Goal: Transaction & Acquisition: Purchase product/service

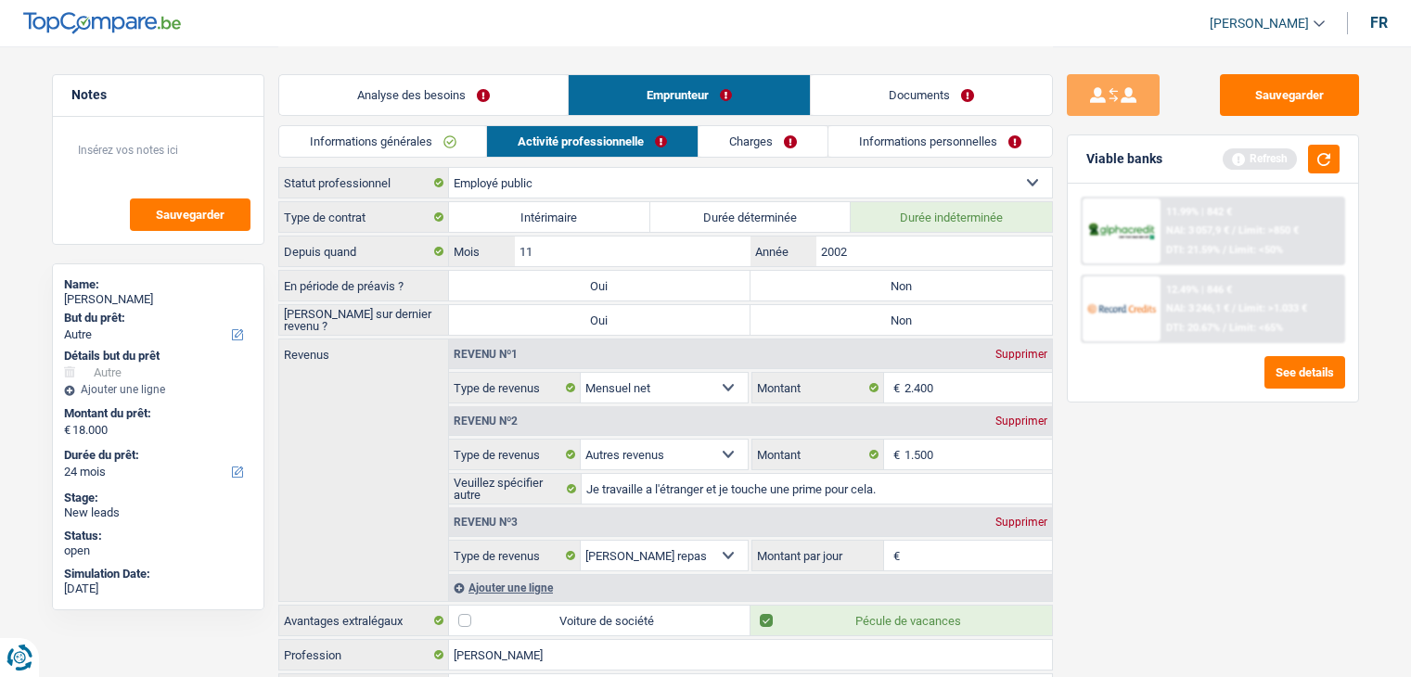
select select "other"
select select "24"
select select "publicEmployee"
select select "netSalary"
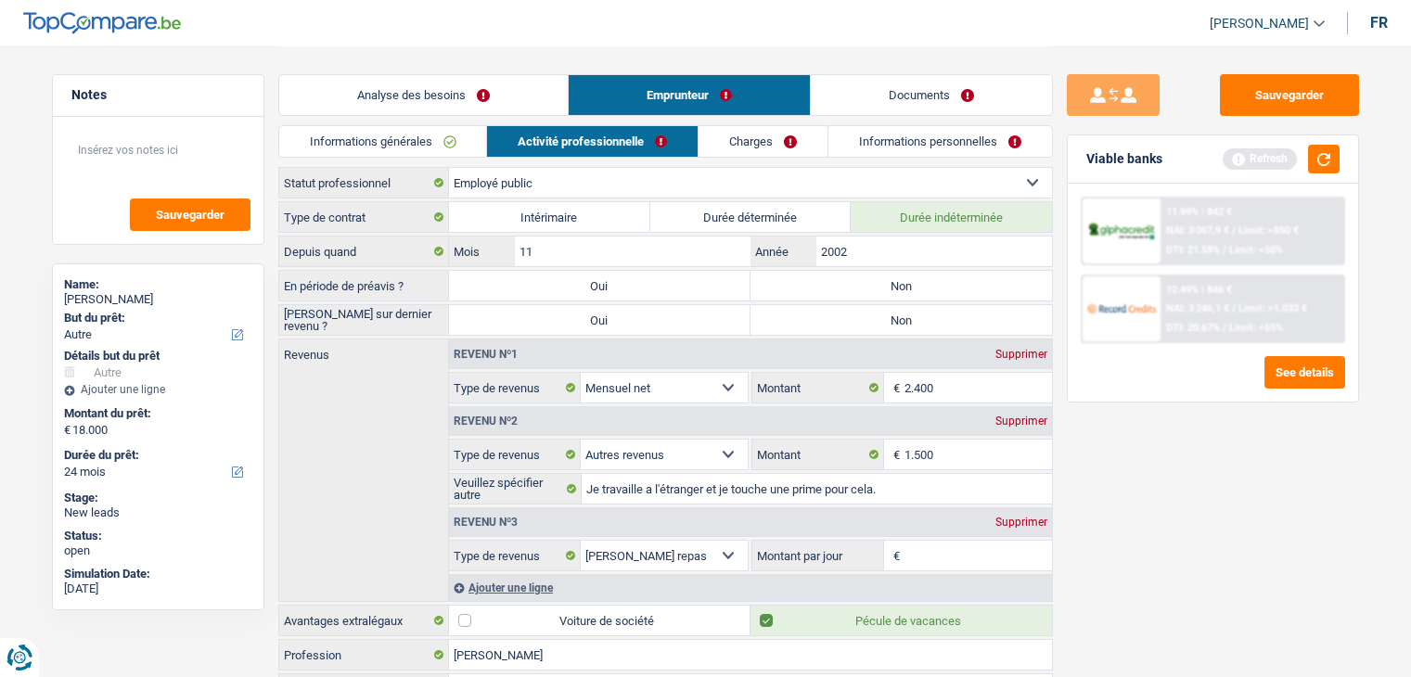
select select "other"
select select "mealVouchers"
select select "BE"
select select "stateUniversityEu"
click at [1334, 165] on button "button" at bounding box center [1324, 159] width 32 height 29
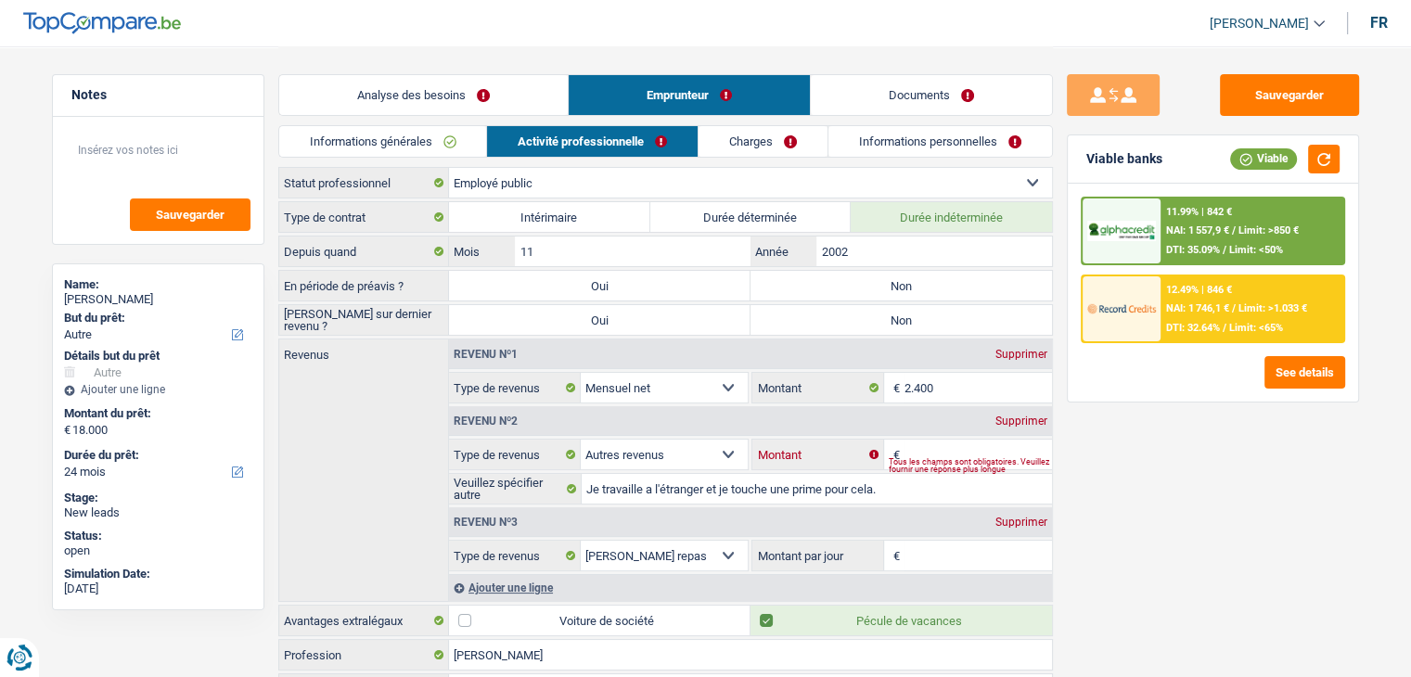
click at [959, 453] on input "Montant" at bounding box center [979, 455] width 148 height 30
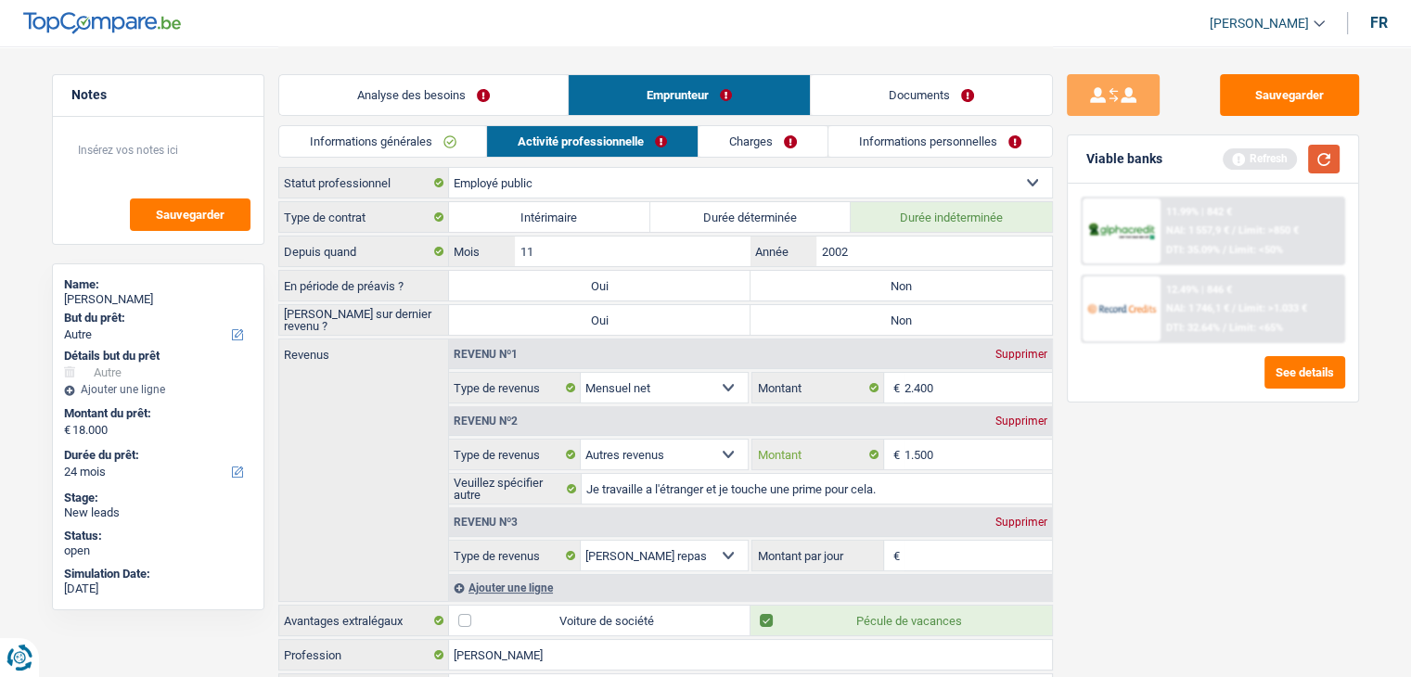
type input "1.500"
click at [1326, 161] on button "button" at bounding box center [1324, 159] width 32 height 29
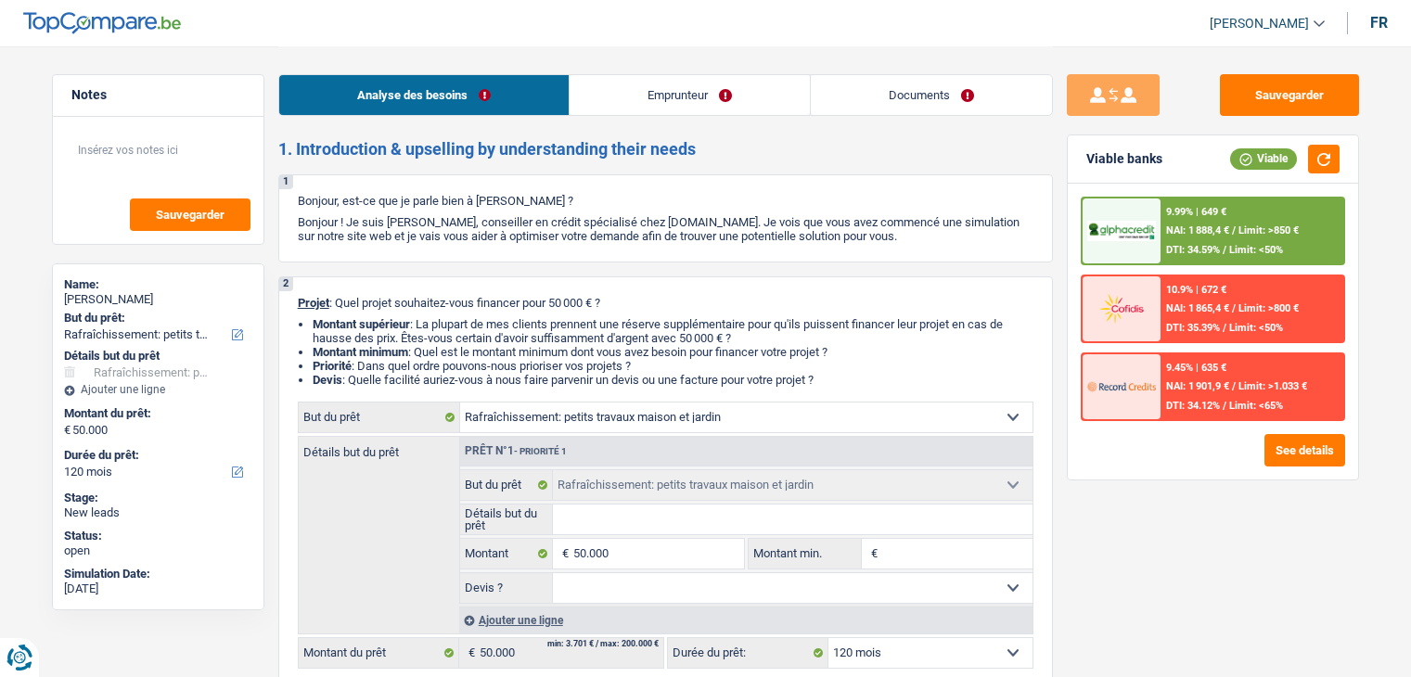
select select "houseOrGarden"
select select "120"
select select "houseOrGarden"
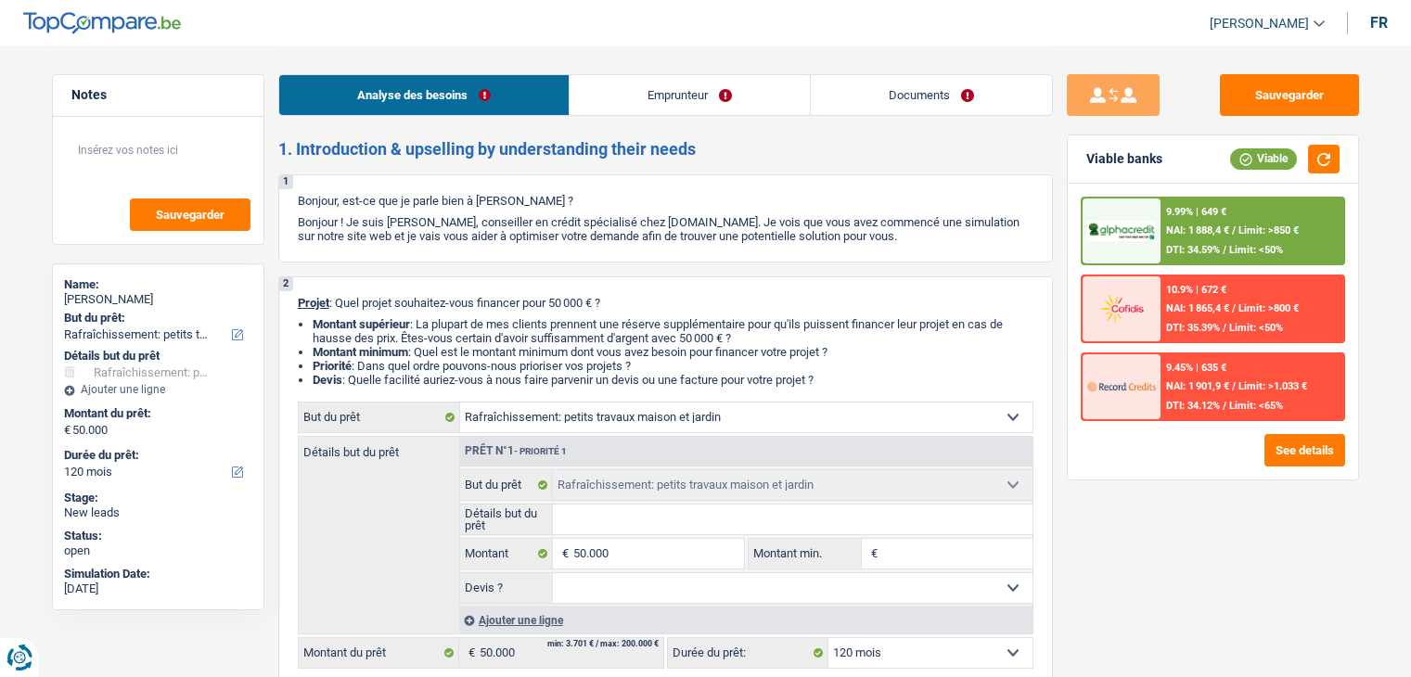
select select "120"
select select "publicEmployee"
select select "netSalary"
select select "mealVouchers"
select select "rents"
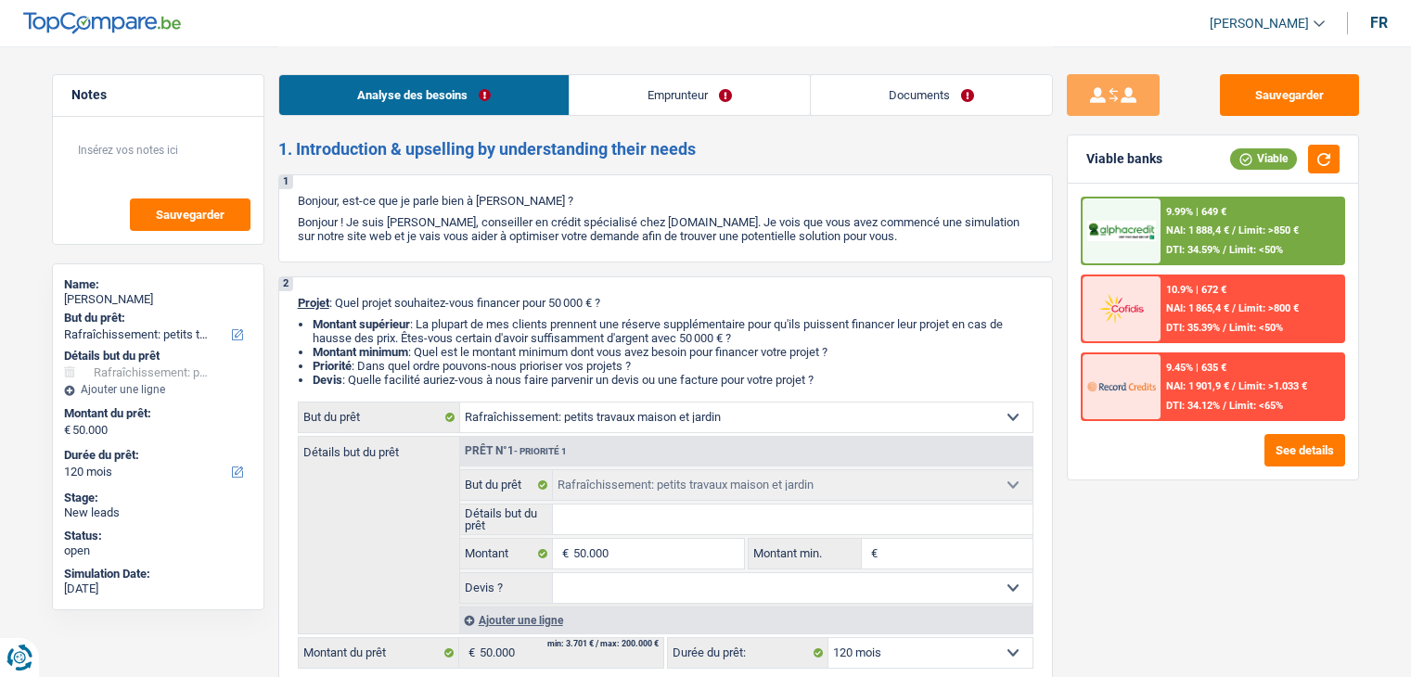
select select "houseOrGarden"
select select "120"
select select "32"
select select "single"
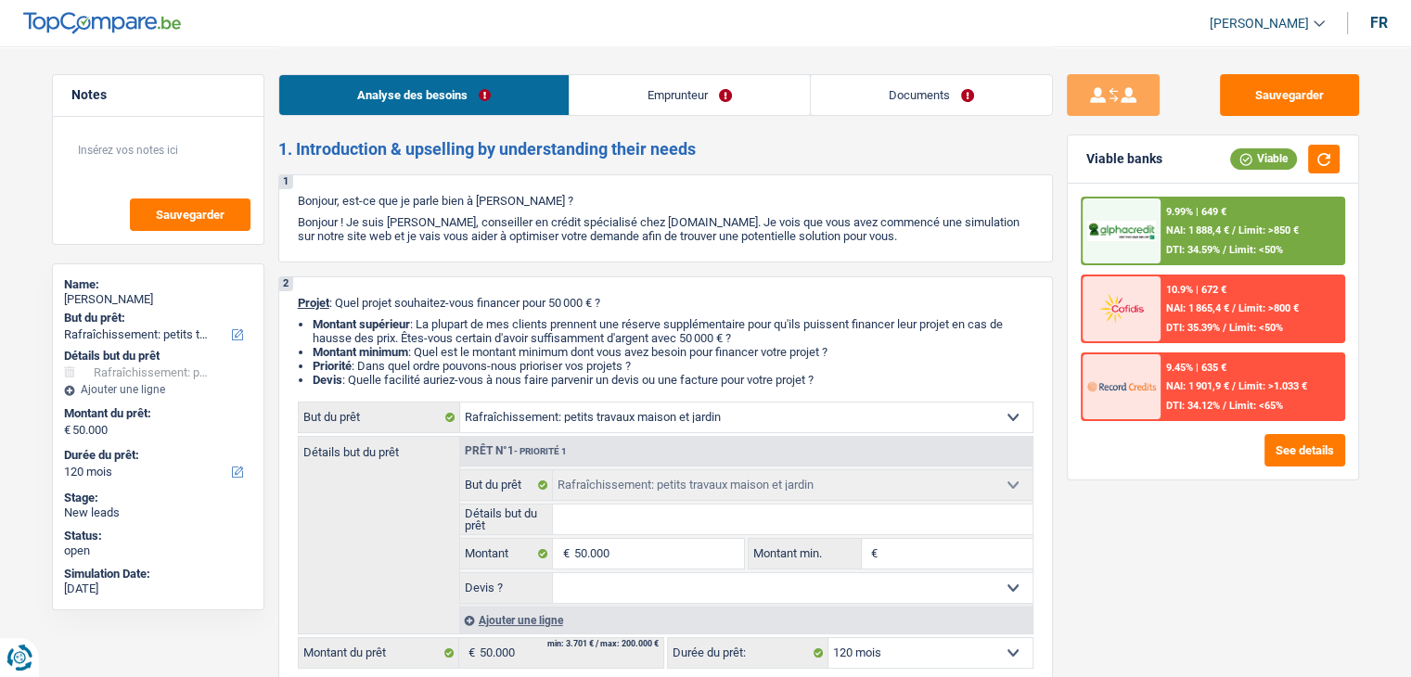
click at [802, 85] on link "Emprunteur" at bounding box center [690, 95] width 240 height 40
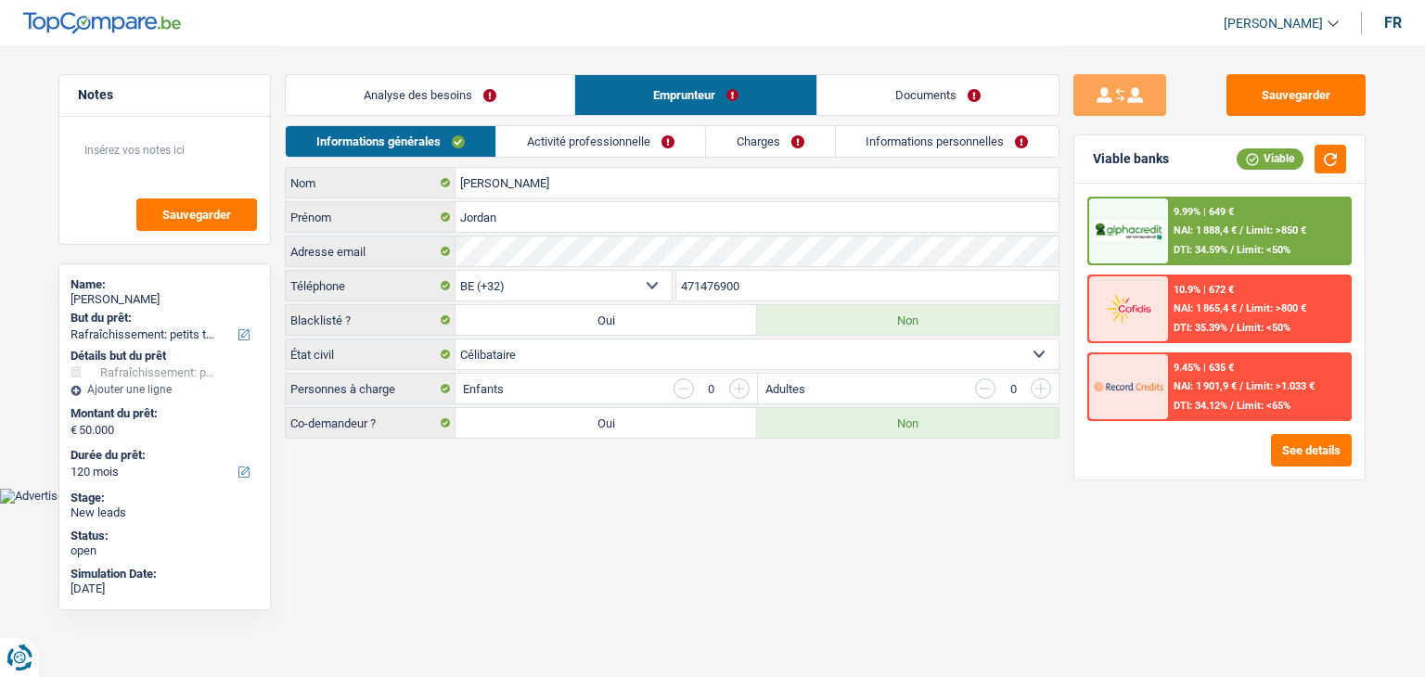
click at [872, 101] on link "Documents" at bounding box center [937, 95] width 241 height 40
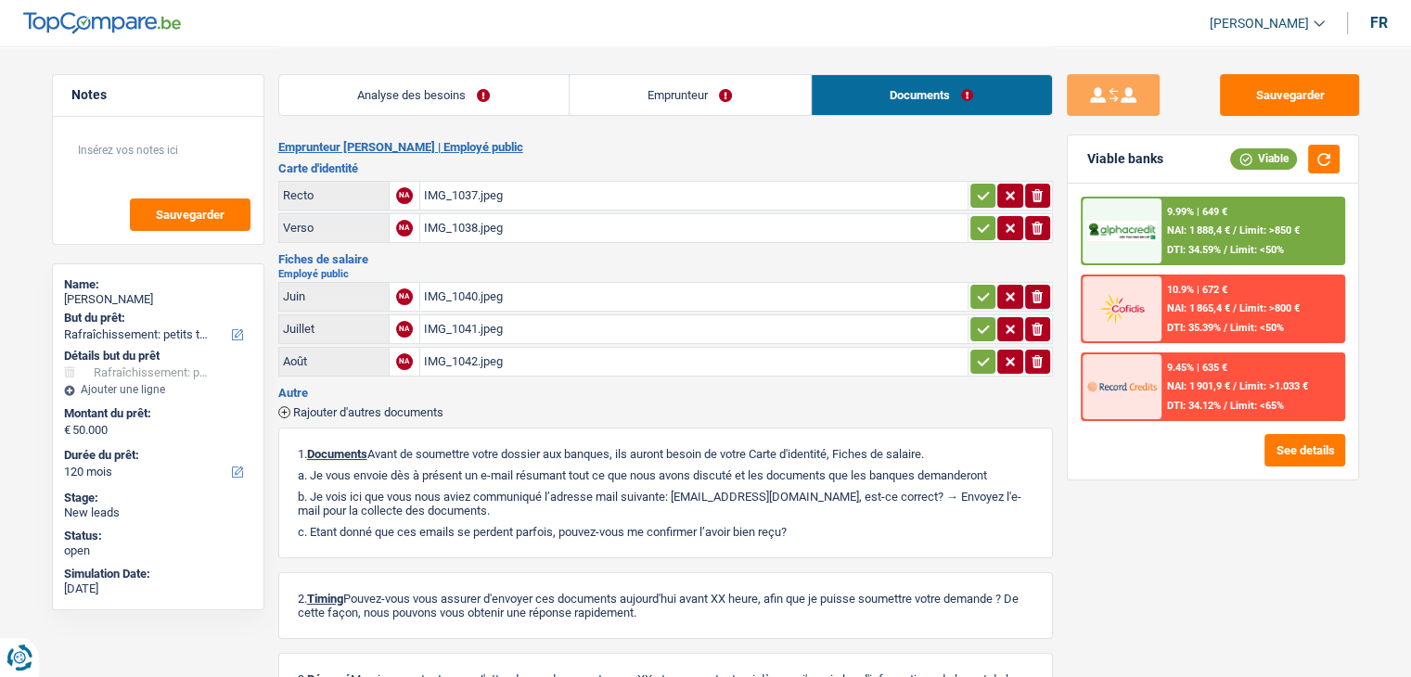
click at [594, 112] on link "Emprunteur" at bounding box center [690, 95] width 241 height 40
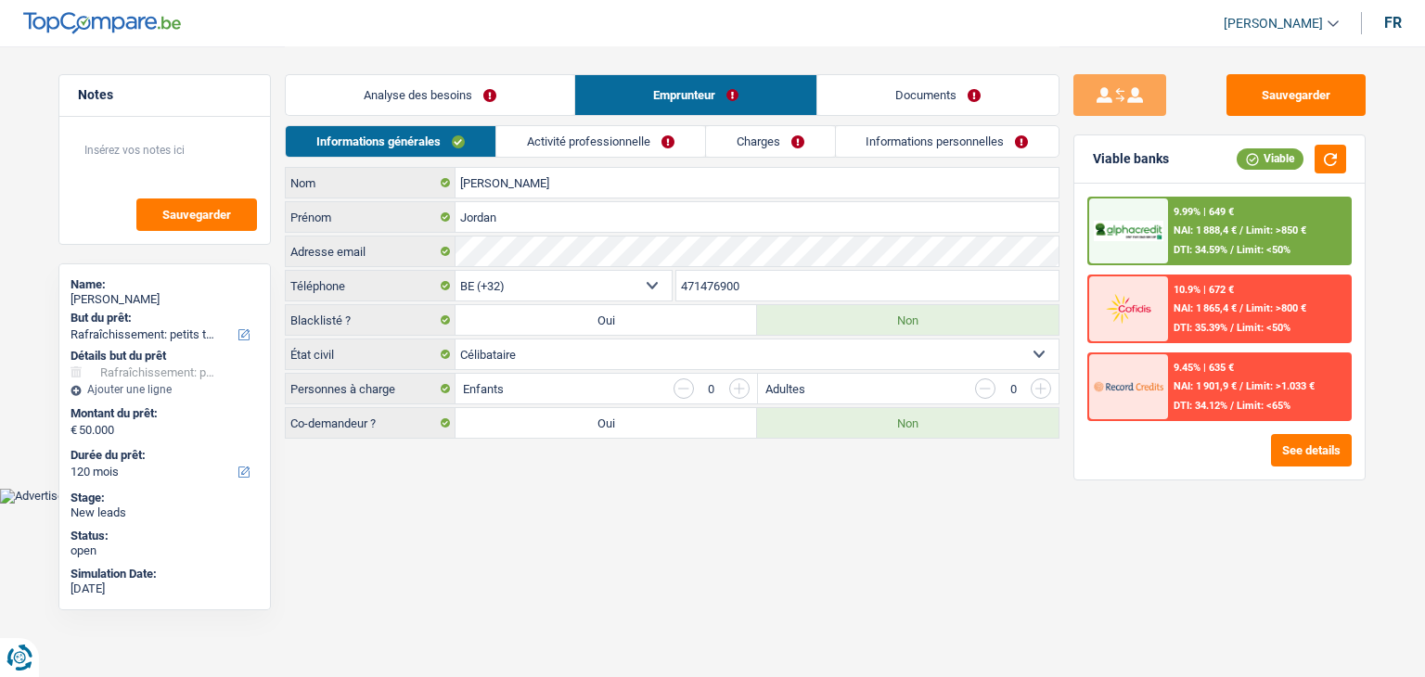
click at [560, 155] on link "Activité professionnelle" at bounding box center [600, 141] width 209 height 31
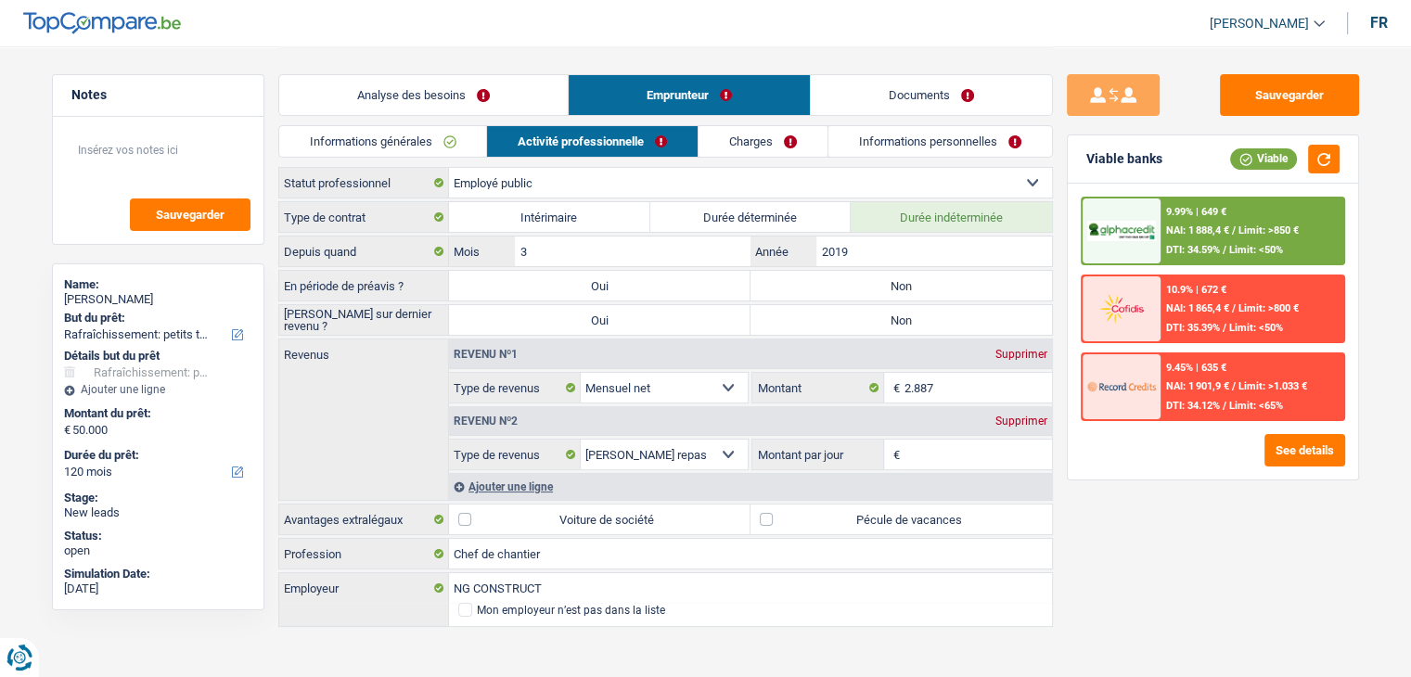
click at [444, 140] on link "Informations générales" at bounding box center [383, 141] width 208 height 31
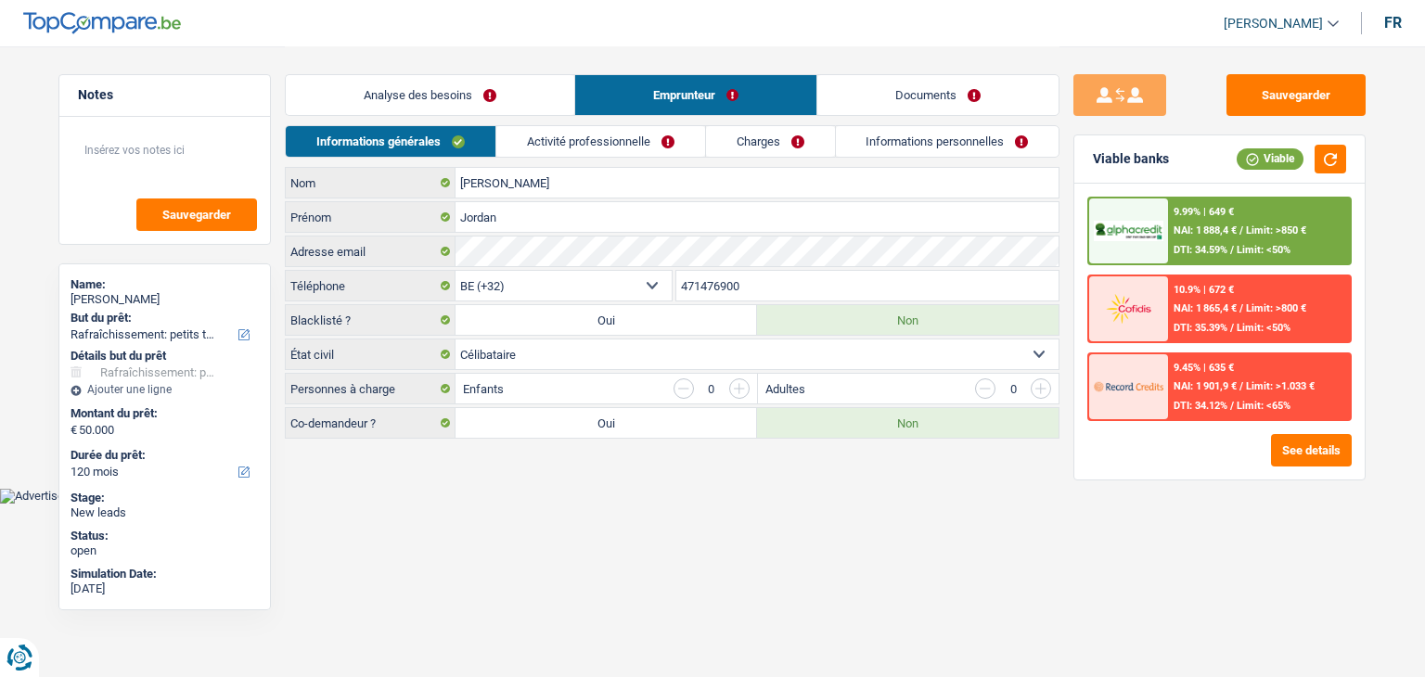
click at [434, 109] on link "Analyse des besoins" at bounding box center [430, 95] width 289 height 40
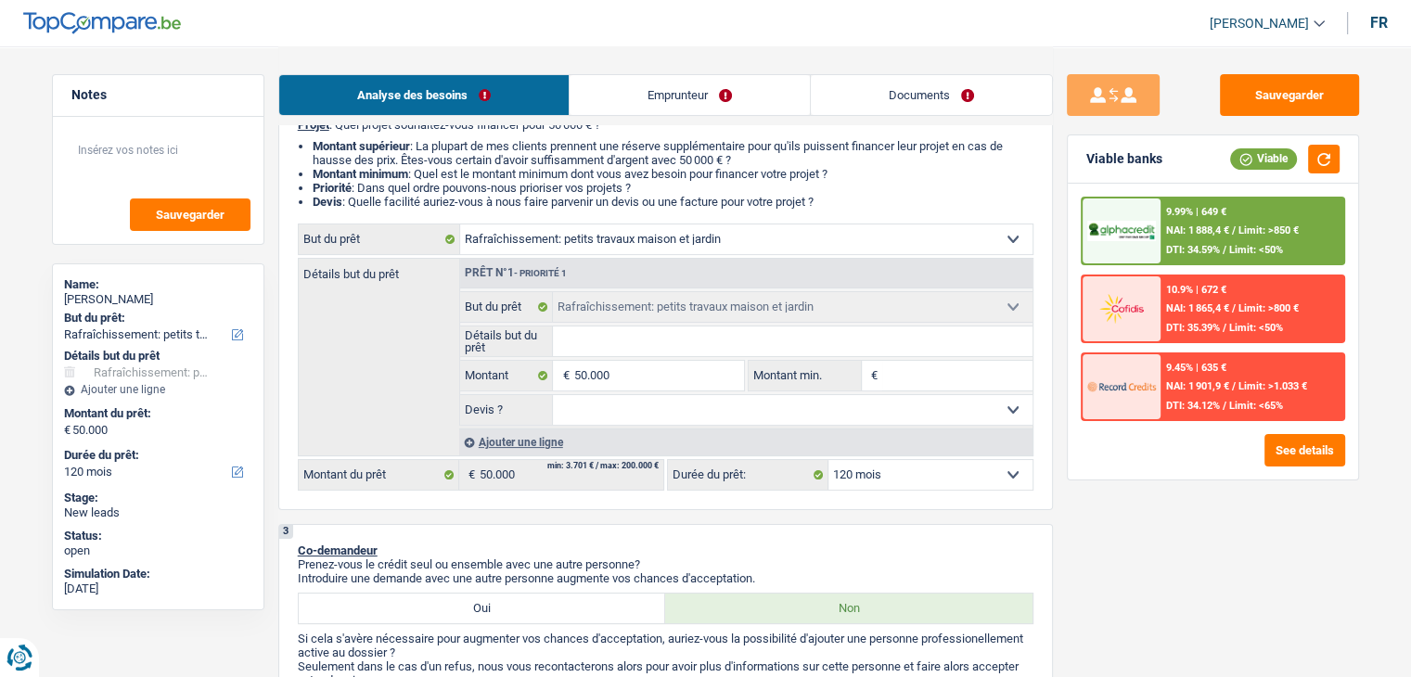
scroll to position [186, 0]
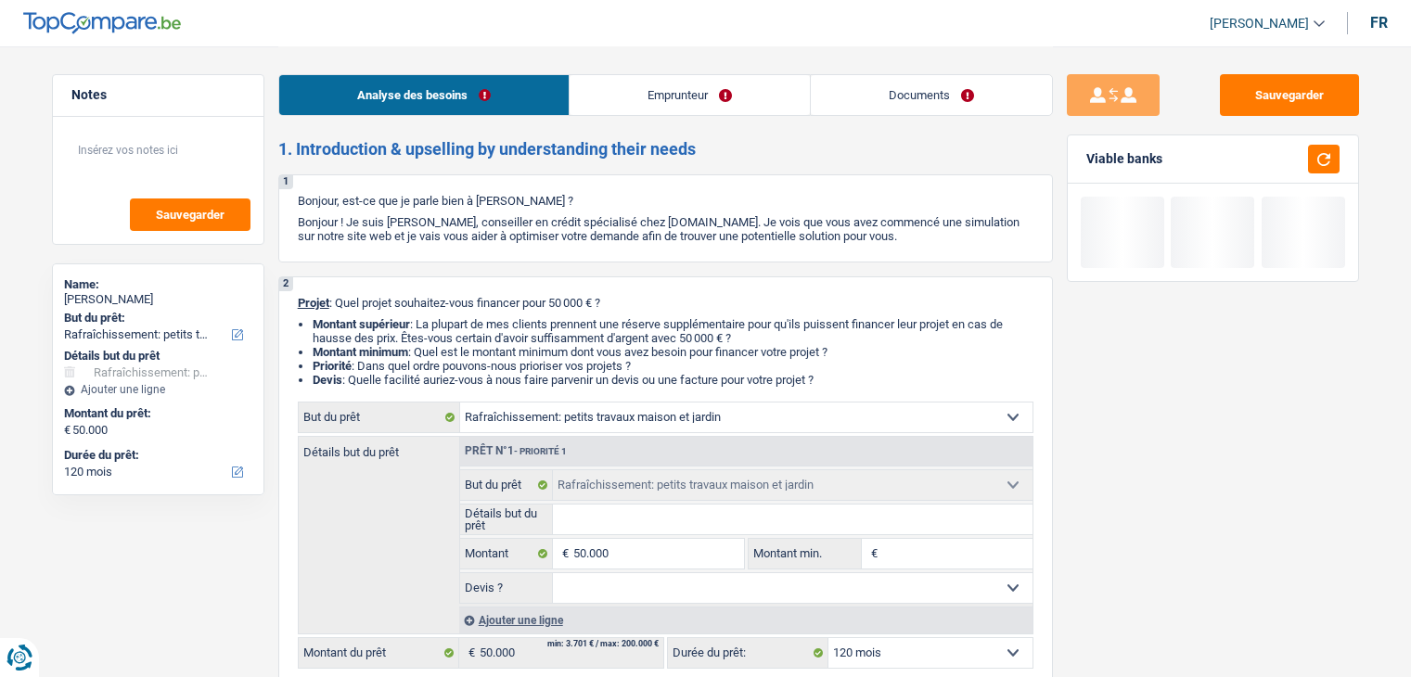
select select "houseOrGarden"
select select "120"
select select "houseOrGarden"
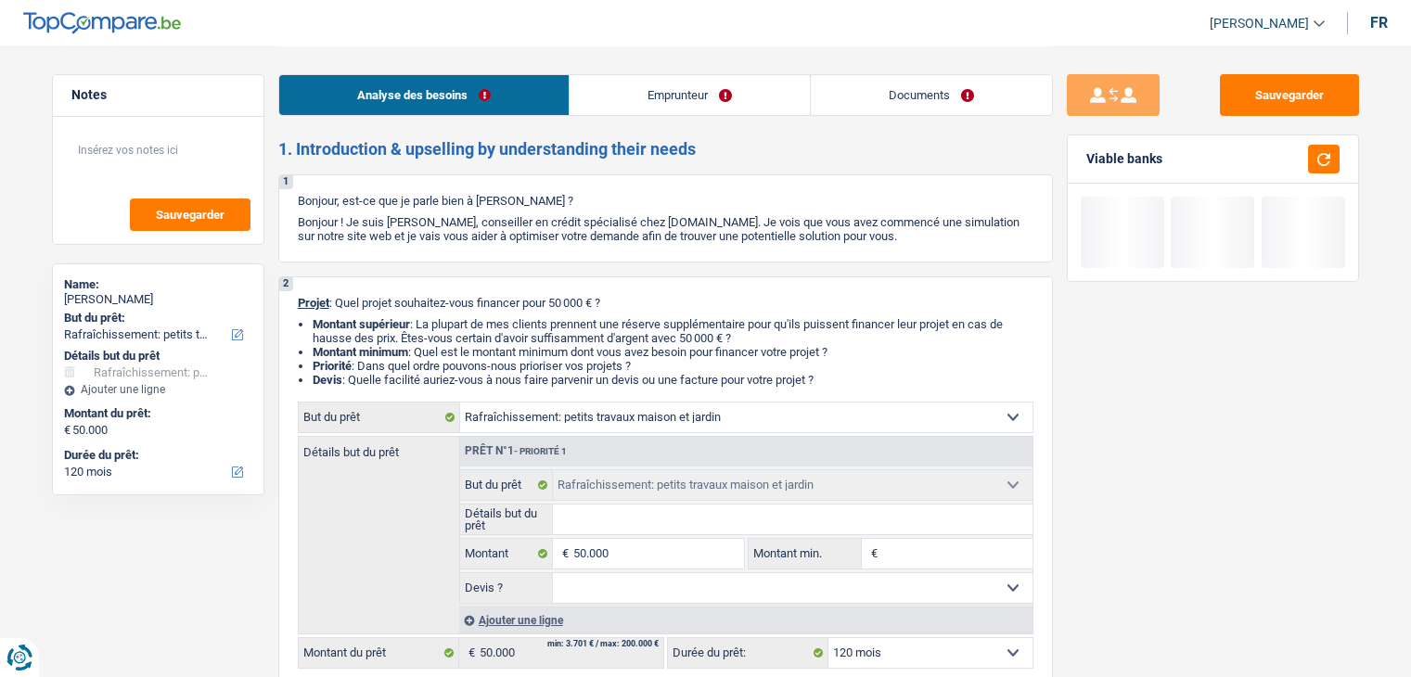
select select "120"
select select "publicEmployee"
select select "netSalary"
select select "mealVouchers"
select select "rents"
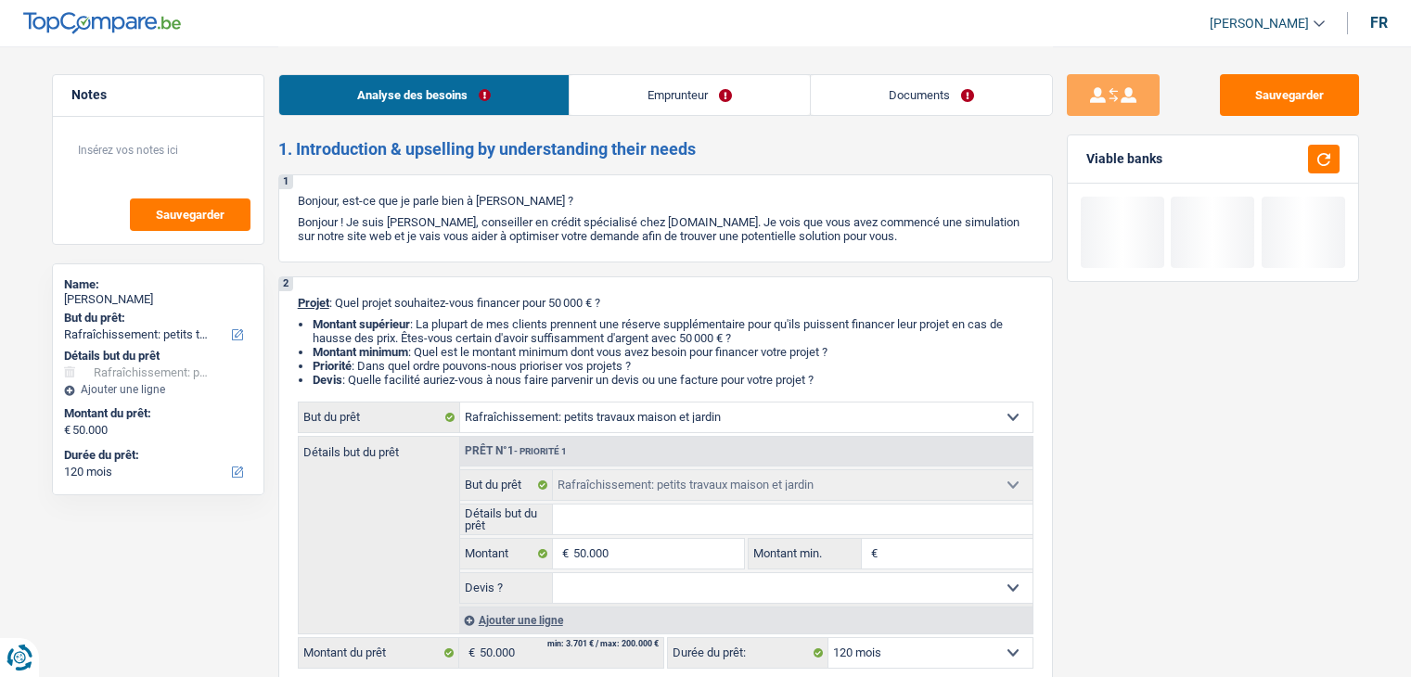
select select "houseOrGarden"
select select "120"
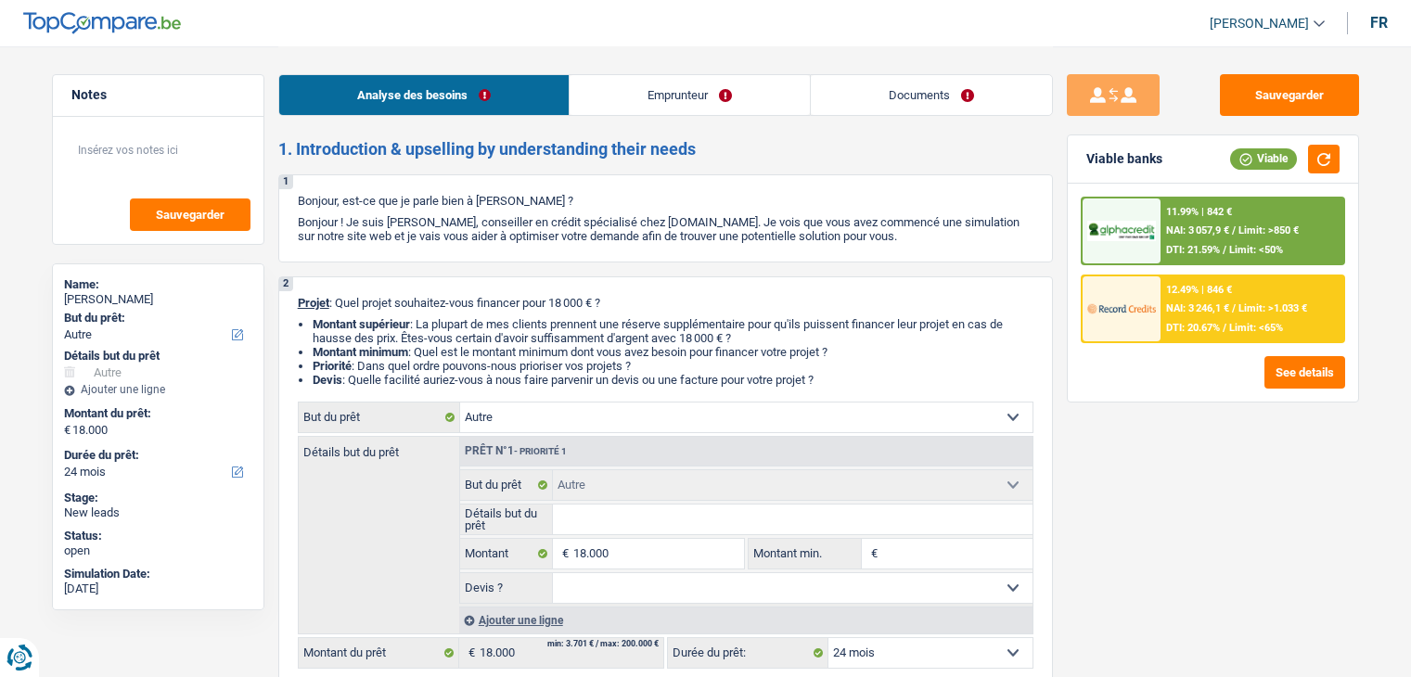
select select "other"
select select "24"
select select "other"
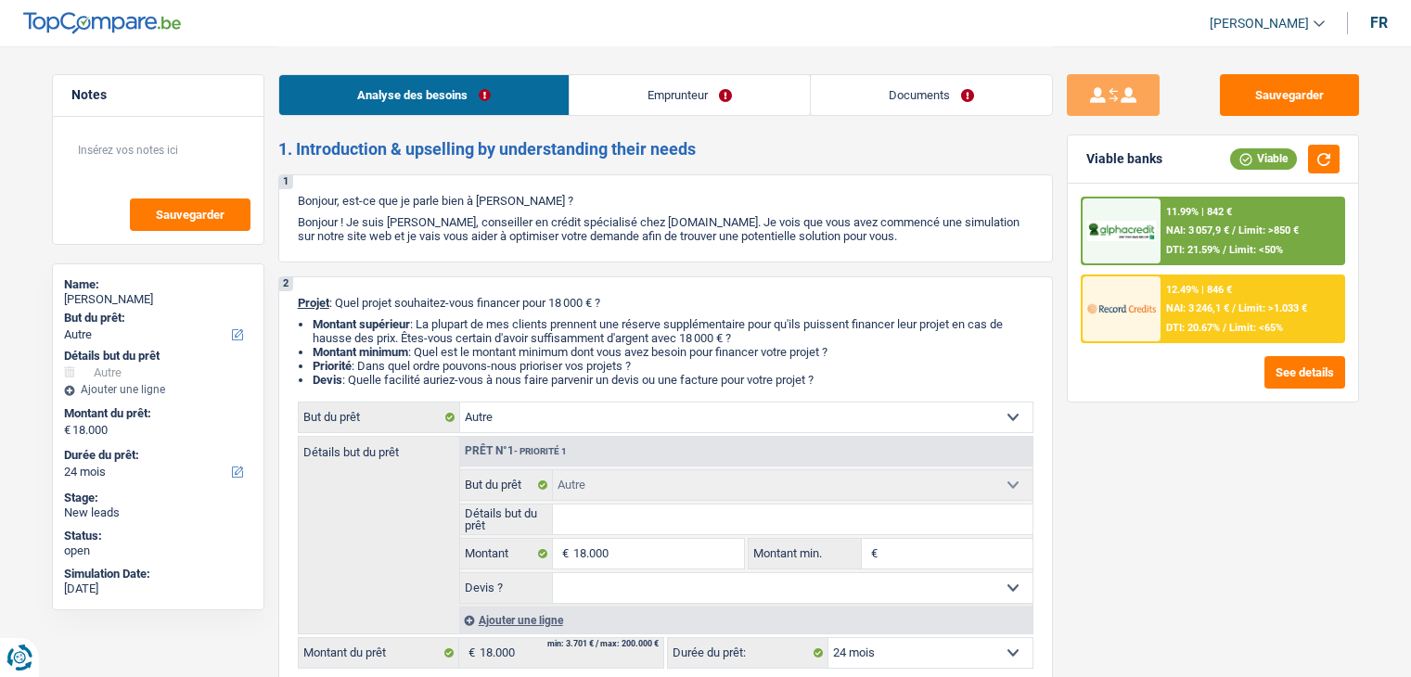
select select "24"
select select "publicEmployee"
select select "netSalary"
select select "other"
select select "mealVouchers"
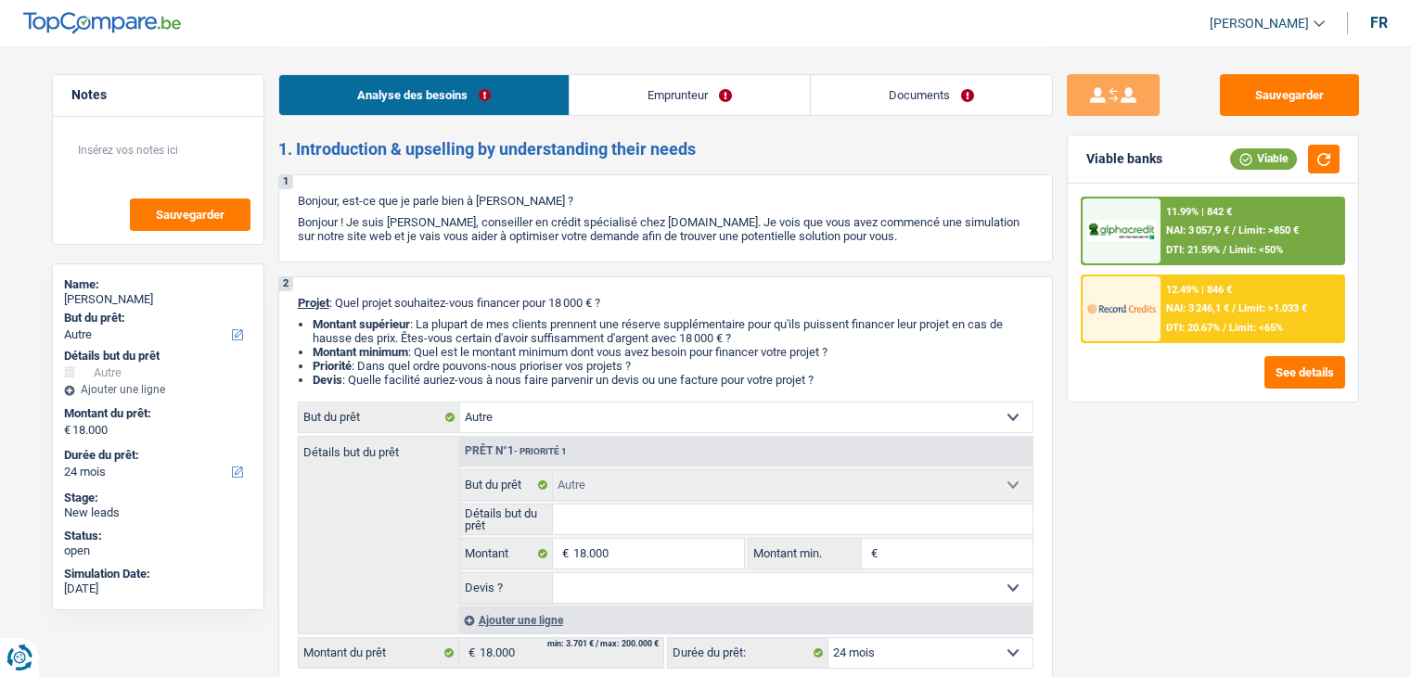
select select "liveWithParents"
select select "other"
select select "24"
drag, startPoint x: 832, startPoint y: 386, endPoint x: 298, endPoint y: 303, distance: 540.8
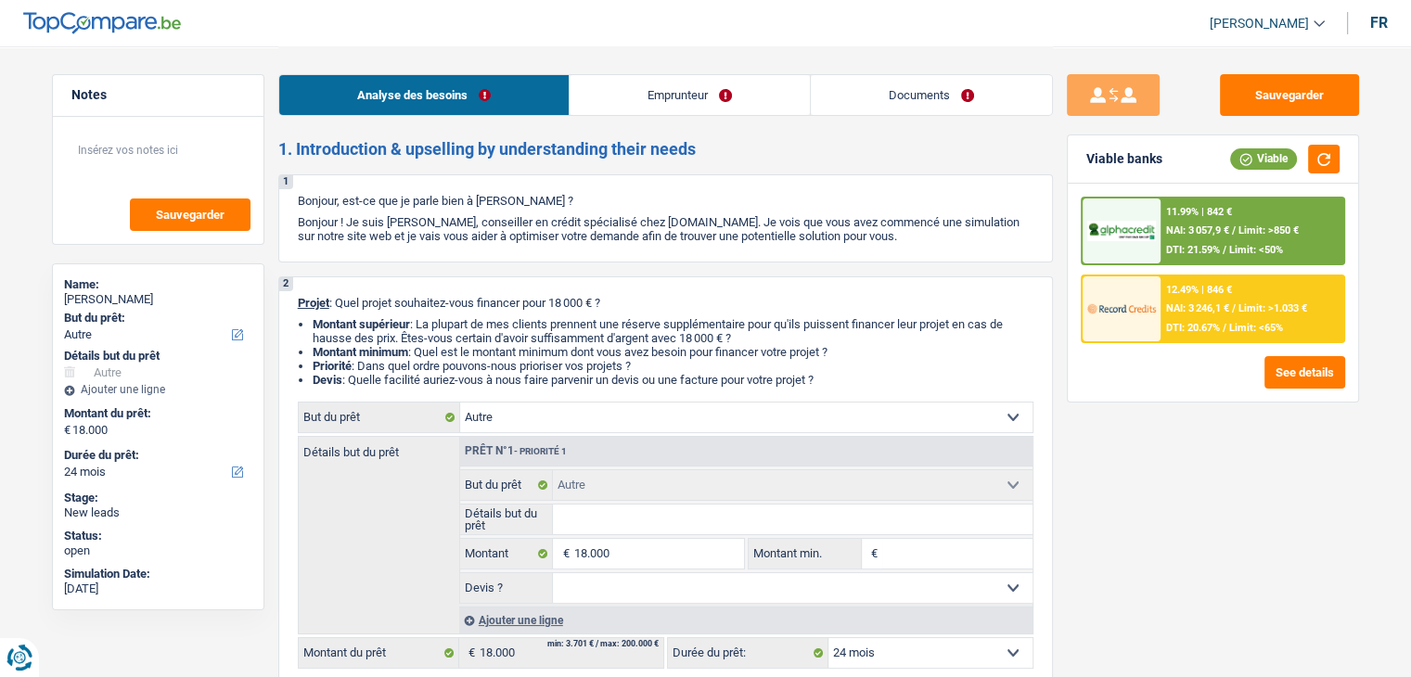
click at [298, 303] on div "2 Projet : Quel projet souhaitez-vous financer pour 18 000 € ? Montant supérieu…" at bounding box center [665, 483] width 775 height 412
click at [298, 303] on span "Projet" at bounding box center [314, 303] width 32 height 14
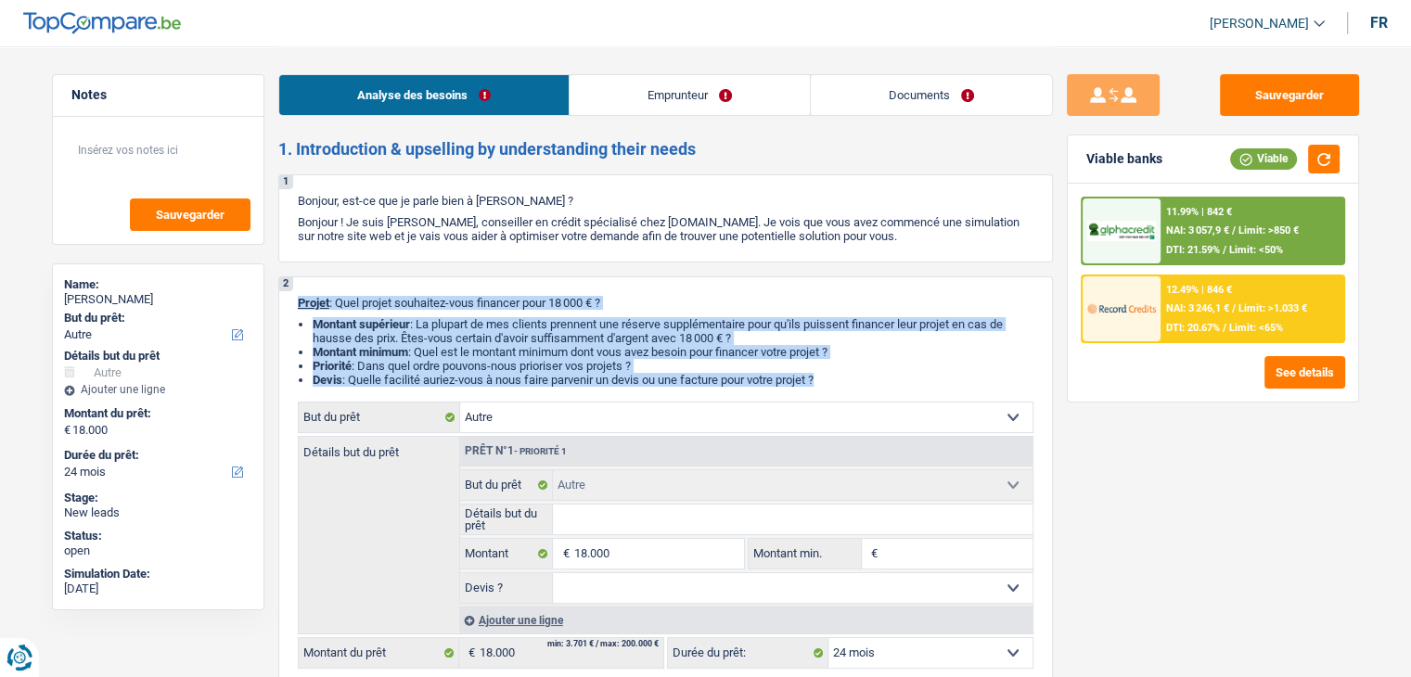
drag, startPoint x: 301, startPoint y: 302, endPoint x: 839, endPoint y: 380, distance: 543.8
click at [849, 391] on div "2 Projet : Quel projet souhaitez-vous financer pour 18 000 € ? Montant supérieu…" at bounding box center [665, 483] width 775 height 412
click at [839, 379] on li "Devis : Quelle facilité auriez-vous à nous faire parvenir un devis ou une factu…" at bounding box center [673, 380] width 721 height 14
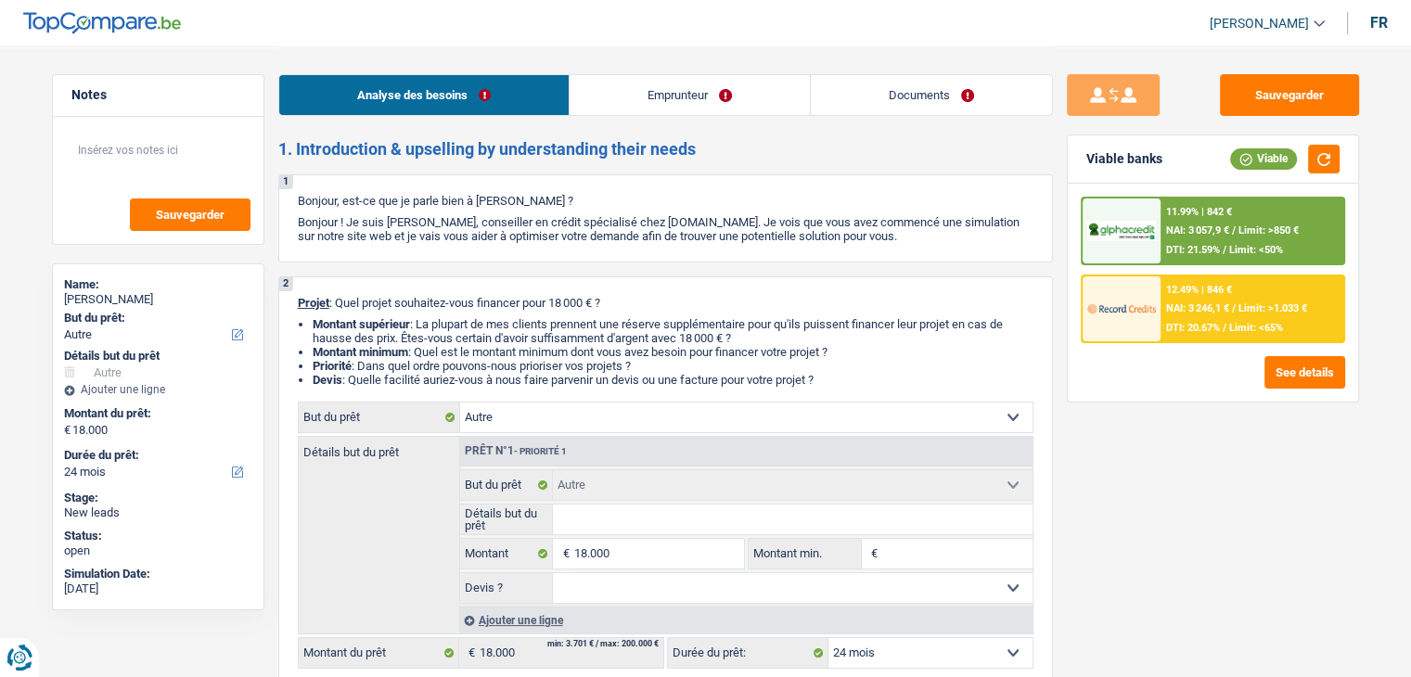
drag, startPoint x: 798, startPoint y: 378, endPoint x: 446, endPoint y: 301, distance: 360.0
click at [446, 301] on div "2 Projet : Quel projet souhaitez-vous financer pour 18 000 € ? Montant supérieu…" at bounding box center [665, 483] width 775 height 412
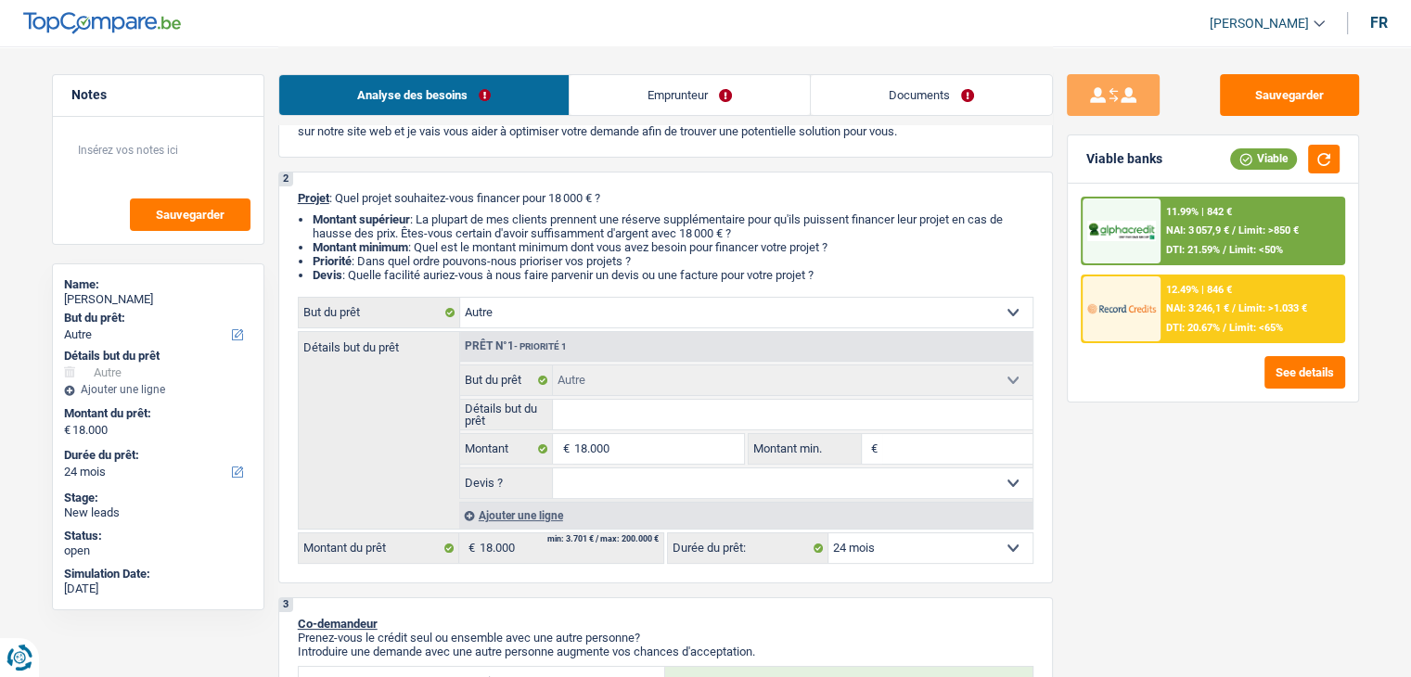
scroll to position [186, 0]
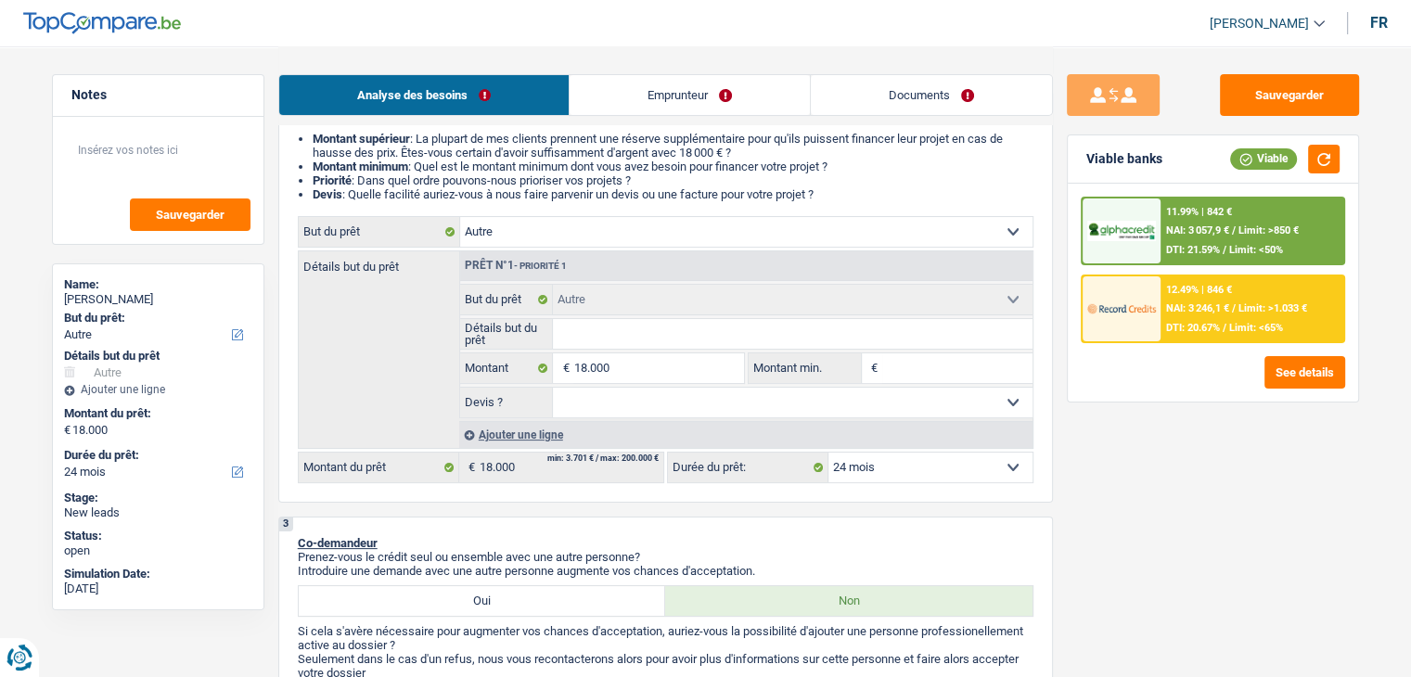
click at [1076, 506] on div "Sauvegarder Viable banks Viable 11.99% | 842 € NAI: 3 057,9 € / Limit: >850 € D…" at bounding box center [1213, 360] width 320 height 573
click at [925, 370] on input "Montant min." at bounding box center [957, 369] width 150 height 30
type input "1"
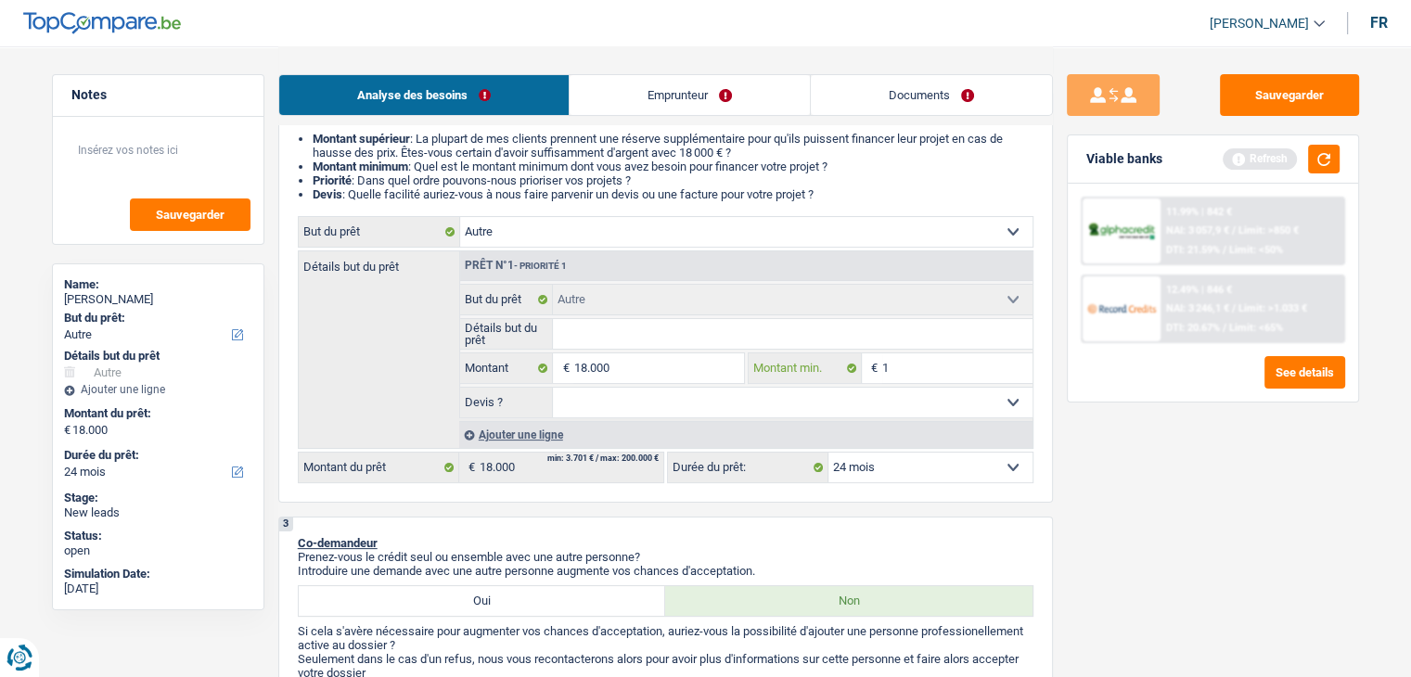
type input "18"
type input "180"
type input "18"
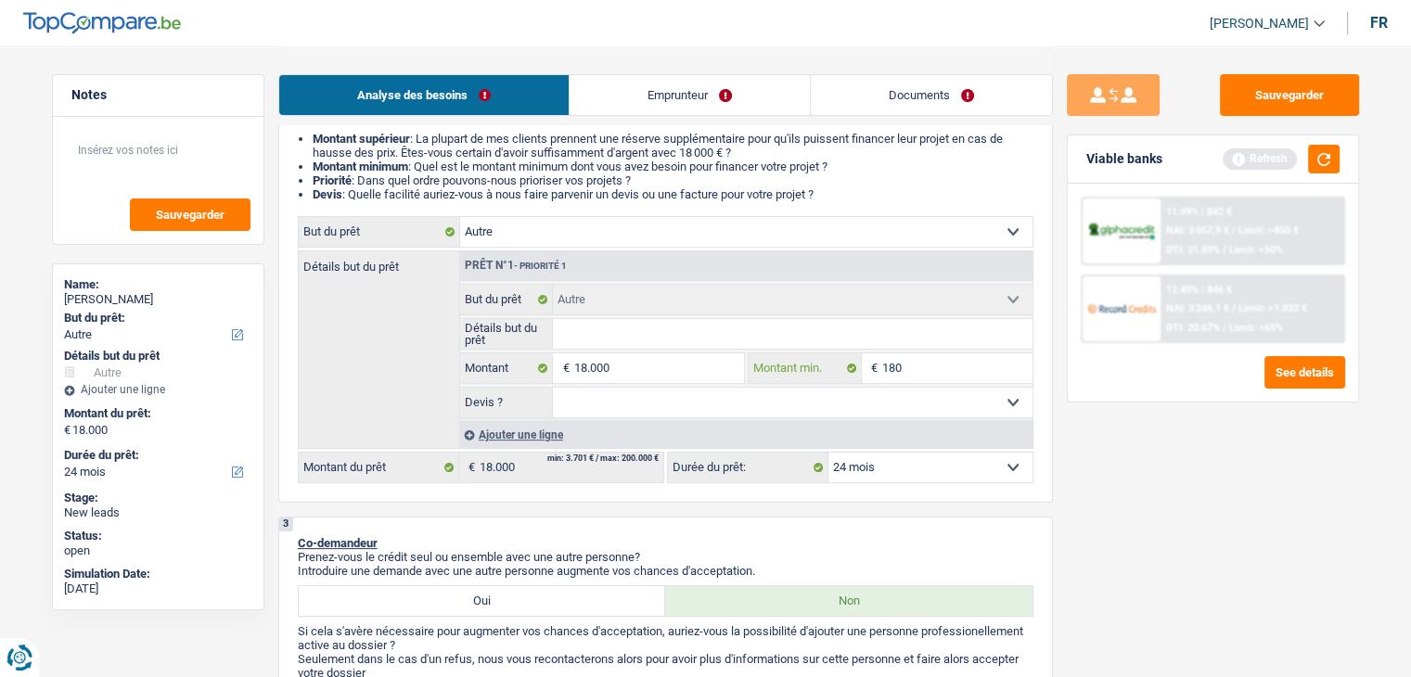
type input "18"
type input "1"
drag, startPoint x: 835, startPoint y: 192, endPoint x: 303, endPoint y: 136, distance: 534.6
click at [303, 136] on ul "Montant supérieur : La plupart de mes clients prennent une réserve supplémentai…" at bounding box center [666, 167] width 736 height 70
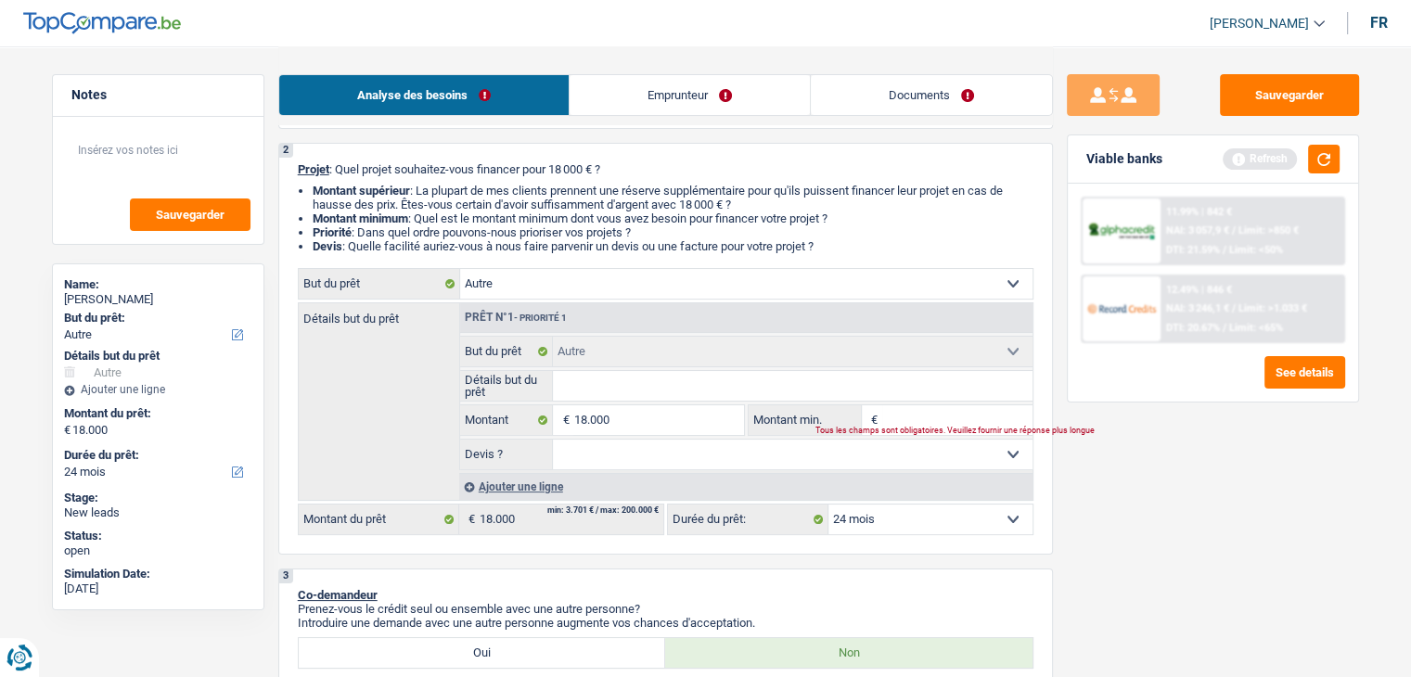
scroll to position [93, 0]
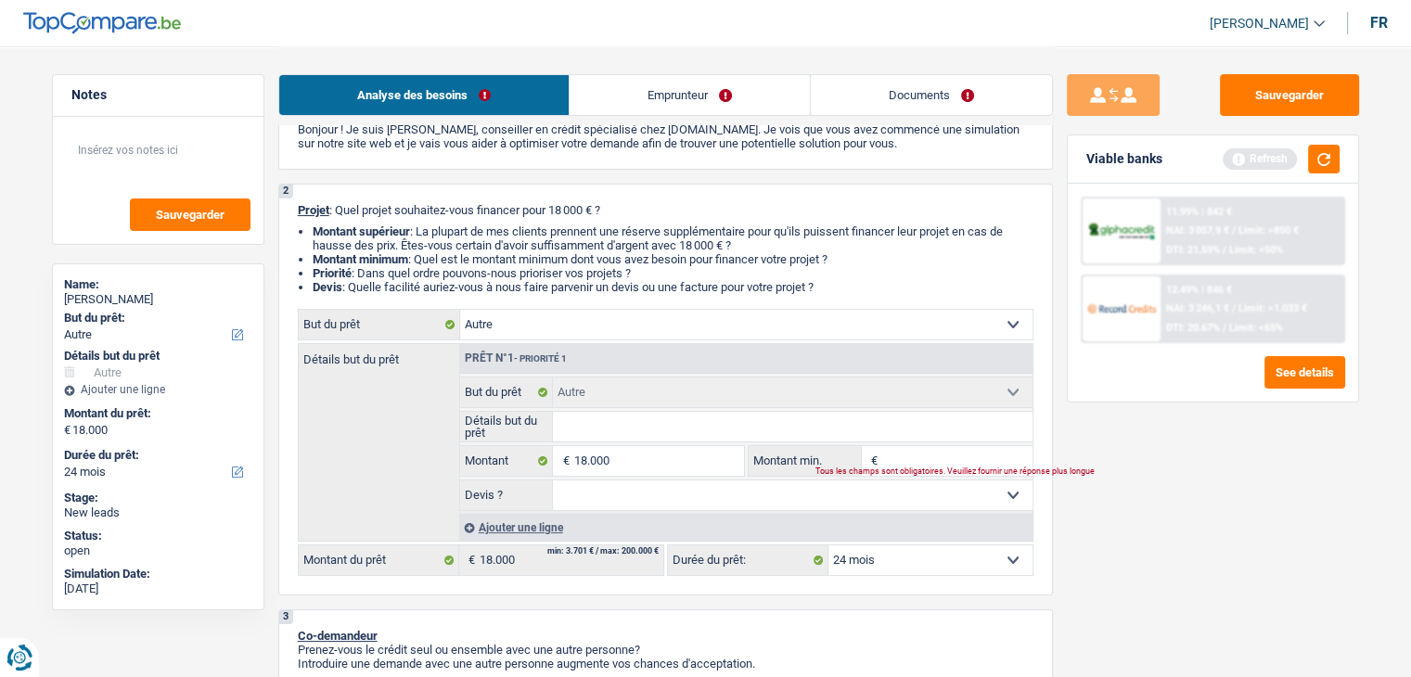
click at [351, 238] on li "Montant supérieur : La plupart de mes clients prennent une réserve supplémentai…" at bounding box center [673, 239] width 721 height 28
drag, startPoint x: 315, startPoint y: 203, endPoint x: 843, endPoint y: 283, distance: 534.0
click at [843, 283] on div "2 Projet : Quel projet souhaitez-vous financer pour 18 000 € ? Montant supérieu…" at bounding box center [665, 390] width 775 height 412
click at [843, 283] on li "Devis : Quelle facilité auriez-vous à nous faire parvenir un devis ou une factu…" at bounding box center [673, 287] width 721 height 14
drag, startPoint x: 837, startPoint y: 289, endPoint x: 299, endPoint y: 213, distance: 543.4
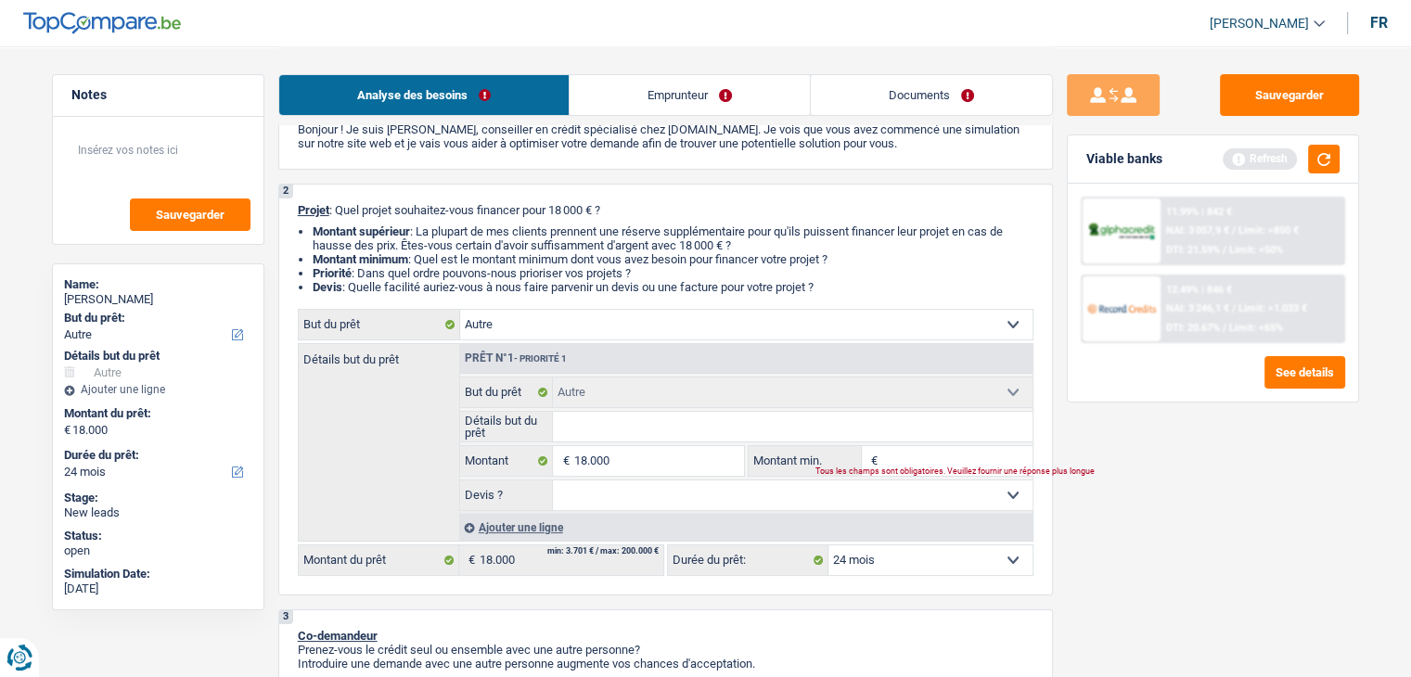
click at [299, 213] on div "2 Projet : Quel projet souhaitez-vous financer pour 18 000 € ? Montant supérieu…" at bounding box center [665, 390] width 775 height 412
click at [616, 256] on li "Montant minimum : Quel est le montant minimum dont vous avez besoin pour financ…" at bounding box center [673, 259] width 721 height 14
click at [647, 220] on div "2 Projet : Quel projet souhaitez-vous financer pour 18 000 € ? Montant supérieu…" at bounding box center [665, 390] width 775 height 412
click at [647, 205] on p "Projet : Quel projet souhaitez-vous financer pour 18 000 € ?" at bounding box center [666, 210] width 736 height 14
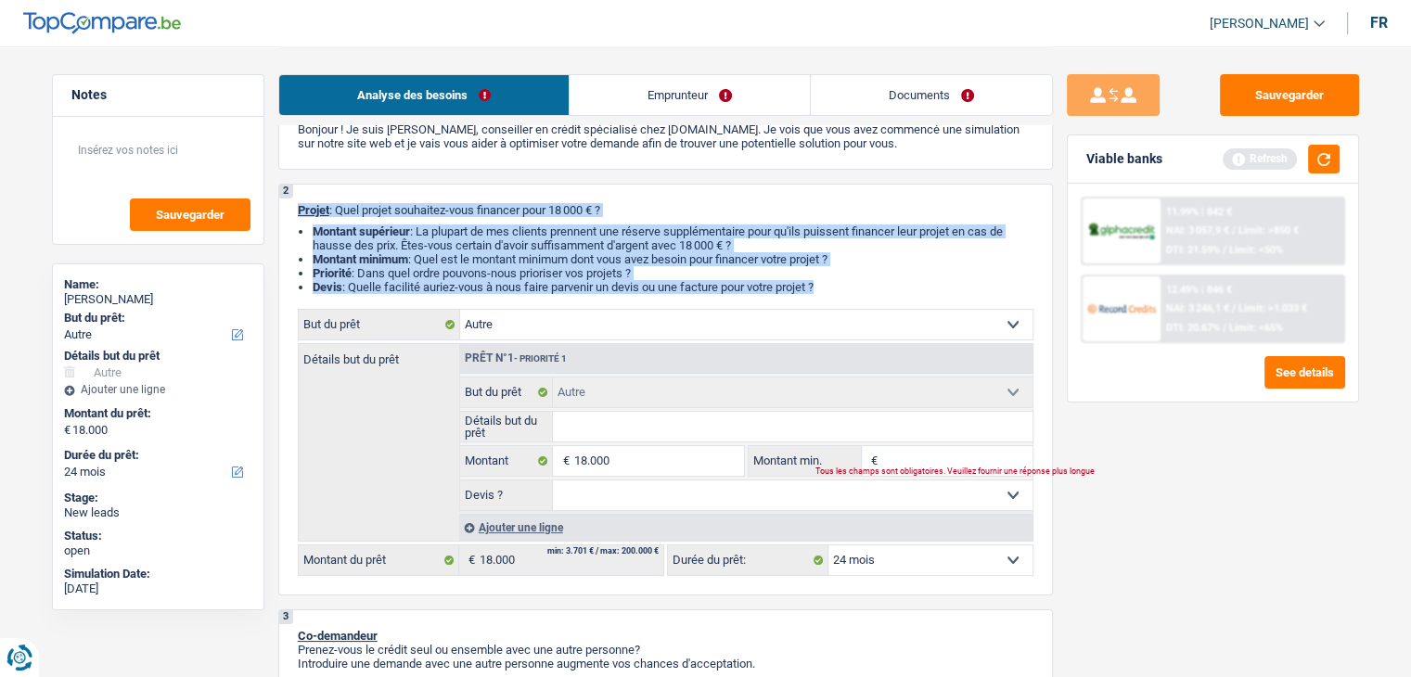
drag, startPoint x: 291, startPoint y: 210, endPoint x: 943, endPoint y: 298, distance: 657.3
click at [943, 298] on div "2 Projet : Quel projet souhaitez-vous financer pour 18 000 € ? Montant supérieu…" at bounding box center [665, 390] width 775 height 412
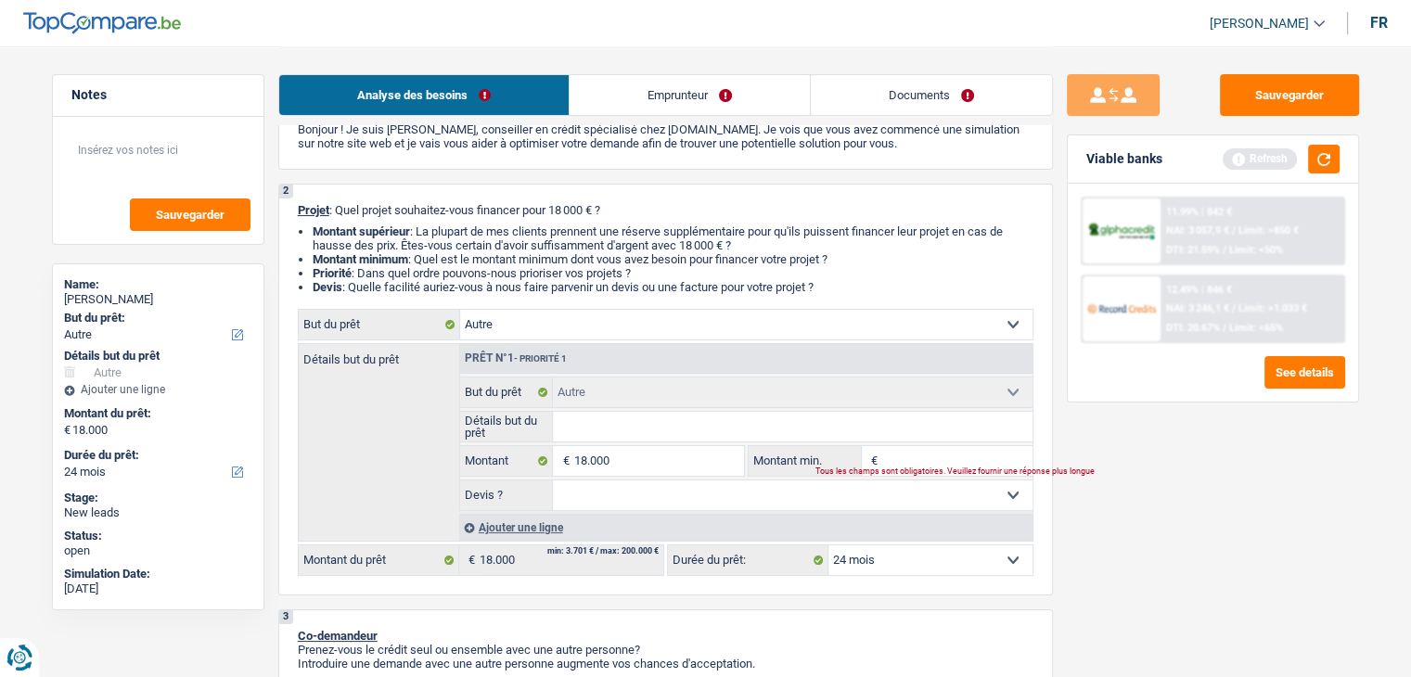
click at [943, 298] on div "2 Projet : Quel projet souhaitez-vous financer pour 18 000 € ? Montant supérieu…" at bounding box center [665, 390] width 775 height 412
click at [1319, 162] on button "button" at bounding box center [1324, 159] width 32 height 29
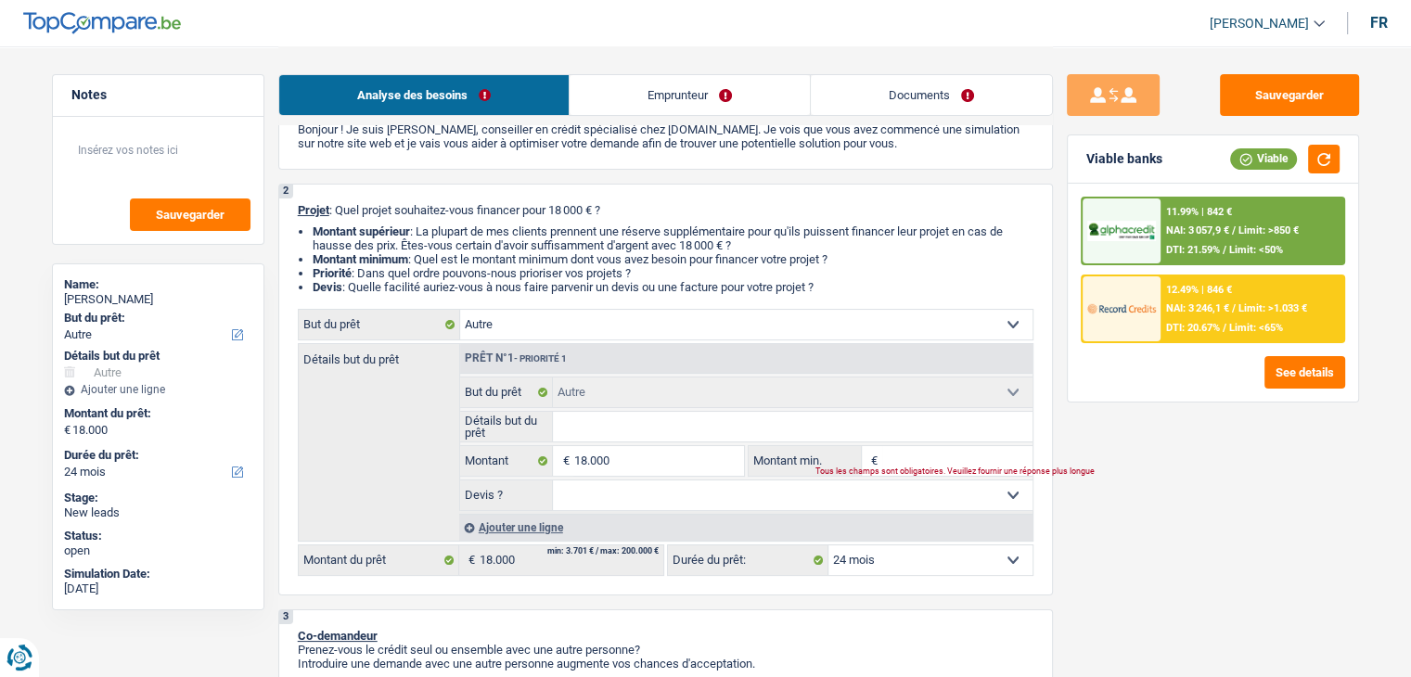
drag, startPoint x: 839, startPoint y: 282, endPoint x: 290, endPoint y: 209, distance: 554.2
click at [290, 208] on div "2 Projet : Quel projet souhaitez-vous financer pour 18 000 € ? Montant supérieu…" at bounding box center [665, 390] width 775 height 412
click at [290, 209] on div "2 Projet : Quel projet souhaitez-vous financer pour 18 000 € ? Montant supérieu…" at bounding box center [665, 390] width 775 height 412
drag, startPoint x: 298, startPoint y: 209, endPoint x: 843, endPoint y: 288, distance: 550.4
click at [843, 288] on div "2 Projet : Quel projet souhaitez-vous financer pour 18 000 € ? Montant supérieu…" at bounding box center [665, 390] width 775 height 412
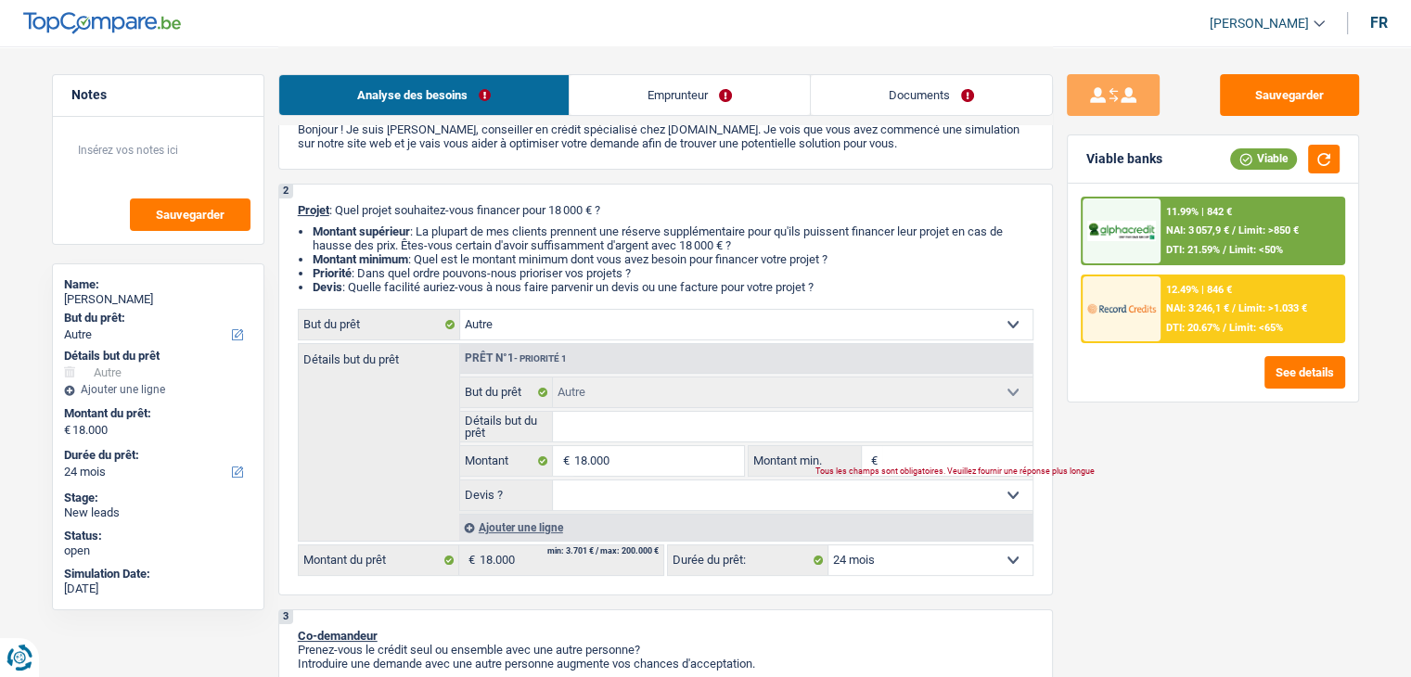
click at [843, 288] on li "Devis : Quelle facilité auriez-vous à nous faire parvenir un devis ou une factu…" at bounding box center [673, 287] width 721 height 14
drag, startPoint x: 837, startPoint y: 290, endPoint x: 296, endPoint y: 212, distance: 546.5
click at [296, 212] on div "2 Projet : Quel projet souhaitez-vous financer pour 18 000 € ? Montant supérieu…" at bounding box center [665, 390] width 775 height 412
drag, startPoint x: 296, startPoint y: 210, endPoint x: 861, endPoint y: 283, distance: 569.8
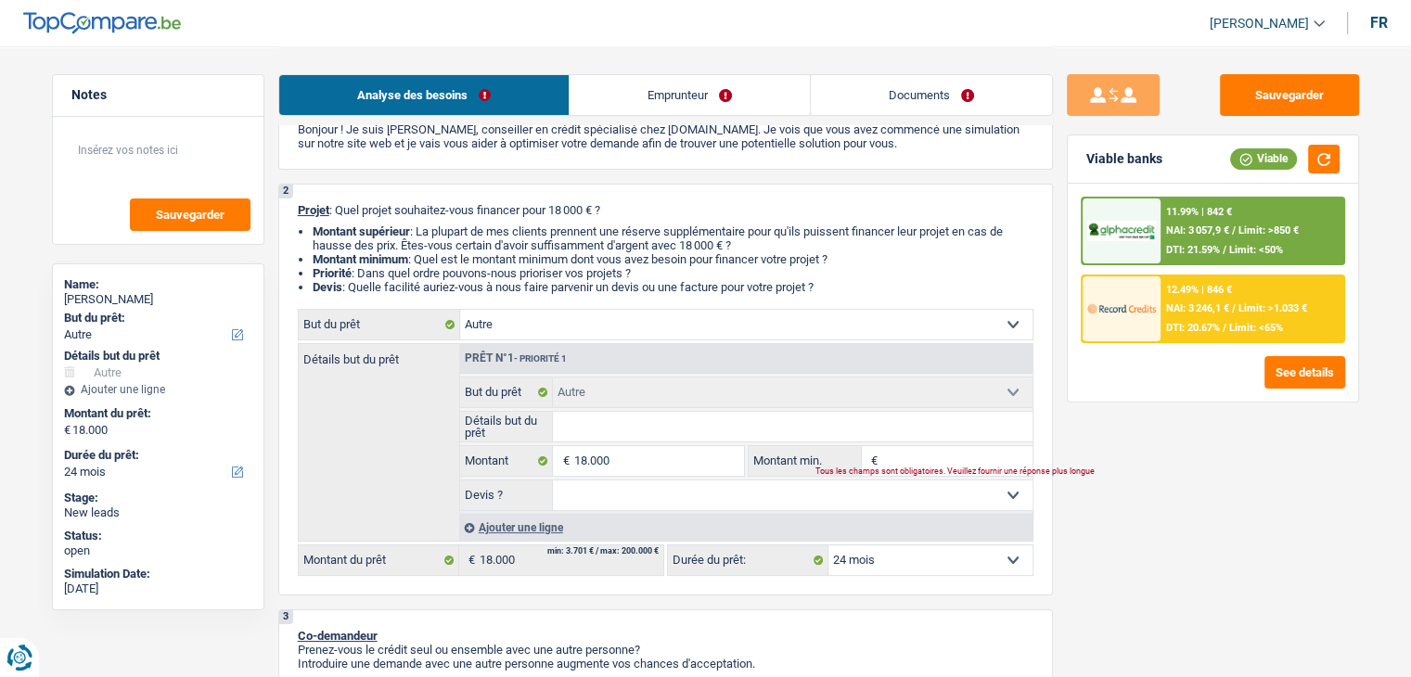
click at [861, 283] on div "2 Projet : Quel projet souhaitez-vous financer pour 18 000 € ? Montant supérieu…" at bounding box center [665, 390] width 775 height 412
click at [861, 283] on li "Devis : Quelle facilité auriez-vous à nous faire parvenir un devis ou une factu…" at bounding box center [673, 287] width 721 height 14
click at [675, 84] on link "Emprunteur" at bounding box center [690, 95] width 240 height 40
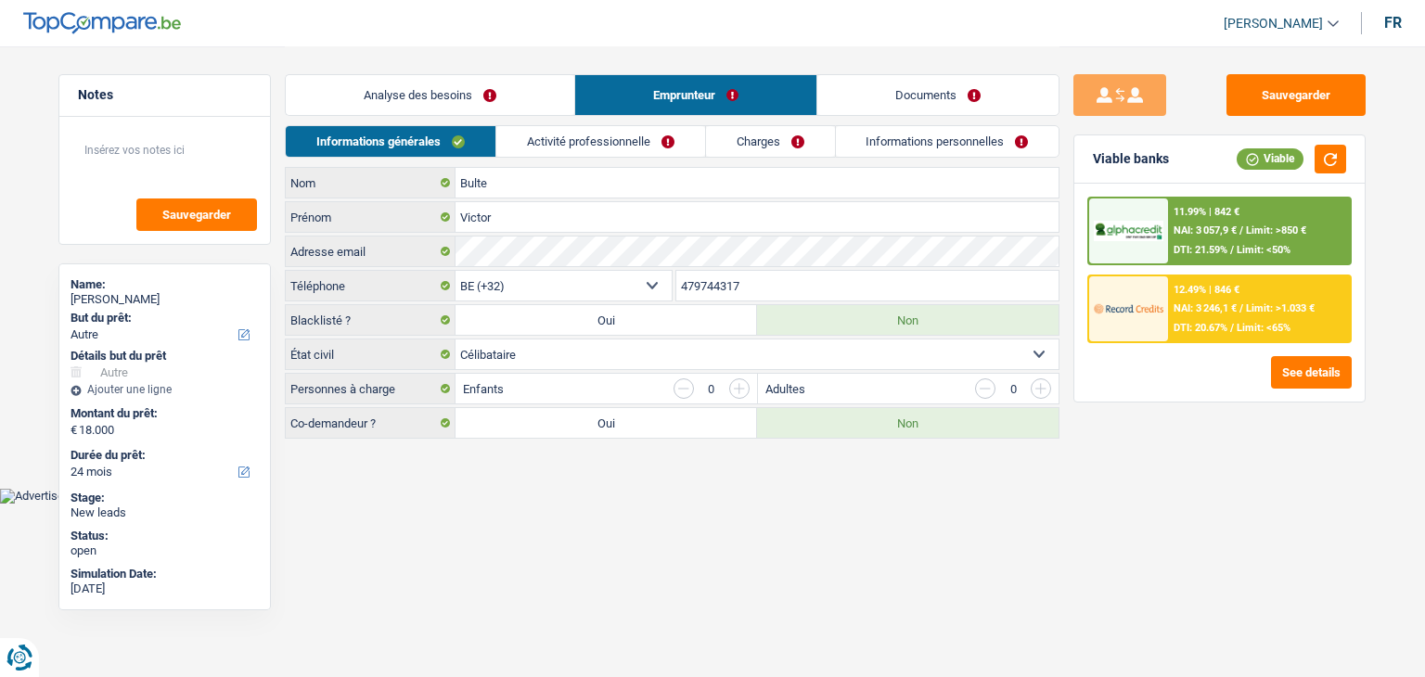
click at [624, 136] on link "Activité professionnelle" at bounding box center [600, 141] width 209 height 31
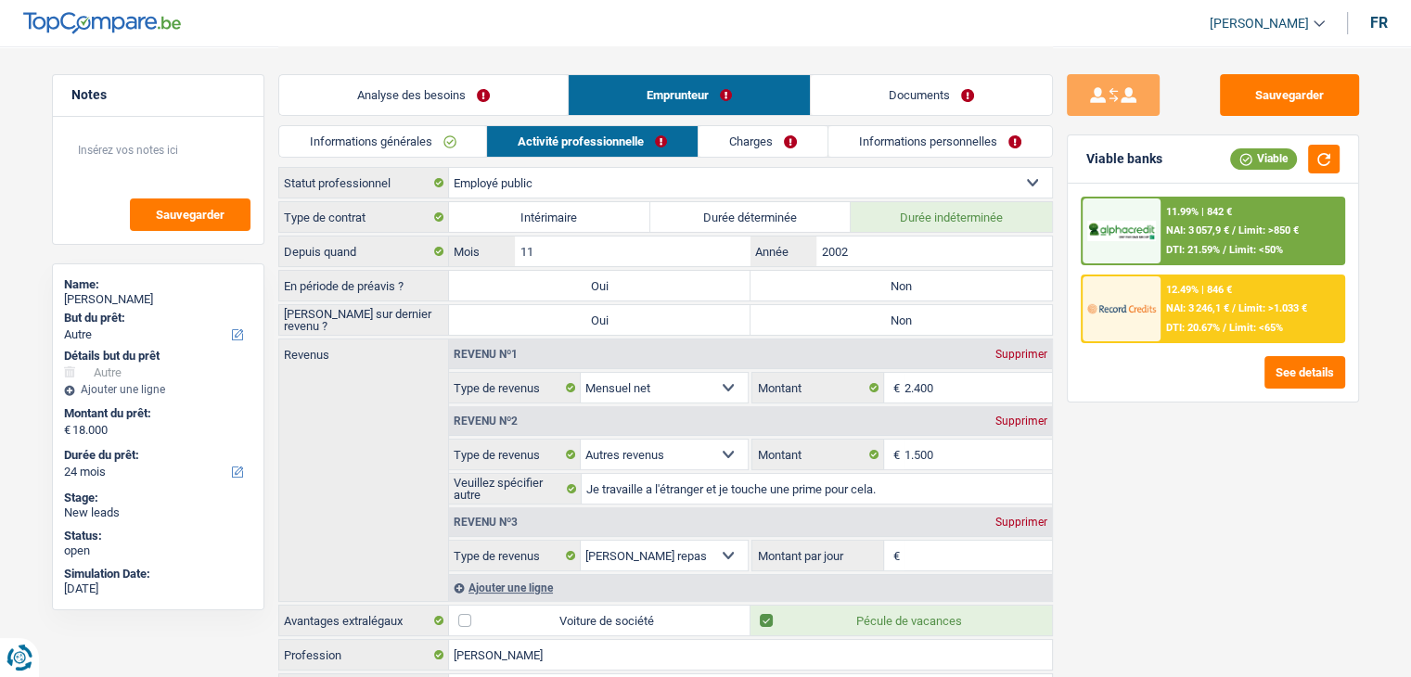
click at [459, 134] on link "Informations générales" at bounding box center [383, 141] width 208 height 31
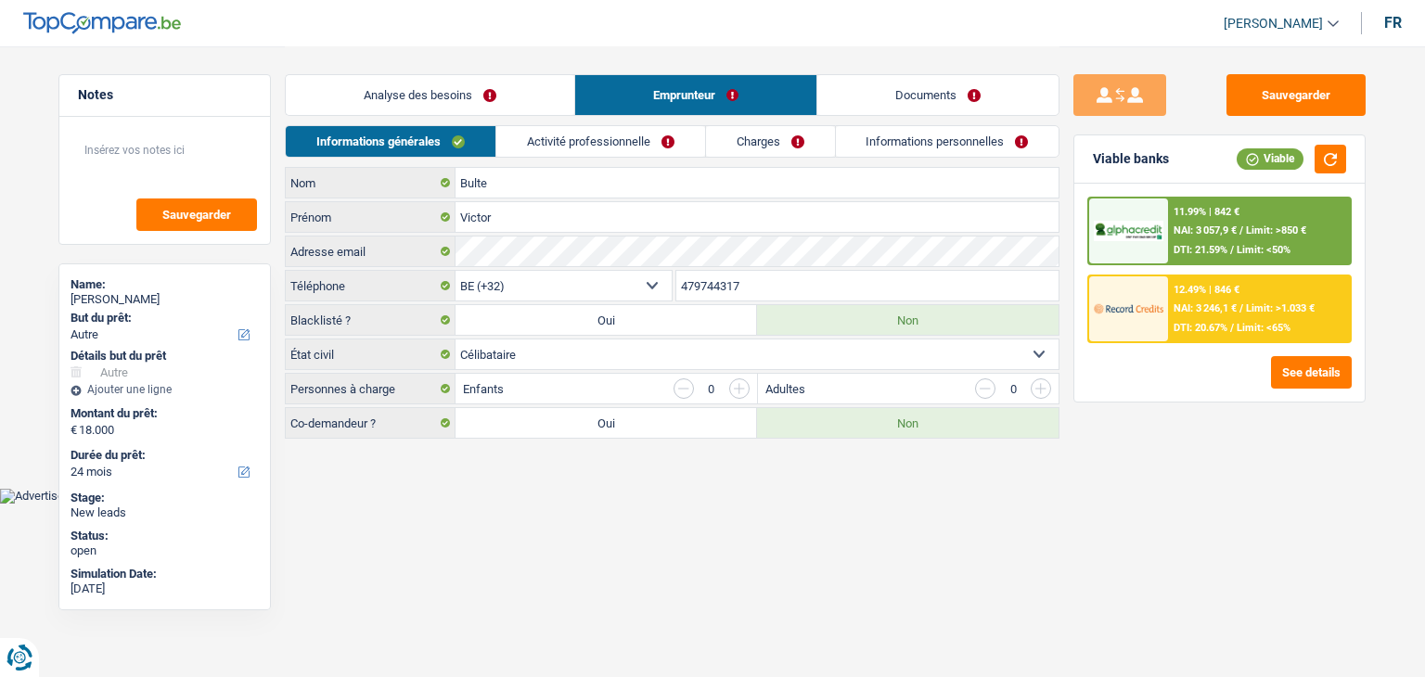
click at [446, 100] on link "Analyse des besoins" at bounding box center [430, 95] width 289 height 40
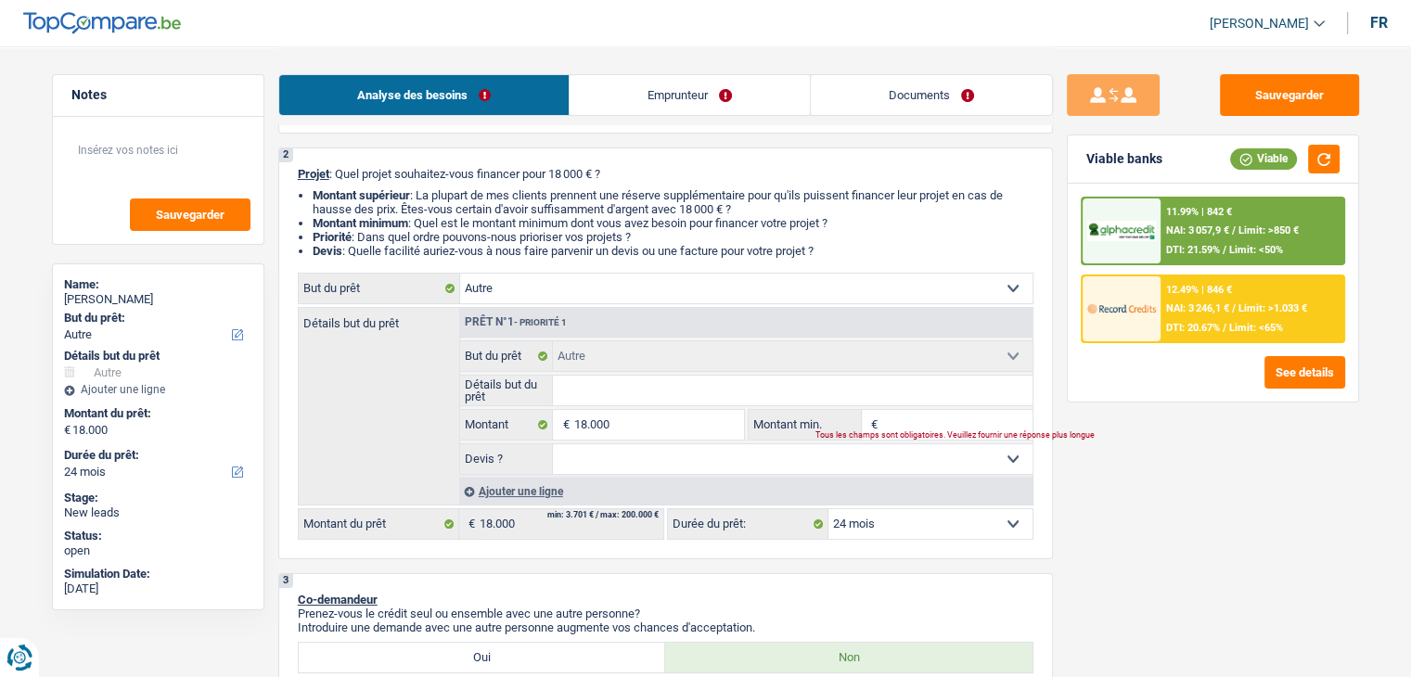
scroll to position [371, 0]
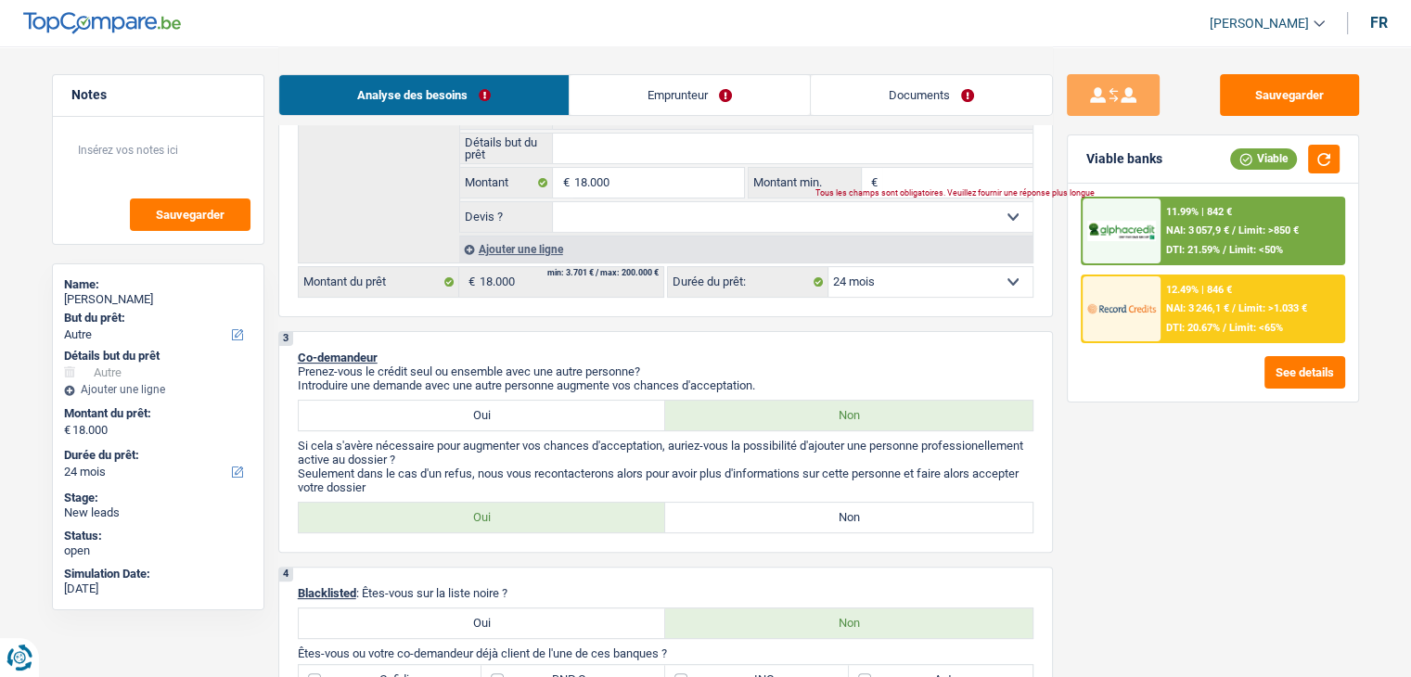
click at [791, 503] on label "Non" at bounding box center [848, 518] width 367 height 30
click at [791, 503] on input "Non" at bounding box center [848, 518] width 367 height 30
radio input "true"
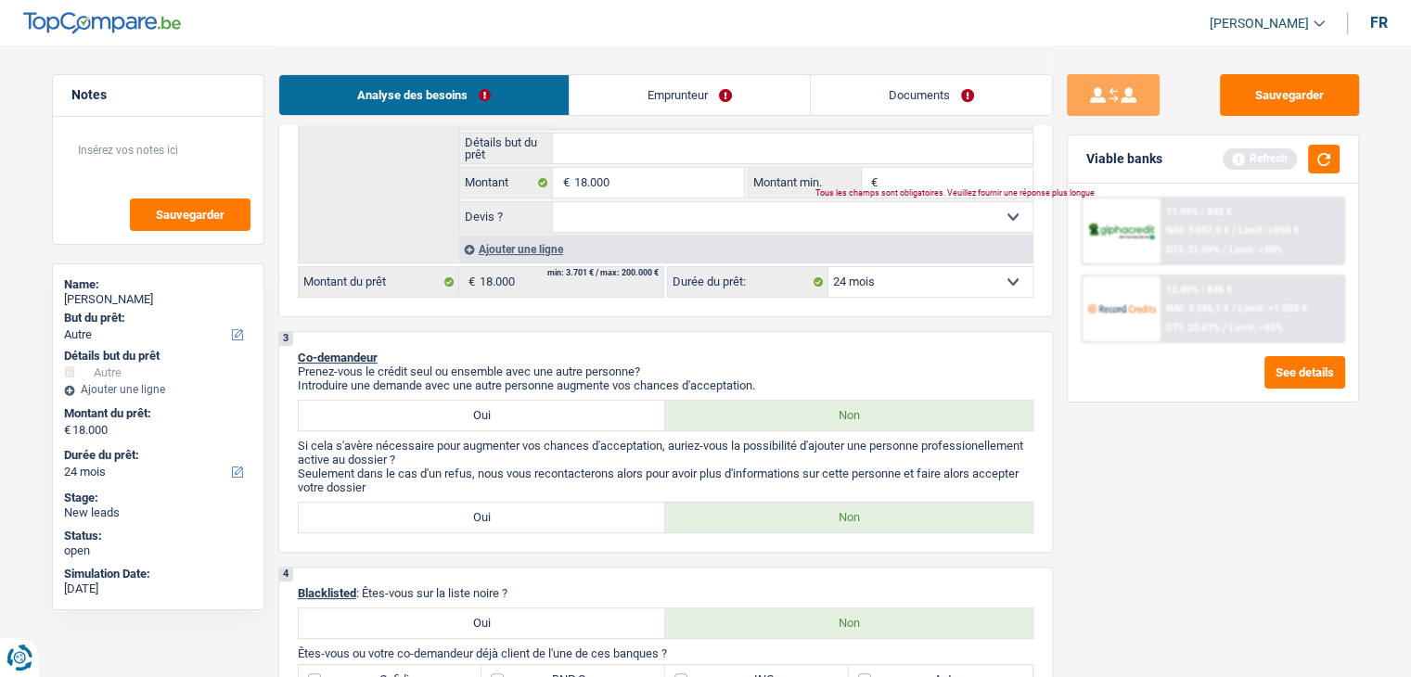
click at [1344, 164] on div "Viable banks Refresh" at bounding box center [1213, 159] width 290 height 48
click at [1337, 163] on button "button" at bounding box center [1324, 159] width 32 height 29
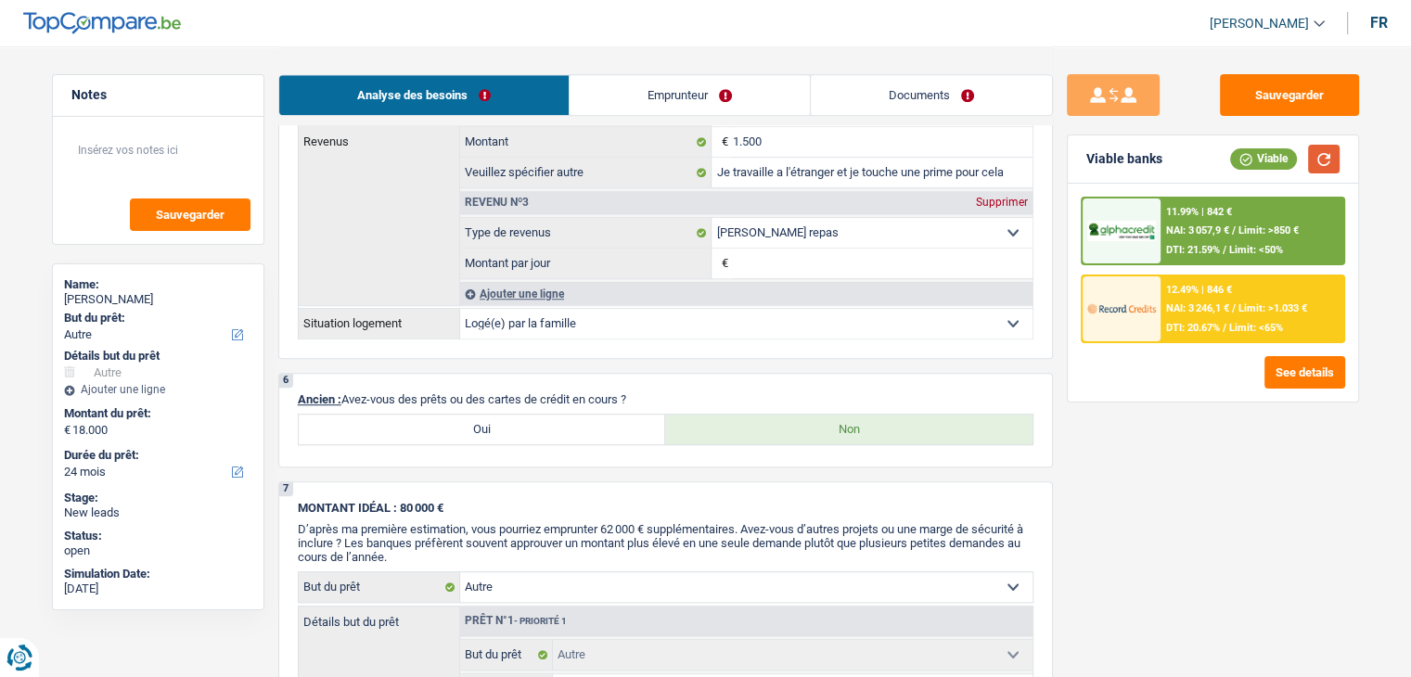
scroll to position [1299, 0]
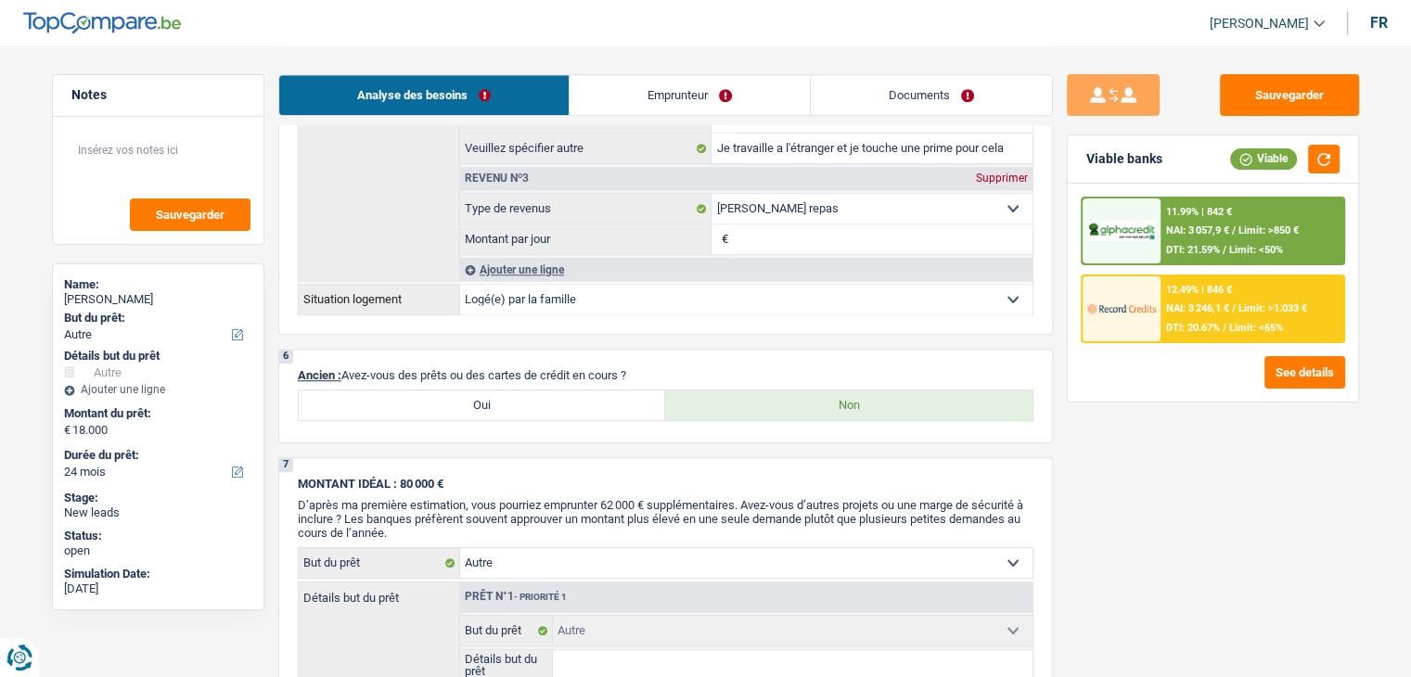
drag, startPoint x: 632, startPoint y: 367, endPoint x: 444, endPoint y: 360, distance: 188.5
click at [444, 360] on div "6 Ancien : Avez-vous des prêts ou des cartes de crédit en cours ? Oui Non" at bounding box center [665, 396] width 775 height 95
click at [444, 357] on div "6 Ancien : Avez-vous des prêts ou des cartes de crédit en cours ? Oui Non" at bounding box center [665, 396] width 775 height 95
drag, startPoint x: 342, startPoint y: 366, endPoint x: 753, endPoint y: 339, distance: 411.0
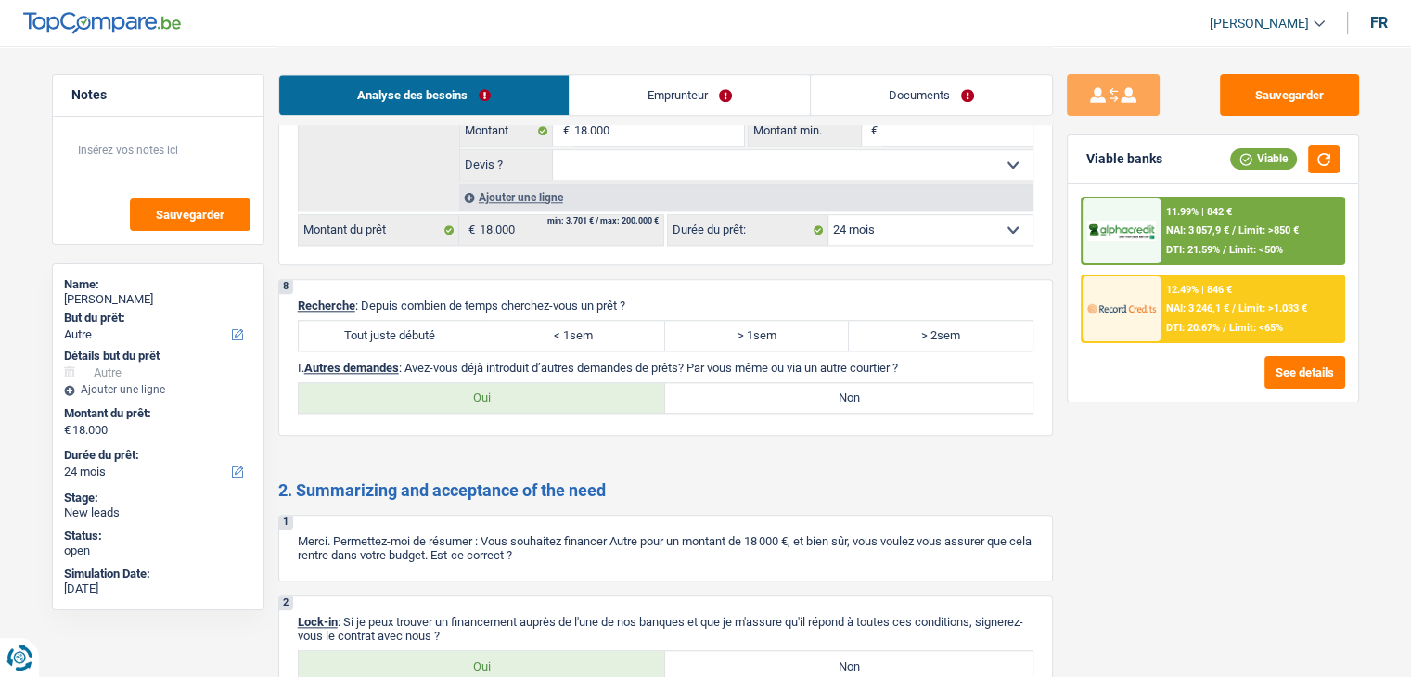
scroll to position [1949, 0]
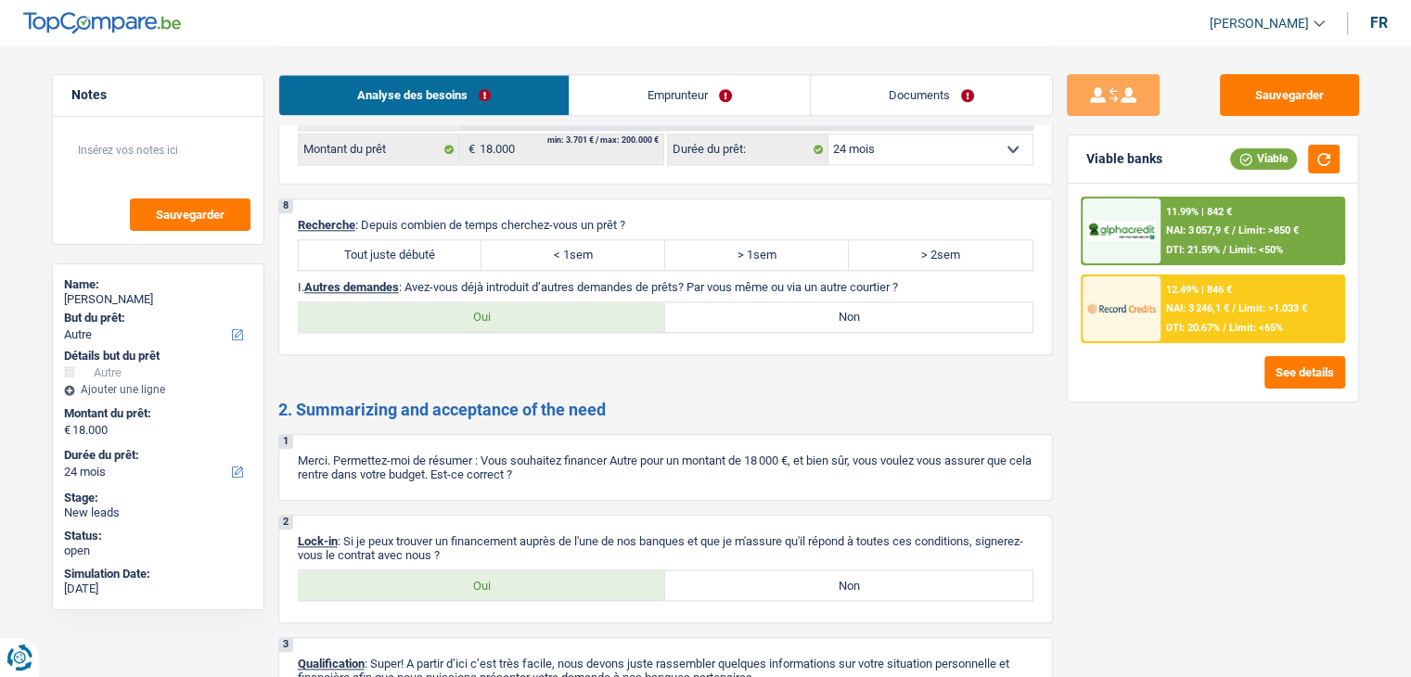
click at [405, 240] on label "Tout juste débuté" at bounding box center [391, 255] width 184 height 30
click at [405, 240] on input "Tout juste débuté" at bounding box center [391, 255] width 184 height 30
radio input "true"
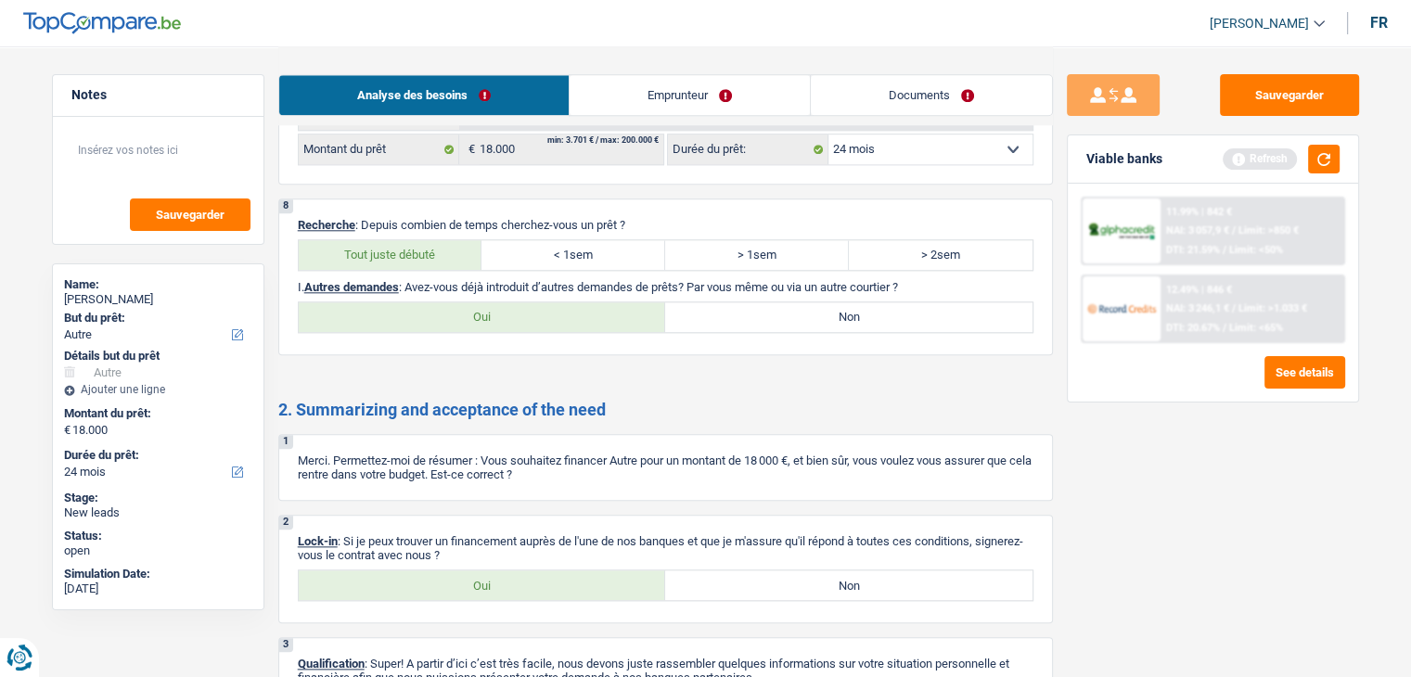
click at [768, 302] on label "Non" at bounding box center [848, 317] width 367 height 30
click at [768, 302] on input "Non" at bounding box center [848, 317] width 367 height 30
radio input "true"
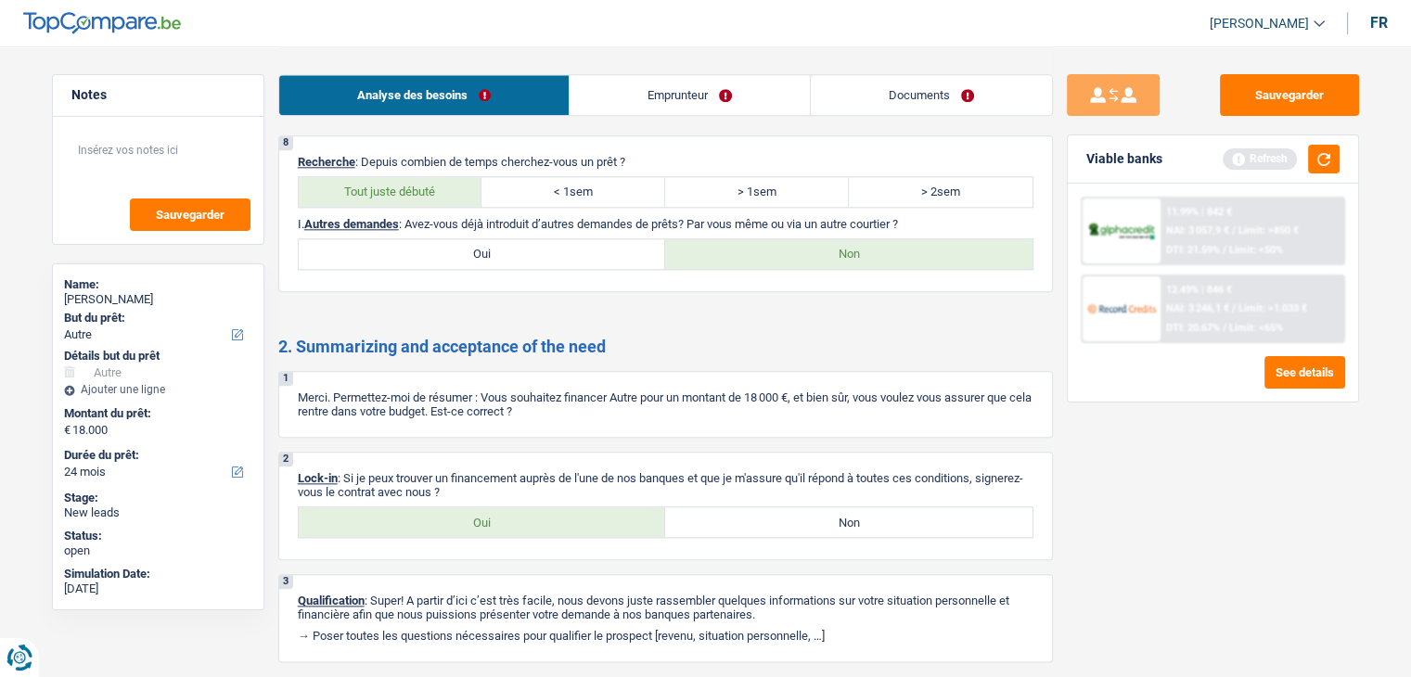
scroll to position [1969, 0]
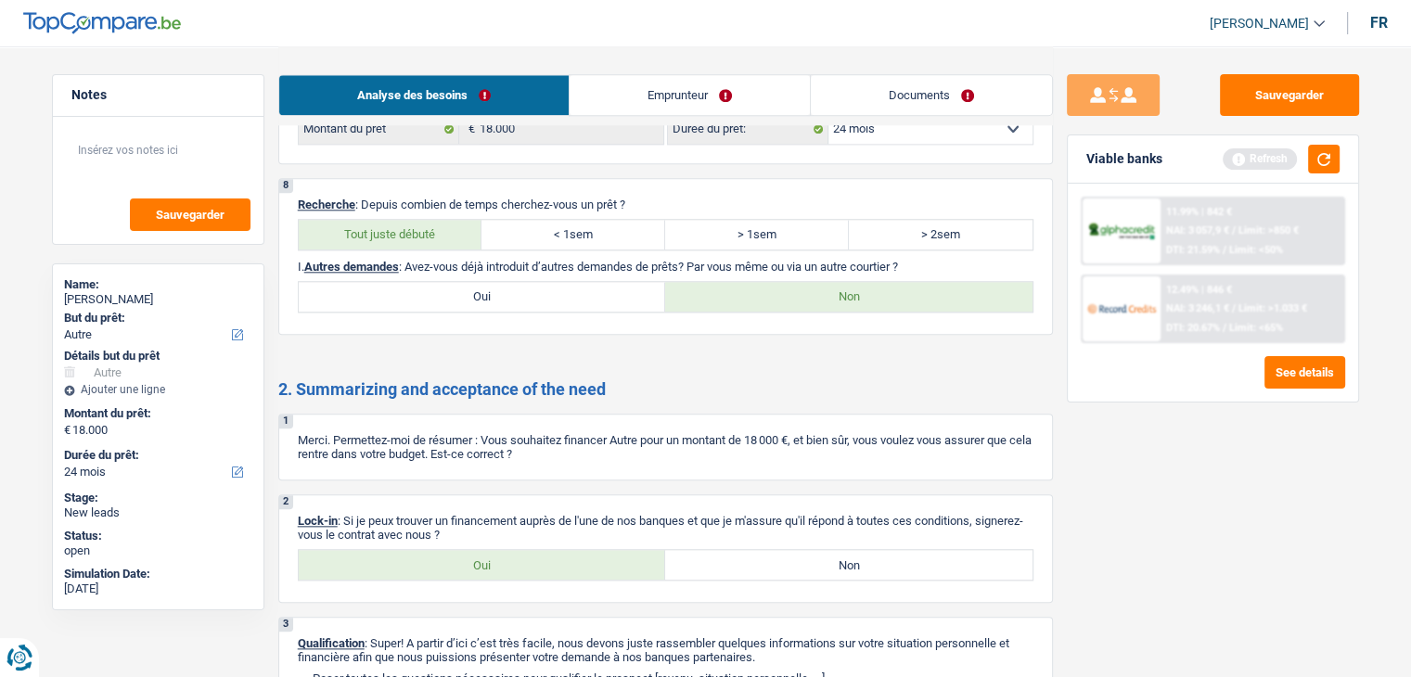
click at [508, 288] on label "Oui" at bounding box center [482, 297] width 367 height 30
click at [508, 288] on input "Oui" at bounding box center [482, 297] width 367 height 30
radio input "true"
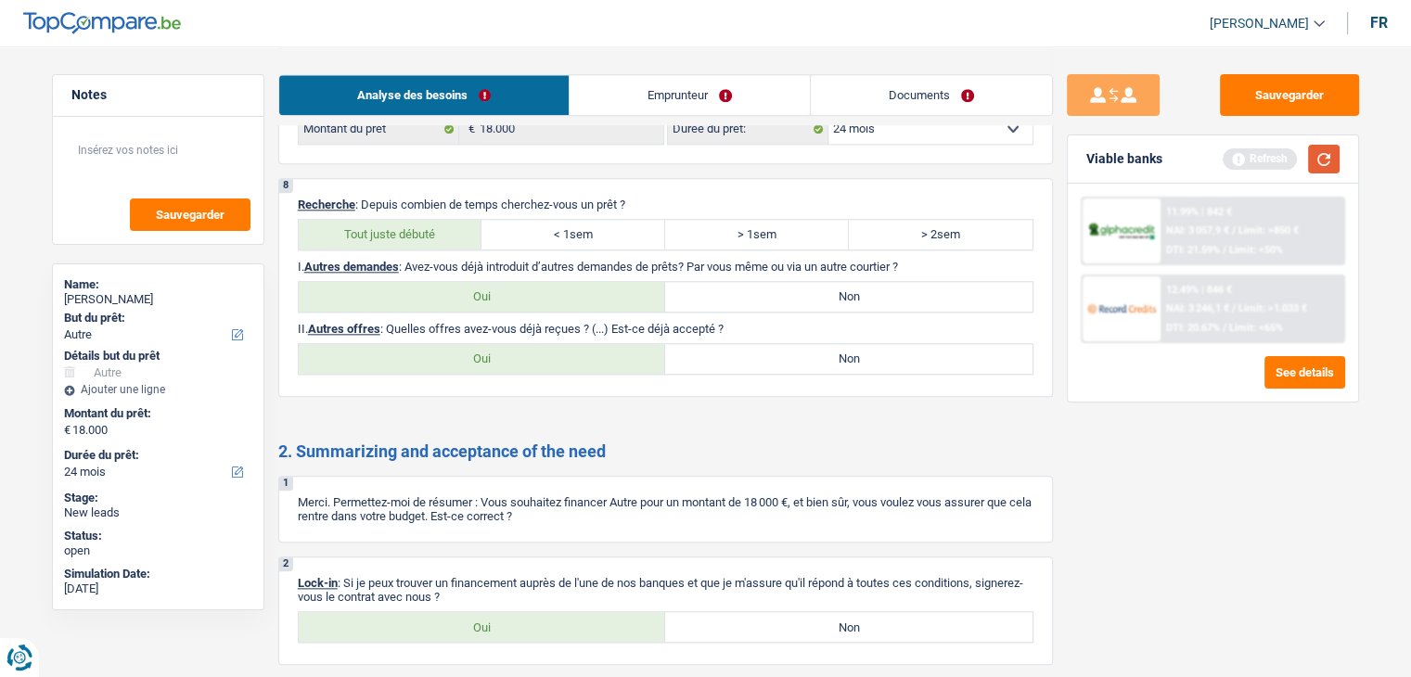
click at [1319, 165] on button "button" at bounding box center [1324, 159] width 32 height 29
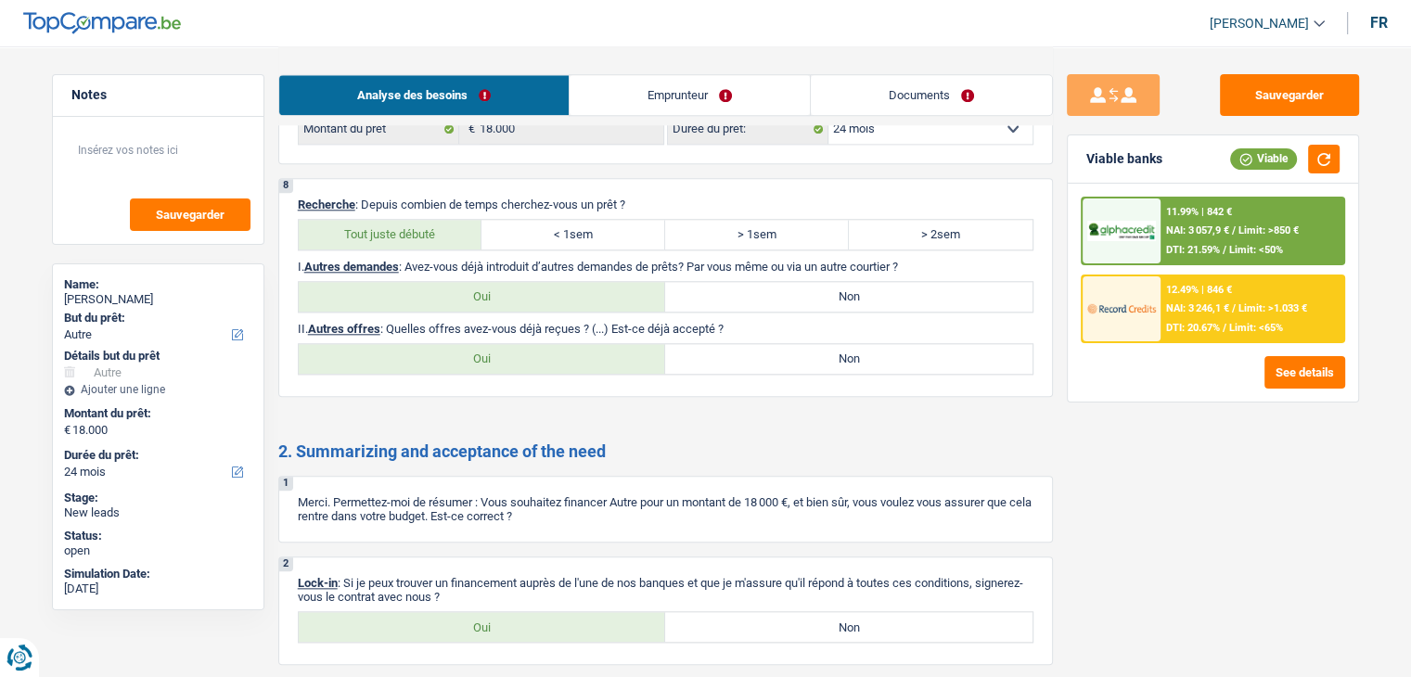
click at [766, 265] on div "8 Recherche : Depuis combien de temps cherchez-vous un prêt ? Tout juste débuté…" at bounding box center [665, 287] width 775 height 219
click at [771, 301] on label "Non" at bounding box center [848, 297] width 367 height 30
click at [771, 301] on input "Non" at bounding box center [848, 297] width 367 height 30
radio input "true"
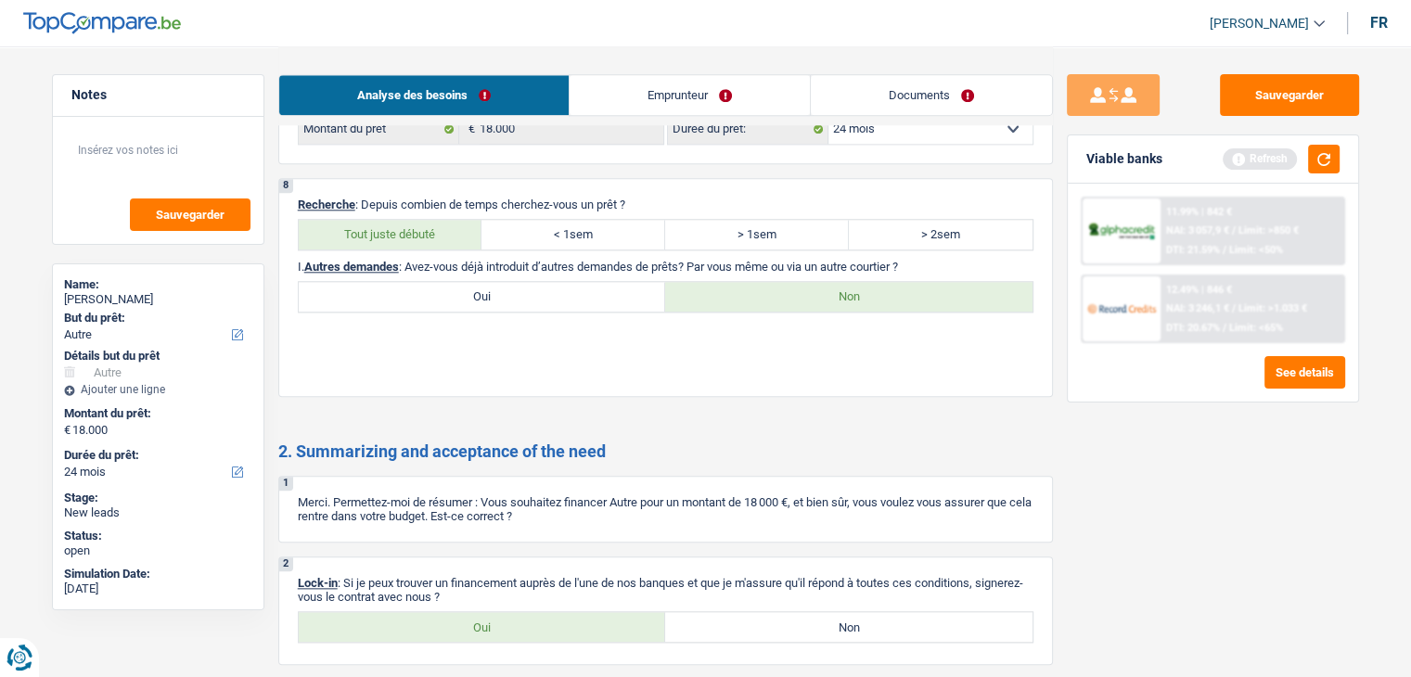
click at [750, 282] on label "Non" at bounding box center [848, 297] width 367 height 30
click at [750, 282] on input "Non" at bounding box center [848, 297] width 367 height 30
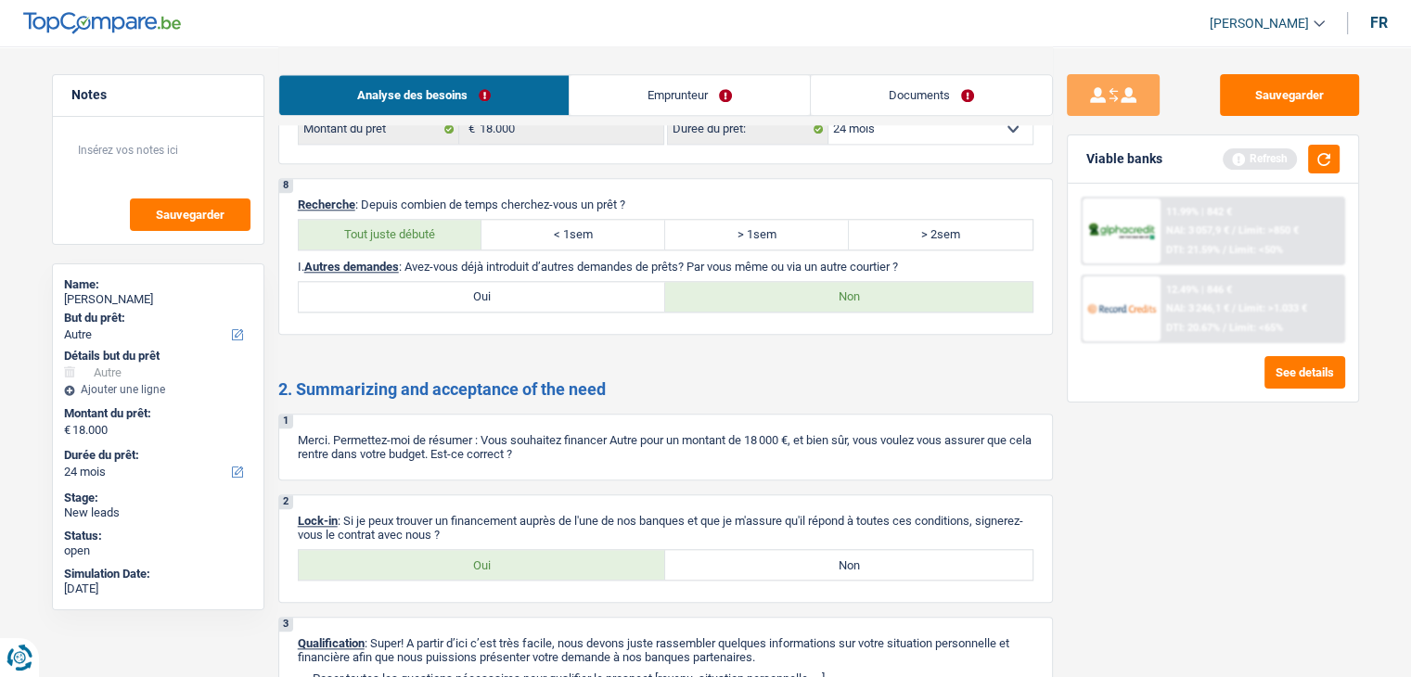
click at [489, 569] on label "Oui" at bounding box center [482, 565] width 367 height 30
click at [489, 569] on input "Oui" at bounding box center [482, 565] width 367 height 30
radio input "true"
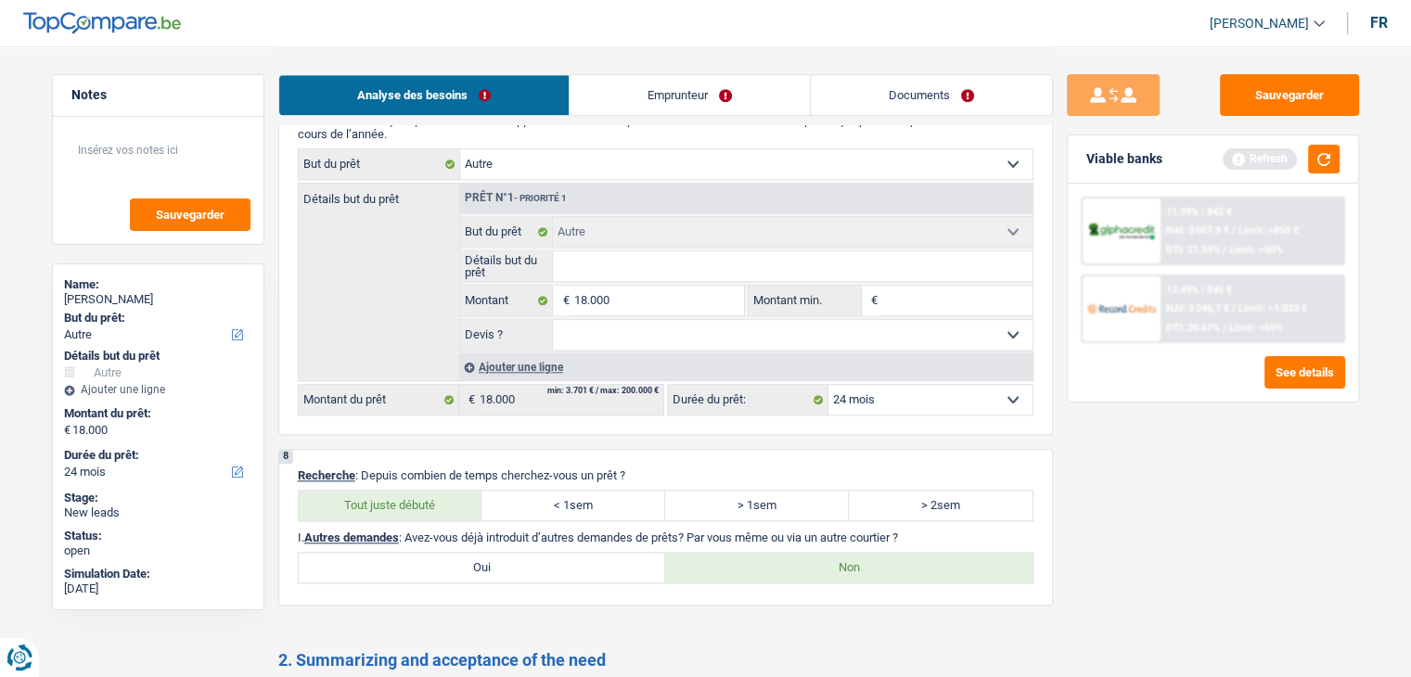
scroll to position [1505, 0]
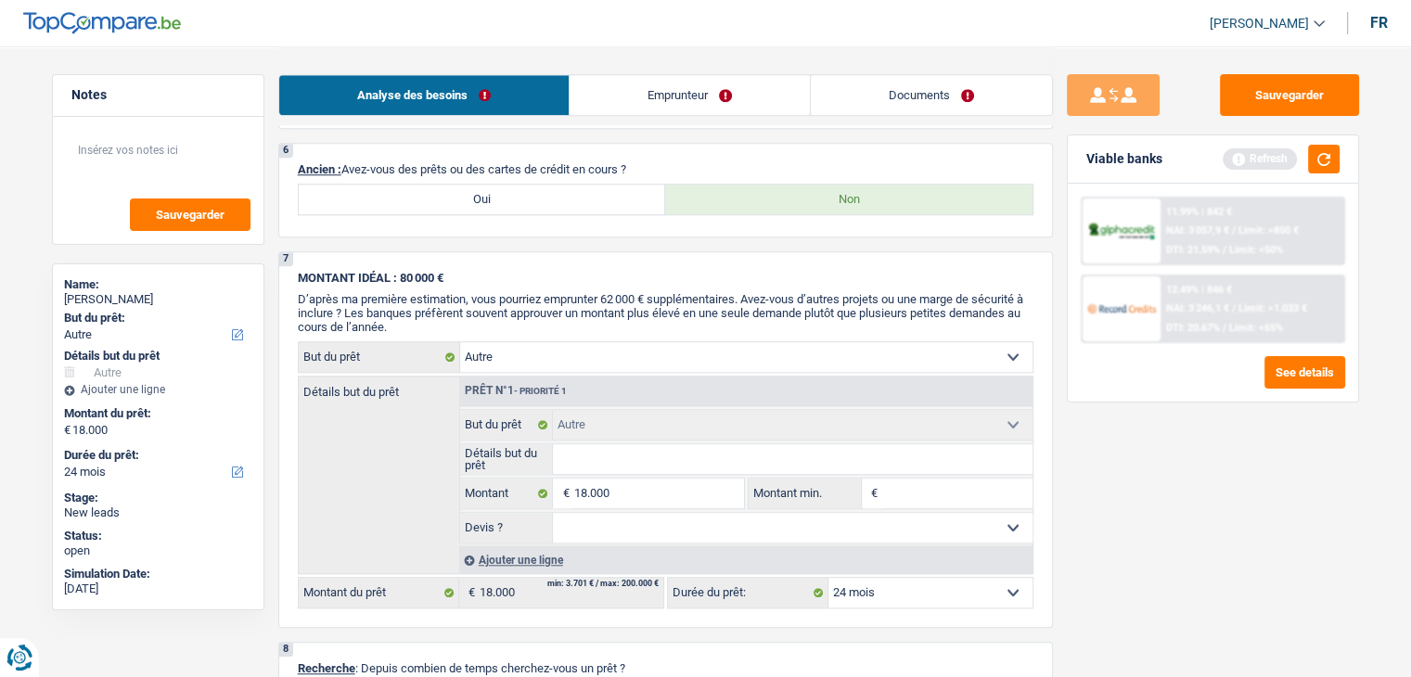
click at [646, 97] on link "Emprunteur" at bounding box center [690, 95] width 240 height 40
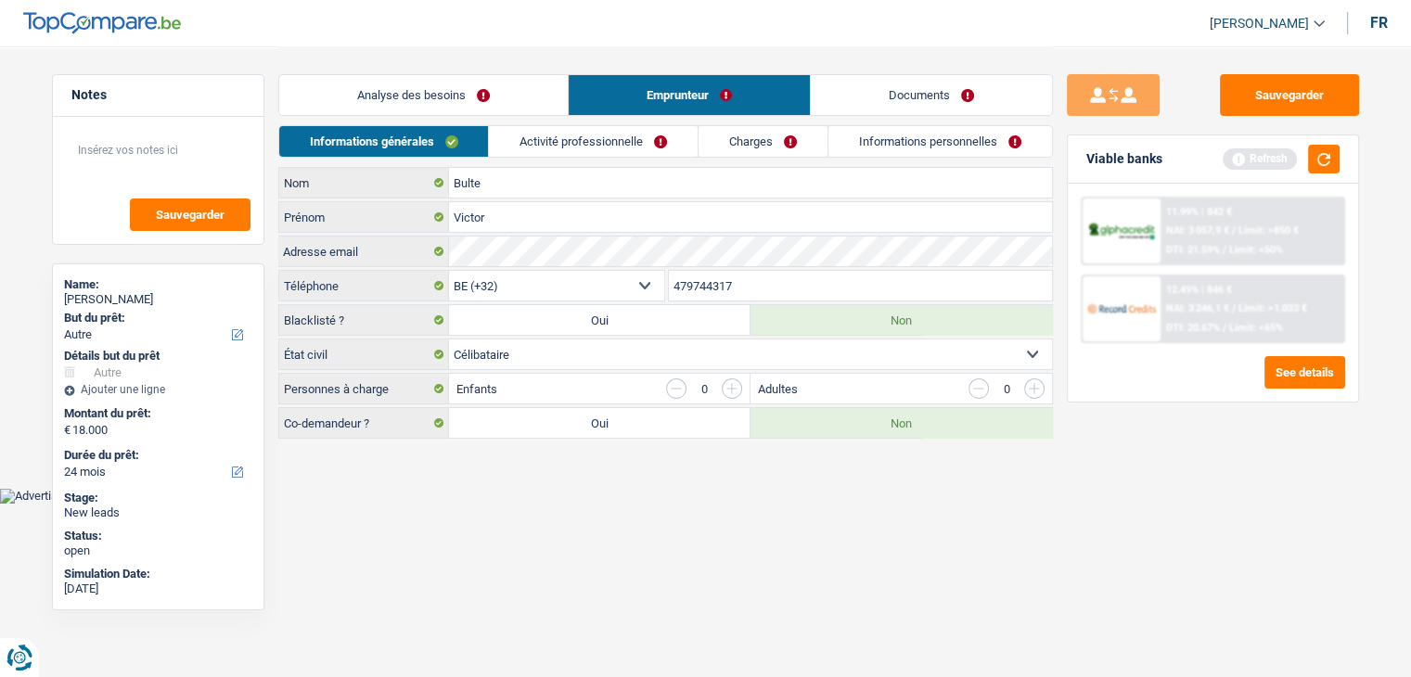
scroll to position [0, 0]
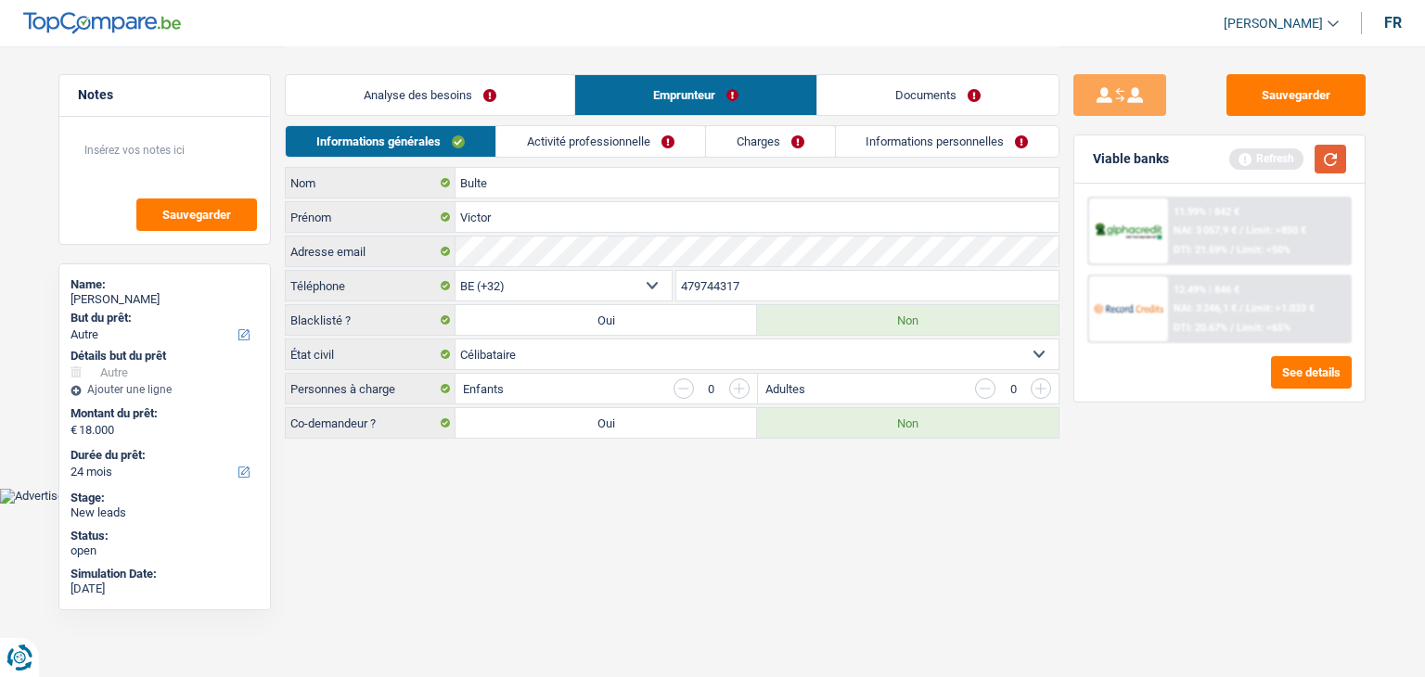
click at [1342, 153] on button "button" at bounding box center [1331, 159] width 32 height 29
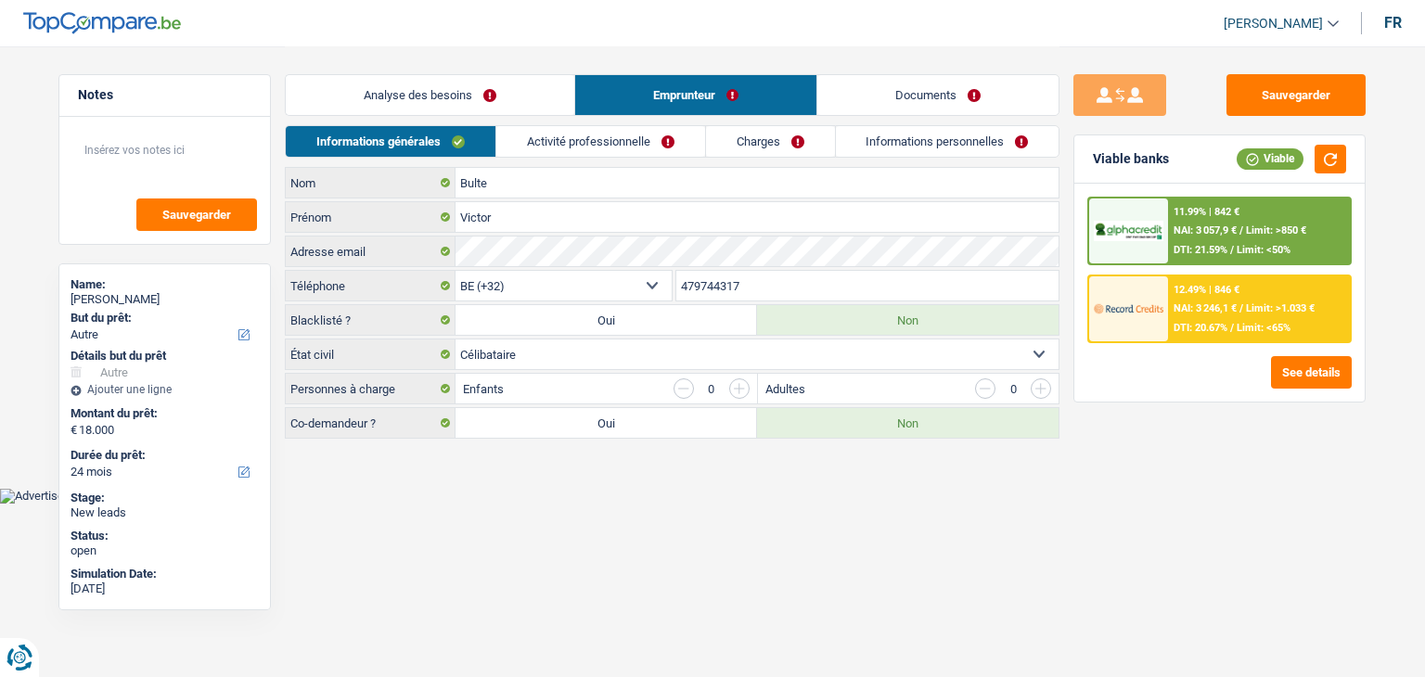
click at [509, 475] on main "Notes Sauvegarder Name: Victor Bulte But du prêt: Confort maison: meubles, text…" at bounding box center [712, 244] width 1425 height 488
drag, startPoint x: 399, startPoint y: 386, endPoint x: 284, endPoint y: 385, distance: 115.1
click at [283, 382] on div "Notes Sauvegarder Name: Victor Bulte But du prêt: Confort maison: meubles, text…" at bounding box center [713, 243] width 1336 height 395
click at [436, 461] on main "Notes Sauvegarder Name: Victor Bulte But du prêt: Confort maison: meubles, text…" at bounding box center [712, 244] width 1425 height 488
click at [598, 153] on link "Activité professionnelle" at bounding box center [600, 141] width 209 height 31
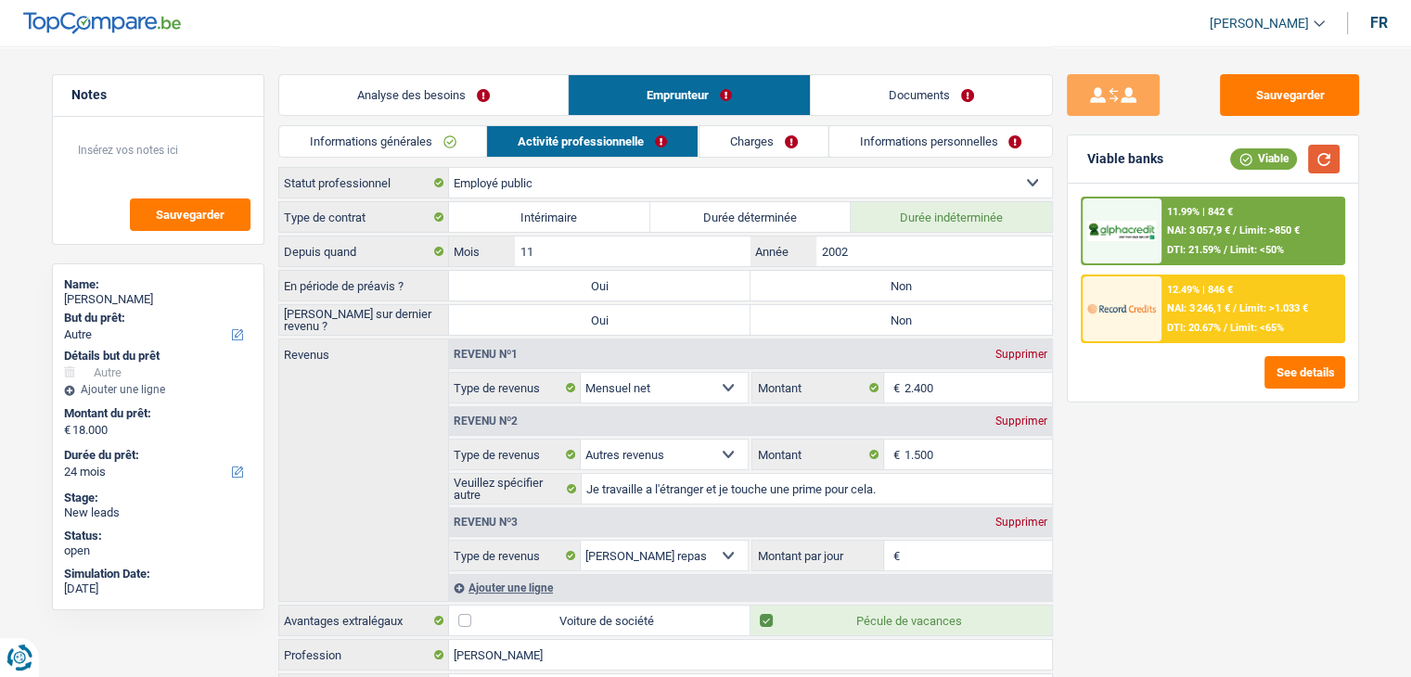
click at [1313, 155] on button "button" at bounding box center [1324, 159] width 32 height 29
click at [1131, 508] on div "Sauvegarder Viable banks Viable 11.99% | 842 € NAI: 3 057,9 € / Limit: >850 € D…" at bounding box center [1213, 360] width 320 height 573
click at [874, 243] on input "2002" at bounding box center [934, 252] width 235 height 30
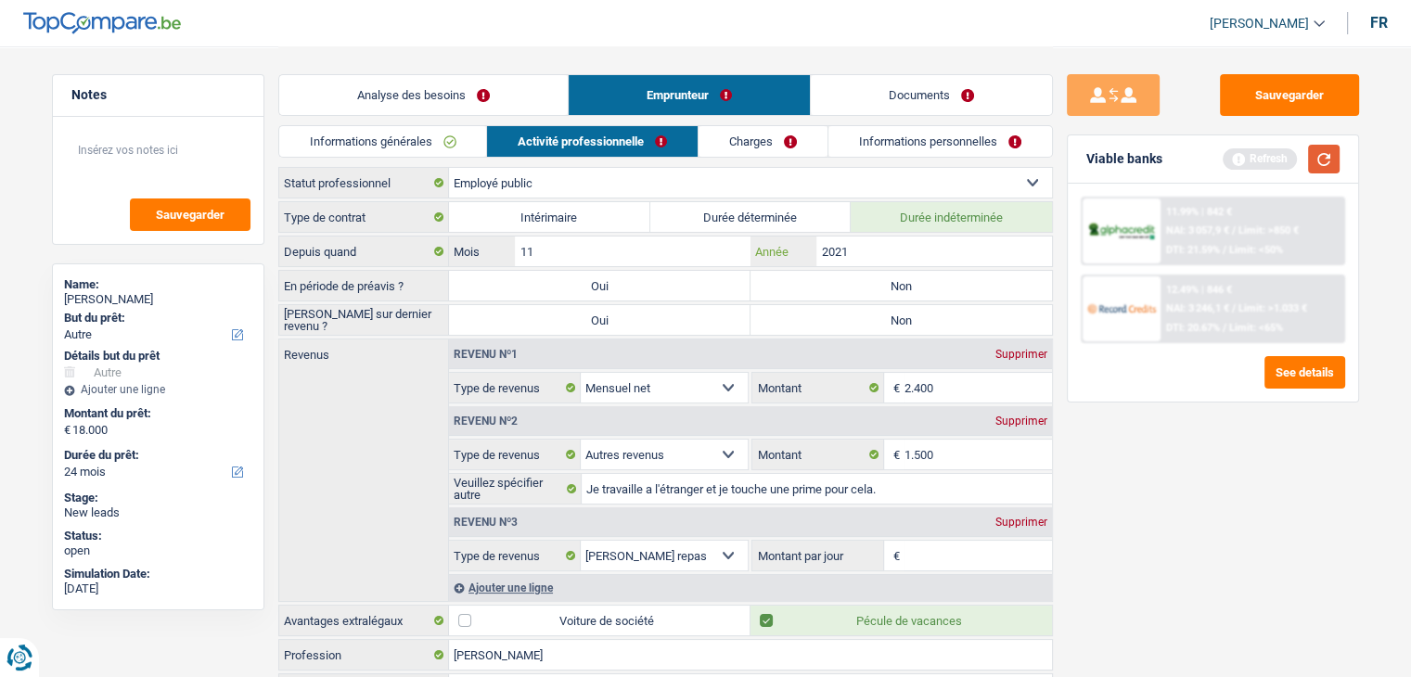
type input "2021"
click at [1328, 154] on button "button" at bounding box center [1324, 159] width 32 height 29
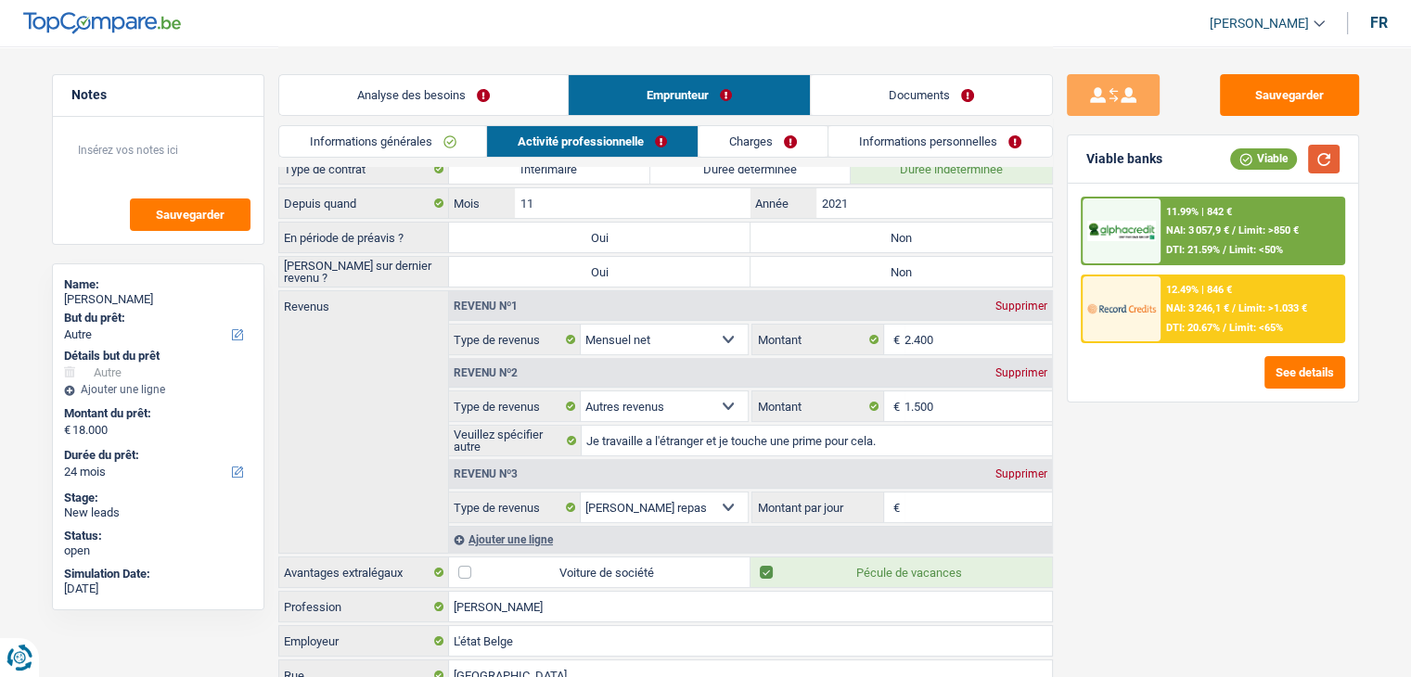
scroll to position [93, 0]
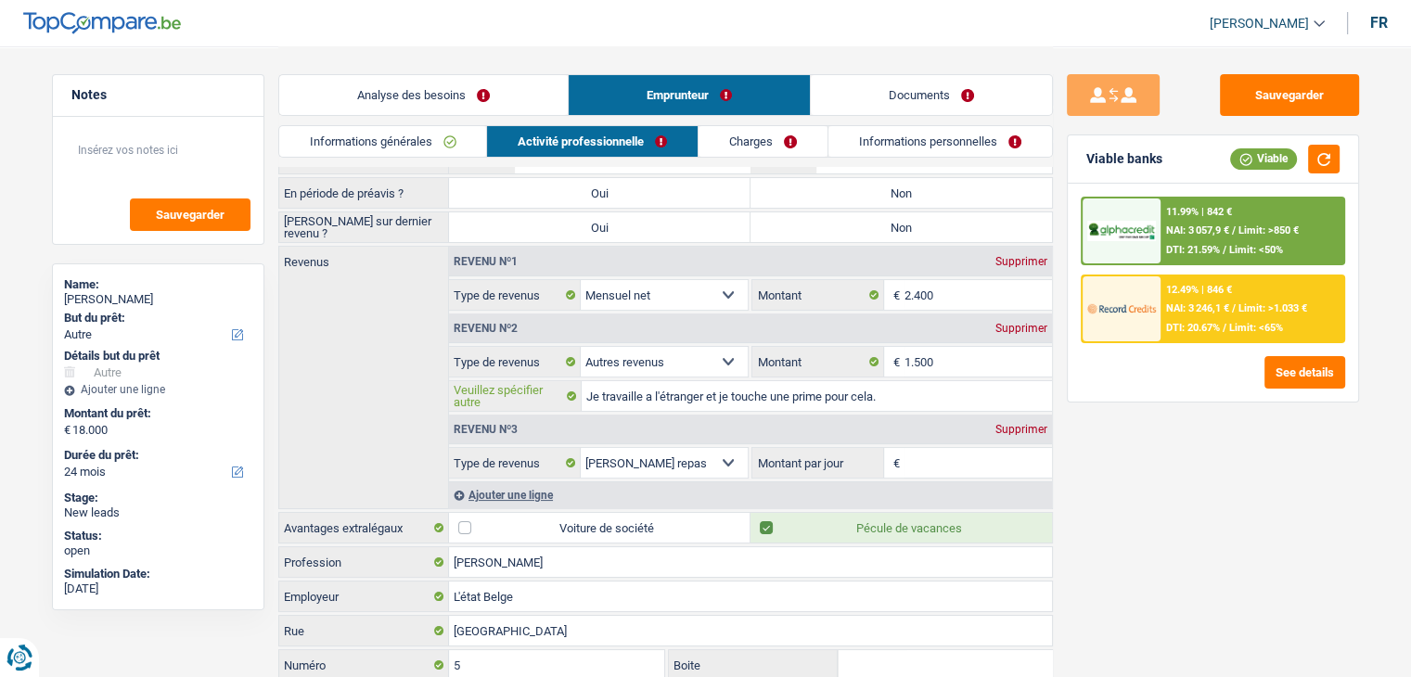
click at [703, 396] on input "Je travaille a l'étranger et je touche une prime pour cela." at bounding box center [817, 396] width 470 height 30
click at [705, 392] on input "Je travaille a l'étranger et je touche une prime pour cela." at bounding box center [817, 396] width 470 height 30
click at [729, 389] on input "Je travaille a l'étranger et je touche une prime pour cela." at bounding box center [817, 396] width 470 height 30
click at [912, 395] on input "Je travaille a l'étranger et je touche une prime pour cela." at bounding box center [817, 396] width 470 height 30
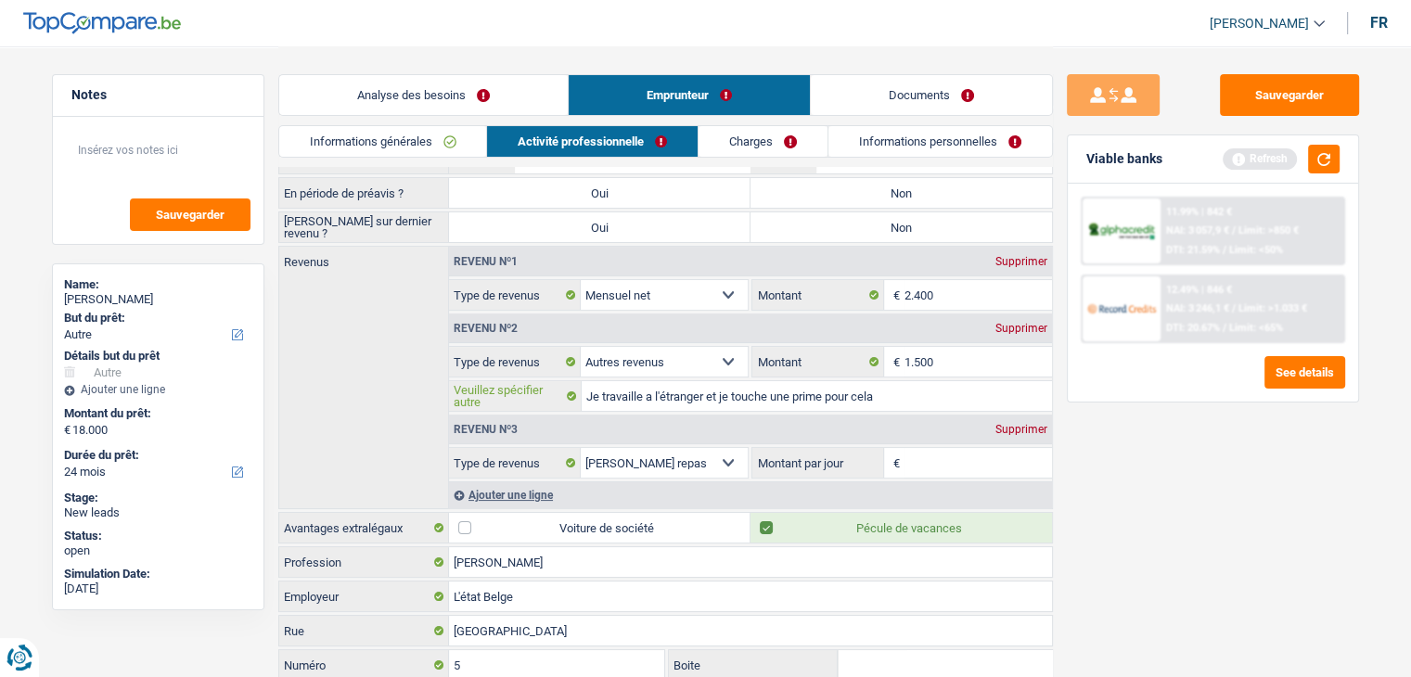
type input "Je travaille a l'étranger et je touche une prime pour cela"
click at [1028, 323] on div "Supprimer" at bounding box center [1021, 328] width 61 height 11
select select "mealVouchers"
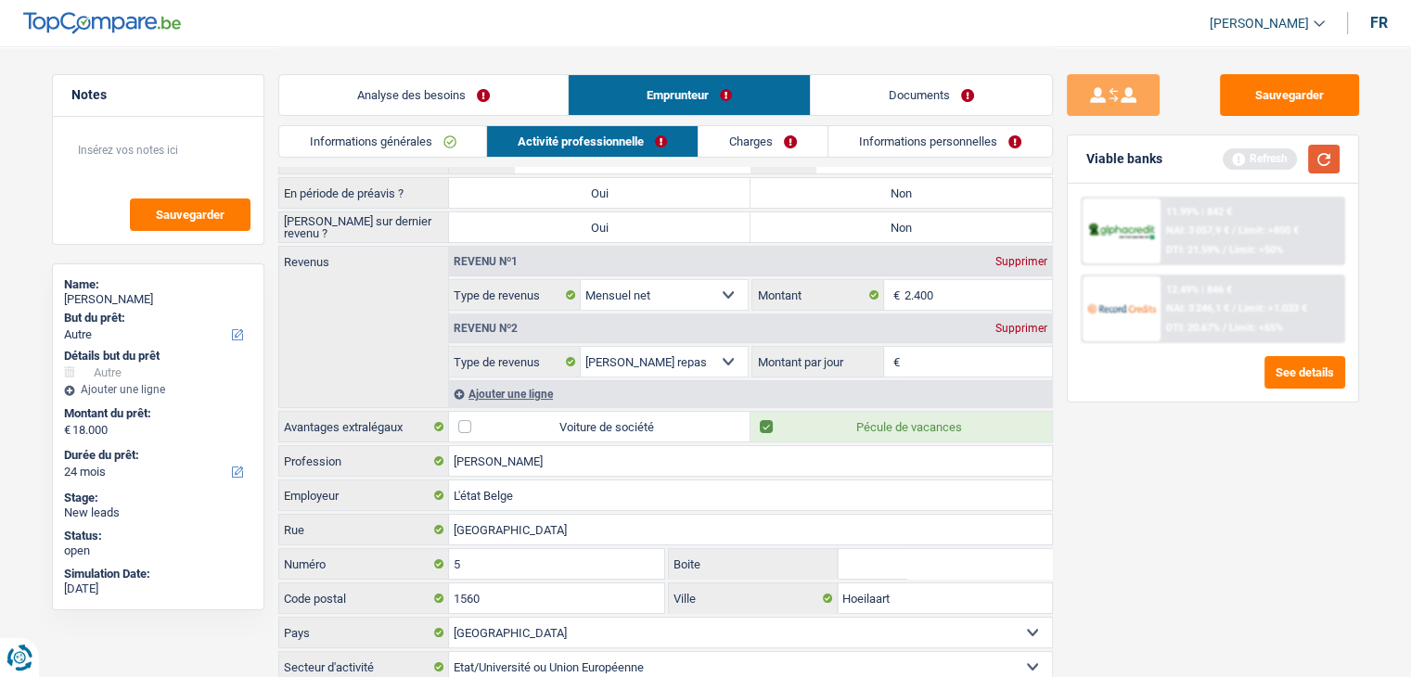
click at [1318, 158] on button "button" at bounding box center [1324, 159] width 32 height 29
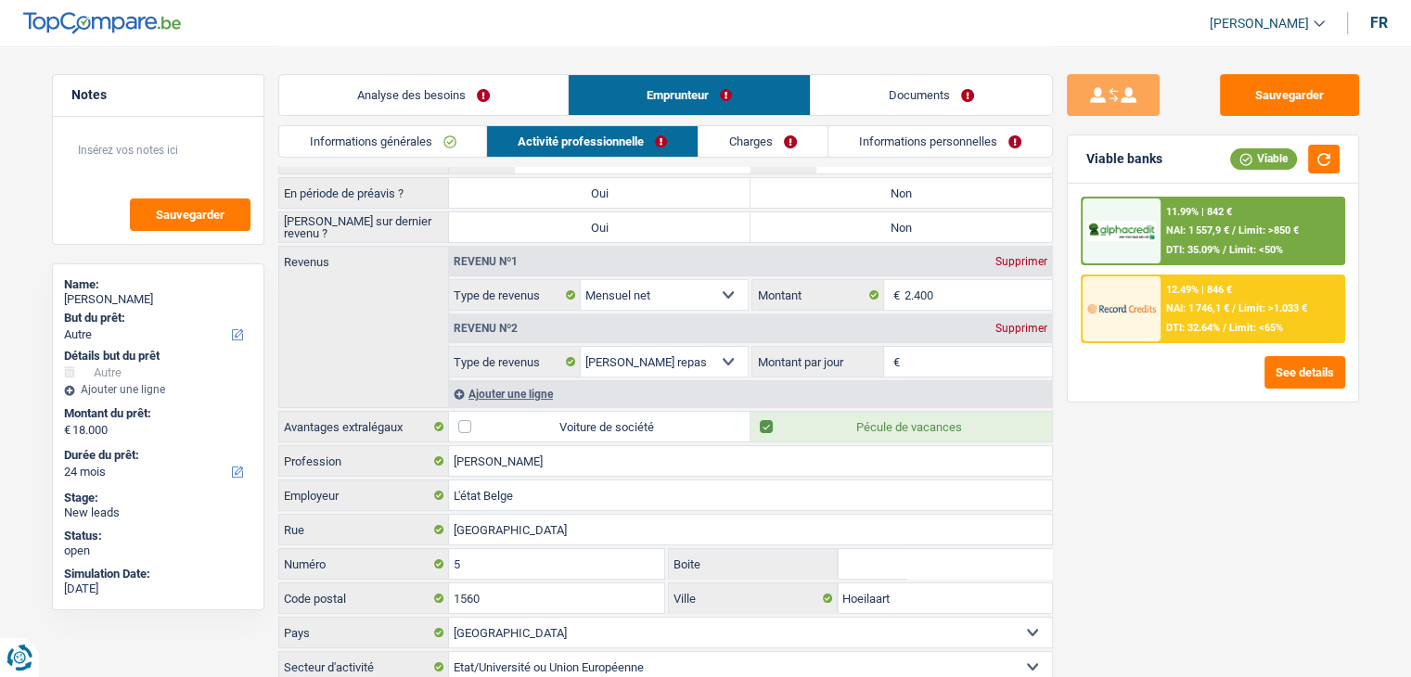
click at [1167, 413] on div "Sauvegarder Viable banks Viable 11.99% | 842 € NAI: 1 557,9 € / Limit: >850 € D…" at bounding box center [1213, 360] width 320 height 573
click at [961, 357] on input "Montant par jour" at bounding box center [979, 362] width 148 height 30
click at [1068, 346] on div "11.99% | 842 € NAI: 1 557,9 € / Limit: >850 € DTI: 35.09% / Limit: <50% 12.49% …" at bounding box center [1213, 293] width 290 height 218
click at [1099, 483] on div "Sauvegarder Viable banks Viable 11.99% | 842 € NAI: 1 557,9 € / Limit: >850 € D…" at bounding box center [1213, 360] width 320 height 573
click at [160, 157] on textarea at bounding box center [158, 158] width 185 height 56
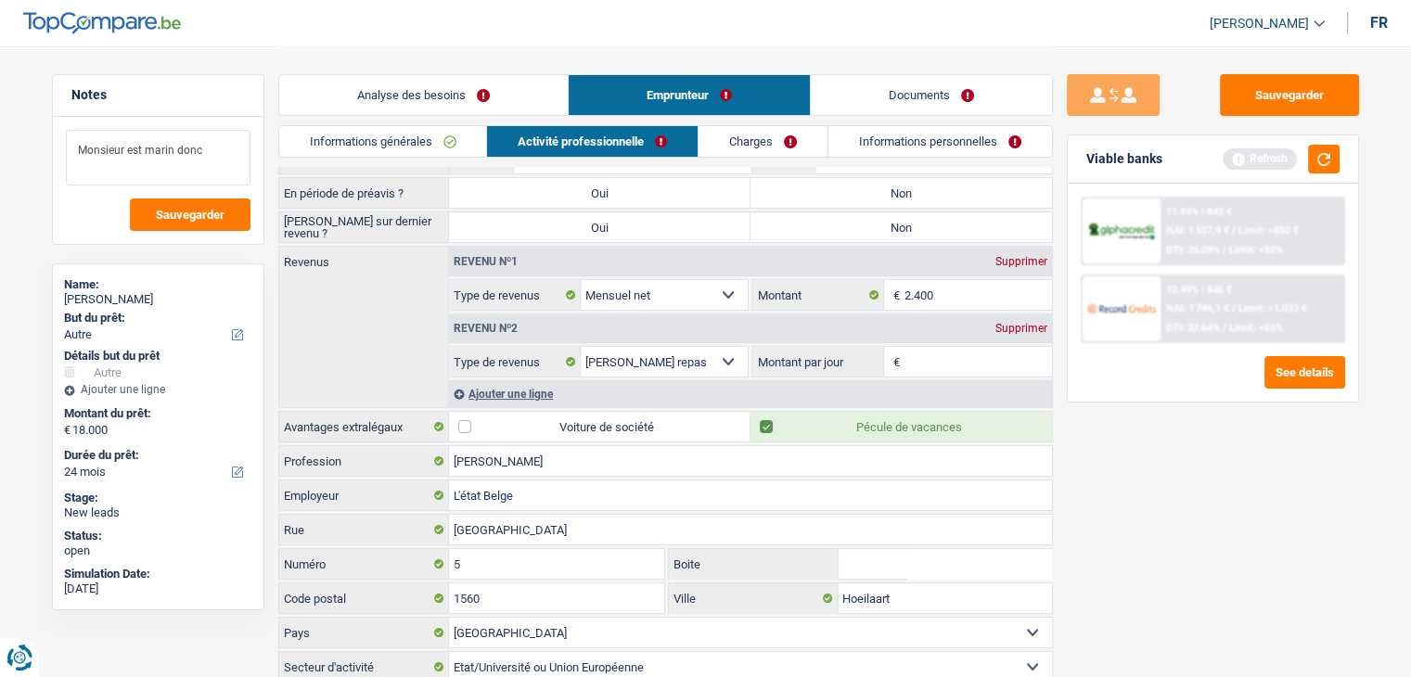
type textarea "Monsieur est marin donc"
click at [882, 191] on label "Non" at bounding box center [902, 193] width 302 height 30
click at [882, 191] on input "Non" at bounding box center [902, 193] width 302 height 30
radio input "true"
click at [1036, 328] on div "Supprimer" at bounding box center [1021, 328] width 61 height 11
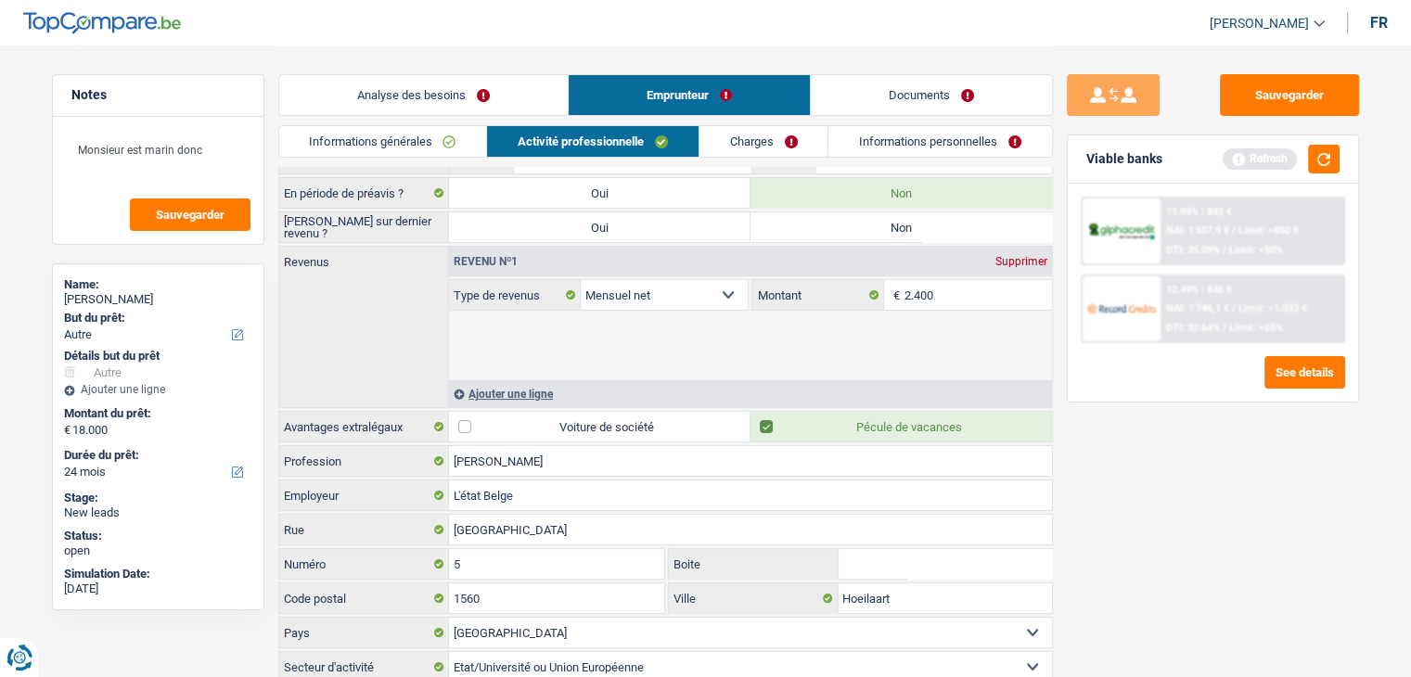
scroll to position [89, 0]
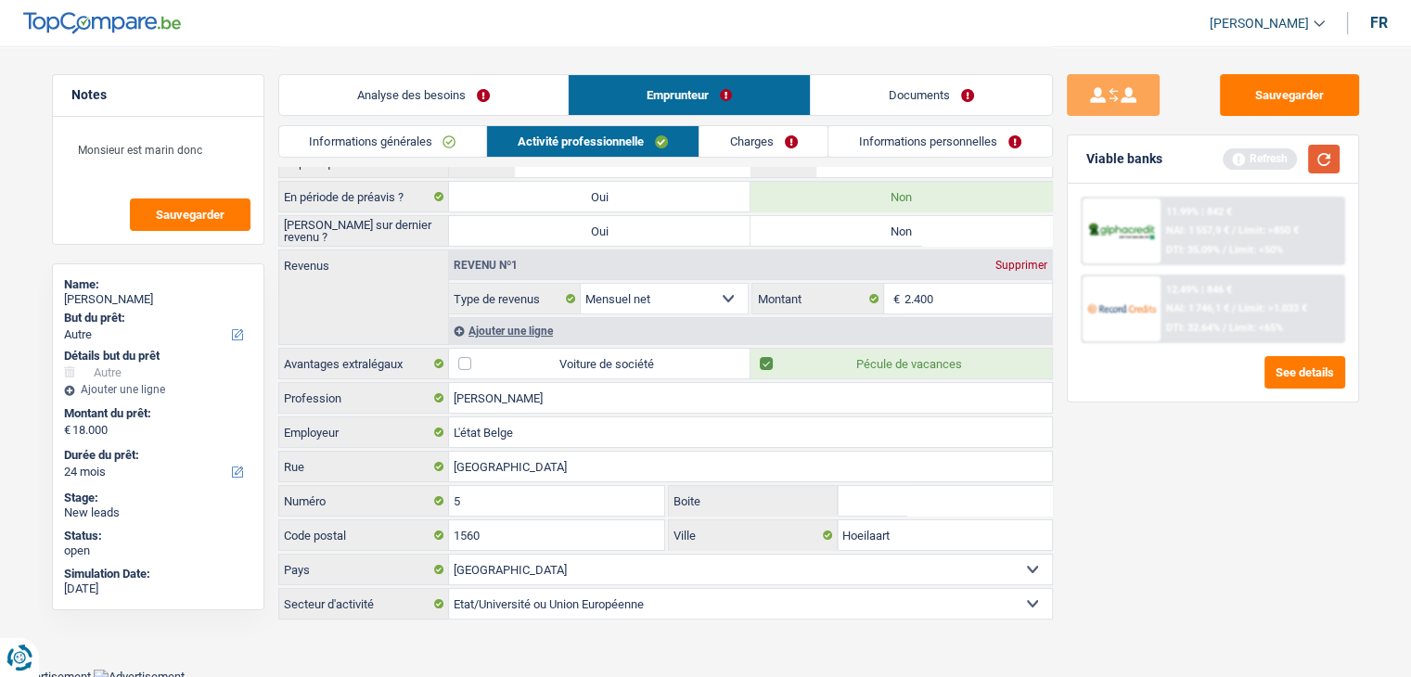
click at [1327, 154] on button "button" at bounding box center [1324, 159] width 32 height 29
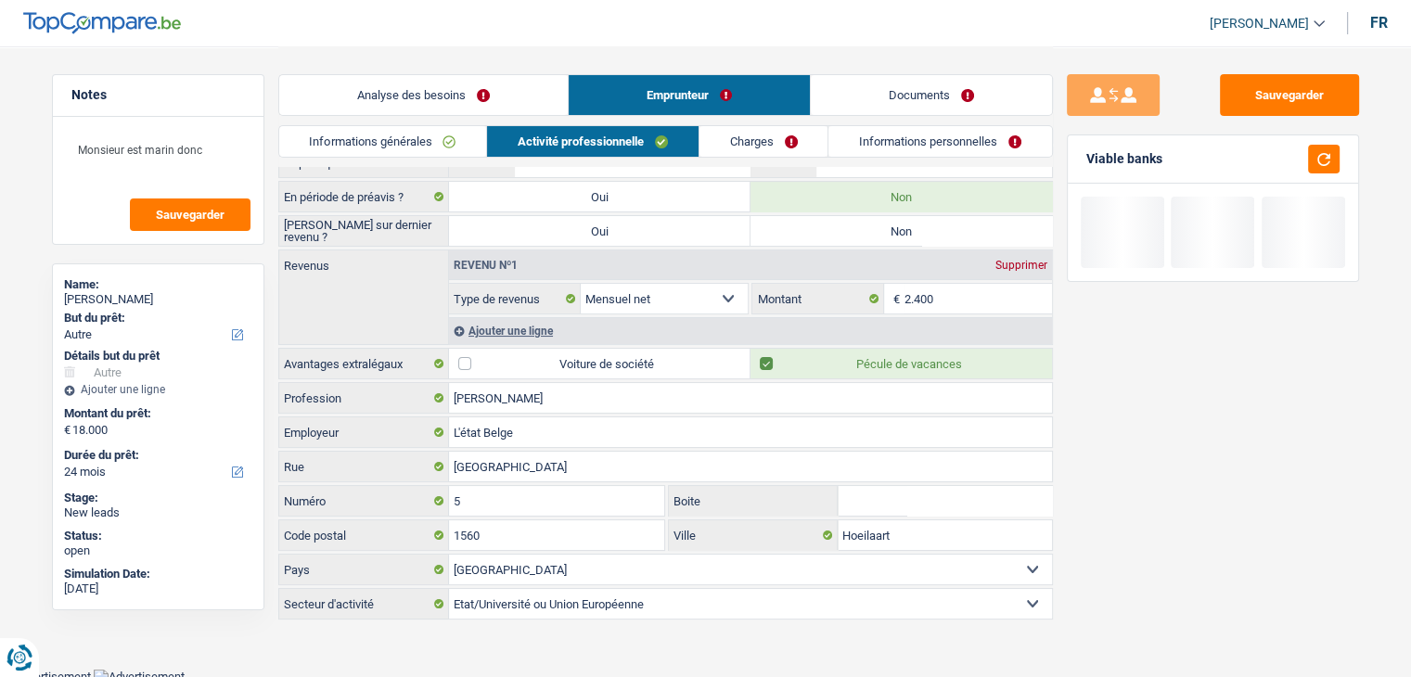
click at [808, 231] on label "Non" at bounding box center [902, 231] width 302 height 30
click at [808, 231] on input "Non" at bounding box center [902, 231] width 302 height 30
radio input "true"
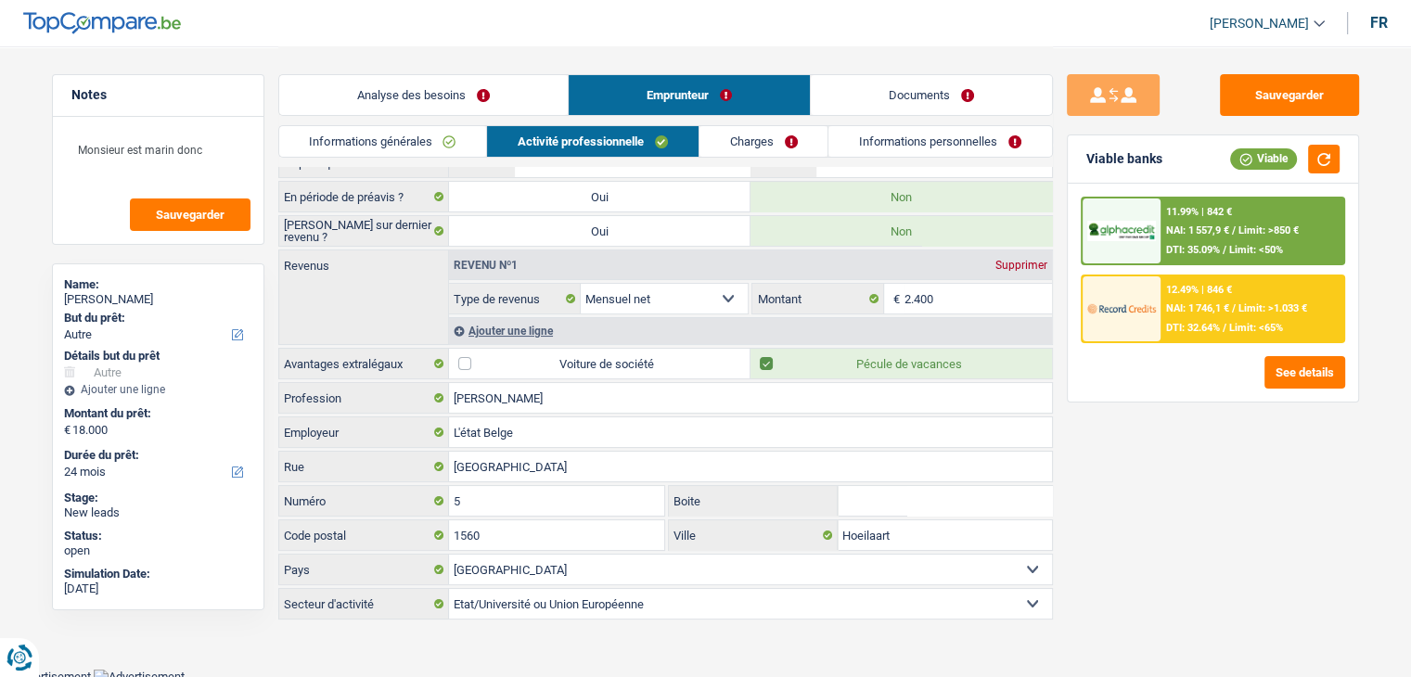
click at [1172, 409] on div "Sauvegarder Viable banks Viable 11.99% | 842 € NAI: 1 557,9 € / Limit: >850 € D…" at bounding box center [1213, 360] width 320 height 573
click at [740, 134] on link "Charges" at bounding box center [764, 141] width 129 height 31
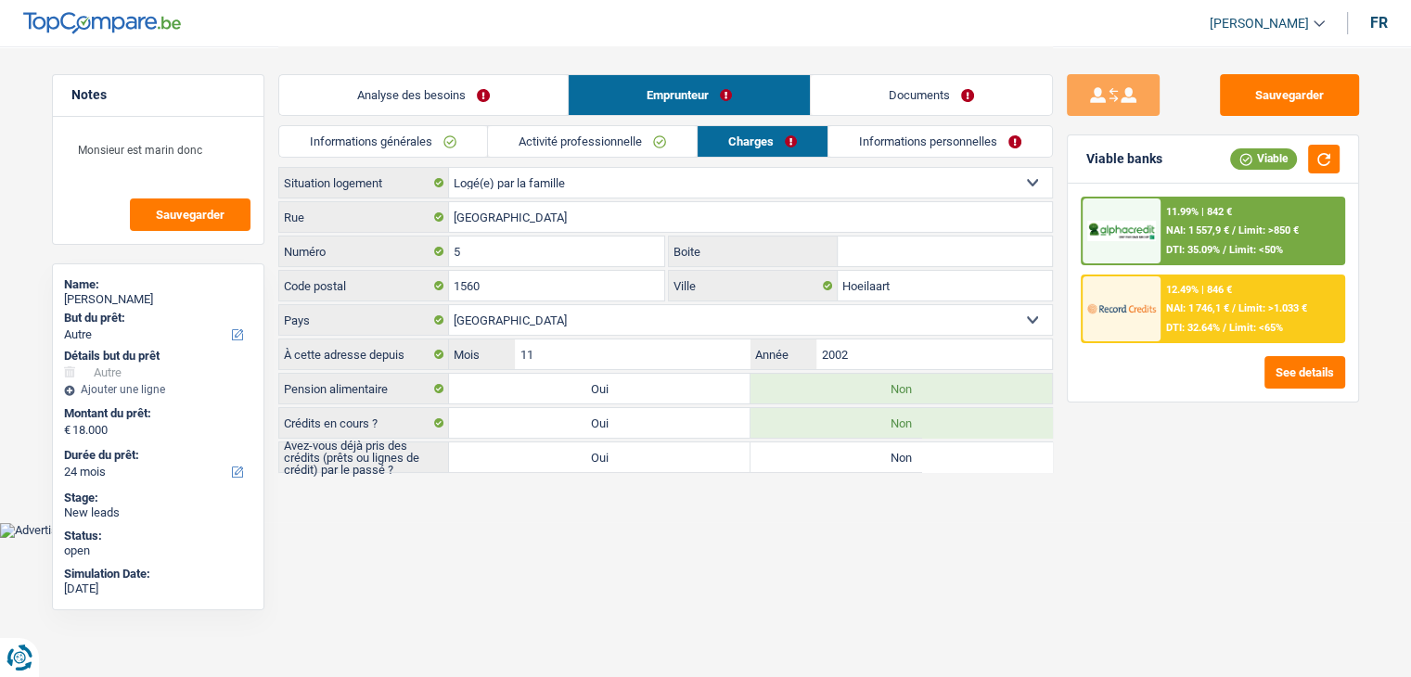
scroll to position [0, 0]
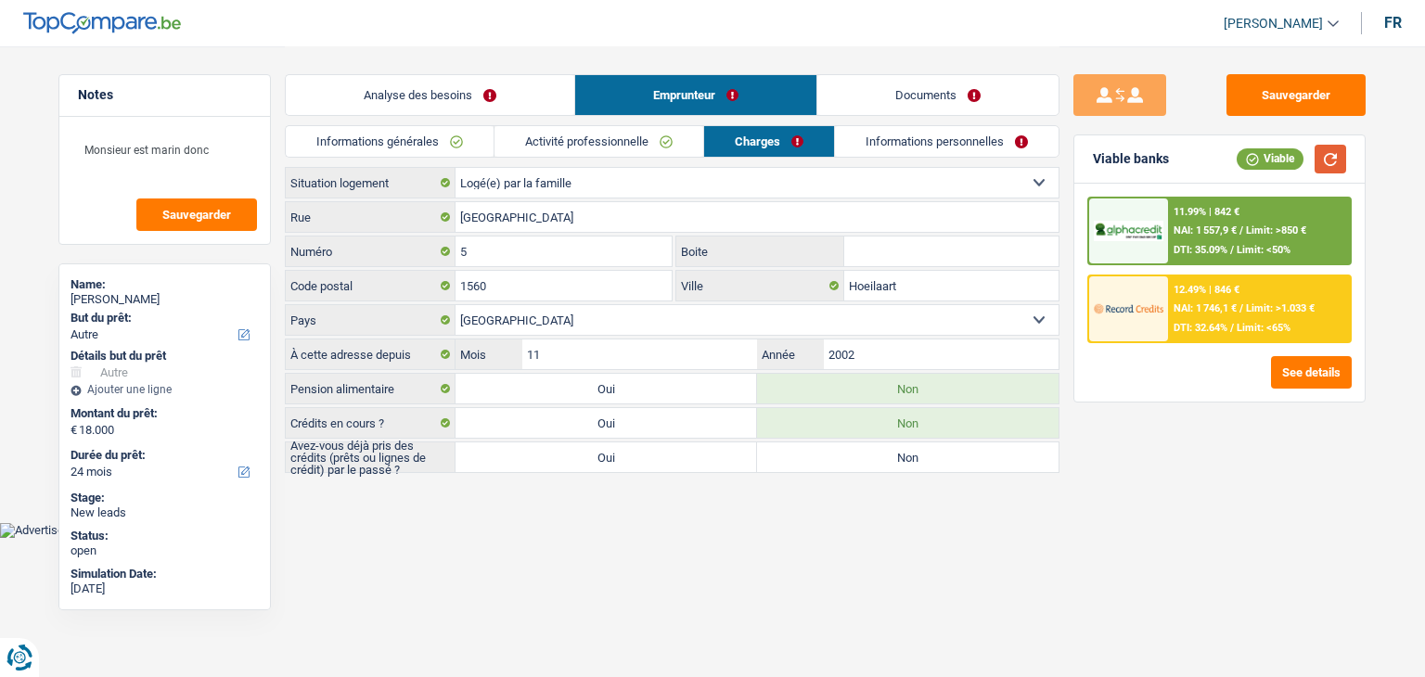
click at [1344, 157] on button "button" at bounding box center [1331, 159] width 32 height 29
click at [230, 149] on textarea "Monsieur est marin donc" at bounding box center [164, 158] width 185 height 56
click at [1143, 458] on div "Sauvegarder Viable banks Viable 11.99% | 842 € NAI: 1 557,9 € / Limit: >850 € D…" at bounding box center [1220, 360] width 320 height 573
click at [512, 513] on main "Notes Monsieur est marin donc Sauvegarder Name: Victor Bulte But du prêt: Confo…" at bounding box center [712, 261] width 1425 height 522
click at [967, 457] on label "Non" at bounding box center [908, 458] width 302 height 30
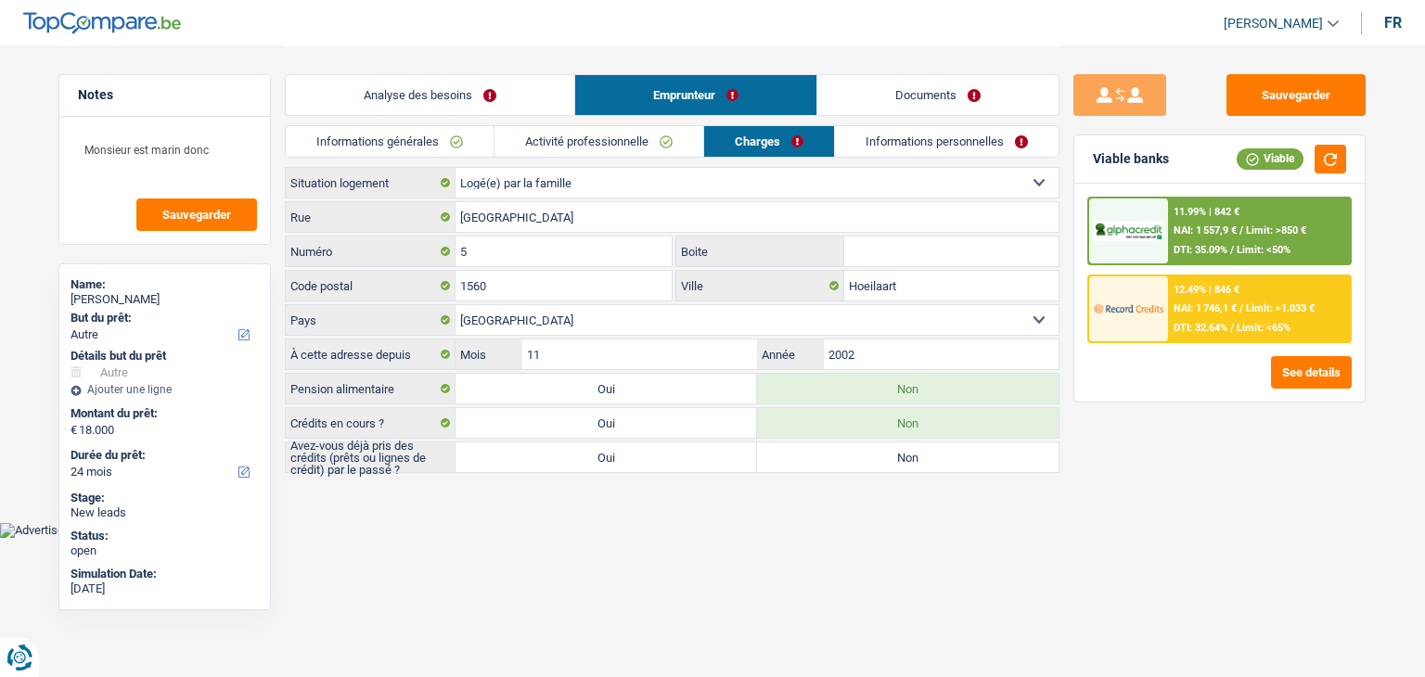
click at [967, 457] on input "Non" at bounding box center [908, 458] width 302 height 30
radio input "true"
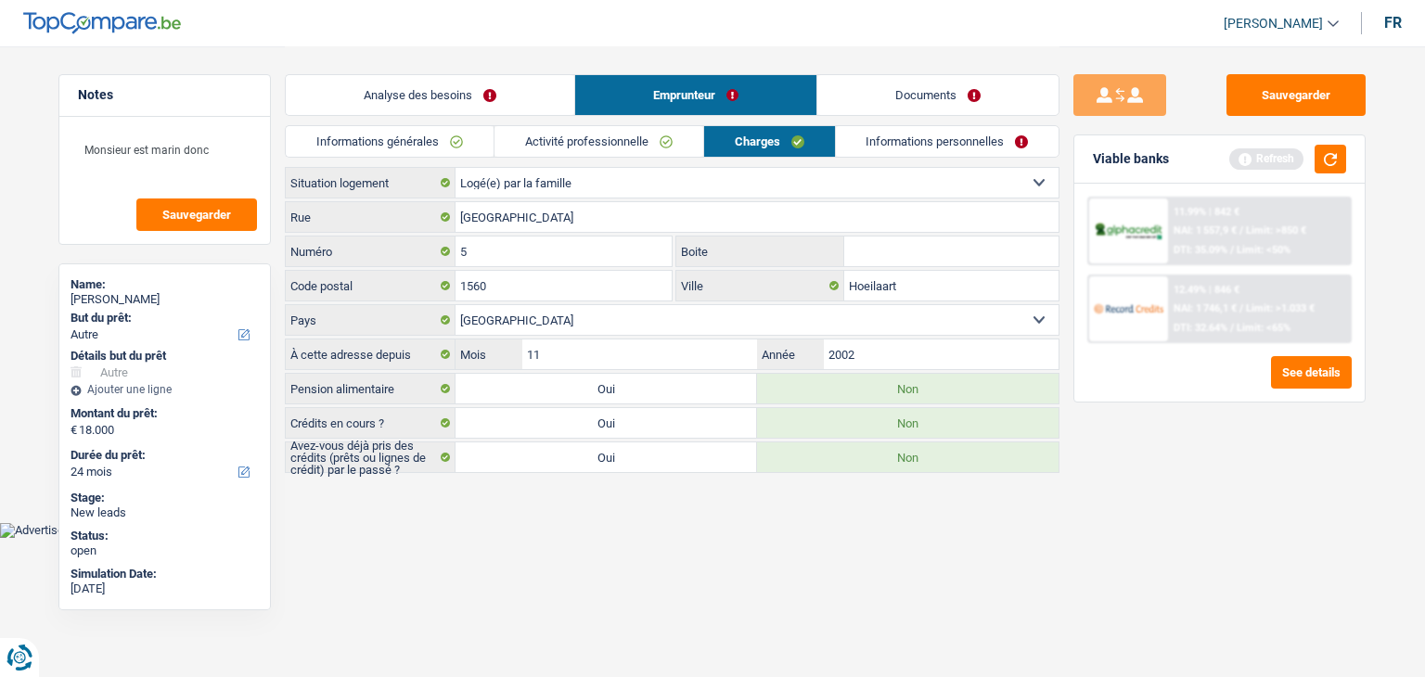
click at [1182, 475] on div "Sauvegarder Viable banks Refresh 11.99% | 842 € NAI: 1 557,9 € / Limit: >850 € …" at bounding box center [1220, 360] width 320 height 573
click at [1322, 158] on button "button" at bounding box center [1331, 159] width 32 height 29
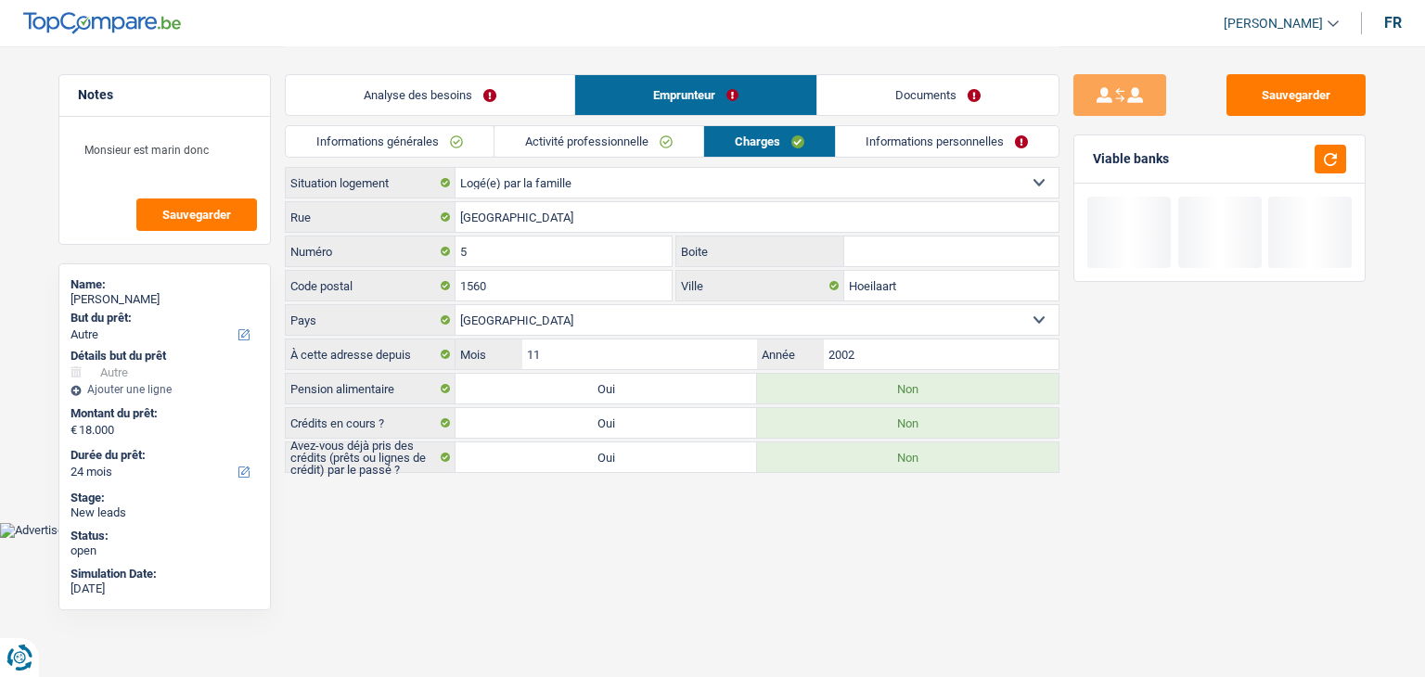
click at [897, 151] on link "Informations personnelles" at bounding box center [948, 141] width 224 height 31
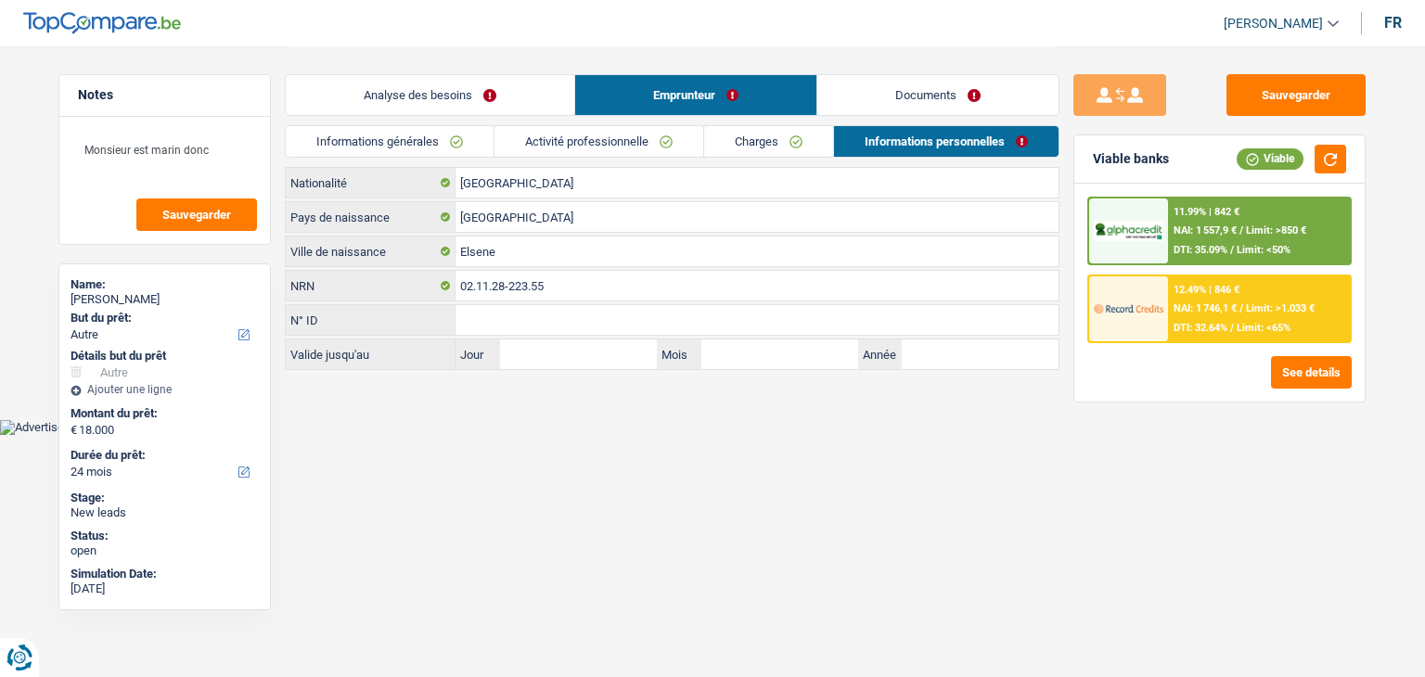
click at [753, 153] on link "Charges" at bounding box center [768, 141] width 129 height 31
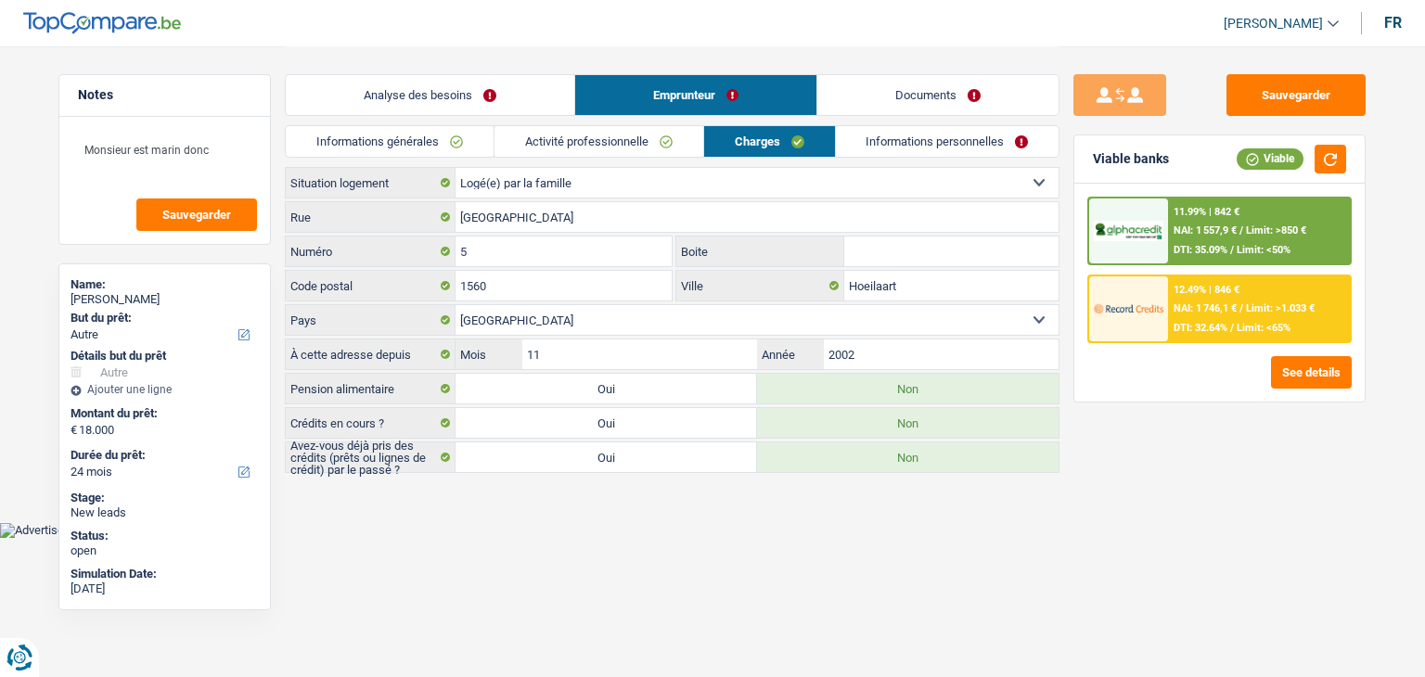
click at [880, 148] on link "Informations personnelles" at bounding box center [948, 141] width 224 height 31
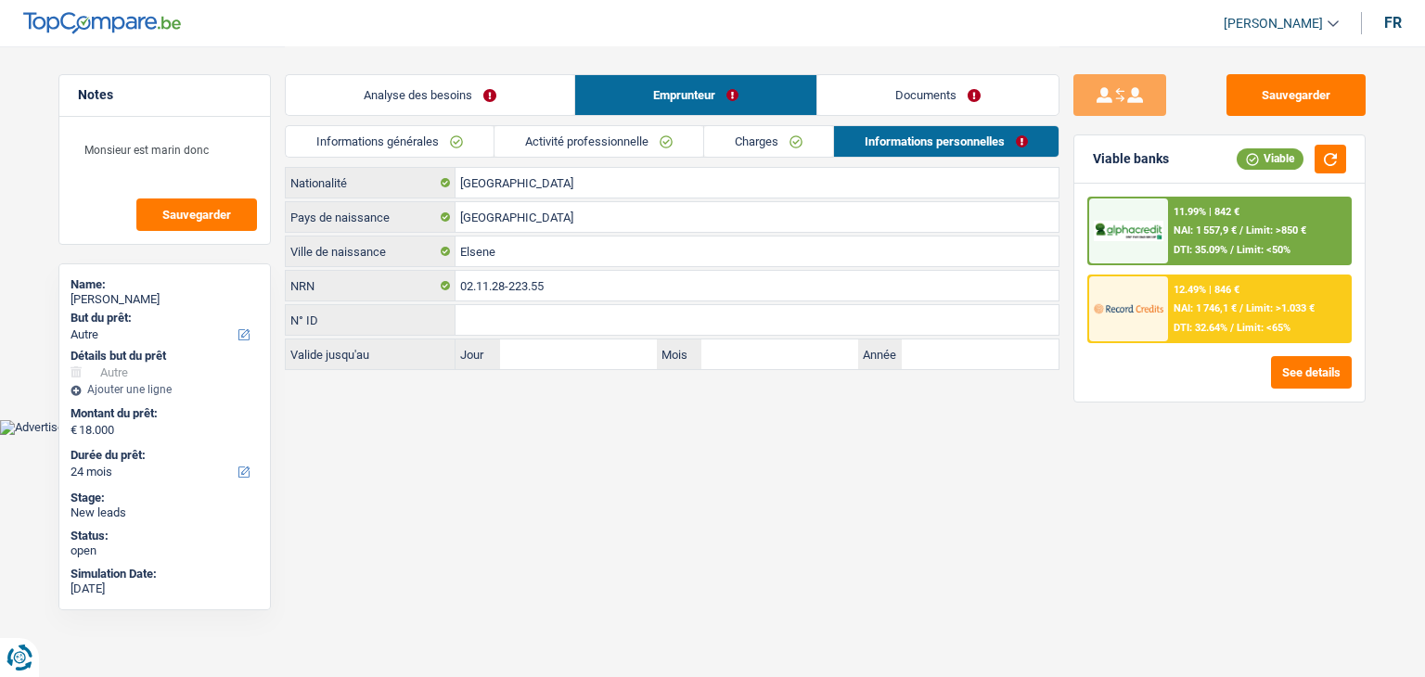
click at [799, 146] on link "Charges" at bounding box center [768, 141] width 129 height 31
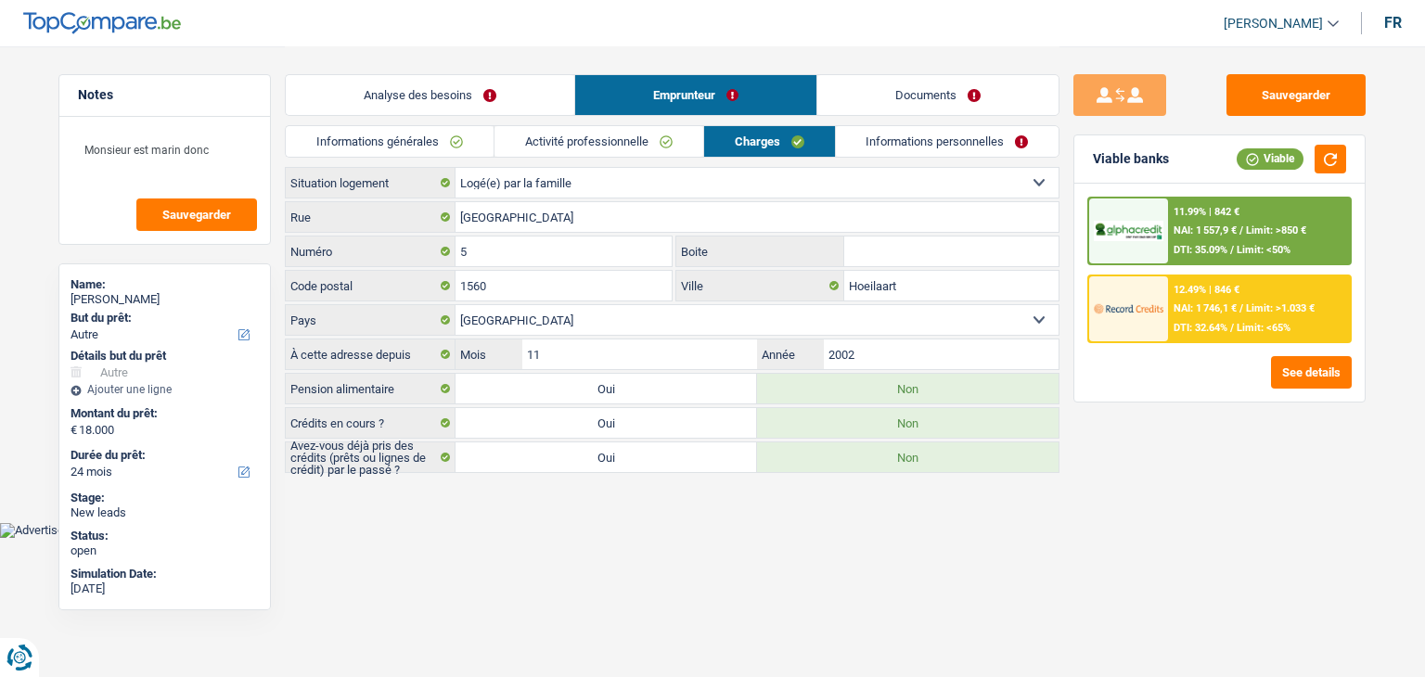
click at [887, 142] on link "Informations personnelles" at bounding box center [948, 141] width 224 height 31
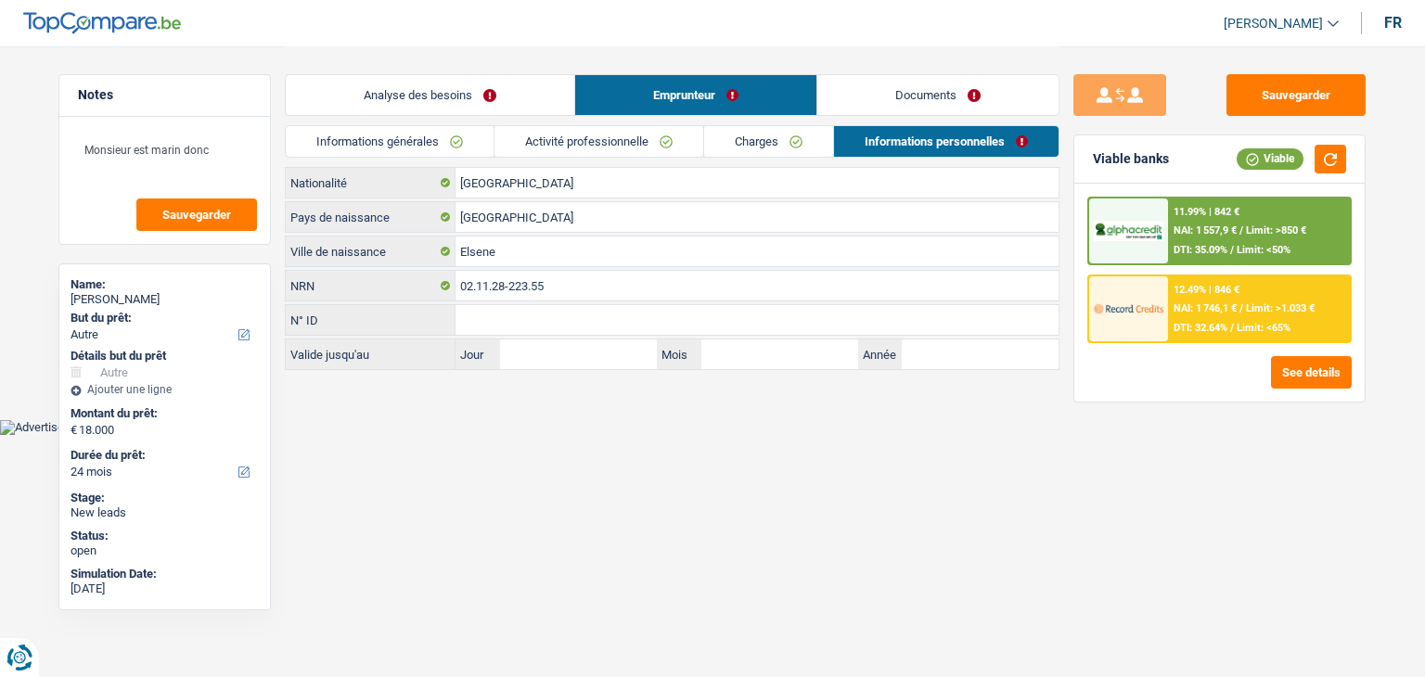
click at [423, 138] on link "Informations générales" at bounding box center [390, 141] width 208 height 31
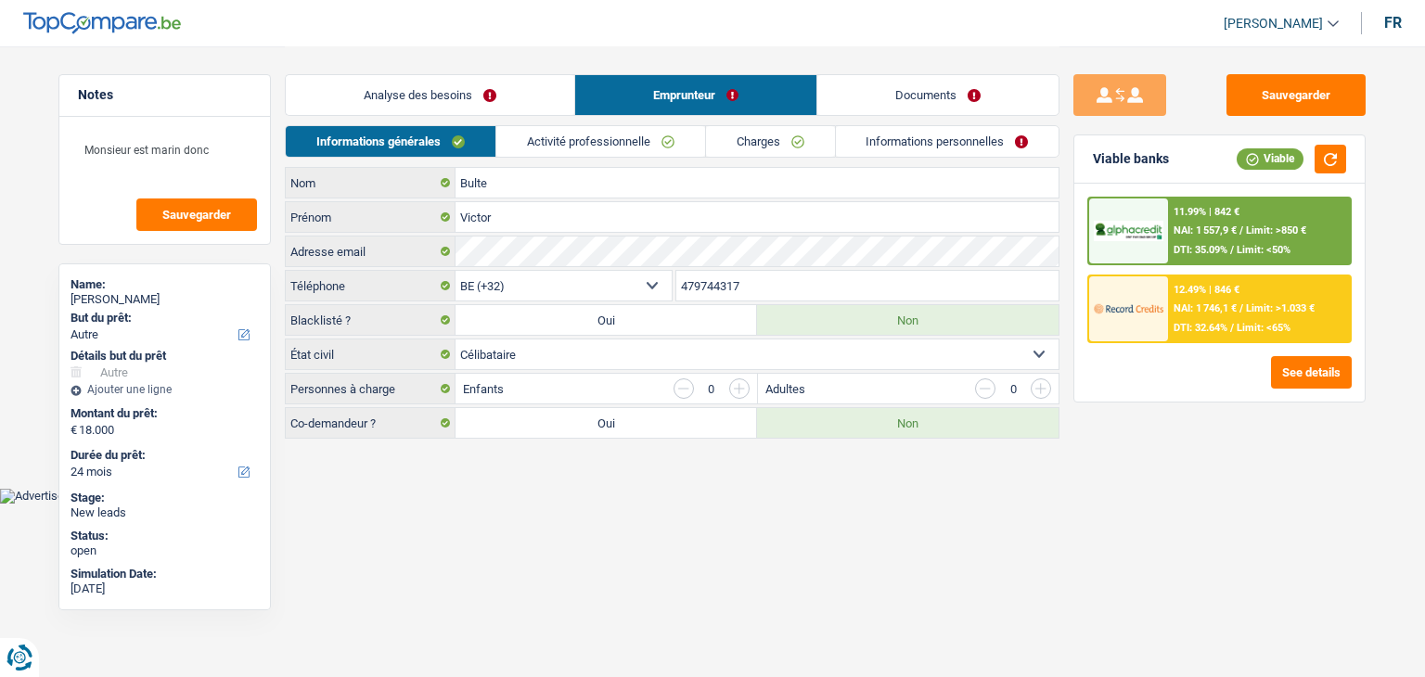
click at [404, 87] on link "Analyse des besoins" at bounding box center [430, 95] width 289 height 40
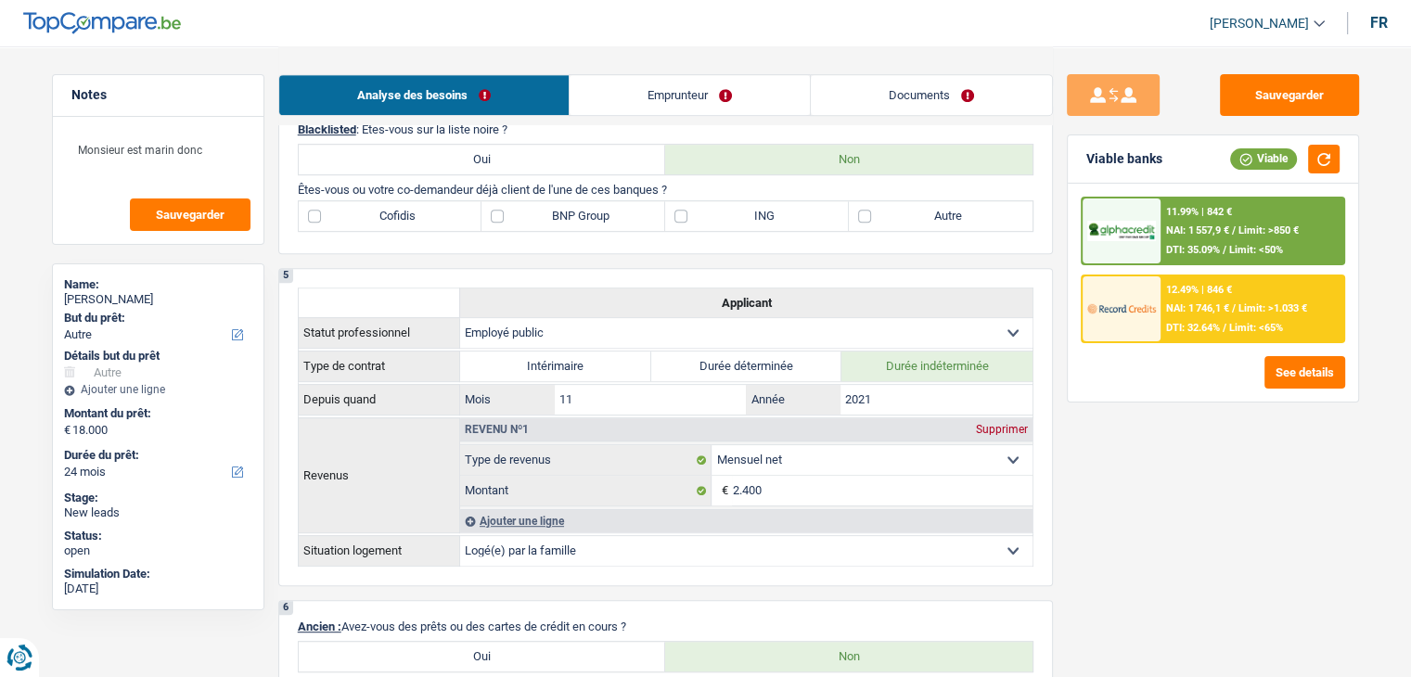
scroll to position [650, 0]
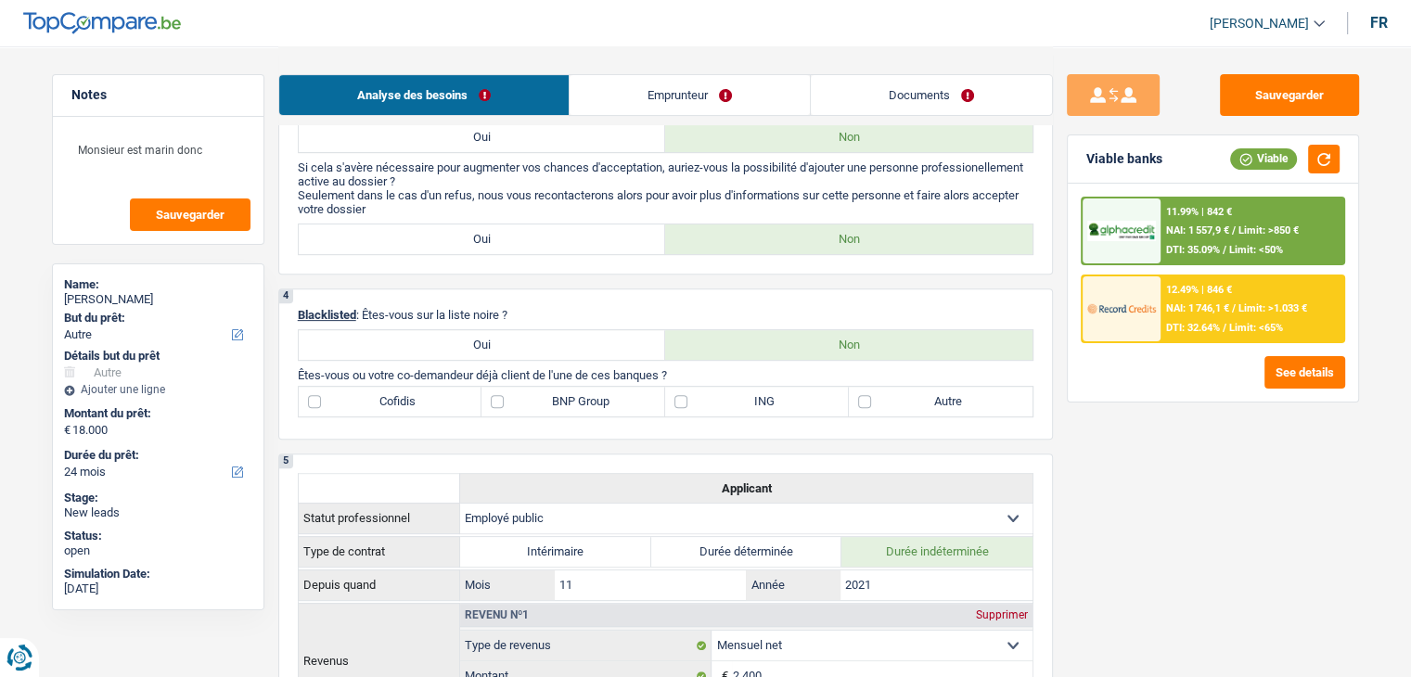
click at [893, 393] on label "Autre" at bounding box center [941, 402] width 184 height 30
click at [893, 393] on input "Autre" at bounding box center [941, 402] width 184 height 30
checkbox input "true"
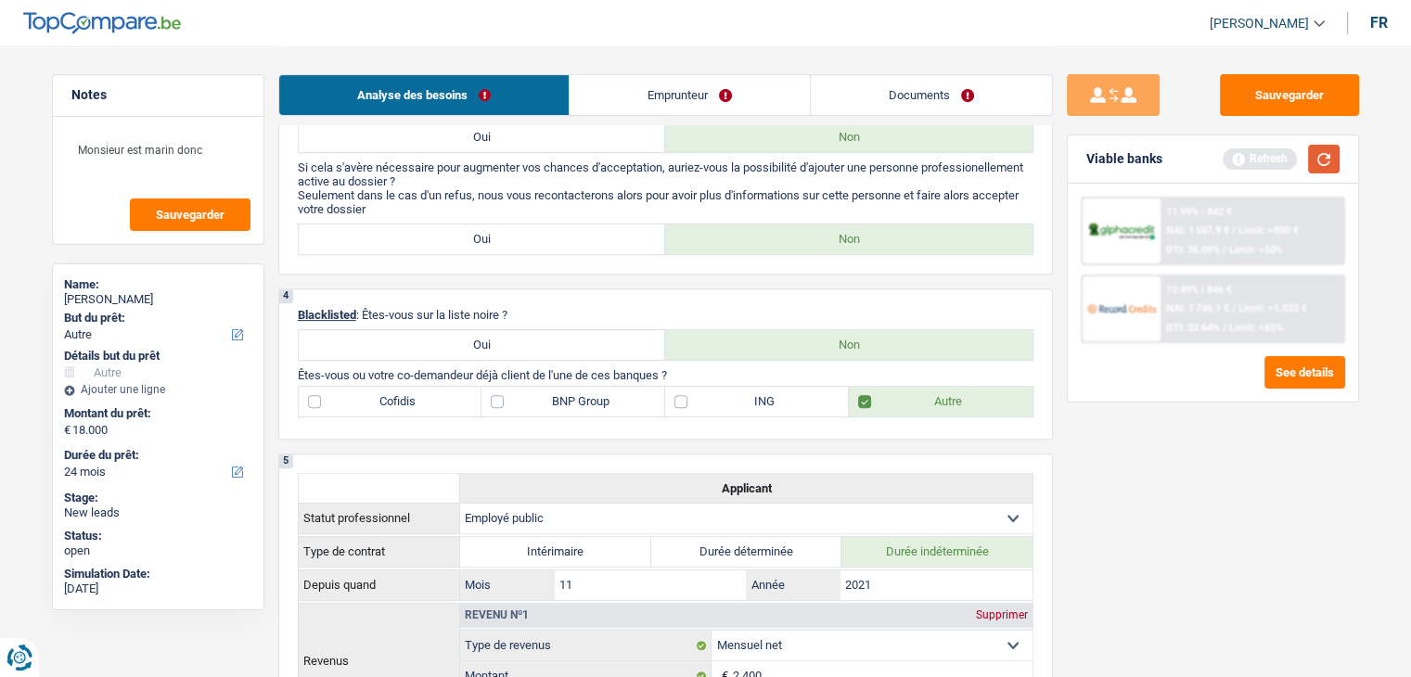
click at [1317, 153] on button "button" at bounding box center [1324, 159] width 32 height 29
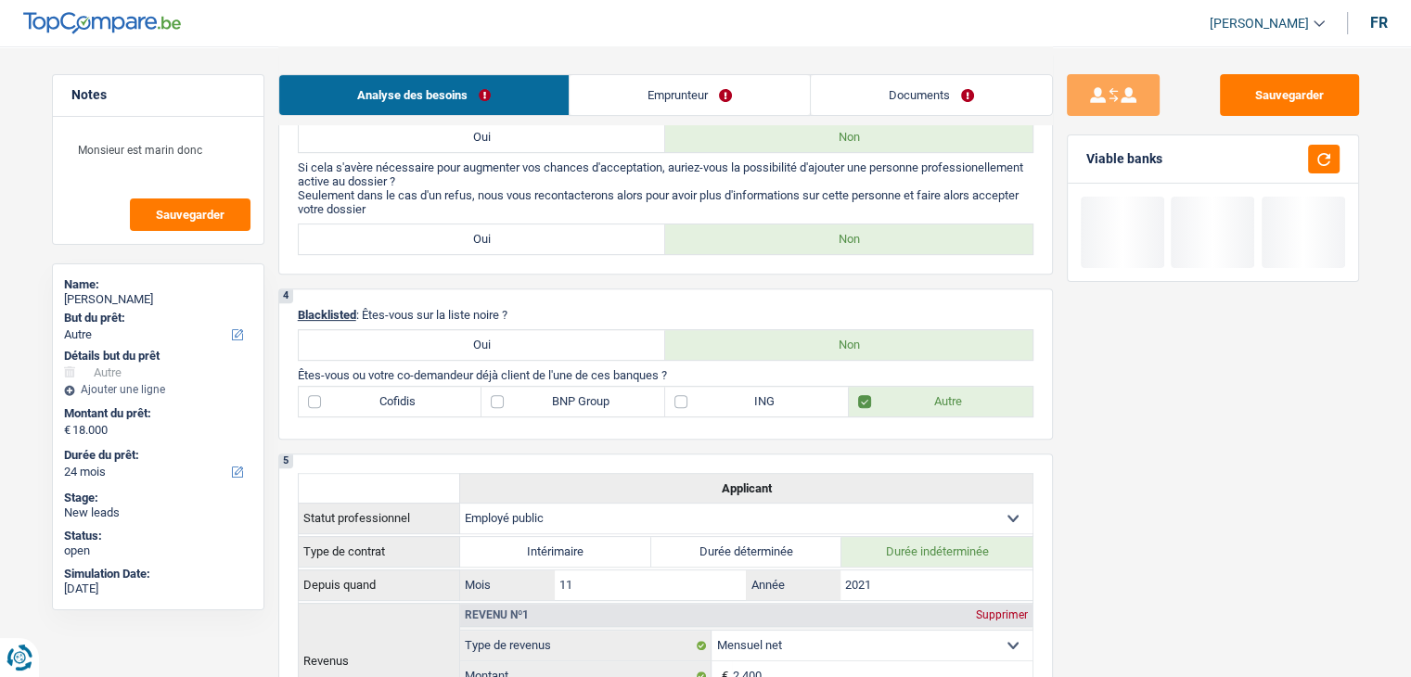
click at [620, 303] on div "4 Blacklisted : Êtes-vous sur la liste noire ? Oui Non Êtes-vous ou votre co-de…" at bounding box center [665, 364] width 775 height 151
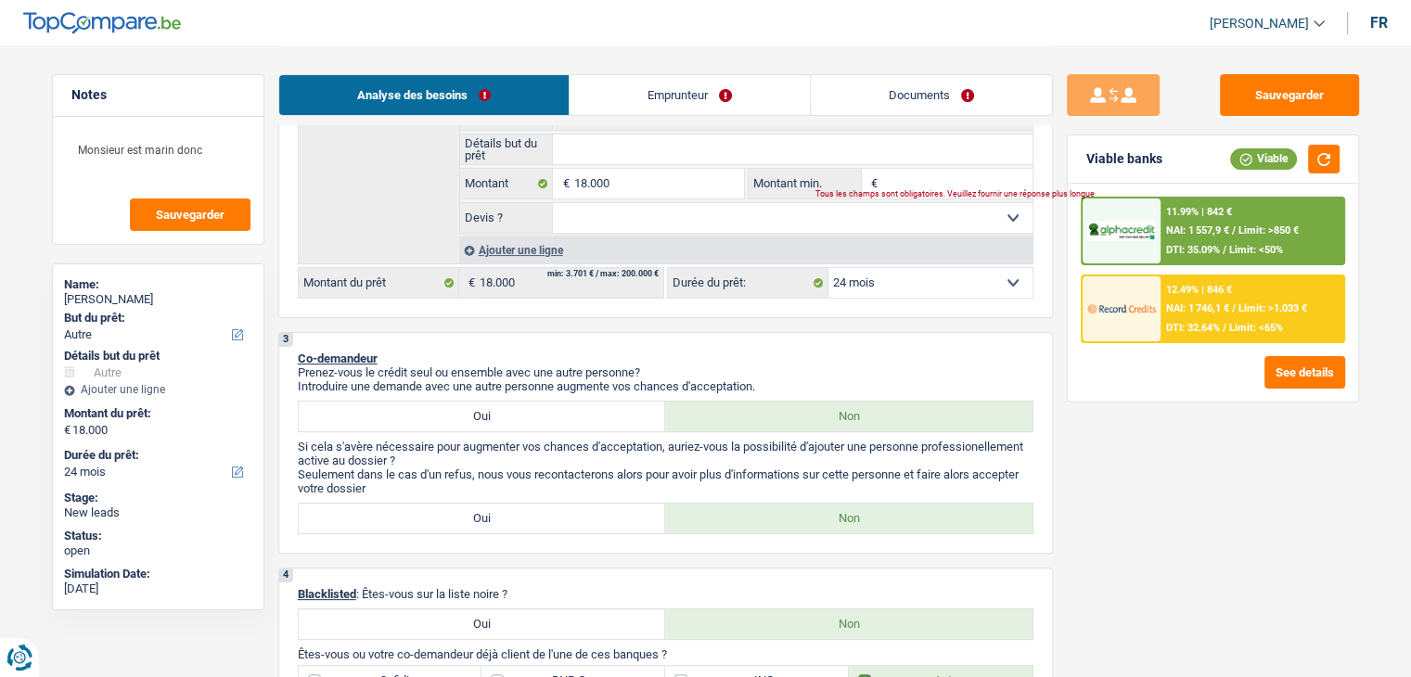
scroll to position [371, 0]
click at [926, 283] on select "12 mois 18 mois 24 mois 30 mois 36 mois 42 mois 48 mois 60 mois 72 mois 84 mois…" at bounding box center [931, 282] width 204 height 30
click at [761, 361] on p "Co-demandeur" at bounding box center [666, 358] width 736 height 14
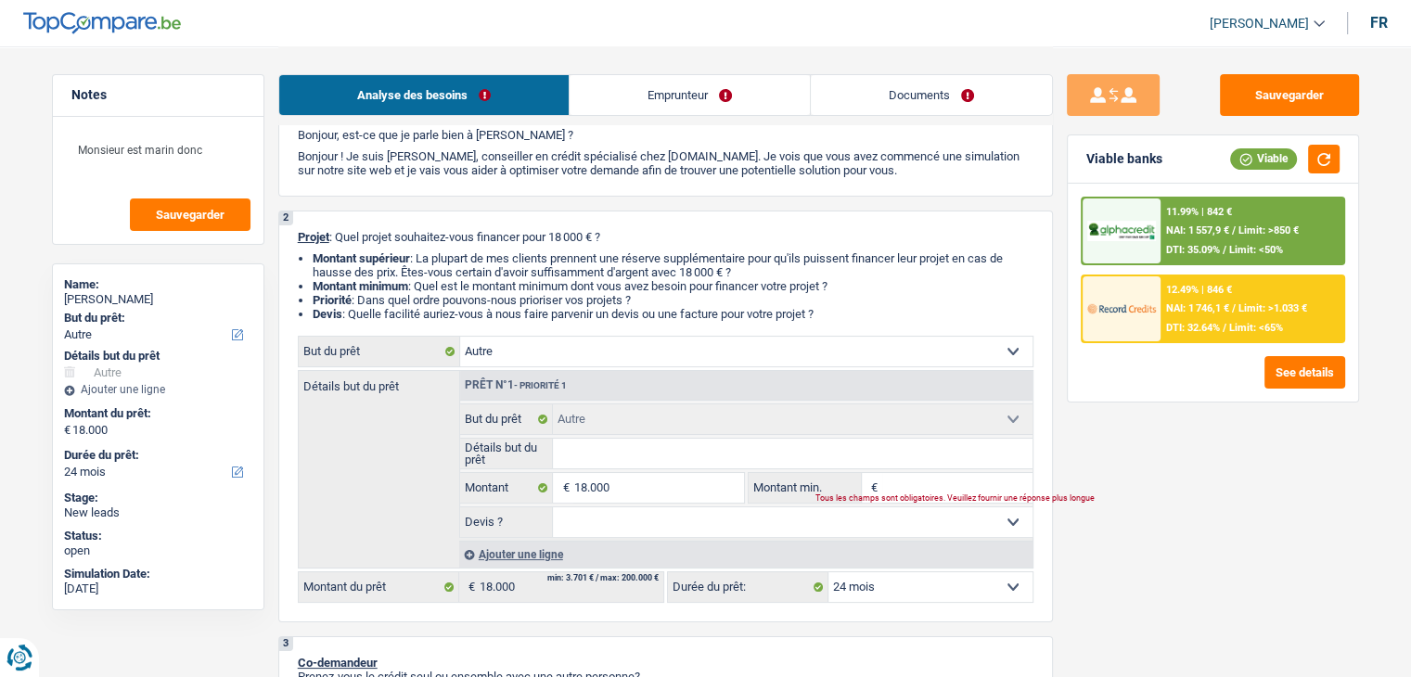
scroll to position [0, 0]
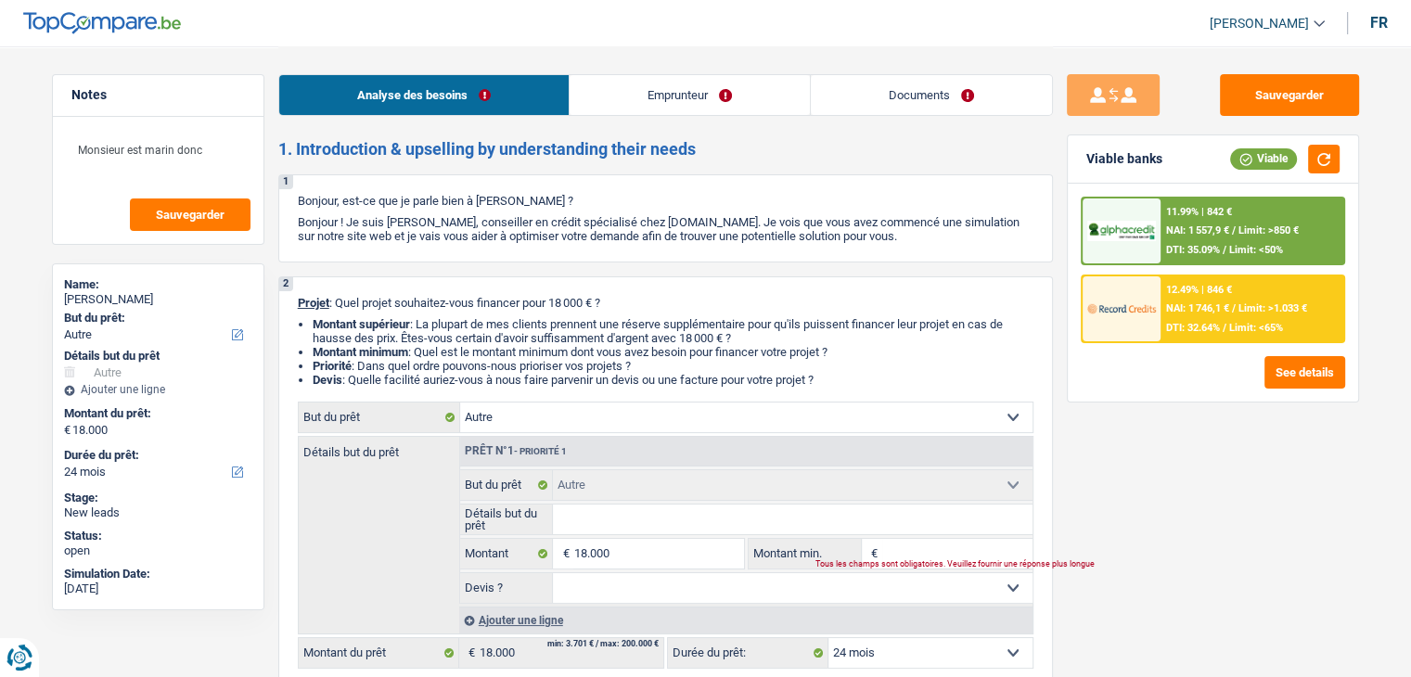
click at [1145, 302] on img at bounding box center [1121, 308] width 69 height 34
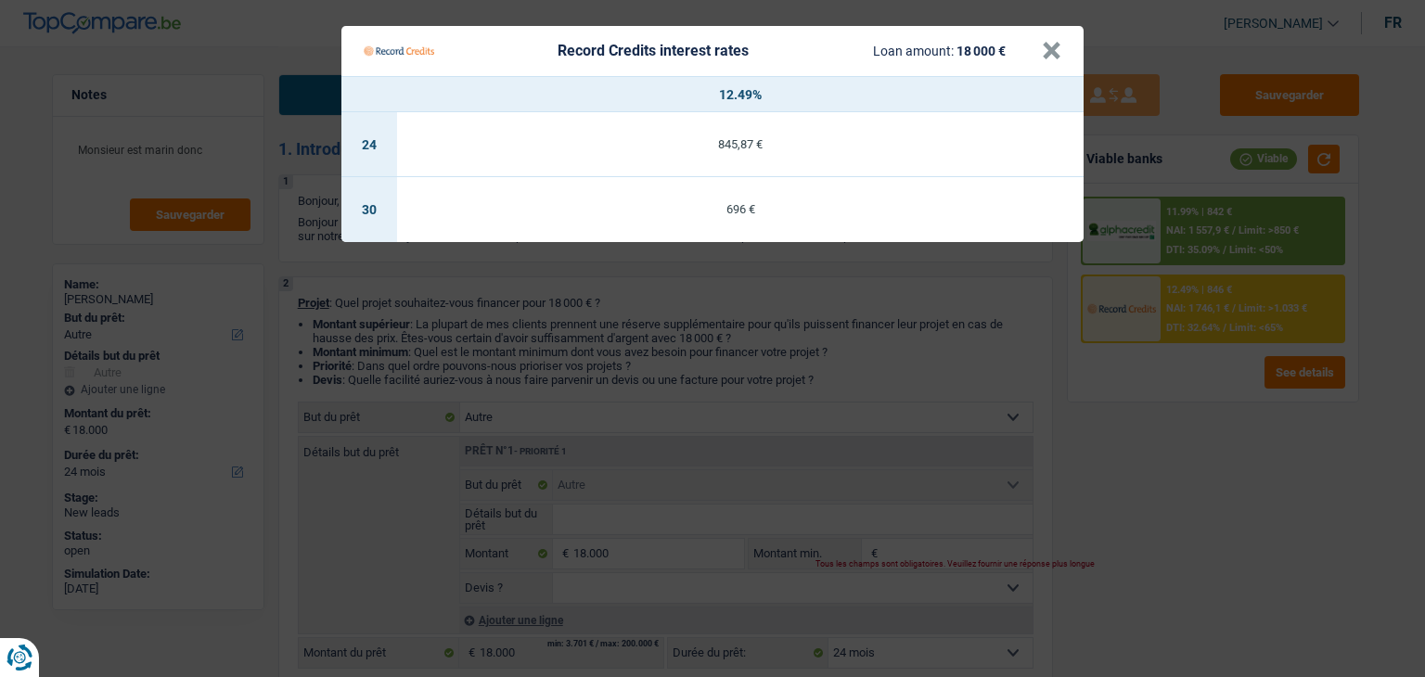
click at [907, 353] on Credits "Record Credits interest rates Loan amount: 18 000 € × 12.49% 24 845,87 € 30 696…" at bounding box center [712, 338] width 1425 height 677
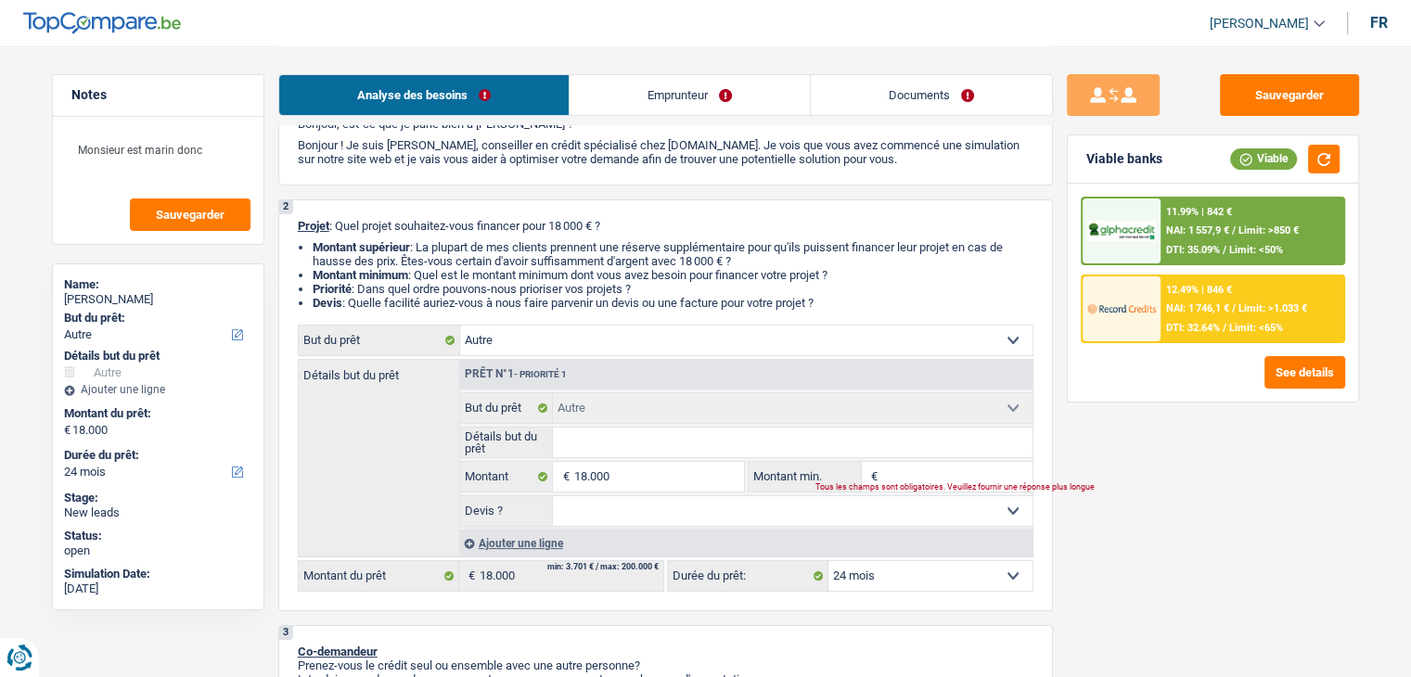
scroll to position [186, 0]
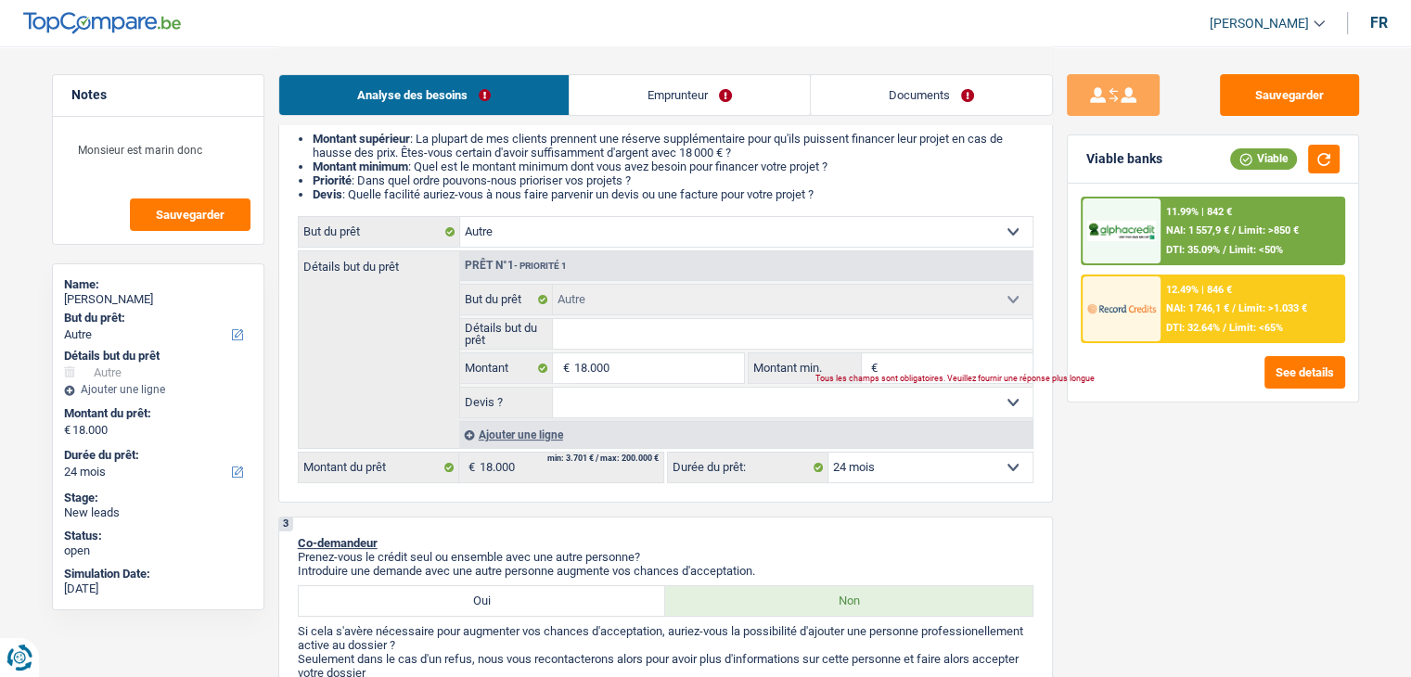
click at [631, 238] on select "Confort maison: meubles, textile, peinture, électroménager, outillage non-profe…" at bounding box center [746, 232] width 573 height 30
drag, startPoint x: 827, startPoint y: 195, endPoint x: 301, endPoint y: 161, distance: 527.2
click at [301, 161] on ul "Montant supérieur : La plupart de mes clients prennent une réserve supplémentai…" at bounding box center [666, 167] width 736 height 70
drag, startPoint x: 315, startPoint y: 136, endPoint x: 878, endPoint y: 198, distance: 565.6
click at [878, 198] on ul "Montant supérieur : La plupart de mes clients prennent une réserve supplémentai…" at bounding box center [666, 167] width 736 height 70
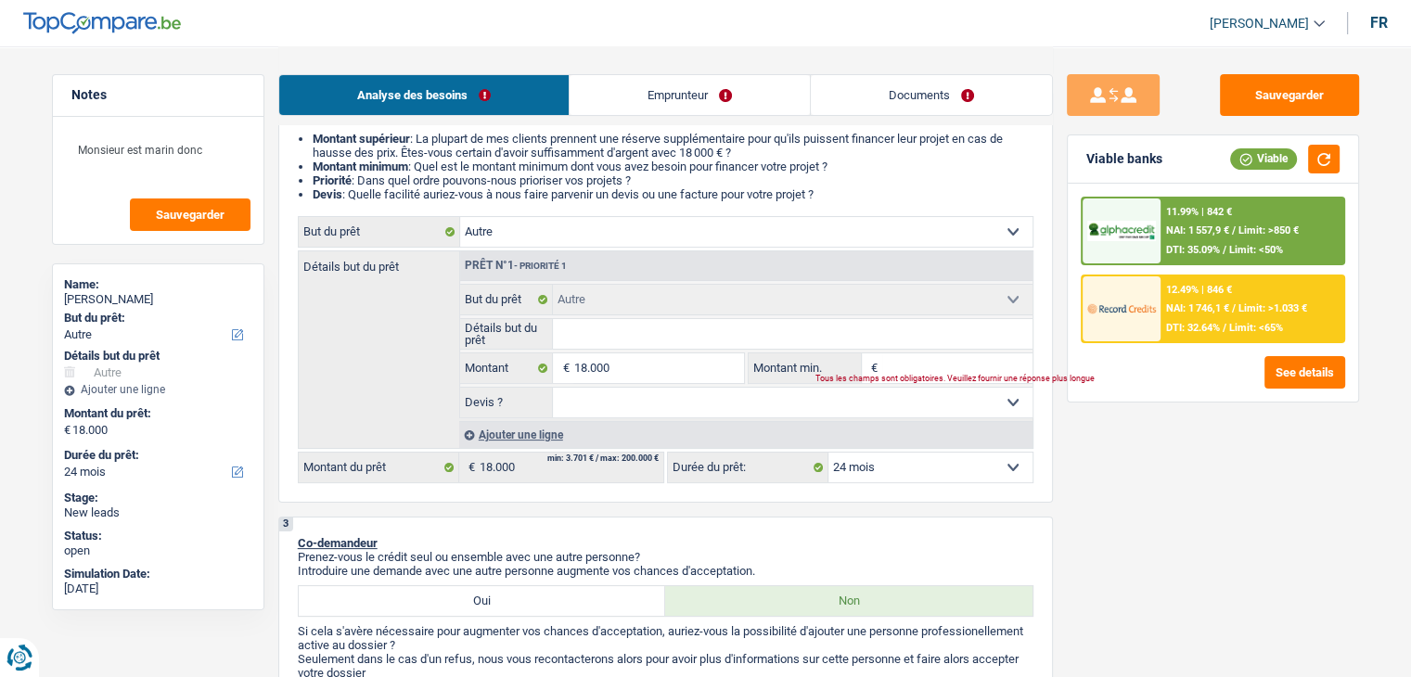
click at [757, 237] on select "Confort maison: meubles, textile, peinture, électroménager, outillage non-profe…" at bounding box center [746, 232] width 573 height 30
select select "household"
click at [460, 217] on select "Confort maison: meubles, textile, peinture, électroménager, outillage non-profe…" at bounding box center [746, 232] width 573 height 30
select select "household"
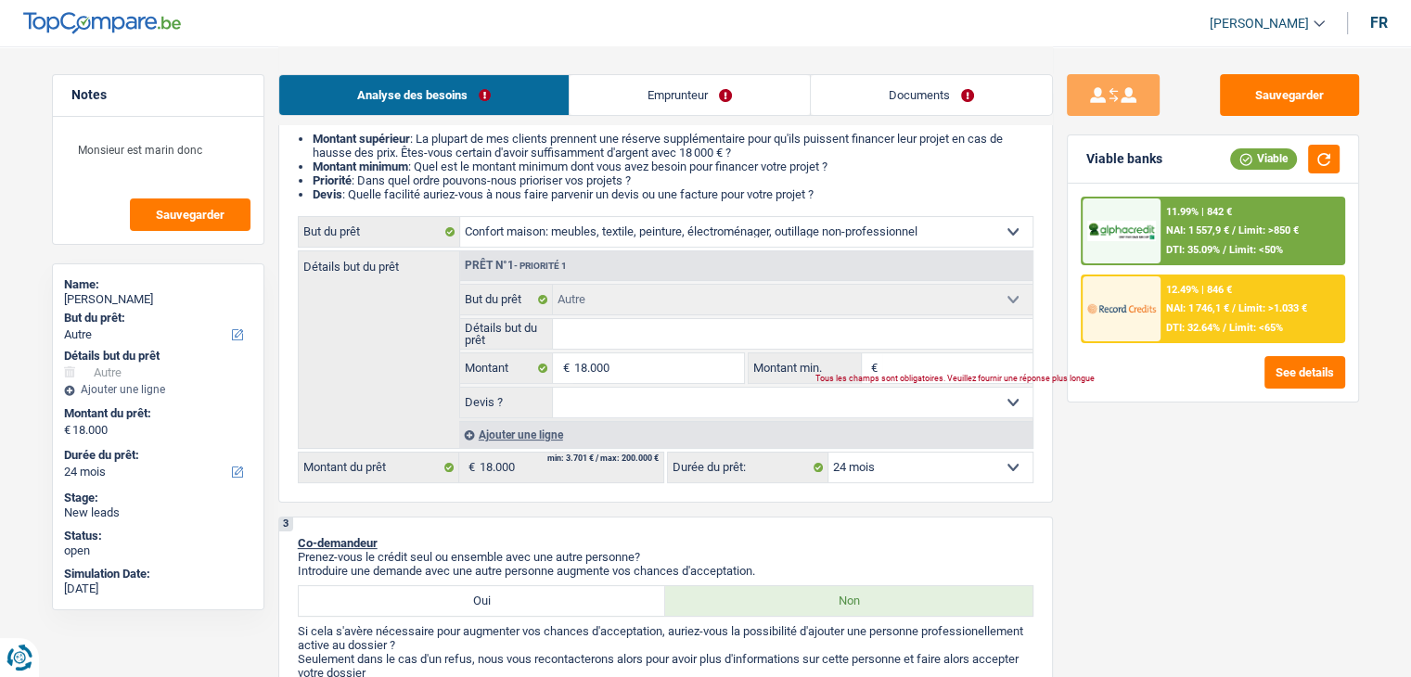
select select "household"
select select "other"
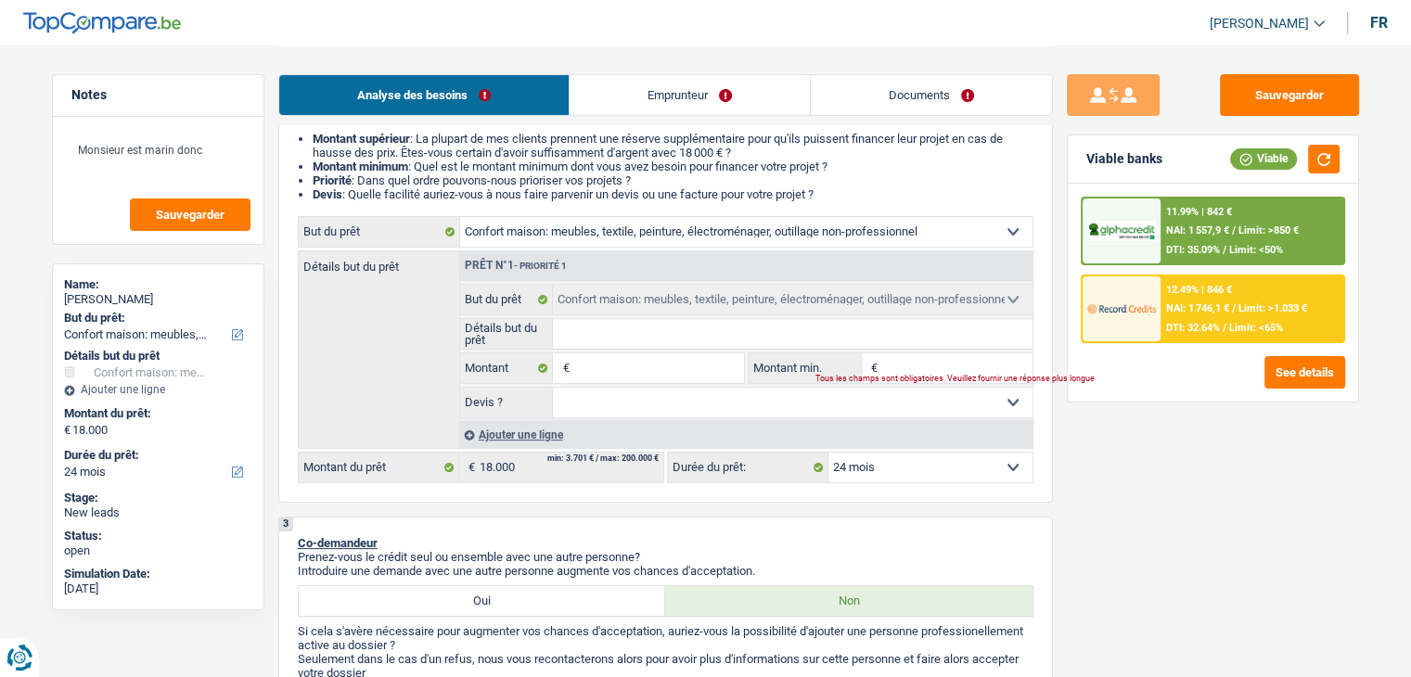
select select "other"
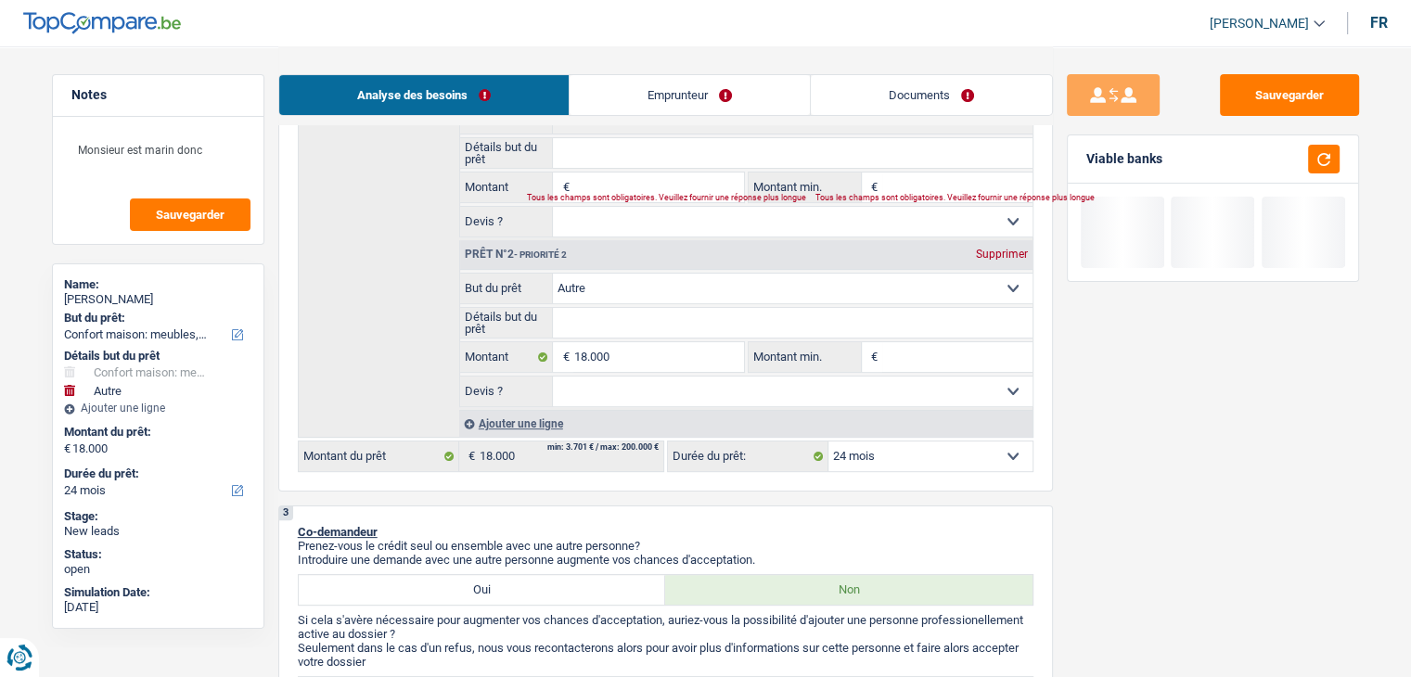
scroll to position [371, 0]
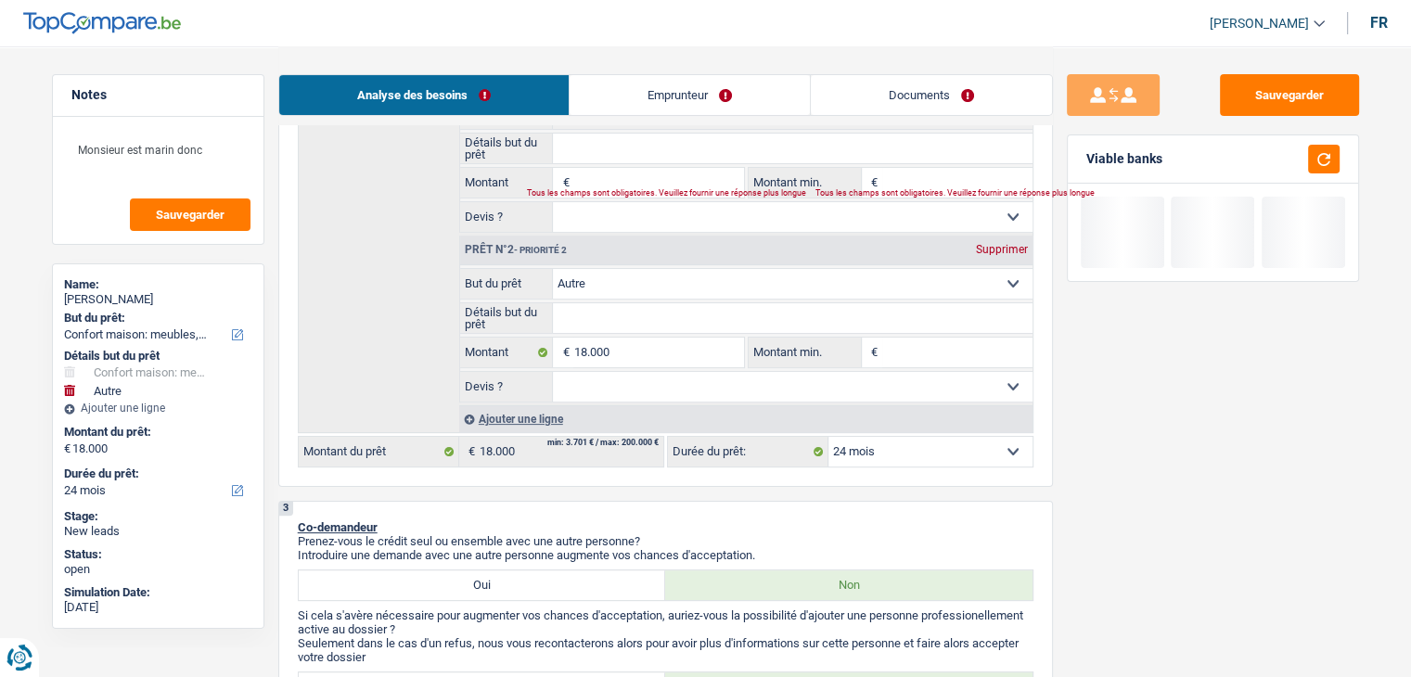
click at [995, 249] on div "Supprimer" at bounding box center [1002, 249] width 61 height 11
type input "0"
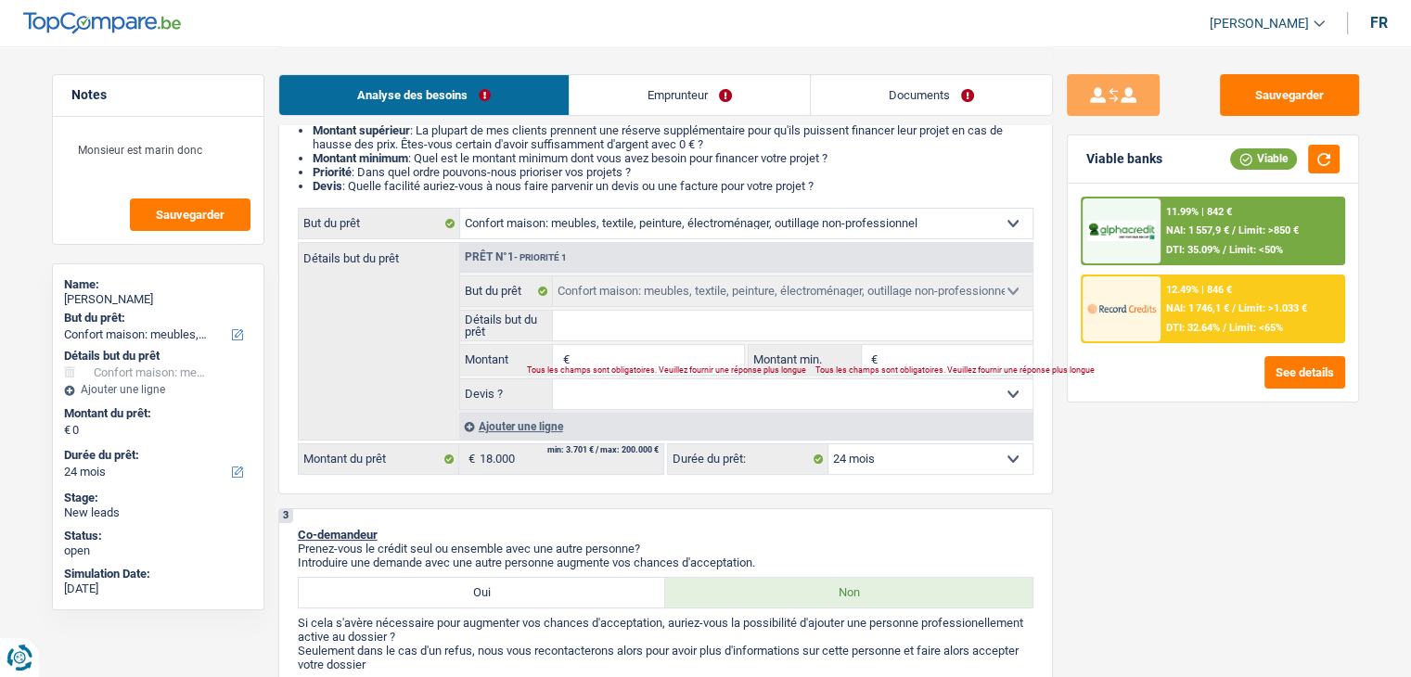
scroll to position [186, 0]
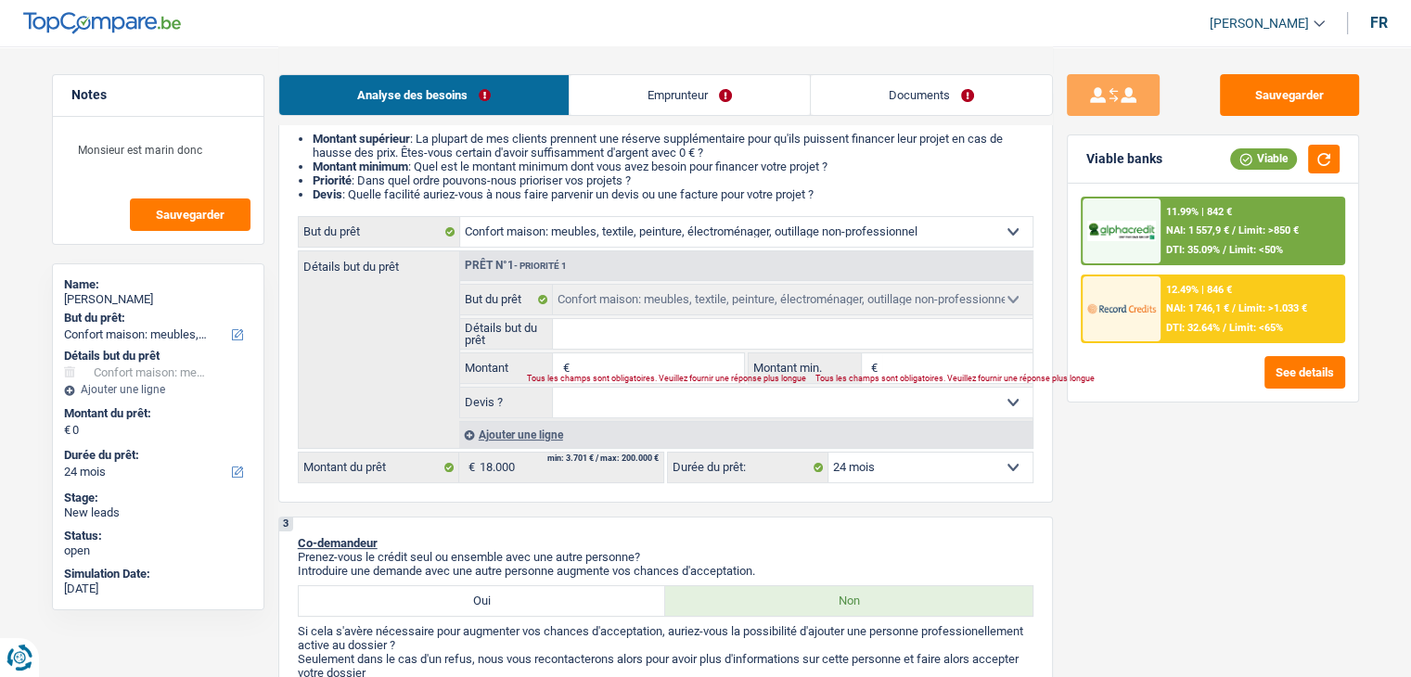
click at [646, 363] on input "Montant" at bounding box center [658, 369] width 170 height 30
type input "18"
type input "180"
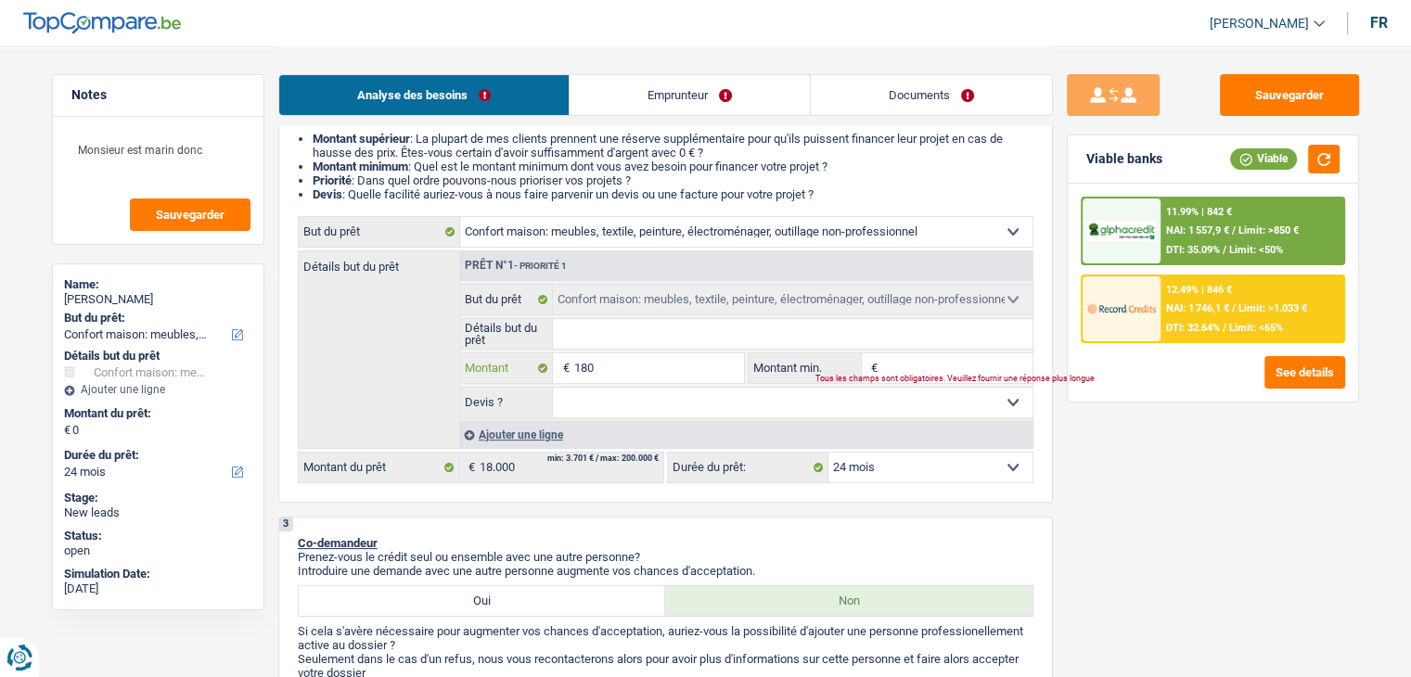
type input "1.800"
type input "18.000"
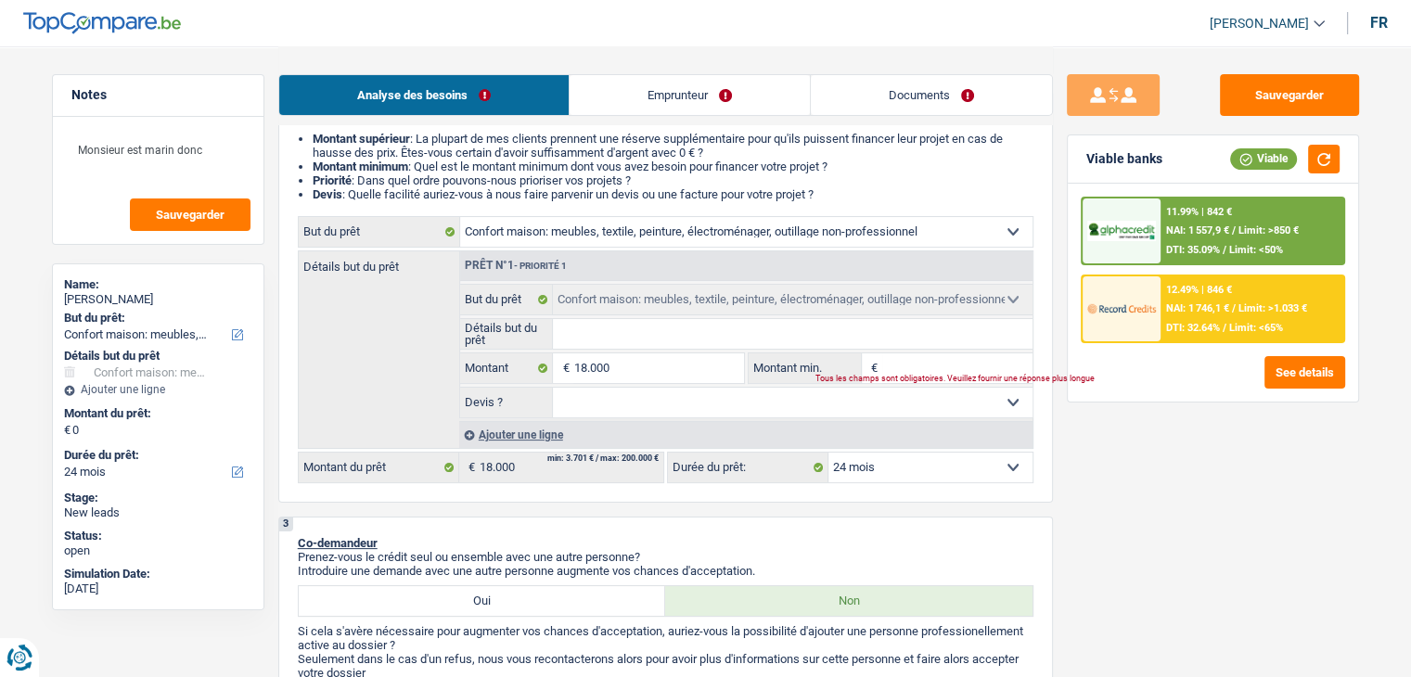
type input "18.000"
click at [948, 365] on input "Montant min." at bounding box center [957, 369] width 150 height 30
select select "84"
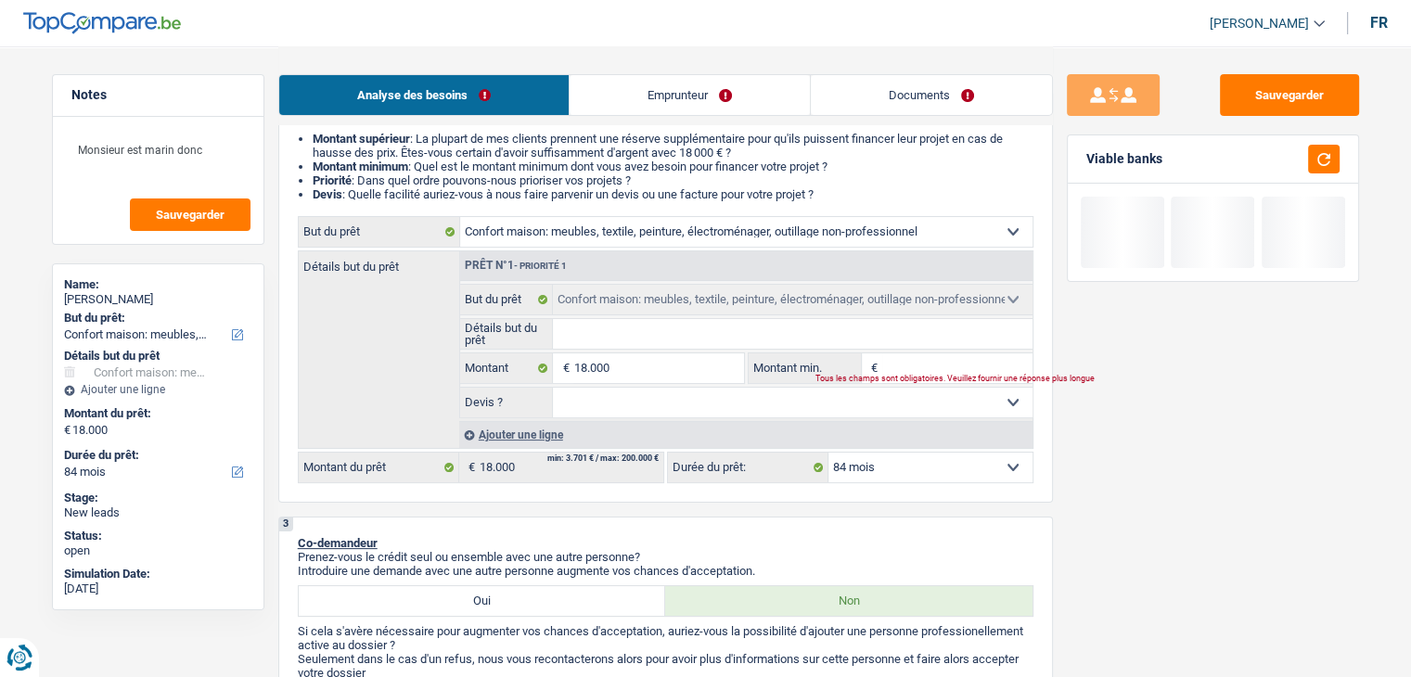
type input "1"
type input "18"
type input "180"
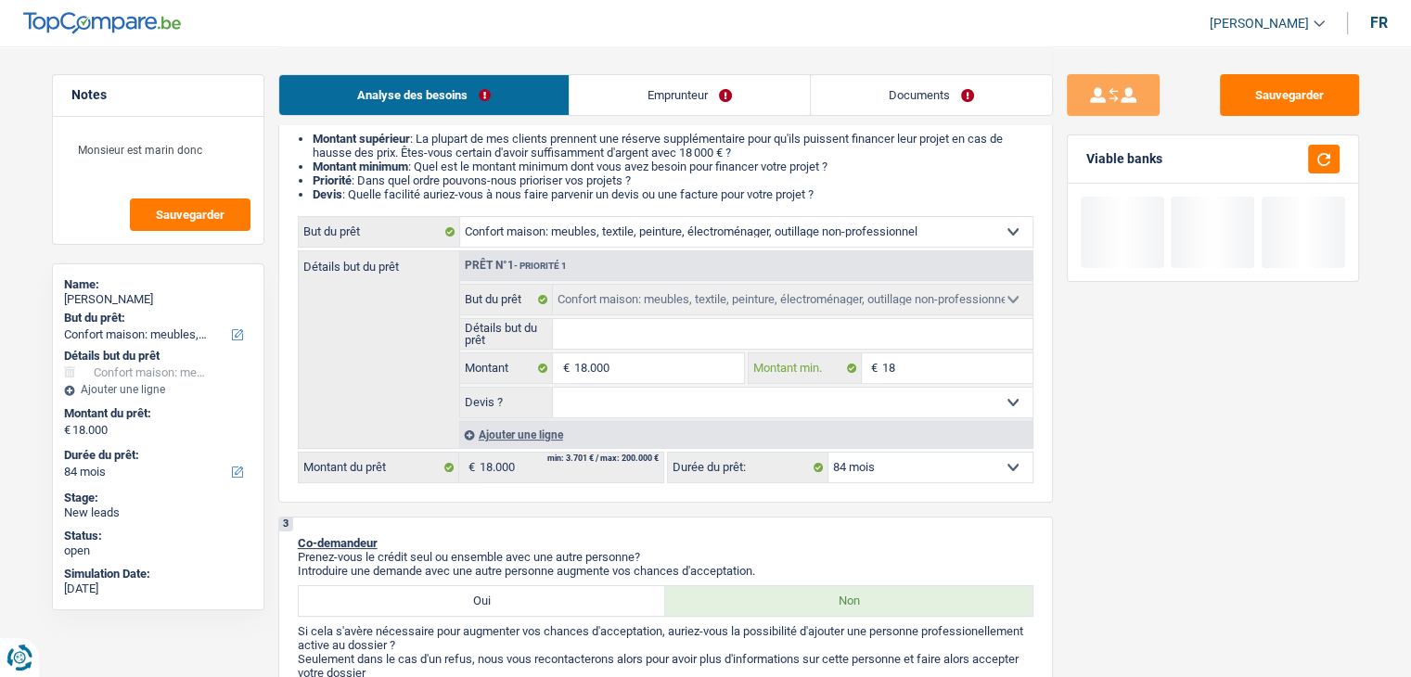
type input "180"
type input "1.800"
type input "18.000"
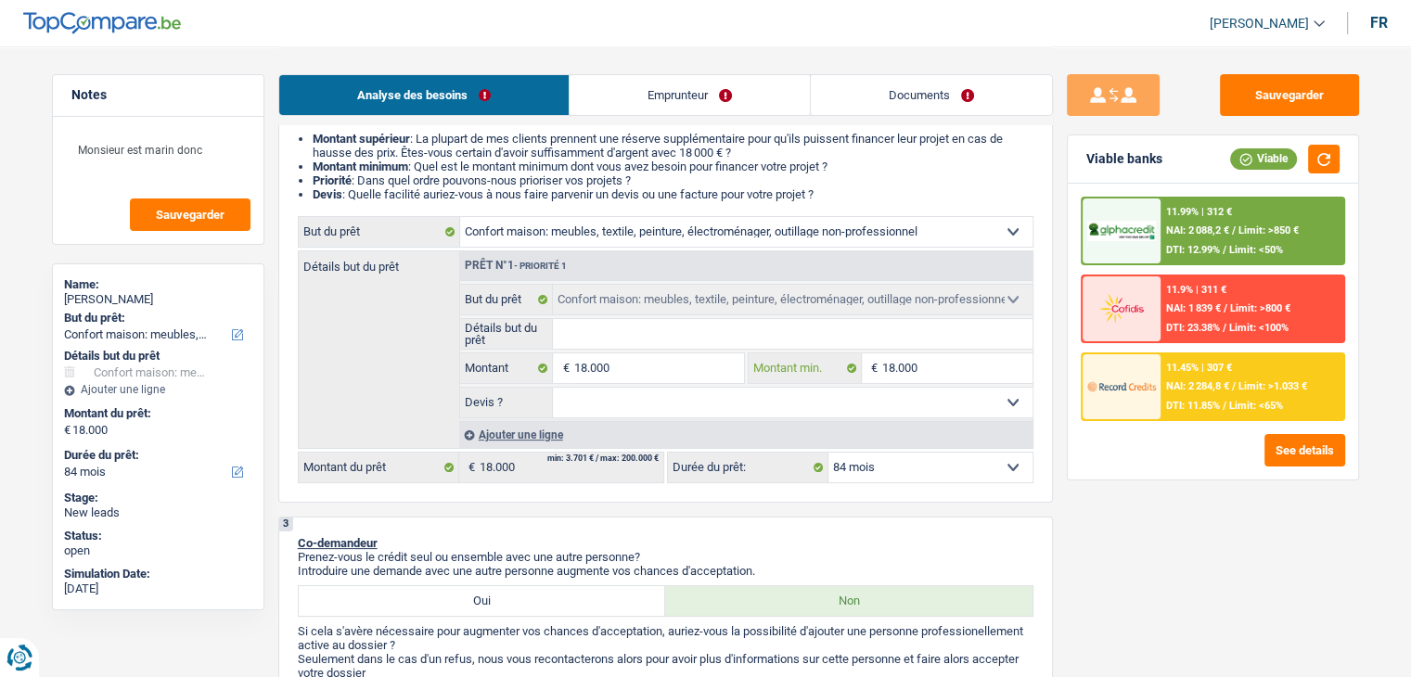
type input "18.000"
click at [751, 335] on input "Détails but du prêt" at bounding box center [793, 334] width 480 height 30
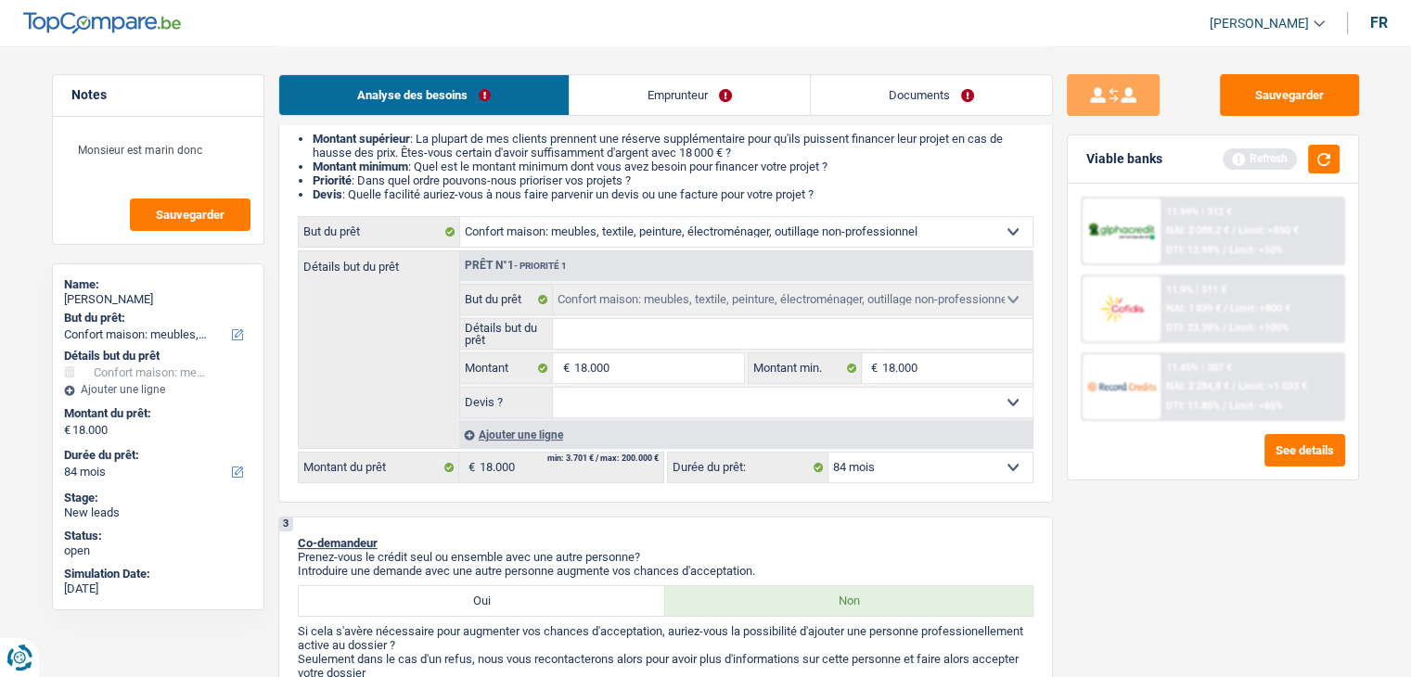
type input "a"
type input "am"
type input "ame"
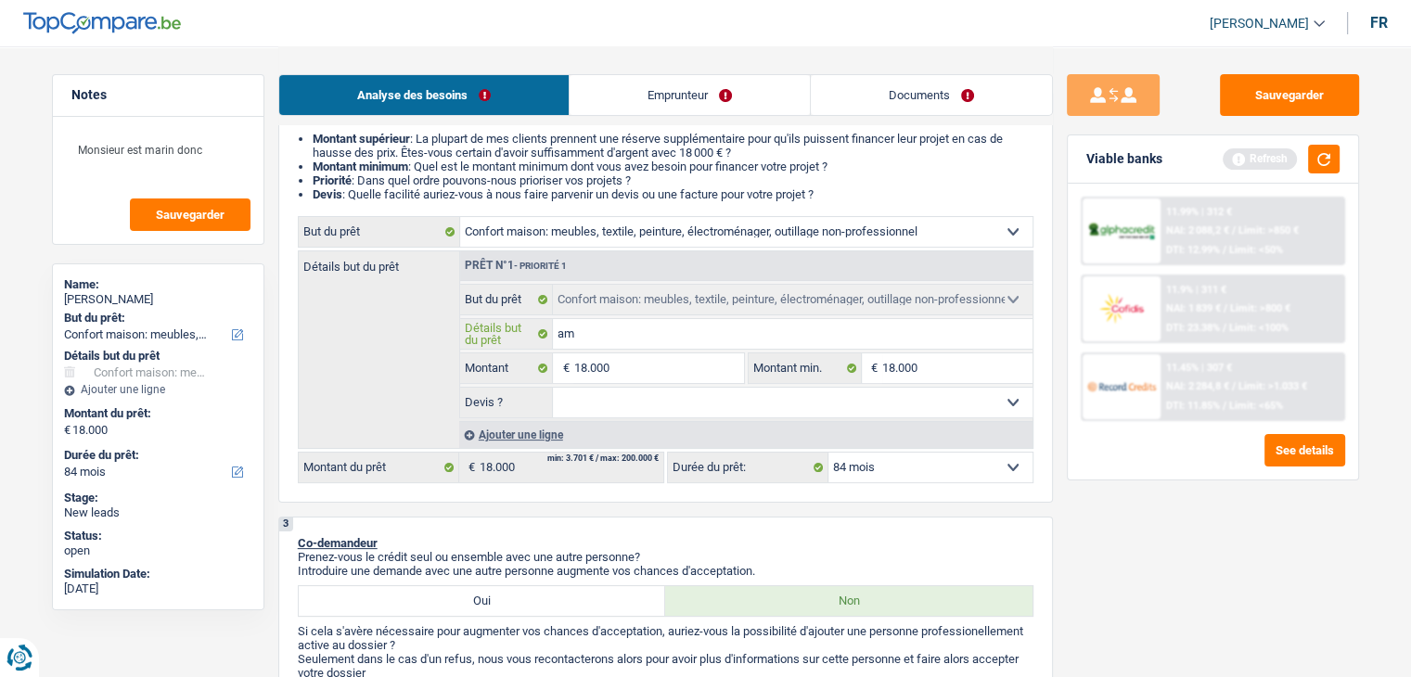
type input "ame"
type input "ameu"
type input "ameub"
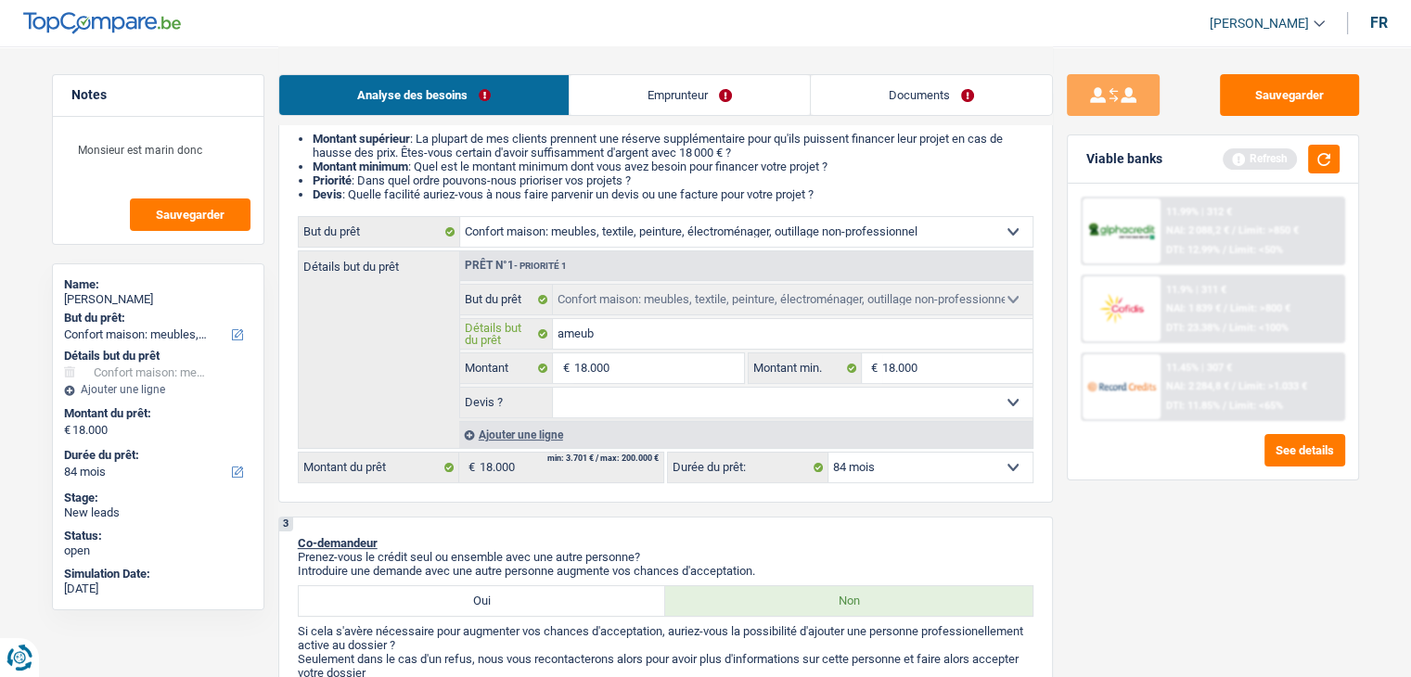
type input "ameubl"
type input "ameuble"
type input "ameublem"
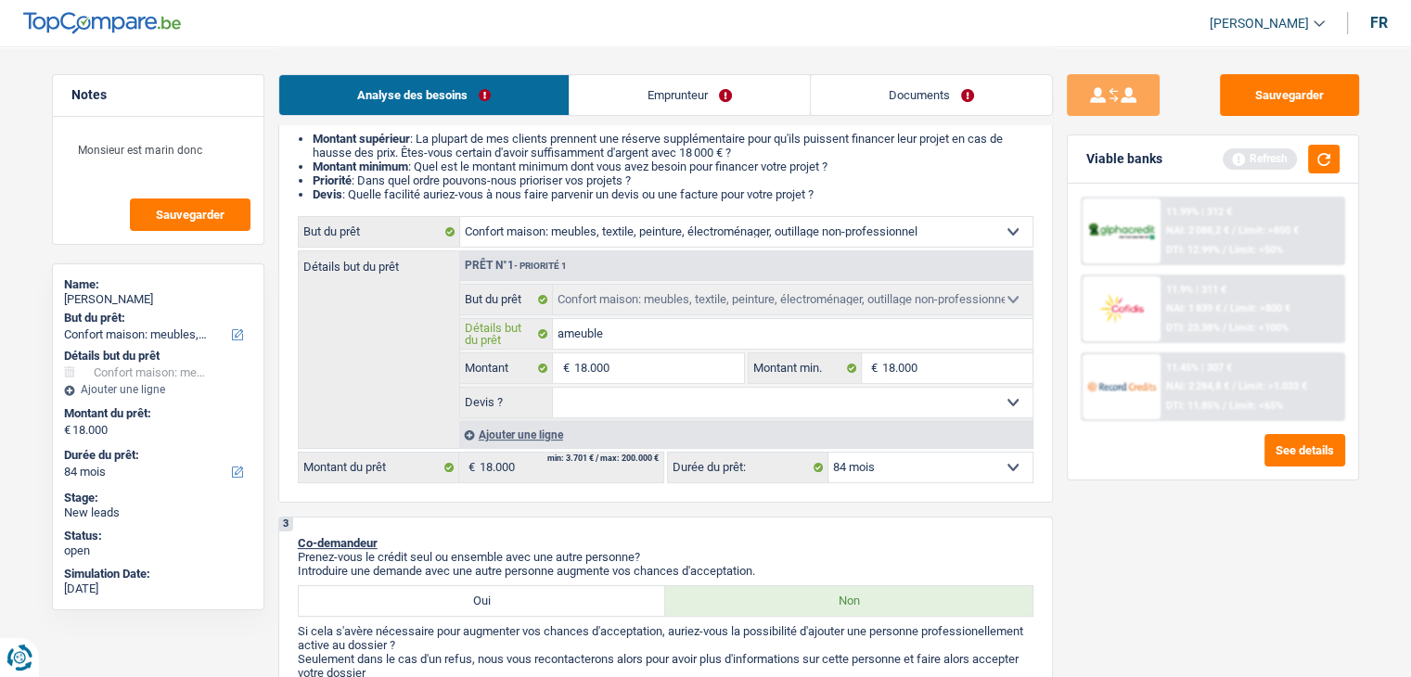
type input "ameublem"
type input "ameubleme"
type input "ameublemen"
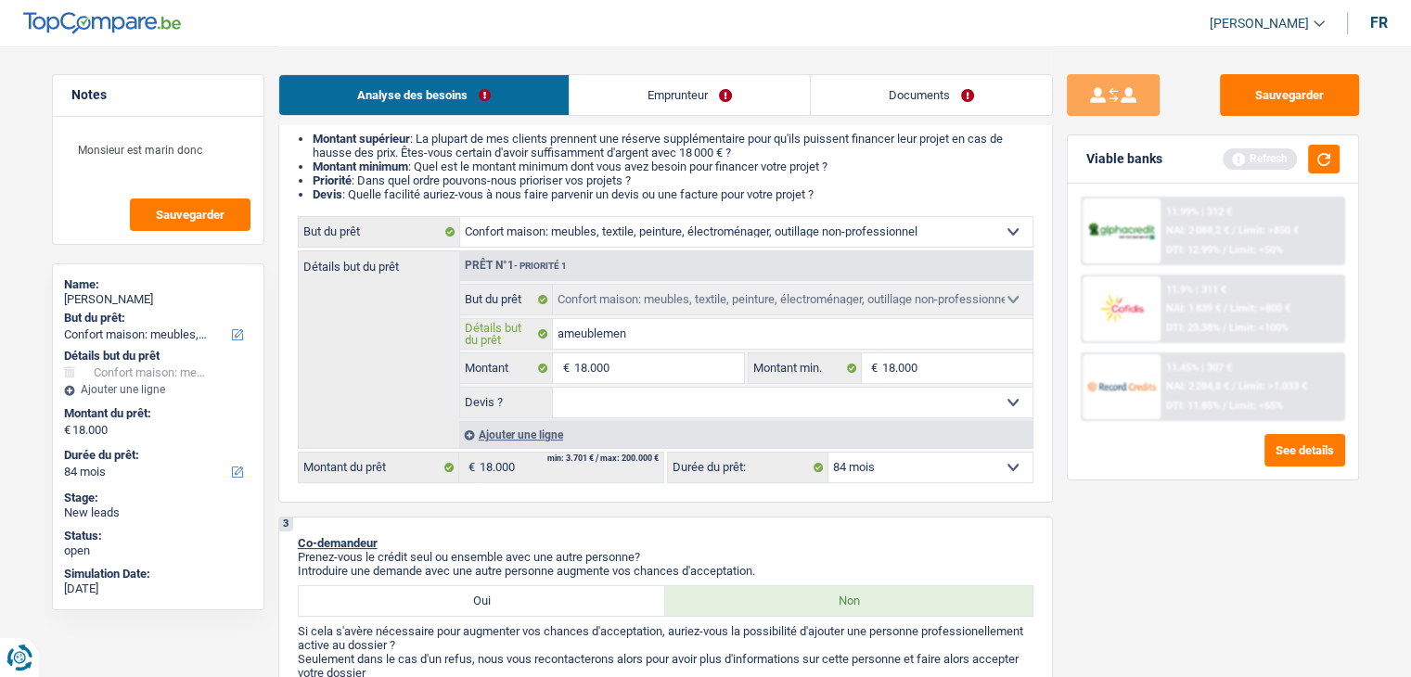
type input "ameublement"
type input "ameublement,"
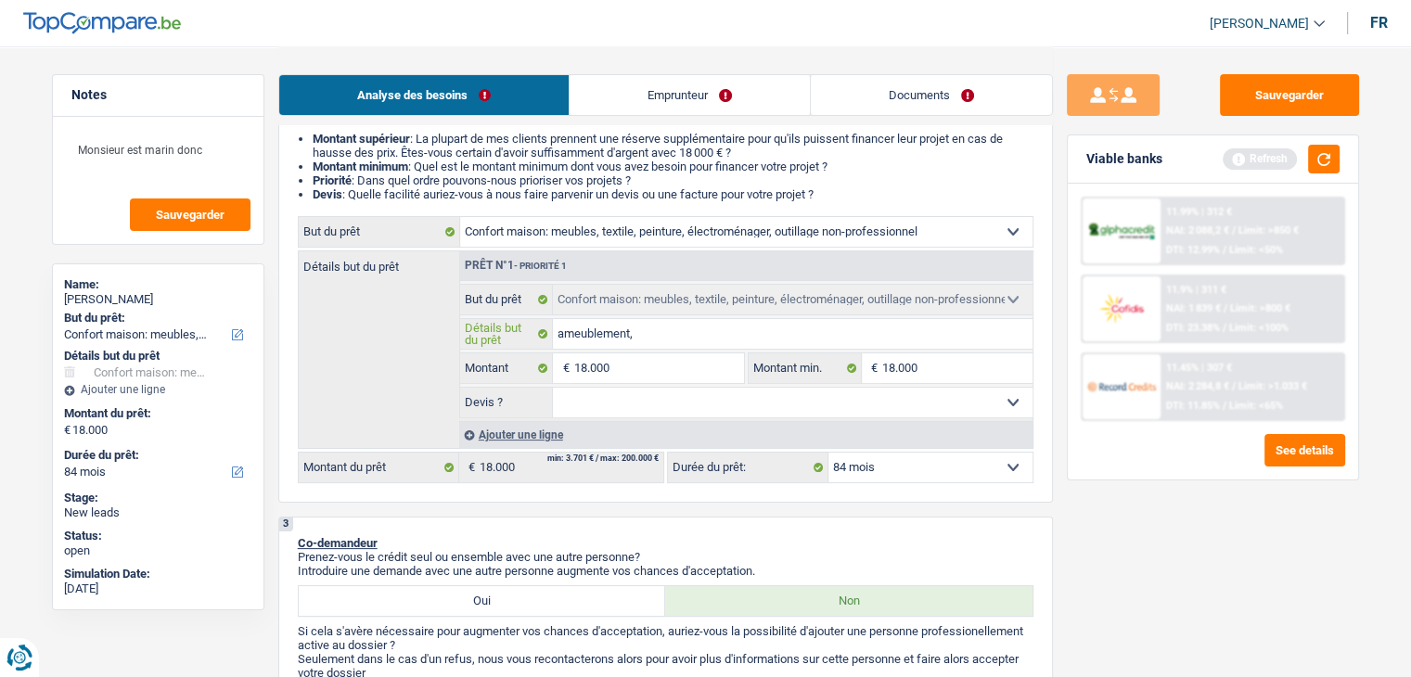
type input "ameublement,"
type input "ameublement, e"
type input "ameublement, el"
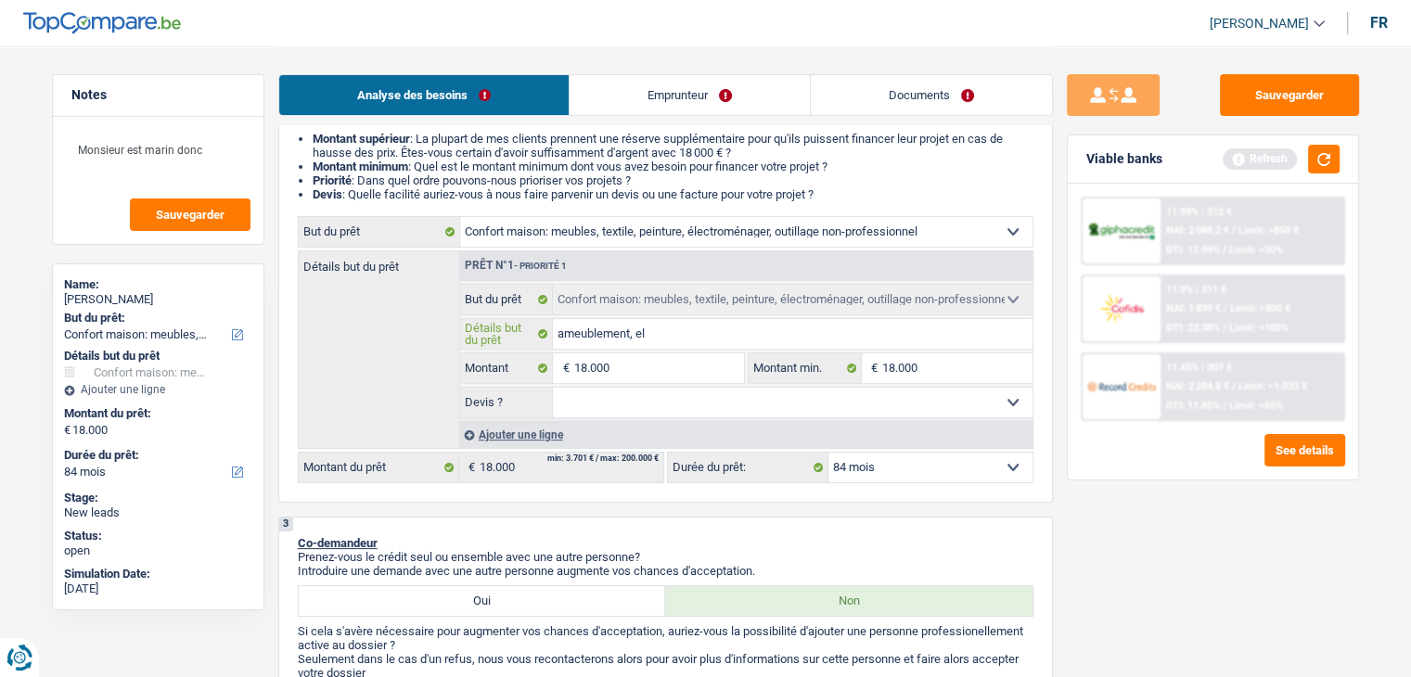
type input "ameublement, ele"
type input "ameublement, elec"
type input "ameublement, elect"
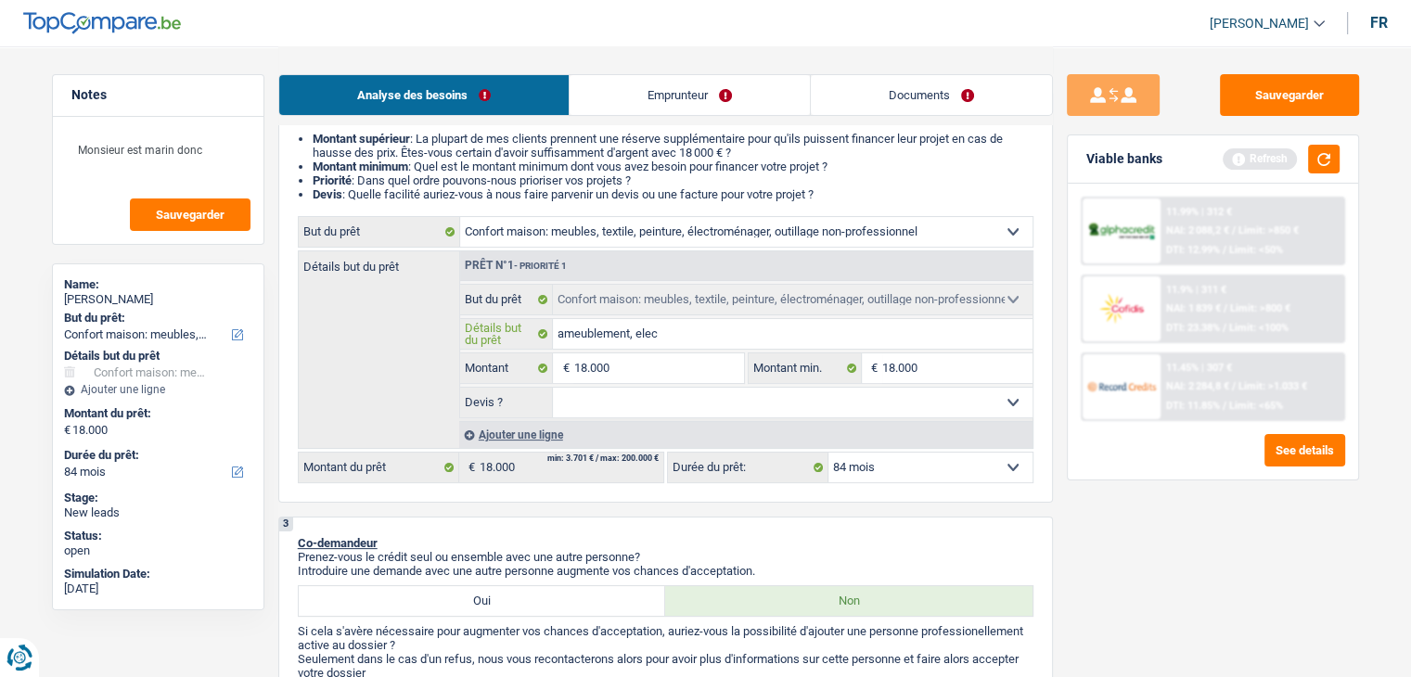
type input "ameublement, elect"
type input "ameublement, electr"
type input "ameublement, electro"
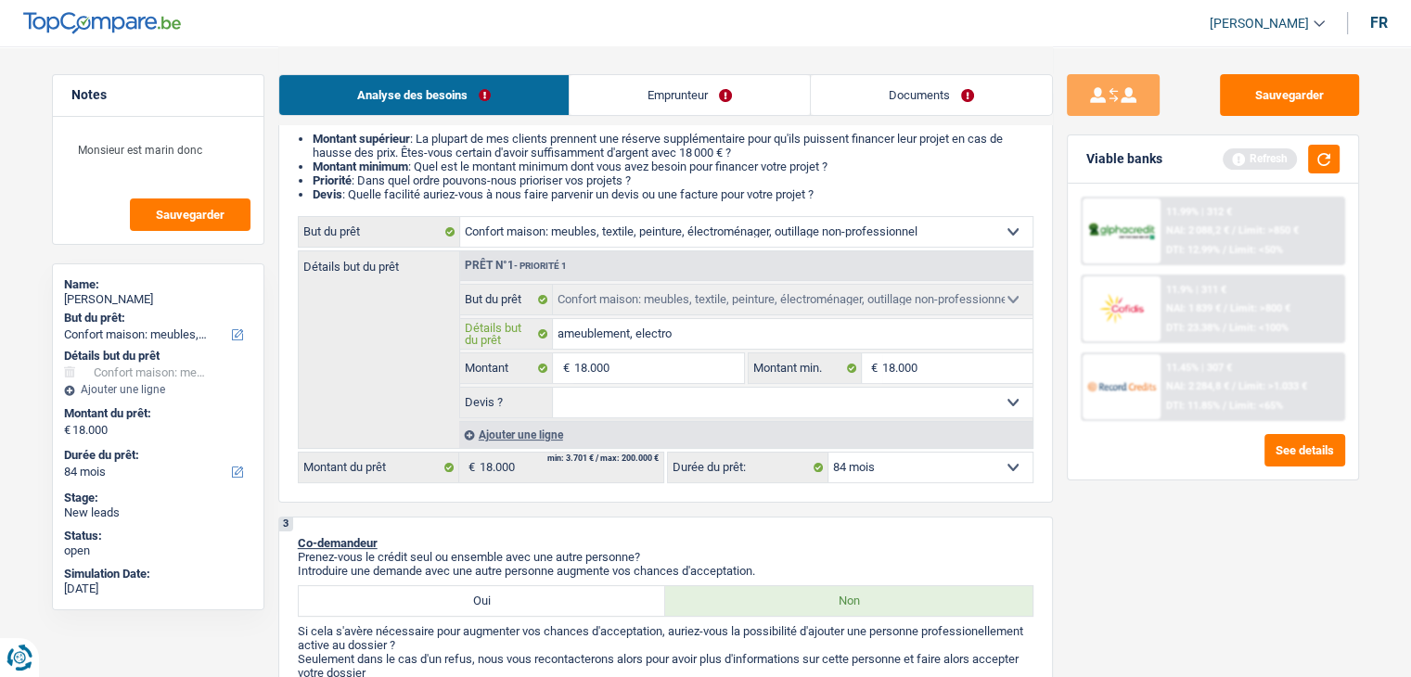
type input "ameublement, electrom"
type input "ameublement, electromé"
type input "ameublement, electromén"
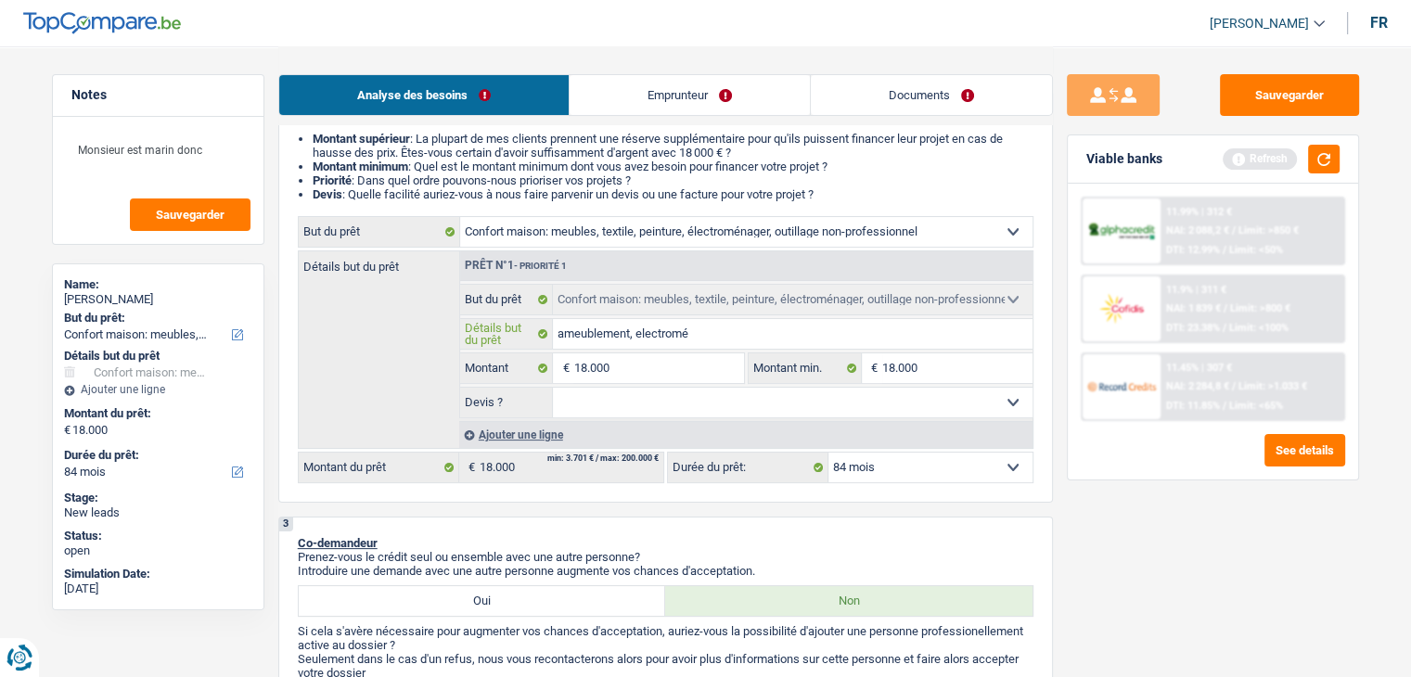
type input "ameublement, electromén"
type input "ameublement, electroména"
type input "ameublement, electroménag"
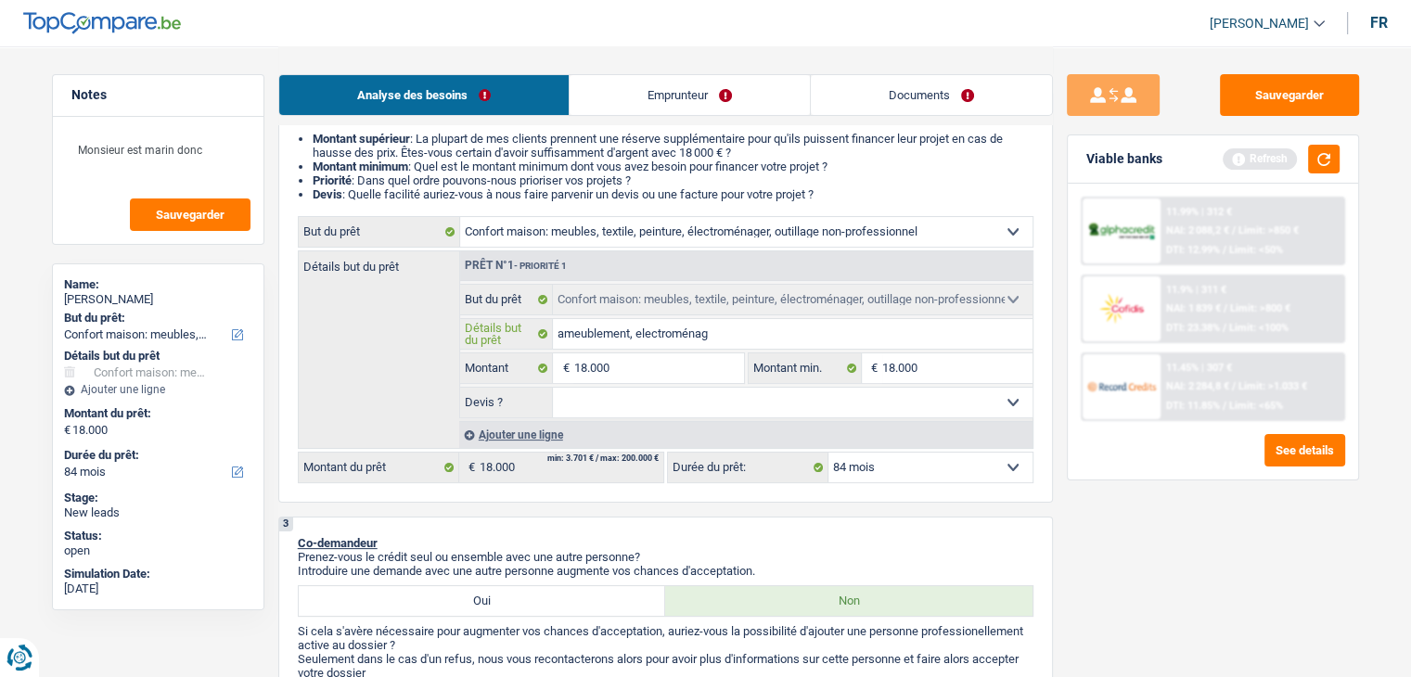
type input "ameublement, electroménage"
type input "ameublement, electroménager"
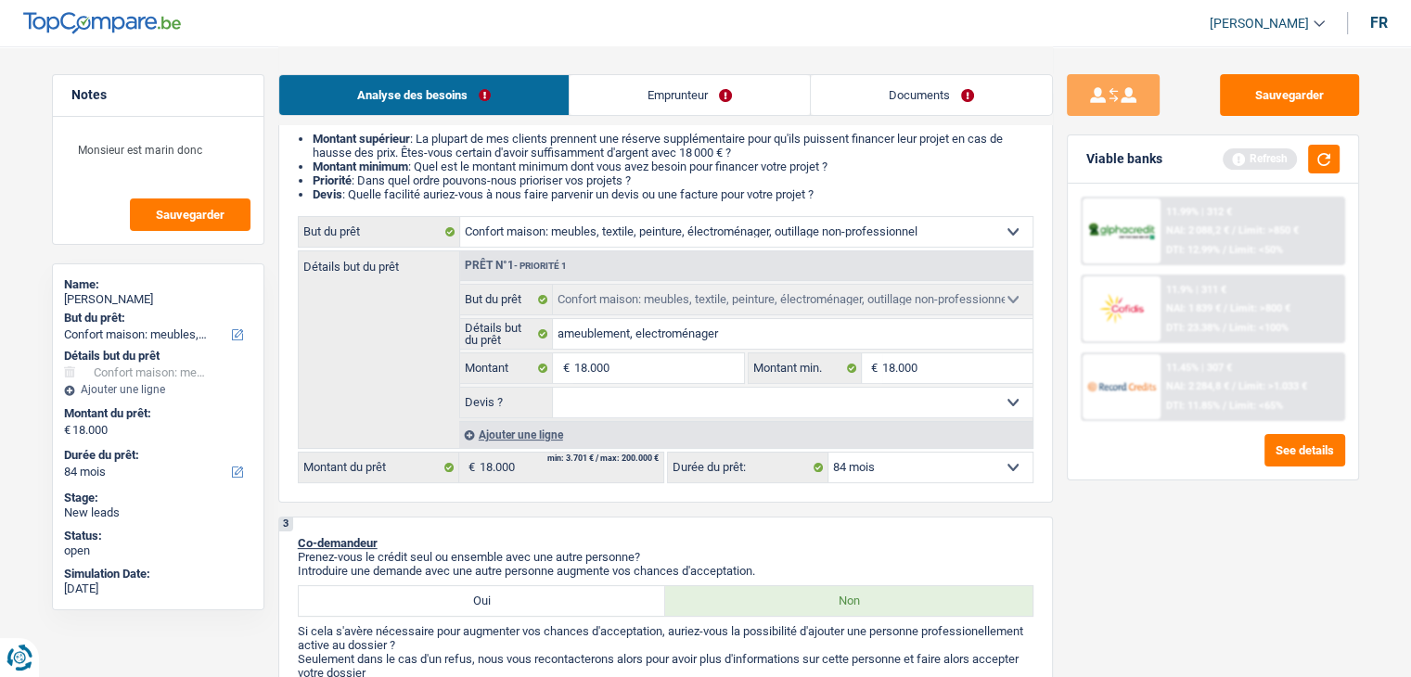
click at [670, 399] on select "Oui Non Non répondu Sélectionner une option" at bounding box center [793, 403] width 480 height 30
select select "yes"
click at [553, 388] on select "Oui Non Non répondu Sélectionner une option" at bounding box center [793, 403] width 480 height 30
select select "yes"
click at [645, 400] on select "Oui Non Non répondu Sélectionner une option" at bounding box center [793, 403] width 480 height 30
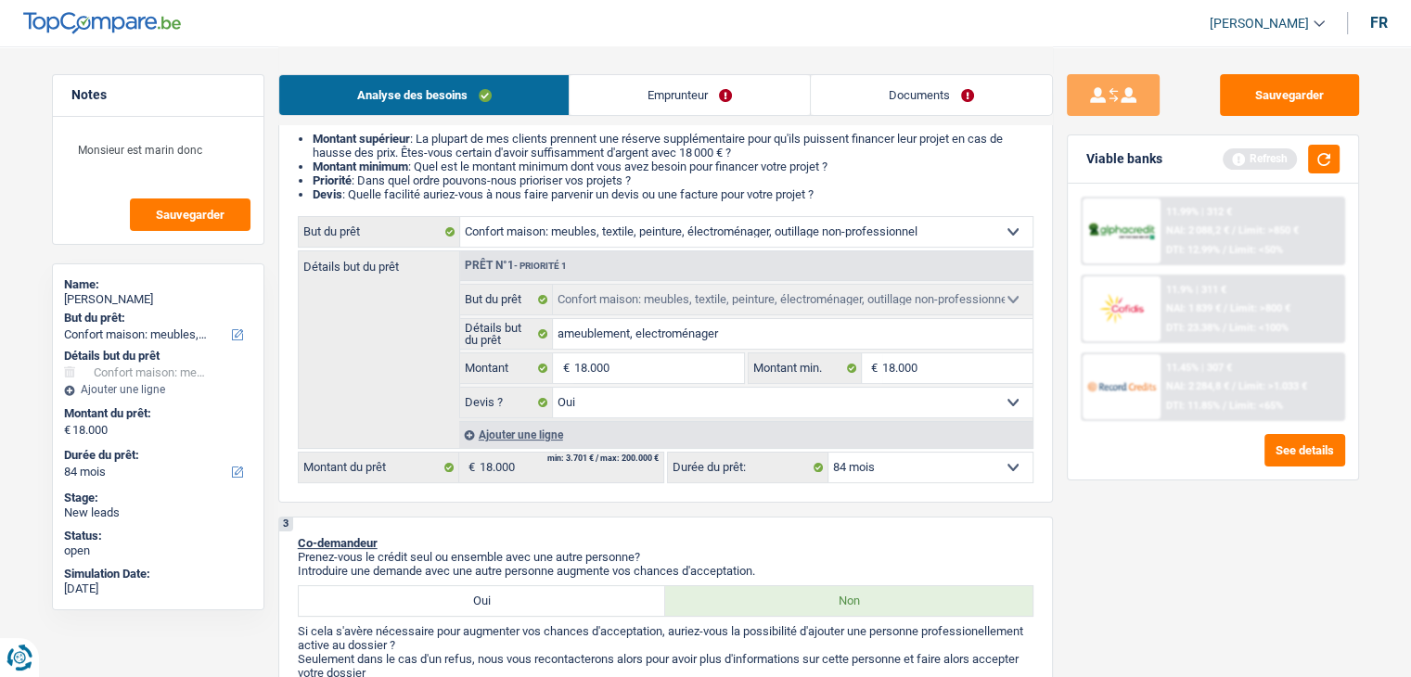
select select "false"
click at [553, 388] on select "Oui Non Non répondu Sélectionner une option" at bounding box center [793, 403] width 480 height 30
select select "false"
click at [1336, 151] on button "button" at bounding box center [1324, 159] width 32 height 29
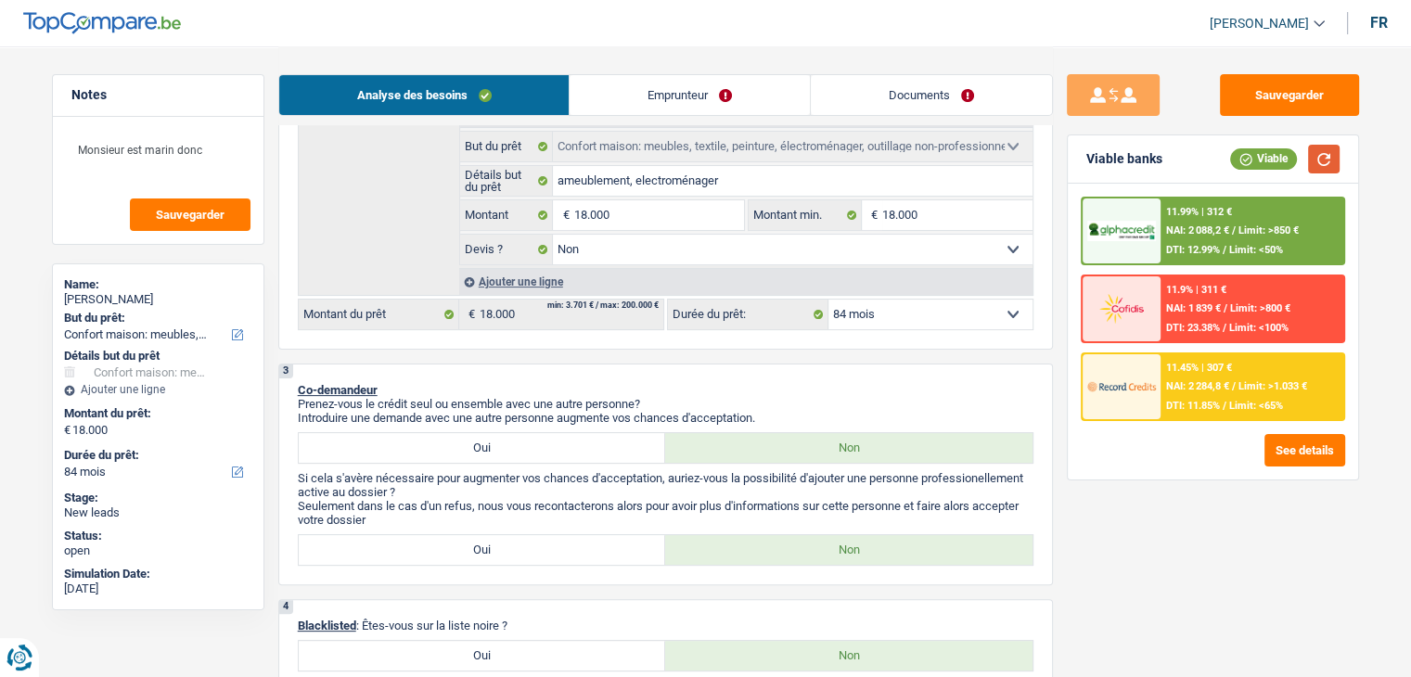
scroll to position [0, 0]
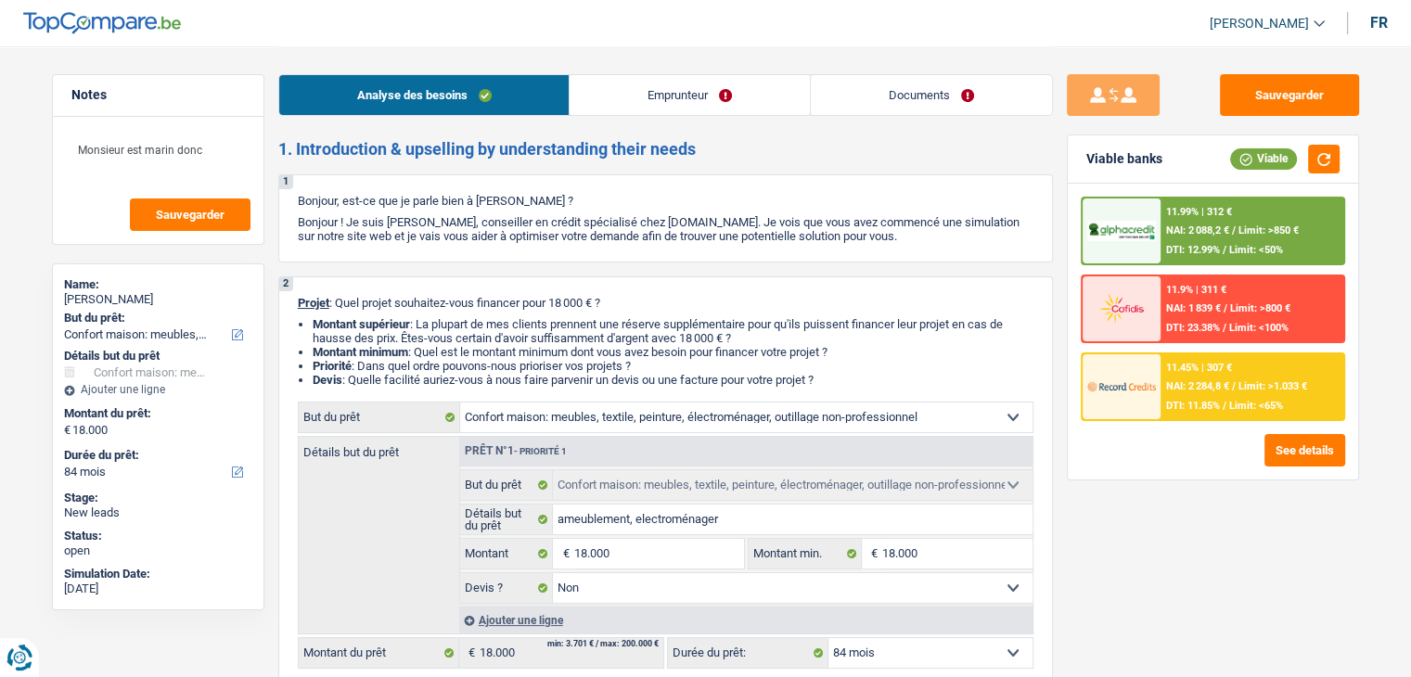
click at [711, 116] on div "Analyse des besoins Emprunteur Documents" at bounding box center [665, 85] width 775 height 79
click at [675, 105] on link "Emprunteur" at bounding box center [690, 95] width 240 height 40
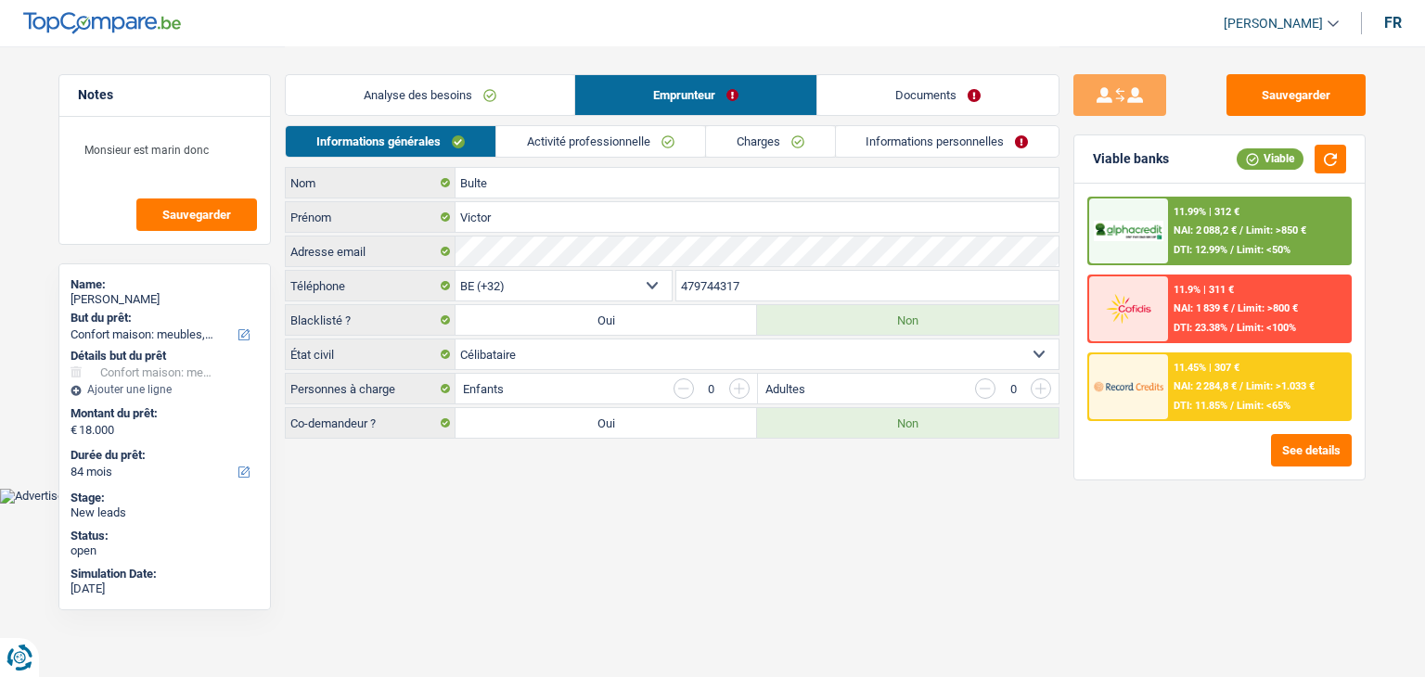
click at [598, 135] on link "Activité professionnelle" at bounding box center [600, 141] width 209 height 31
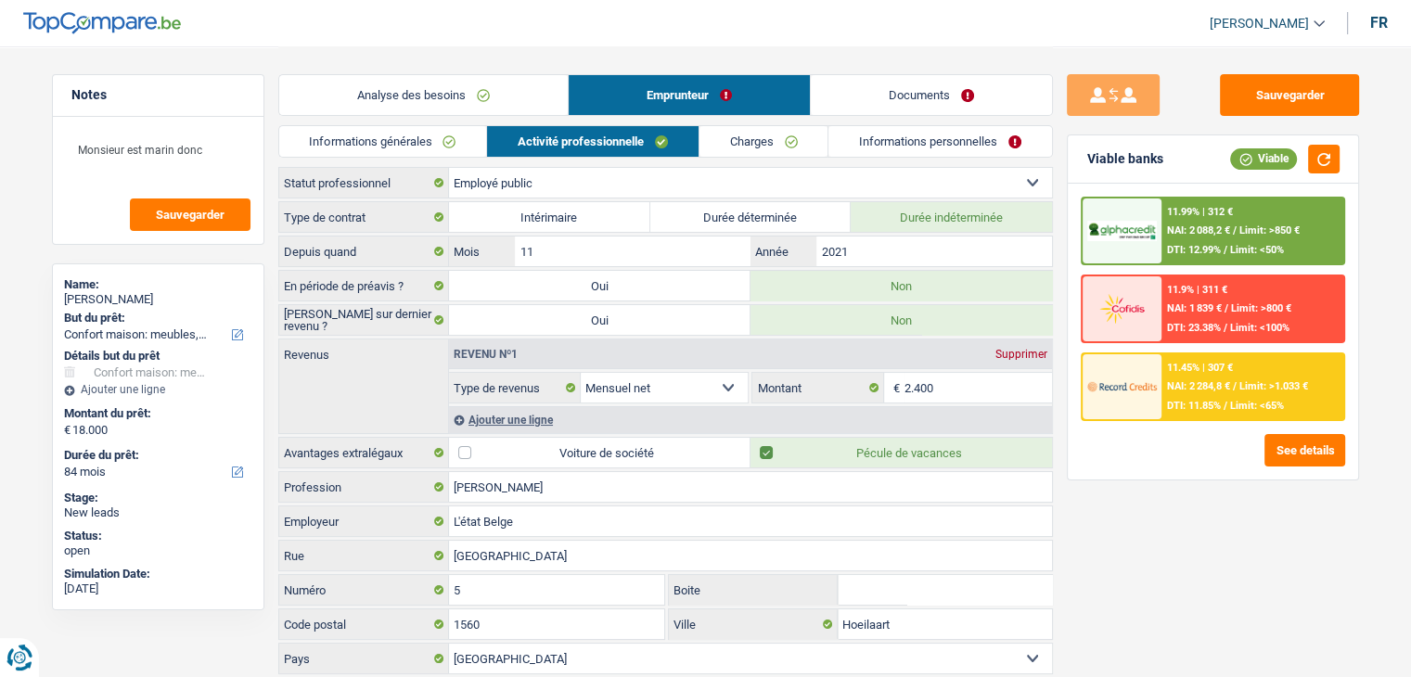
drag, startPoint x: 736, startPoint y: 146, endPoint x: 783, endPoint y: 151, distance: 47.6
click at [739, 146] on link "Charges" at bounding box center [764, 141] width 129 height 31
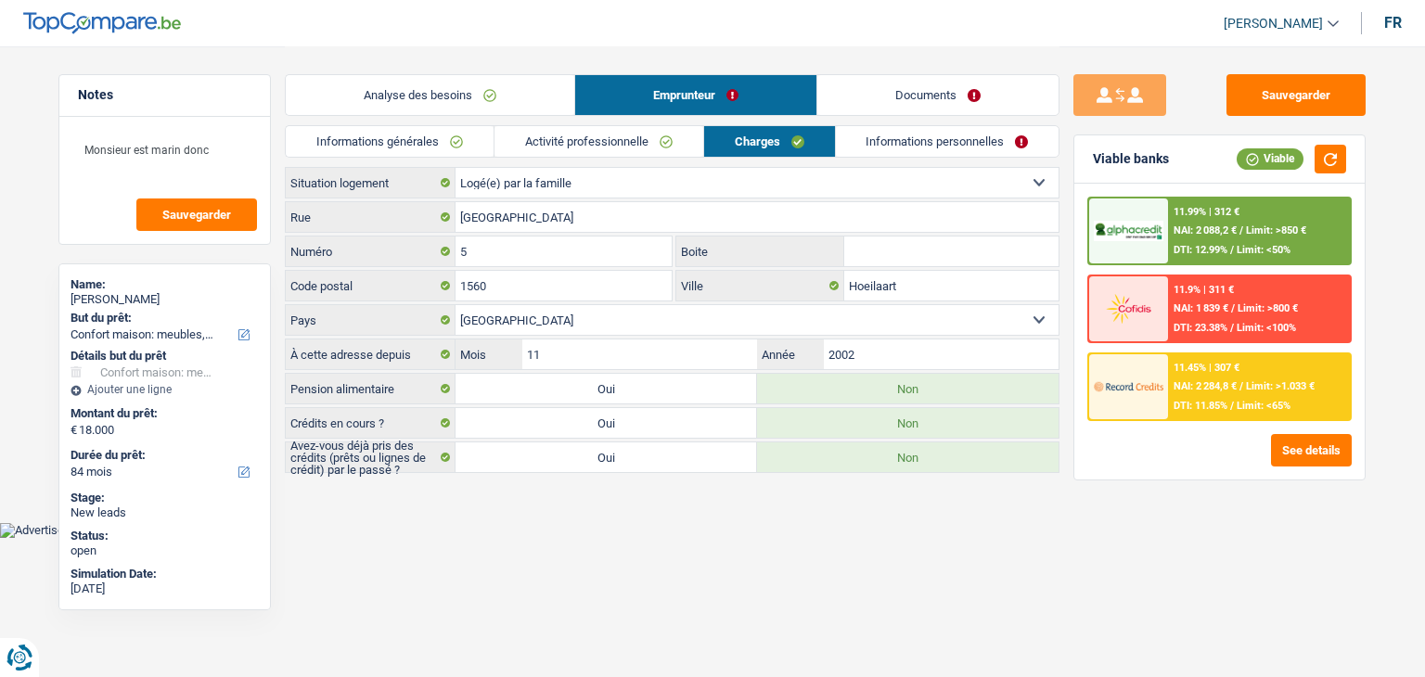
click at [862, 150] on link "Informations personnelles" at bounding box center [948, 141] width 224 height 31
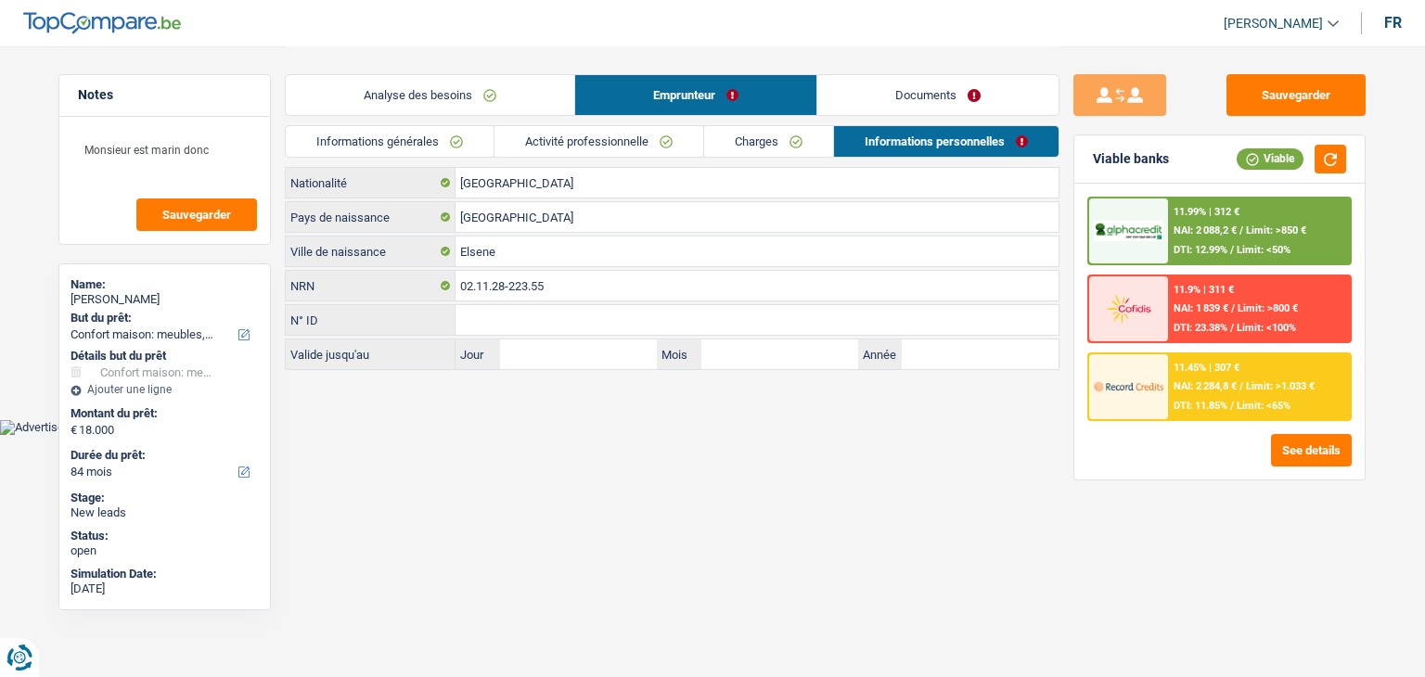
click at [906, 102] on link "Documents" at bounding box center [937, 95] width 241 height 40
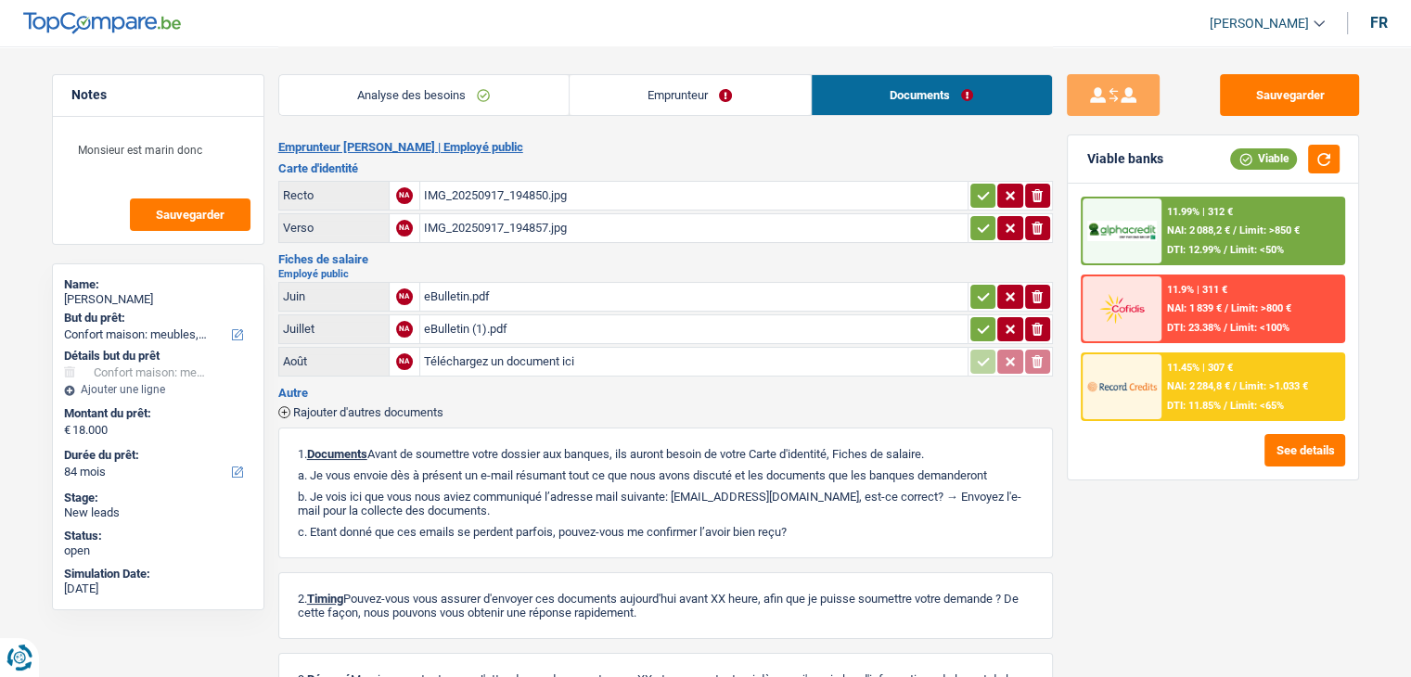
drag, startPoint x: 521, startPoint y: 118, endPoint x: 509, endPoint y: 112, distance: 13.3
click at [521, 117] on div "Analyse des besoins Emprunteur Documents" at bounding box center [665, 85] width 775 height 79
click at [502, 100] on link "Analyse des besoins" at bounding box center [424, 95] width 290 height 40
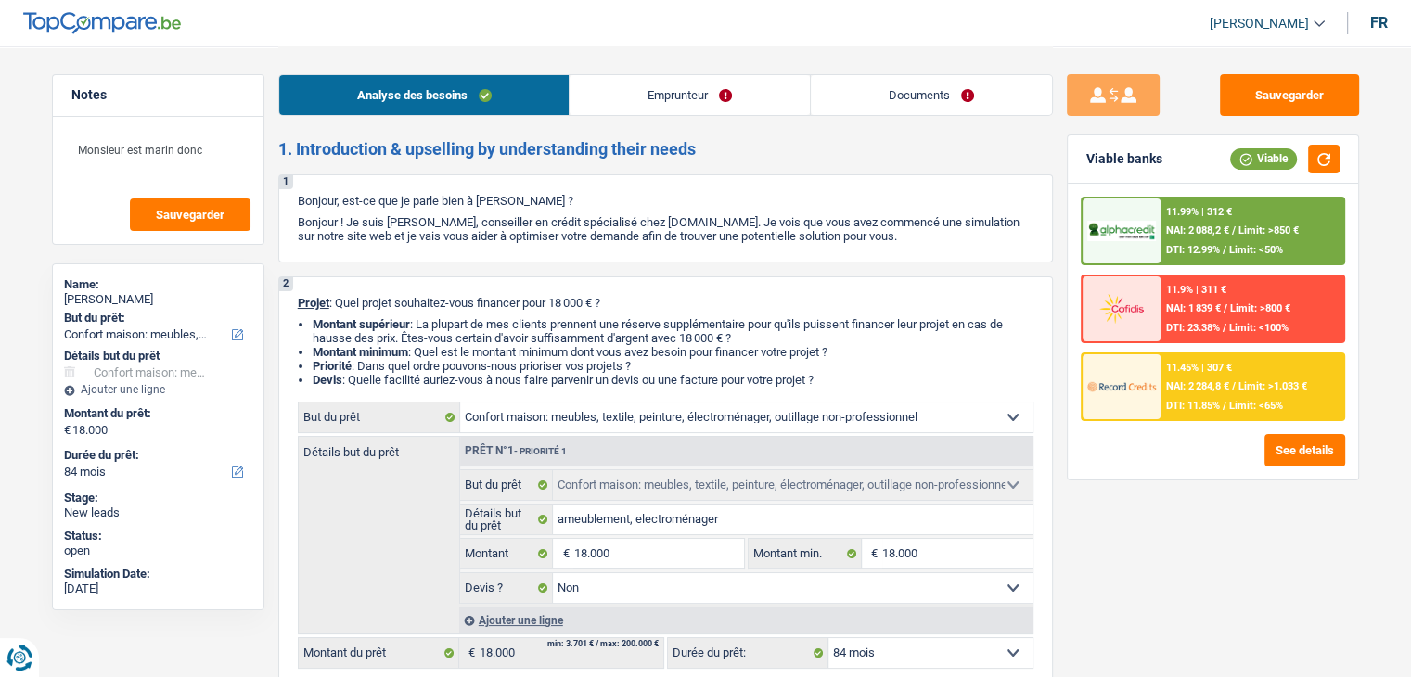
scroll to position [93, 0]
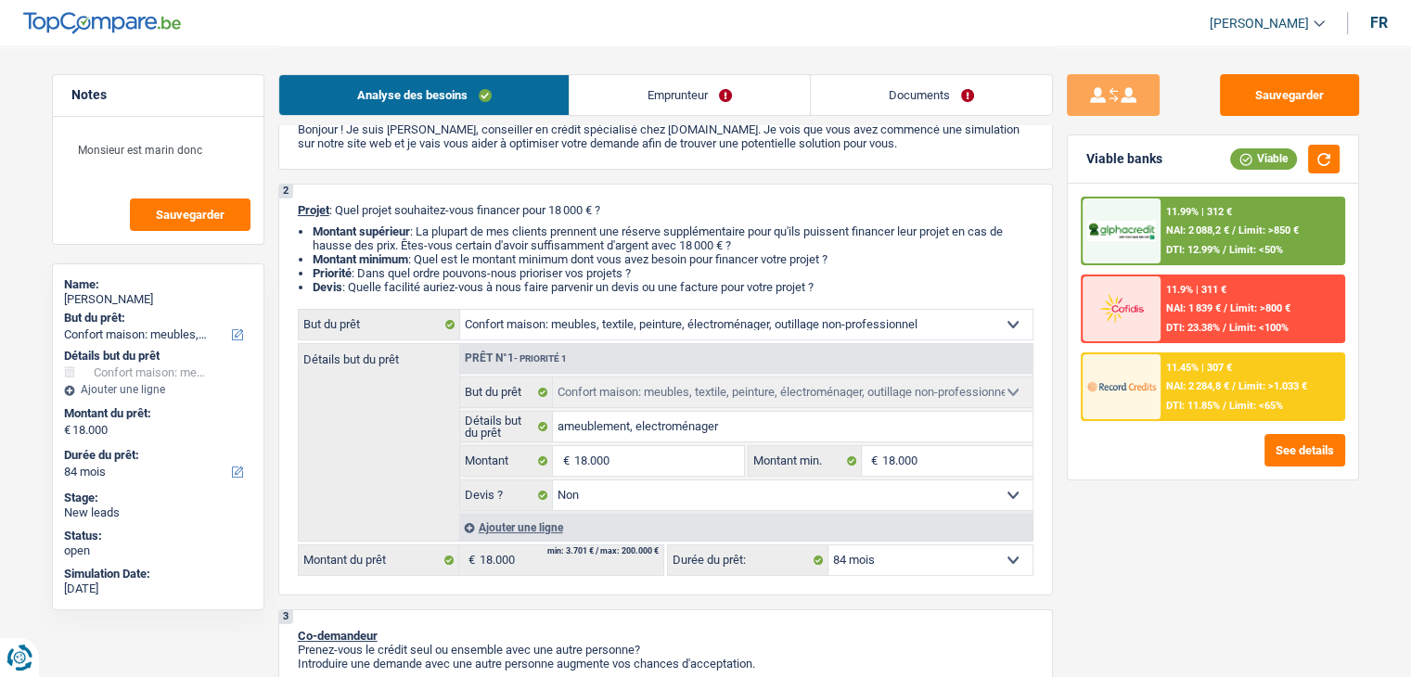
click at [913, 569] on select "12 mois 18 mois 24 mois 30 mois 36 mois 42 mois 48 mois 60 mois 72 mois 84 mois…" at bounding box center [931, 561] width 204 height 30
select select "24"
click at [829, 546] on select "12 mois 18 mois 24 mois 30 mois 36 mois 42 mois 48 mois 60 mois 72 mois 84 mois…" at bounding box center [931, 561] width 204 height 30
select select "24"
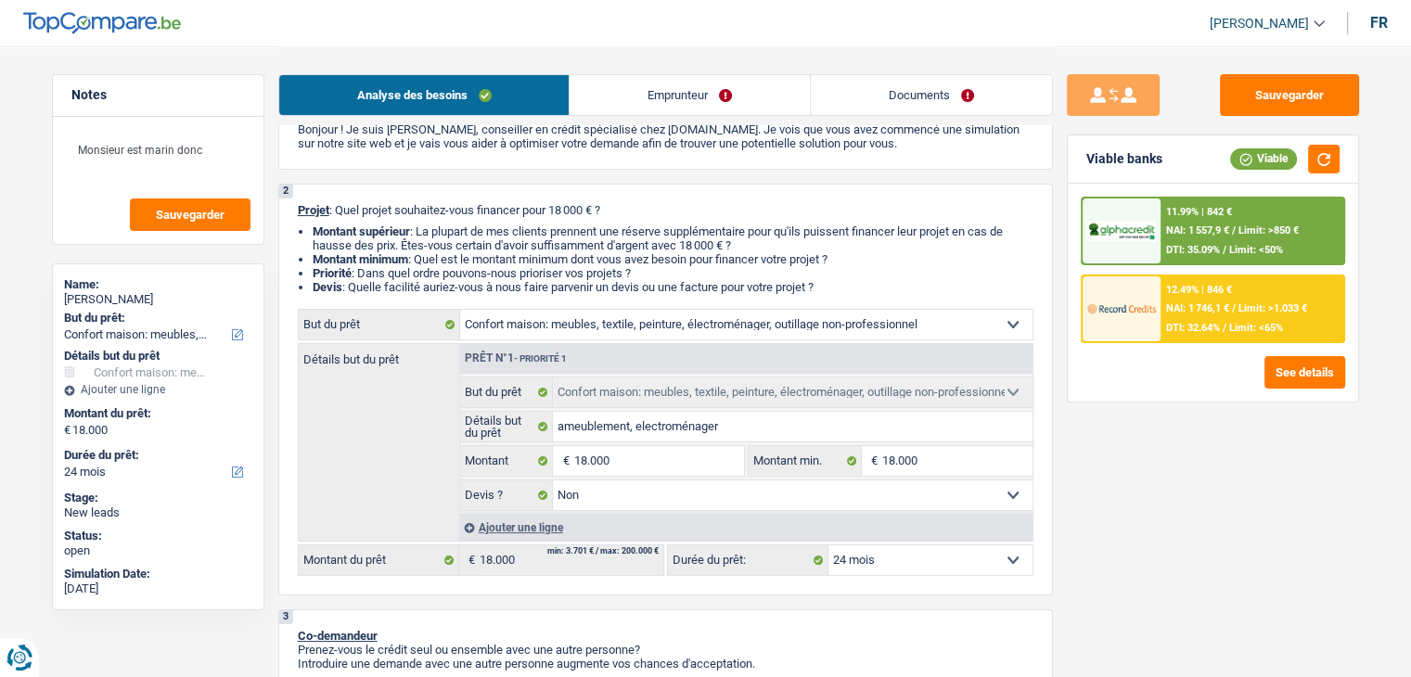
click at [1115, 543] on div "Sauvegarder Viable banks Viable 11.99% | 842 € NAI: 1 557,9 € / Limit: >850 € D…" at bounding box center [1213, 360] width 320 height 573
click at [1164, 338] on div "12.49% | 846 € NAI: 1 746,1 € / Limit: >1.033 € DTI: 32.64% / Limit: <65%" at bounding box center [1252, 309] width 183 height 65
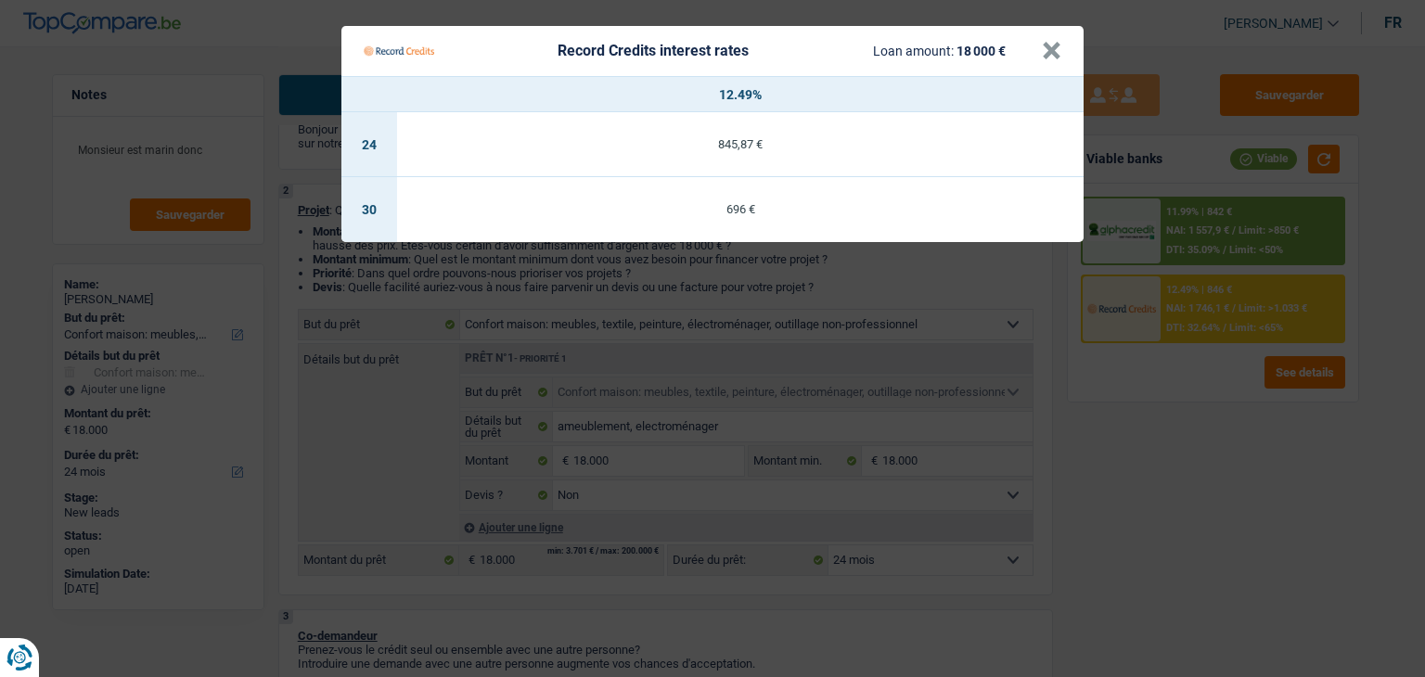
drag, startPoint x: 1195, startPoint y: 361, endPoint x: 1226, endPoint y: 313, distance: 57.1
click at [1196, 361] on Credits "Record Credits interest rates Loan amount: 18 000 € × 12.49% 24 845,87 € 30 696…" at bounding box center [712, 338] width 1425 height 677
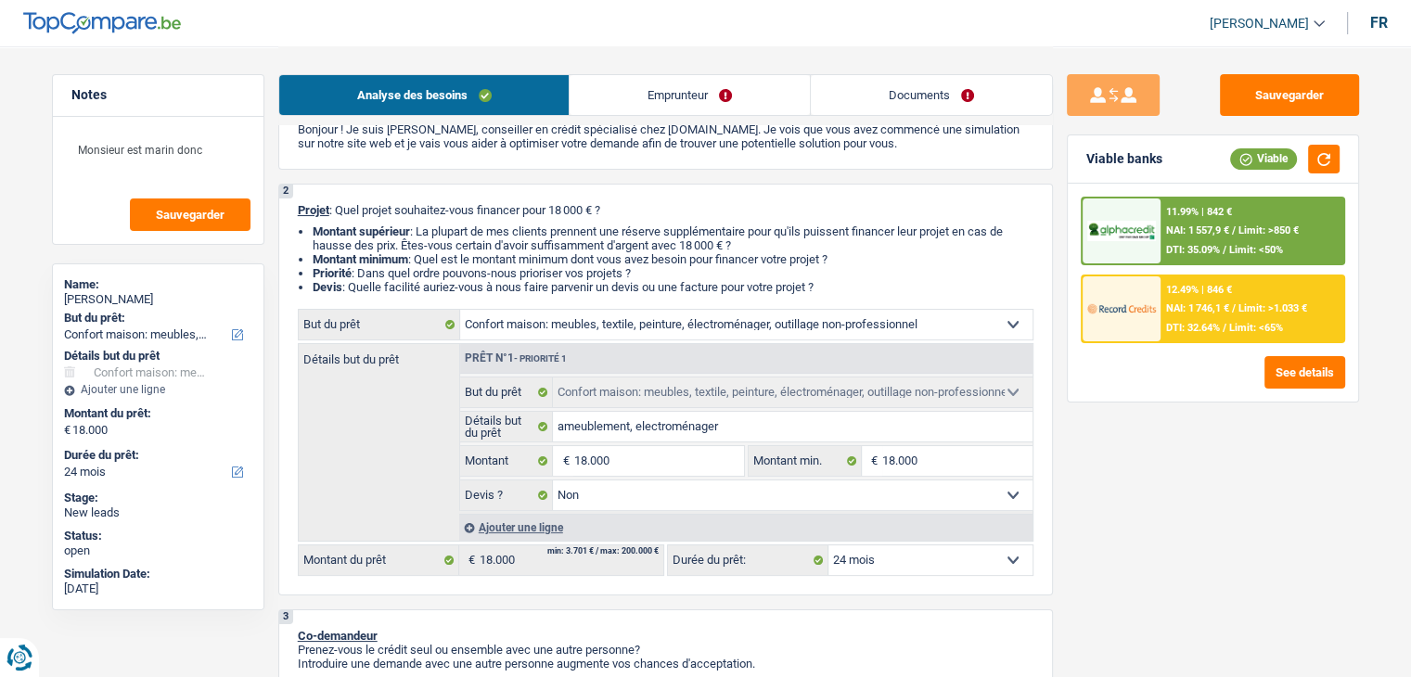
click at [1220, 239] on div "11.99% | 842 € NAI: 1 557,9 € / Limit: >850 € DTI: 35.09% / Limit: <50%" at bounding box center [1252, 231] width 183 height 65
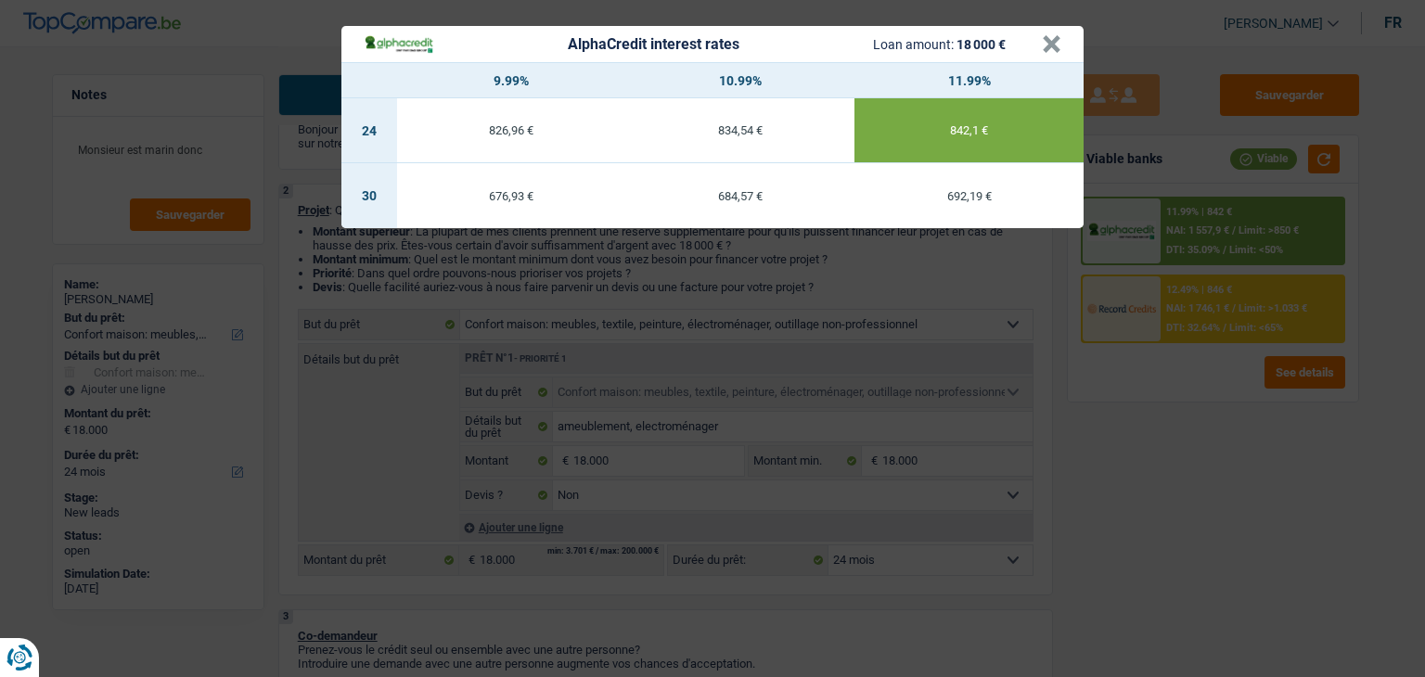
click at [1201, 392] on div "AlphaCredit interest rates Loan amount: 18 000 € × 9.99% 10.99% 11.99% 24 826,9…" at bounding box center [712, 338] width 1425 height 677
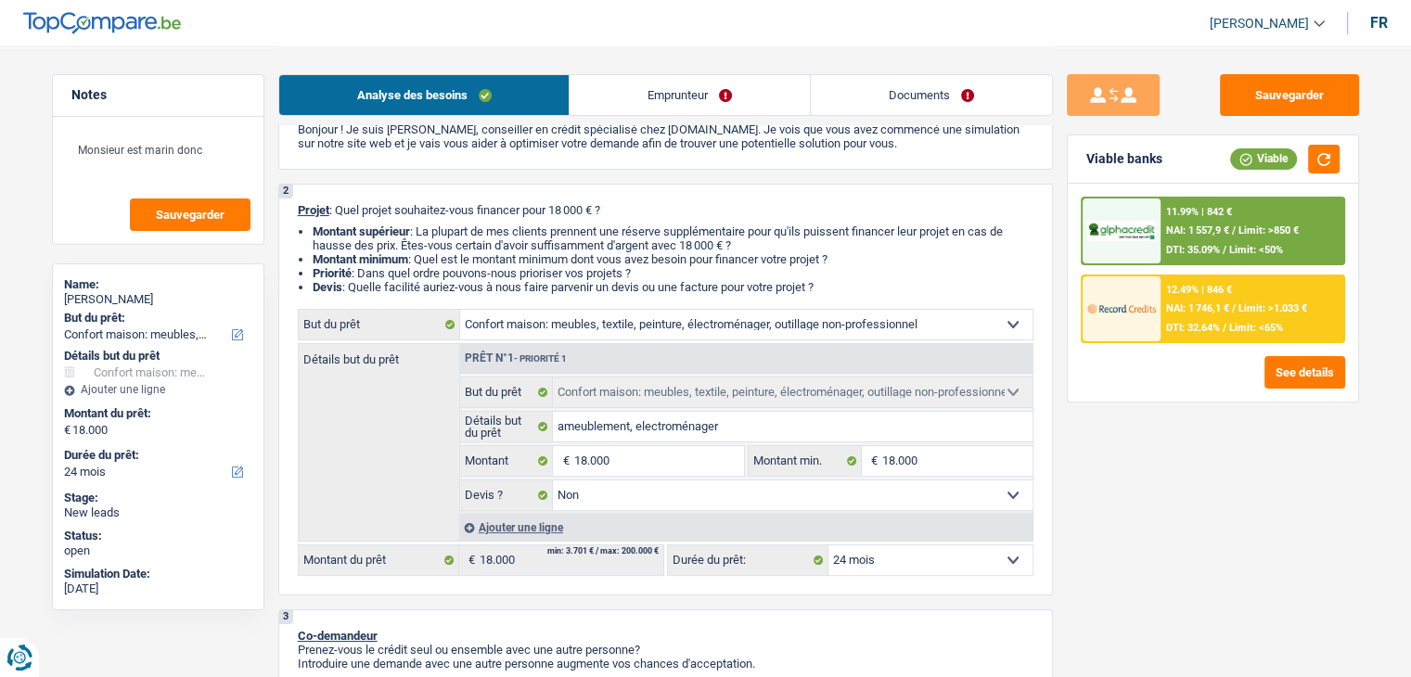
click at [1221, 225] on span "NAI: 1 557,9 €" at bounding box center [1197, 231] width 63 height 12
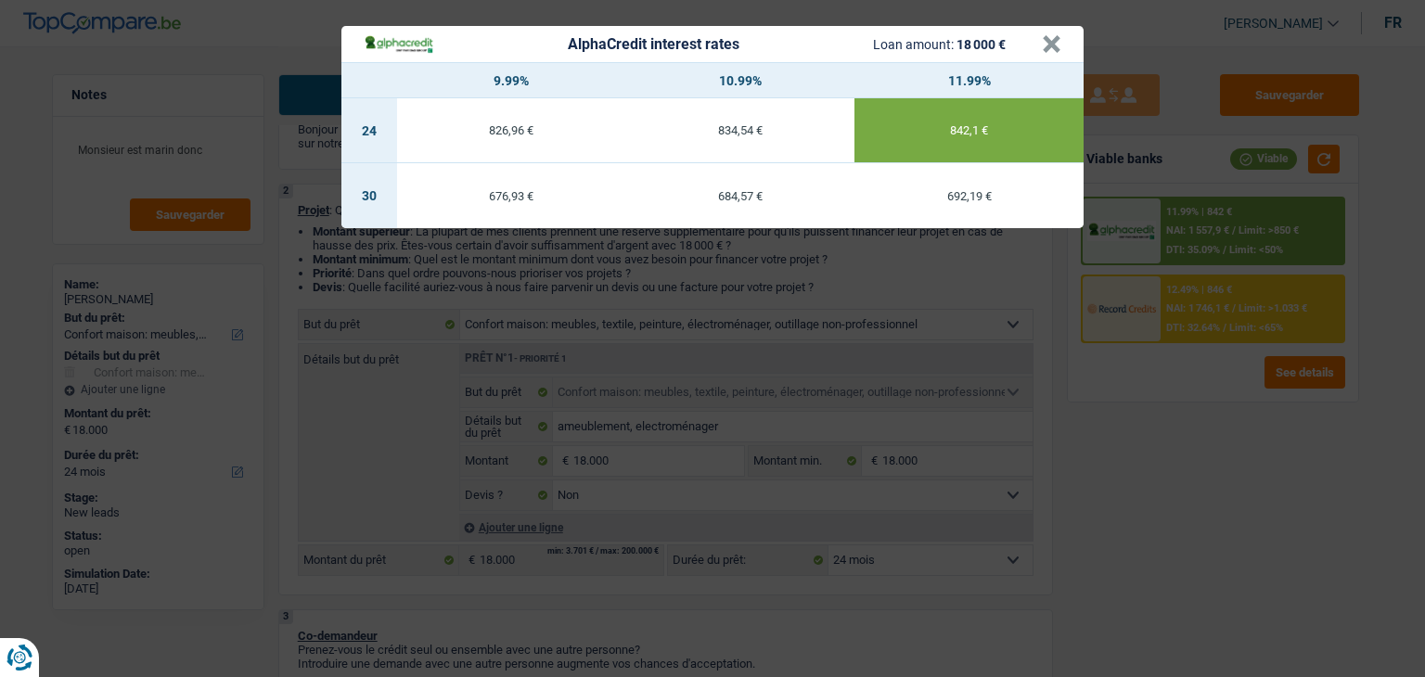
click at [1229, 388] on div "AlphaCredit interest rates Loan amount: 18 000 € × 9.99% 10.99% 11.99% 24 826,9…" at bounding box center [712, 338] width 1425 height 677
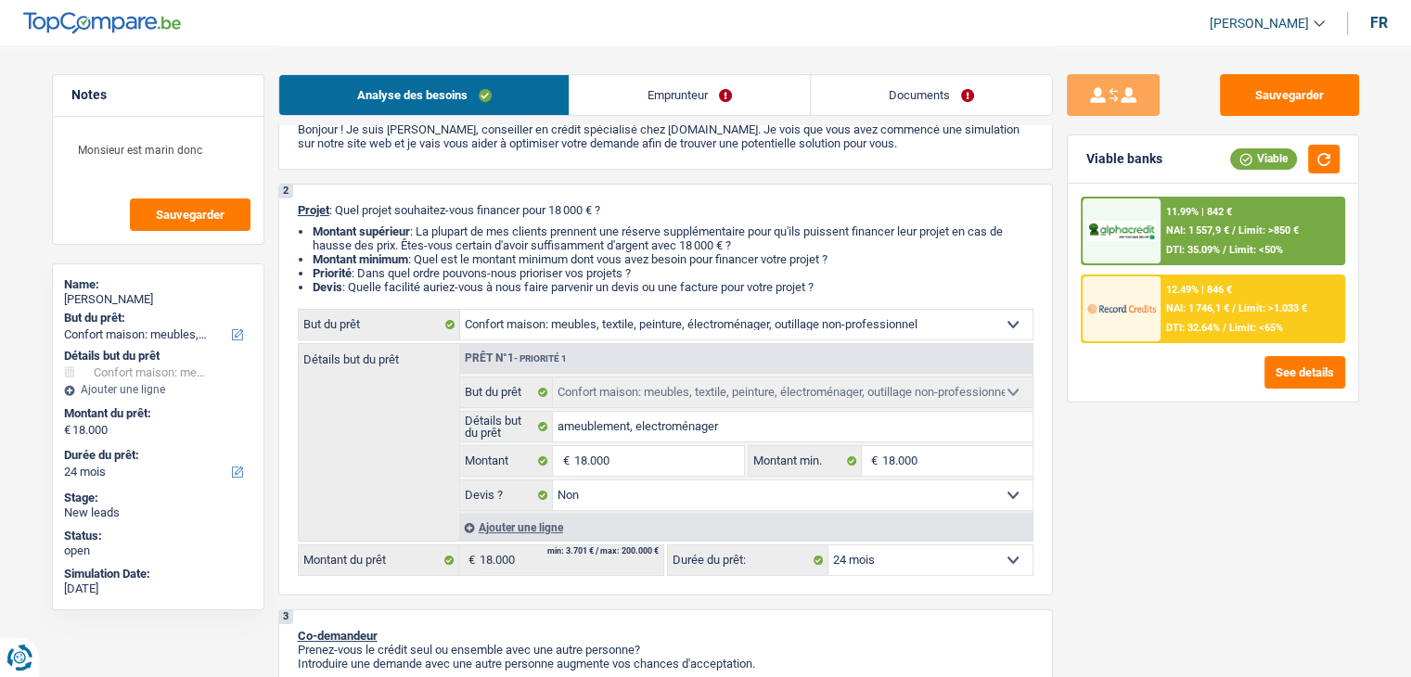
click at [1223, 380] on div "See details" at bounding box center [1213, 372] width 264 height 32
click at [1110, 560] on div "Sauvegarder Viable banks Viable 11.99% | 842 € NAI: 1 557,9 € / Limit: >850 € D…" at bounding box center [1213, 360] width 320 height 573
click at [1171, 238] on div "11.99% | 842 € NAI: 1 557,9 € / Limit: >850 € DTI: 35.09% / Limit: <50%" at bounding box center [1252, 231] width 183 height 65
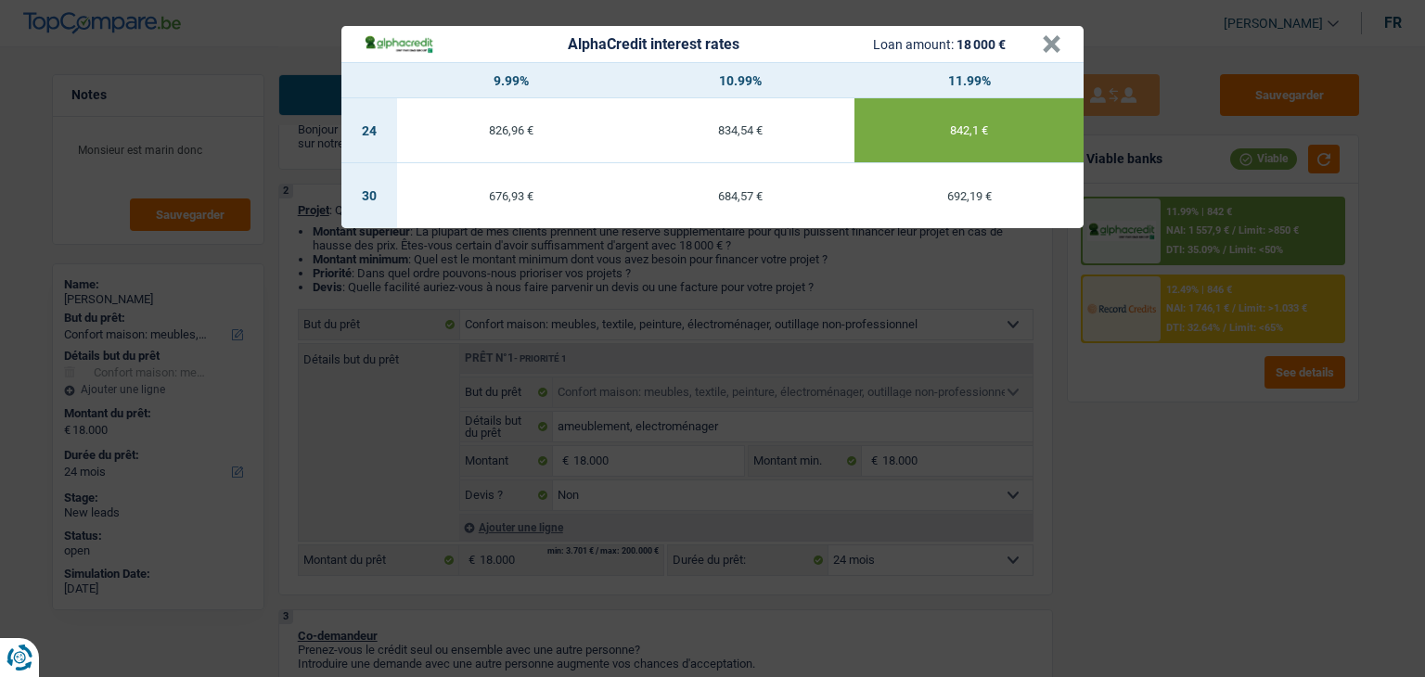
click at [1191, 461] on div "AlphaCredit interest rates Loan amount: 18 000 € × 9.99% 10.99% 11.99% 24 826,9…" at bounding box center [712, 338] width 1425 height 677
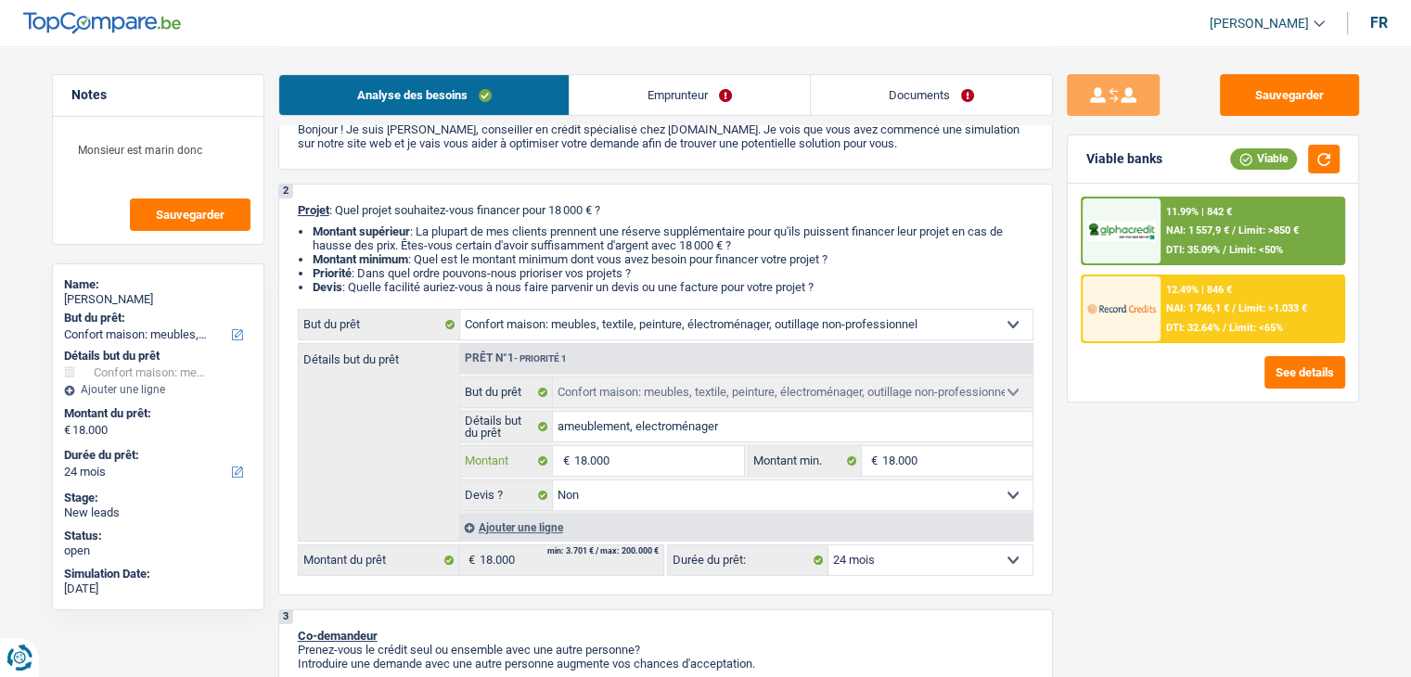
click at [633, 464] on input "18.000" at bounding box center [658, 461] width 170 height 30
click at [740, 103] on link "Emprunteur" at bounding box center [690, 95] width 240 height 40
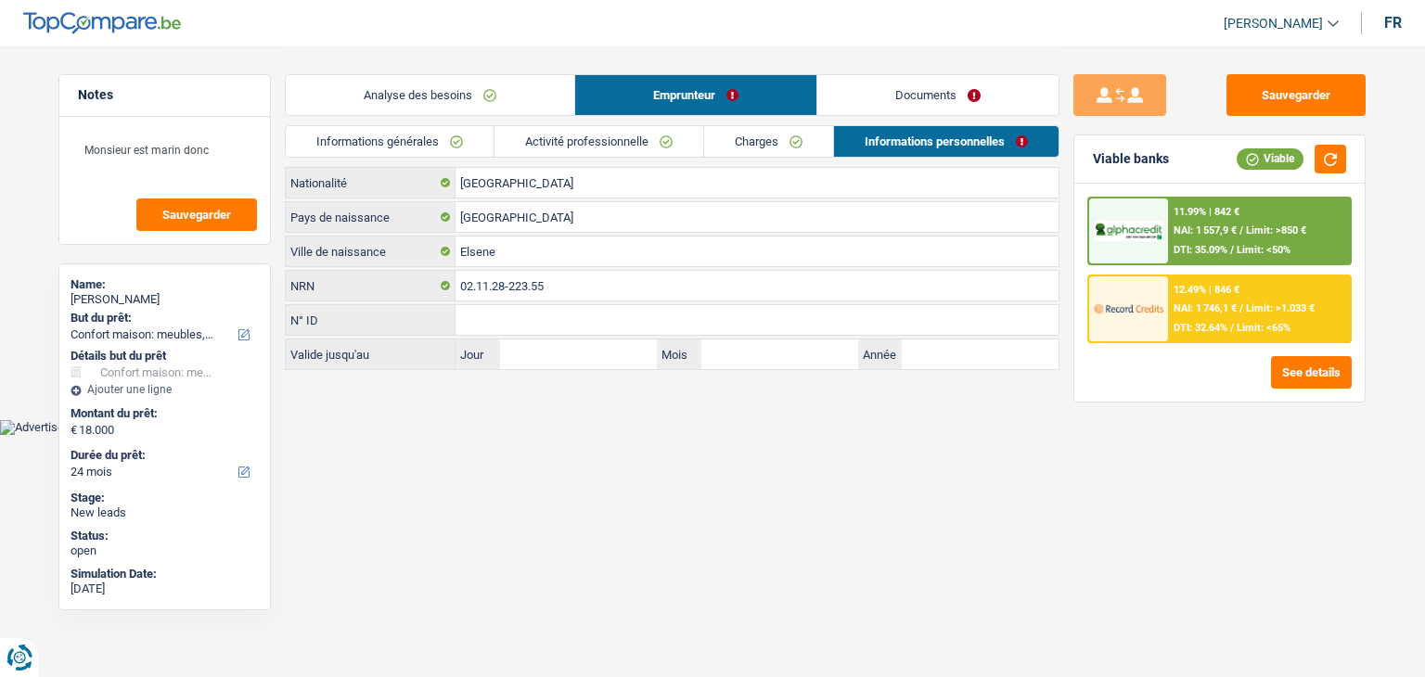
click at [596, 152] on link "Activité professionnelle" at bounding box center [599, 141] width 209 height 31
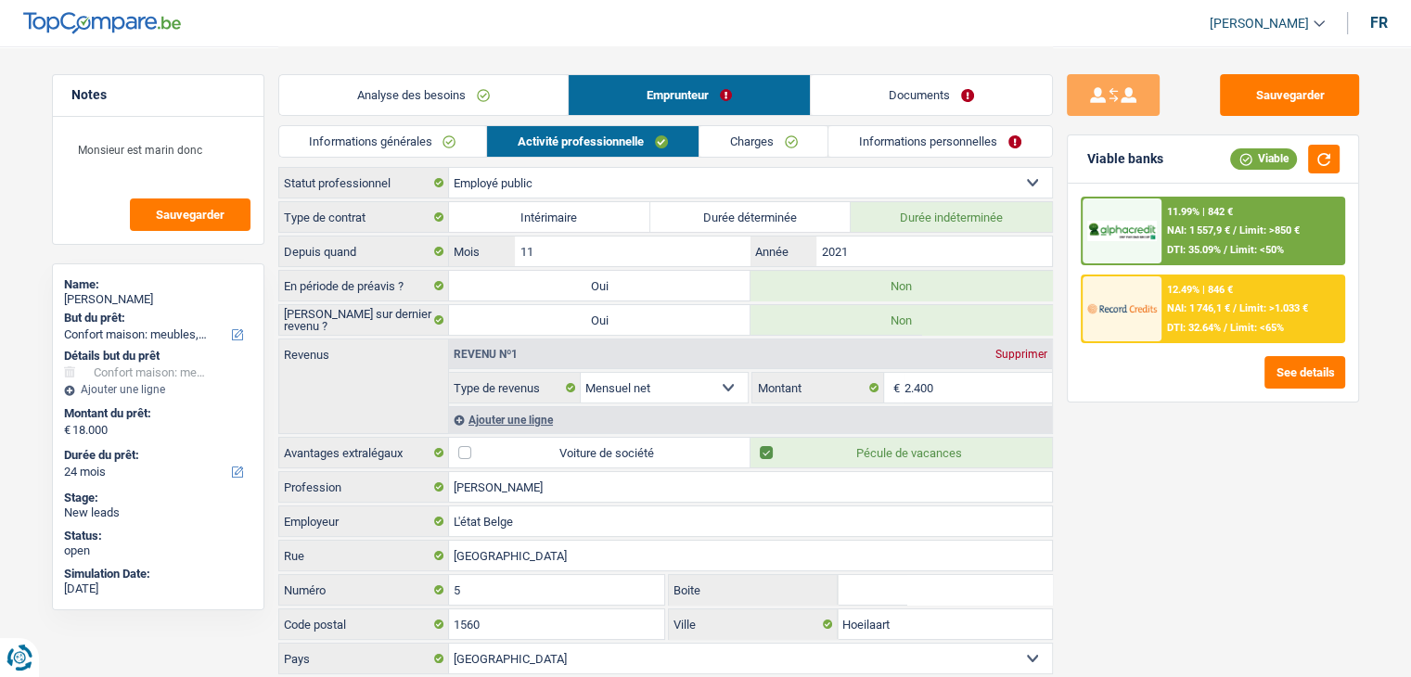
click at [714, 142] on link "Charges" at bounding box center [764, 141] width 129 height 31
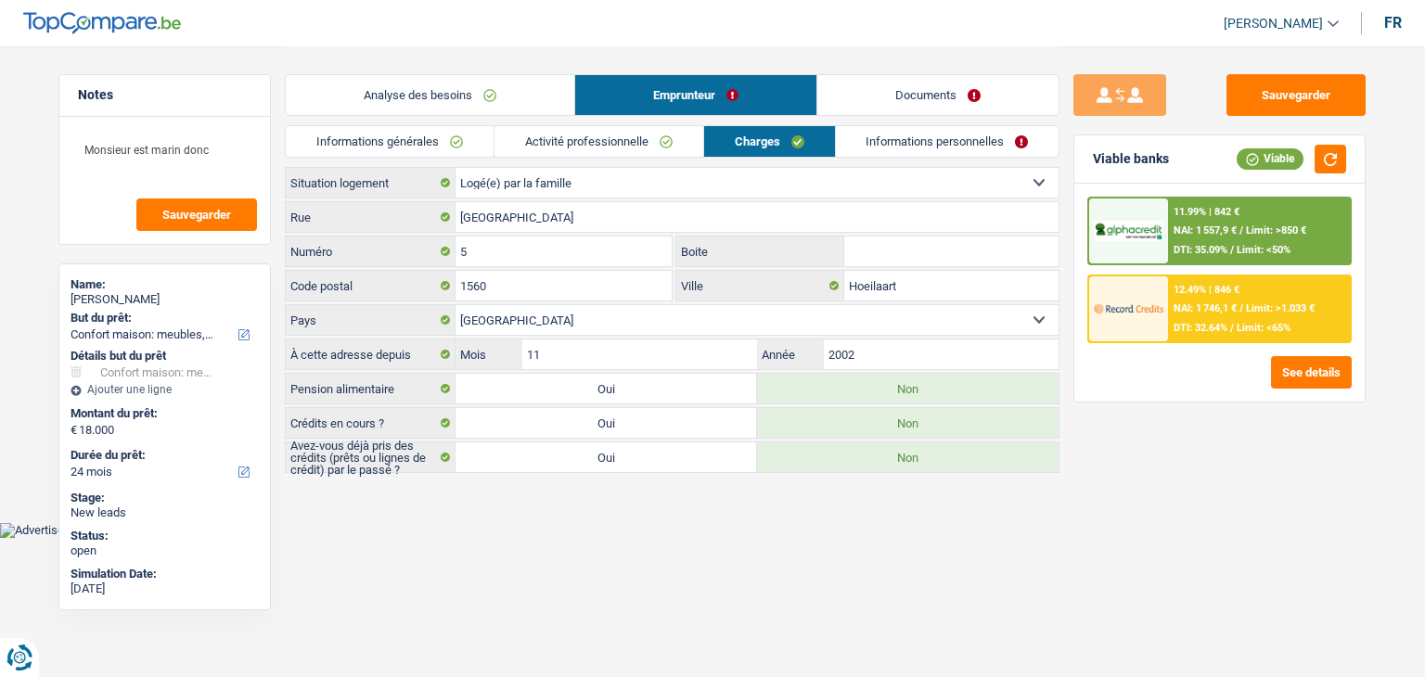
click at [885, 132] on link "Informations personnelles" at bounding box center [948, 141] width 224 height 31
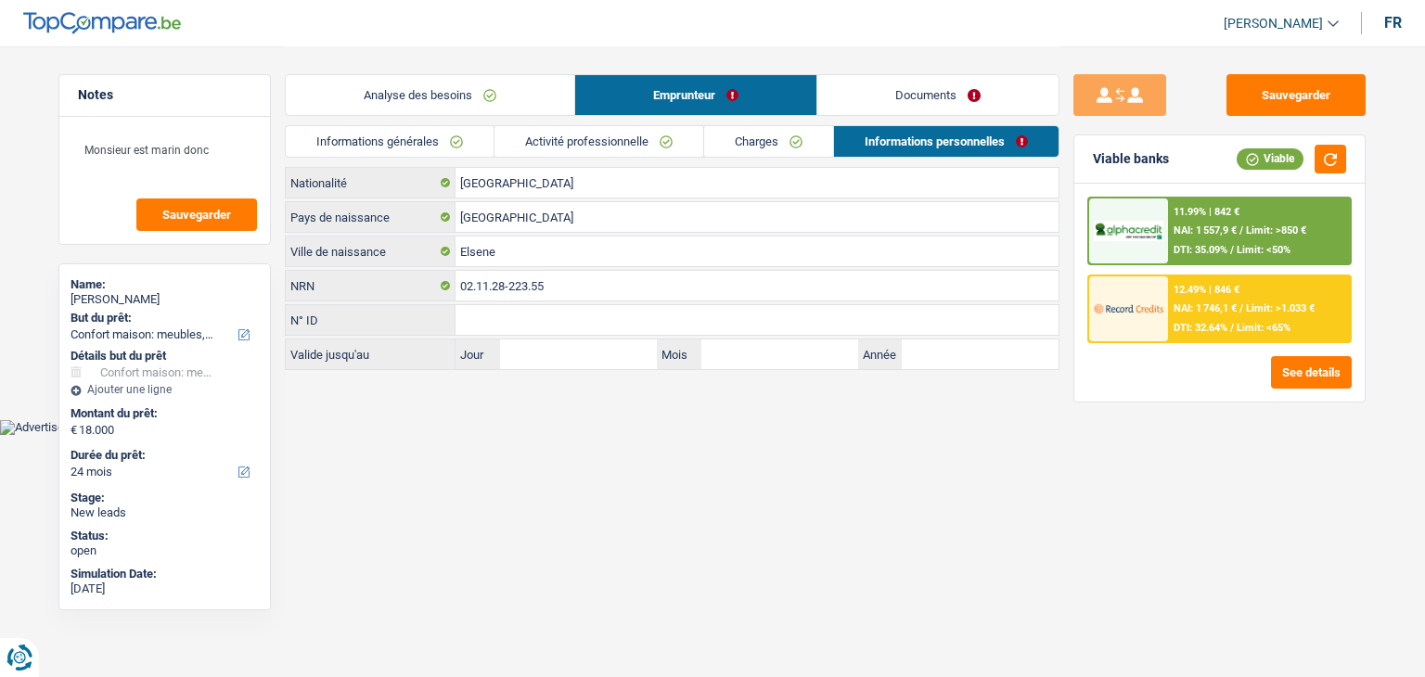
click at [891, 101] on link "Documents" at bounding box center [937, 95] width 241 height 40
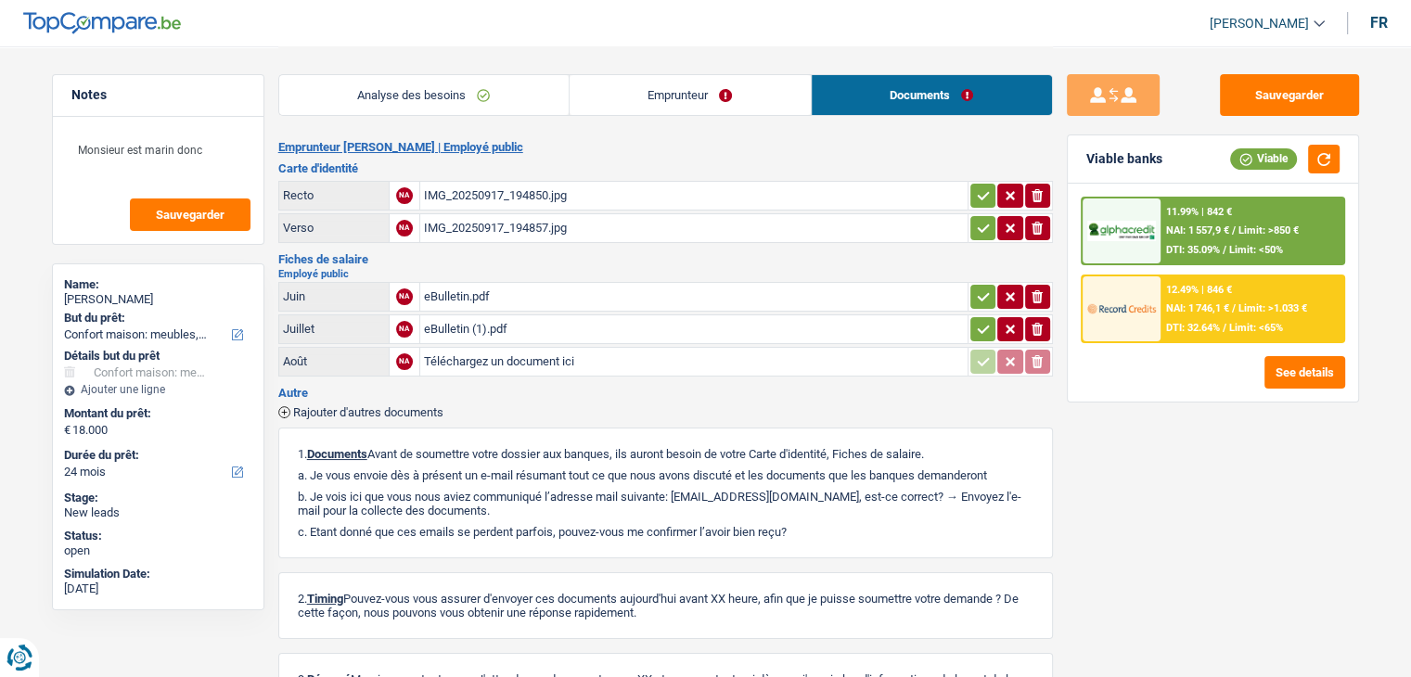
click at [548, 197] on div "IMG_20250917_194850.jpg" at bounding box center [694, 196] width 540 height 28
click at [483, 187] on div "IMG_20250917_194850.jpg" at bounding box center [694, 196] width 540 height 28
click at [534, 225] on div "IMG_20250917_194857.jpg" at bounding box center [694, 228] width 540 height 28
click at [497, 291] on div "eBulletin.pdf" at bounding box center [694, 297] width 540 height 28
click at [495, 325] on div "eBulletin (1).pdf" at bounding box center [694, 329] width 540 height 28
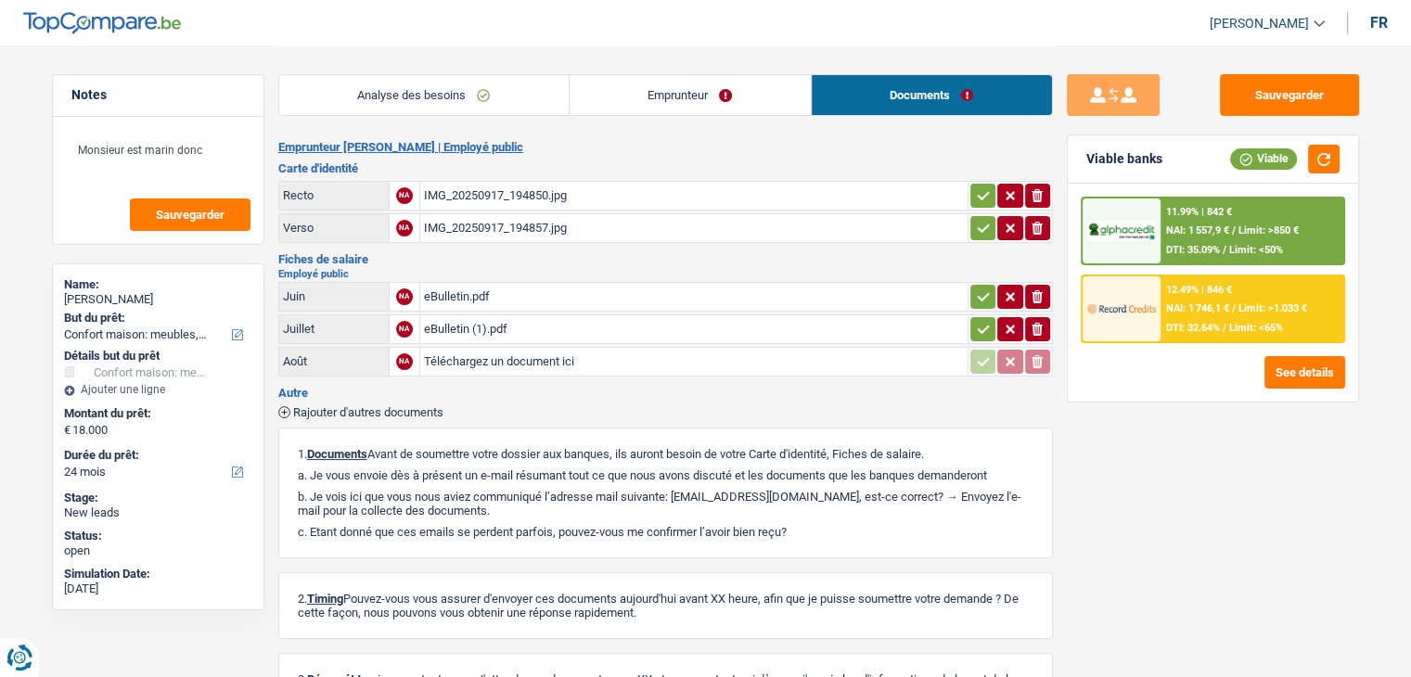
click at [468, 315] on div "eBulletin (1).pdf" at bounding box center [694, 329] width 540 height 28
click at [497, 392] on div "Autre Rajouter d'autres documents" at bounding box center [665, 403] width 775 height 32
click at [687, 168] on h3 "Carte d'identité" at bounding box center [665, 168] width 775 height 12
click at [1221, 311] on span "NAI: 1 746,1 €" at bounding box center [1197, 308] width 63 height 12
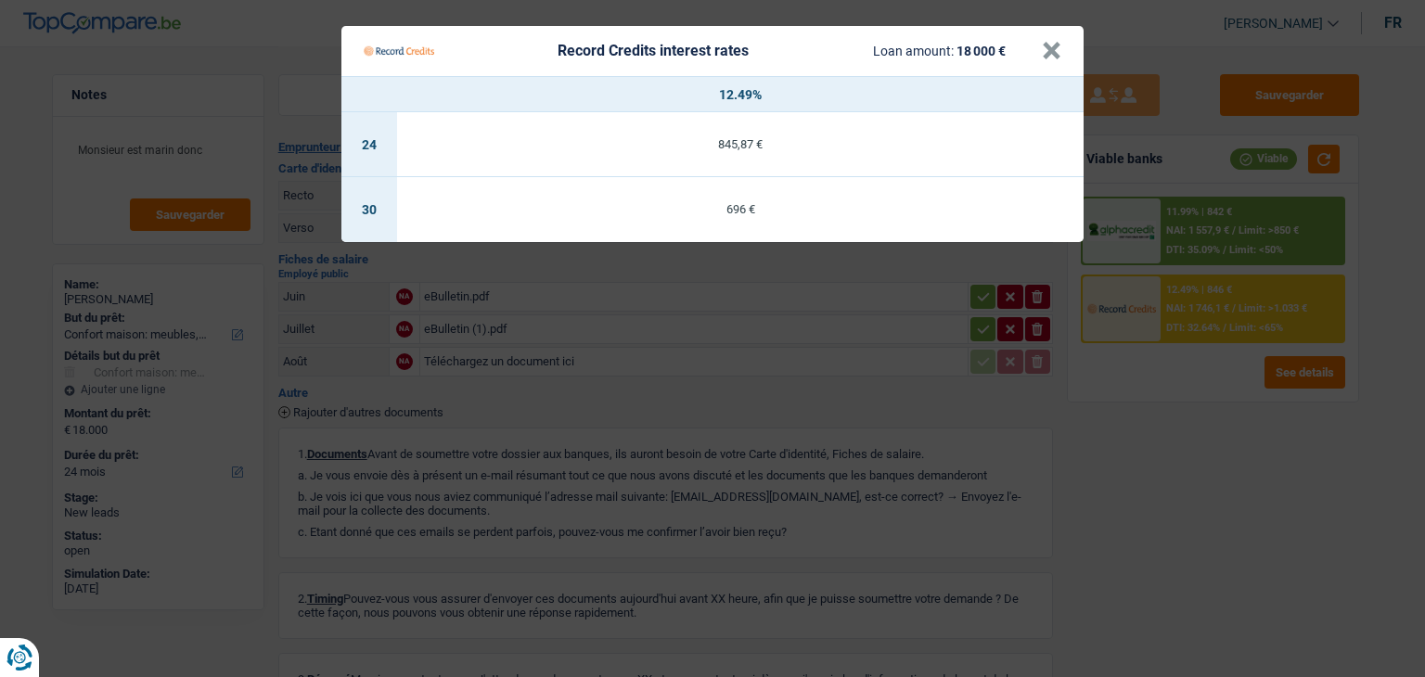
click at [791, 445] on Credits "Record Credits interest rates Loan amount: 18 000 € × 12.49% 24 845,87 € 30 696…" at bounding box center [712, 338] width 1425 height 677
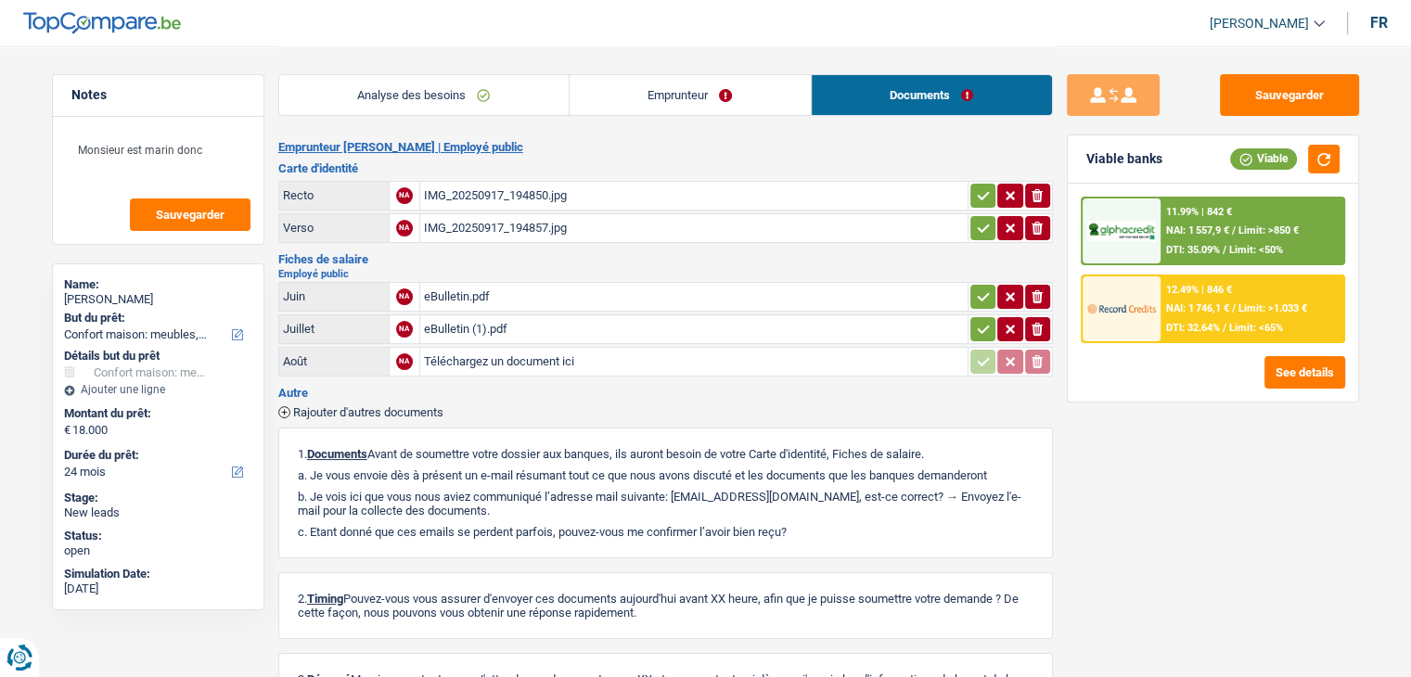
click at [566, 428] on div "1. Documents Avant de soumettre votre dossier aux banques, ils auront besoin de…" at bounding box center [665, 493] width 775 height 131
click at [1164, 297] on div "12.49% | 846 € NAI: 1 746,1 € / Limit: >1.033 € DTI: 32.64% / Limit: <65%" at bounding box center [1252, 309] width 183 height 65
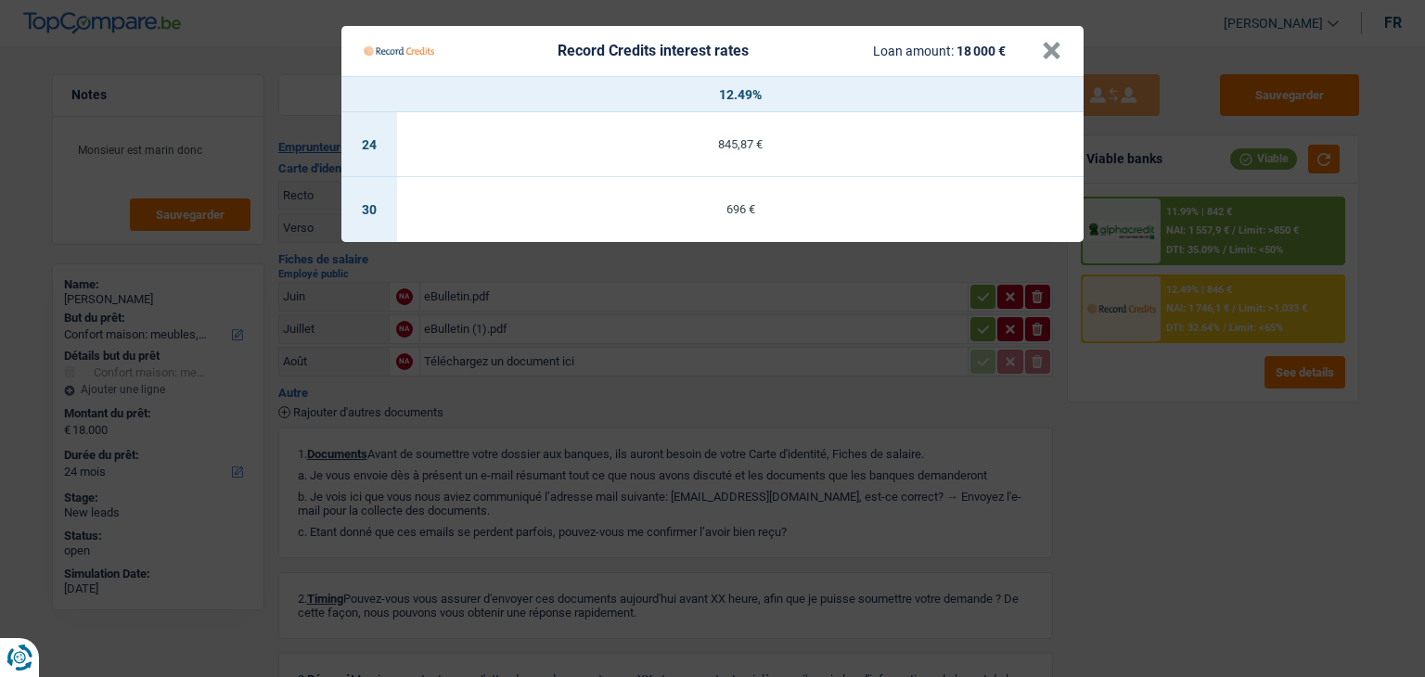
drag, startPoint x: 654, startPoint y: 397, endPoint x: 558, endPoint y: 278, distance: 153.0
click at [653, 397] on Credits "Record Credits interest rates Loan amount: 18 000 € × 12.49% 24 845,87 € 30 696…" at bounding box center [712, 338] width 1425 height 677
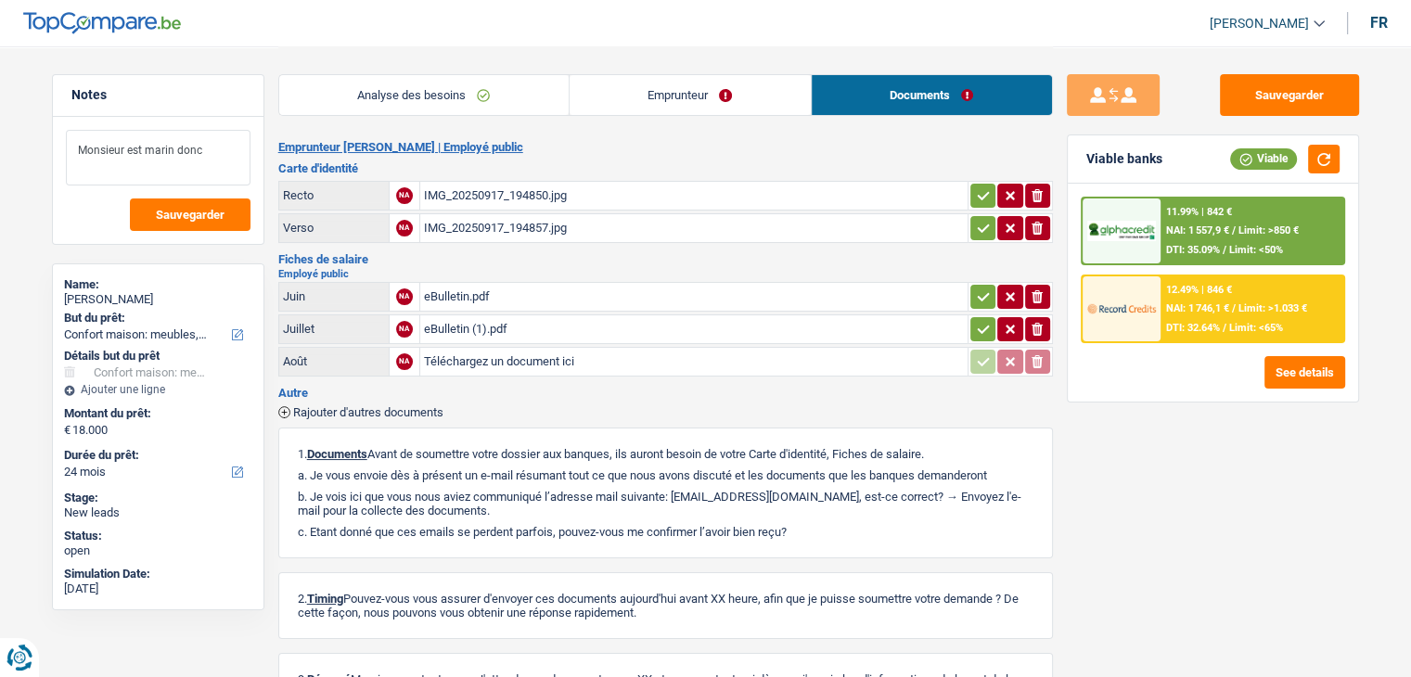
drag, startPoint x: 235, startPoint y: 159, endPoint x: 0, endPoint y: 139, distance: 235.6
click at [0, 140] on main "Notes Monsieur est marin donc Sauvegarder Name: Victor Bulte But du prêt: Confo…" at bounding box center [705, 407] width 1411 height 814
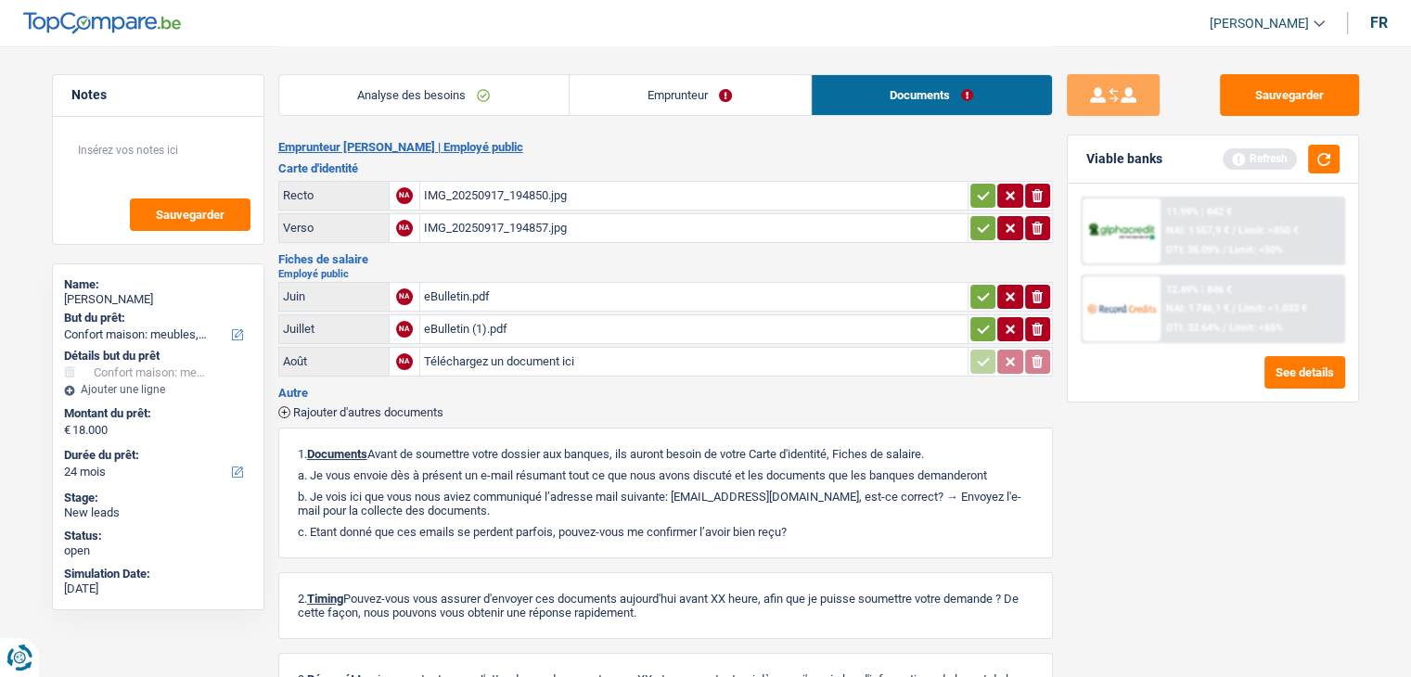
click at [438, 97] on link "Analyse des besoins" at bounding box center [424, 95] width 290 height 40
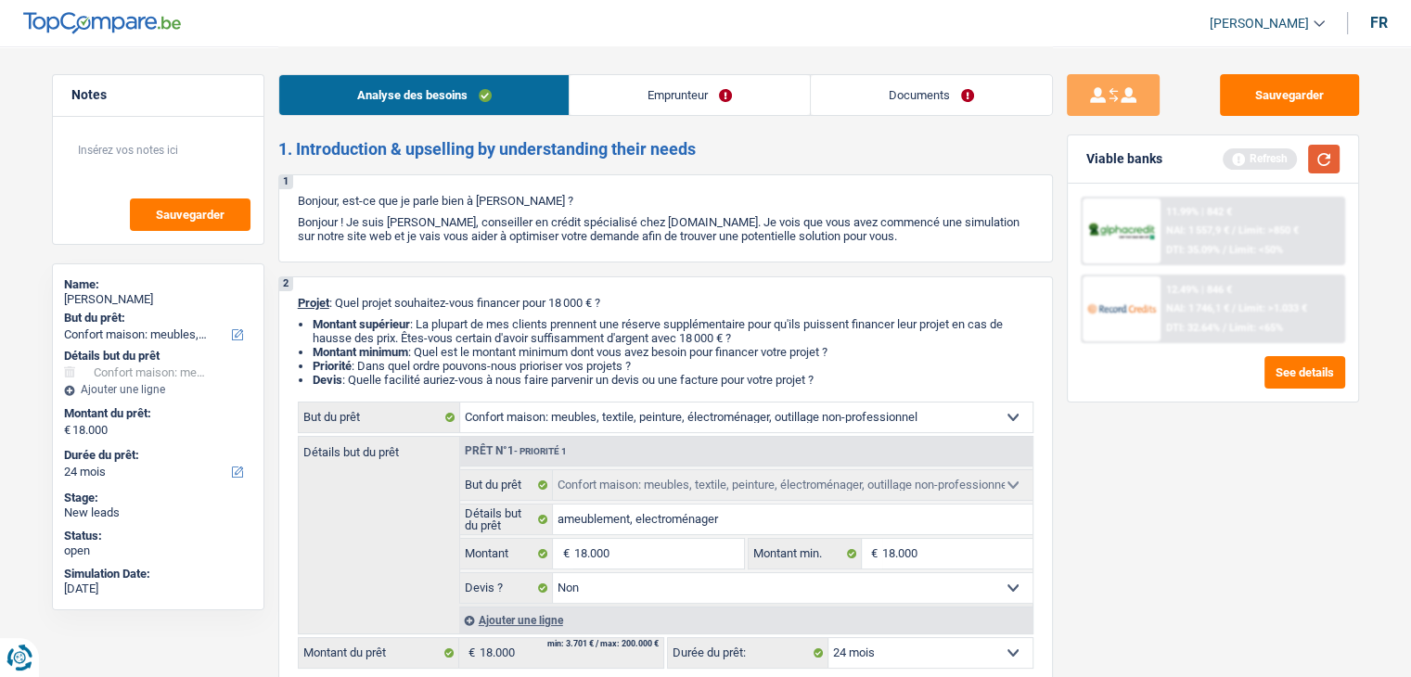
click at [1313, 153] on button "button" at bounding box center [1324, 159] width 32 height 29
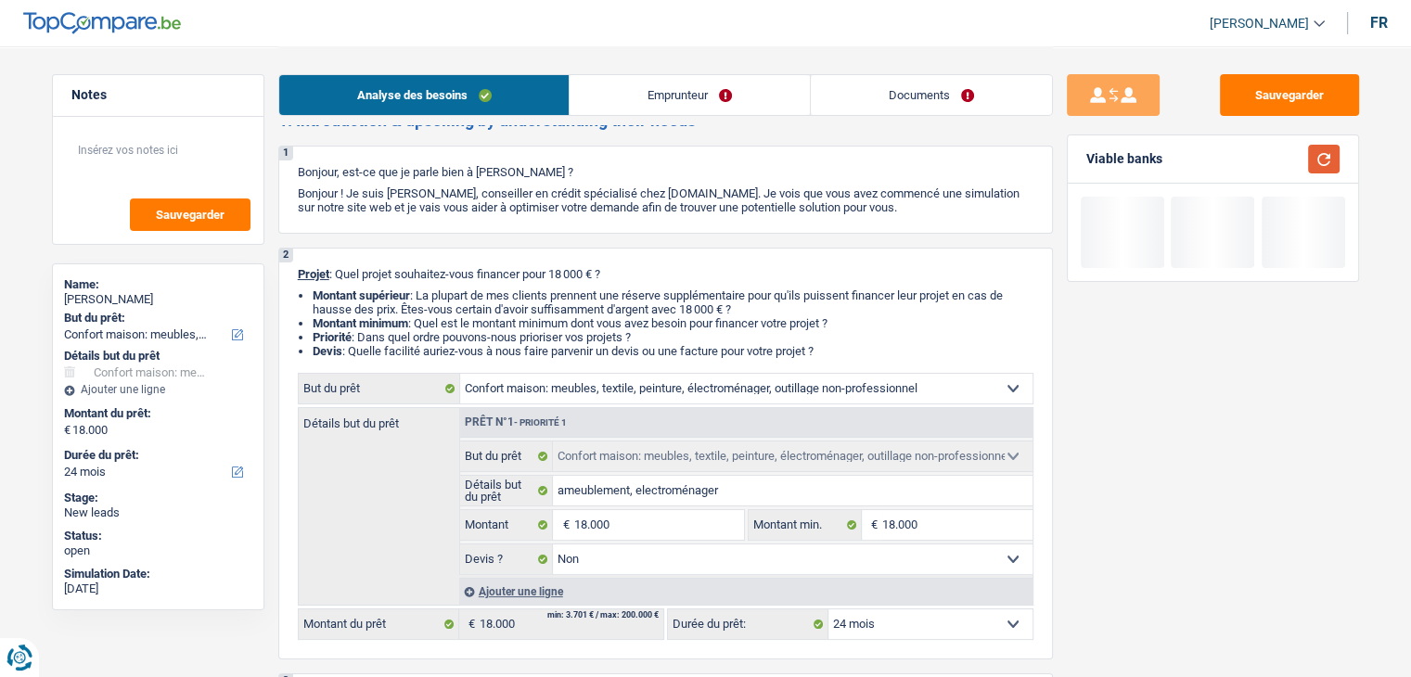
scroll to position [278, 0]
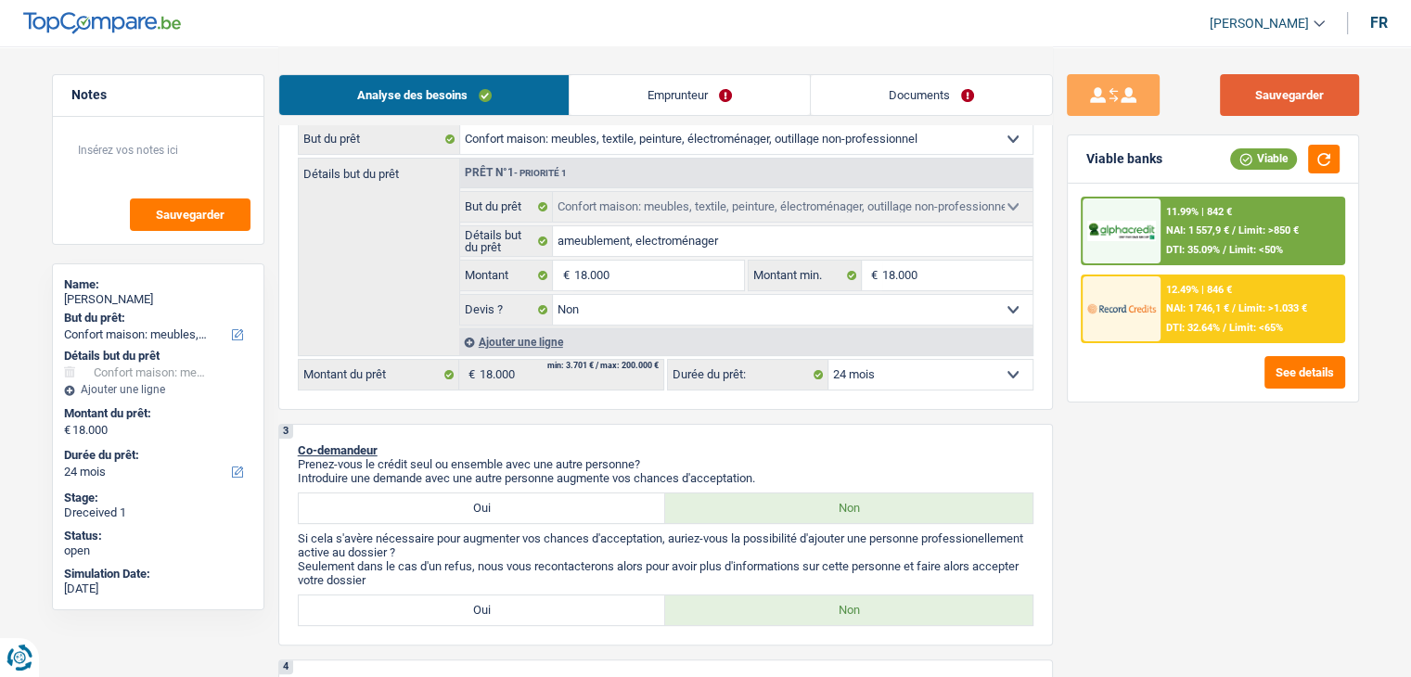
click at [1237, 94] on button "Sauvegarder" at bounding box center [1289, 95] width 139 height 42
click at [1189, 287] on div "12.49% | 846 €" at bounding box center [1199, 290] width 66 height 12
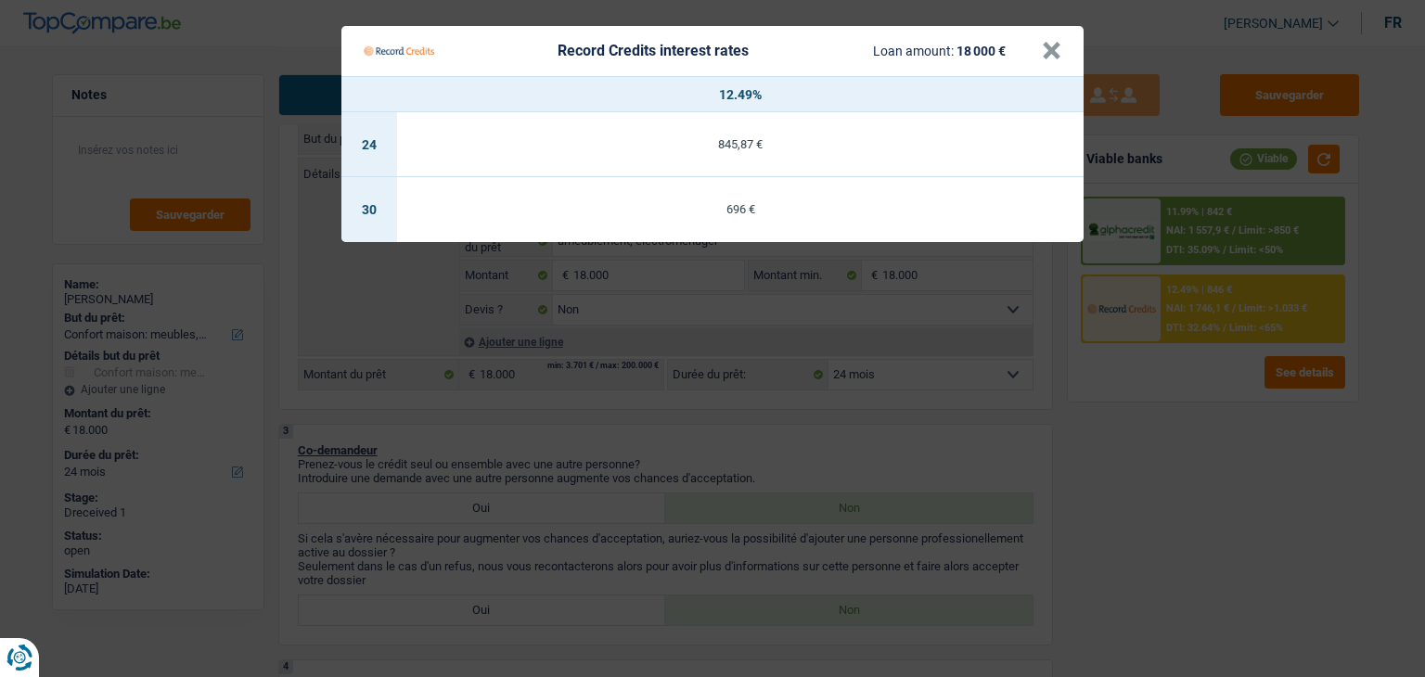
click at [758, 150] on td "845,87 €" at bounding box center [740, 144] width 687 height 65
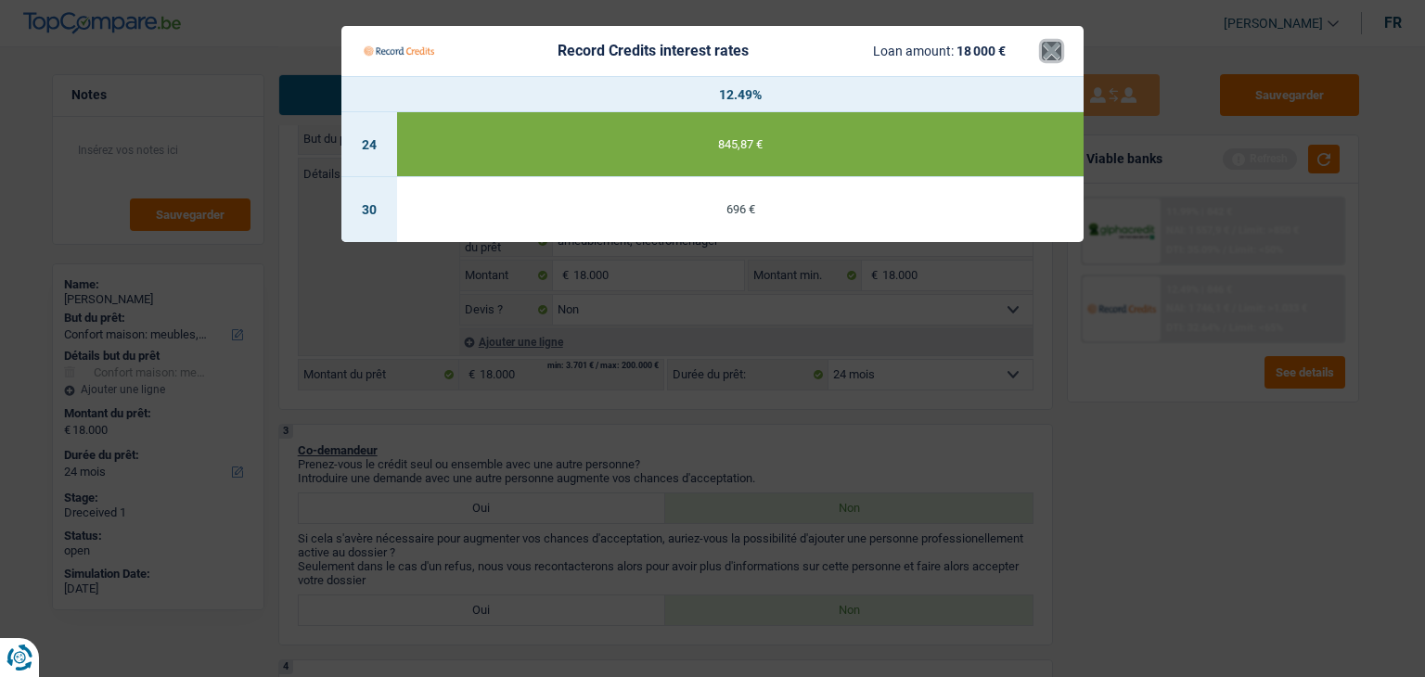
click at [1054, 45] on button "×" at bounding box center [1051, 51] width 19 height 19
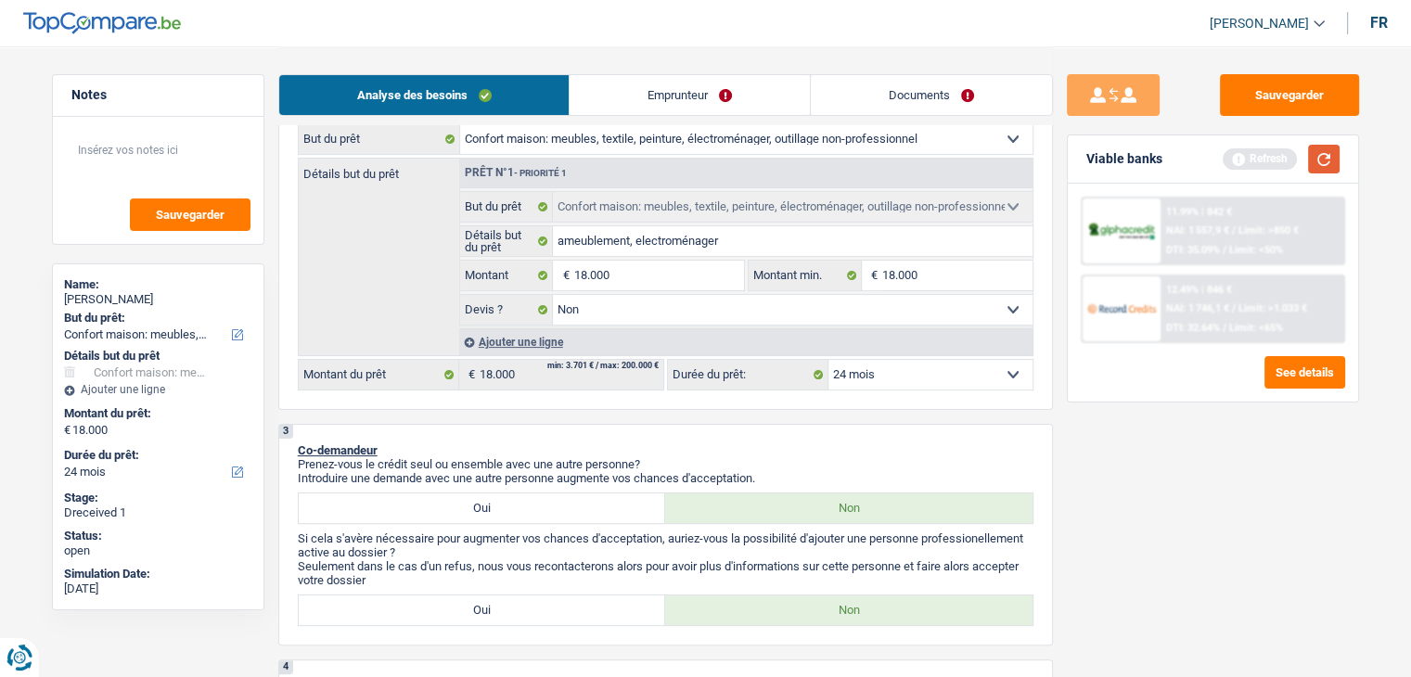
click at [1323, 146] on button "button" at bounding box center [1324, 159] width 32 height 29
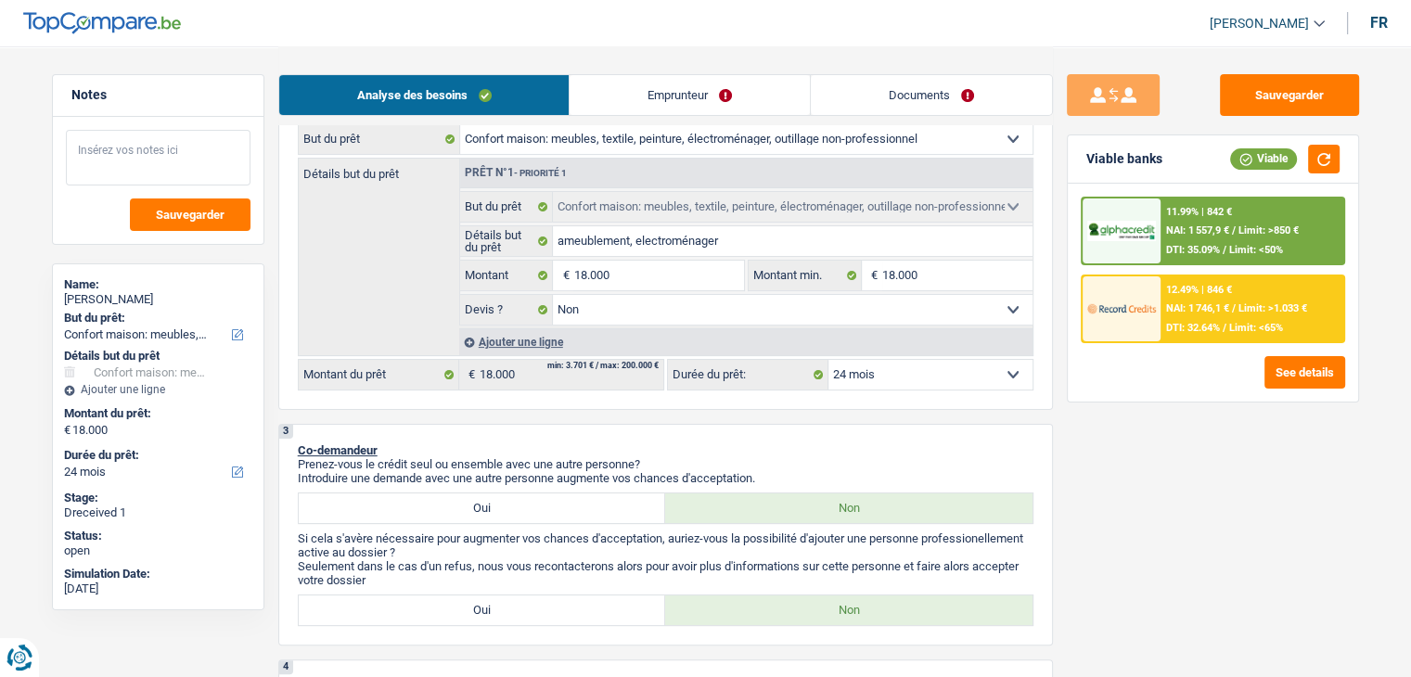
click at [157, 147] on textarea at bounding box center [158, 158] width 185 height 56
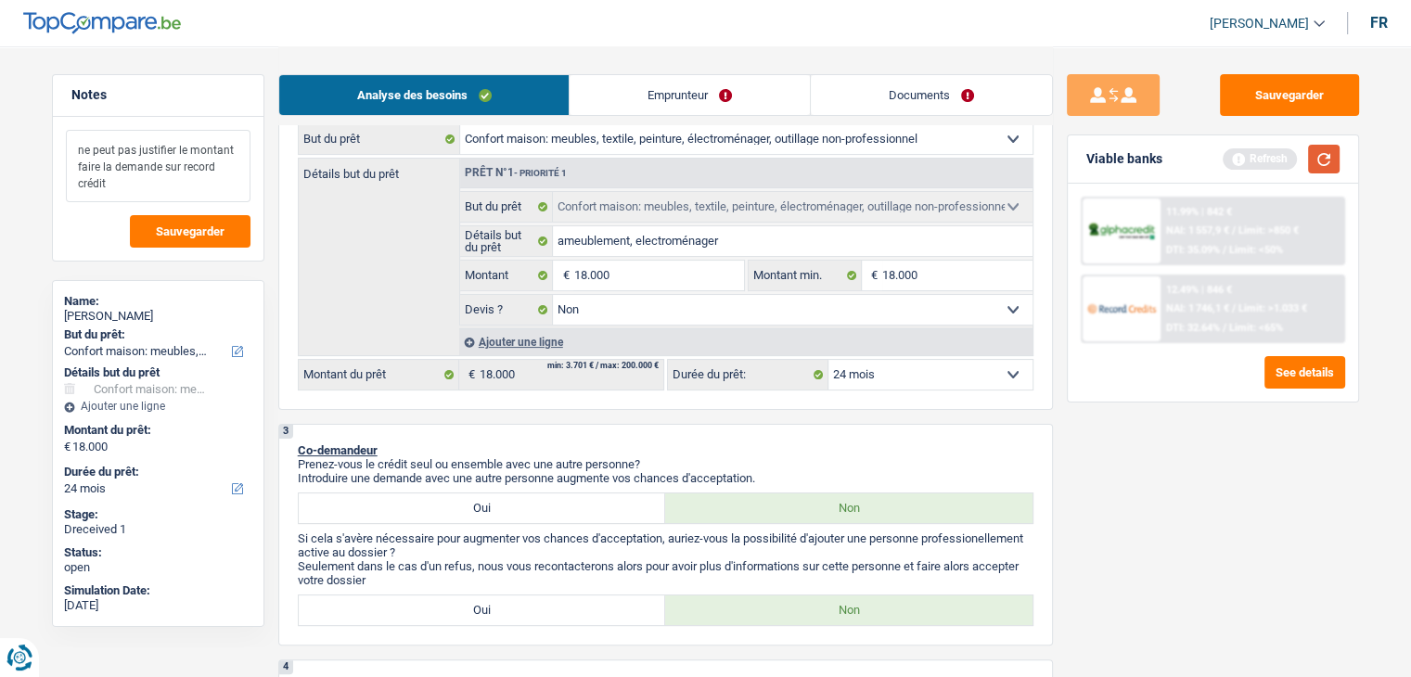
type textarea "ne peut pas justifier le montant faire la demande sur record crédit"
click at [1321, 161] on button "button" at bounding box center [1324, 159] width 32 height 29
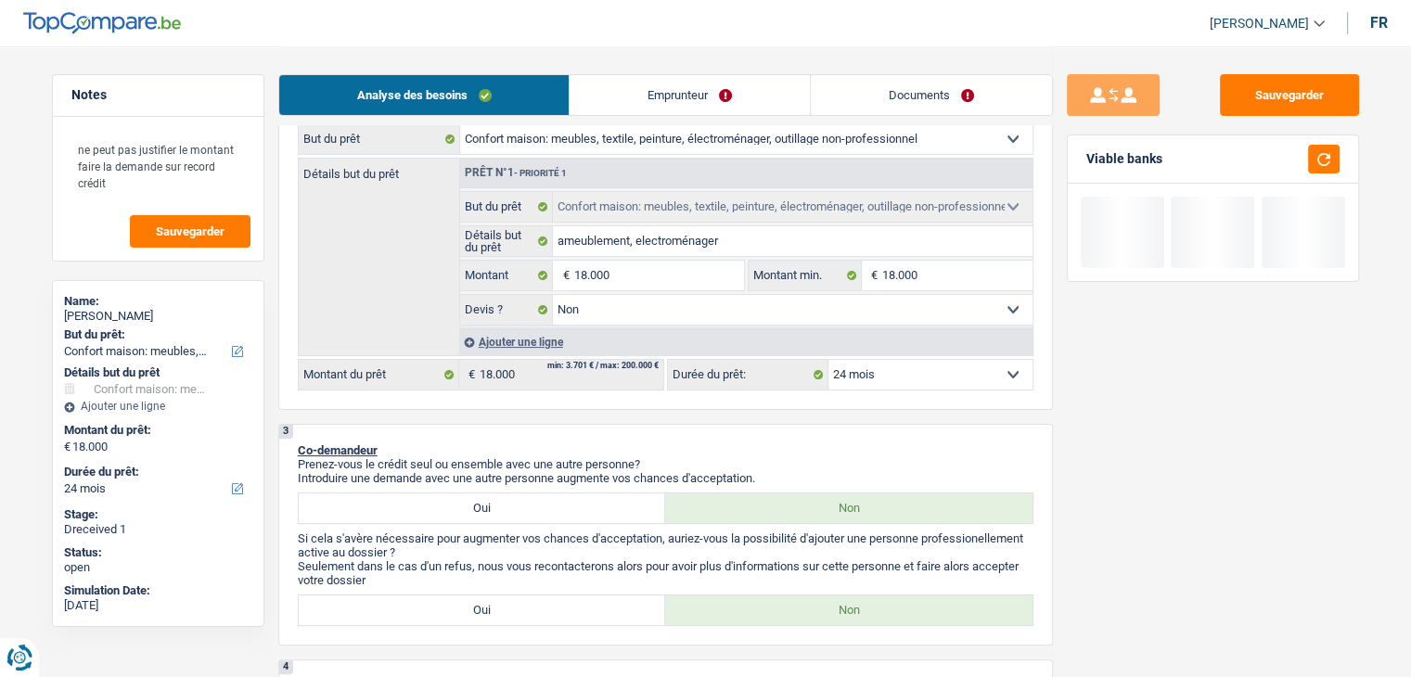
drag, startPoint x: 1151, startPoint y: 158, endPoint x: 1086, endPoint y: 157, distance: 65.0
click at [1086, 157] on div "Viable banks" at bounding box center [1213, 159] width 290 height 48
click at [1085, 157] on div "Viable banks" at bounding box center [1213, 159] width 290 height 48
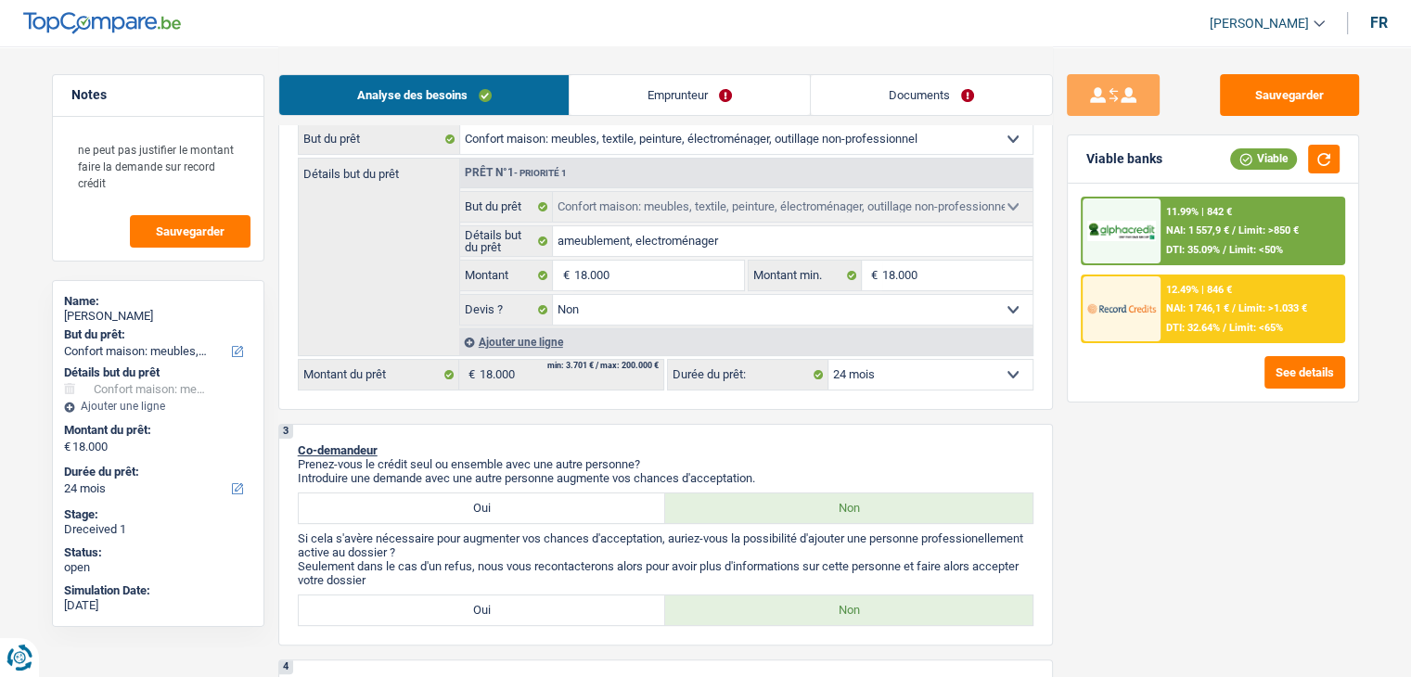
click at [1188, 328] on span "DTI: 32.64%" at bounding box center [1193, 328] width 54 height 12
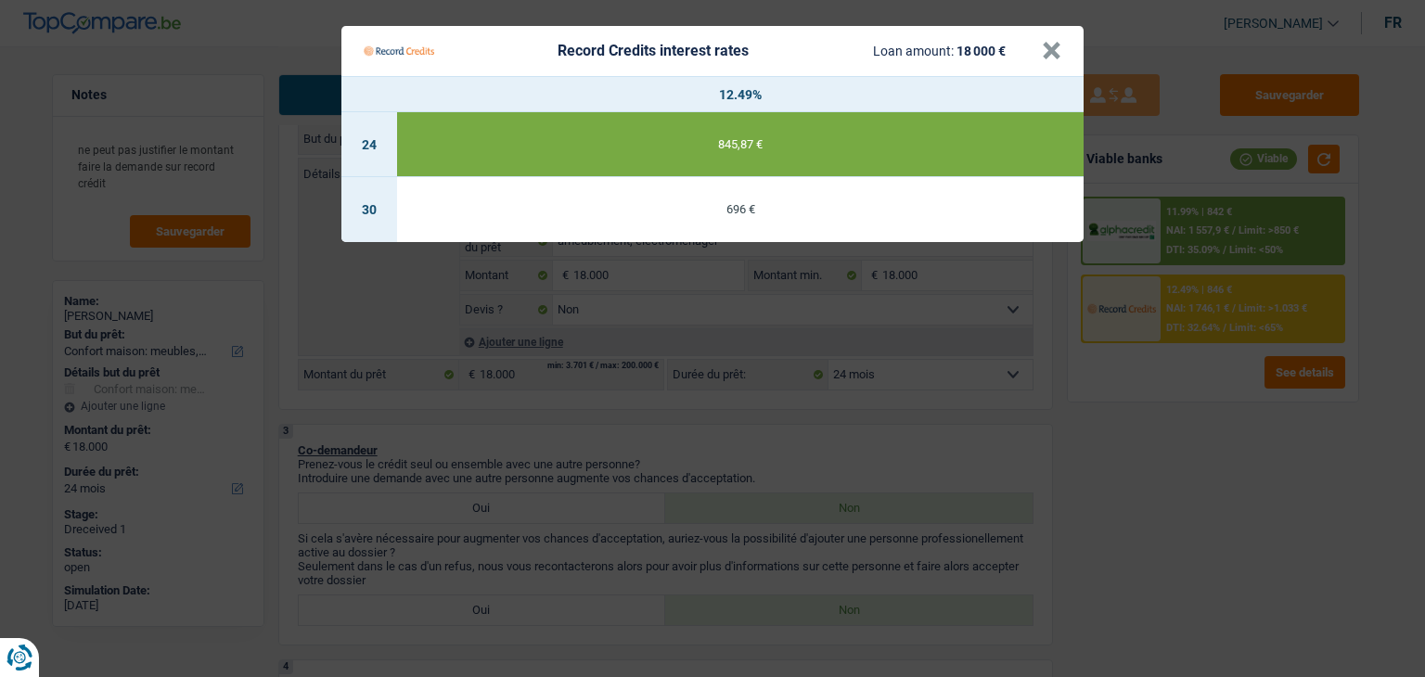
click at [1207, 410] on Credits "Record Credits interest rates Loan amount: 18 000 € × 12.49% 24 845,87 € 30 696…" at bounding box center [712, 338] width 1425 height 677
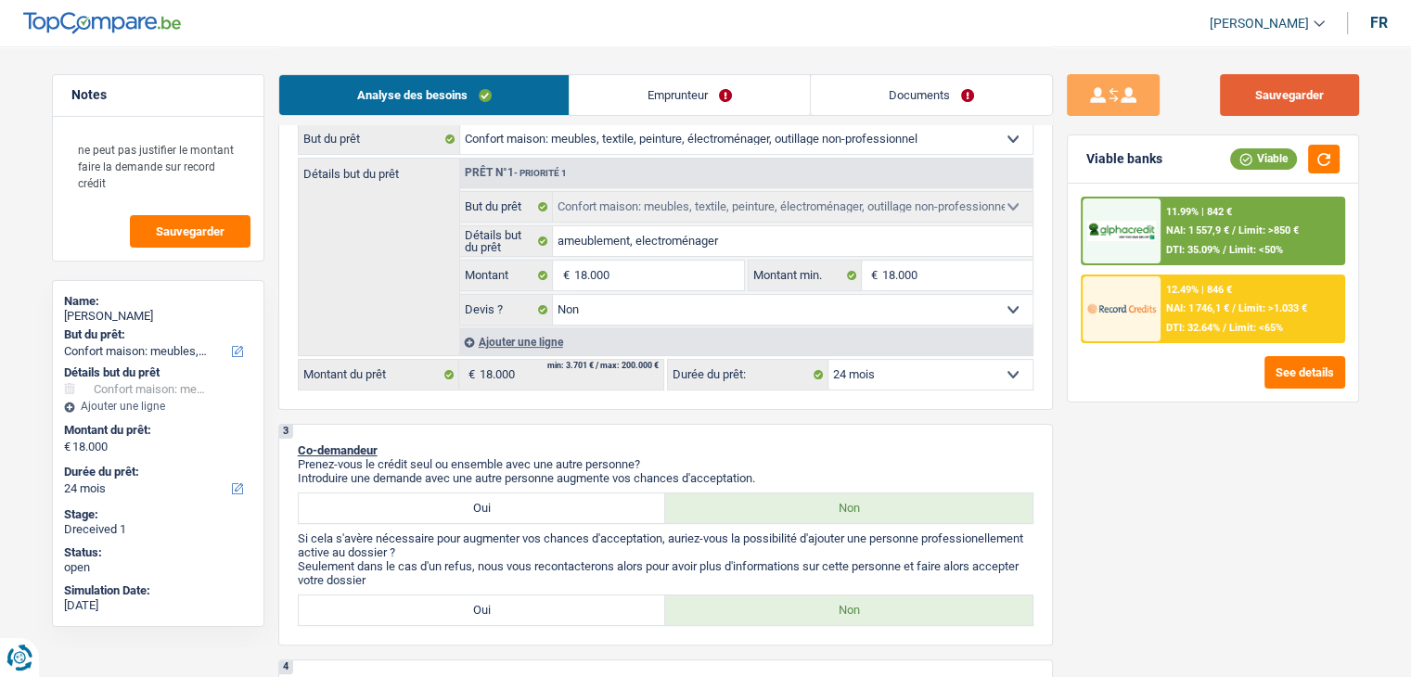
click at [1278, 94] on button "Sauvegarder" at bounding box center [1289, 95] width 139 height 42
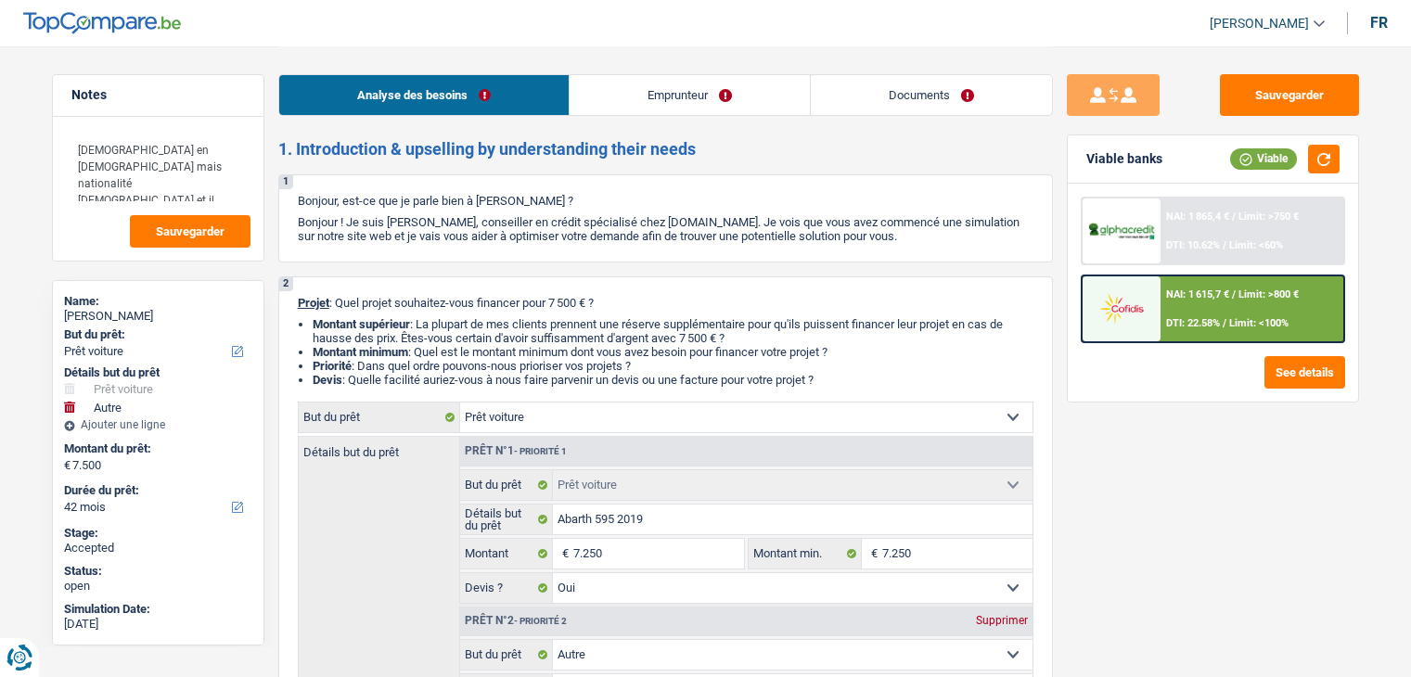
select select "car"
select select "other"
select select "42"
select select "car"
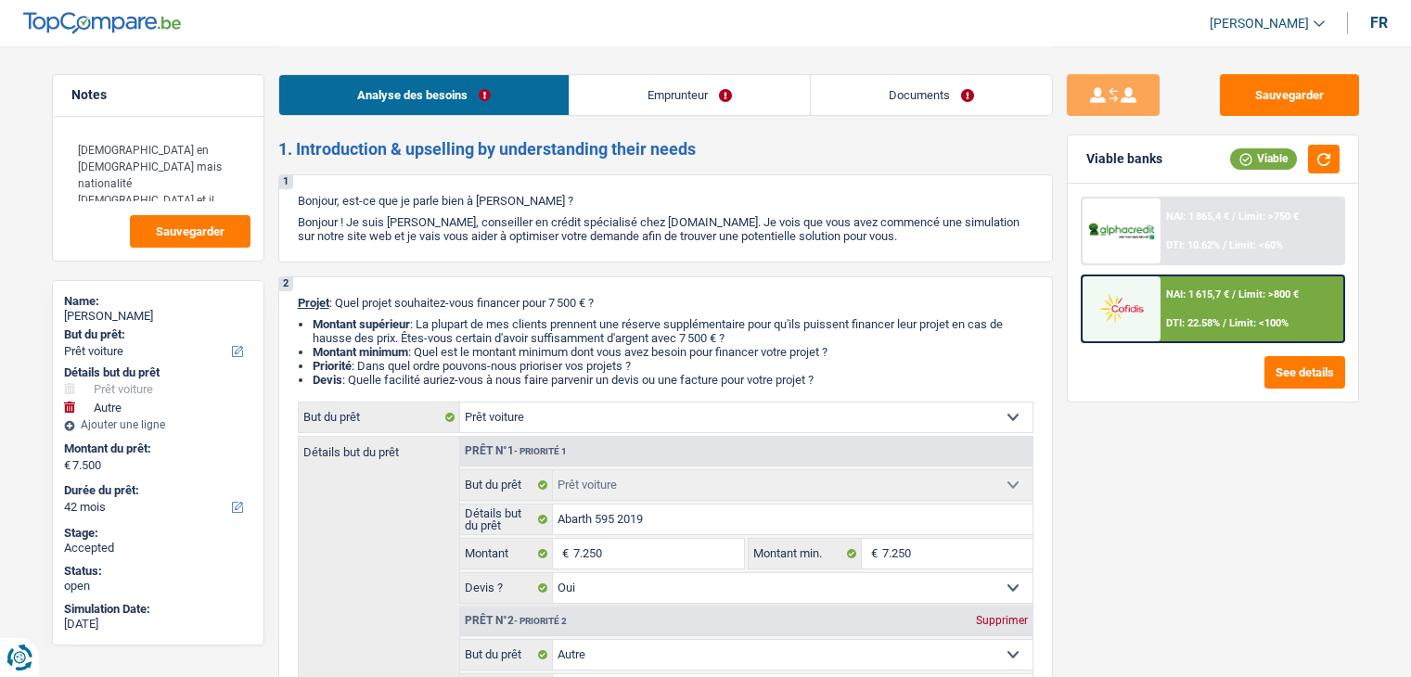
select select "car"
select select "yes"
select select "other"
select select "42"
select select "worker"
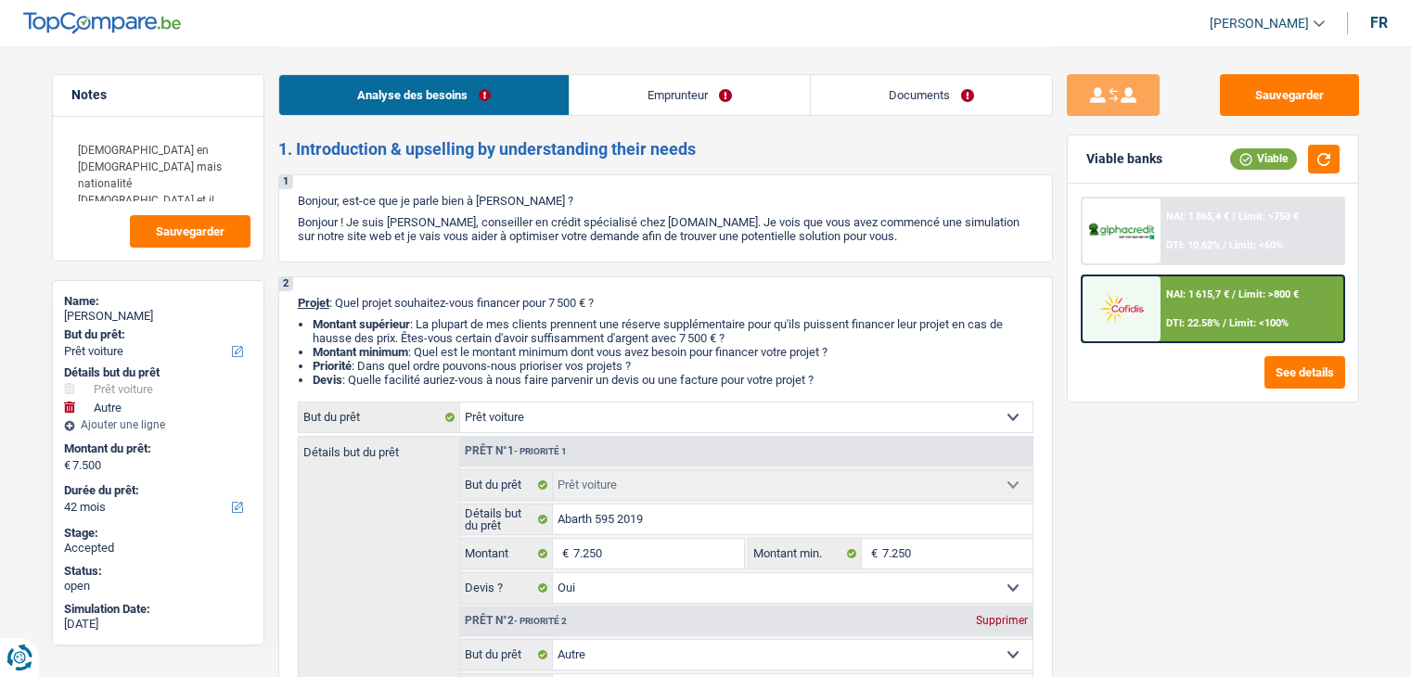
select select "netSalary"
select select "liveWithParents"
select select "cardOrCredit"
select select "car"
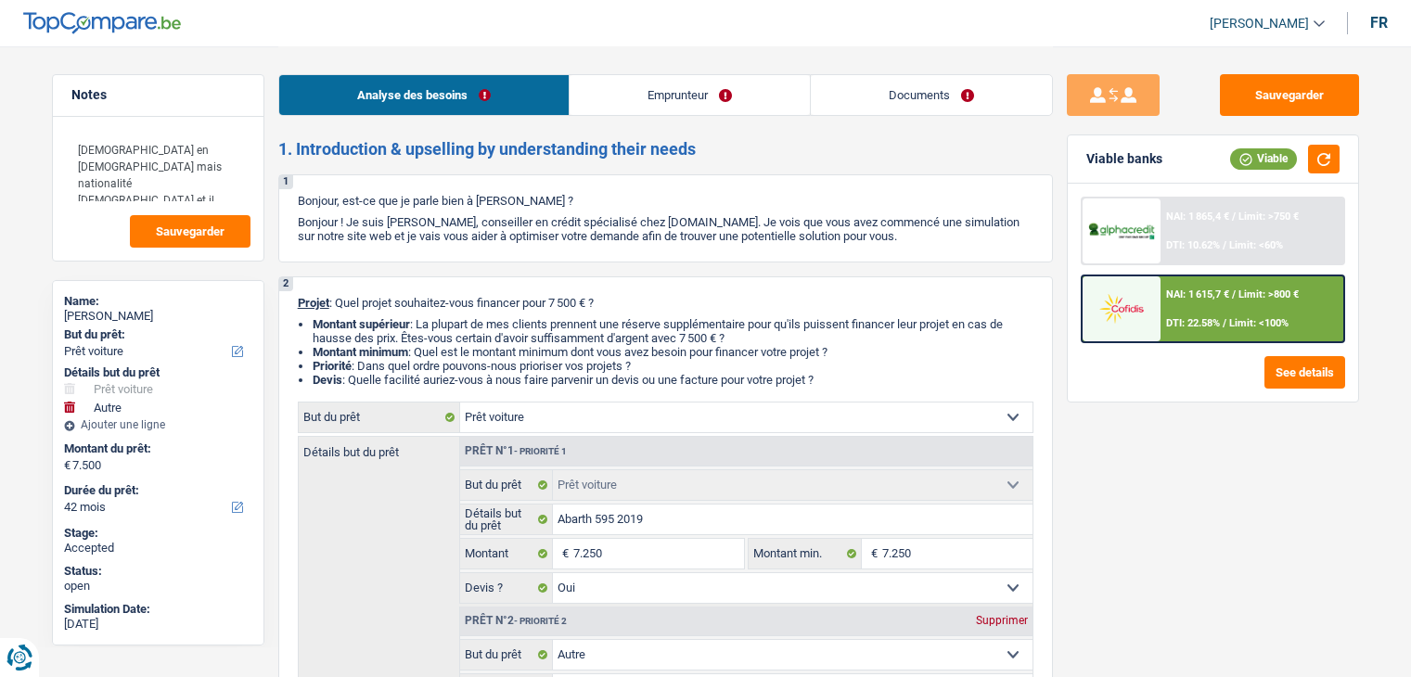
select select "yes"
select select "other"
select select "42"
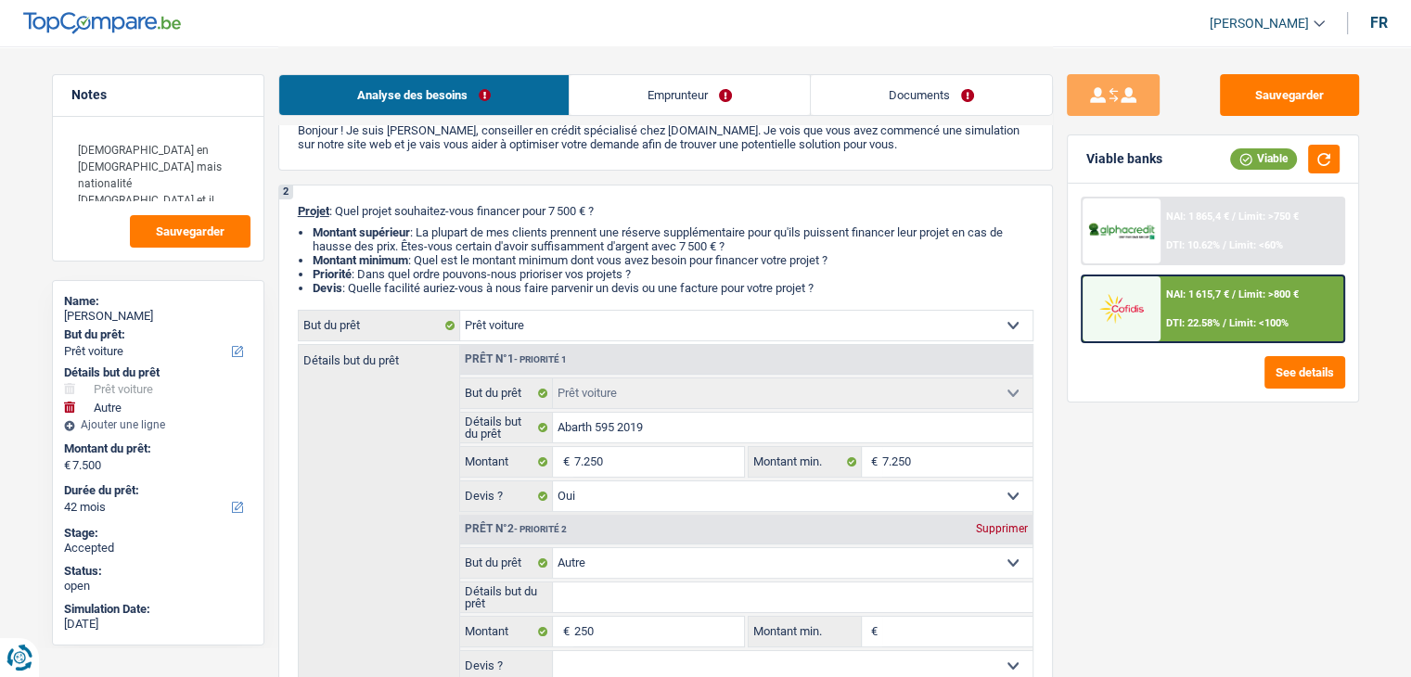
scroll to position [93, 0]
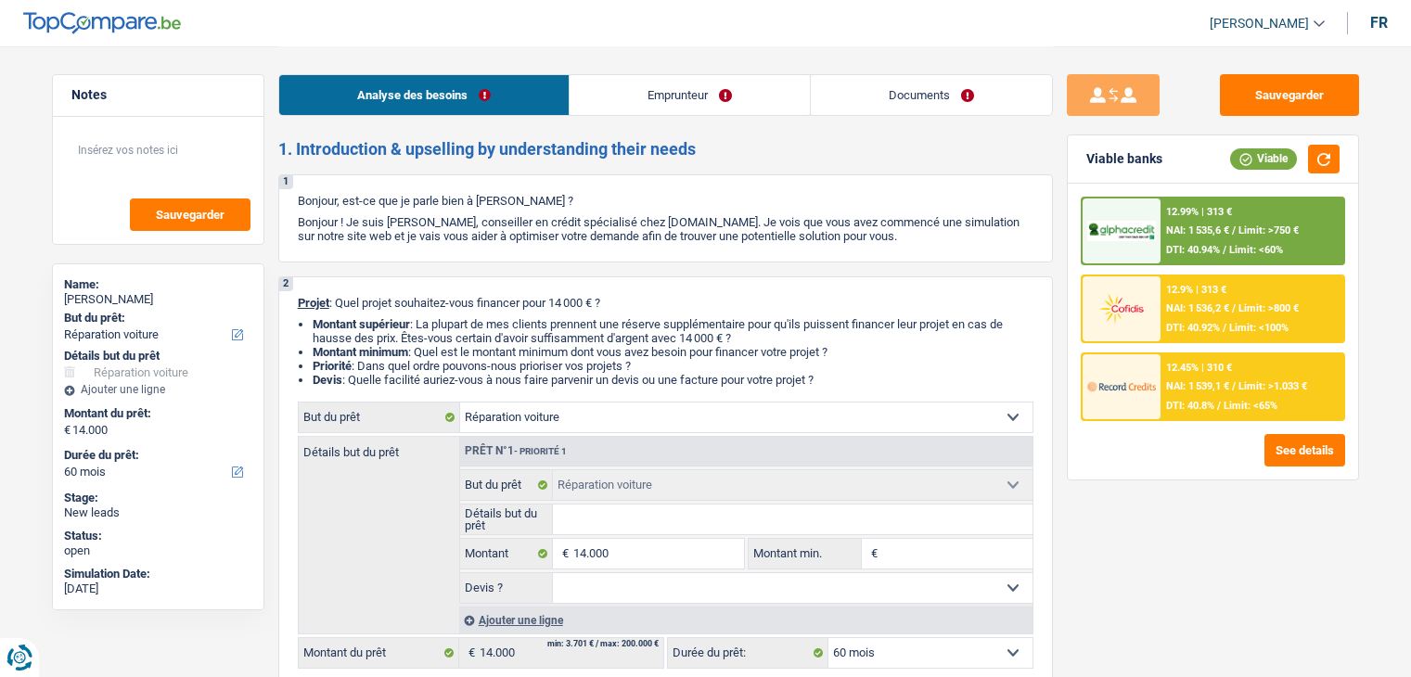
select select "carRepair"
select select "60"
select select "carRepair"
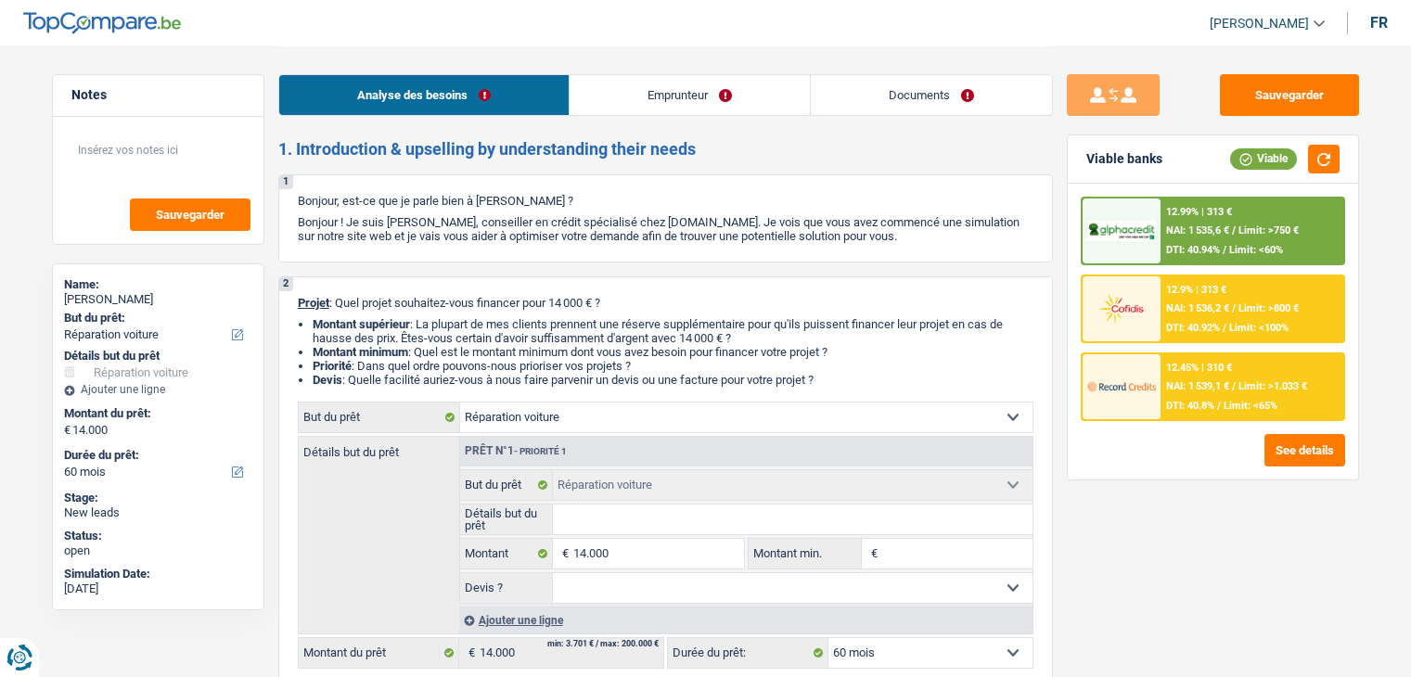
select select "60"
select select "worker"
select select "netSalary"
select select "ownerWithMortgage"
select select "mortgage"
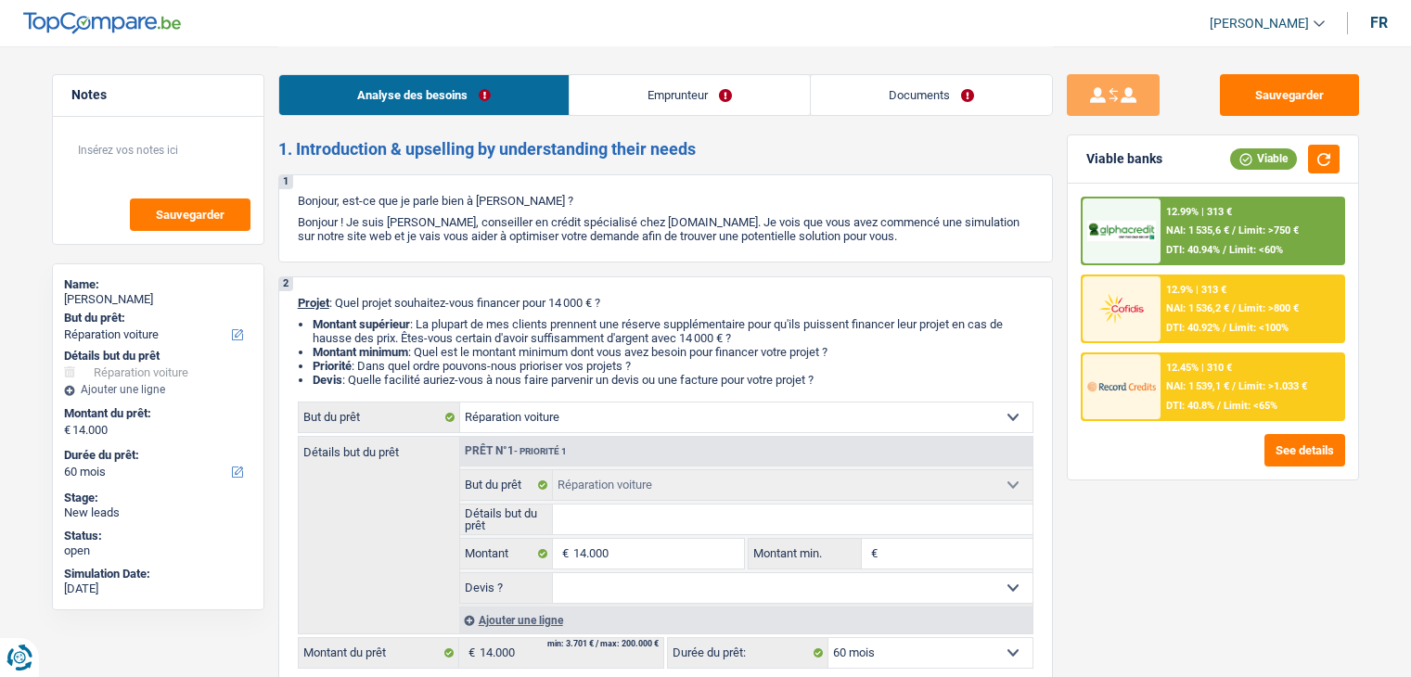
select select "300"
select select "carRepair"
select select "60"
click at [694, 100] on link "Emprunteur" at bounding box center [690, 95] width 240 height 40
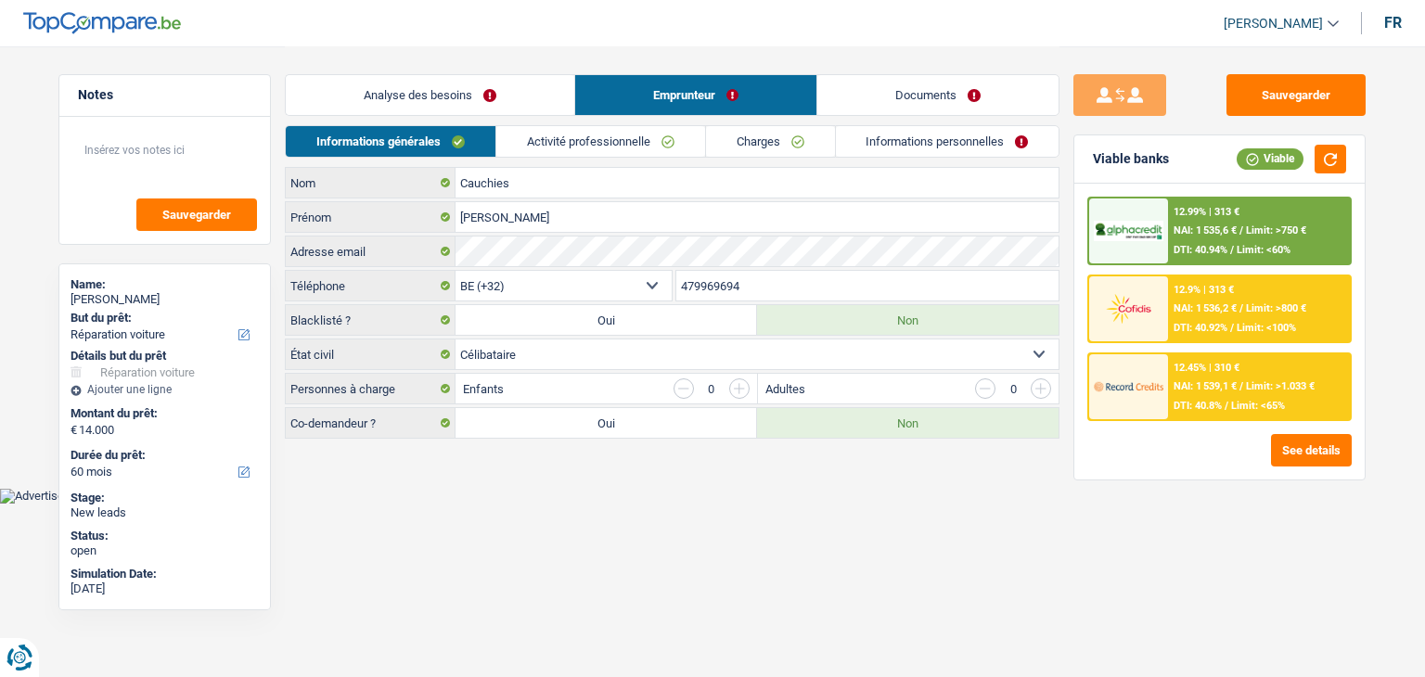
click at [592, 157] on li "Activité professionnelle" at bounding box center [600, 141] width 210 height 32
click at [591, 148] on link "Activité professionnelle" at bounding box center [600, 141] width 209 height 31
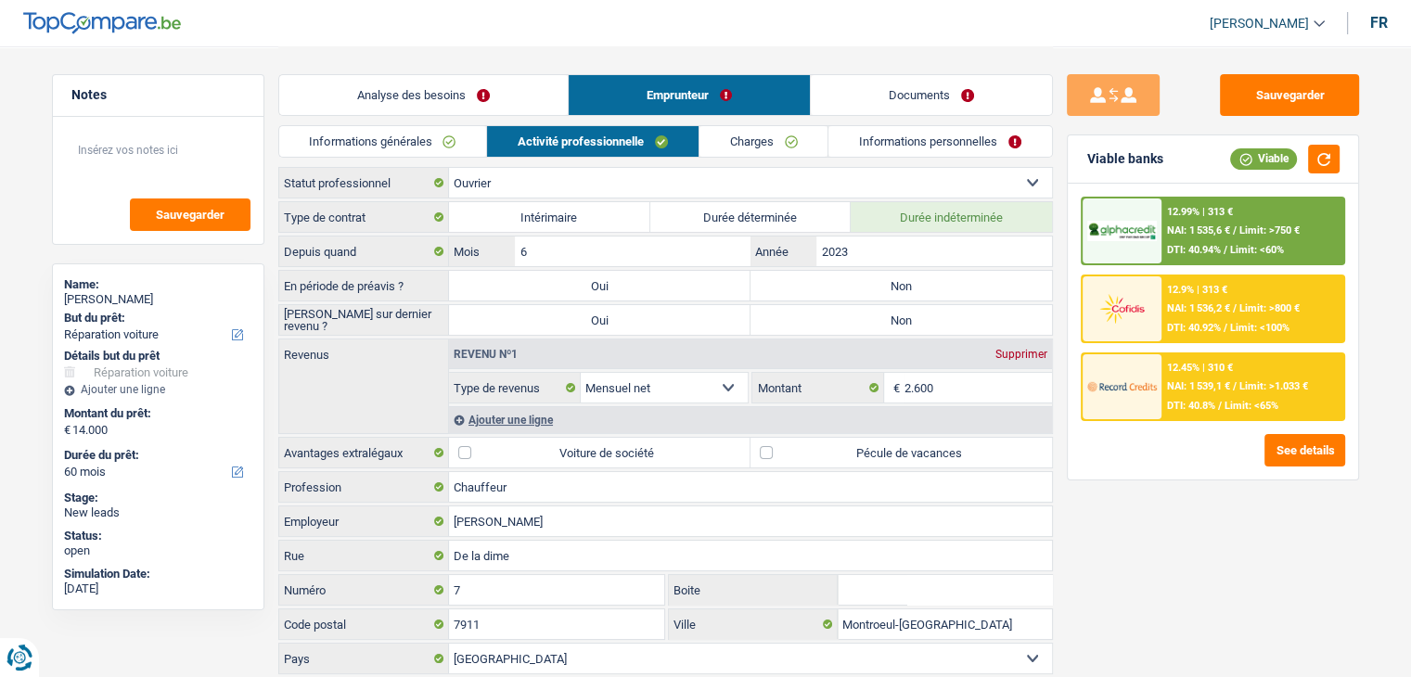
click at [756, 153] on link "Charges" at bounding box center [764, 141] width 129 height 31
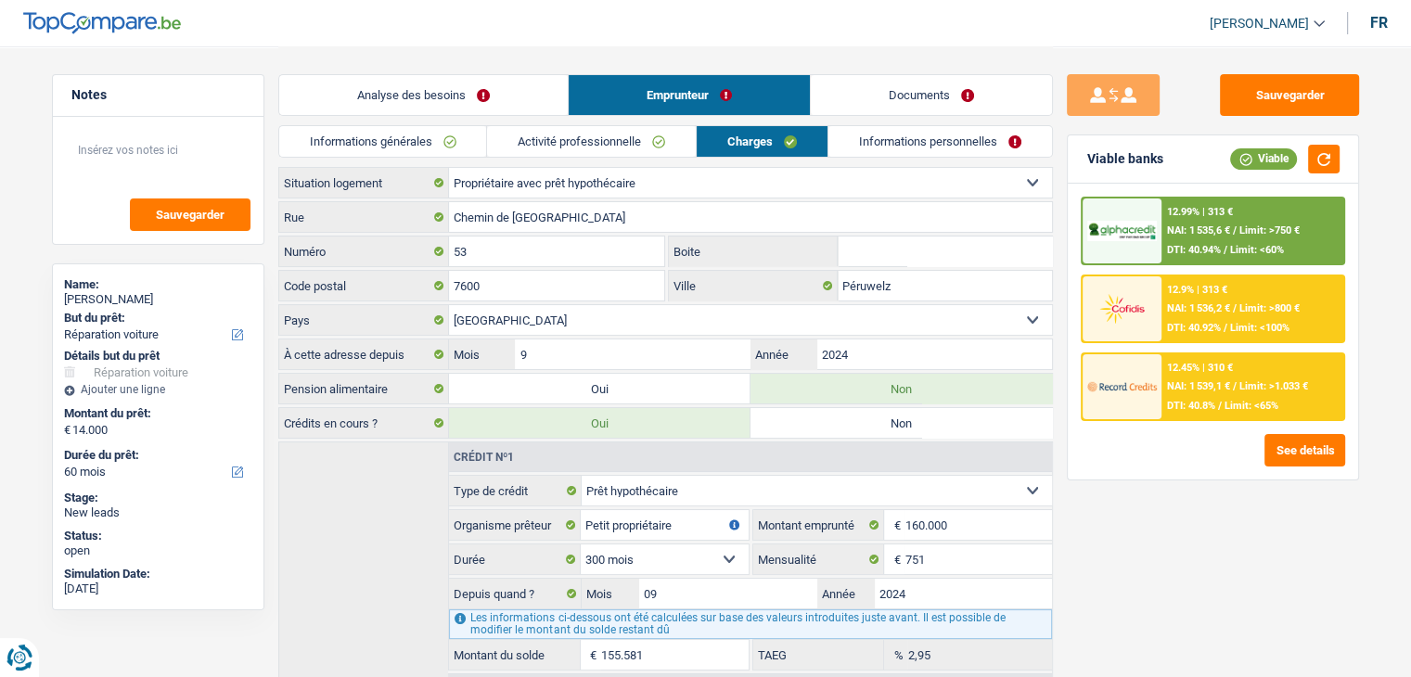
click at [908, 138] on link "Informations personnelles" at bounding box center [941, 141] width 224 height 31
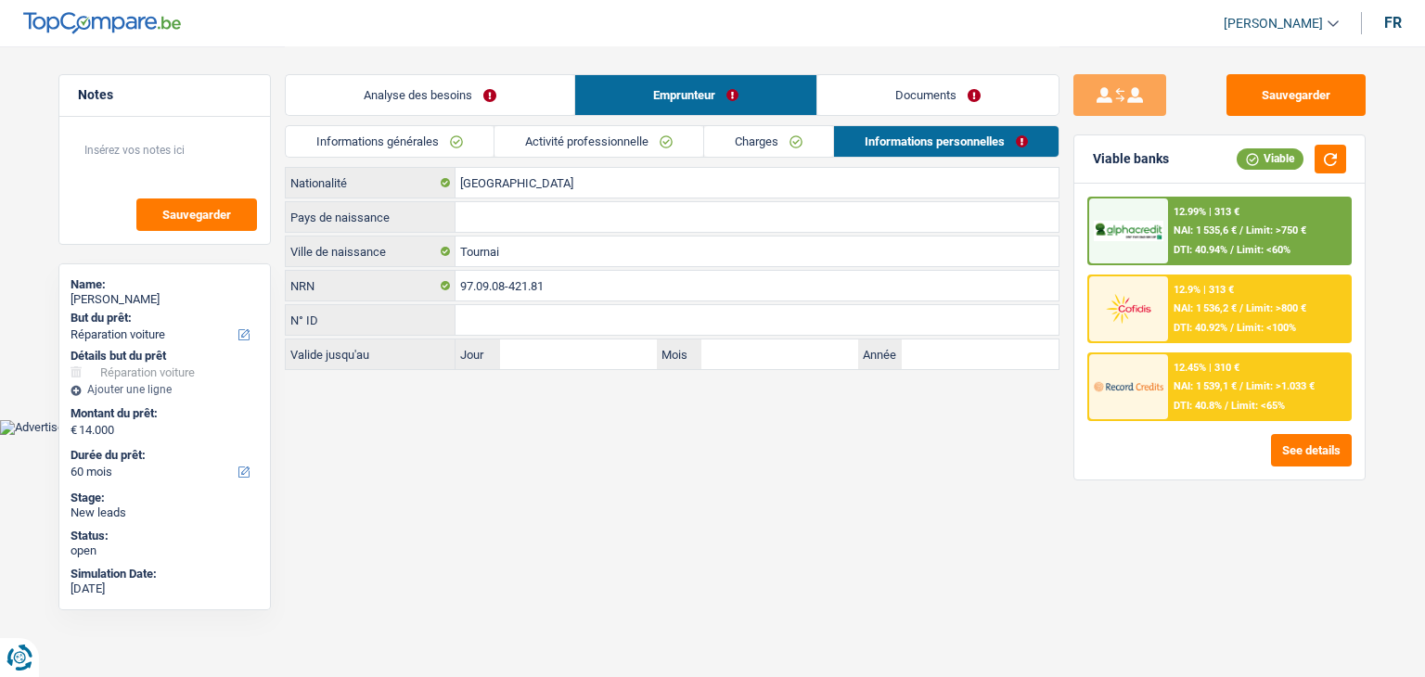
click at [907, 105] on link "Documents" at bounding box center [937, 95] width 241 height 40
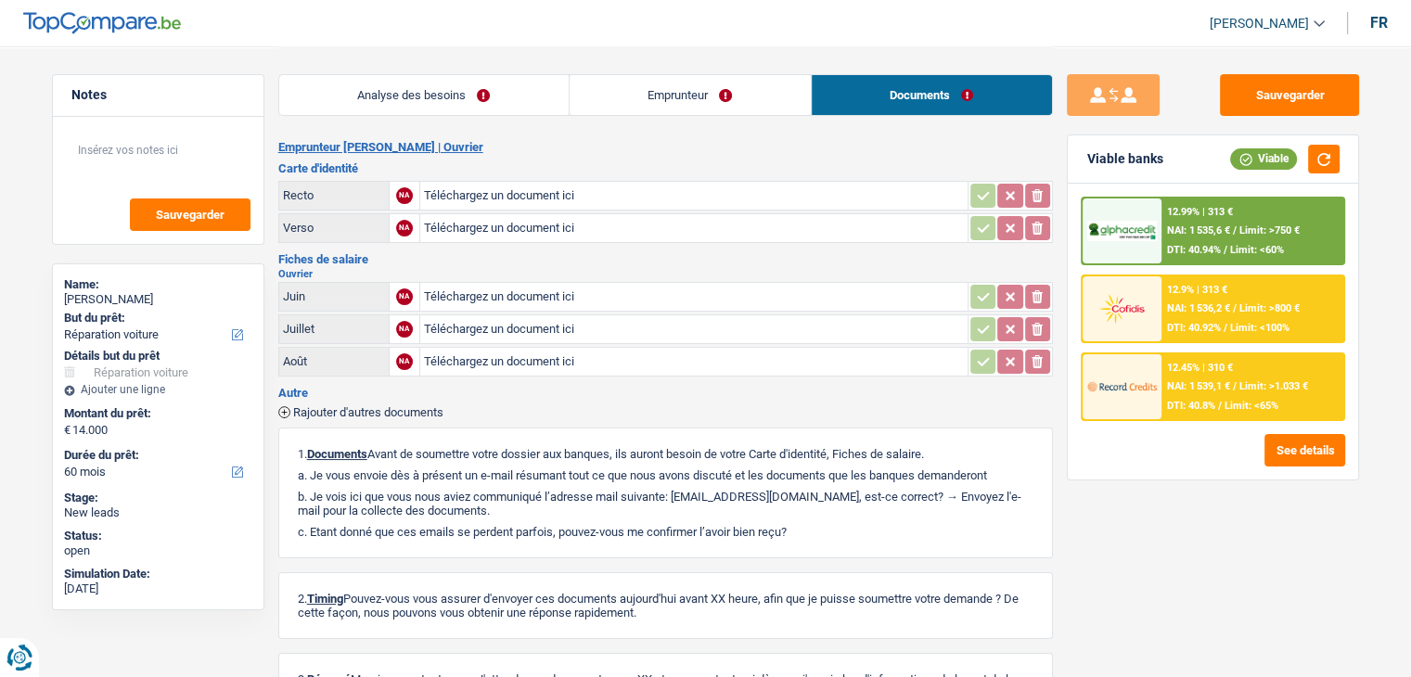
click at [505, 84] on link "Analyse des besoins" at bounding box center [424, 95] width 290 height 40
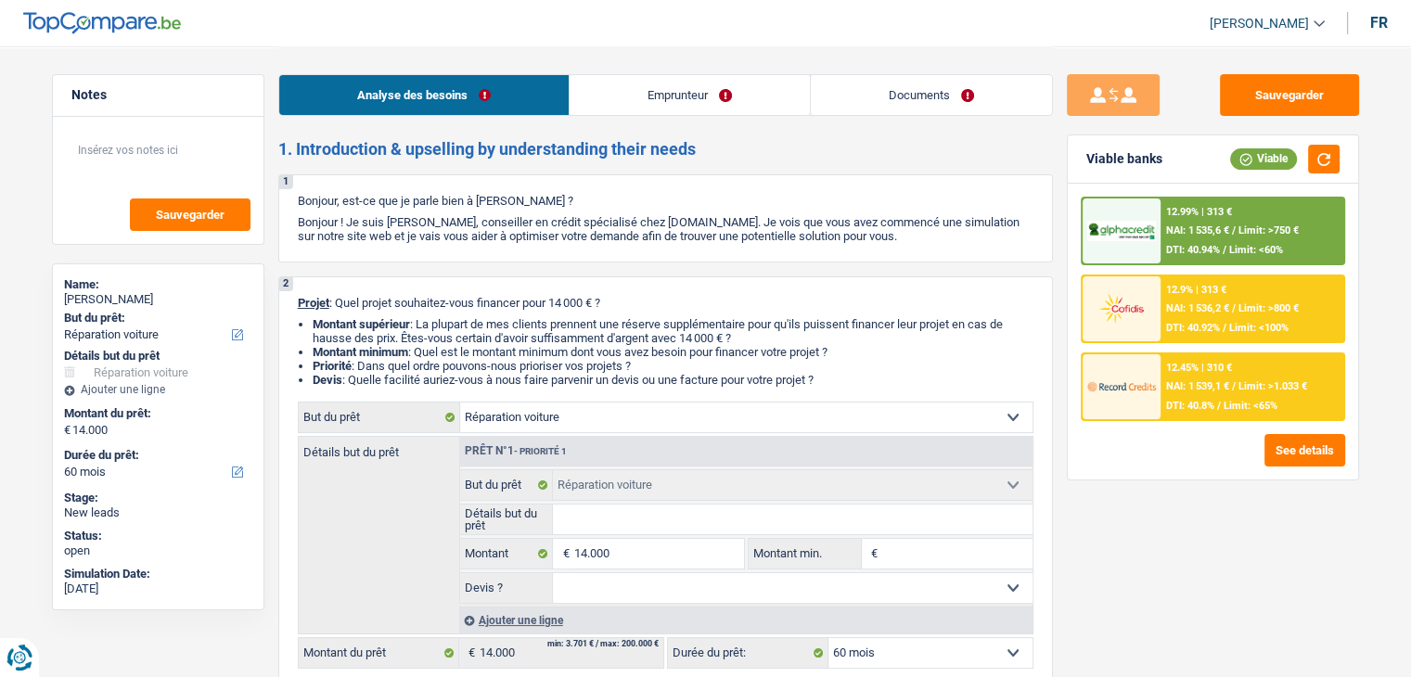
click at [679, 106] on link "Emprunteur" at bounding box center [690, 95] width 240 height 40
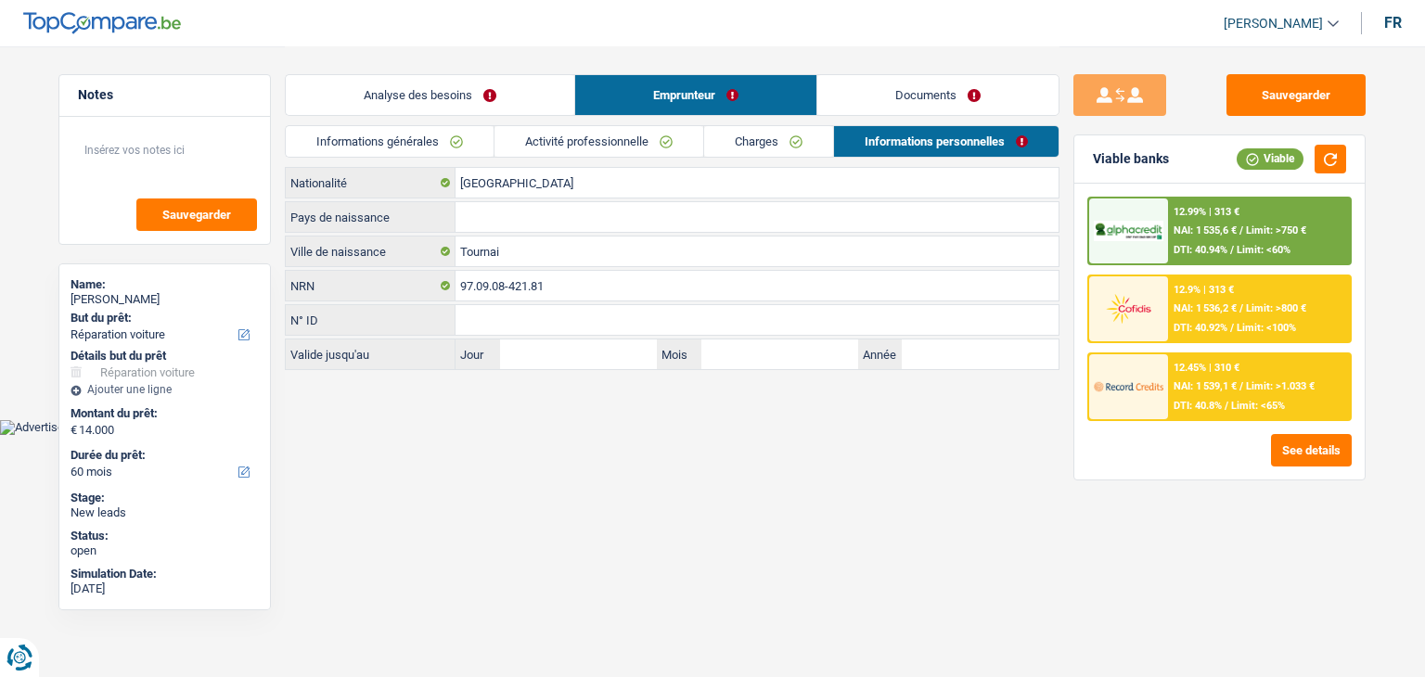
click at [648, 142] on link "Activité professionnelle" at bounding box center [599, 141] width 209 height 31
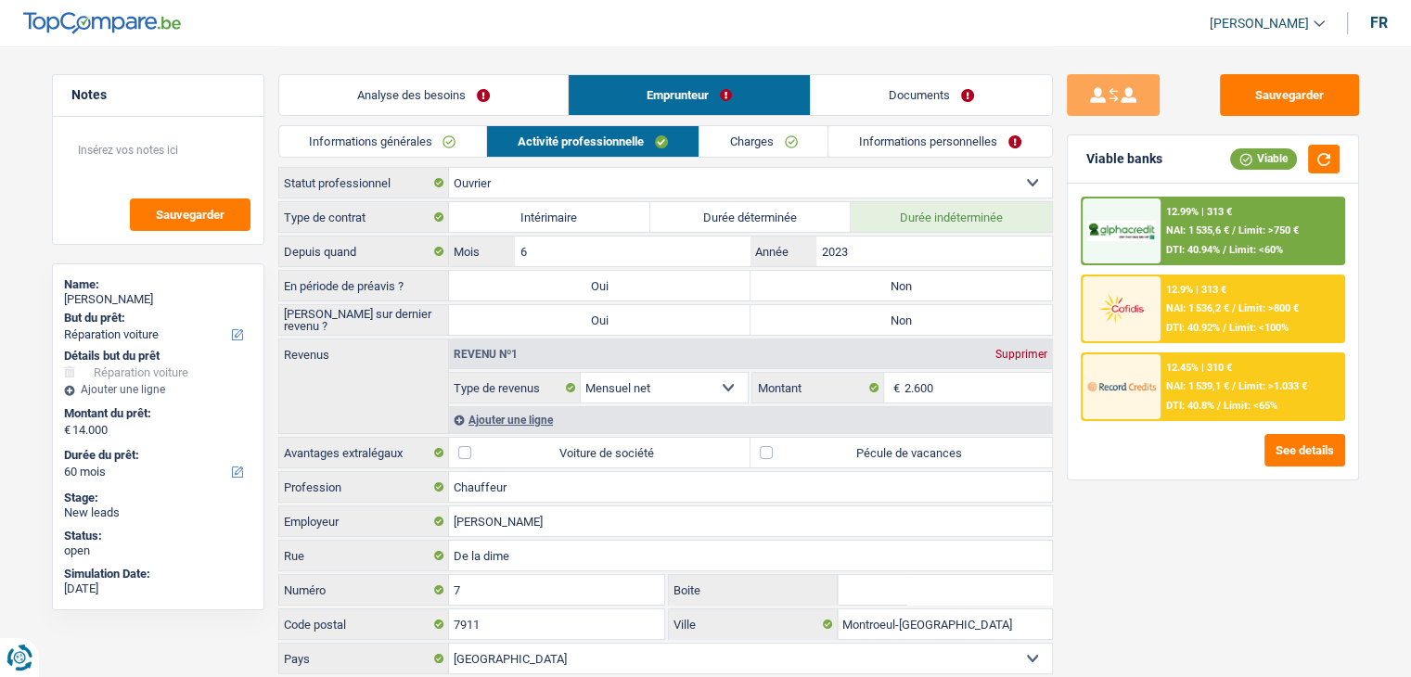
click at [397, 138] on link "Informations générales" at bounding box center [383, 141] width 208 height 31
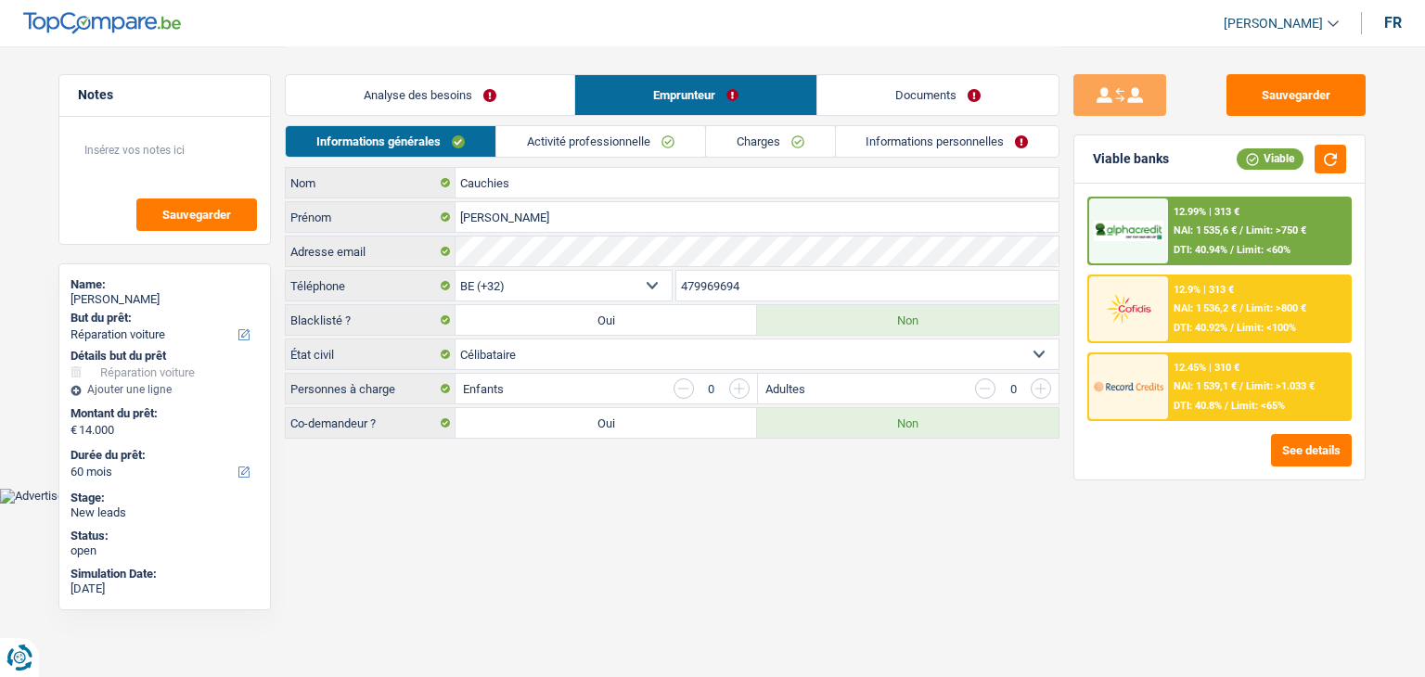
click at [393, 105] on link "Analyse des besoins" at bounding box center [430, 95] width 289 height 40
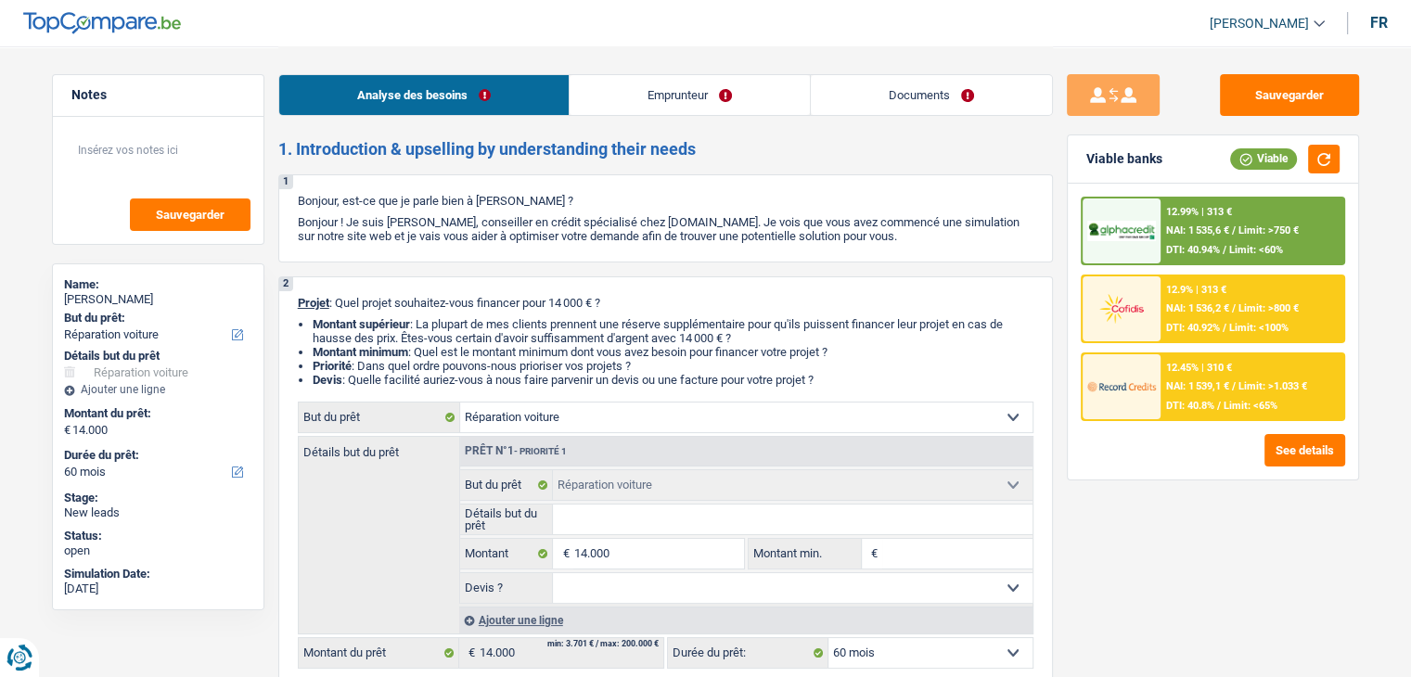
drag, startPoint x: 826, startPoint y: 381, endPoint x: 294, endPoint y: 307, distance: 536.8
click at [294, 307] on div "2 Projet : Quel projet souhaitez-vous financer pour 14 000 € ? Montant supérieu…" at bounding box center [665, 483] width 775 height 412
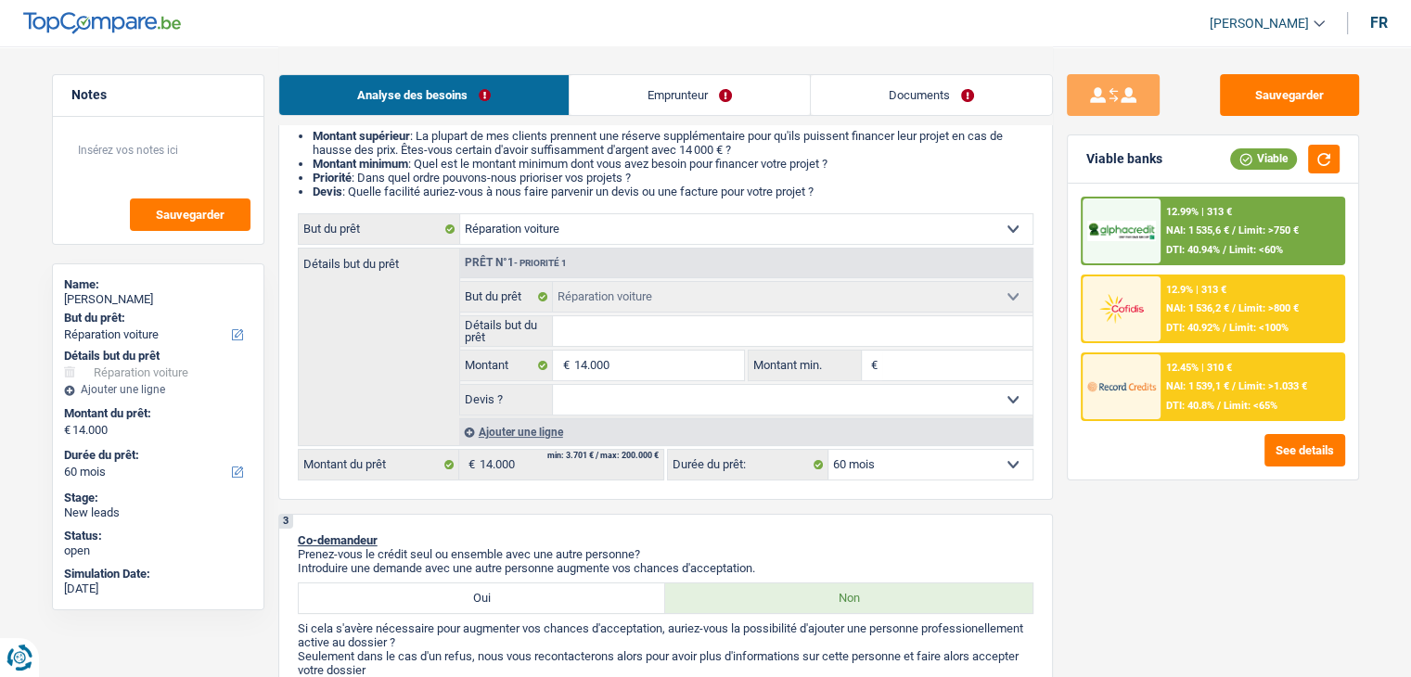
scroll to position [186, 0]
click at [686, 326] on input "Détails but du prêt" at bounding box center [793, 334] width 480 height 30
type input "r"
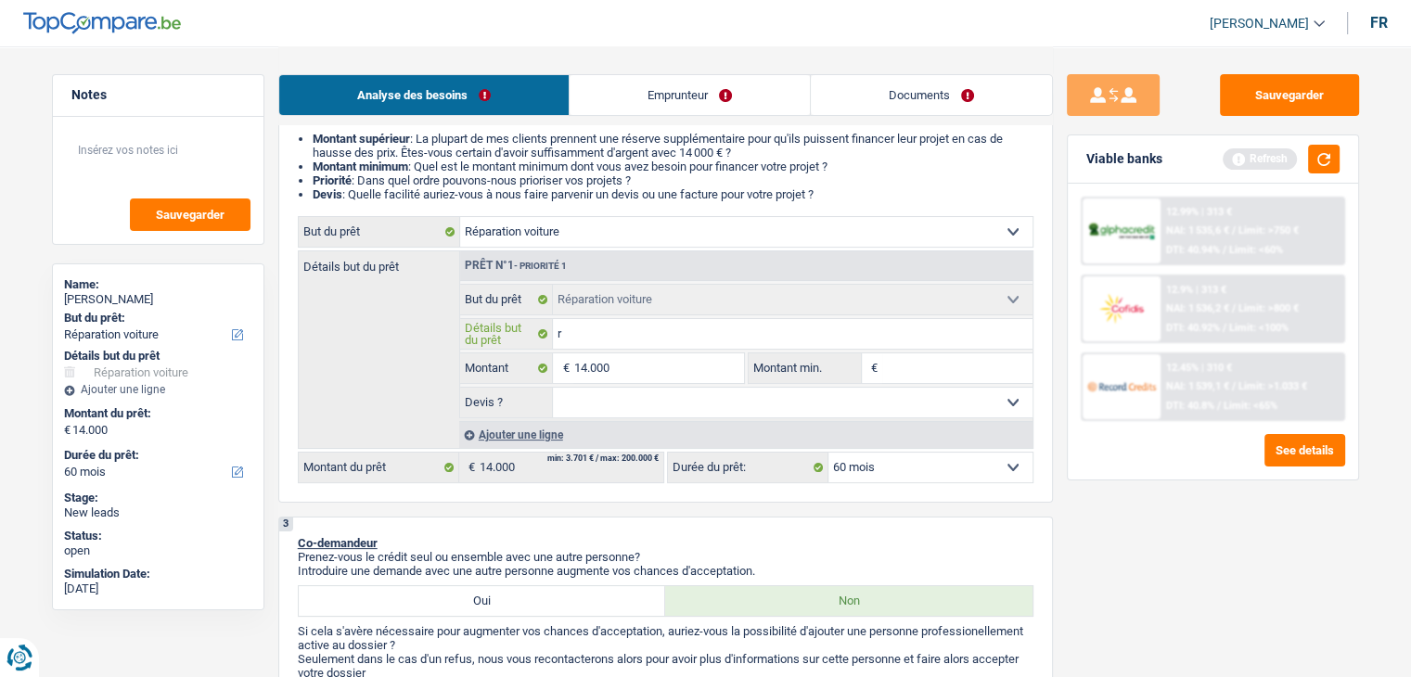
type input "ré"
type input "rép"
type input "répé"
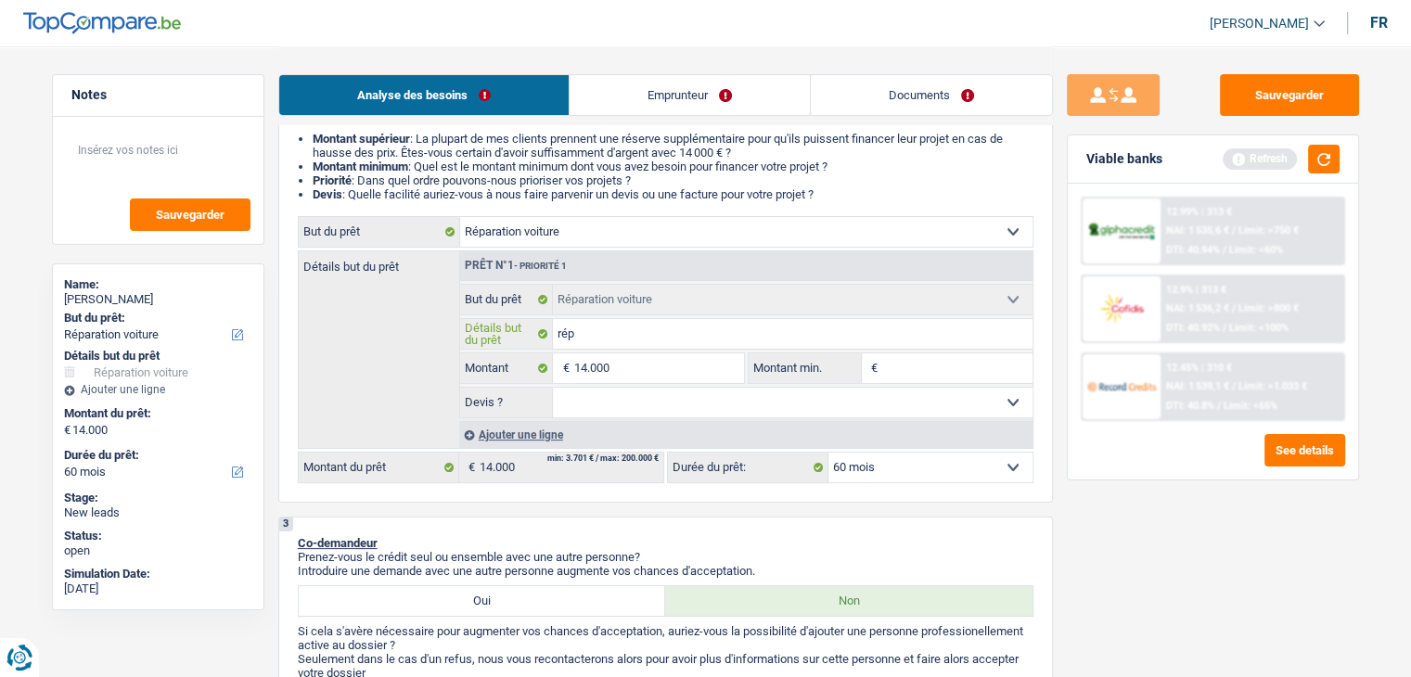
type input "répé"
type input "répéa"
type input "répé"
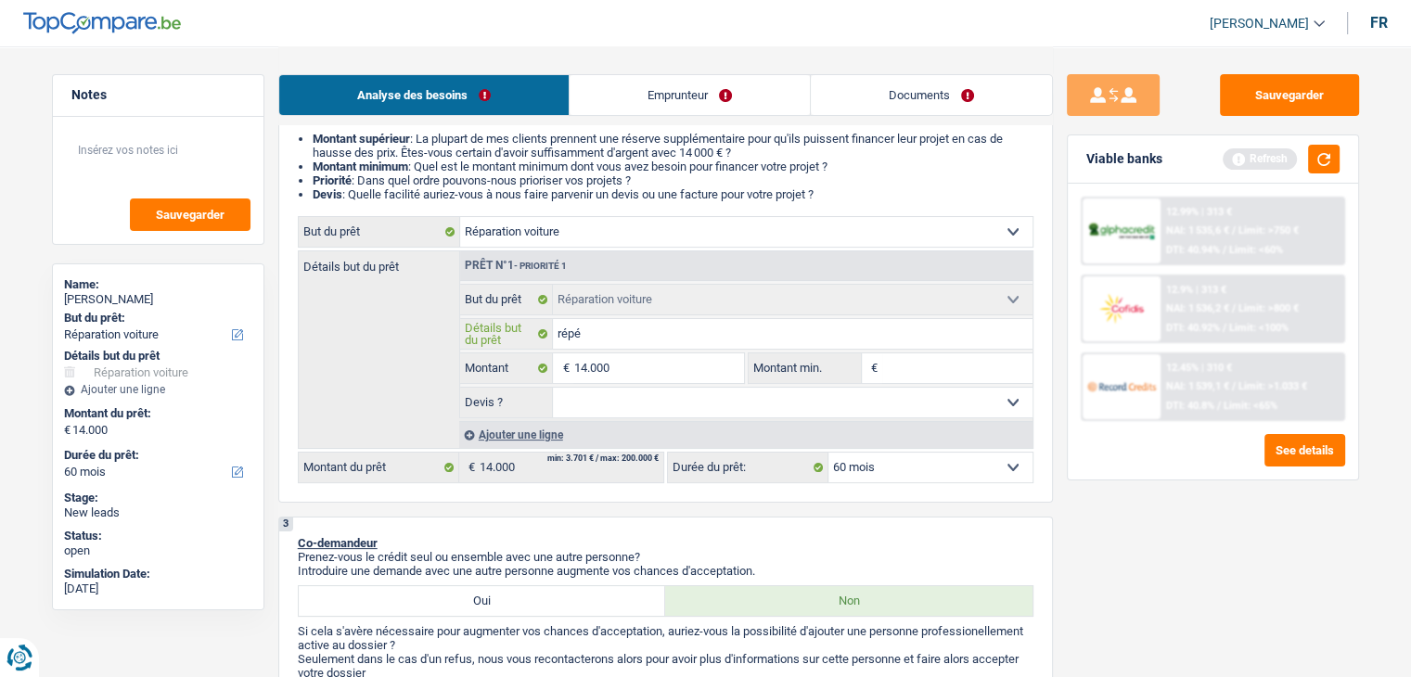
type input "rép"
type input "répa"
type input "répar"
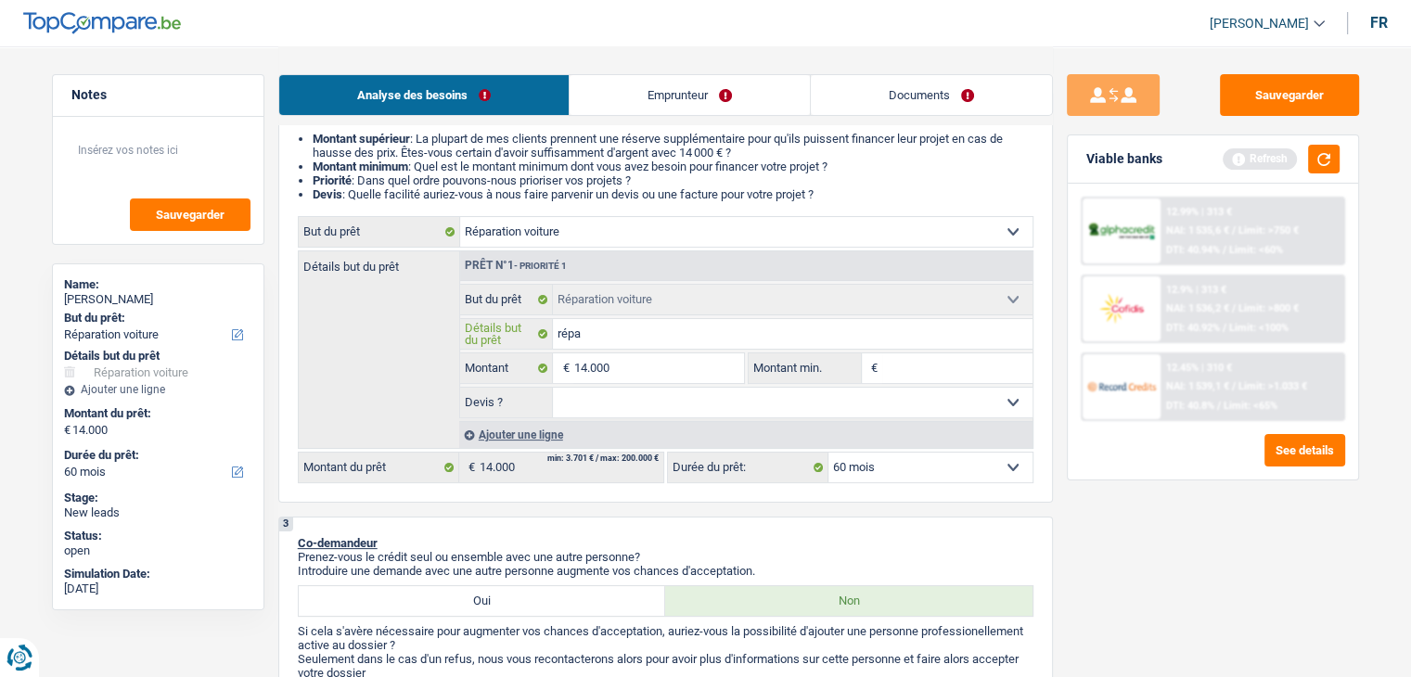
type input "répar"
type input "répara"
type input "réparat"
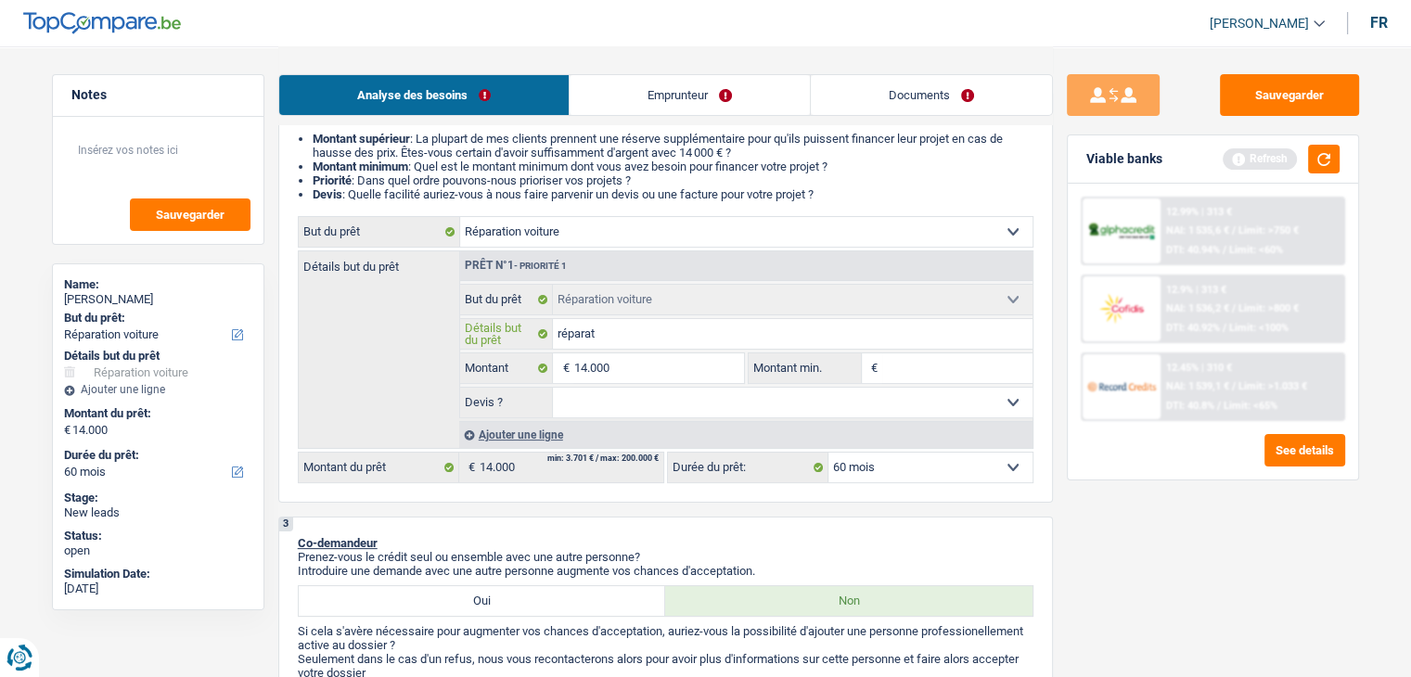
type input "réparati"
type input "réparatio"
type input "réparation"
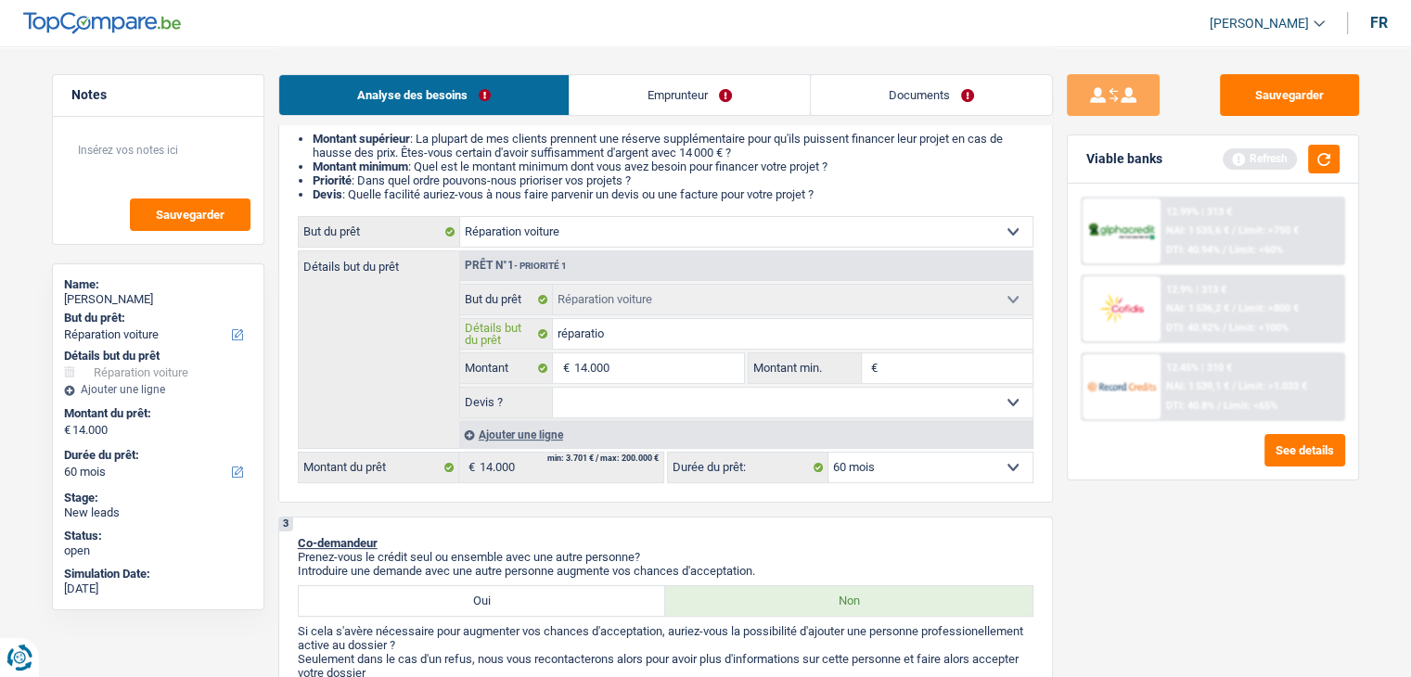
type input "réparation"
type input "réparation s"
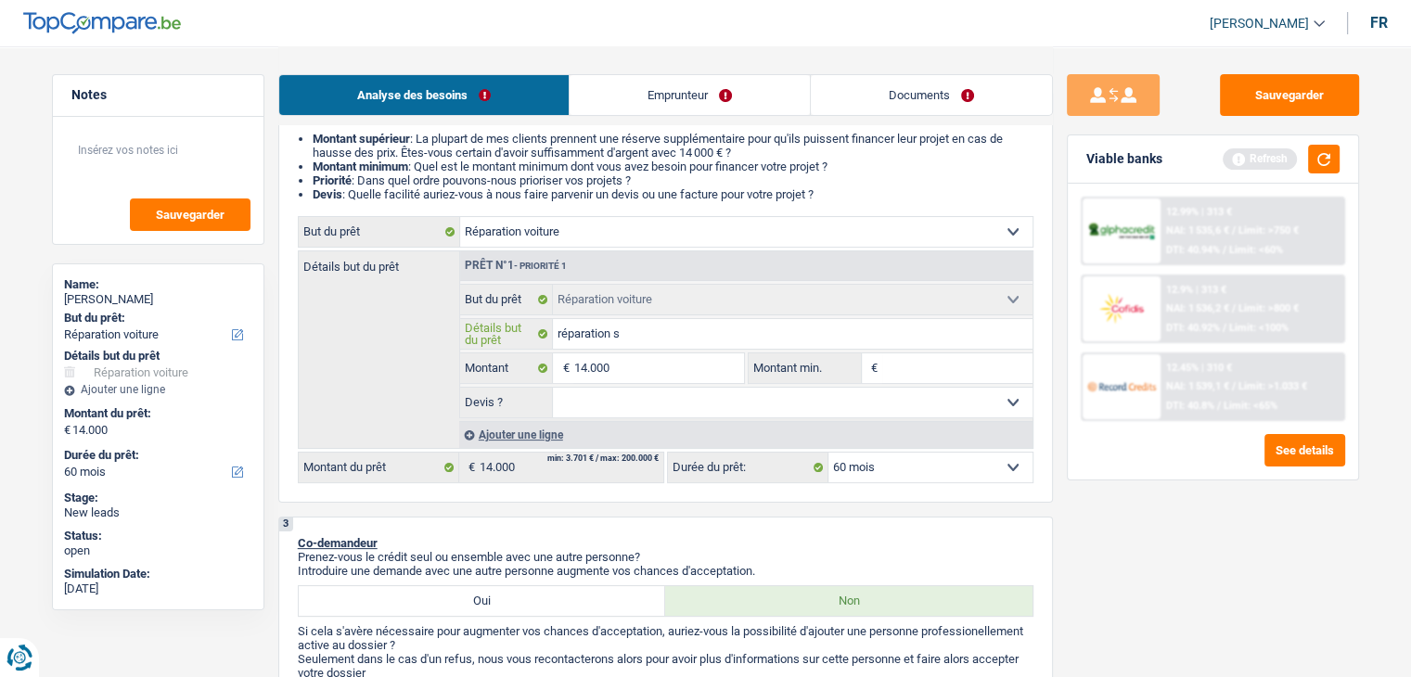
type input "réparation su"
type input "réparation sur"
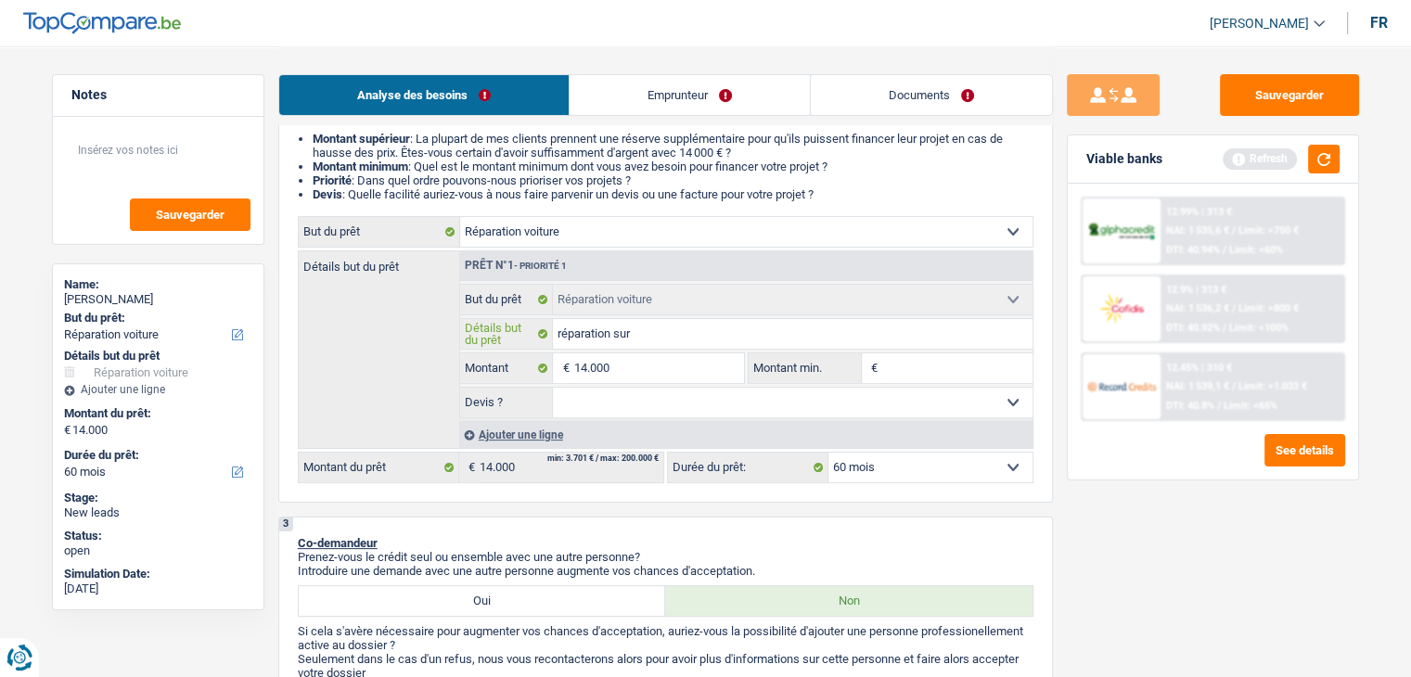
type input "réparation sur"
type input "réparation sur a"
type input "réparation sur au"
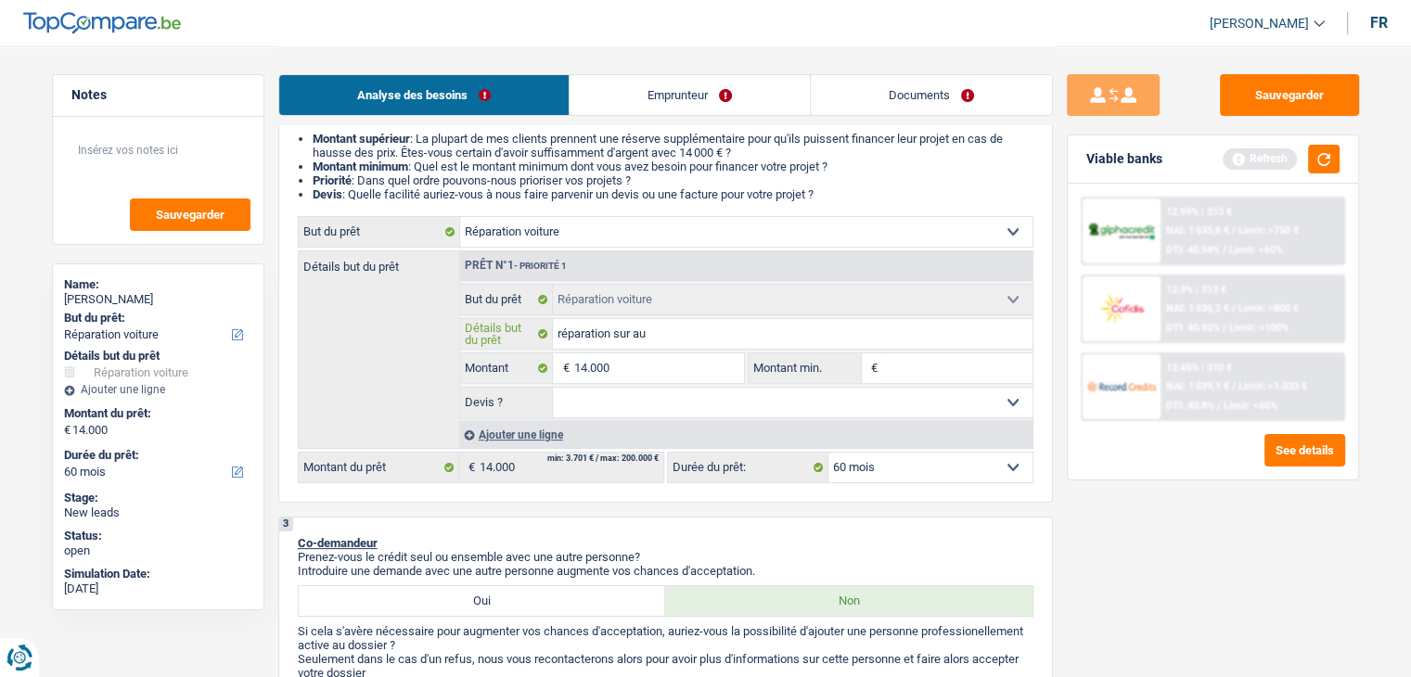
type input "réparation sur aud"
type input "réparation sur audi"
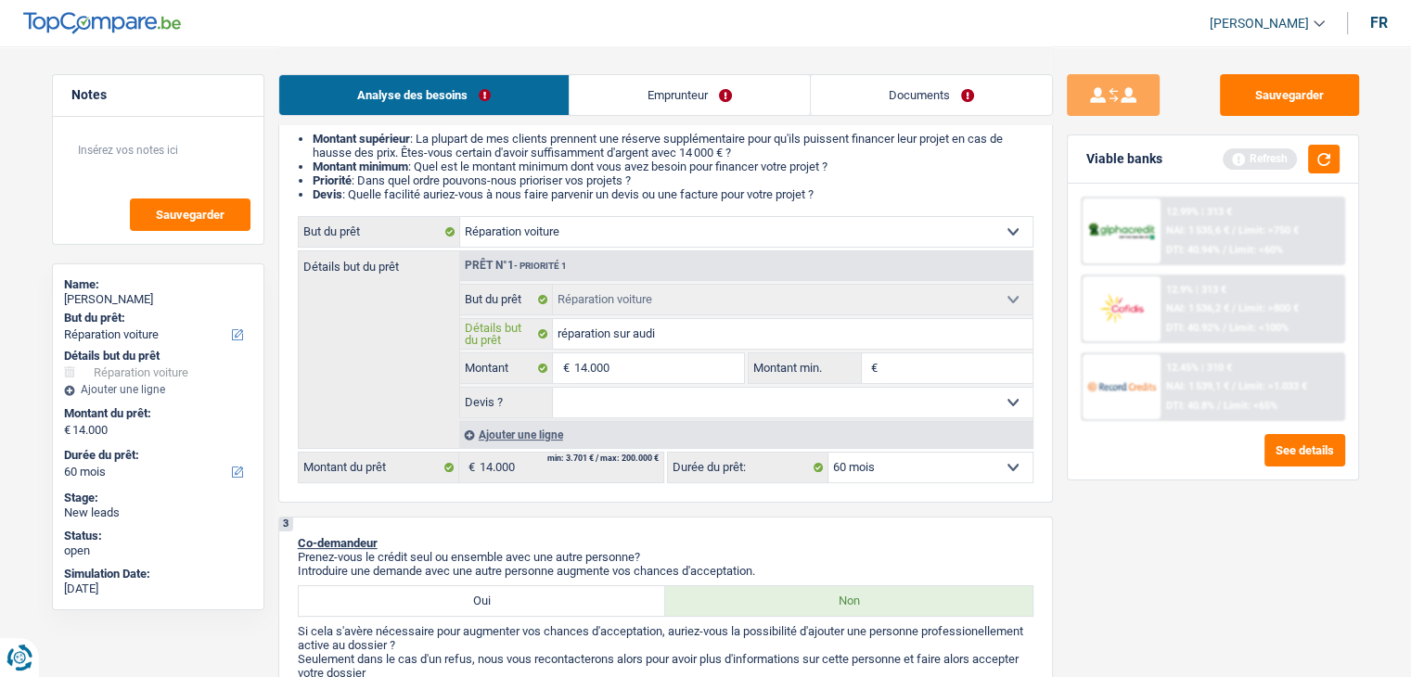
type input "réparation sur audi"
type input "réparation sur audi a"
type input "réparation sur audi a6"
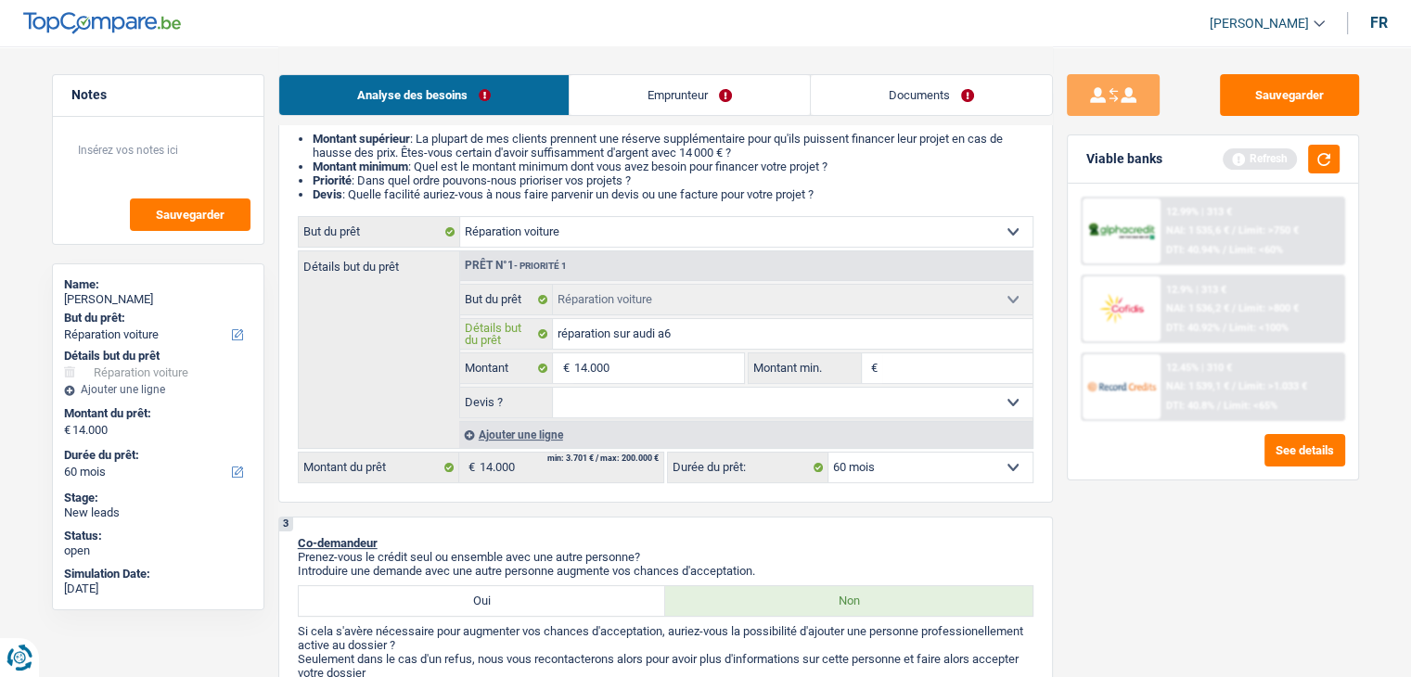
type input "réparation sur audi a6"
click at [1336, 164] on button "button" at bounding box center [1324, 159] width 32 height 29
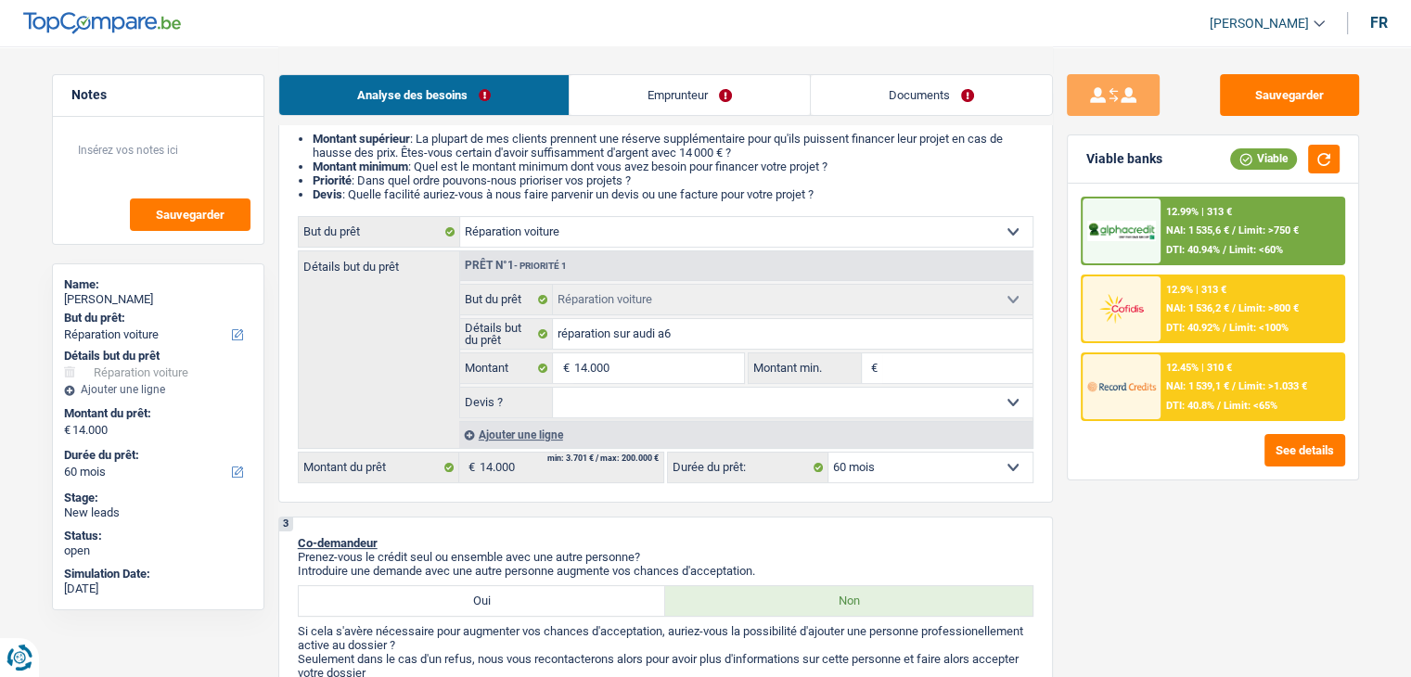
drag, startPoint x: 830, startPoint y: 197, endPoint x: 302, endPoint y: 142, distance: 529.9
click at [302, 142] on ul "Montant supérieur : La plupart de mes clients prennent une réserve supplémentai…" at bounding box center [666, 167] width 736 height 70
click at [313, 142] on li "Montant supérieur : La plupart de mes clients prennent une réserve supplémentai…" at bounding box center [673, 146] width 721 height 28
drag, startPoint x: 309, startPoint y: 139, endPoint x: 828, endPoint y: 193, distance: 521.5
click at [828, 193] on ul "Montant supérieur : La plupart de mes clients prennent une réserve supplémentai…" at bounding box center [666, 167] width 736 height 70
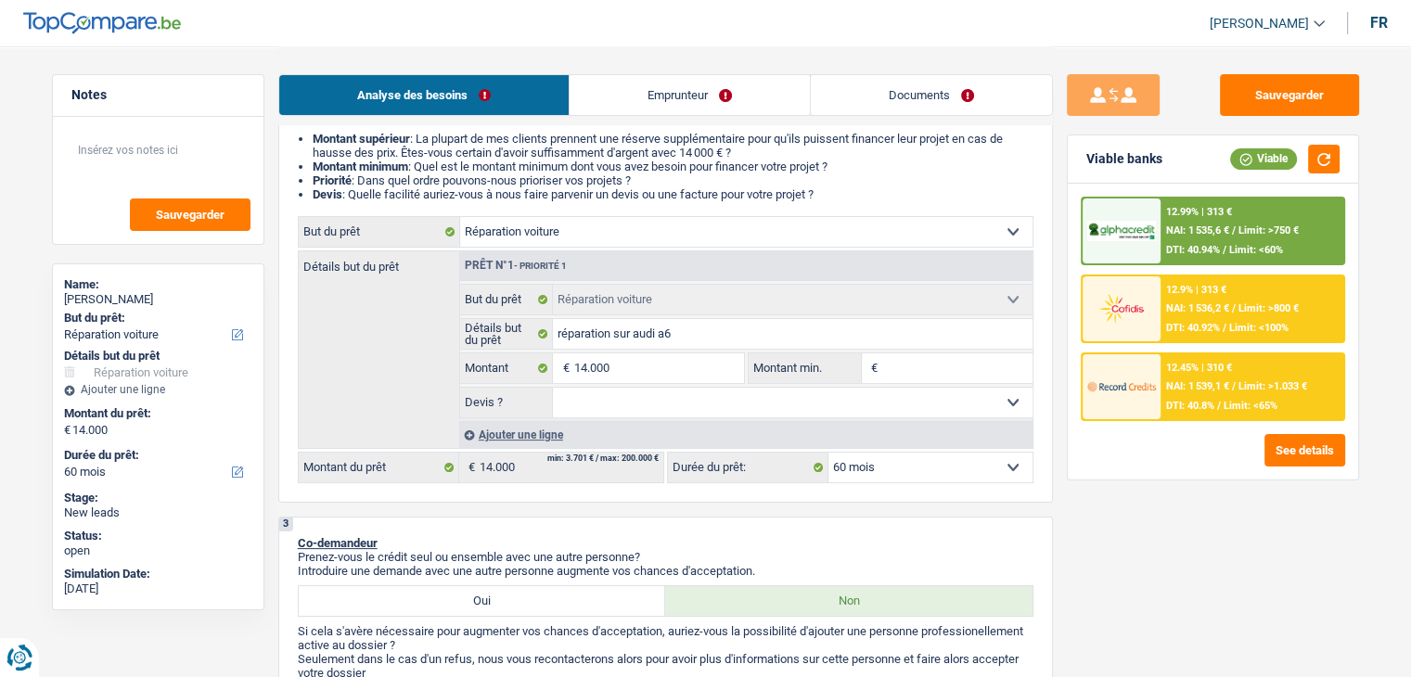
click at [828, 193] on li "Devis : Quelle facilité auriez-vous à nous faire parvenir un devis ou une factu…" at bounding box center [673, 194] width 721 height 14
click at [941, 376] on input "Montant min." at bounding box center [957, 369] width 150 height 30
type input "1"
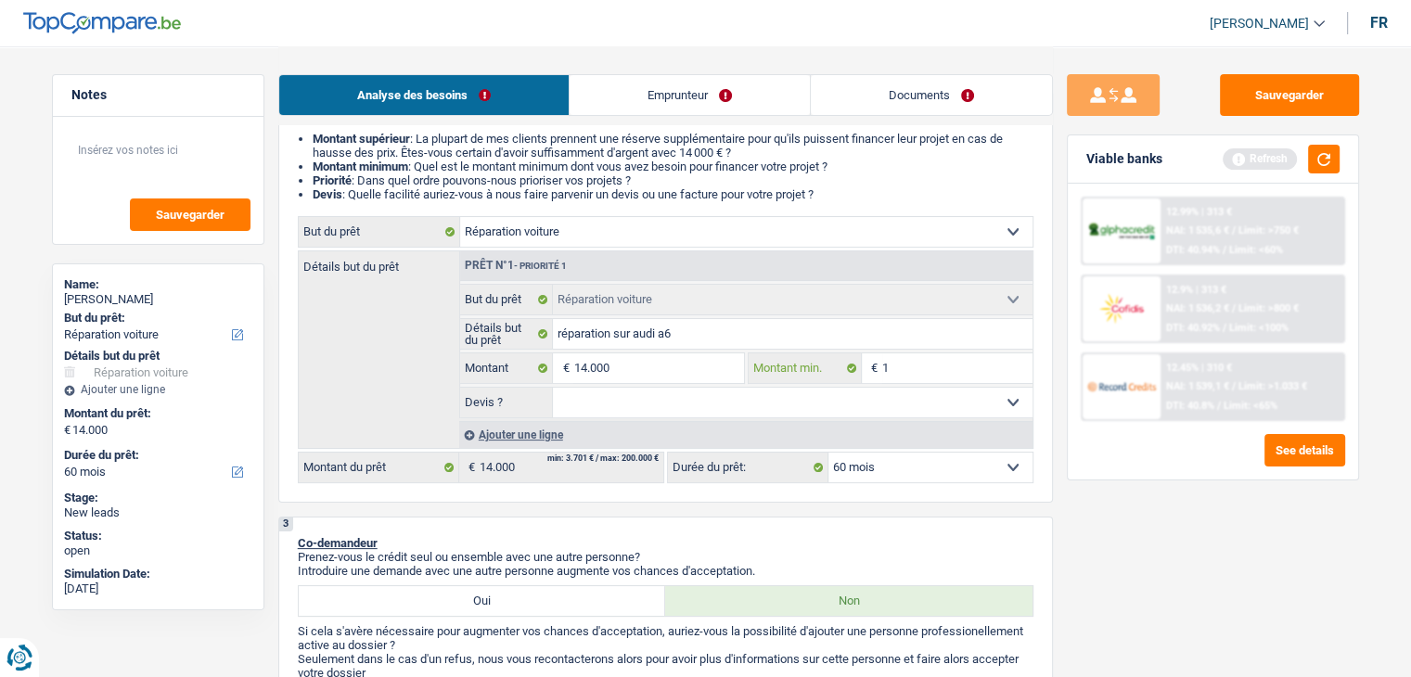
type input "14"
type input "140"
type input "1.400"
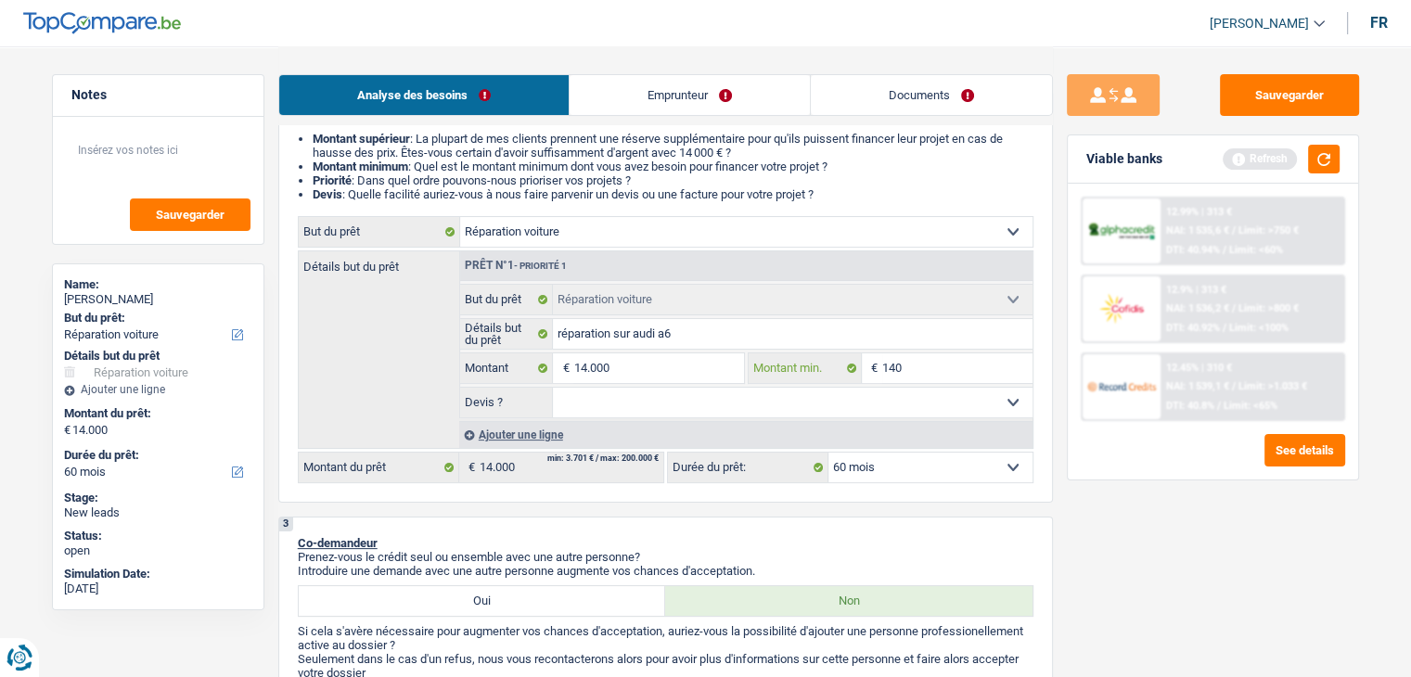
type input "1.400"
type input "14.000"
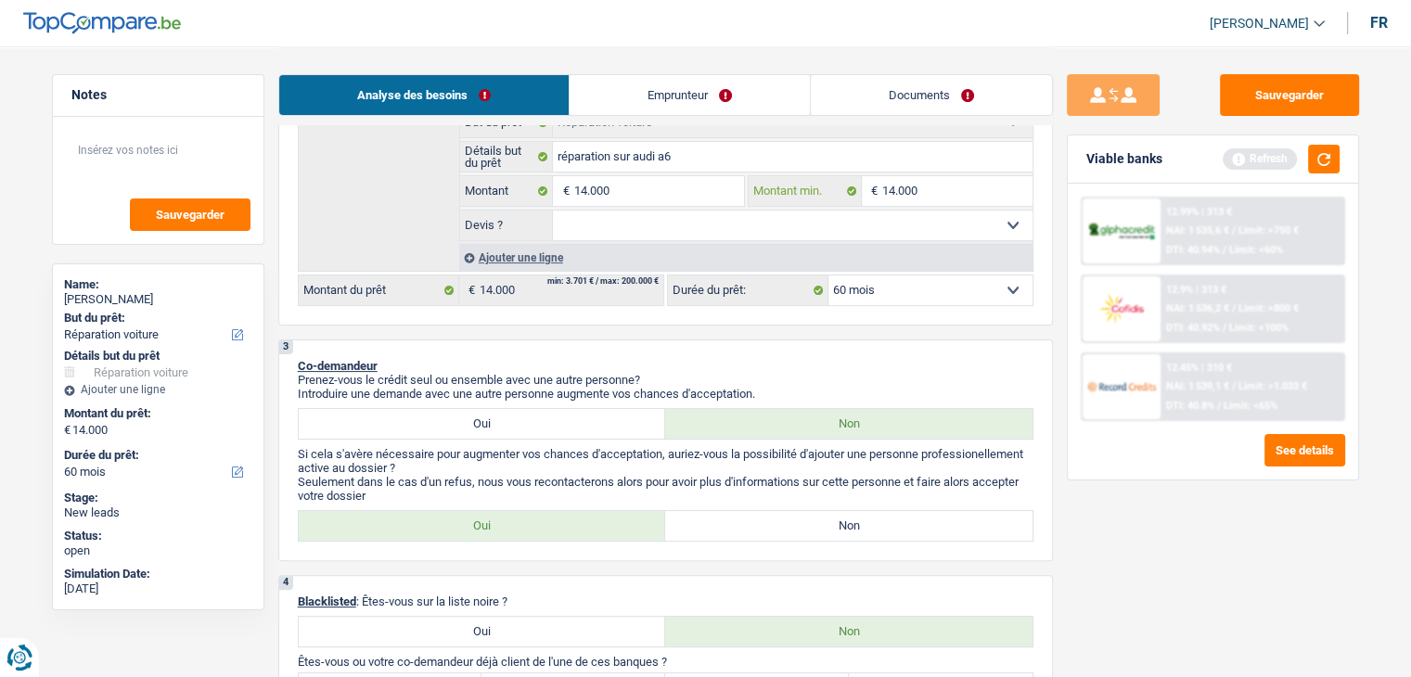
scroll to position [371, 0]
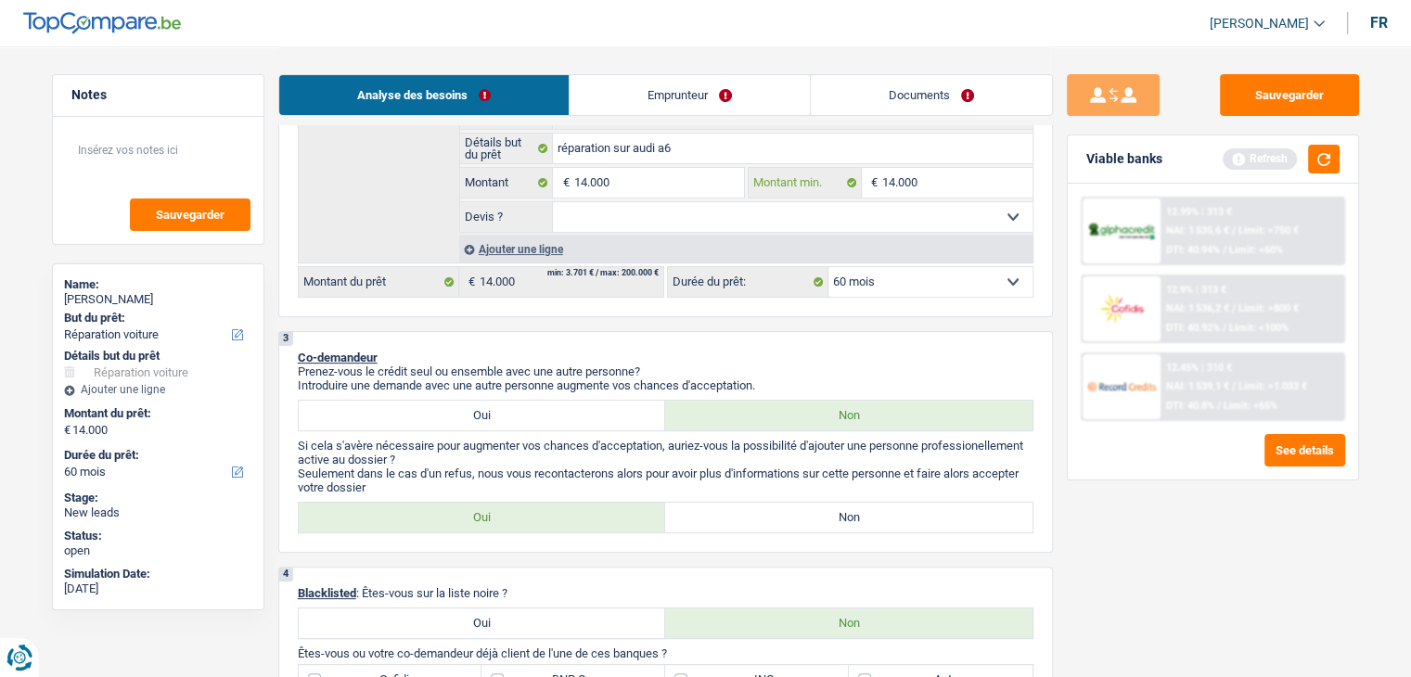
type input "14.000"
drag, startPoint x: 701, startPoint y: 212, endPoint x: 692, endPoint y: 225, distance: 15.2
click at [701, 213] on select "Oui Non Non répondu Sélectionner une option" at bounding box center [793, 217] width 480 height 30
select select "not_answered"
click at [553, 202] on select "Oui Non Non répondu Sélectionner une option" at bounding box center [793, 217] width 480 height 30
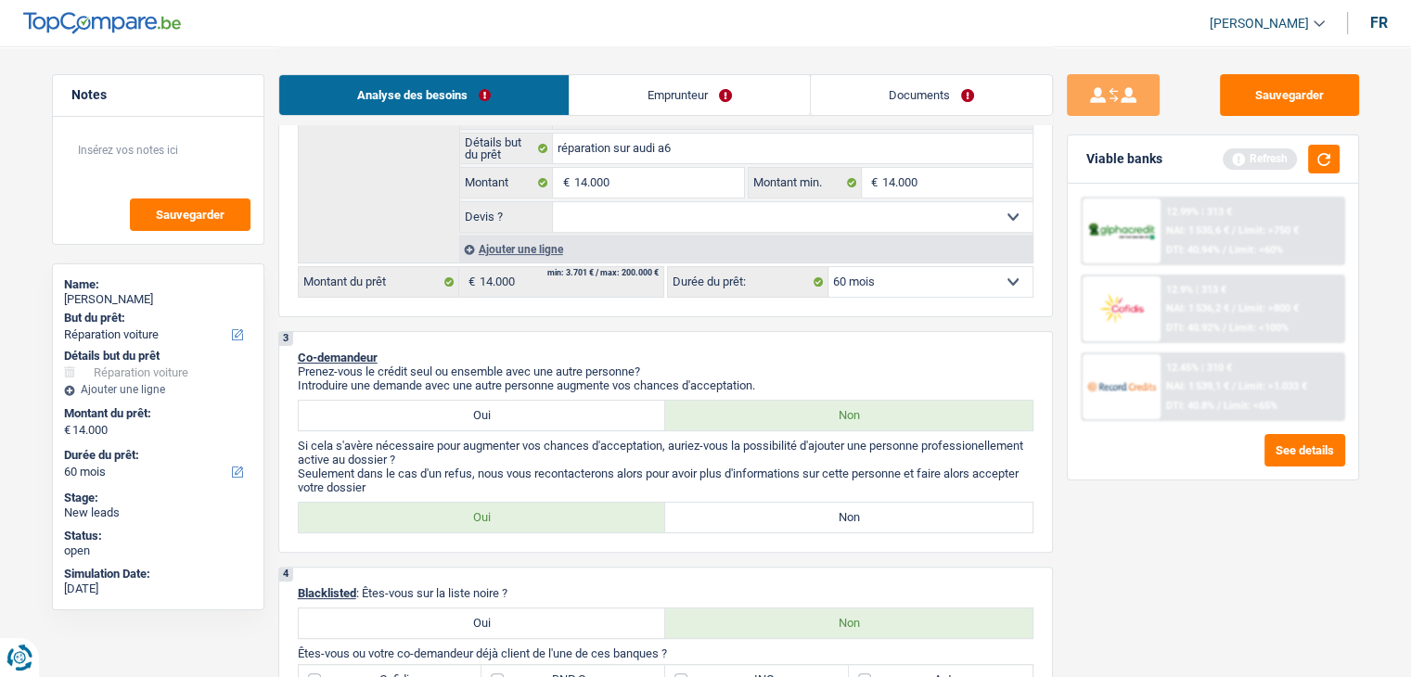
select select "not_answered"
click at [611, 220] on select "Oui Non Non répondu Sélectionner une option" at bounding box center [793, 217] width 480 height 30
select select "false"
click at [553, 202] on select "Oui Non Non répondu Sélectionner une option" at bounding box center [793, 217] width 480 height 30
select select "false"
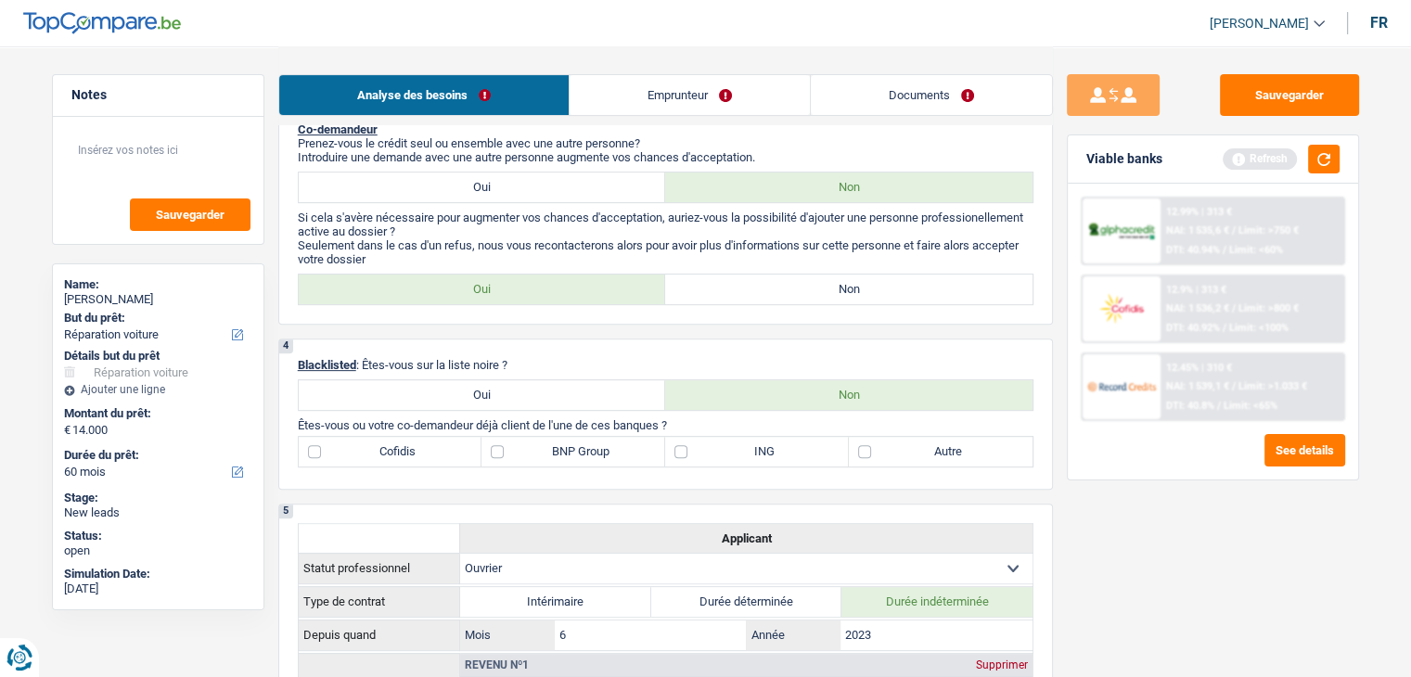
scroll to position [742, 0]
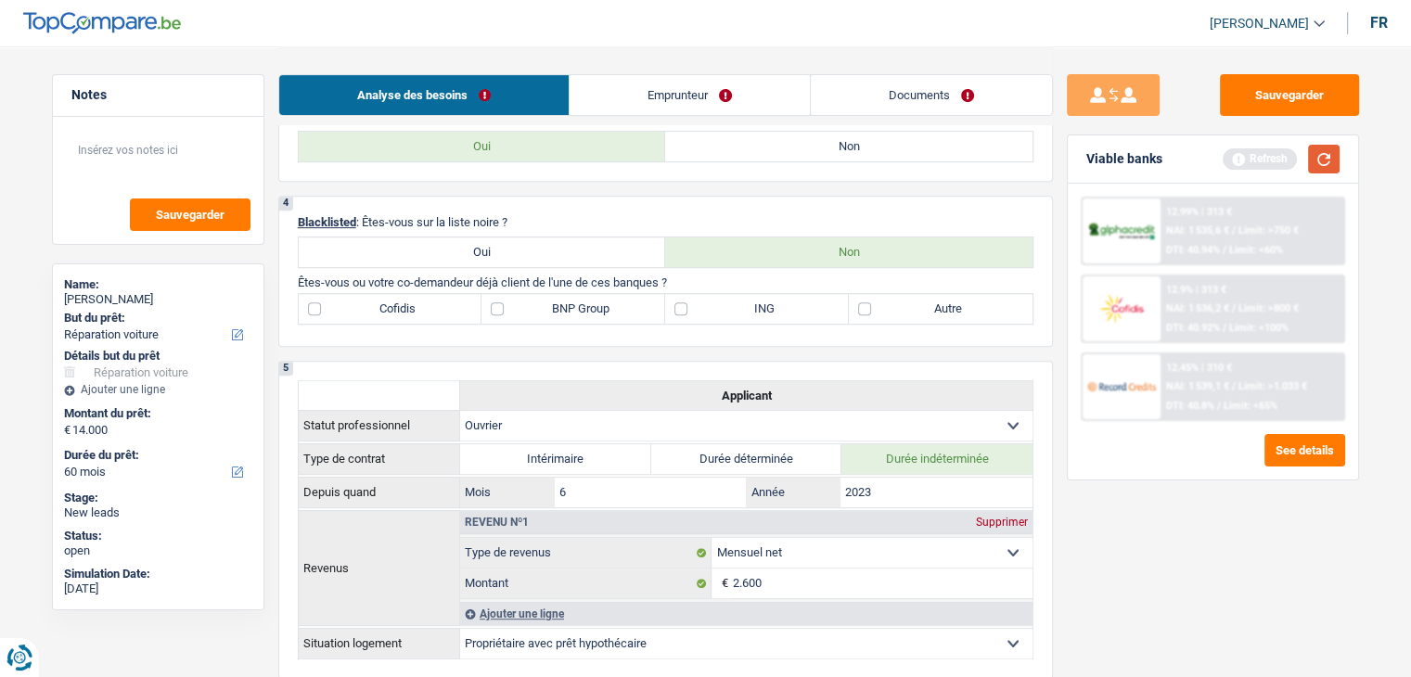
click at [1320, 159] on button "button" at bounding box center [1324, 159] width 32 height 29
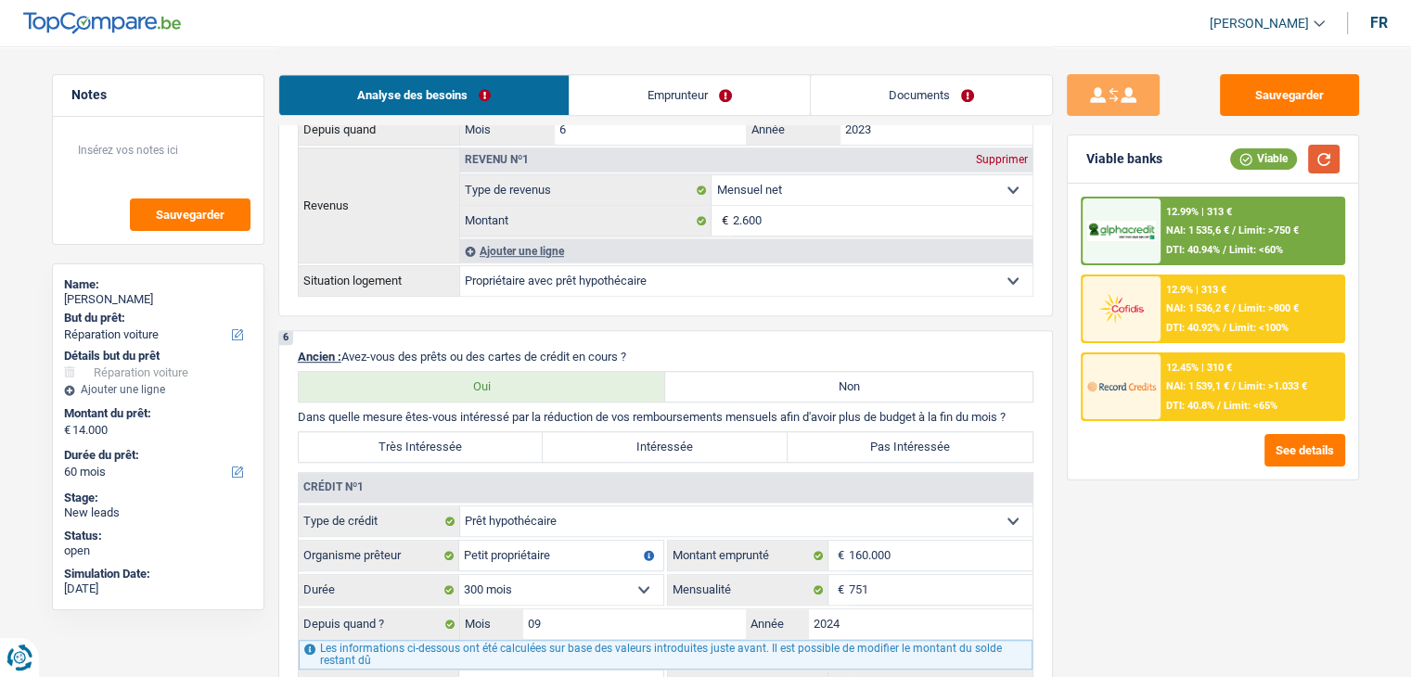
scroll to position [1206, 0]
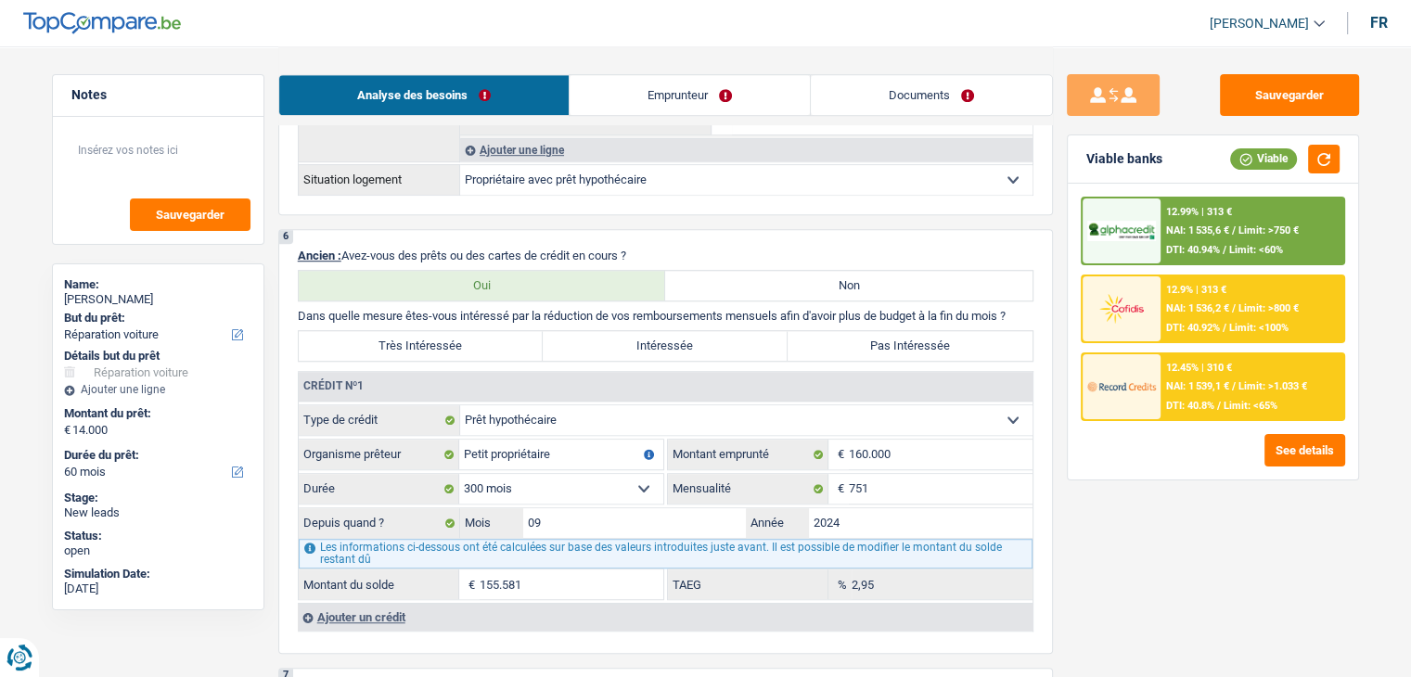
click at [1143, 543] on div "Sauvegarder Viable banks Viable 12.99% | 313 € NAI: 1 535,6 € / Limit: >750 € D…" at bounding box center [1213, 360] width 320 height 573
click at [1330, 157] on button "button" at bounding box center [1324, 159] width 32 height 29
drag, startPoint x: 1023, startPoint y: 311, endPoint x: 297, endPoint y: 305, distance: 725.6
click at [298, 309] on p "Dans quelle mesure êtes-vous intéressé par la réduction de vos remboursements m…" at bounding box center [666, 316] width 736 height 14
click at [578, 524] on input "09" at bounding box center [635, 523] width 224 height 30
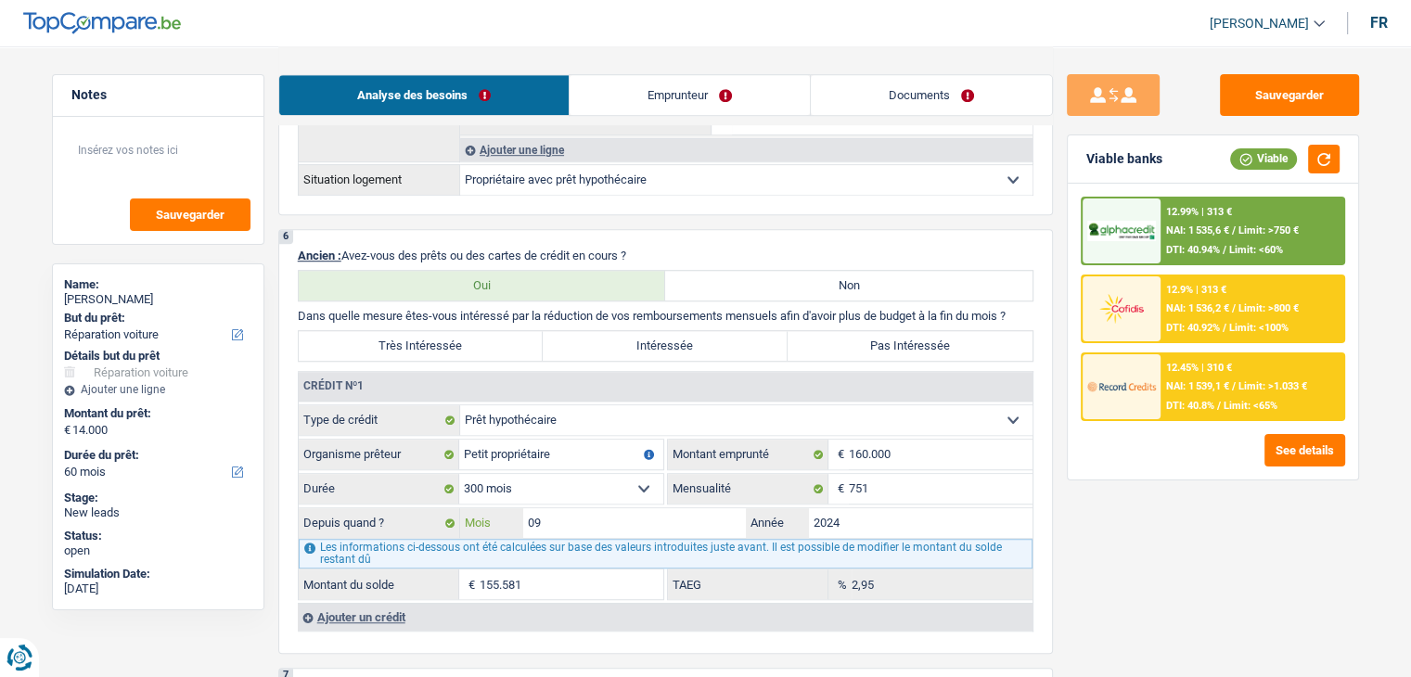
type input "0"
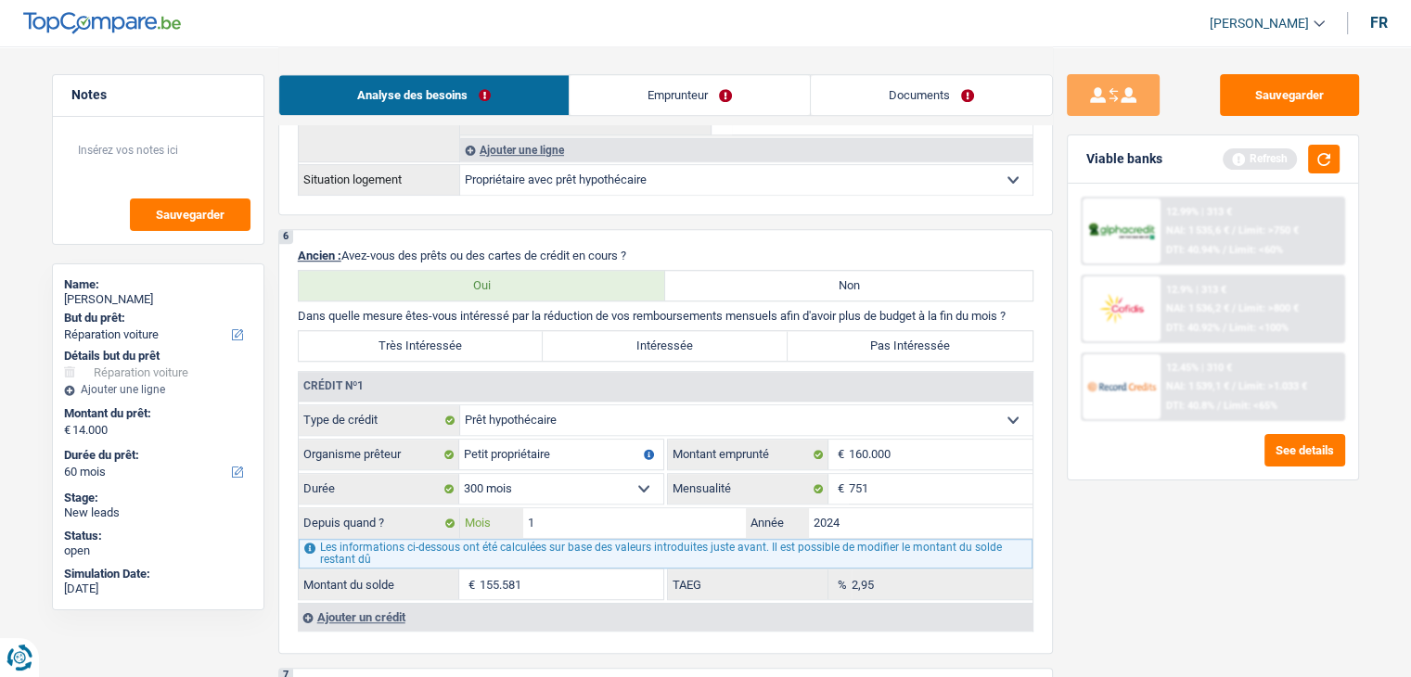
type input "10"
type input "155.954"
click at [1149, 549] on div "Sauvegarder Viable banks Refresh 12.99% | 313 € NAI: 1 535,6 € / Limit: >750 € …" at bounding box center [1213, 360] width 320 height 573
click at [1319, 162] on button "button" at bounding box center [1324, 159] width 32 height 29
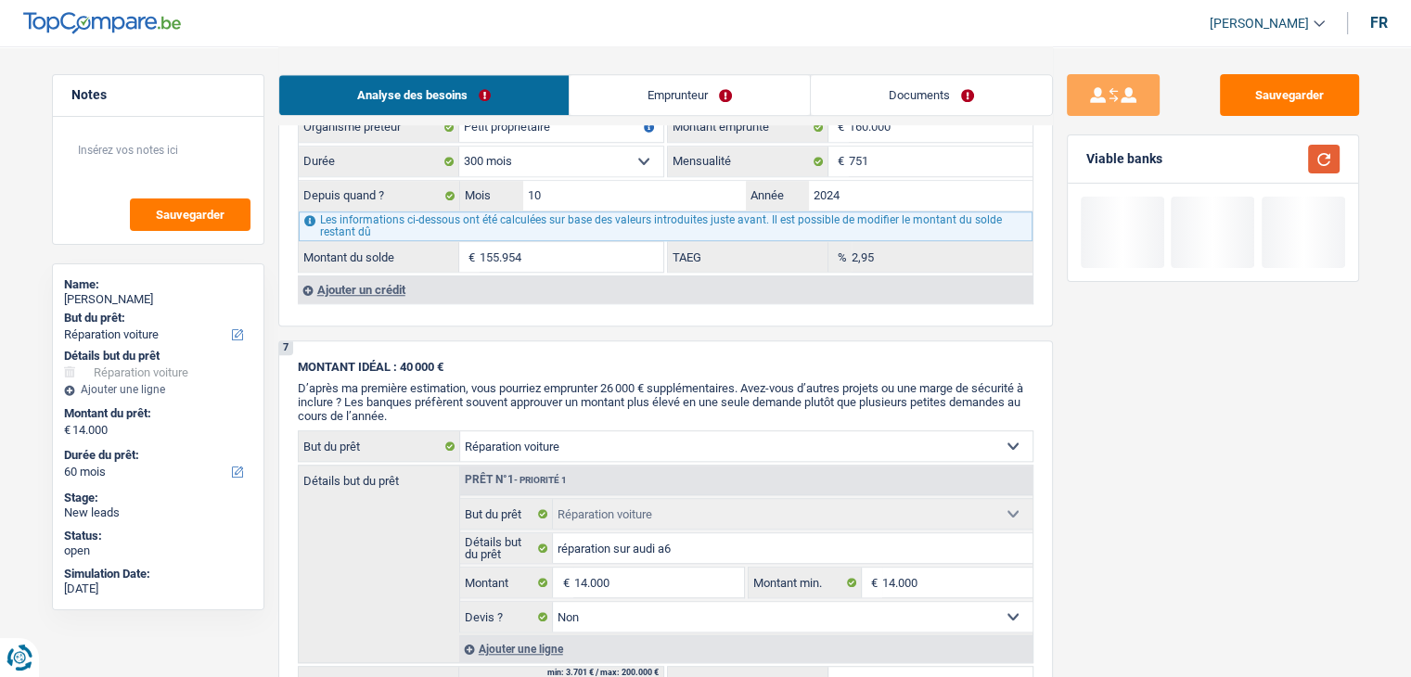
scroll to position [1392, 0]
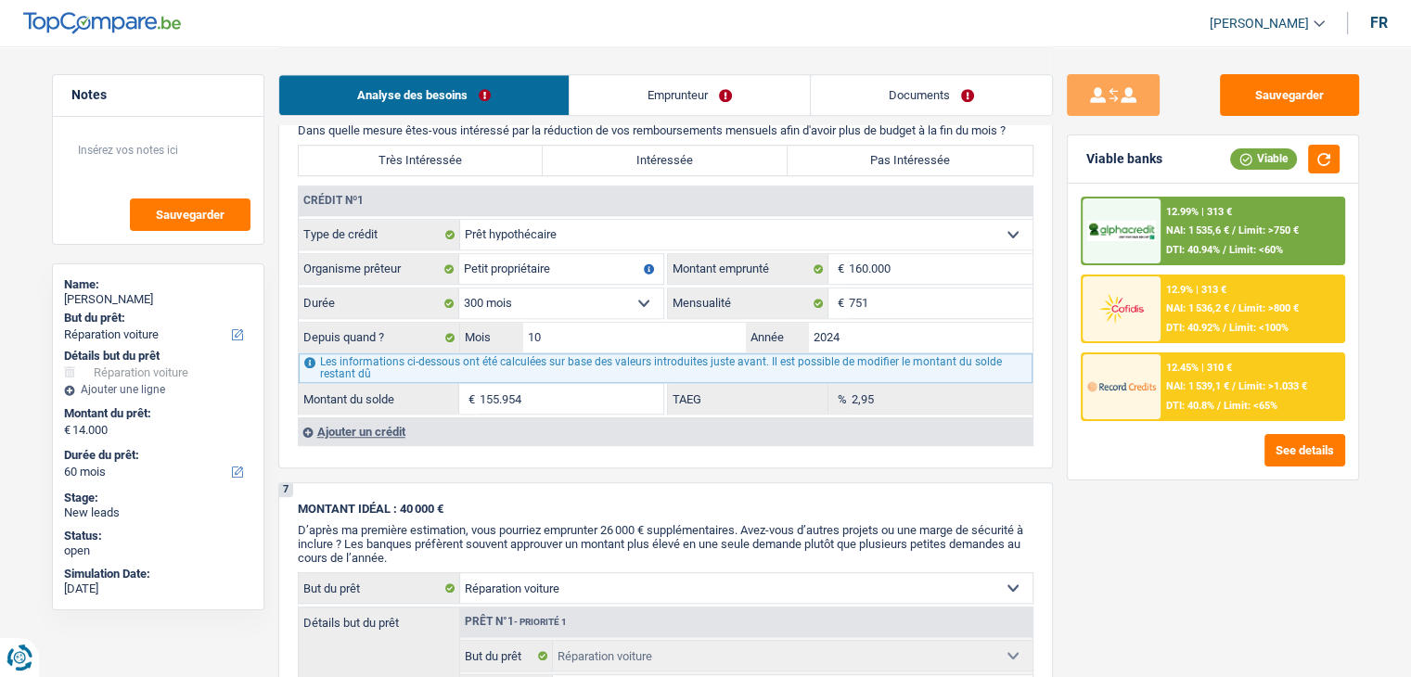
click at [390, 424] on div "Ajouter un crédit" at bounding box center [665, 432] width 735 height 28
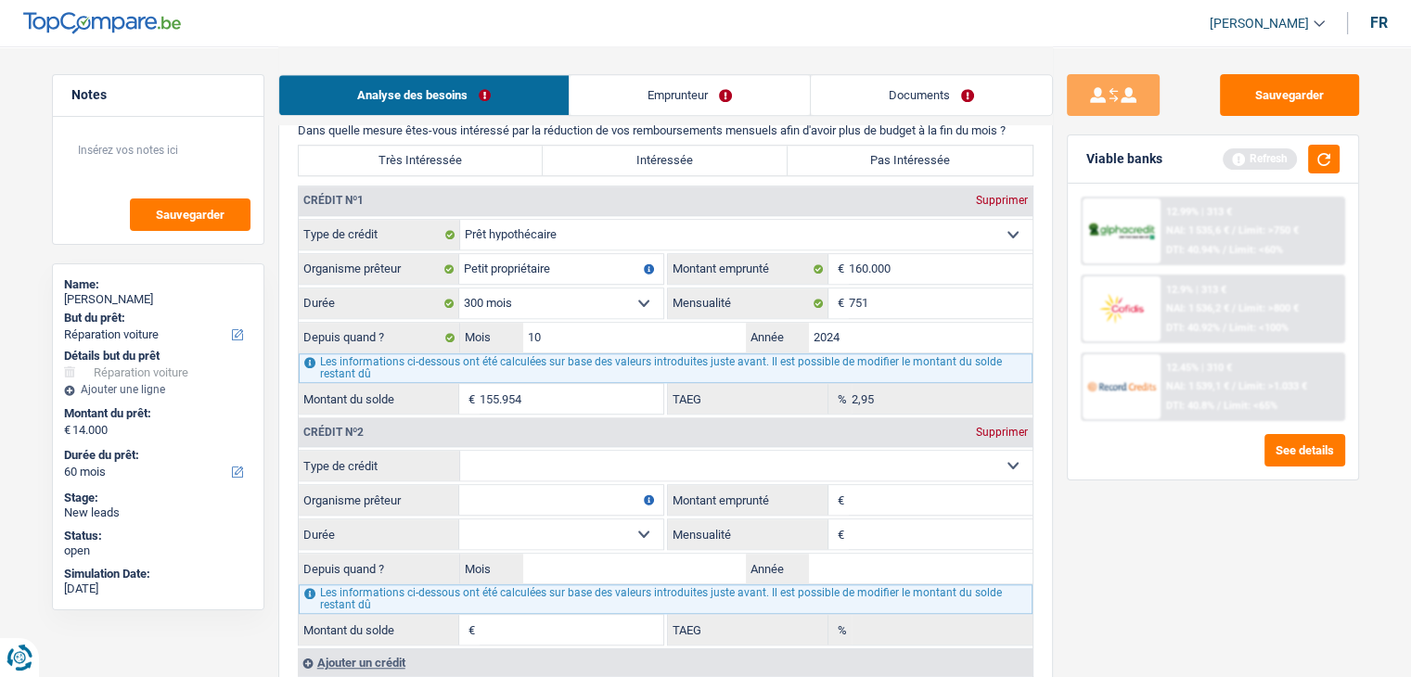
click at [537, 451] on select "Carte ou ouverture de crédit Prêt hypothécaire Vente à tempérament Prêt à tempé…" at bounding box center [746, 466] width 573 height 30
select select "carLoan"
type input "0"
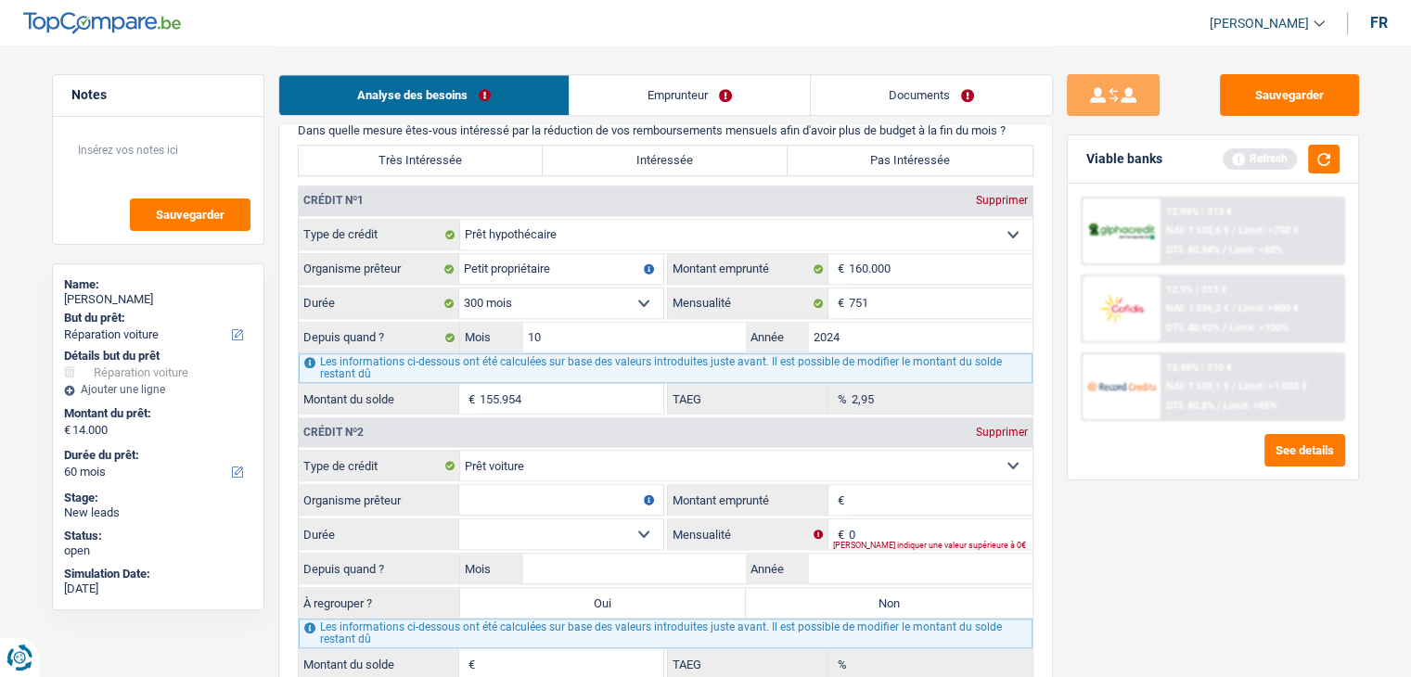
click at [520, 485] on input "Organisme prêteur" at bounding box center [561, 500] width 204 height 30
click at [932, 520] on input "0" at bounding box center [941, 535] width 184 height 30
type input "250"
click at [505, 494] on input "Organisme prêteur" at bounding box center [561, 500] width 204 height 30
type input "record credit"
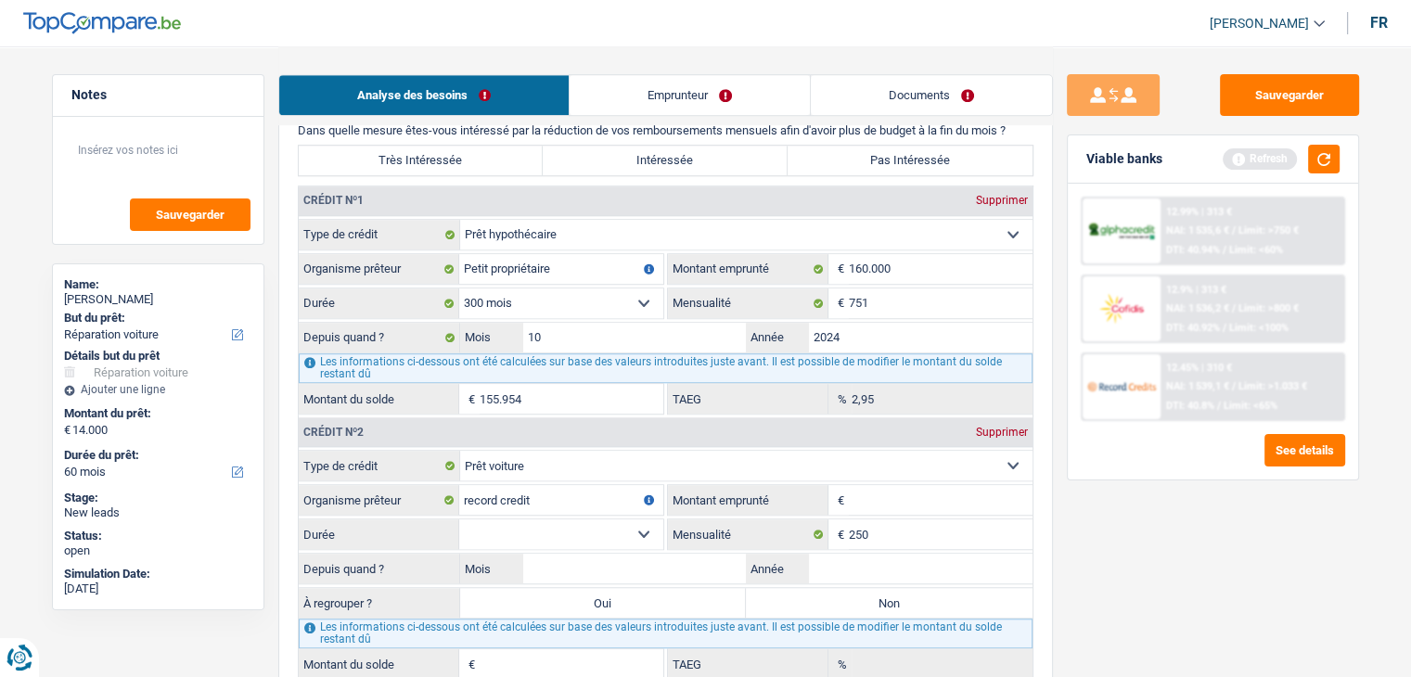
click at [996, 485] on input "Montant emprunté" at bounding box center [941, 500] width 184 height 30
type input "12.500"
click at [580, 528] on select "12 mois 18 mois 24 mois 30 mois 36 mois 42 mois 48 mois 60 mois Sélectionner un…" at bounding box center [561, 535] width 204 height 30
select select "60"
click at [459, 520] on select "12 mois 18 mois 24 mois 30 mois 36 mois 42 mois 48 mois 60 mois Sélectionner un…" at bounding box center [561, 535] width 204 height 30
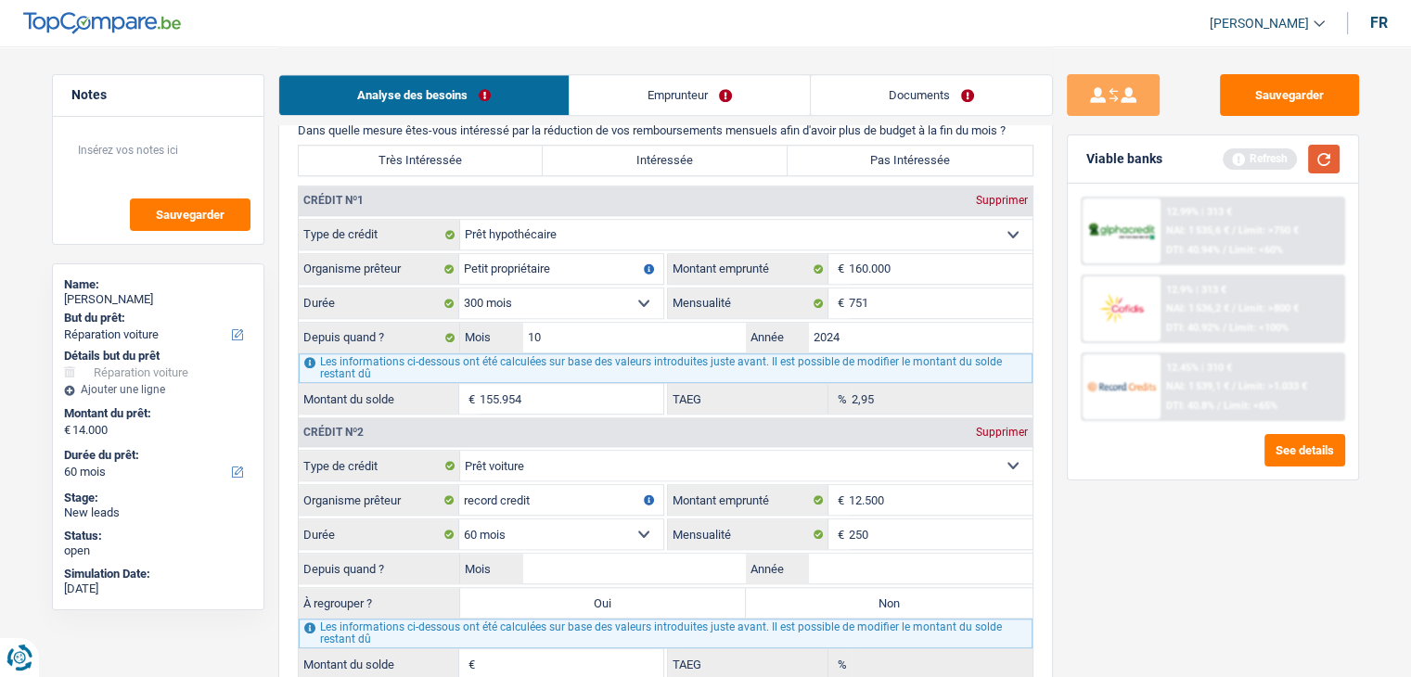
click at [1311, 171] on button "button" at bounding box center [1324, 159] width 32 height 29
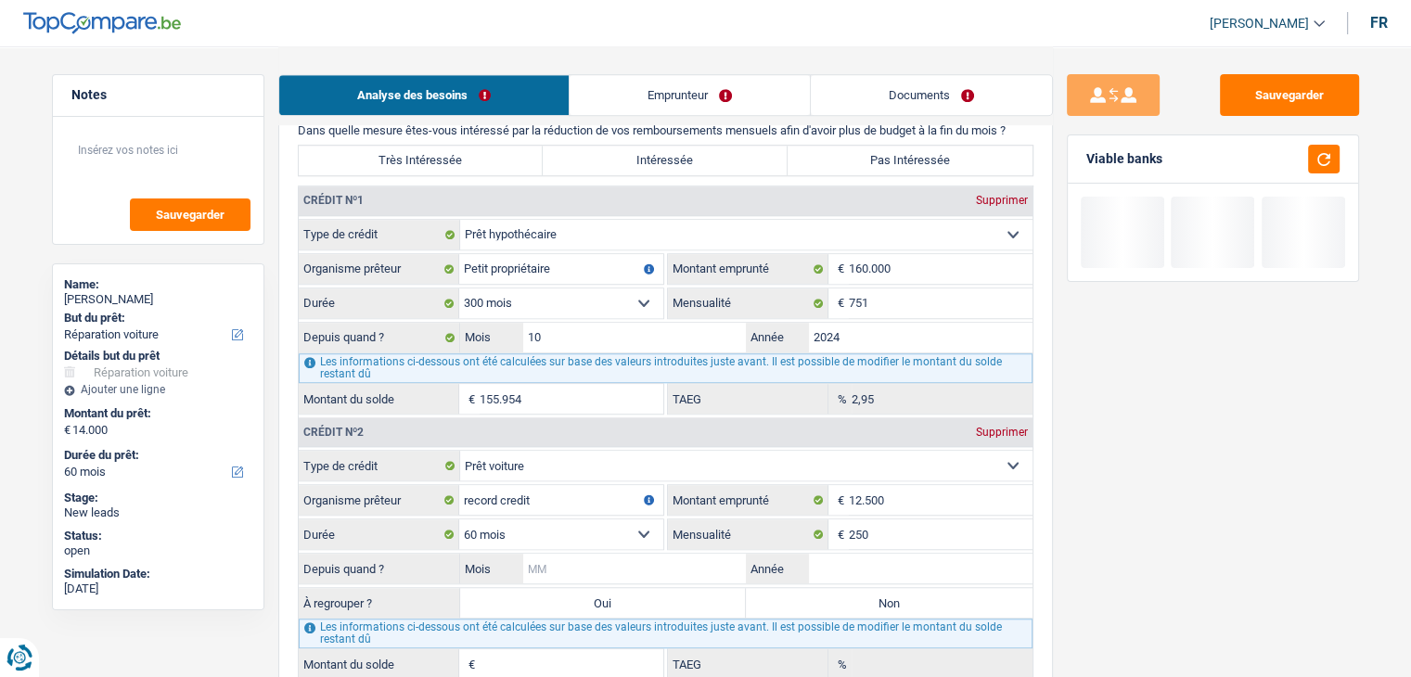
click at [571, 560] on input "Mois" at bounding box center [635, 569] width 224 height 30
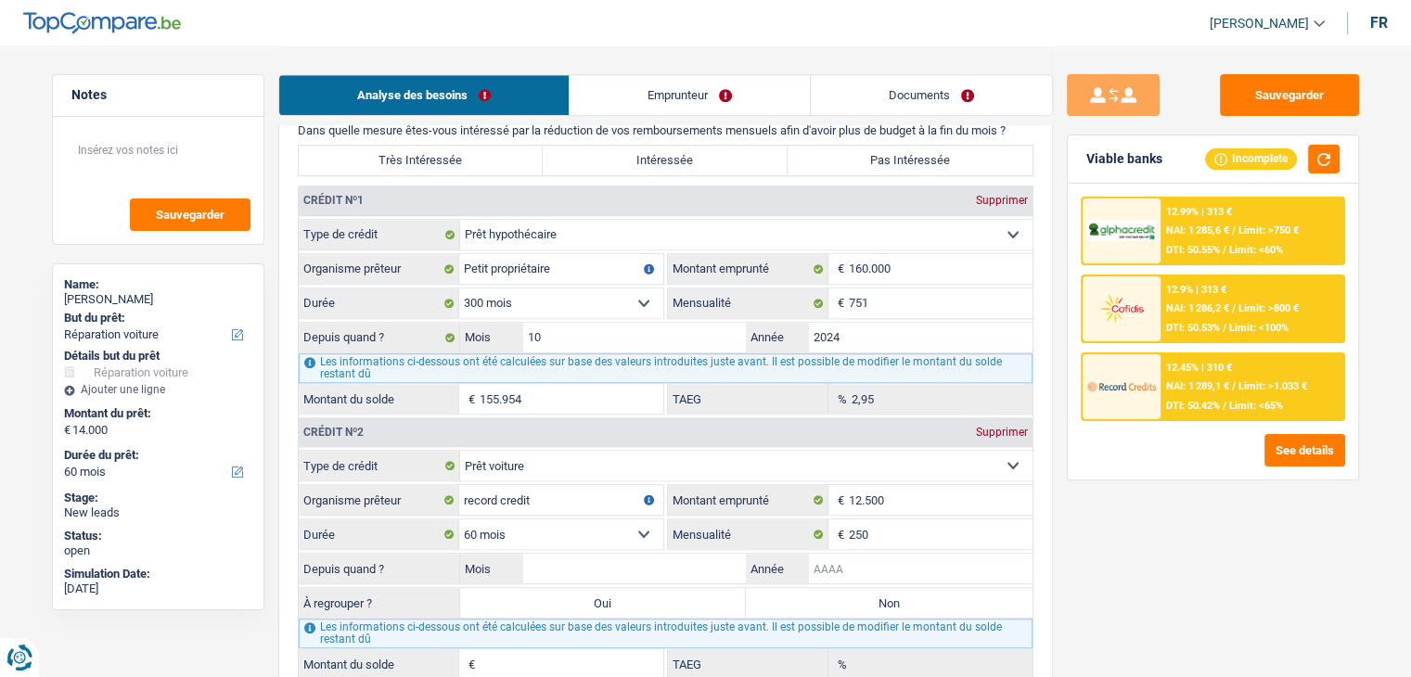
click at [830, 561] on input "Année" at bounding box center [921, 569] width 224 height 30
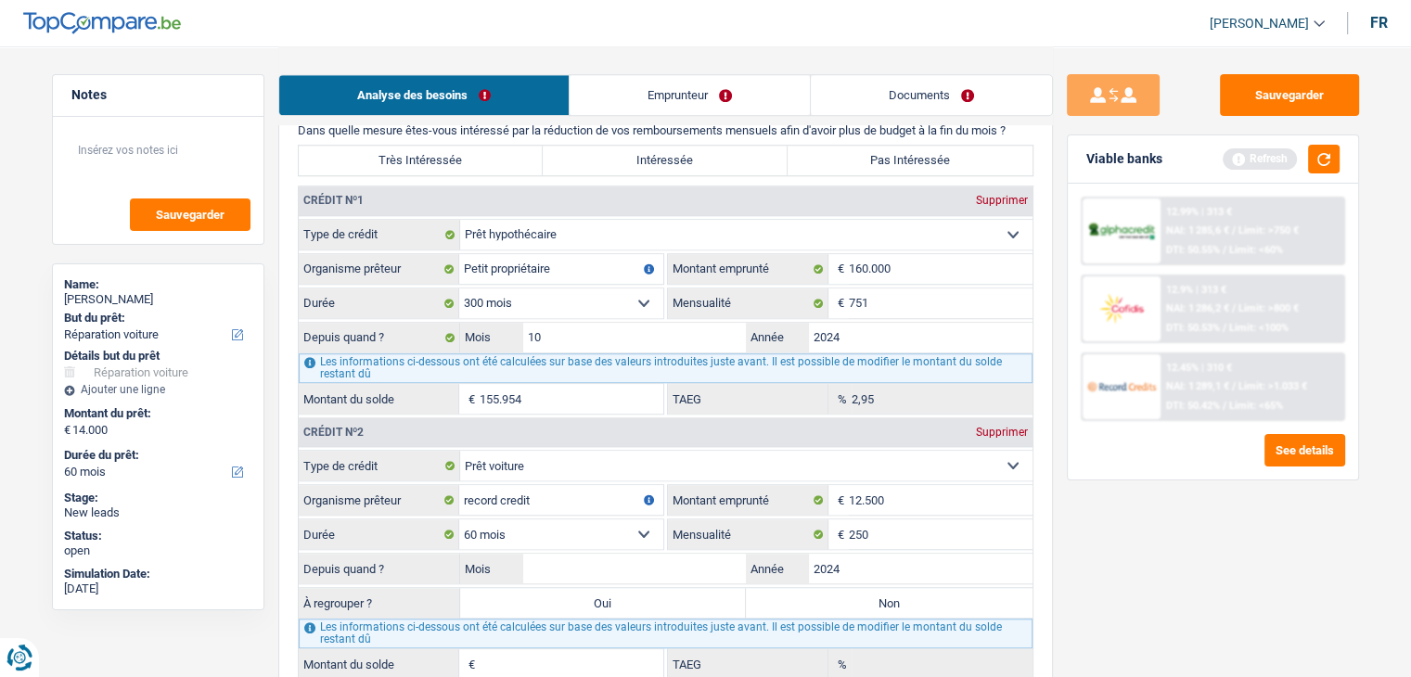
type input "2024"
click at [696, 561] on input "Mois" at bounding box center [635, 569] width 224 height 30
type input "11"
type input "10.725"
type input "7,68"
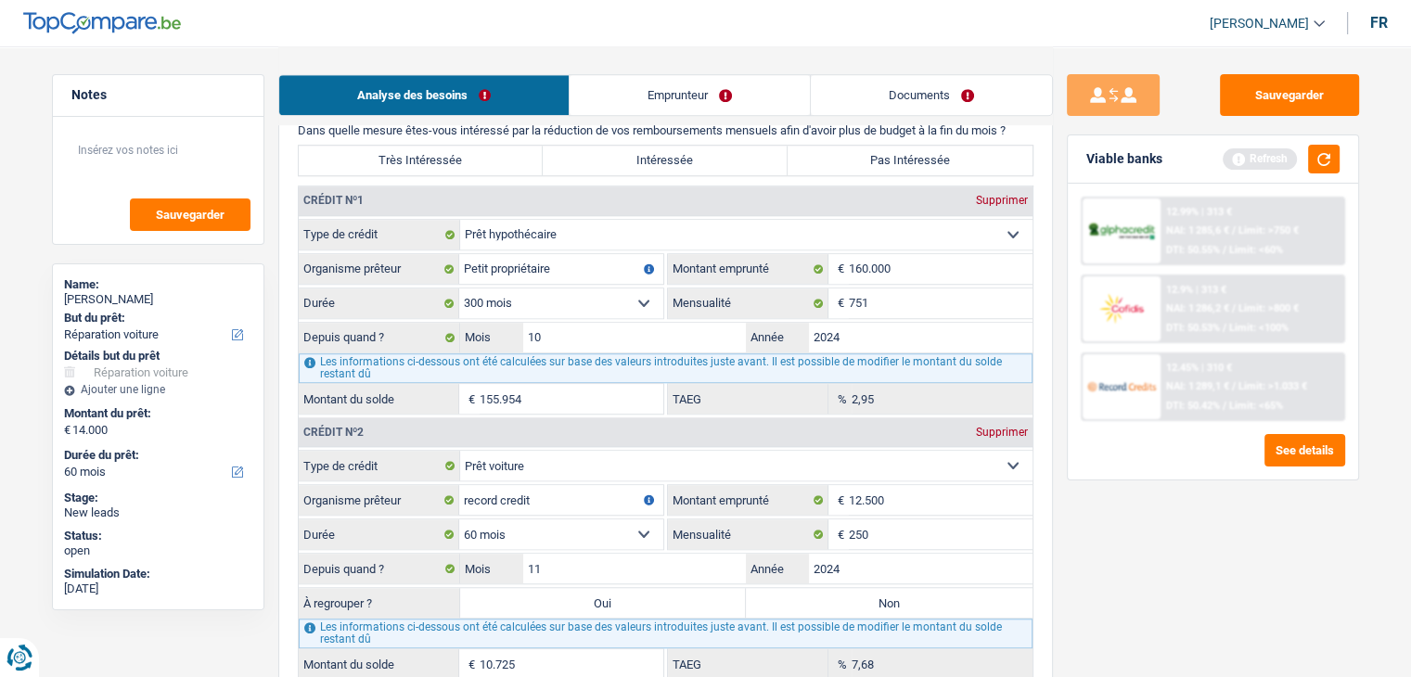
click at [1124, 573] on div "Sauvegarder Viable banks Refresh 12.99% | 313 € NAI: 1 285,6 € / Limit: >750 € …" at bounding box center [1213, 360] width 320 height 573
click at [1320, 146] on button "button" at bounding box center [1324, 159] width 32 height 29
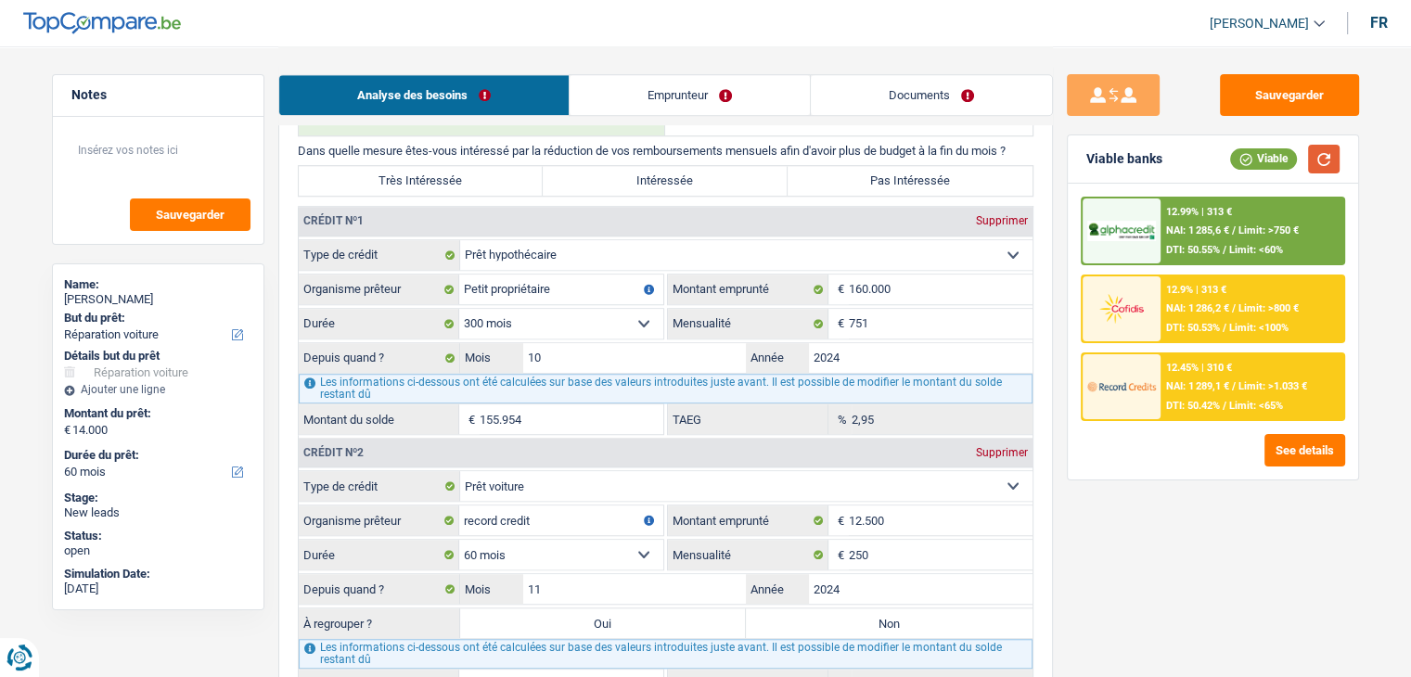
scroll to position [1206, 0]
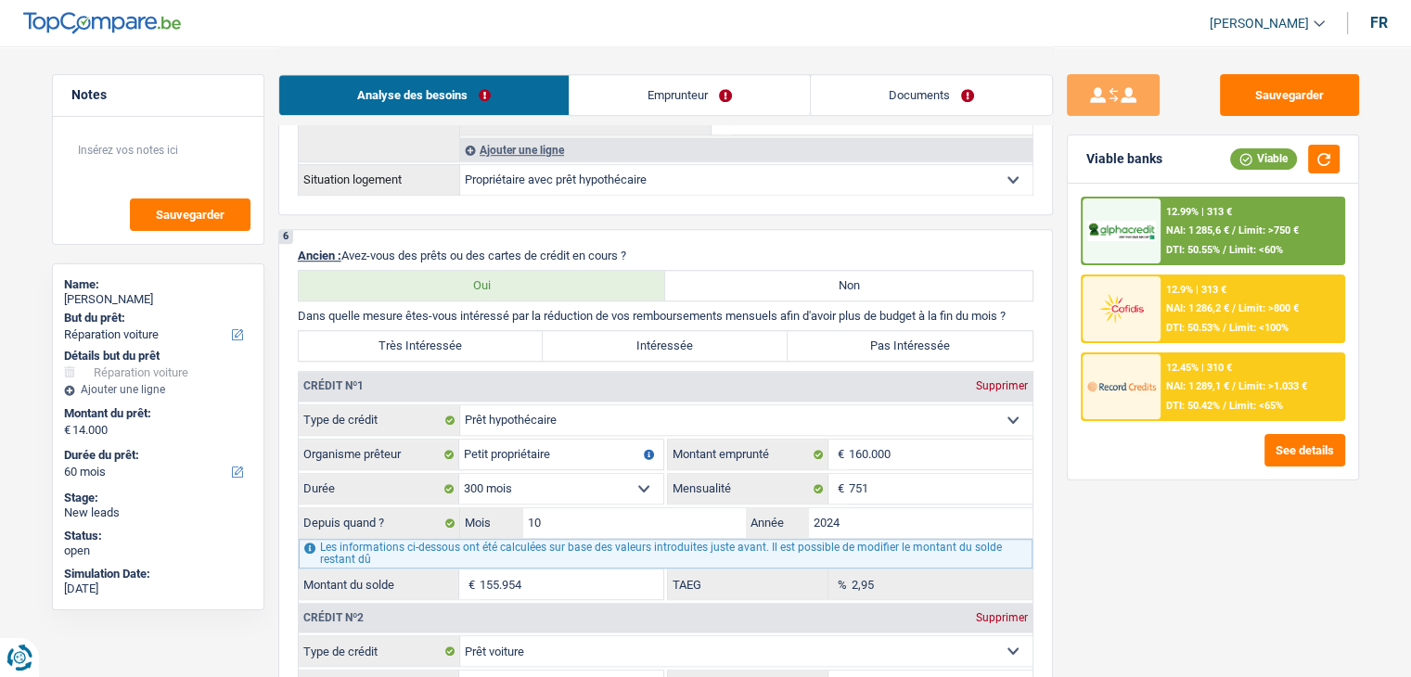
drag, startPoint x: 664, startPoint y: 243, endPoint x: 297, endPoint y: 240, distance: 367.5
click at [297, 240] on div "6 Ancien : Avez-vous des prêts ou des cartes de crédit en cours ? Oui Non Dans …" at bounding box center [665, 574] width 775 height 691
click at [307, 239] on div "6 Ancien : Avez-vous des prêts ou des cartes de crédit en cours ? Oui Non Dans …" at bounding box center [665, 574] width 775 height 691
drag, startPoint x: 287, startPoint y: 254, endPoint x: 649, endPoint y: 235, distance: 362.4
click at [649, 235] on div "6 Ancien : Avez-vous des prêts ou des cartes de crédit en cours ? Oui Non Dans …" at bounding box center [665, 574] width 775 height 691
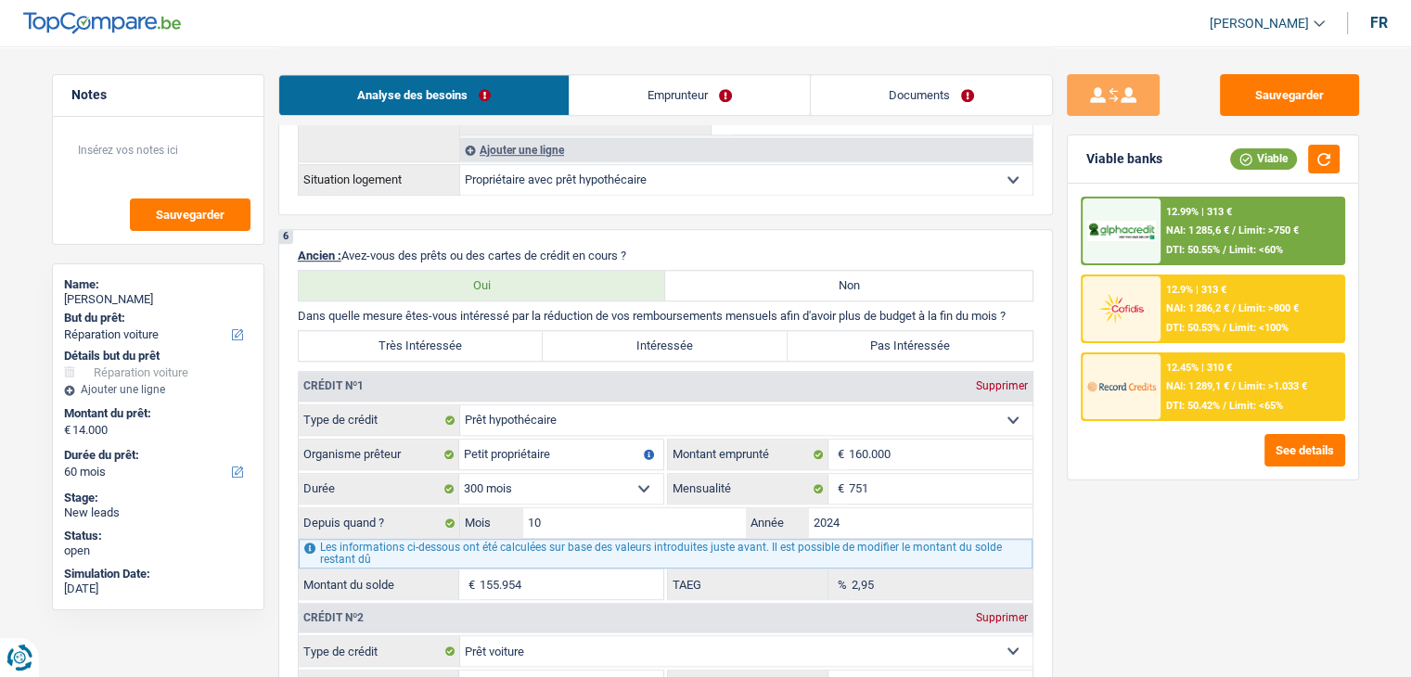
click at [649, 235] on div "6 Ancien : Avez-vous des prêts ou des cartes de crédit en cours ? Oui Non Dans …" at bounding box center [665, 574] width 775 height 691
drag, startPoint x: 643, startPoint y: 244, endPoint x: 431, endPoint y: 248, distance: 212.5
click at [431, 249] on p "Ancien : Avez-vous des prêts ou des cartes de crédit en cours ?" at bounding box center [666, 256] width 736 height 14
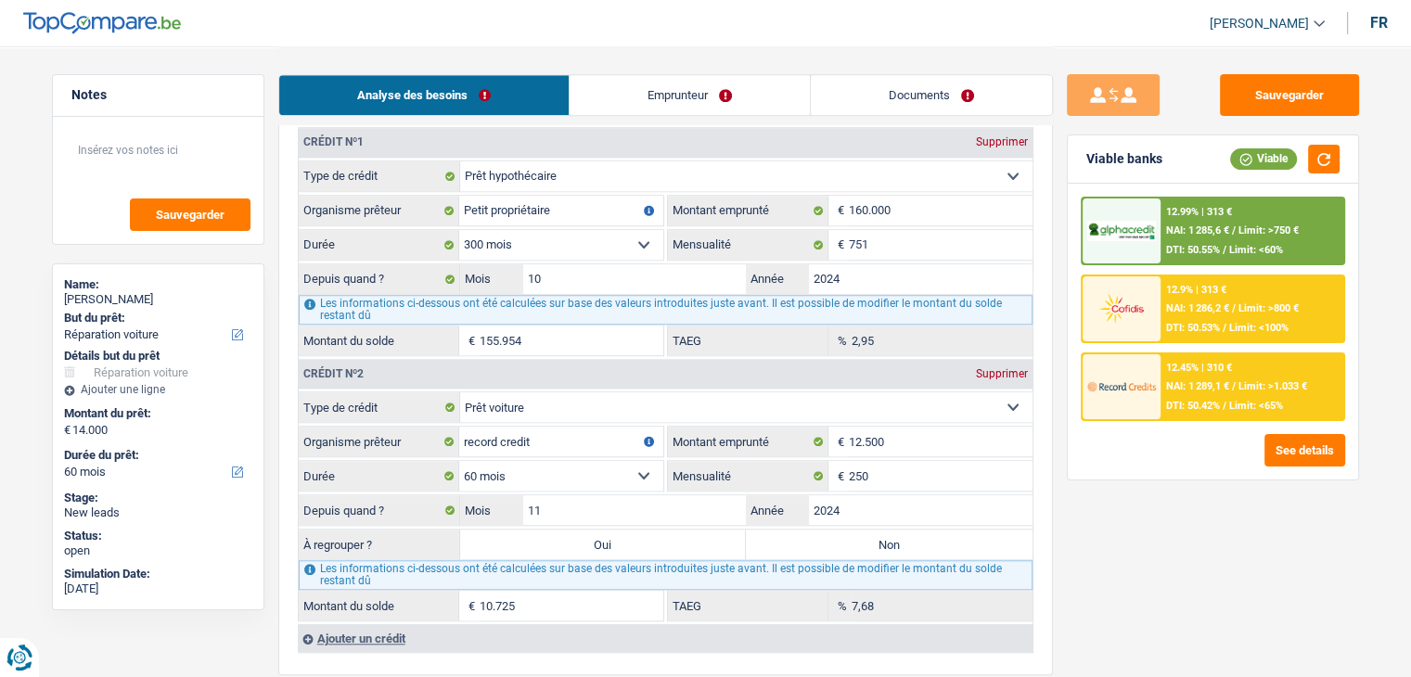
scroll to position [1670, 0]
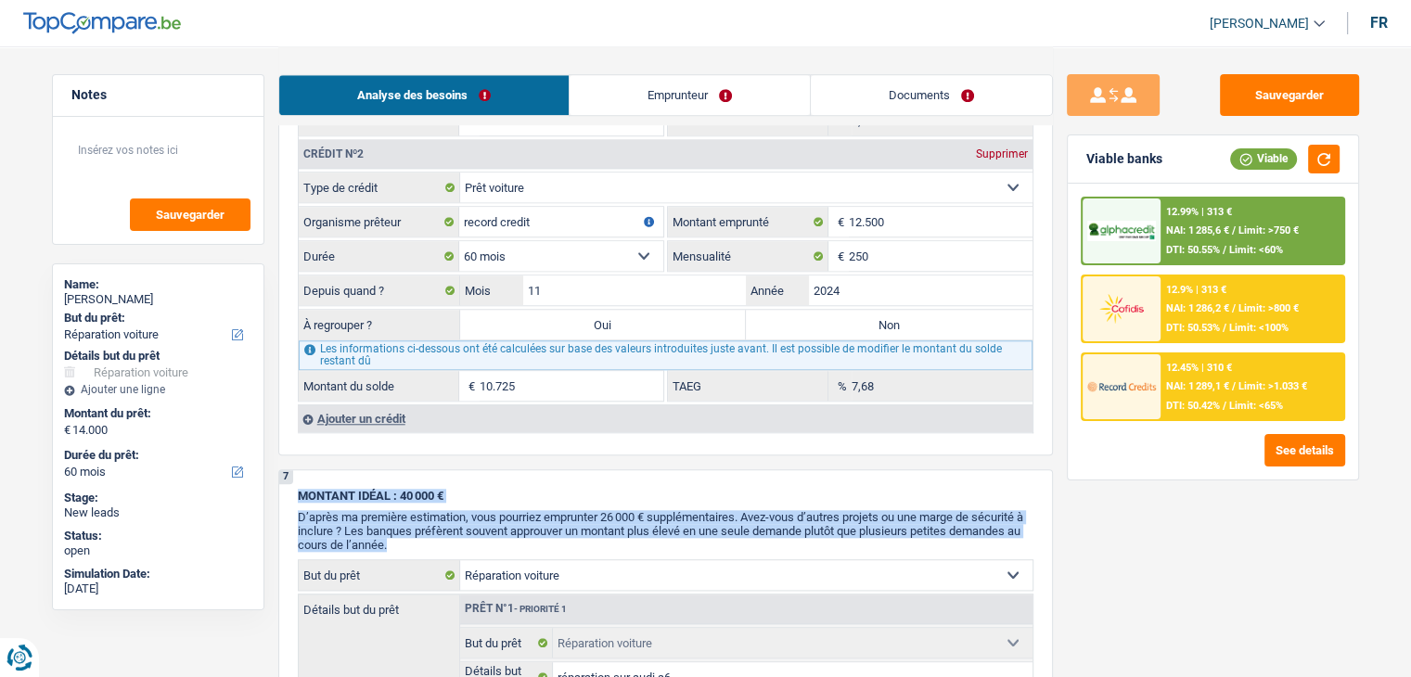
drag, startPoint x: 408, startPoint y: 534, endPoint x: 289, endPoint y: 476, distance: 133.2
click at [289, 476] on div "7 MONTANT IDÉAL : 40 000 € D’après ma première estimation, vous pourriez emprun…" at bounding box center [665, 658] width 775 height 377
click at [429, 470] on div "7 MONTANT IDÉAL : 40 000 € D’après ma première estimation, vous pourriez emprun…" at bounding box center [665, 658] width 775 height 377
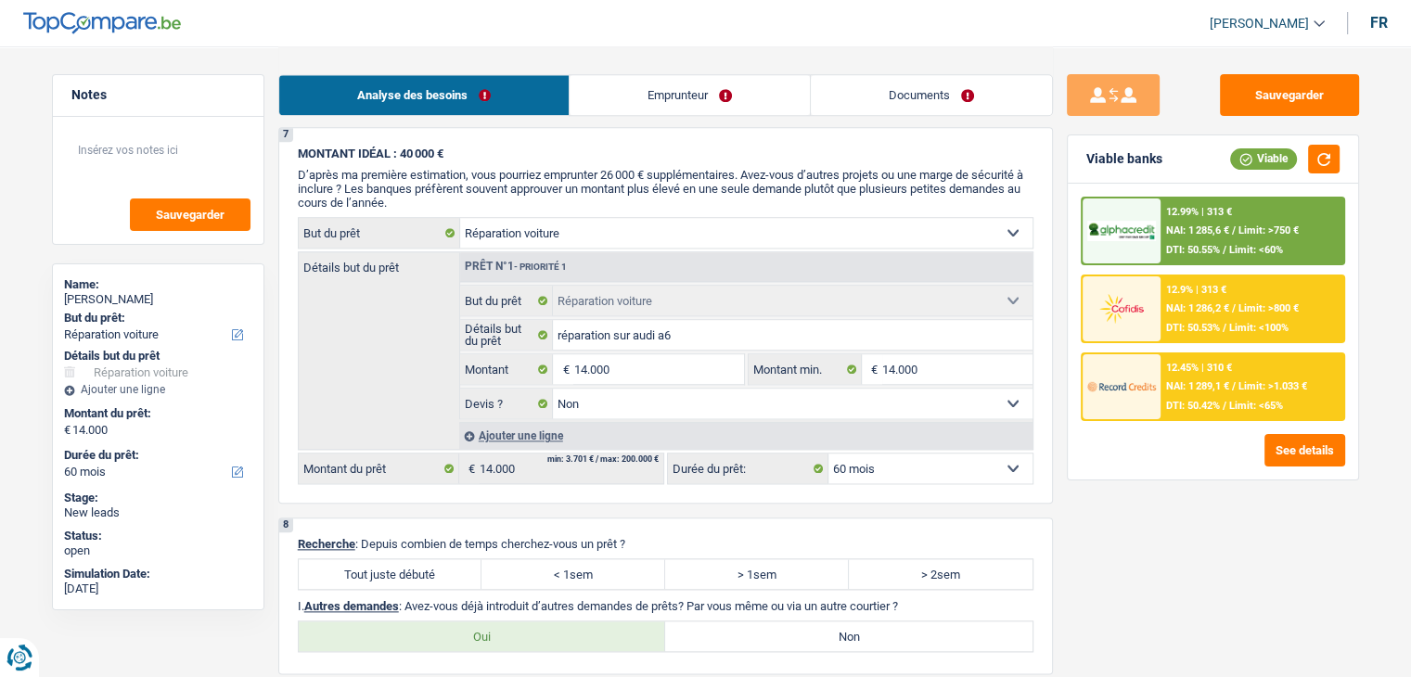
scroll to position [2227, 0]
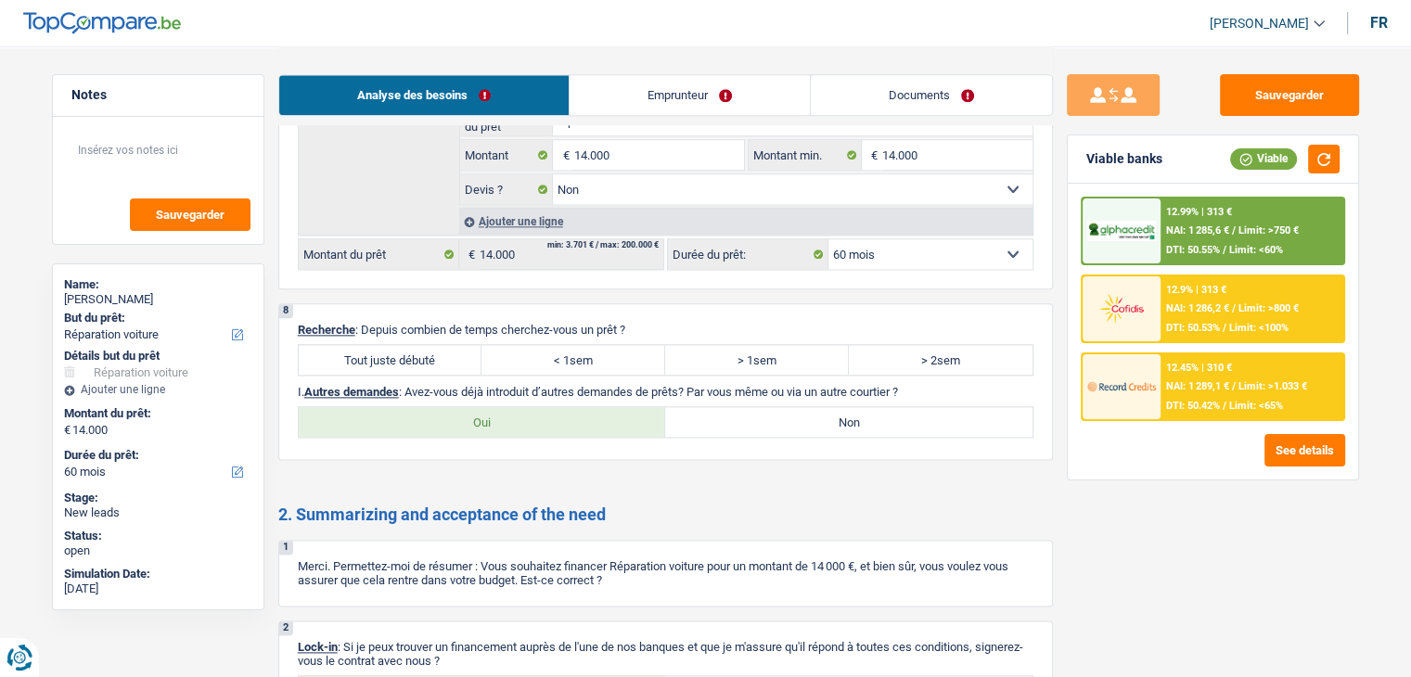
click at [408, 345] on label "Tout juste débuté" at bounding box center [391, 360] width 184 height 30
click at [408, 345] on input "Tout juste débuté" at bounding box center [391, 360] width 184 height 30
radio input "true"
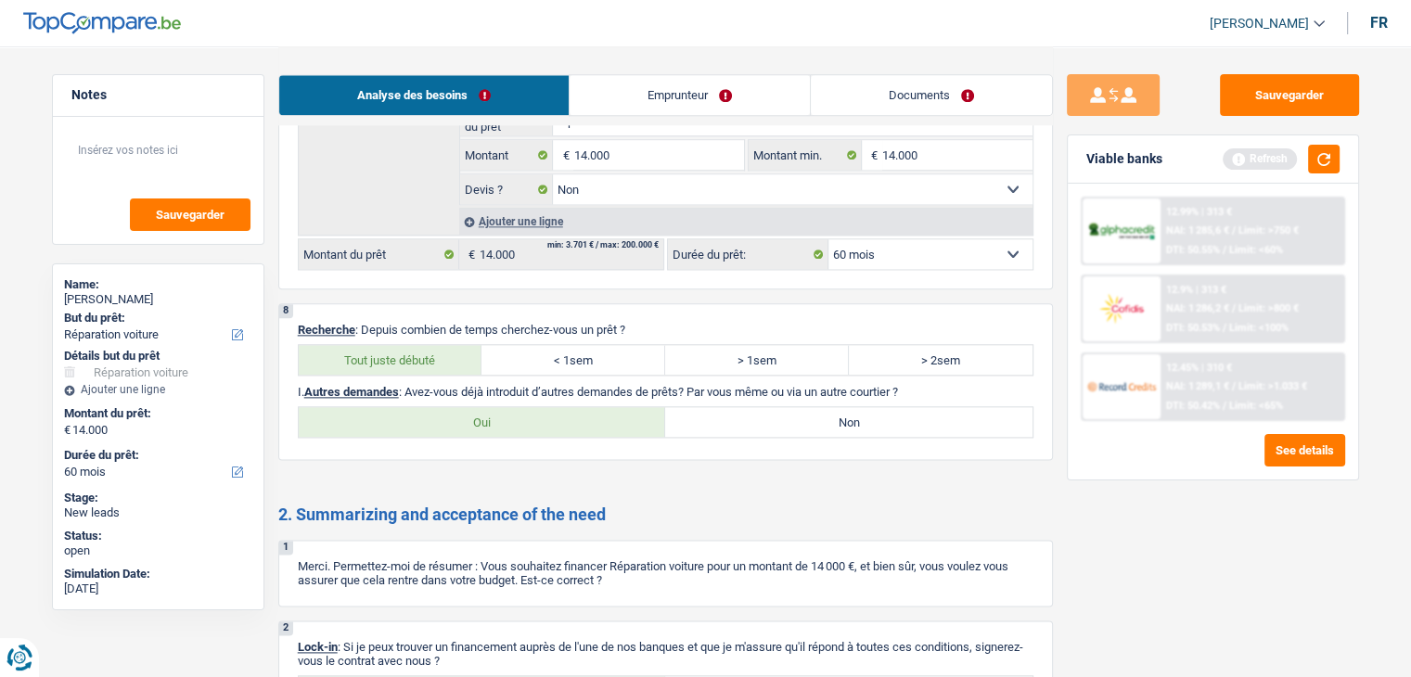
click at [753, 413] on label "Non" at bounding box center [848, 422] width 367 height 30
click at [753, 413] on input "Non" at bounding box center [848, 422] width 367 height 30
radio input "true"
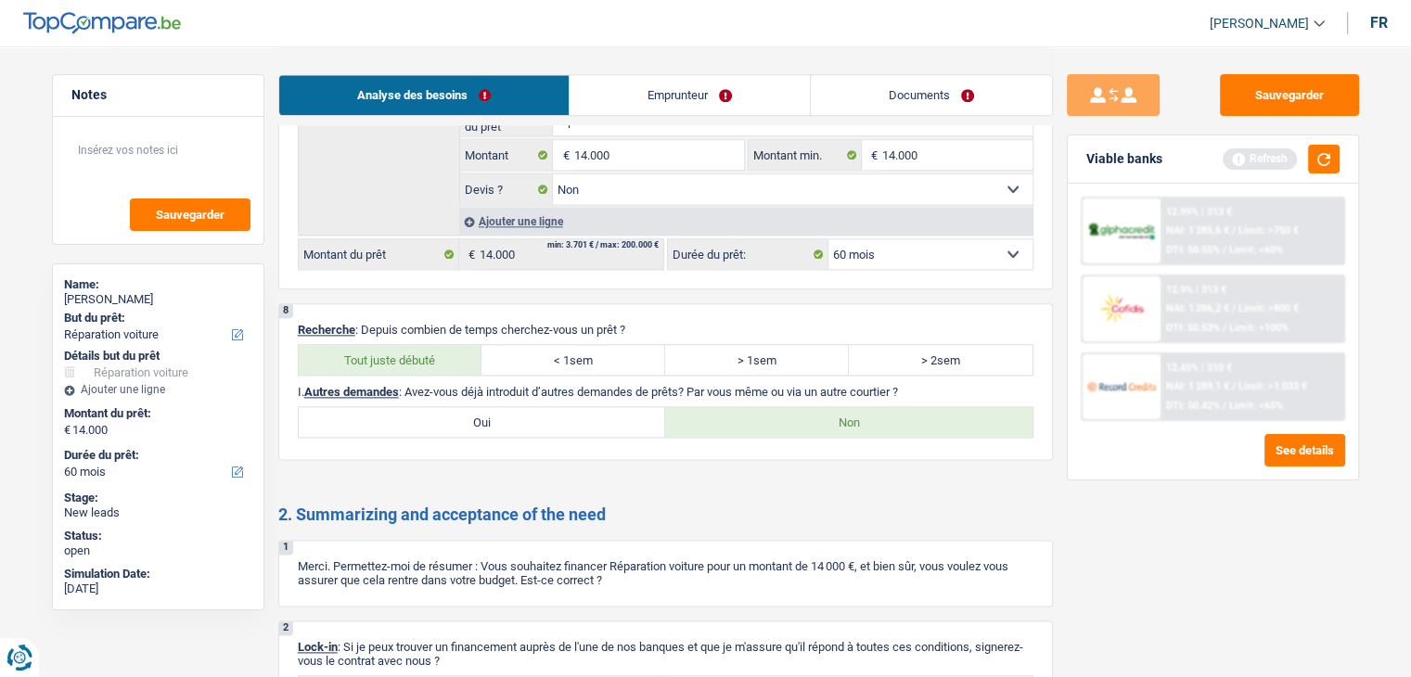
scroll to position [2413, 0]
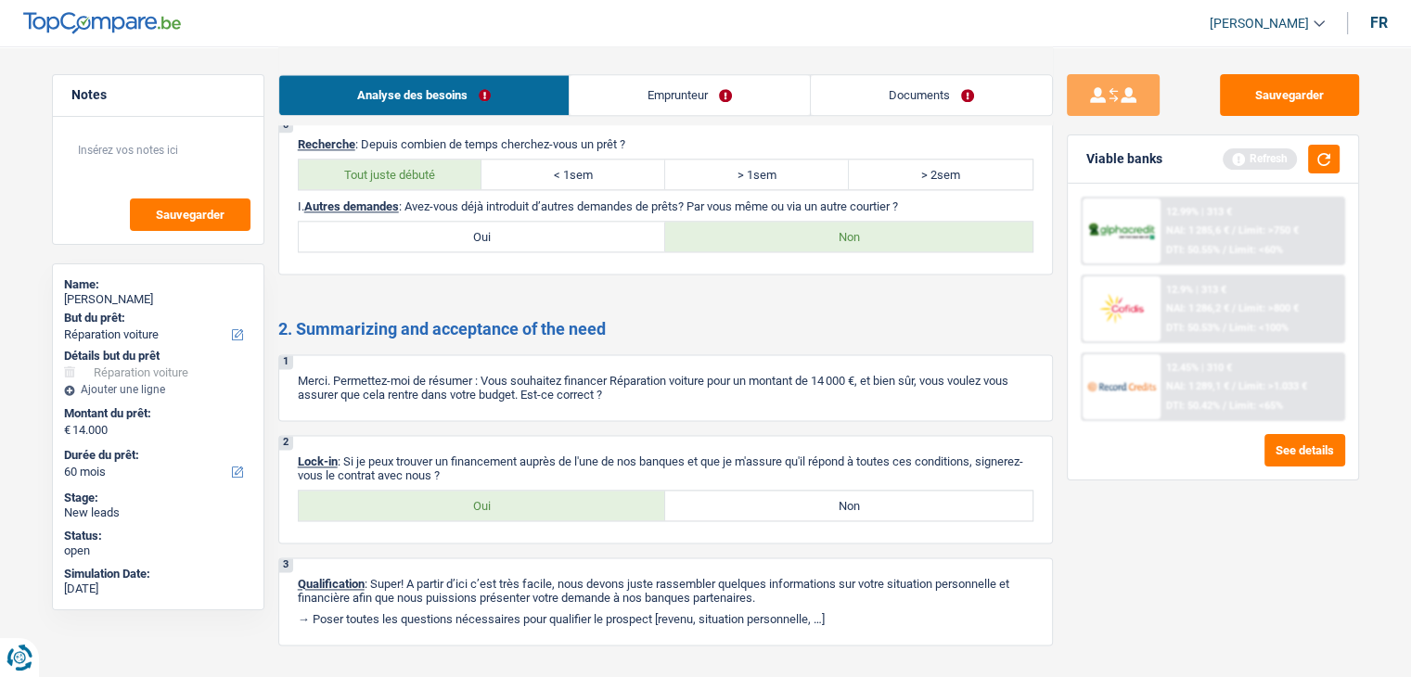
drag, startPoint x: 506, startPoint y: 497, endPoint x: 508, endPoint y: 456, distance: 41.8
click at [505, 497] on label "Oui" at bounding box center [482, 506] width 367 height 30
click at [505, 497] on input "Oui" at bounding box center [482, 506] width 367 height 30
radio input "true"
click at [642, 97] on link "Emprunteur" at bounding box center [690, 95] width 240 height 40
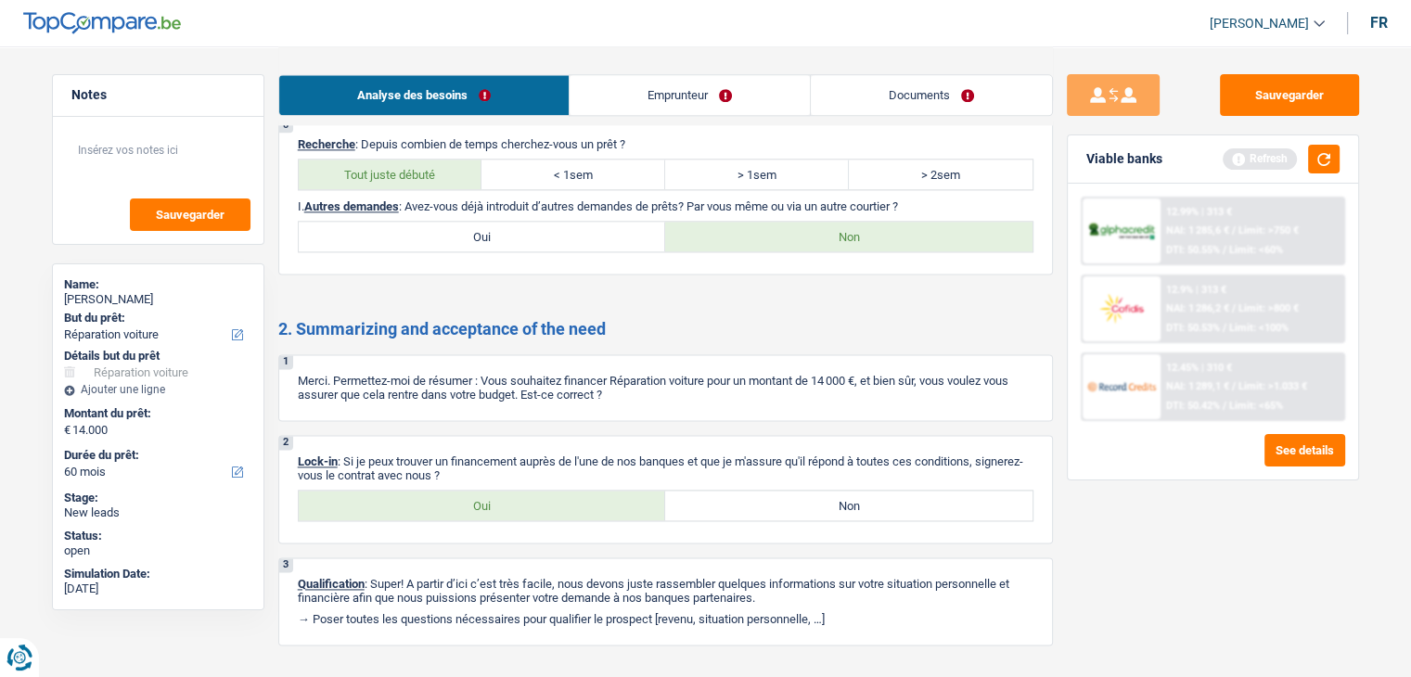
scroll to position [0, 0]
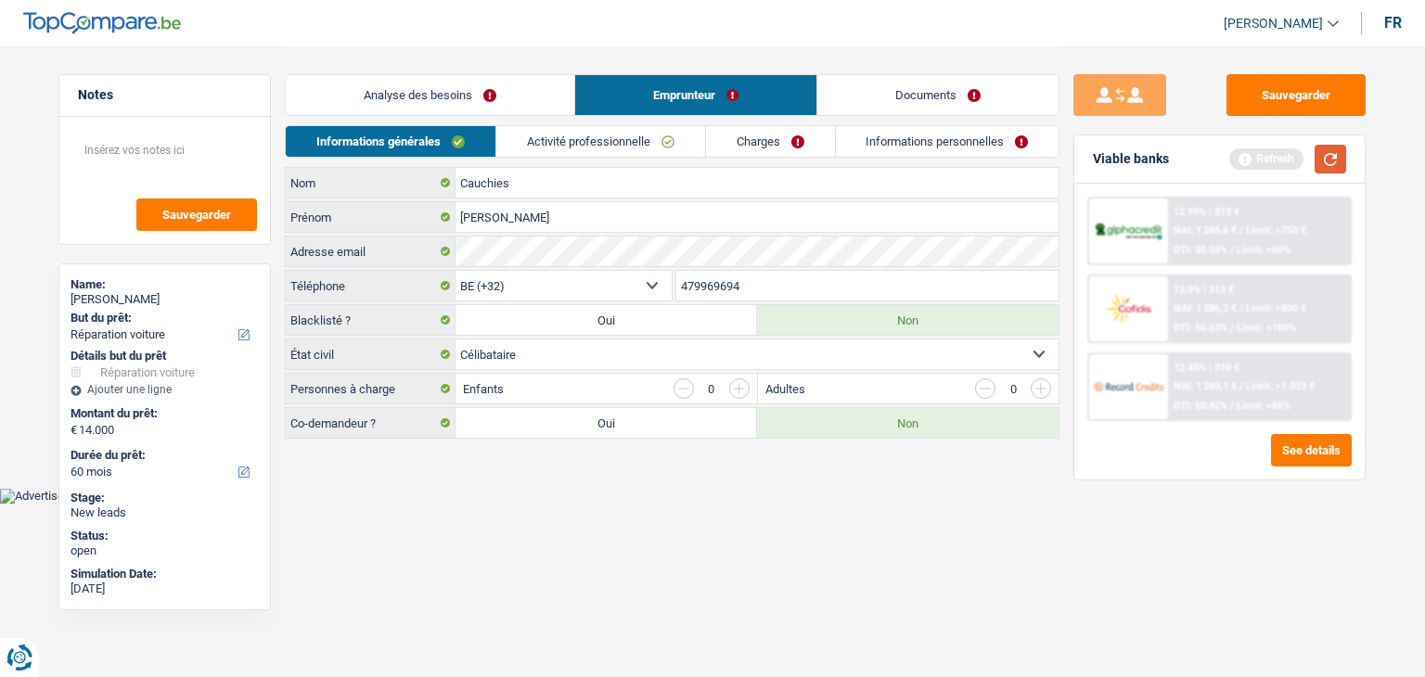
click at [1329, 157] on button "button" at bounding box center [1331, 159] width 32 height 29
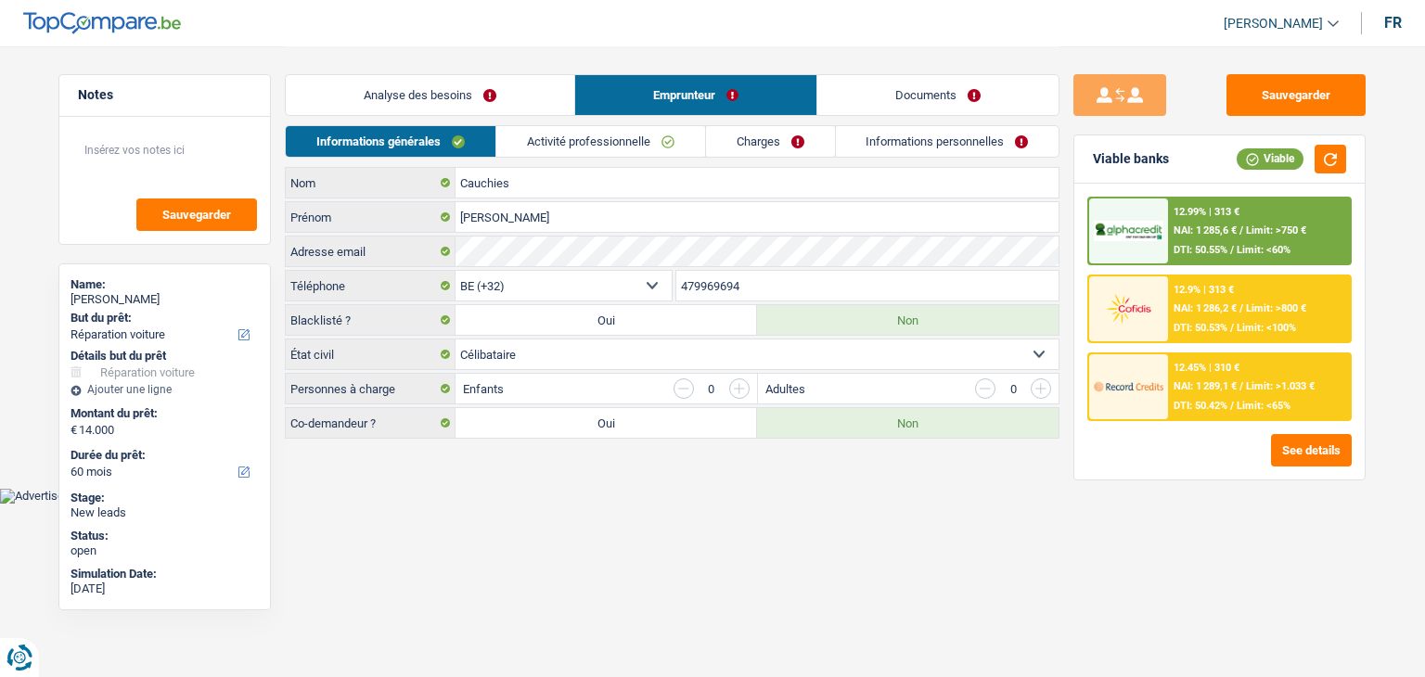
click at [523, 504] on html "Vous avez le contrôle de vos données Nous utilisons des cookies, tout comme nos…" at bounding box center [712, 252] width 1425 height 504
click at [522, 500] on html "Vous avez le contrôle de vos données Nous utilisons des cookies, tout comme nos…" at bounding box center [712, 252] width 1425 height 504
click at [601, 141] on link "Activité professionnelle" at bounding box center [600, 141] width 209 height 31
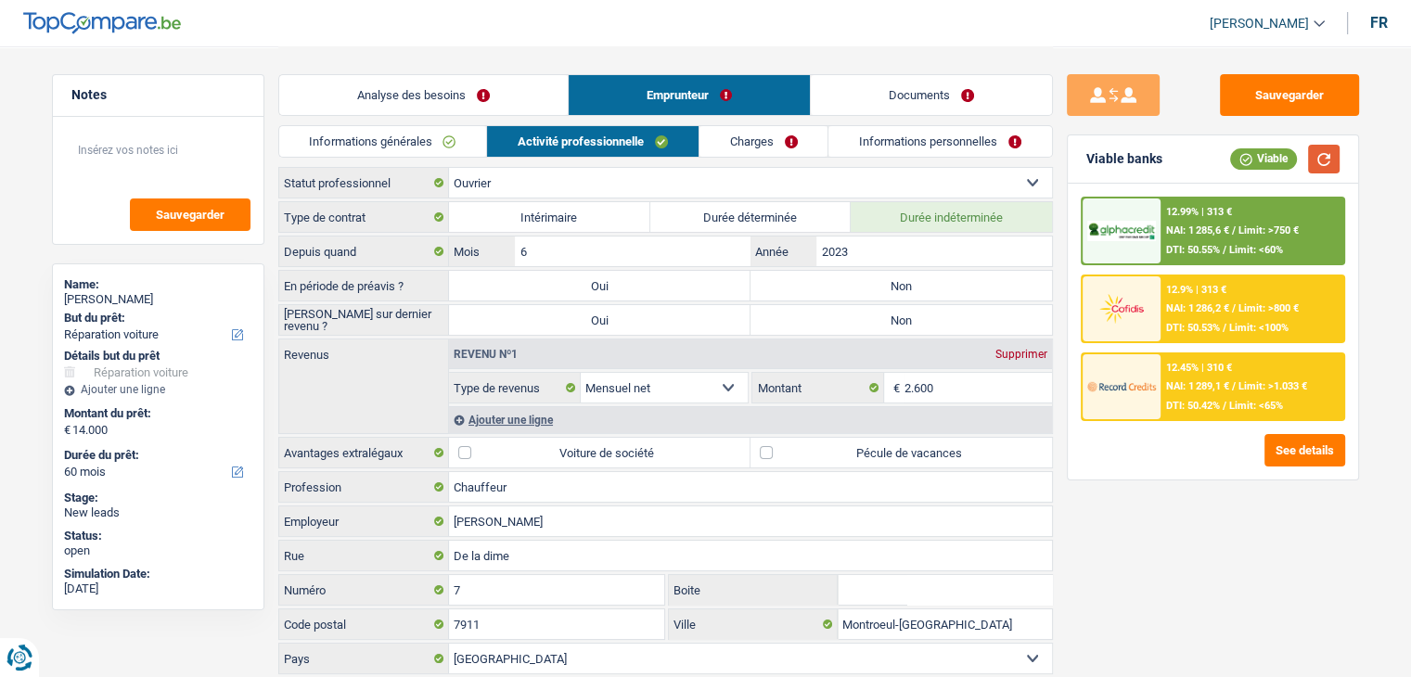
click at [1315, 171] on button "button" at bounding box center [1324, 159] width 32 height 29
click at [1065, 296] on div "Sauvegarder Viable banks Viable 12.99% | 313 € NAI: 1 285,6 € / Limit: >750 € D…" at bounding box center [1213, 360] width 320 height 573
click at [904, 290] on label "Non" at bounding box center [902, 286] width 302 height 30
click at [904, 290] on input "Non" at bounding box center [902, 286] width 302 height 30
radio input "true"
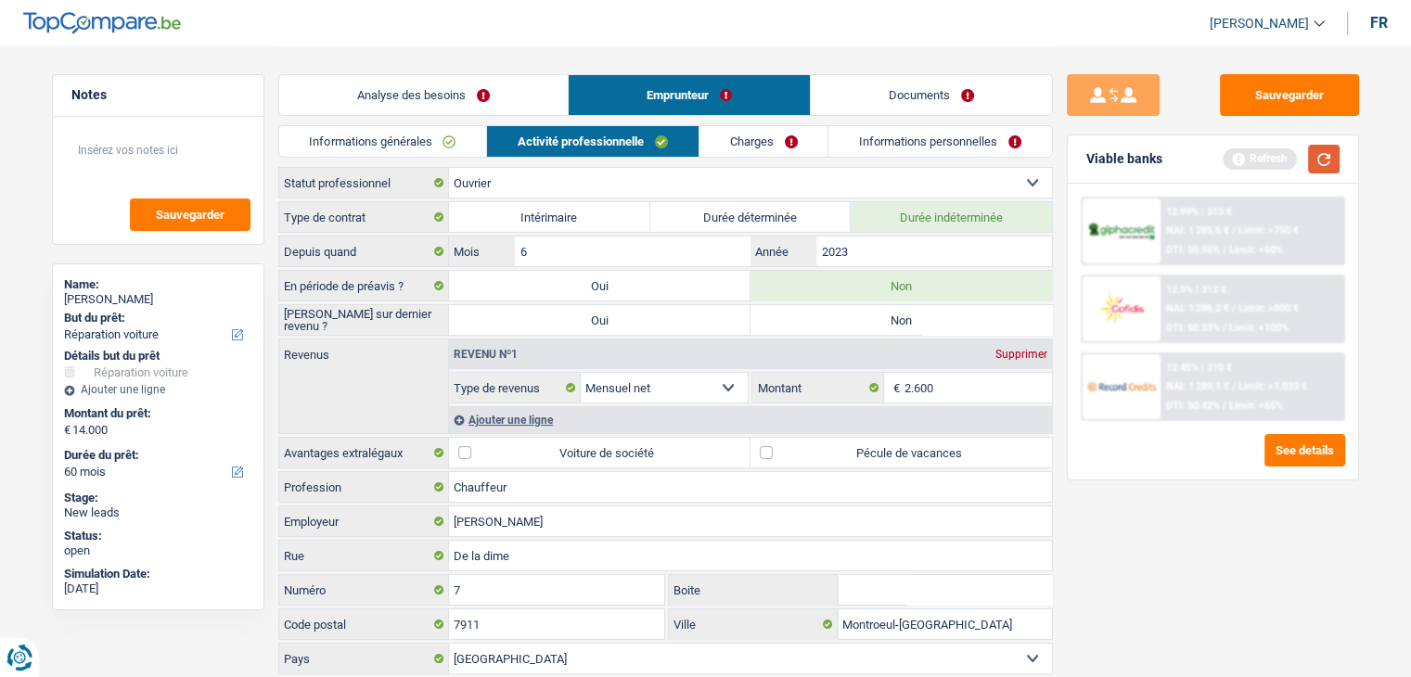
drag, startPoint x: 1325, startPoint y: 160, endPoint x: 1261, endPoint y: 183, distance: 68.1
click at [1325, 160] on button "button" at bounding box center [1324, 159] width 32 height 29
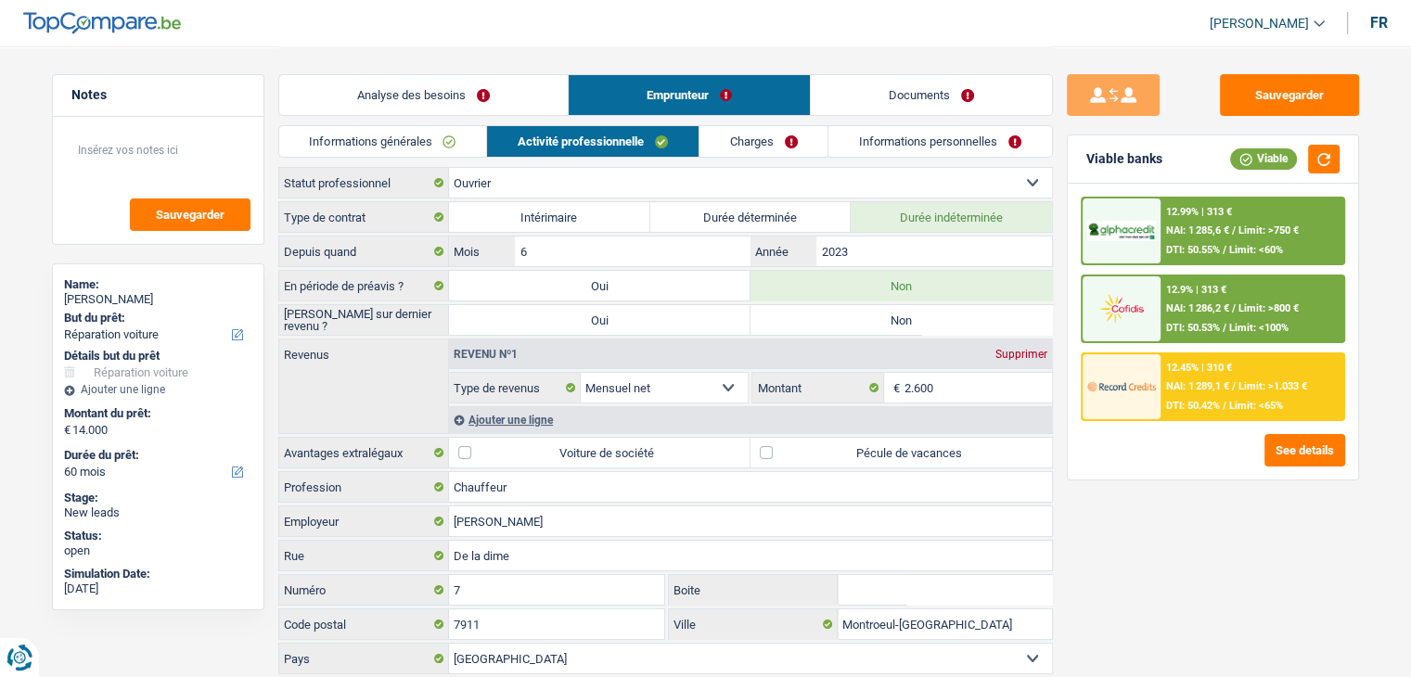
click at [1194, 584] on div "Sauvegarder Viable banks Viable 12.99% | 313 € NAI: 1 285,6 € / Limit: >750 € D…" at bounding box center [1213, 360] width 320 height 573
click at [488, 419] on div "Ajouter une ligne" at bounding box center [750, 419] width 603 height 27
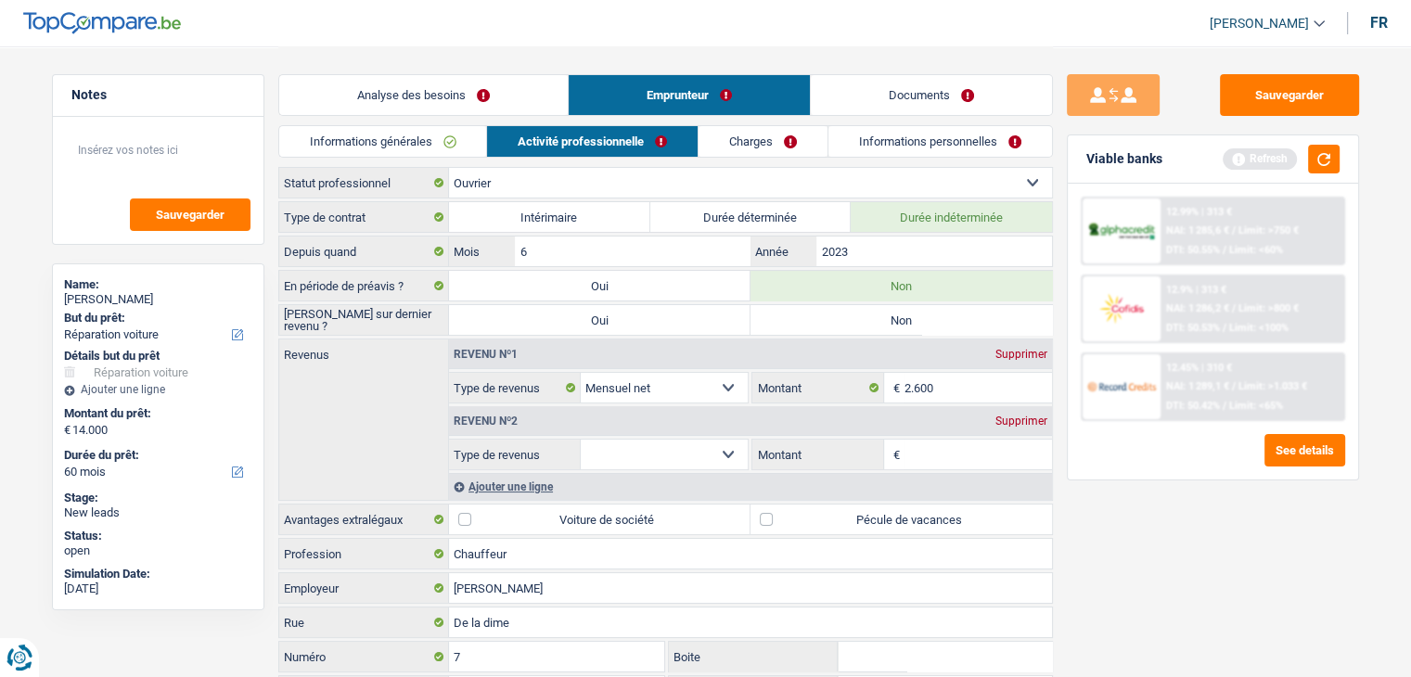
click at [1018, 416] on div "Supprimer" at bounding box center [1021, 421] width 61 height 11
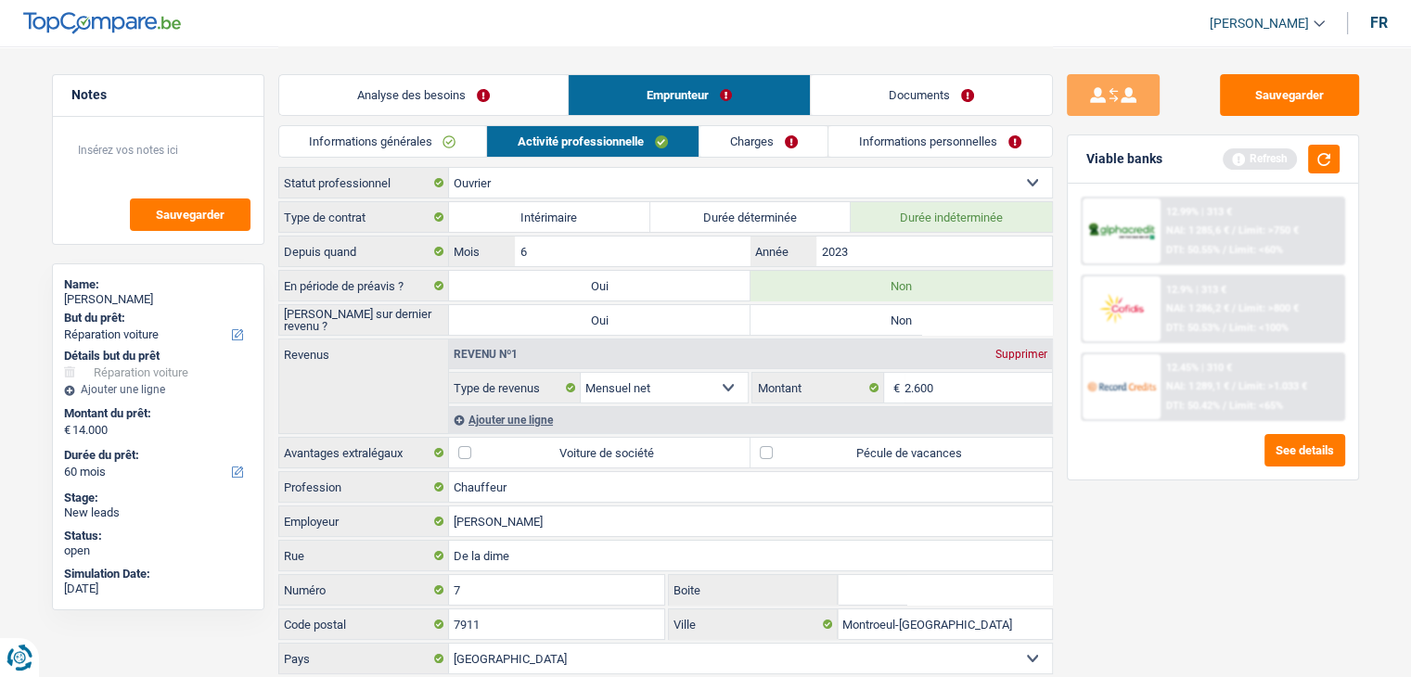
click at [777, 451] on label "Pécule de vacances" at bounding box center [902, 453] width 302 height 30
click at [777, 451] on input "Pécule de vacances" at bounding box center [902, 453] width 302 height 30
checkbox input "true"
click at [751, 146] on link "Charges" at bounding box center [764, 141] width 129 height 31
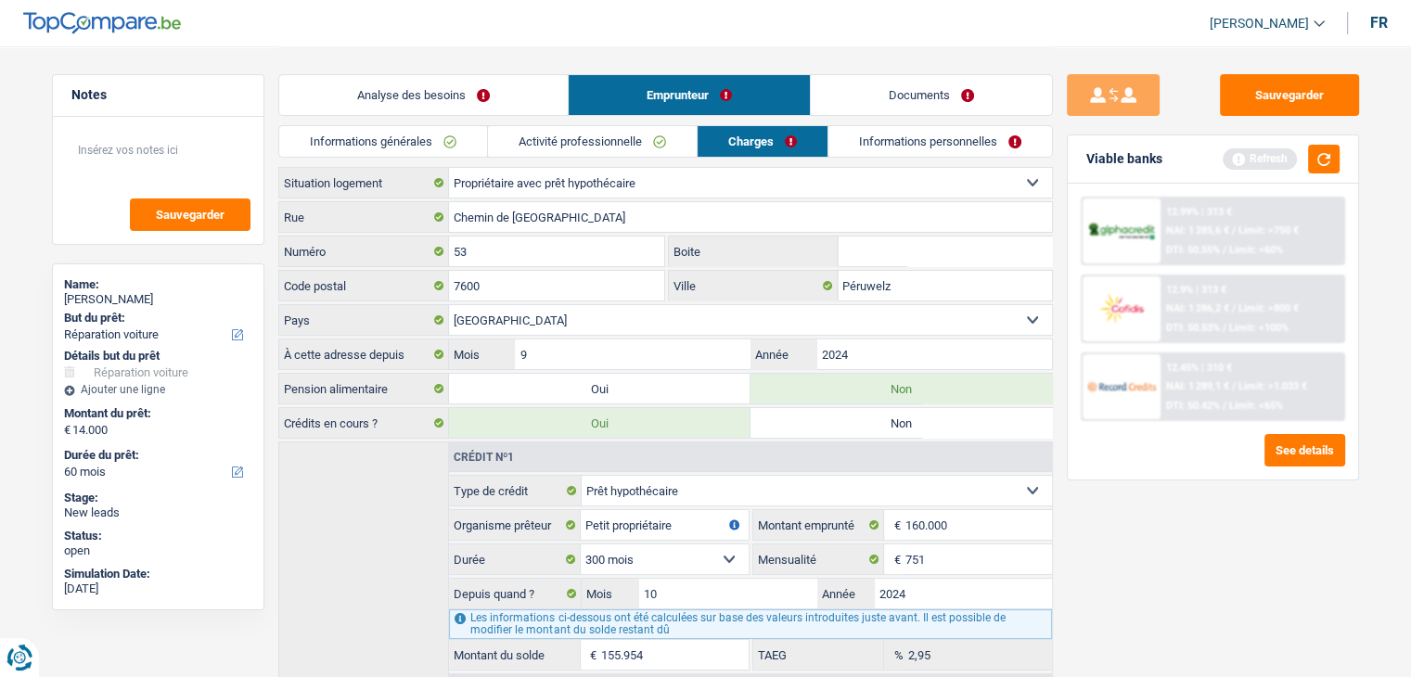
click at [1246, 542] on div "Sauvegarder Viable banks Refresh 12.99% | 313 € NAI: 1 285,6 € / Limit: >750 € …" at bounding box center [1213, 360] width 320 height 573
click at [1320, 138] on div "Viable banks Refresh" at bounding box center [1213, 159] width 290 height 48
click at [1321, 173] on button "button" at bounding box center [1324, 159] width 32 height 29
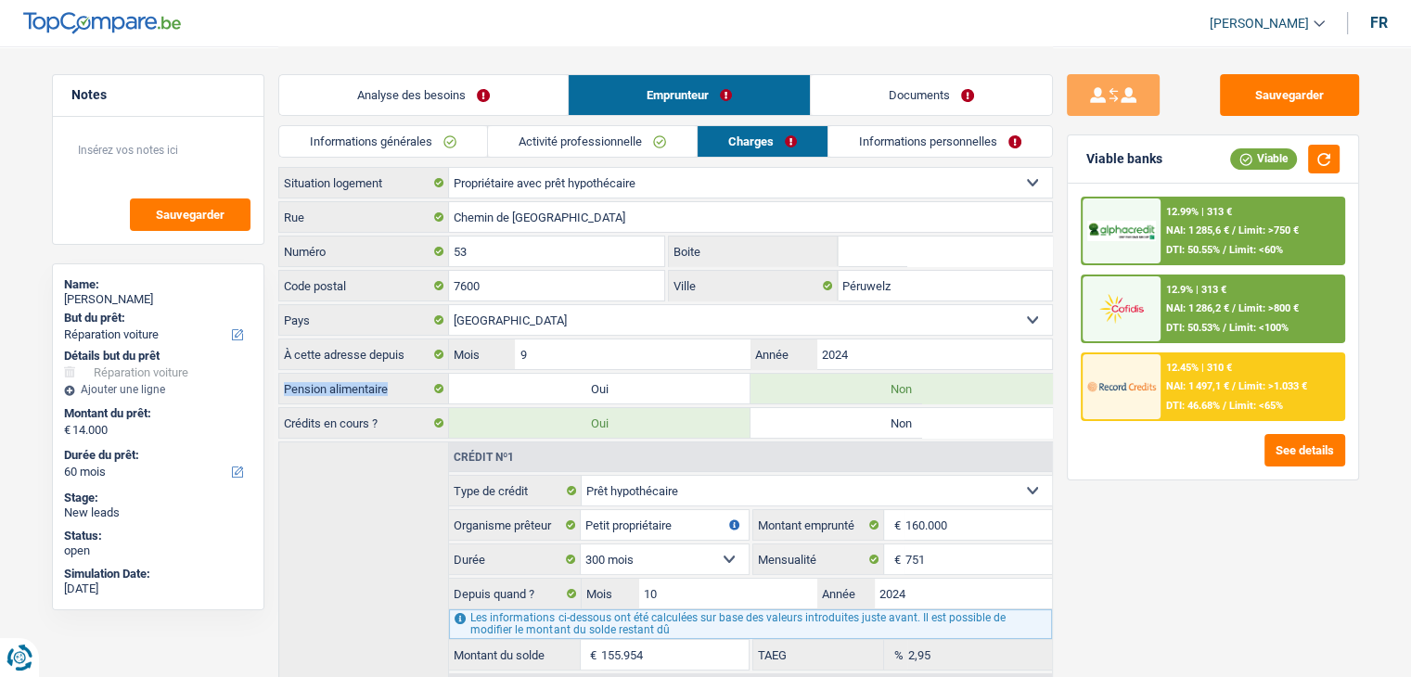
drag, startPoint x: 394, startPoint y: 384, endPoint x: 279, endPoint y: 380, distance: 115.1
click at [279, 380] on label "Pension alimentaire" at bounding box center [364, 389] width 170 height 30
click at [327, 392] on label "Pension alimentaire" at bounding box center [364, 389] width 170 height 30
click at [880, 162] on div "Informations générales Activité professionnelle Charges Informations personnell…" at bounding box center [665, 146] width 775 height 42
click at [876, 146] on link "Informations personnelles" at bounding box center [941, 141] width 224 height 31
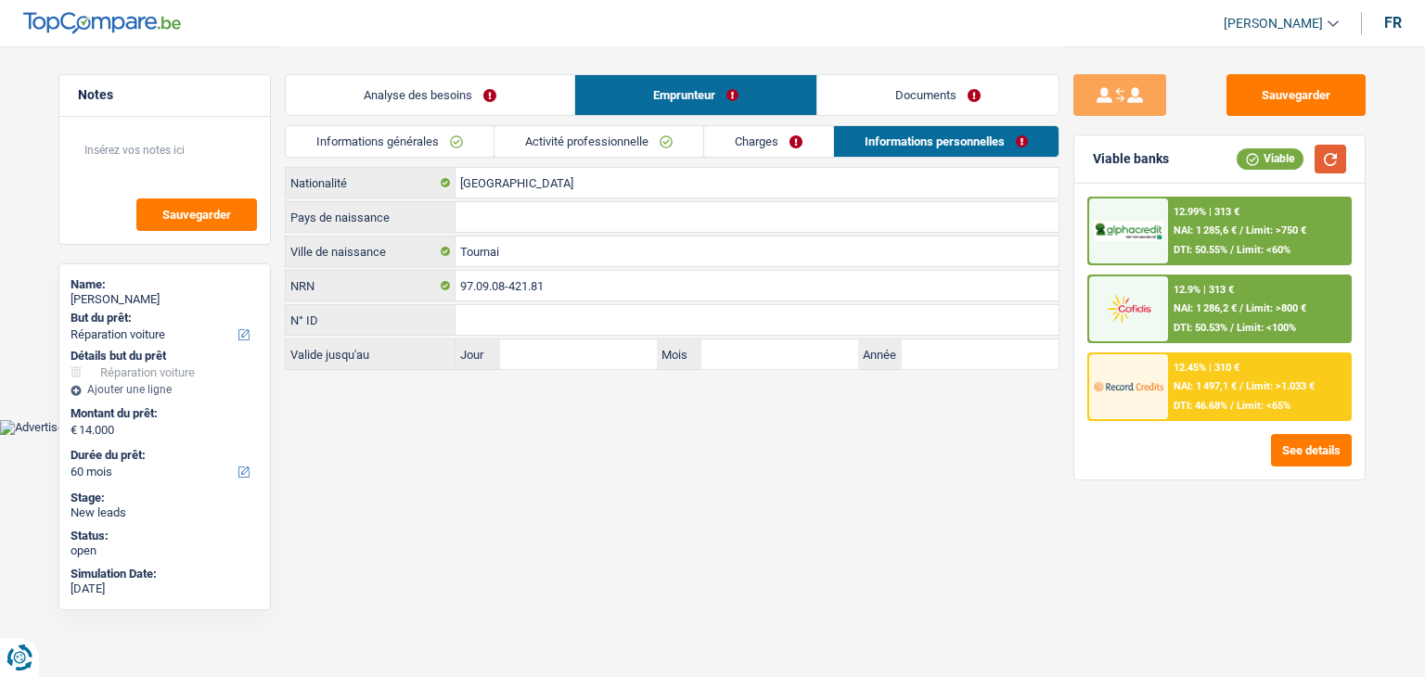
click at [1328, 158] on button "button" at bounding box center [1331, 159] width 32 height 29
click at [480, 212] on input "Pays de naissance" at bounding box center [757, 217] width 603 height 30
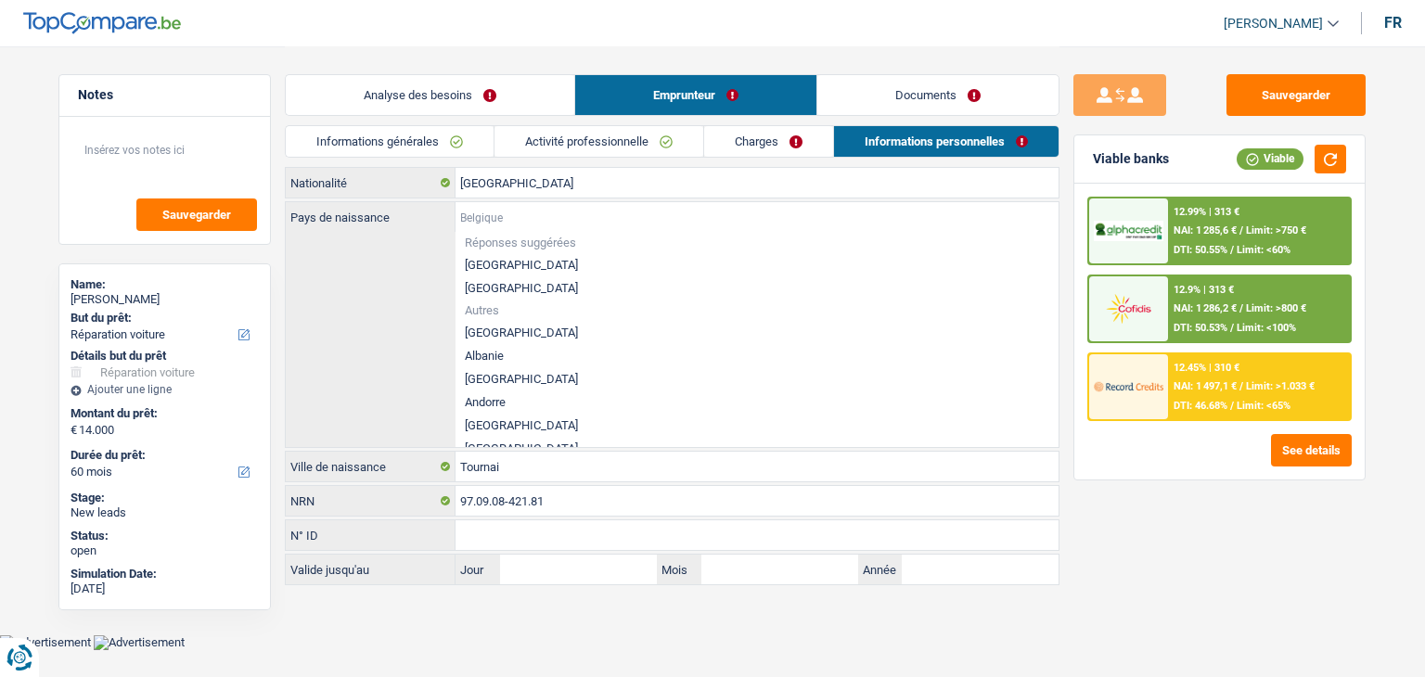
type input "B"
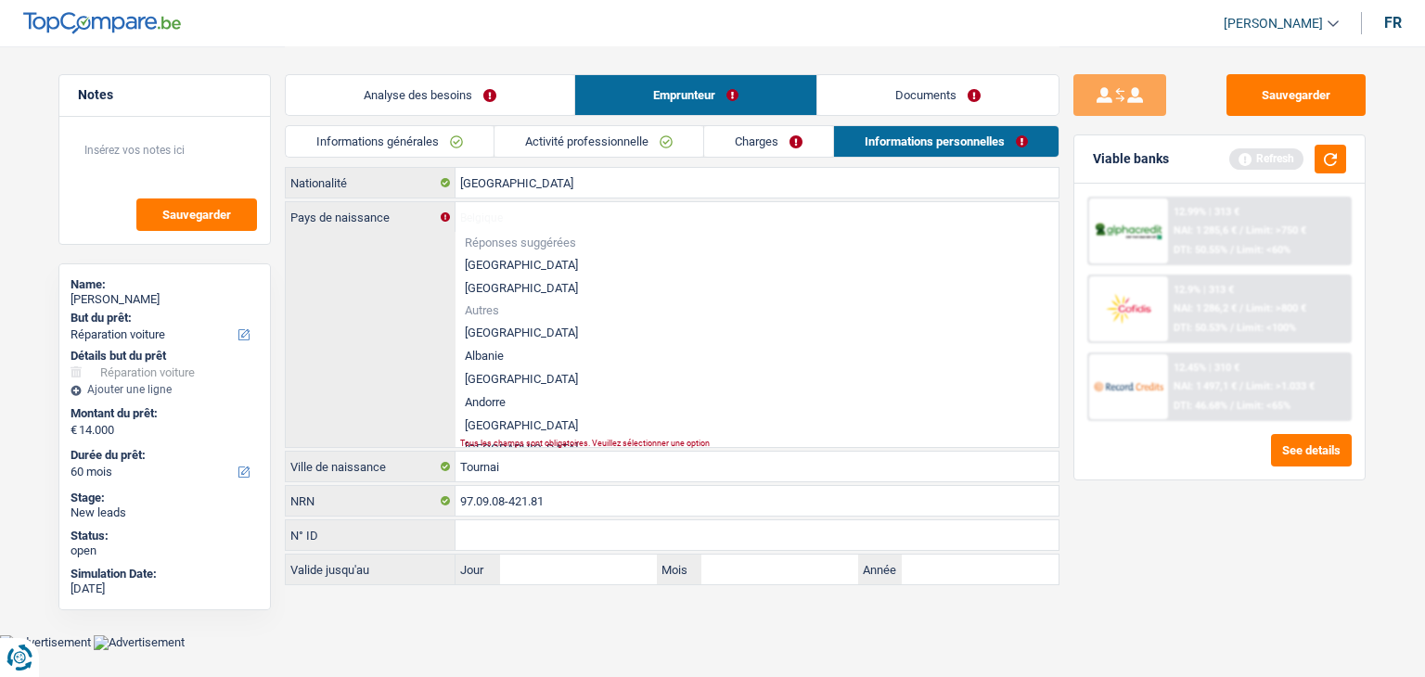
click at [492, 260] on li "[GEOGRAPHIC_DATA]" at bounding box center [757, 264] width 603 height 23
type input "[GEOGRAPHIC_DATA]"
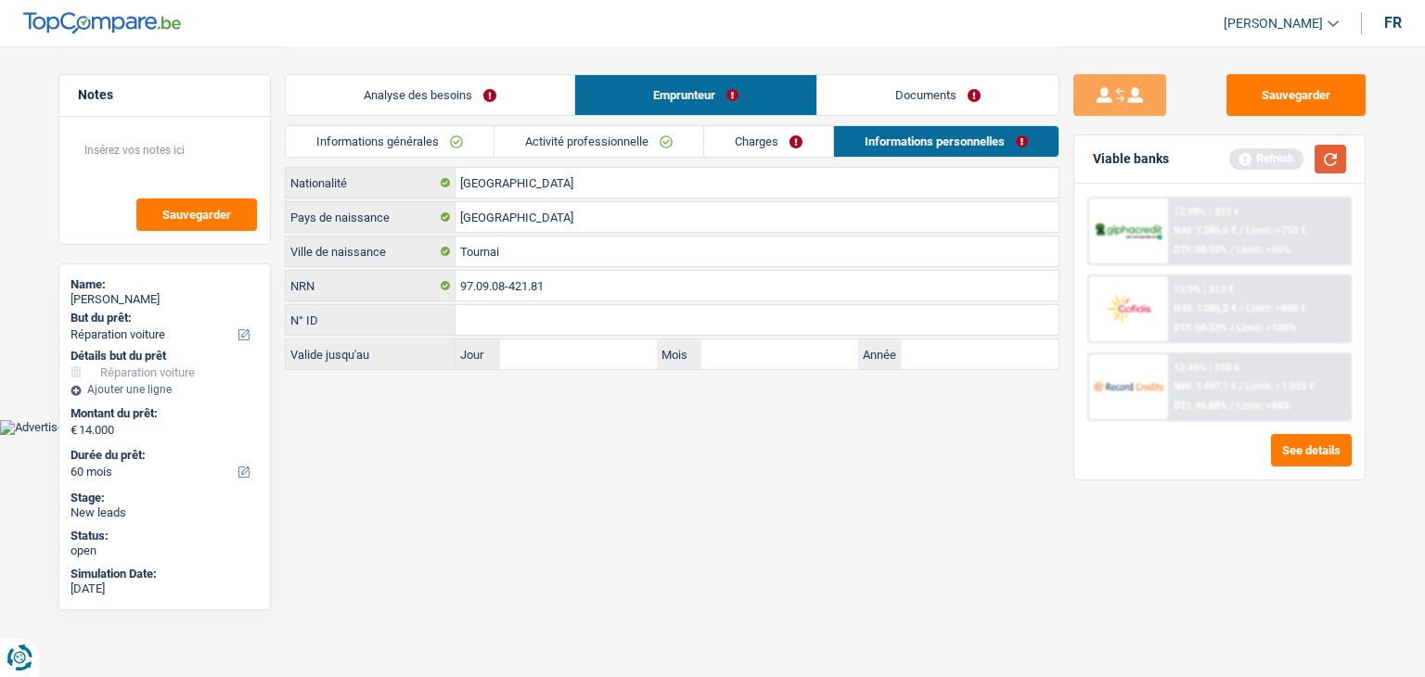
click at [1328, 165] on button "button" at bounding box center [1331, 159] width 32 height 29
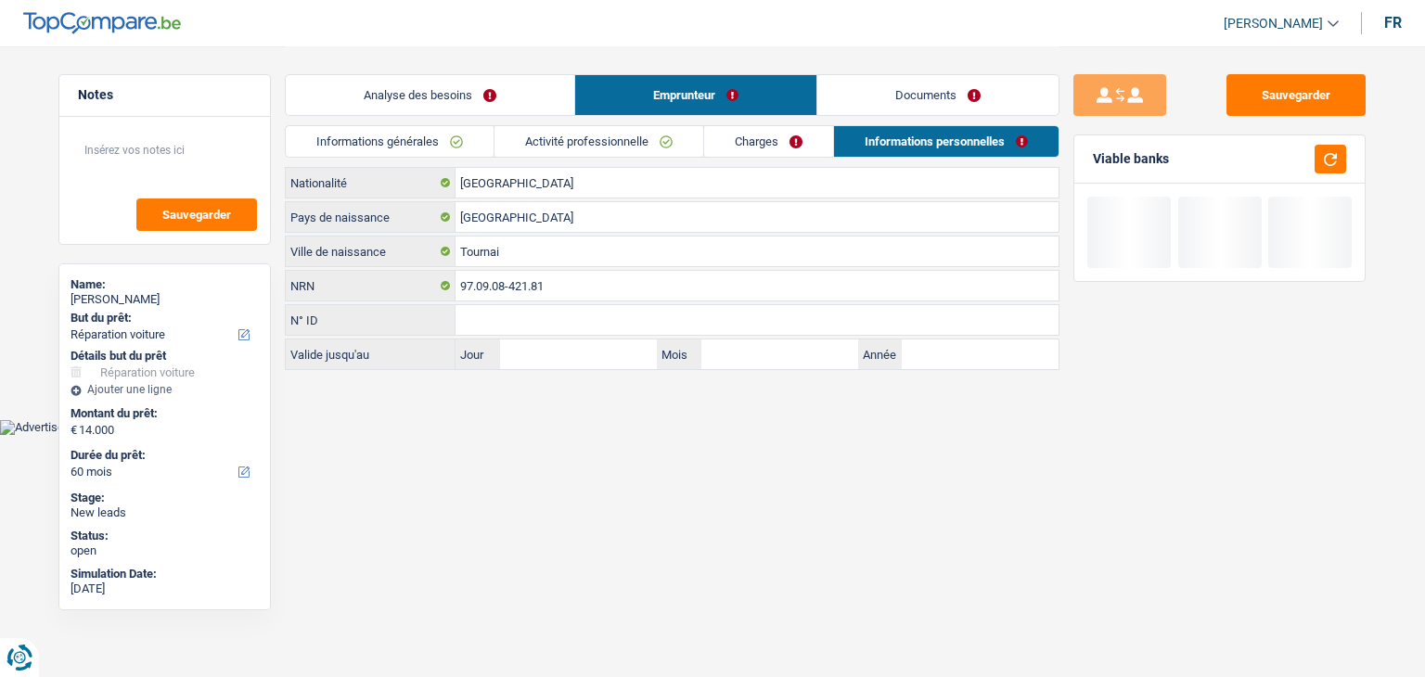
click at [404, 141] on link "Informations générales" at bounding box center [390, 141] width 208 height 31
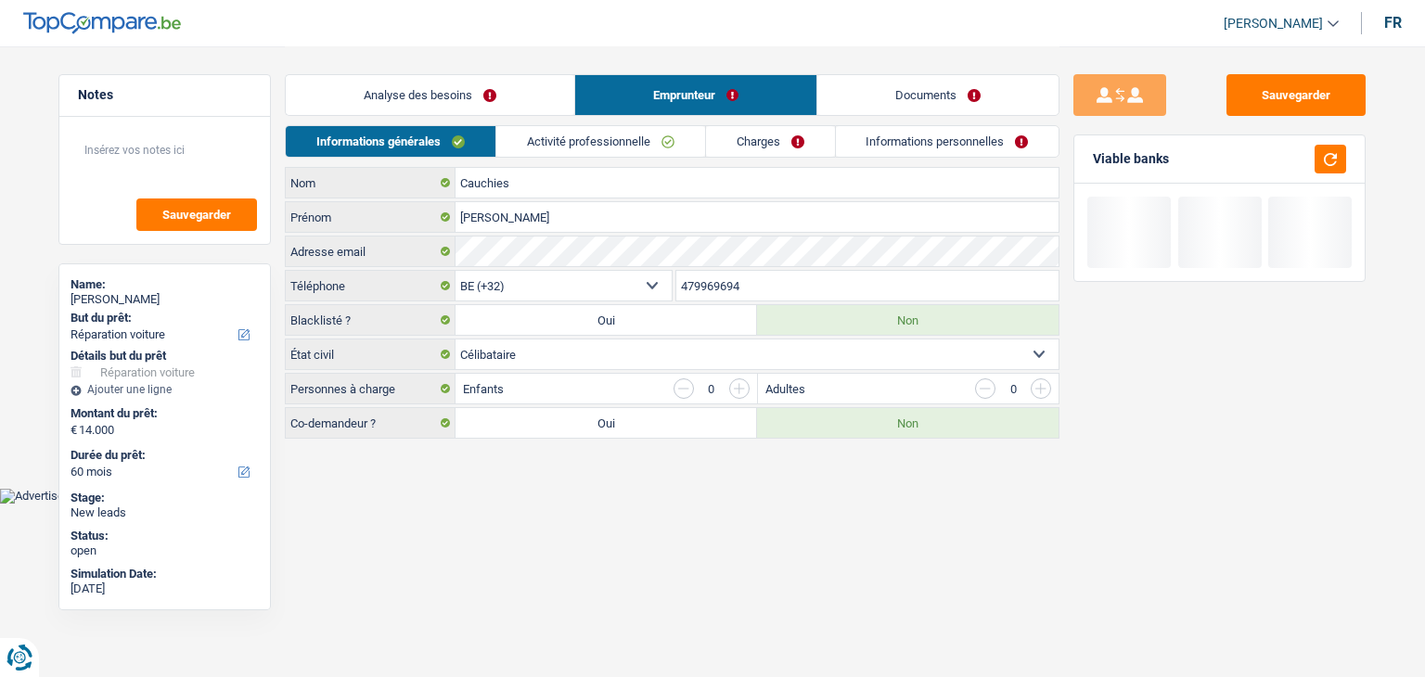
click at [421, 96] on link "Analyse des besoins" at bounding box center [430, 95] width 289 height 40
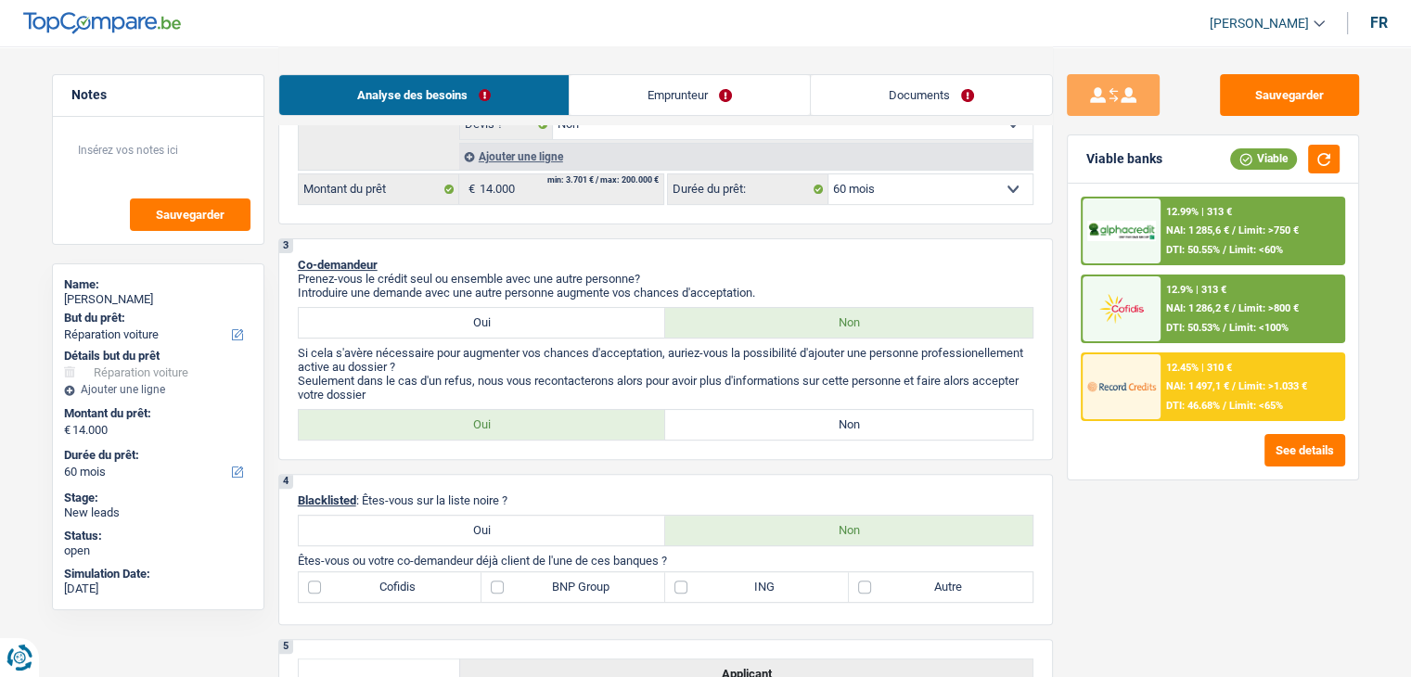
scroll to position [650, 0]
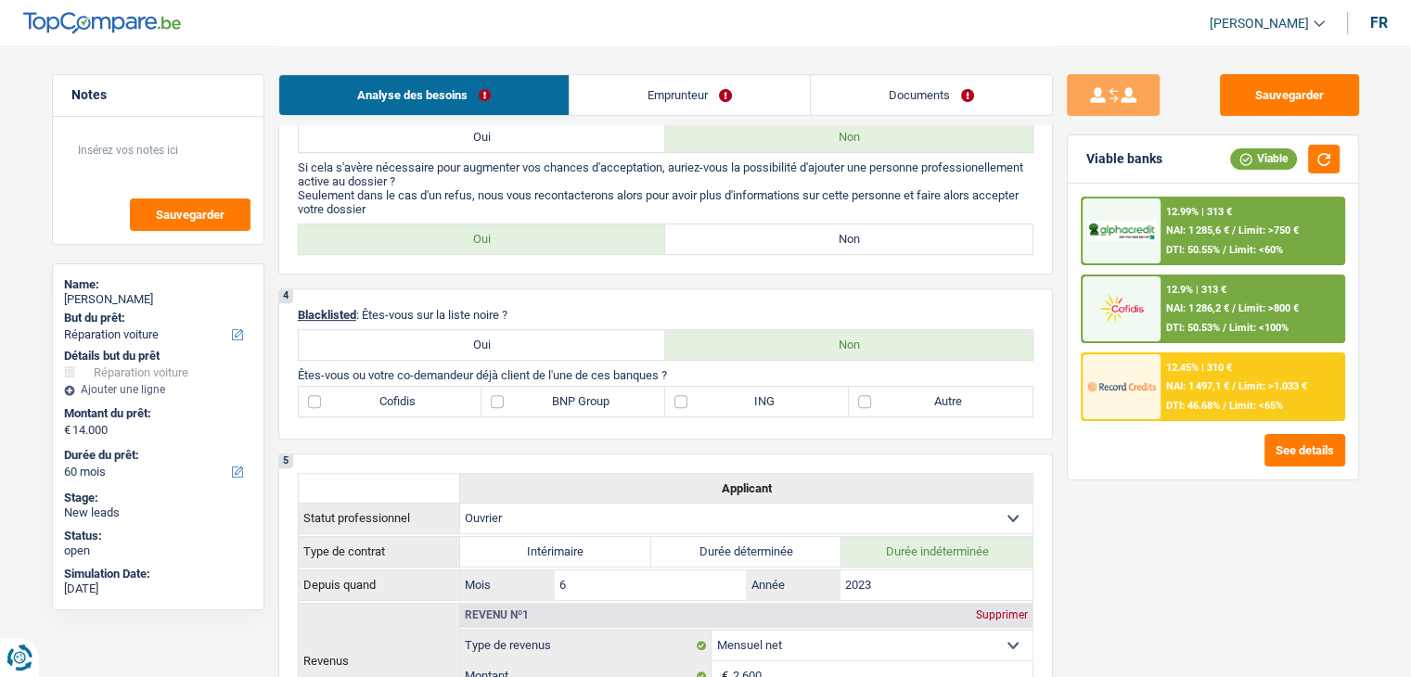
click at [562, 397] on label "BNP Group" at bounding box center [574, 402] width 184 height 30
click at [562, 397] on input "BNP Group" at bounding box center [574, 402] width 184 height 30
checkbox input "true"
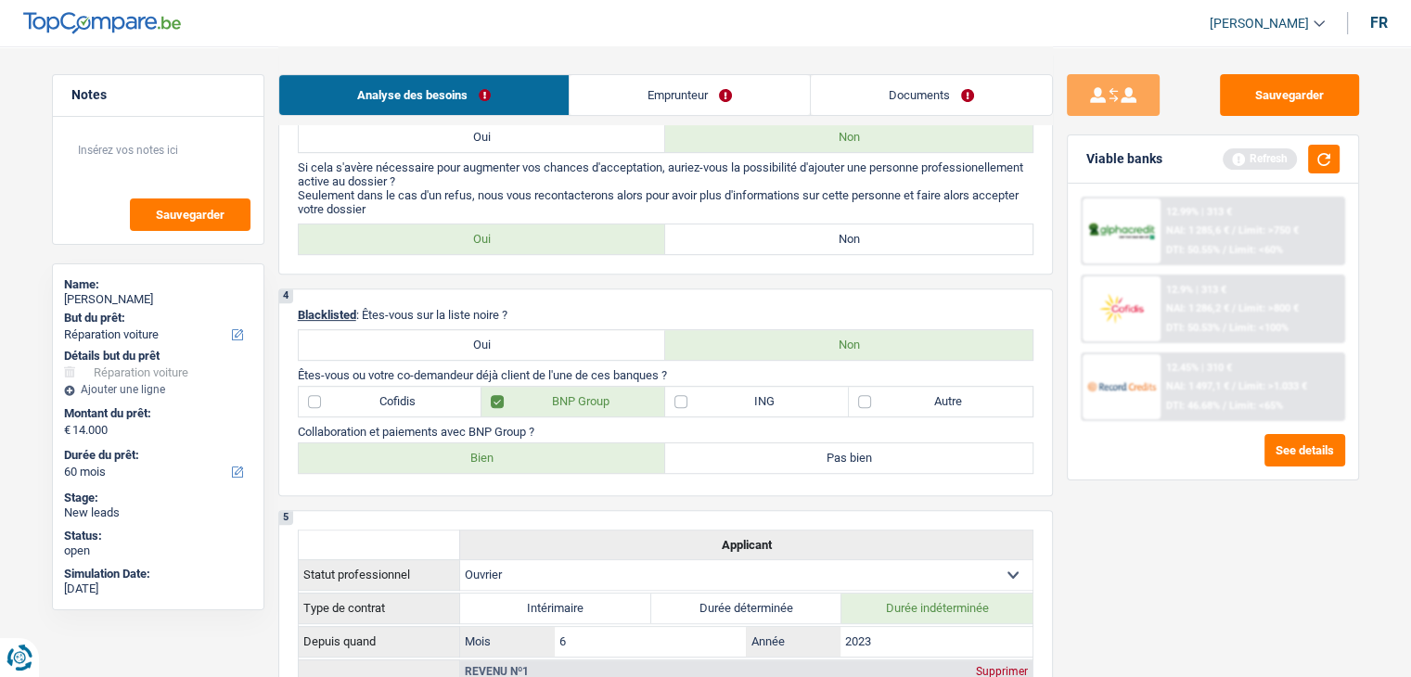
click at [801, 402] on label "ING" at bounding box center [757, 402] width 184 height 30
click at [801, 402] on input "ING" at bounding box center [757, 402] width 184 height 30
checkbox input "true"
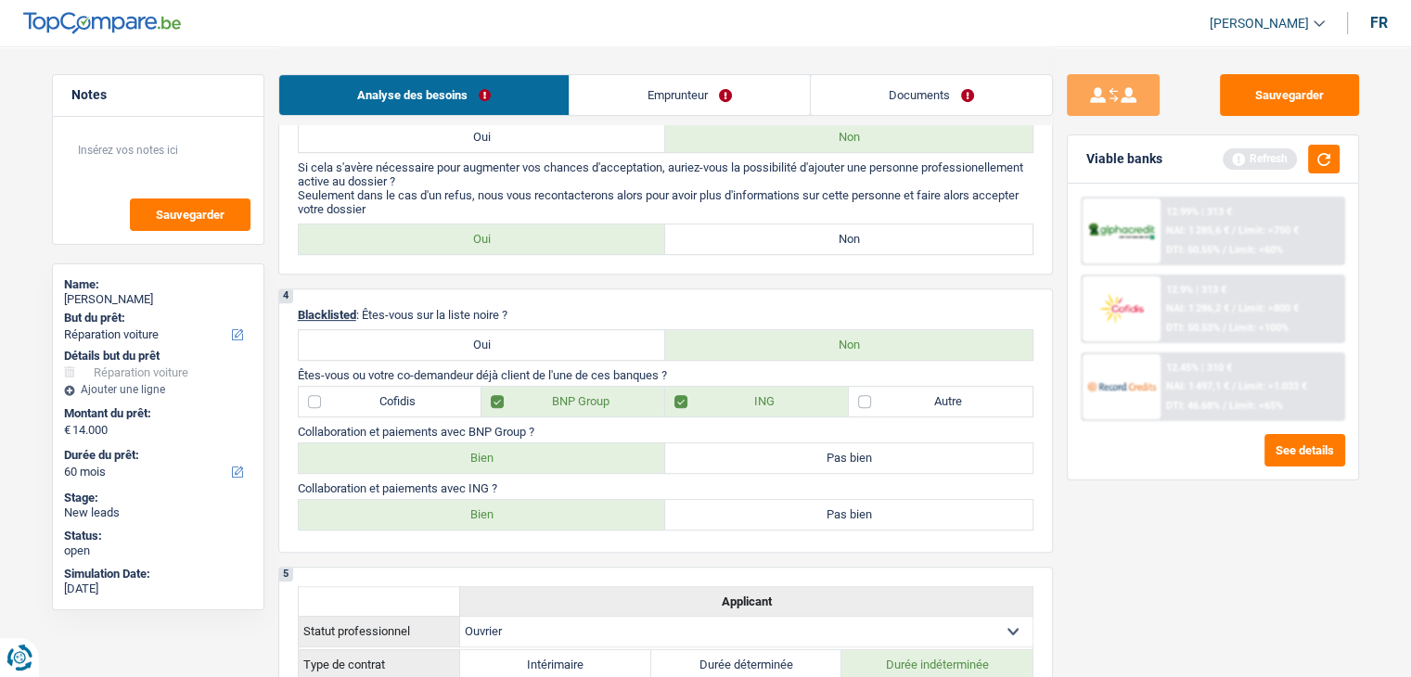
click at [598, 453] on label "Bien" at bounding box center [482, 459] width 367 height 30
click at [598, 453] on input "Bien" at bounding box center [482, 459] width 367 height 30
radio input "true"
click at [564, 503] on label "Bien" at bounding box center [482, 515] width 367 height 30
click at [564, 503] on input "Bien" at bounding box center [482, 515] width 367 height 30
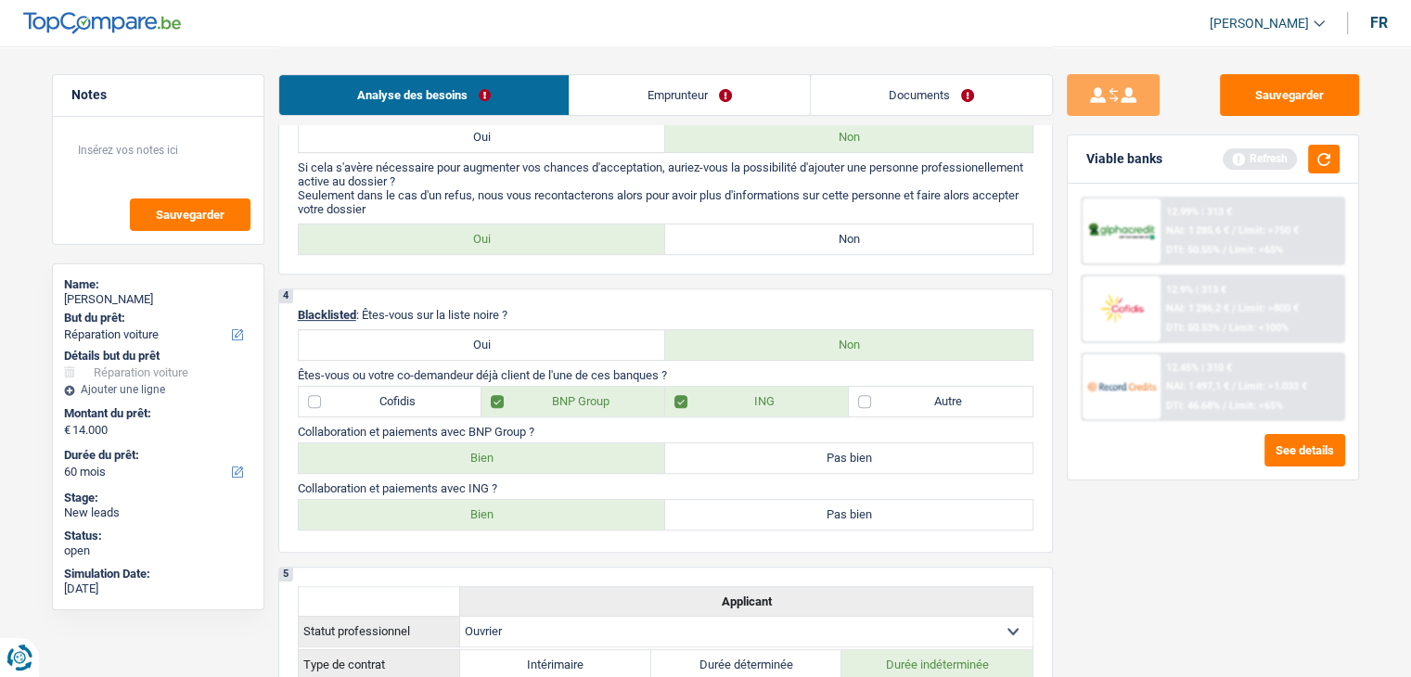
radio input "true"
click at [1316, 161] on button "button" at bounding box center [1324, 159] width 32 height 29
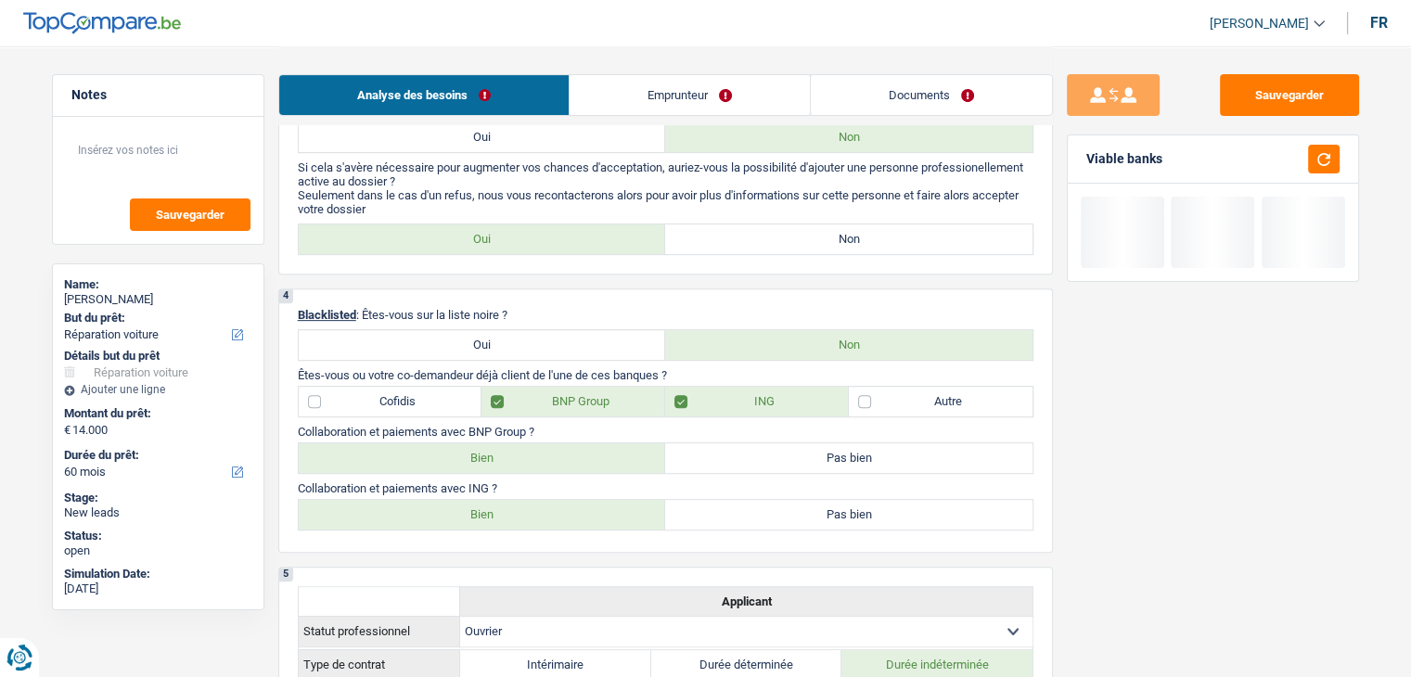
drag, startPoint x: 503, startPoint y: 310, endPoint x: 292, endPoint y: 316, distance: 210.7
click at [292, 316] on div "4 Blacklisted : Êtes-vous sur la liste noire ? Oui Non Êtes-vous ou votre co-de…" at bounding box center [665, 421] width 775 height 264
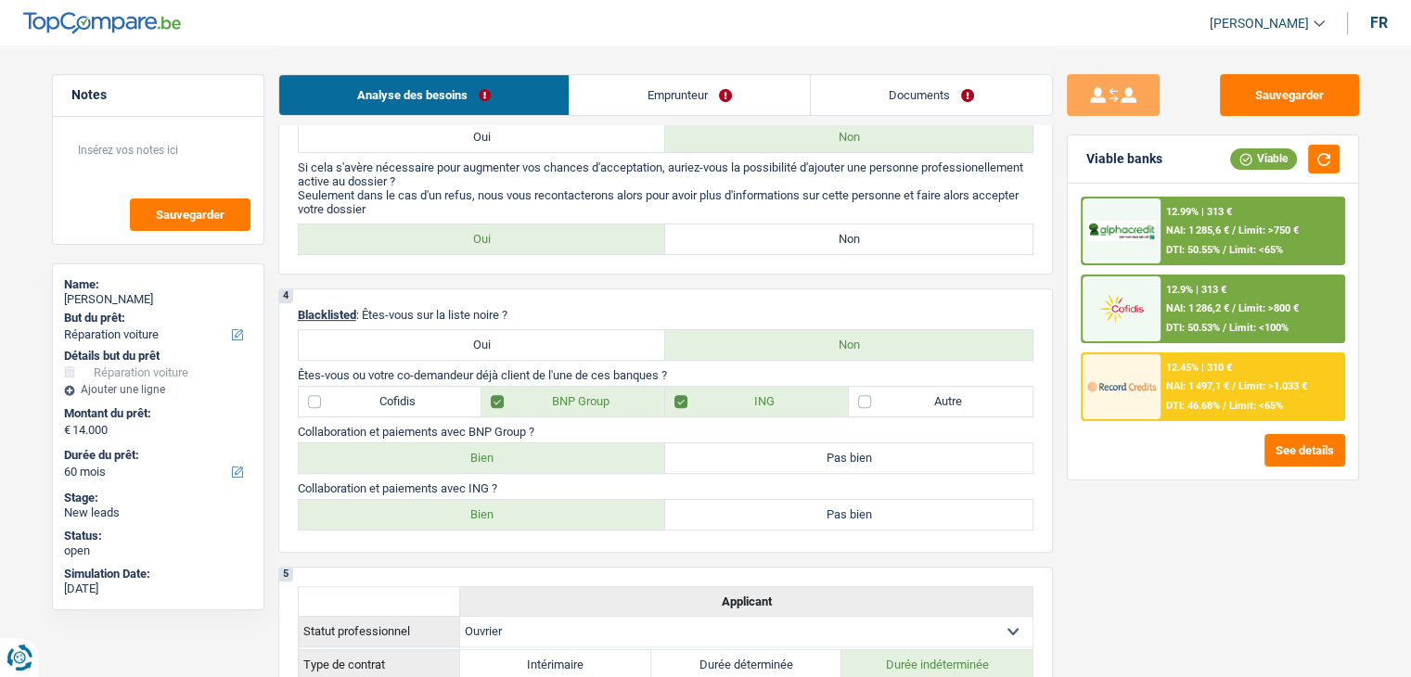
click at [646, 289] on div "4 Blacklisted : Êtes-vous sur la liste noire ? Oui Non Êtes-vous ou votre co-de…" at bounding box center [665, 421] width 775 height 264
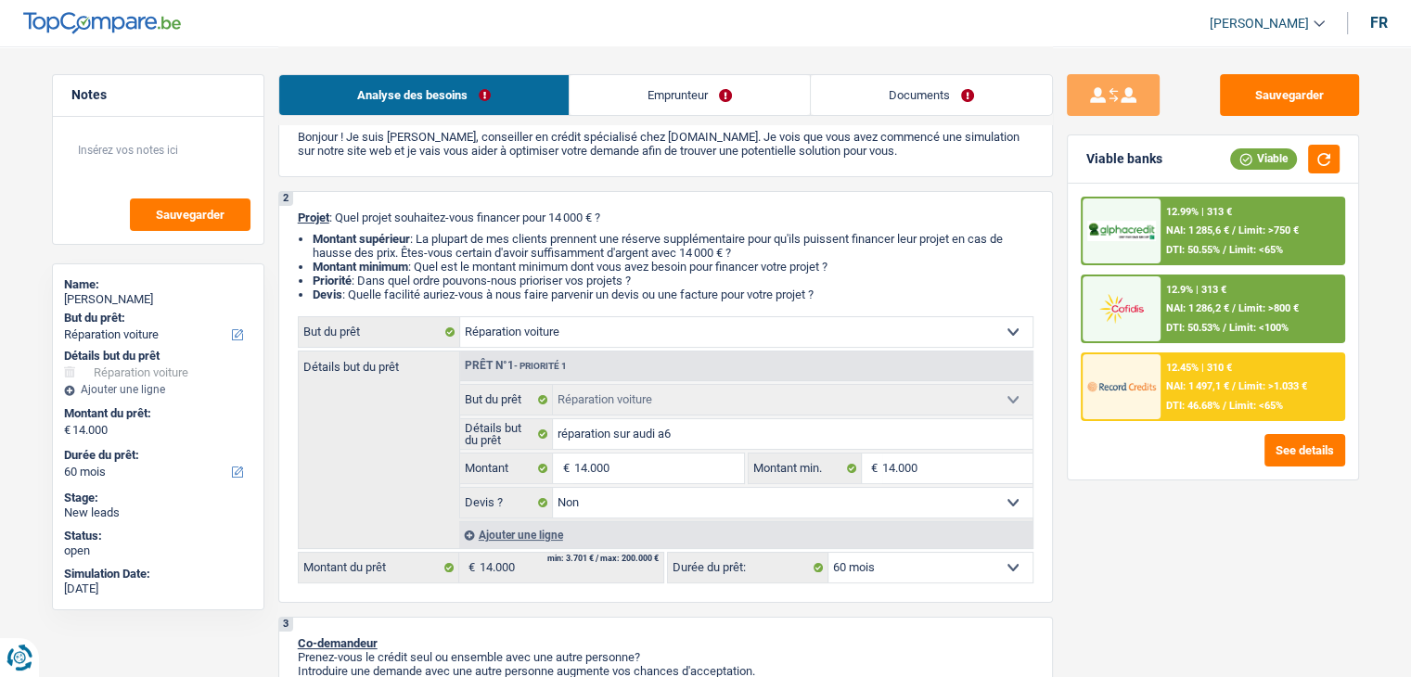
scroll to position [0, 0]
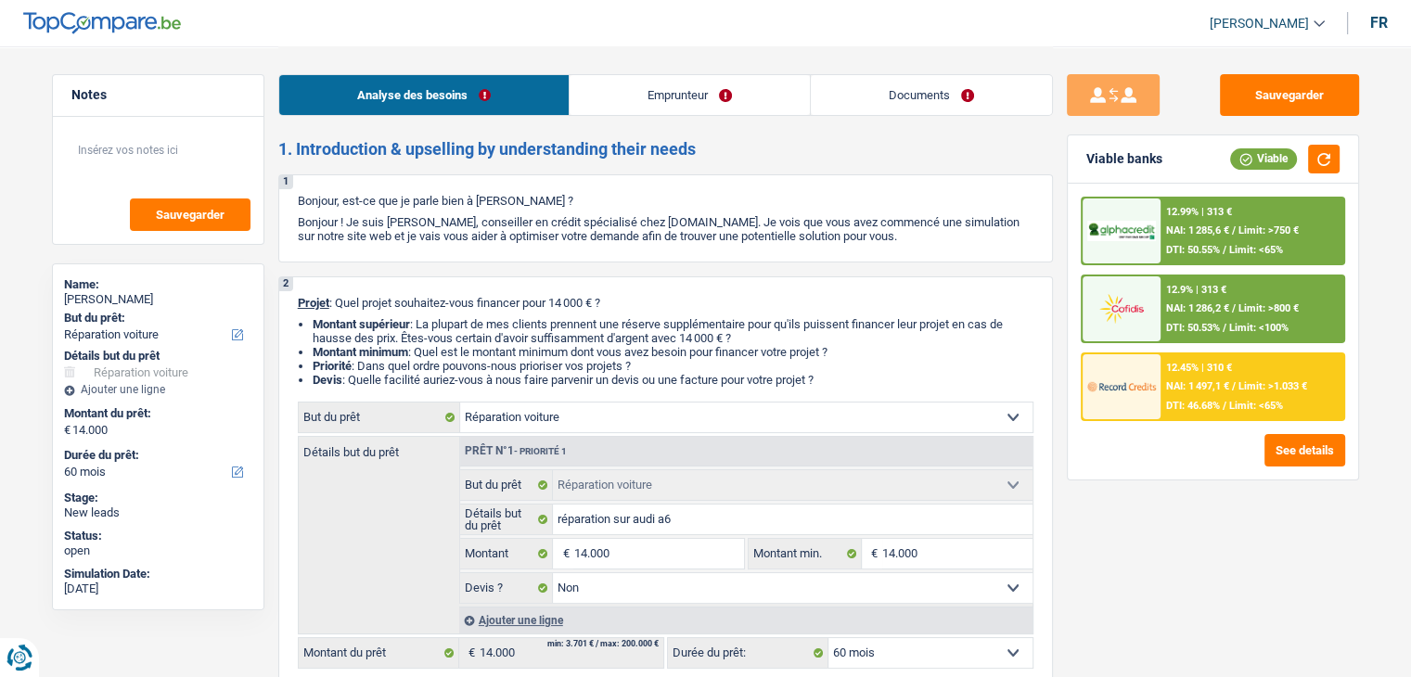
click at [909, 94] on link "Documents" at bounding box center [931, 95] width 241 height 40
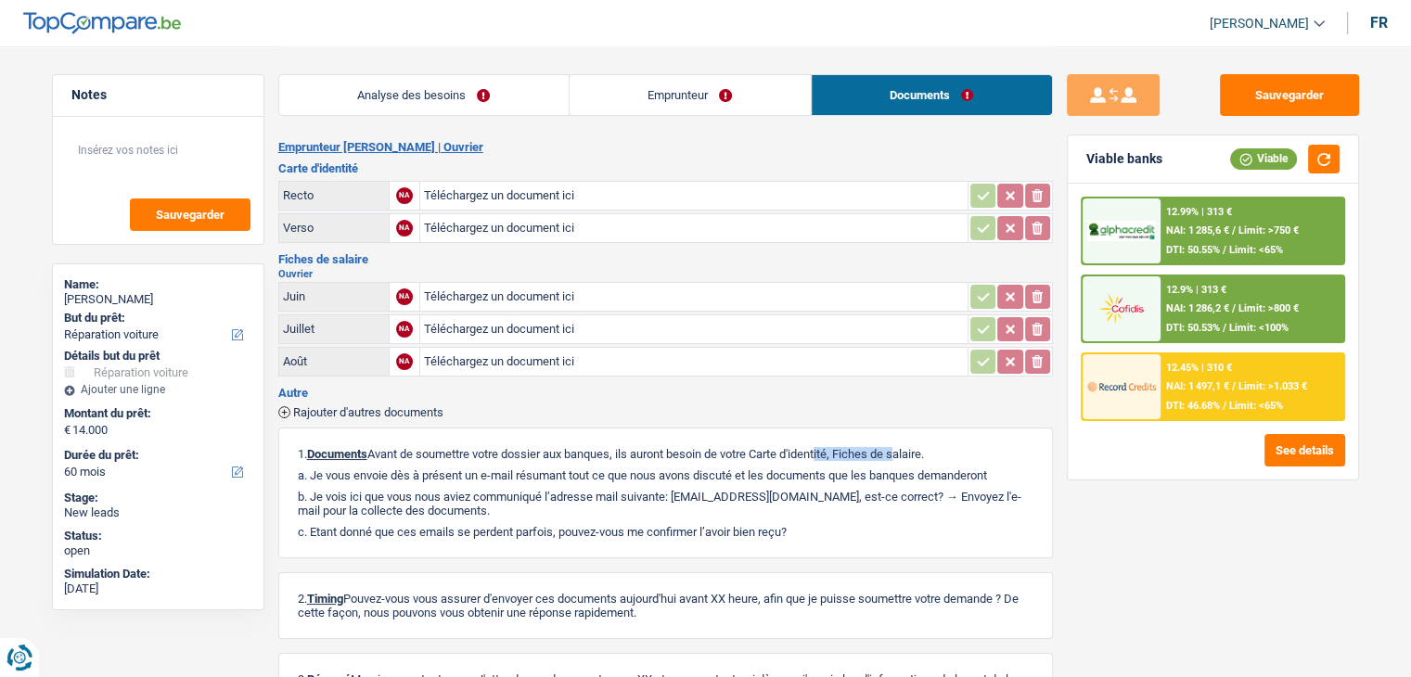
drag, startPoint x: 846, startPoint y: 447, endPoint x: 766, endPoint y: 446, distance: 79.8
click at [766, 447] on p "1. Documents Avant de soumettre votre dossier aux banques, ils auront besoin de…" at bounding box center [666, 454] width 736 height 14
click at [772, 457] on div "1. Documents Avant de soumettre votre dossier aux banques, ils auront besoin de…" at bounding box center [665, 493] width 775 height 131
drag, startPoint x: 820, startPoint y: 492, endPoint x: 675, endPoint y: 491, distance: 145.7
click at [675, 491] on p "b. Je vois ici que vous nous aviez communiqué l’adresse mail suivante: joaachi…" at bounding box center [666, 504] width 736 height 28
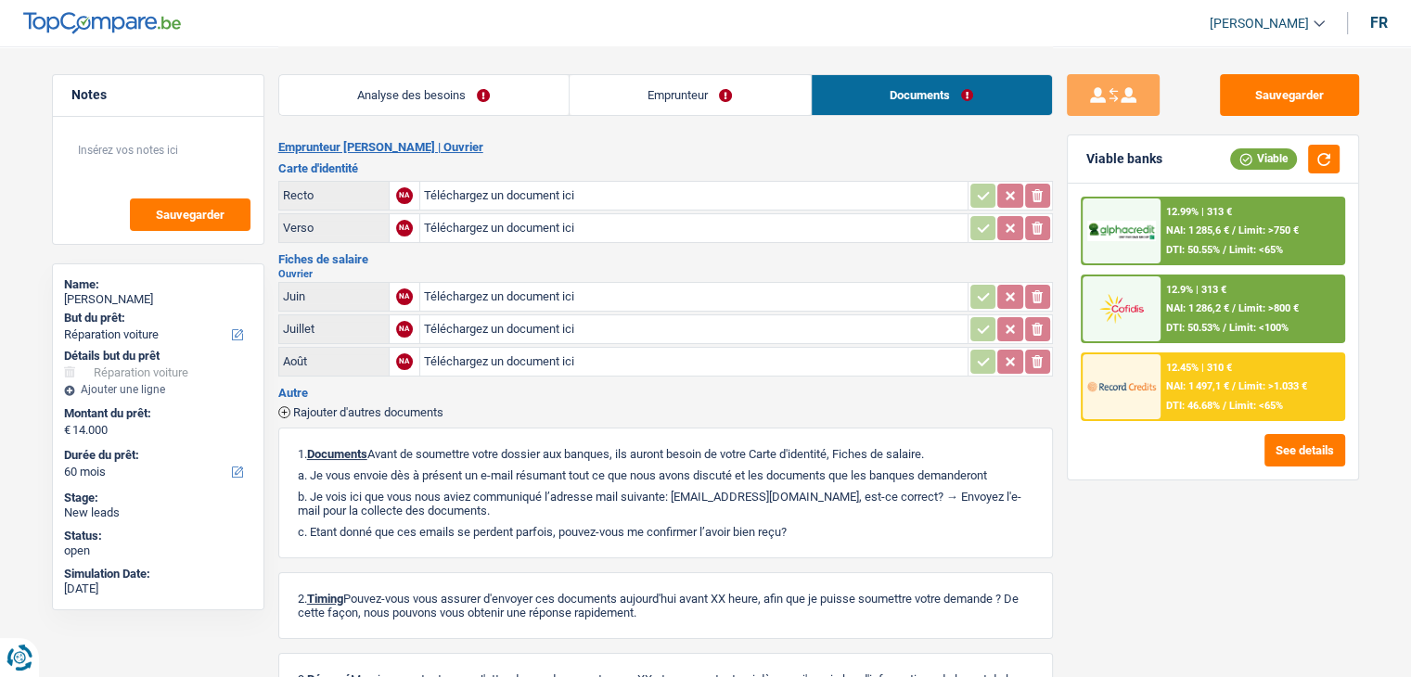
click at [738, 469] on p "a. Je vous envoie dès à présent un e-mail résumant tout ce que nous avons d…" at bounding box center [666, 476] width 736 height 14
drag, startPoint x: 818, startPoint y: 493, endPoint x: 678, endPoint y: 493, distance: 140.1
click at [678, 493] on p "b. Je vois ici que vous nous aviez communiqué l’adresse mail suivante: joaachi…" at bounding box center [666, 504] width 736 height 28
click at [724, 534] on div "1. Documents Avant de soumettre votre dossier aux banques, ils auront besoin de…" at bounding box center [665, 493] width 775 height 131
click at [1128, 398] on img at bounding box center [1121, 386] width 69 height 34
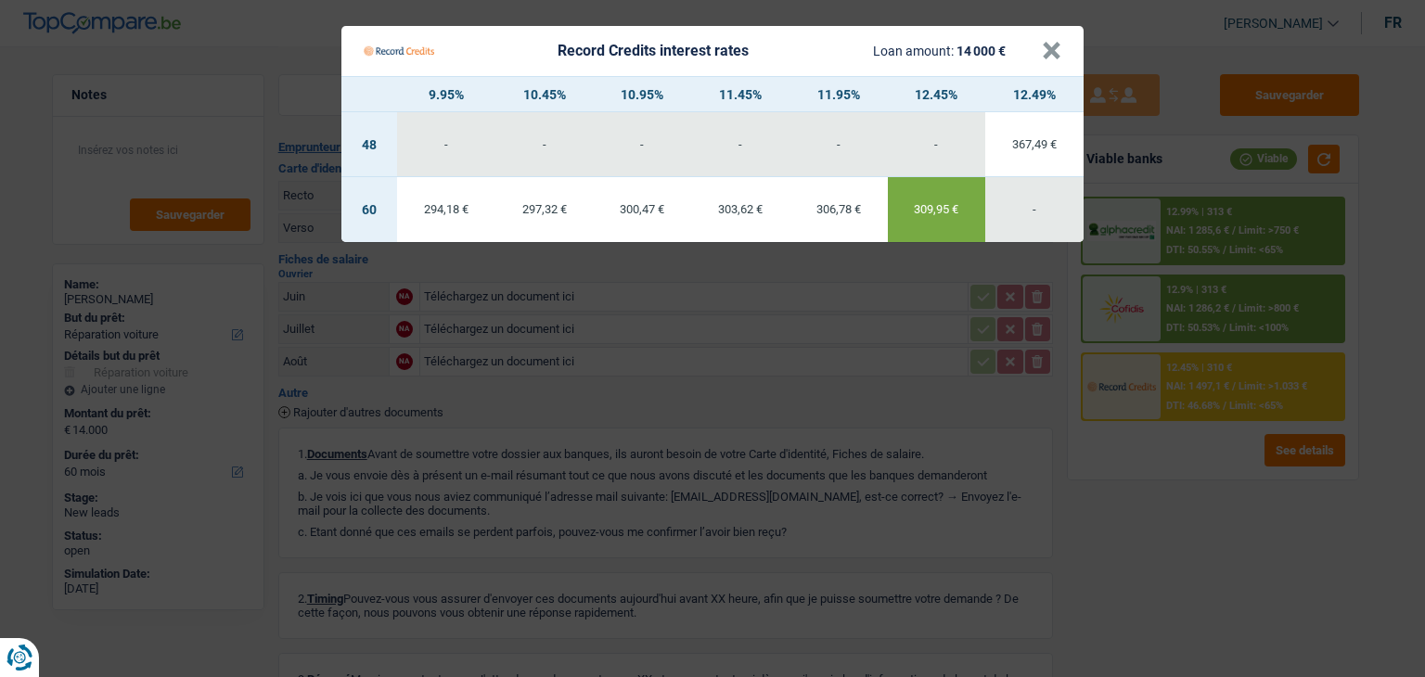
click at [980, 456] on Credits "Record Credits interest rates Loan amount: 14 000 € × 9.95% 10.45% 10.95% 11.45…" at bounding box center [712, 338] width 1425 height 677
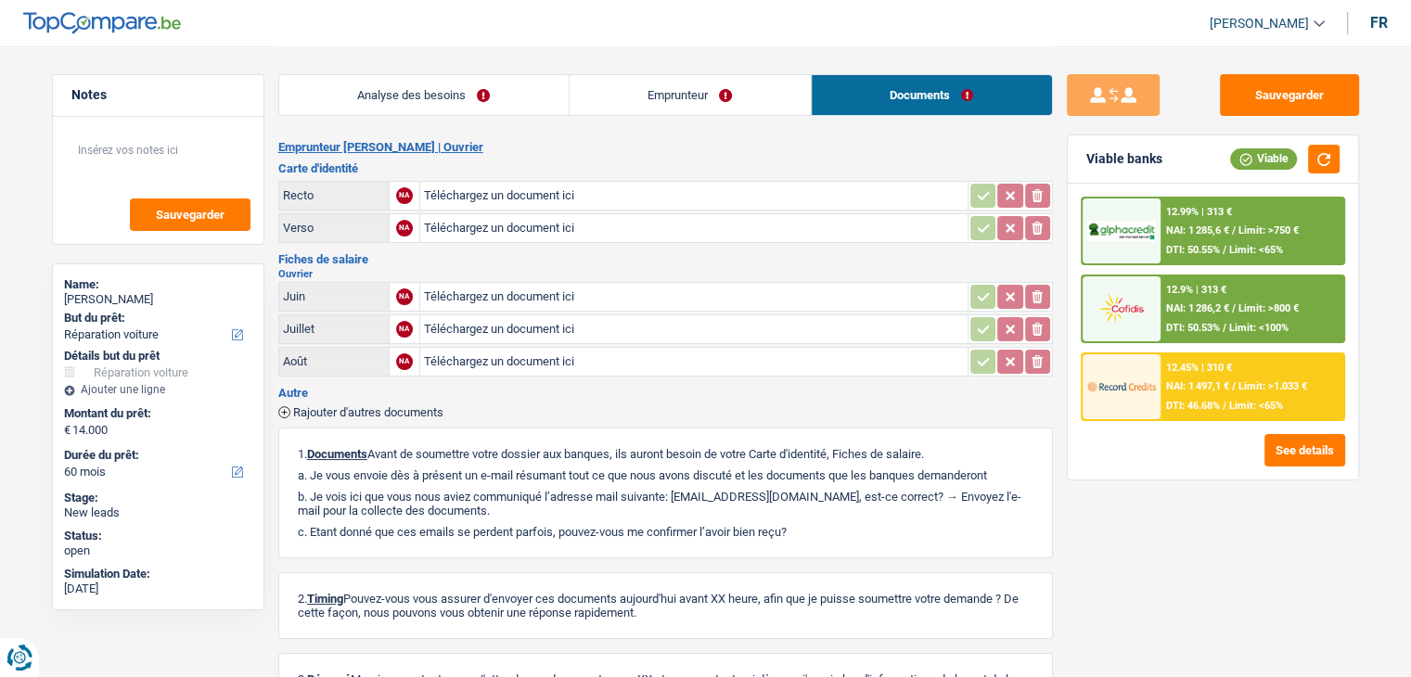
click at [400, 102] on link "Analyse des besoins" at bounding box center [424, 95] width 290 height 40
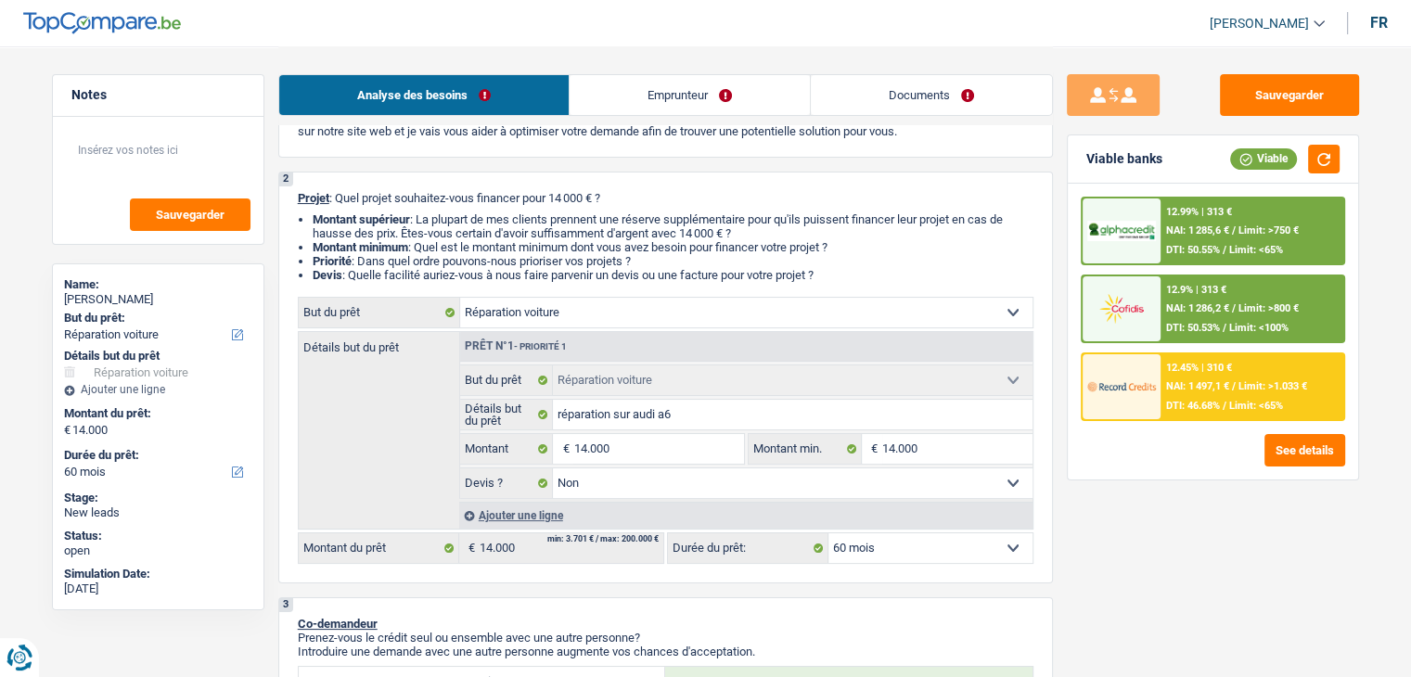
scroll to position [186, 0]
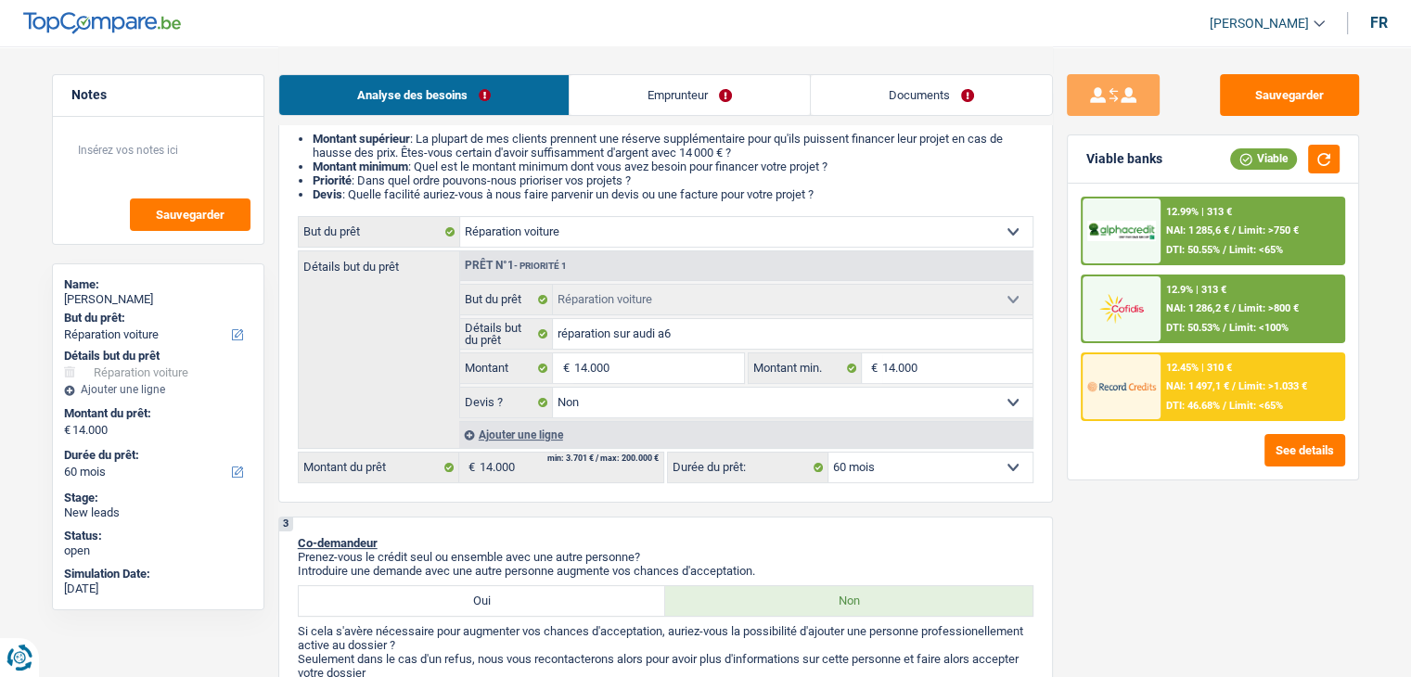
click at [856, 470] on select "12 mois 18 mois 24 mois 30 mois 36 mois 42 mois 48 mois 60 mois Sélectionner un…" at bounding box center [931, 468] width 204 height 30
click at [857, 470] on select "12 mois 18 mois 24 mois 30 mois 36 mois 42 mois 48 mois 60 mois Sélectionner un…" at bounding box center [931, 468] width 204 height 30
click at [1195, 413] on div "12.45% | 310 € NAI: 1 497,1 € / Limit: >1.033 € DTI: 46.68% / Limit: <65%" at bounding box center [1252, 386] width 183 height 65
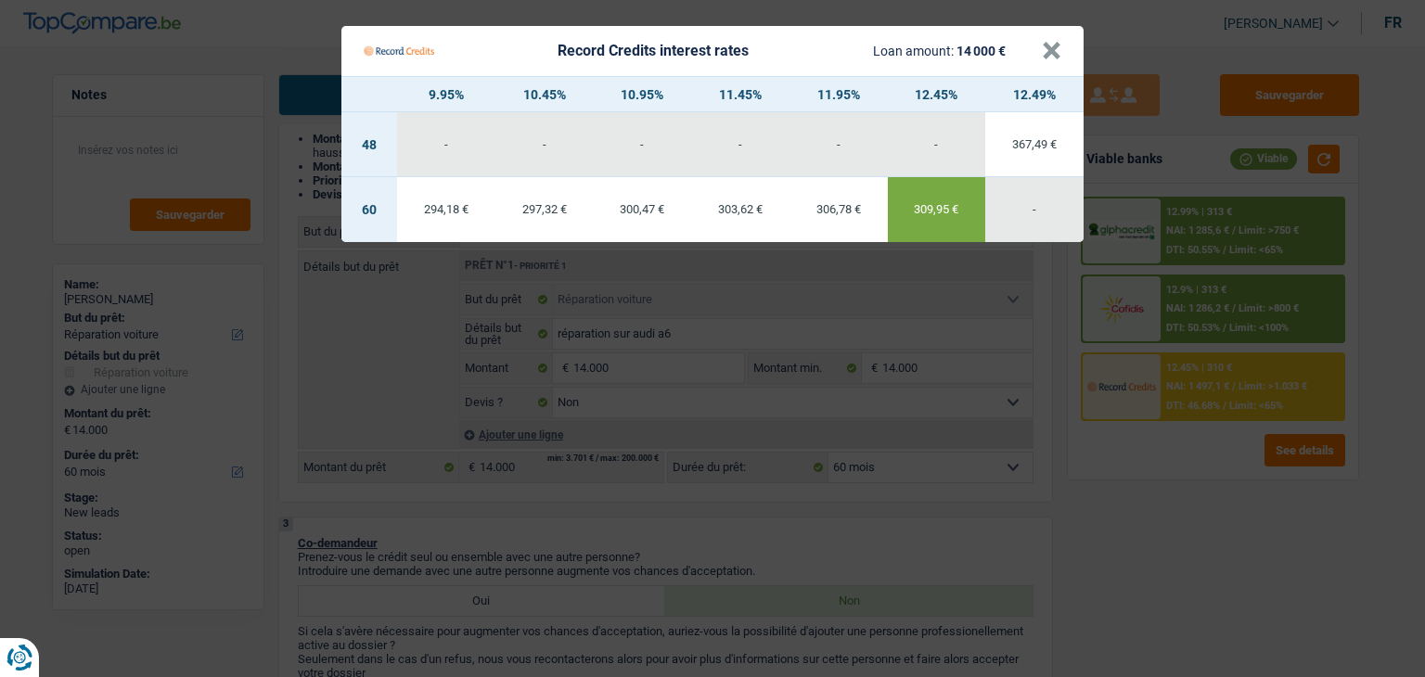
click at [1224, 289] on Credits "Record Credits interest rates Loan amount: 14 000 € × 9.95% 10.45% 10.95% 11.45…" at bounding box center [712, 338] width 1425 height 677
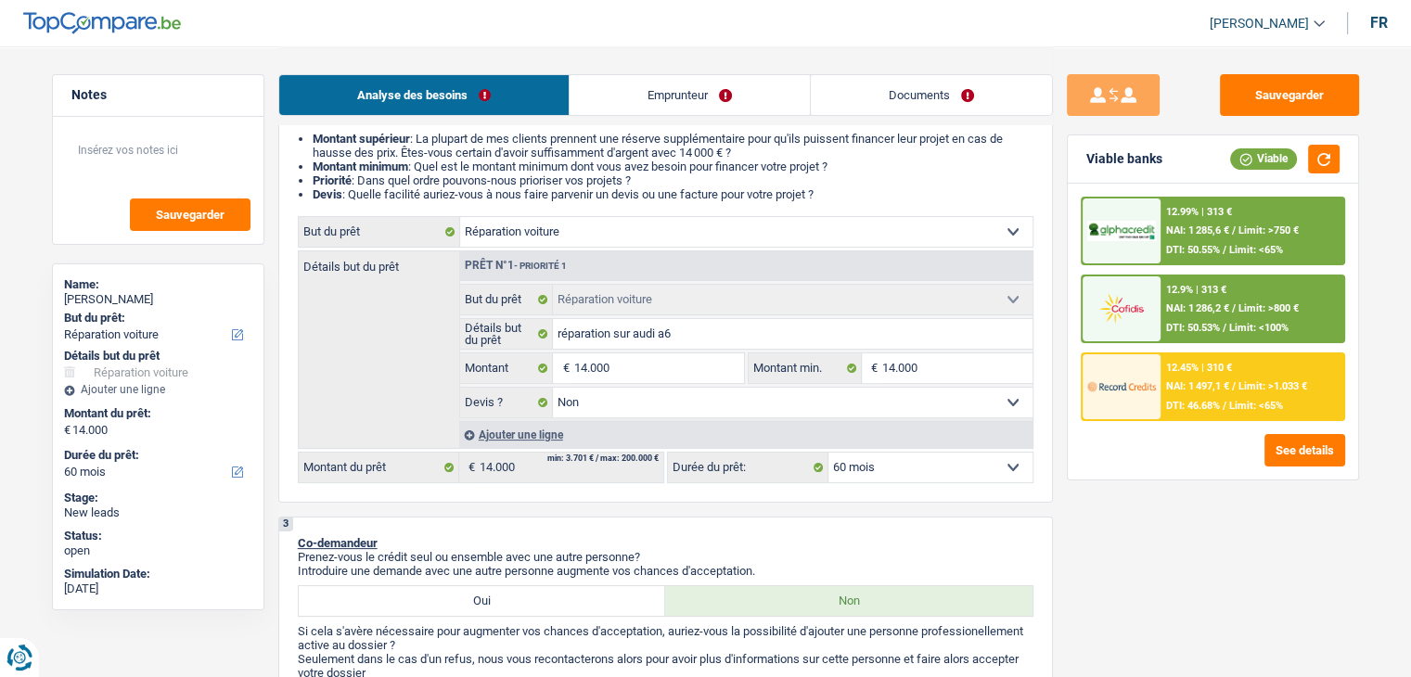
click at [1217, 239] on div "12.99% | 313 € NAI: 1 285,6 € / Limit: >750 € DTI: 50.55% / Limit: <65%" at bounding box center [1252, 231] width 183 height 65
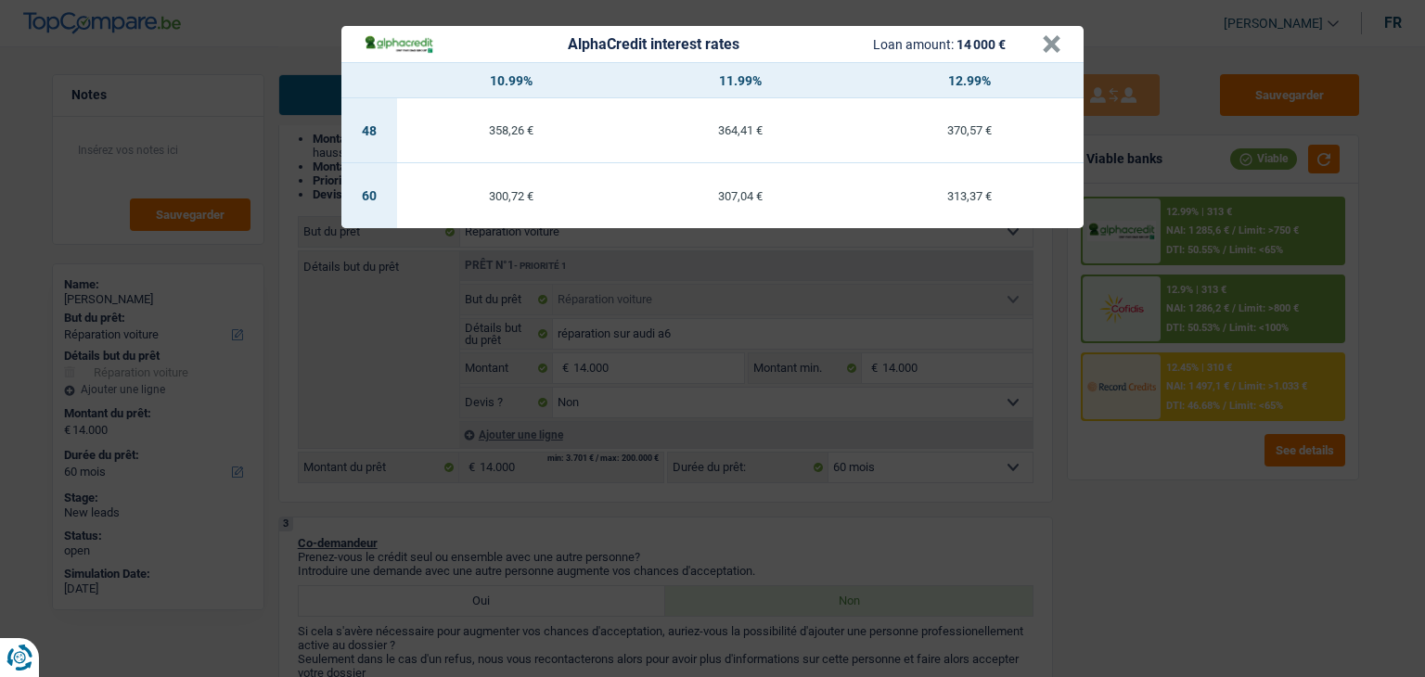
click at [1218, 287] on div "AlphaCredit interest rates Loan amount: 14 000 € × 10.99% 11.99% 12.99% 48 358,…" at bounding box center [712, 338] width 1425 height 677
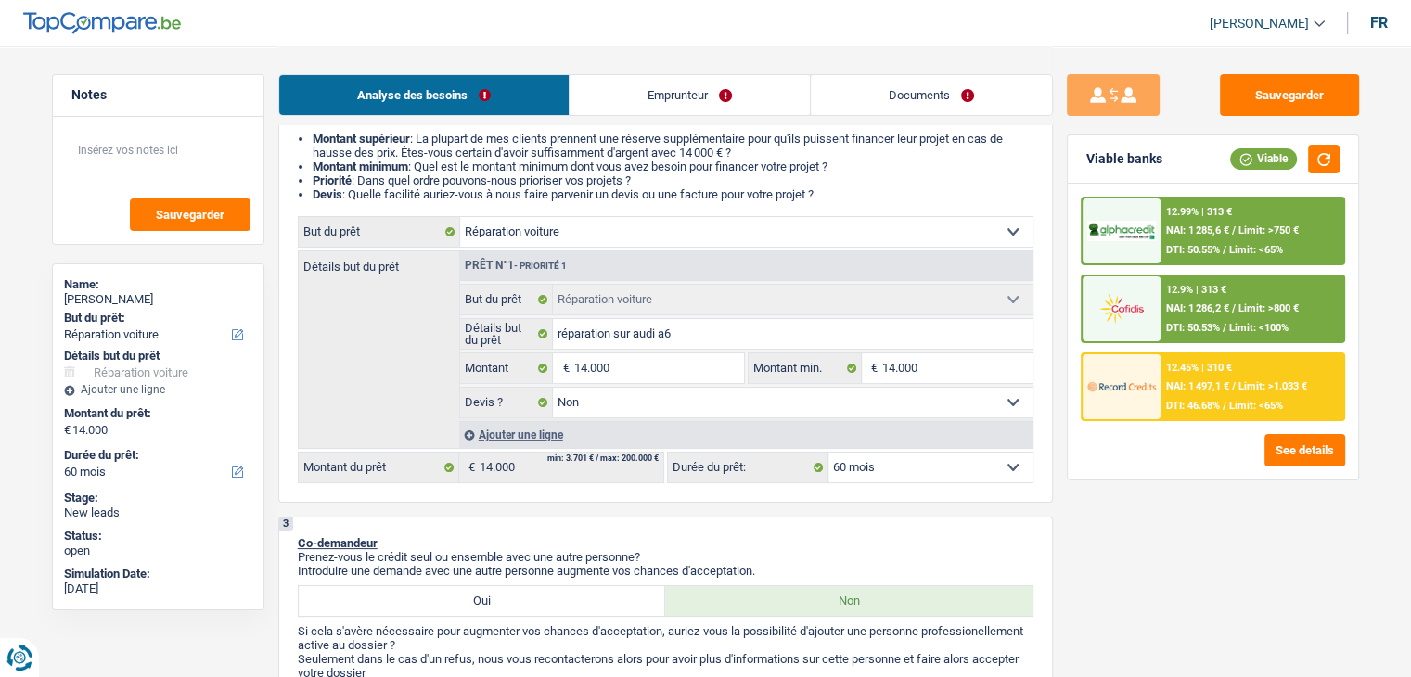
click at [1218, 287] on div "12.9% | 313 €" at bounding box center [1196, 290] width 60 height 12
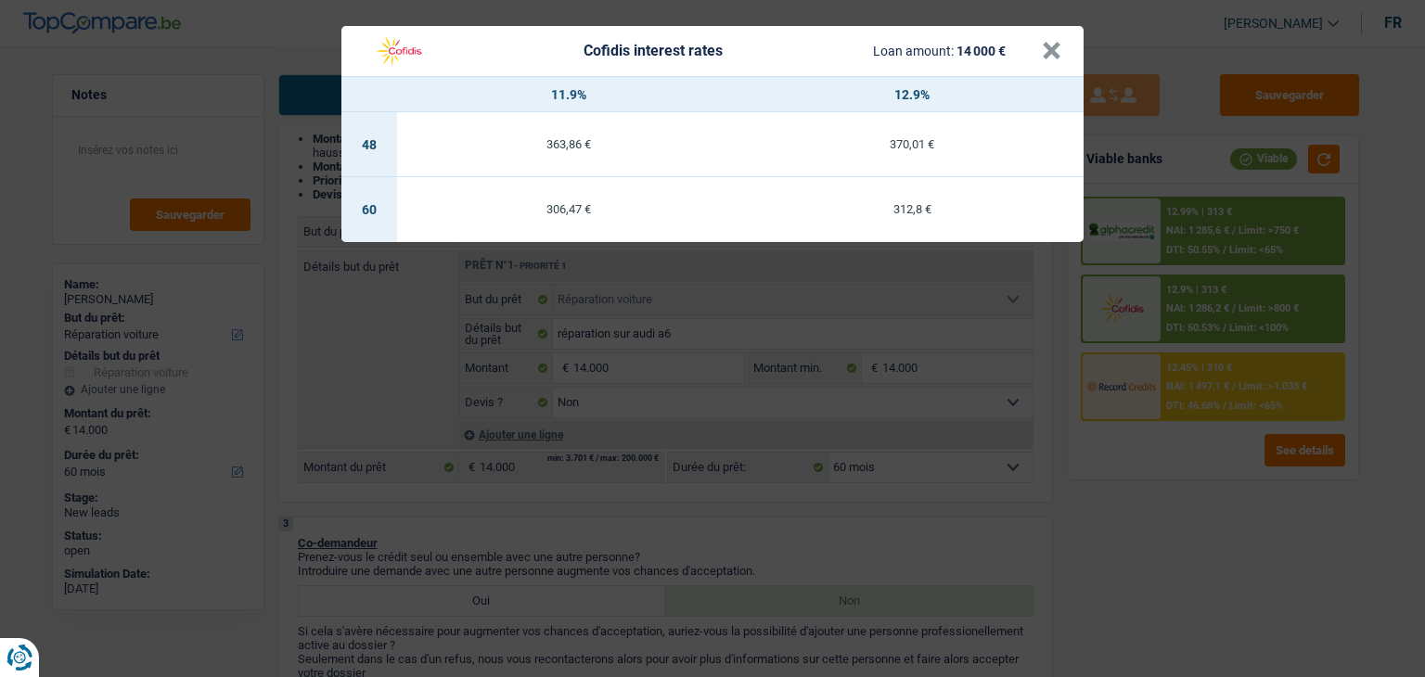
click at [1220, 375] on div "Cofidis interest rates Loan amount: 14 000 € × 11.9% 12.9% 48 363,86 € 370,01 €…" at bounding box center [712, 338] width 1425 height 677
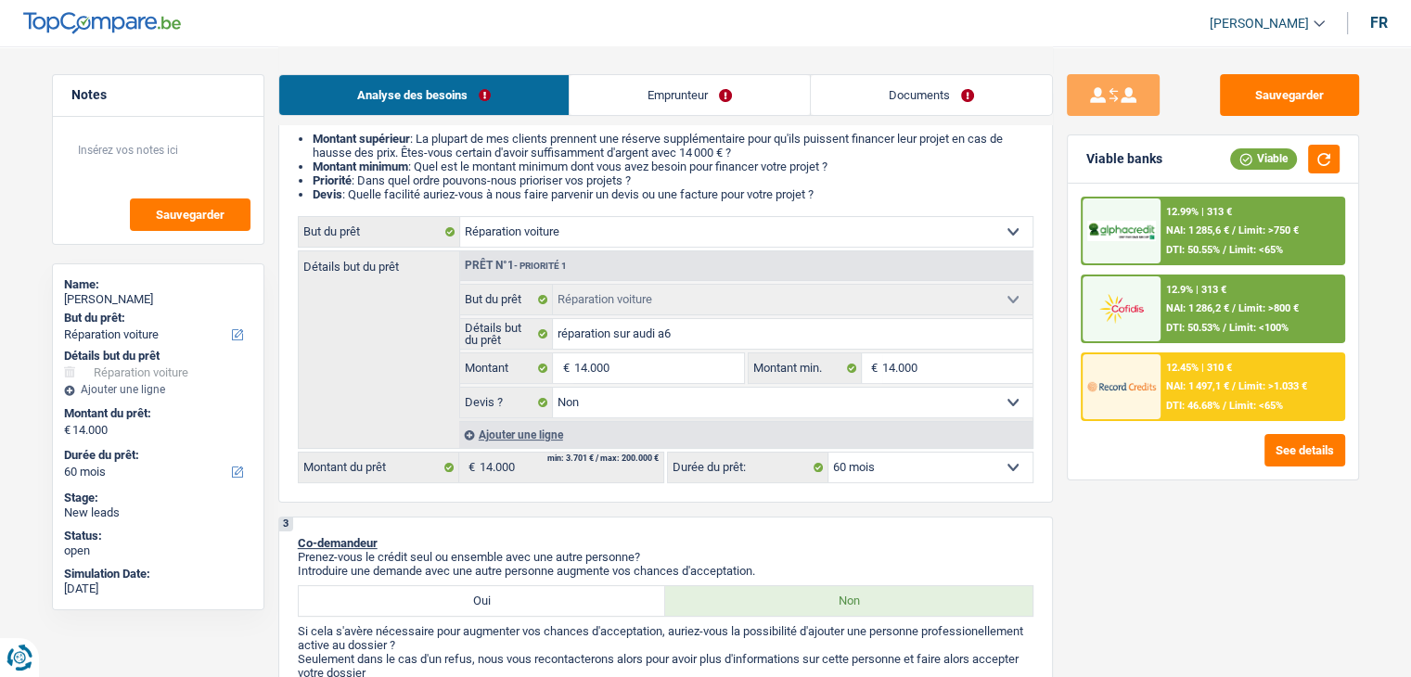
click at [1220, 375] on div "12.45% | 310 € NAI: 1 497,1 € / Limit: >1.033 € DTI: 46.68% / Limit: <65%" at bounding box center [1252, 386] width 183 height 65
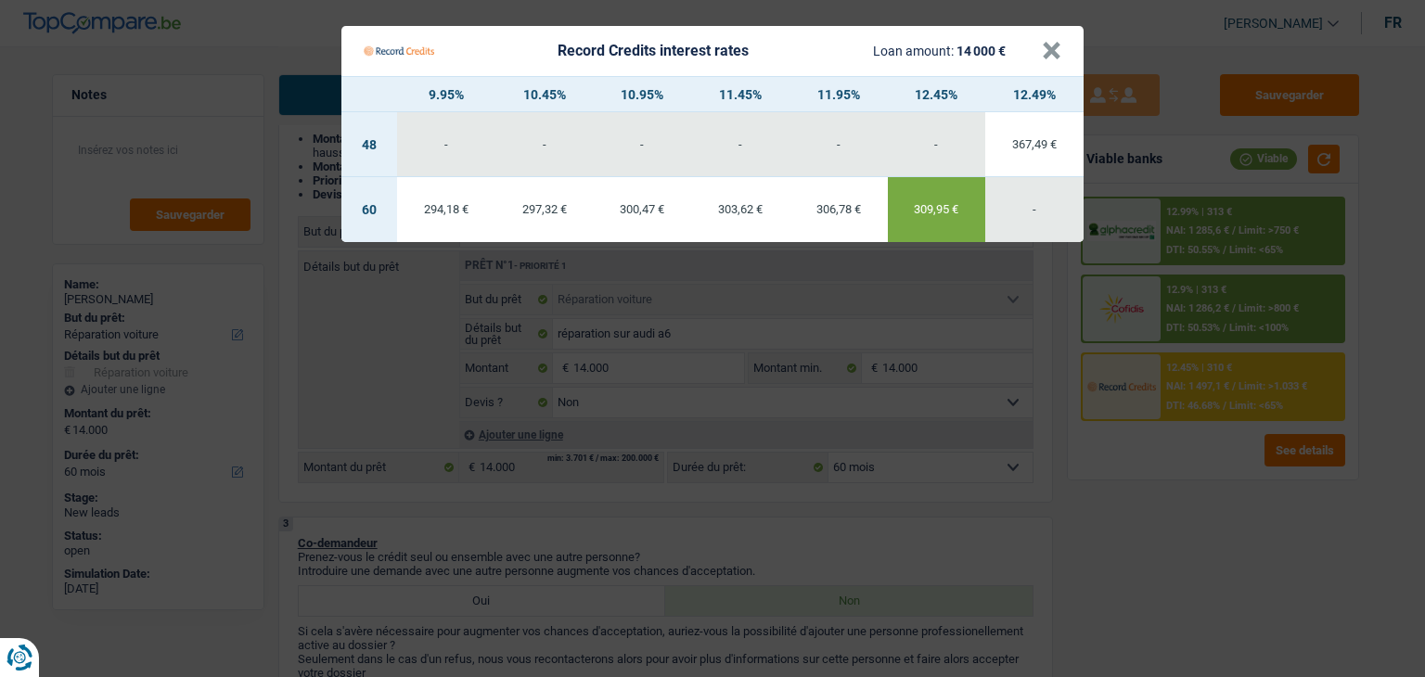
click at [1211, 525] on Credits "Record Credits interest rates Loan amount: 14 000 € × 9.95% 10.45% 10.95% 11.45…" at bounding box center [712, 338] width 1425 height 677
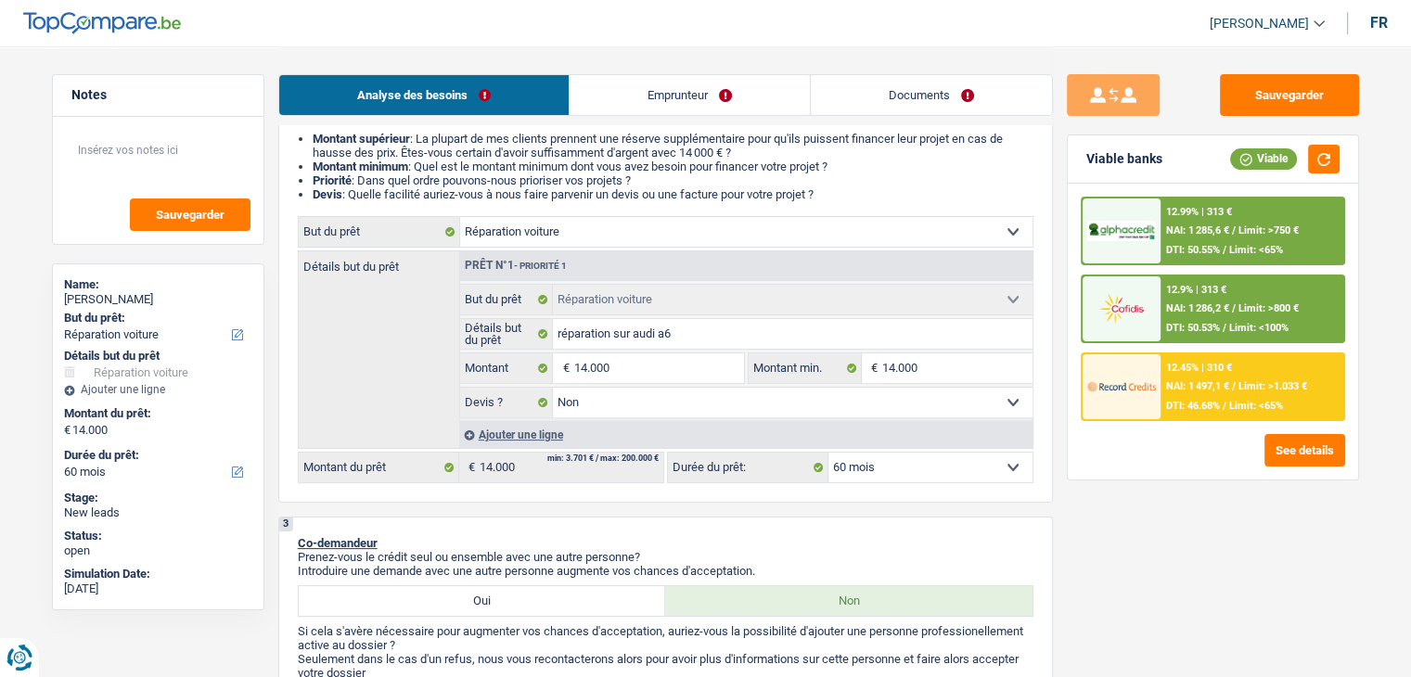
click at [1211, 323] on span "DTI: 50.53%" at bounding box center [1193, 328] width 54 height 12
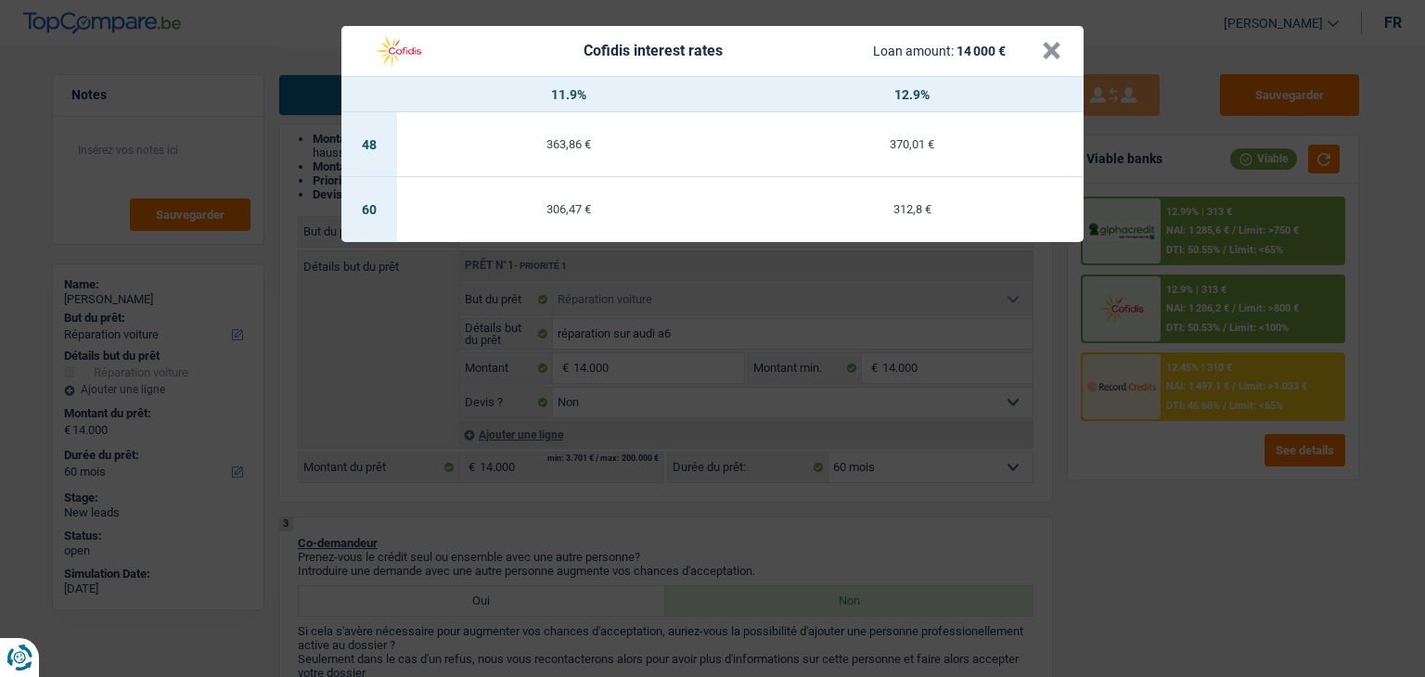
click at [1217, 227] on div "Cofidis interest rates Loan amount: 14 000 € × 11.9% 12.9% 48 363,86 € 370,01 €…" at bounding box center [712, 338] width 1425 height 677
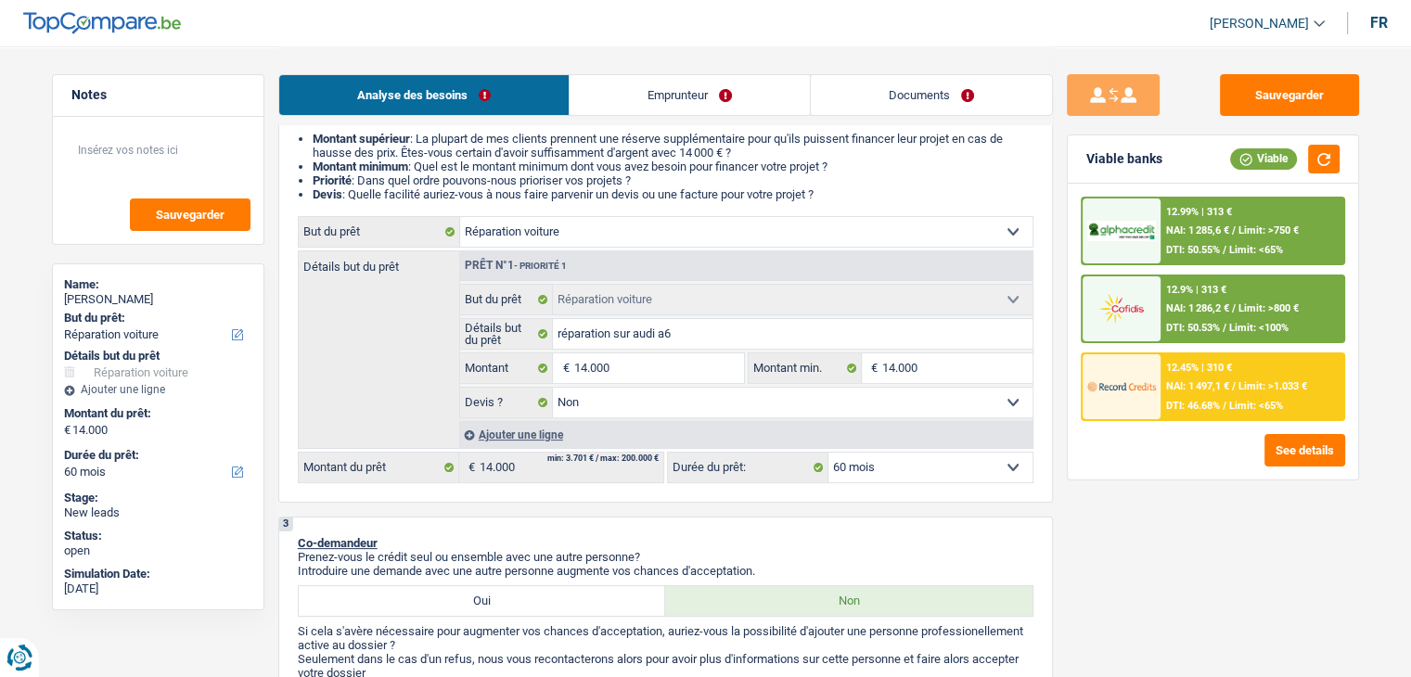
click at [1217, 227] on span "NAI: 1 285,6 €" at bounding box center [1197, 231] width 63 height 12
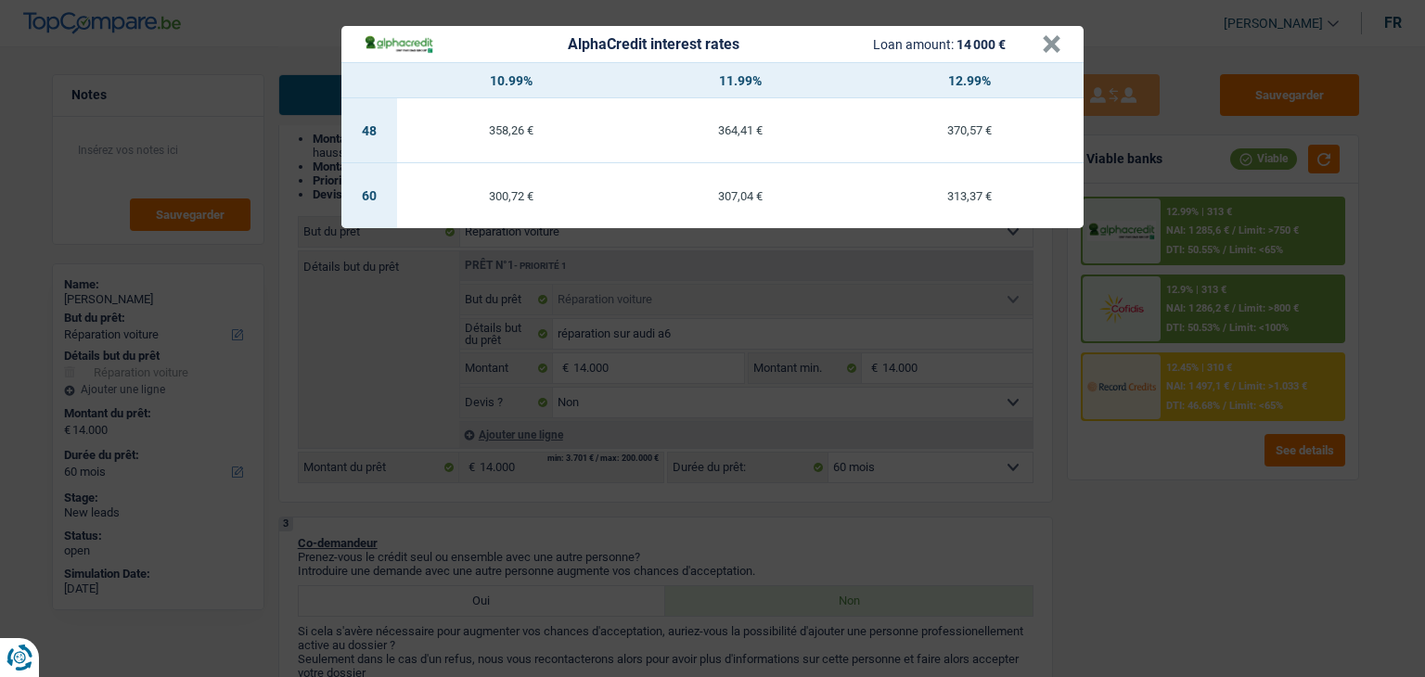
click at [1220, 401] on div "AlphaCredit interest rates Loan amount: 14 000 € × 10.99% 11.99% 12.99% 48 358,…" at bounding box center [712, 338] width 1425 height 677
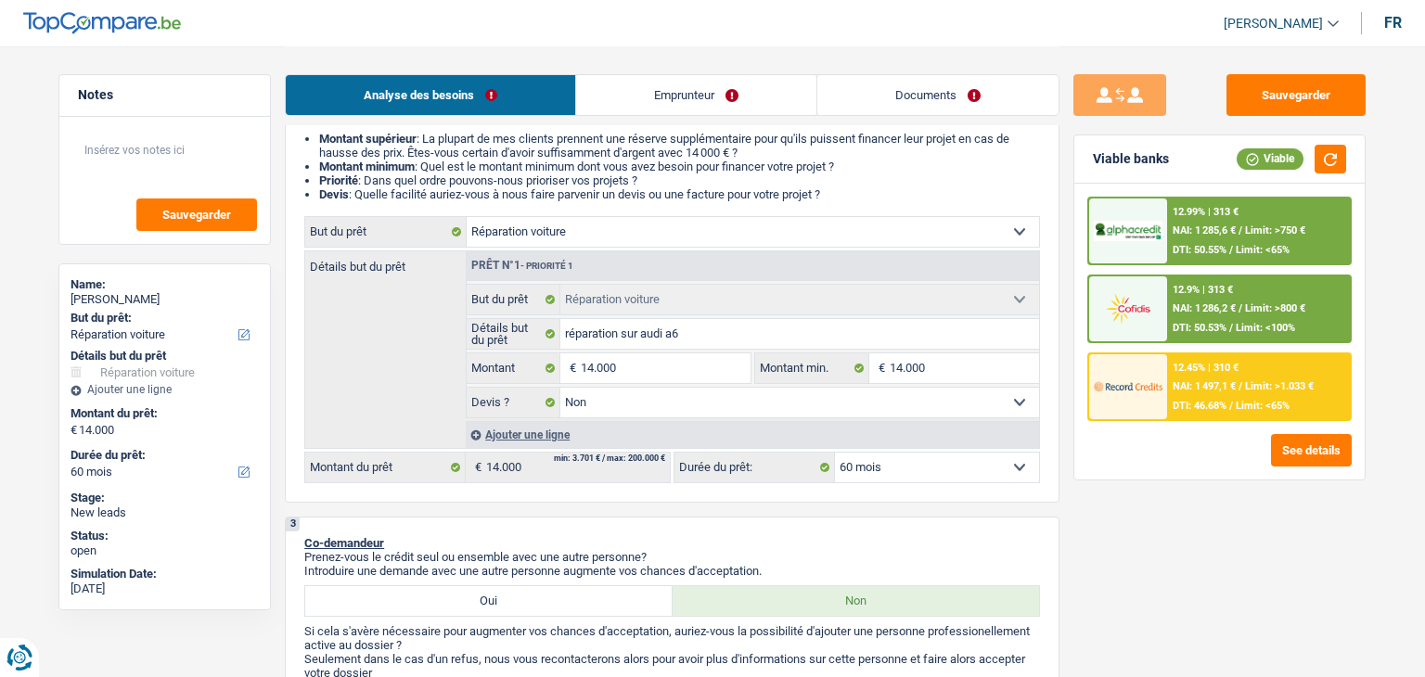
click at [1220, 400] on span "DTI: 46.68%" at bounding box center [1201, 406] width 54 height 12
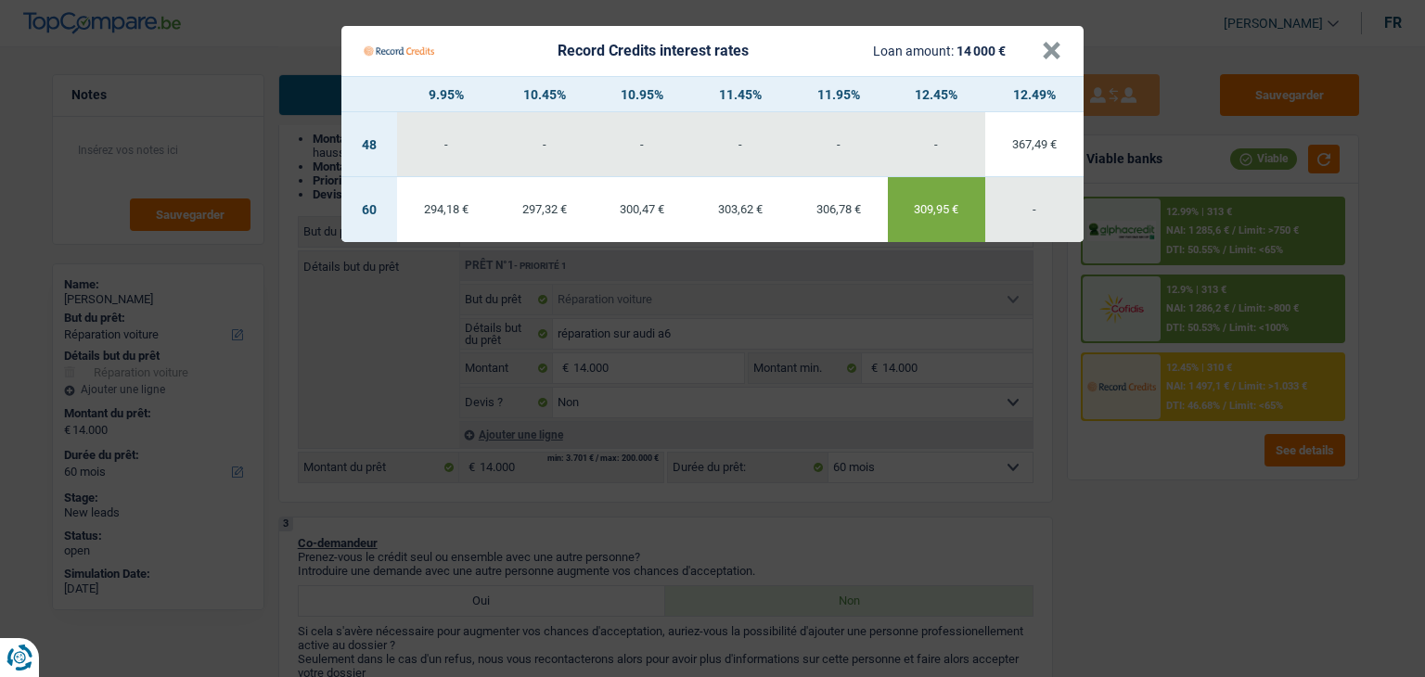
click at [1136, 527] on Credits "Record Credits interest rates Loan amount: 14 000 € × 9.95% 10.45% 10.95% 11.45…" at bounding box center [712, 338] width 1425 height 677
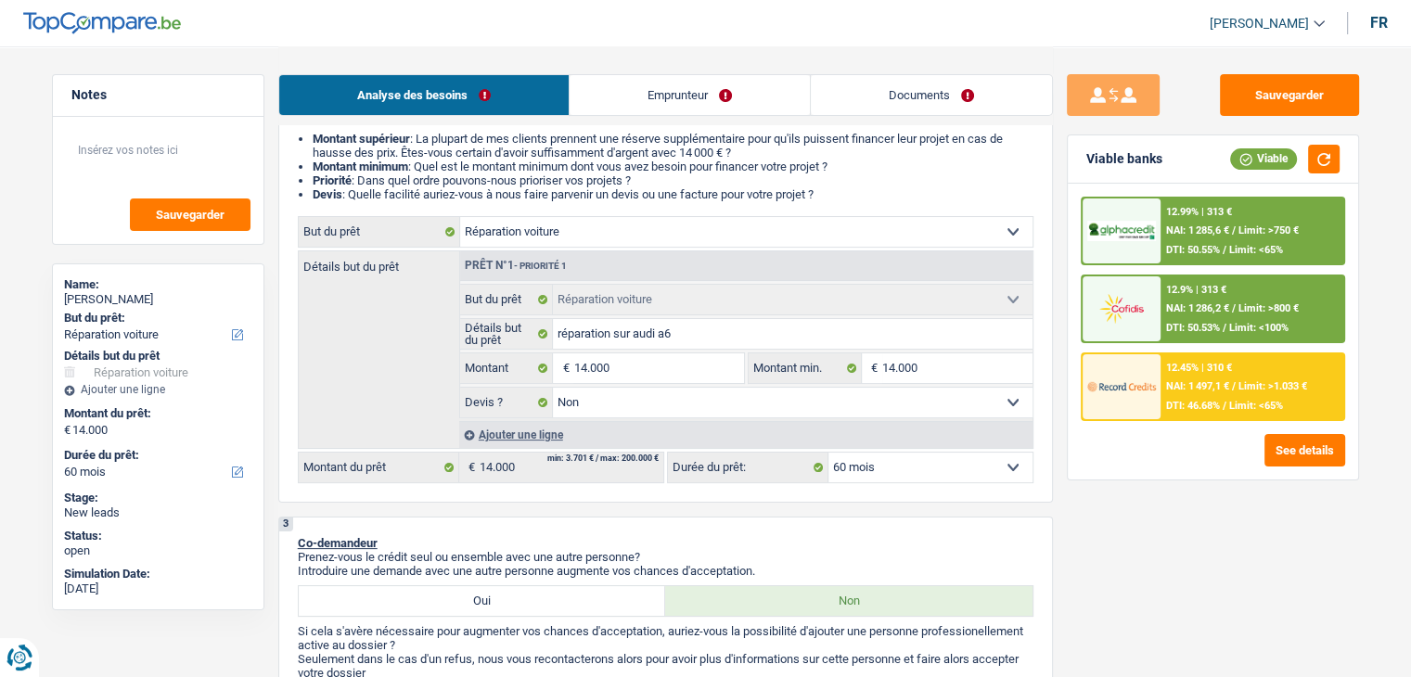
click at [950, 455] on select "12 mois 18 mois 24 mois 30 mois 36 mois 42 mois 48 mois 60 mois Sélectionner un…" at bounding box center [931, 468] width 204 height 30
click at [946, 454] on select "12 mois 18 mois 24 mois 30 mois 36 mois 42 mois 48 mois 60 mois Sélectionner un…" at bounding box center [931, 468] width 204 height 30
click at [829, 453] on select "12 mois 18 mois 24 mois 30 mois 36 mois 42 mois 48 mois 60 mois Sélectionner un…" at bounding box center [931, 468] width 204 height 30
click at [907, 97] on link "Documents" at bounding box center [931, 95] width 241 height 40
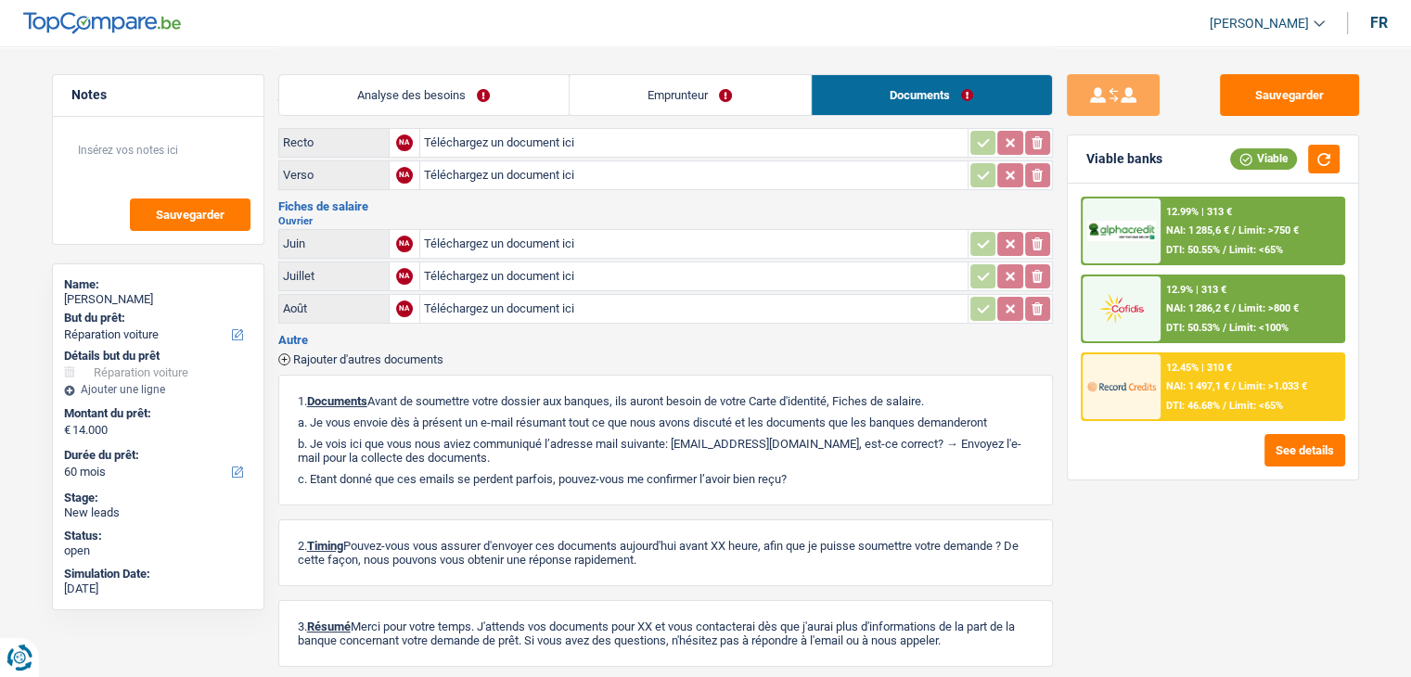
scroll to position [0, 0]
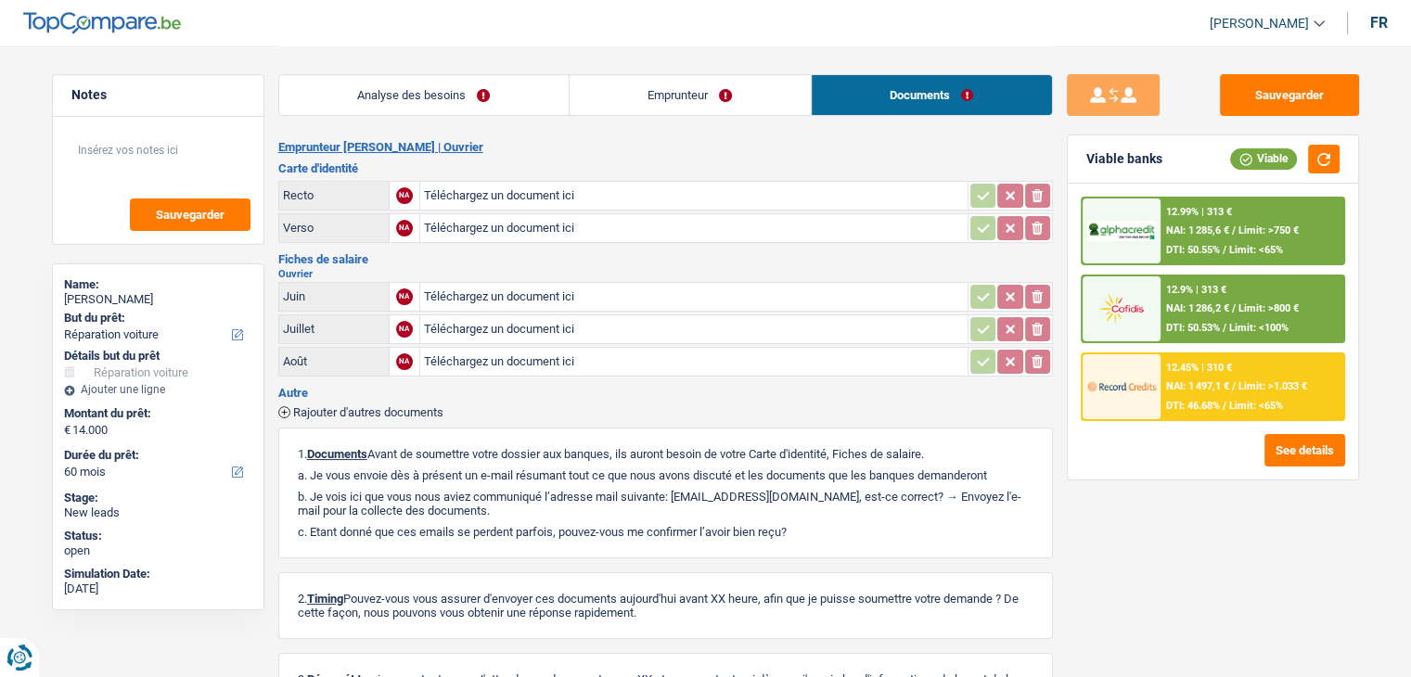
click at [461, 97] on link "Analyse des besoins" at bounding box center [424, 95] width 290 height 40
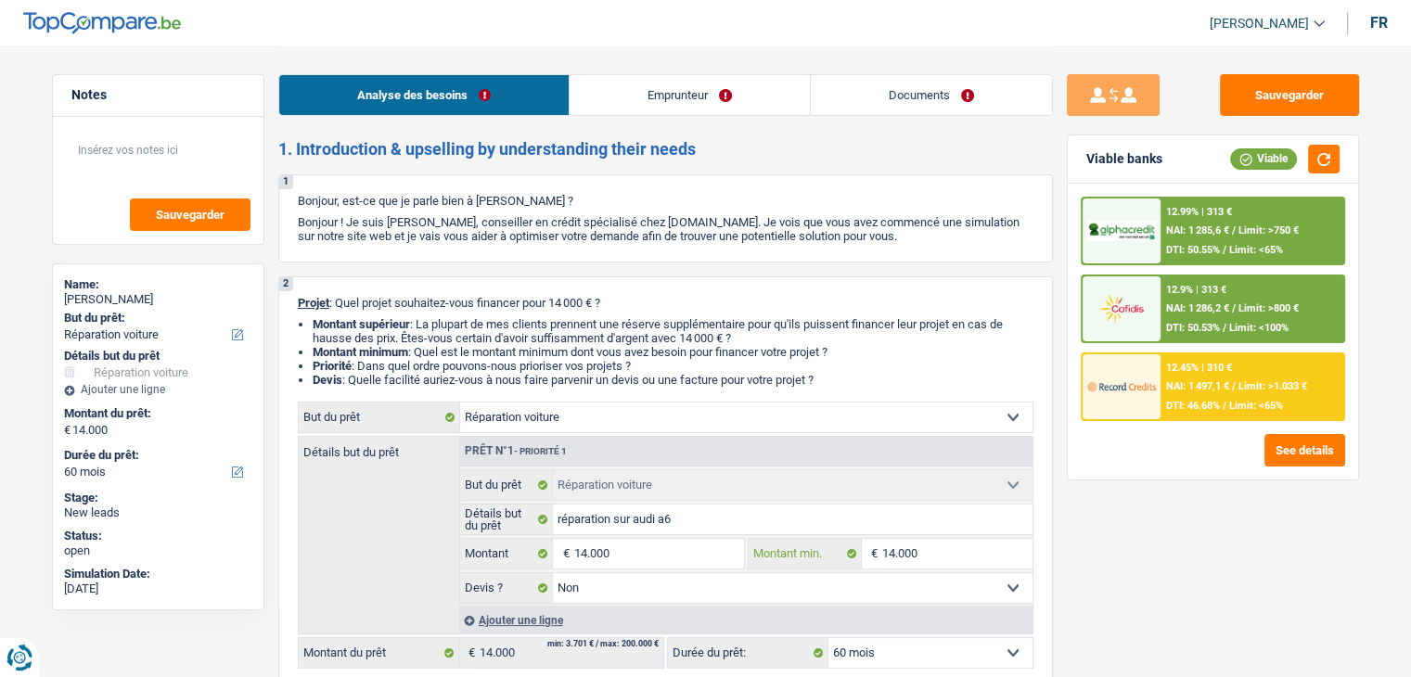
click at [974, 547] on input "14.000" at bounding box center [957, 554] width 150 height 30
type input "1.400"
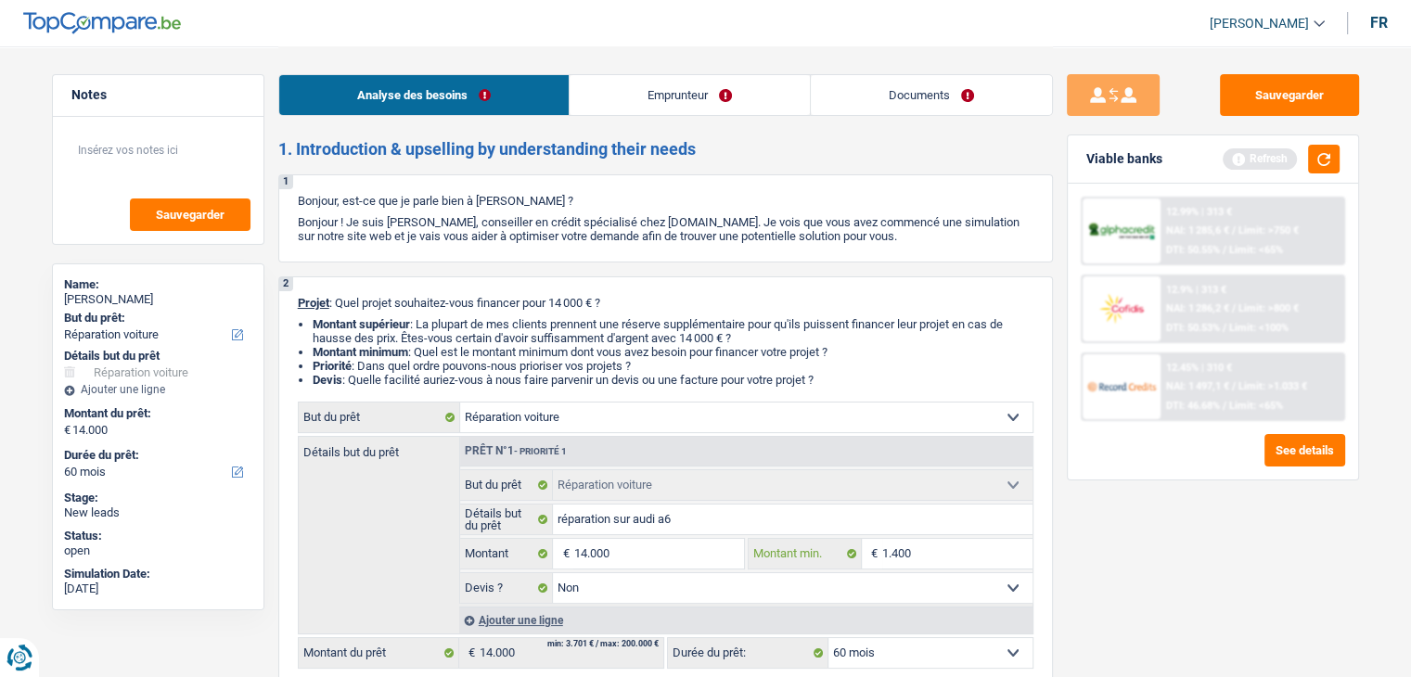
type input "140"
type input "14"
type input "1"
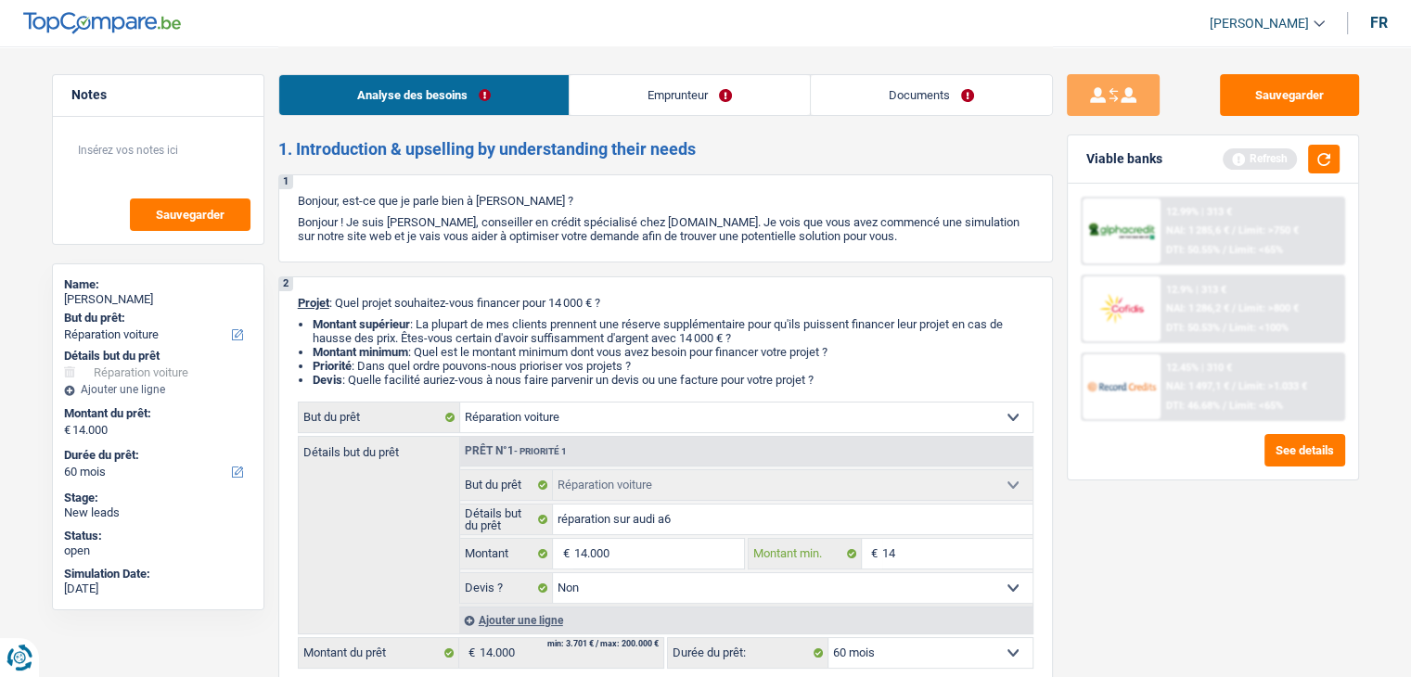
type input "1"
type input "10"
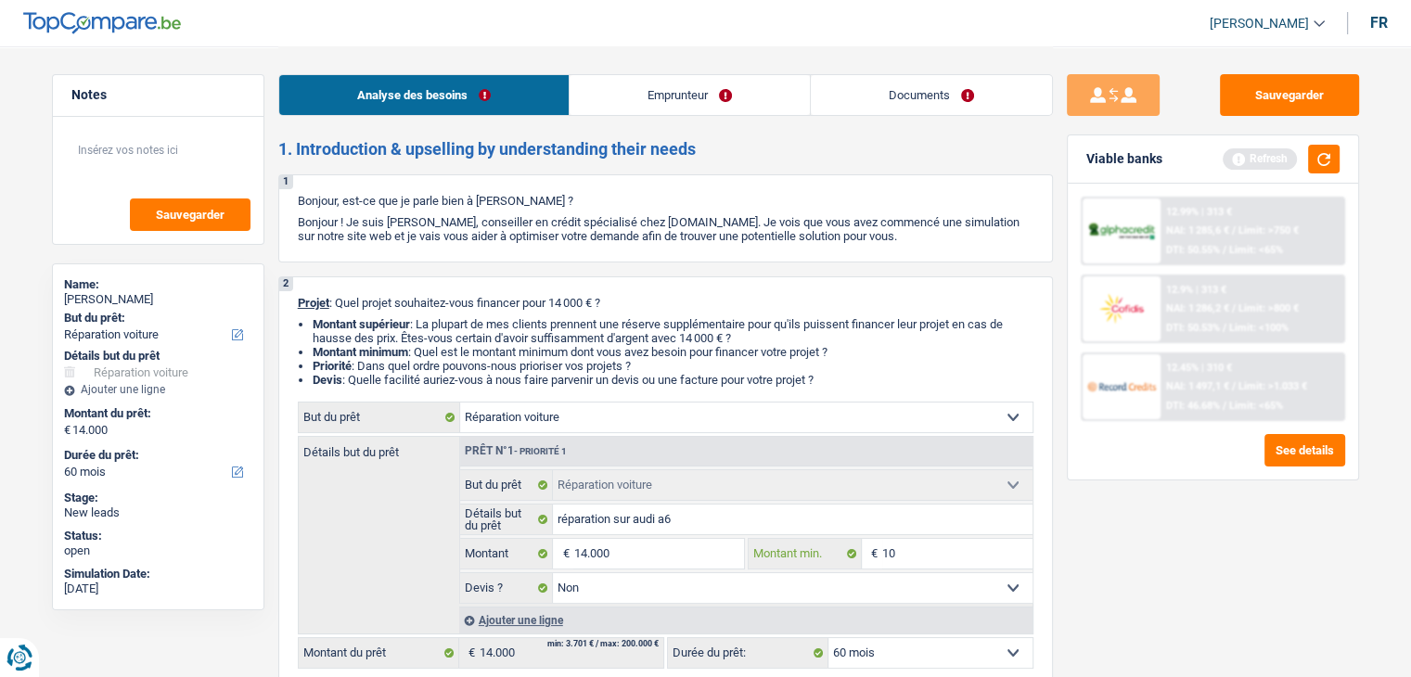
type input "100"
type input "1.000"
type input "10.000"
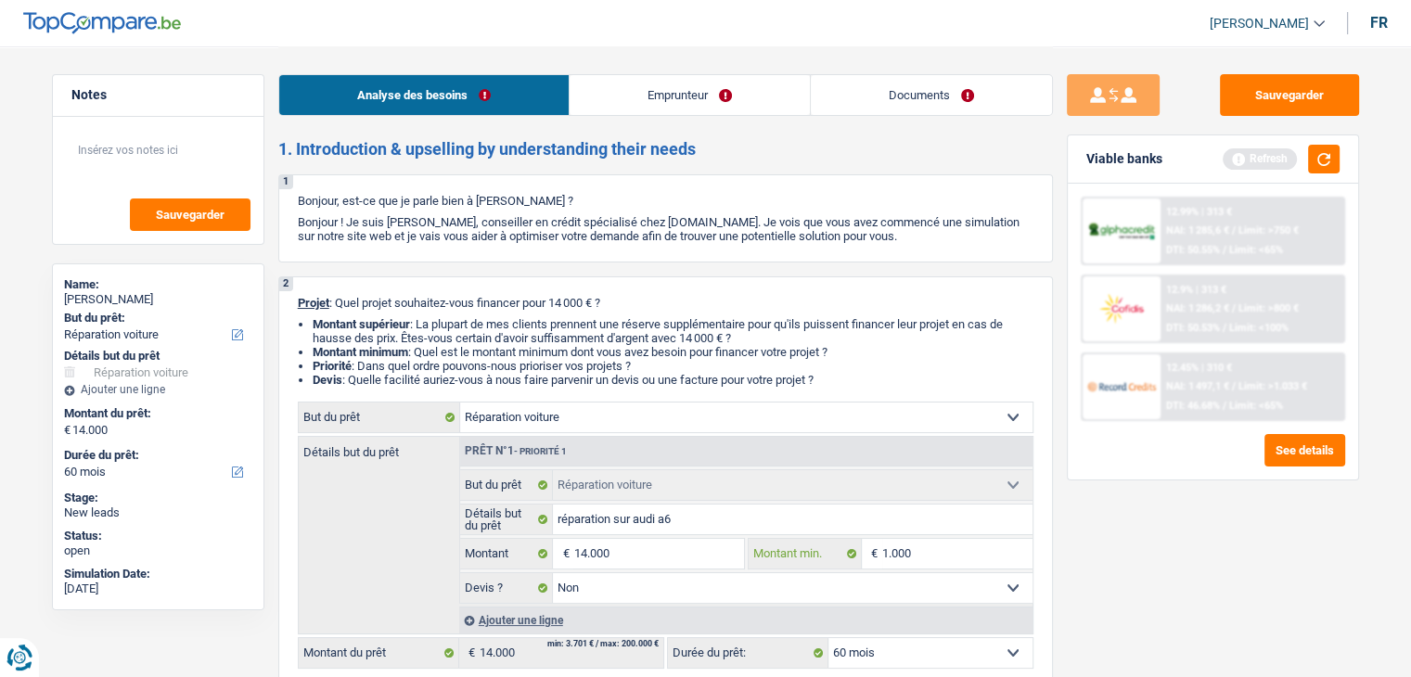
type input "10.000"
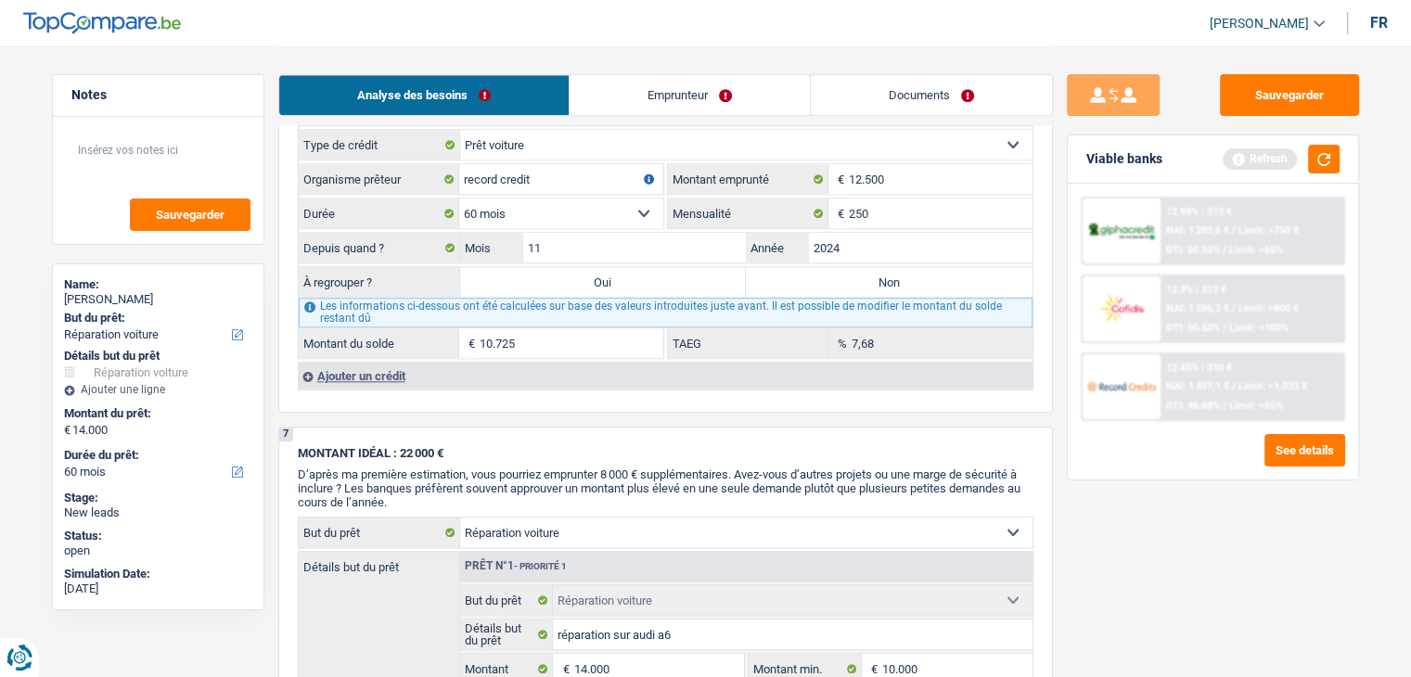
scroll to position [1856, 0]
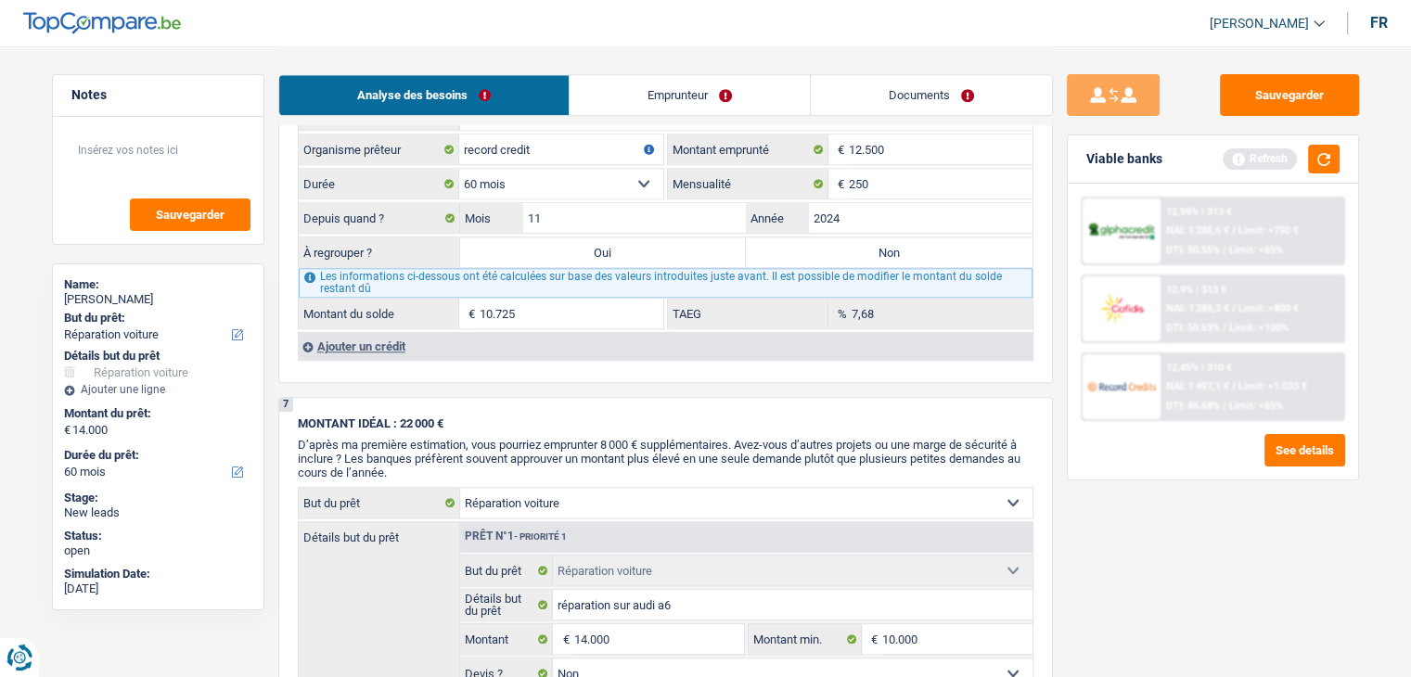
type input "10.000"
click at [628, 423] on div "MONTANT IDÉAL : 22 000 € D’après ma première estimation, vous pourriez emprunte…" at bounding box center [666, 448] width 736 height 63
click at [1314, 163] on button "button" at bounding box center [1324, 159] width 32 height 29
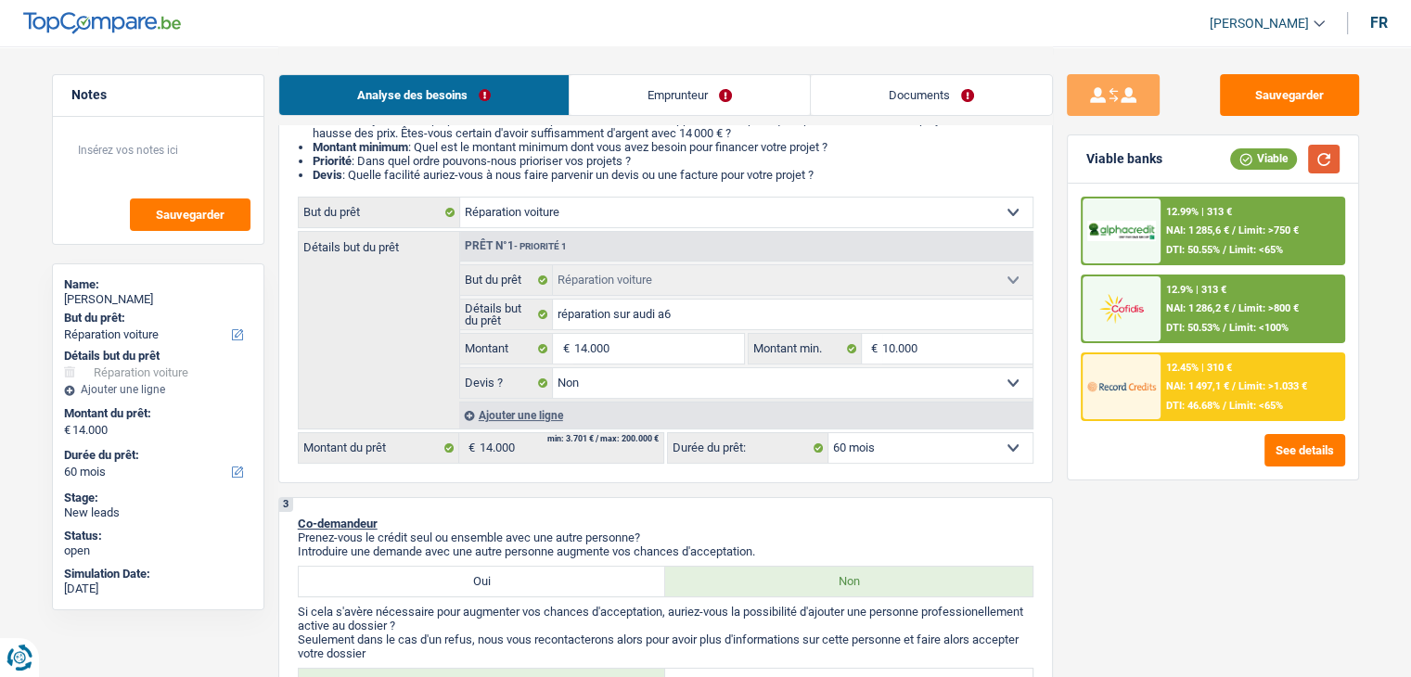
scroll to position [371, 0]
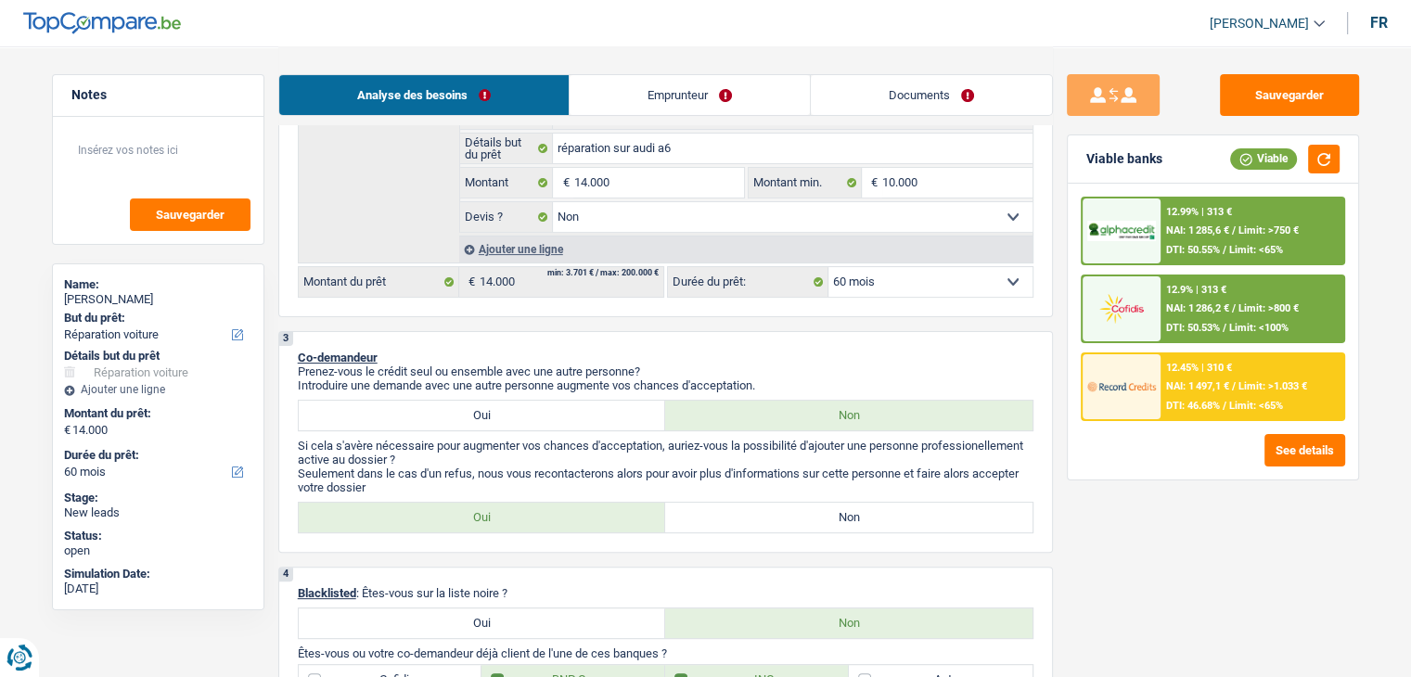
click at [802, 341] on div "3 Co-demandeur Prenez-vous le crédit seul ou ensemble avec une autre personne? …" at bounding box center [665, 442] width 775 height 222
click at [1305, 90] on button "Sauvegarder" at bounding box center [1289, 95] width 139 height 42
click at [1251, 86] on button "Sauvegarder" at bounding box center [1289, 95] width 139 height 42
click at [586, 220] on select "Oui Non Non répondu Sélectionner une option" at bounding box center [793, 217] width 480 height 30
select select "not_answered"
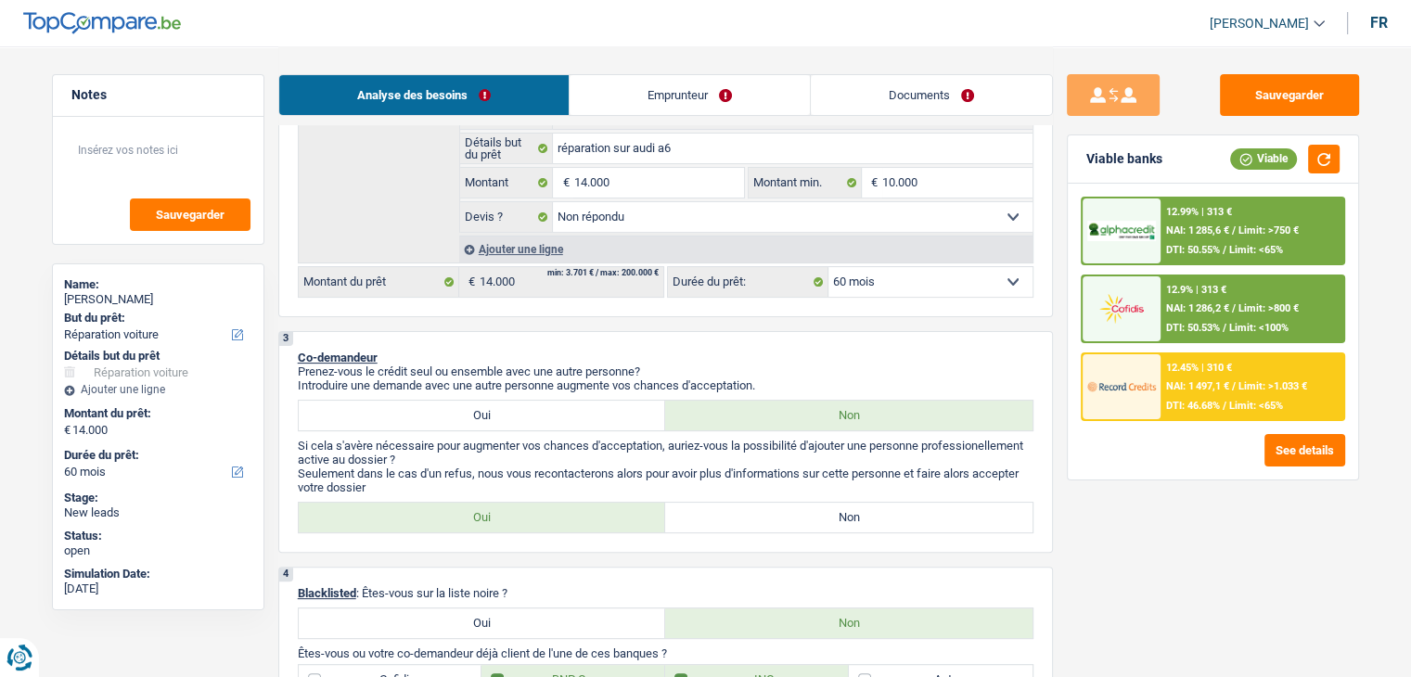
click at [553, 202] on select "Oui Non Non répondu Sélectionner une option" at bounding box center [793, 217] width 480 height 30
select select "not_answered"
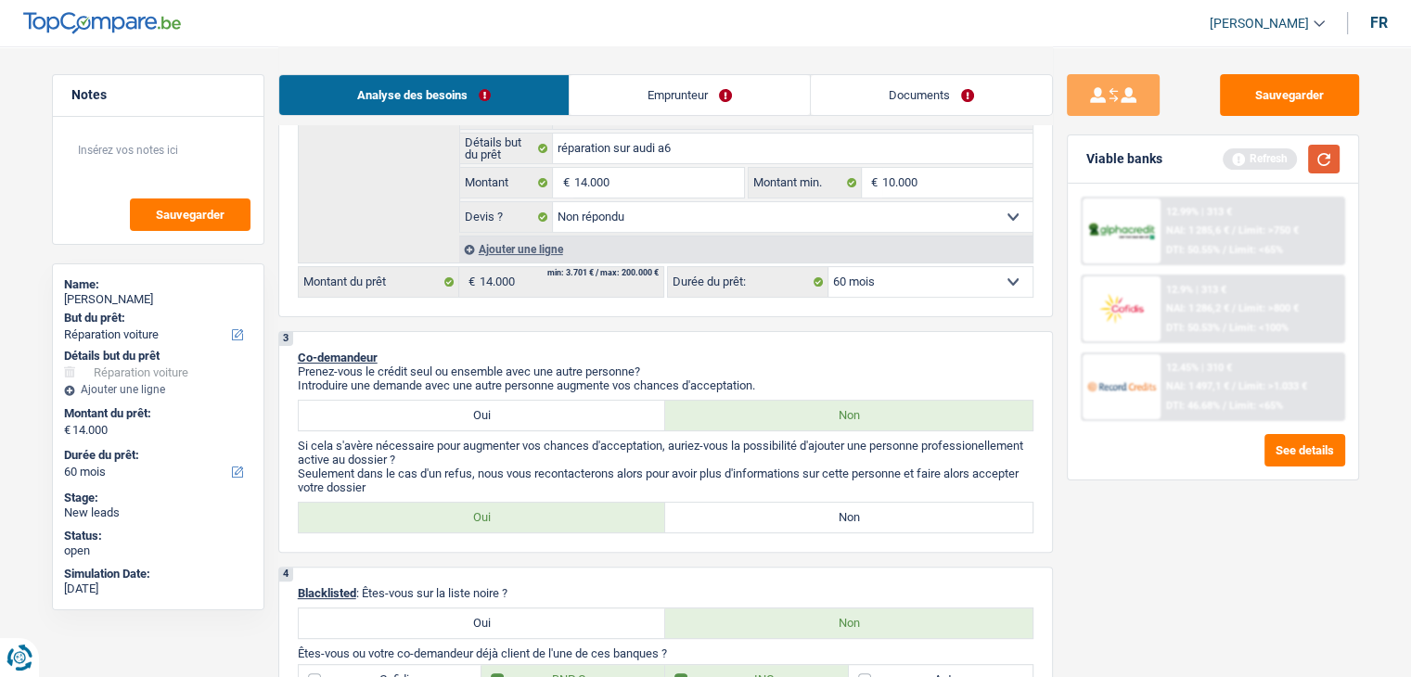
click at [1320, 153] on button "button" at bounding box center [1324, 159] width 32 height 29
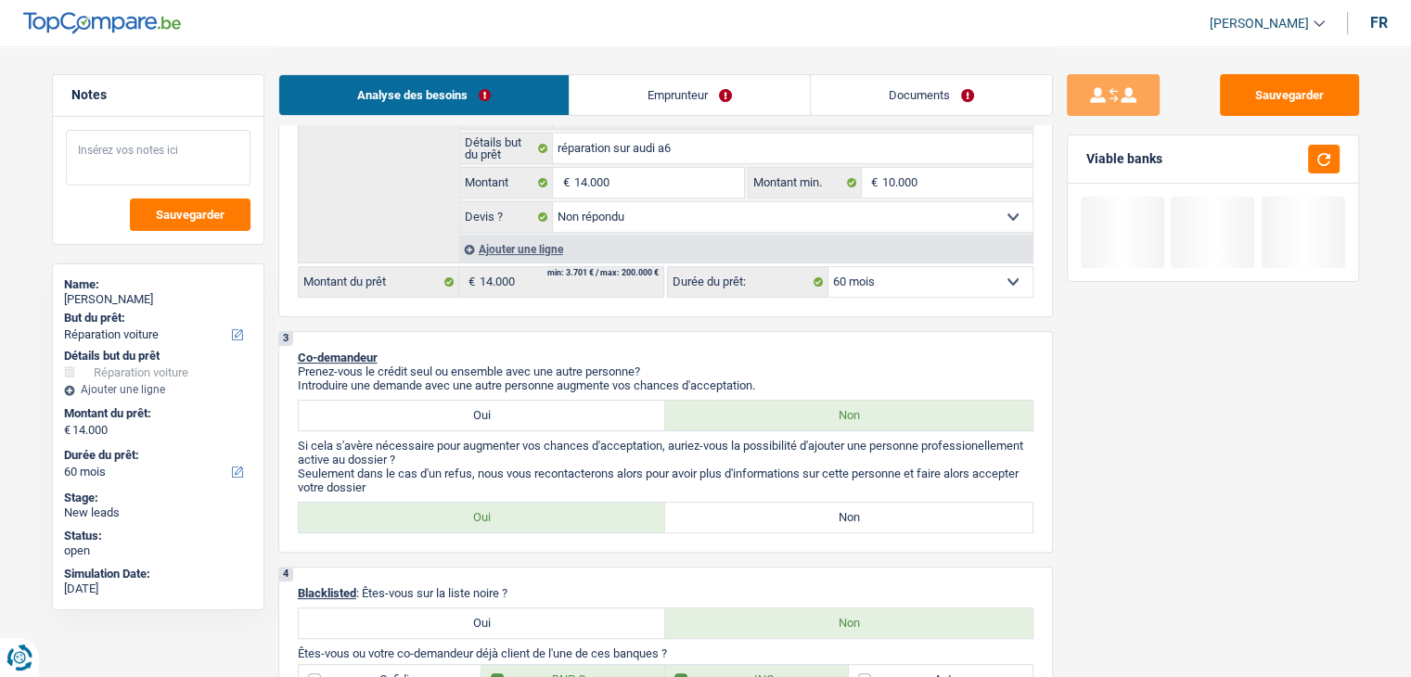
click at [160, 157] on textarea at bounding box center [158, 158] width 185 height 56
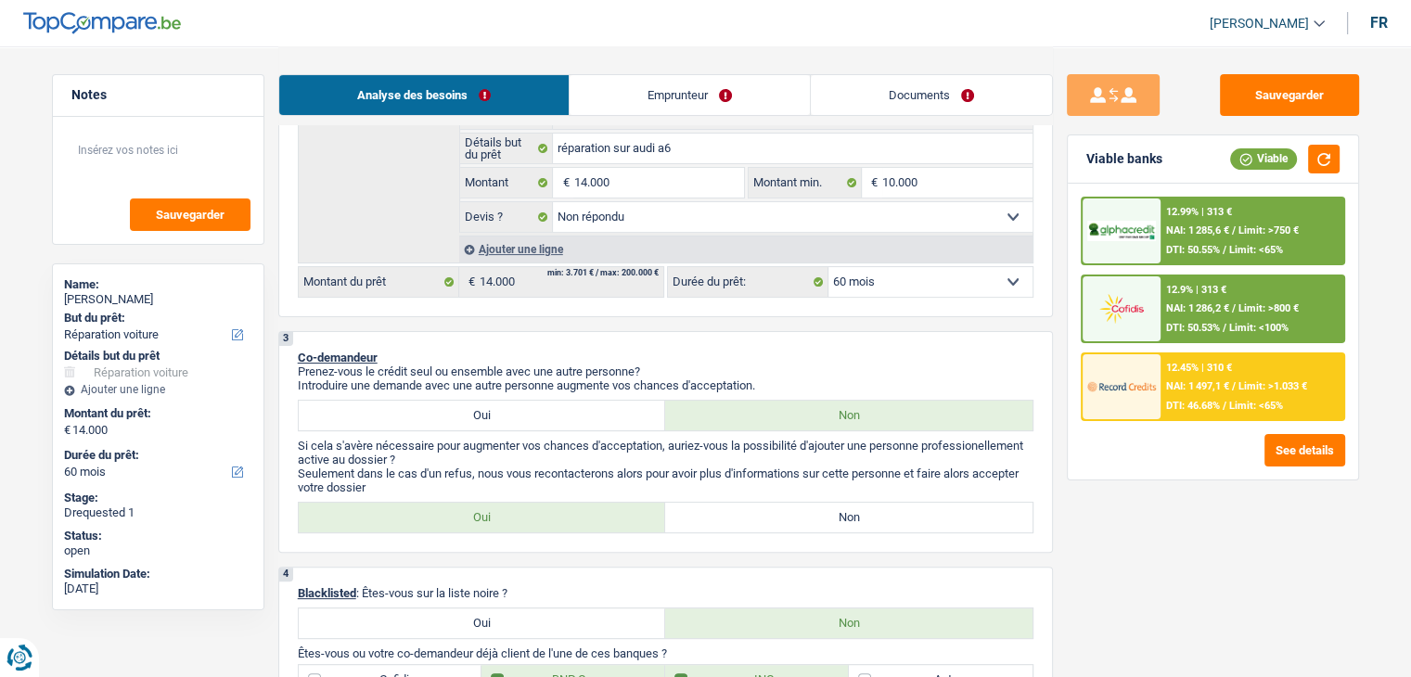
click at [1130, 362] on div at bounding box center [1122, 386] width 78 height 65
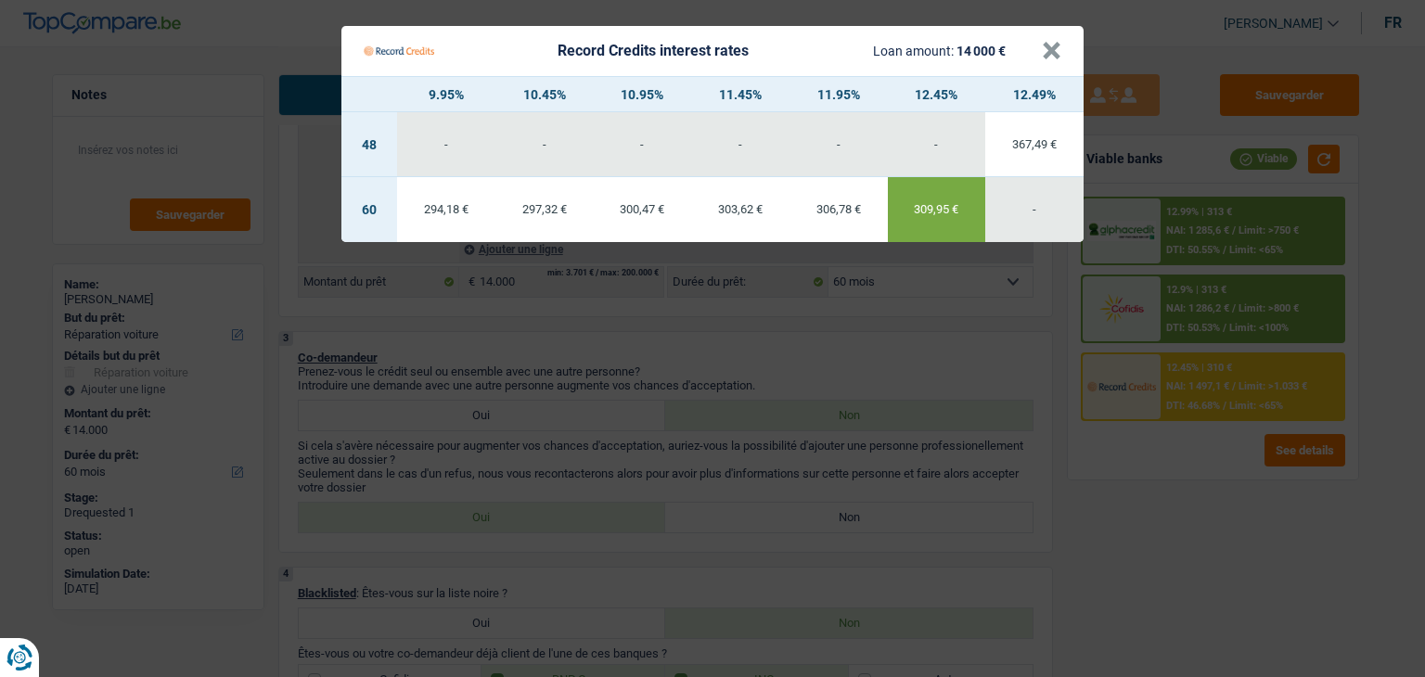
click at [822, 211] on div "306,78 €" at bounding box center [839, 209] width 98 height 12
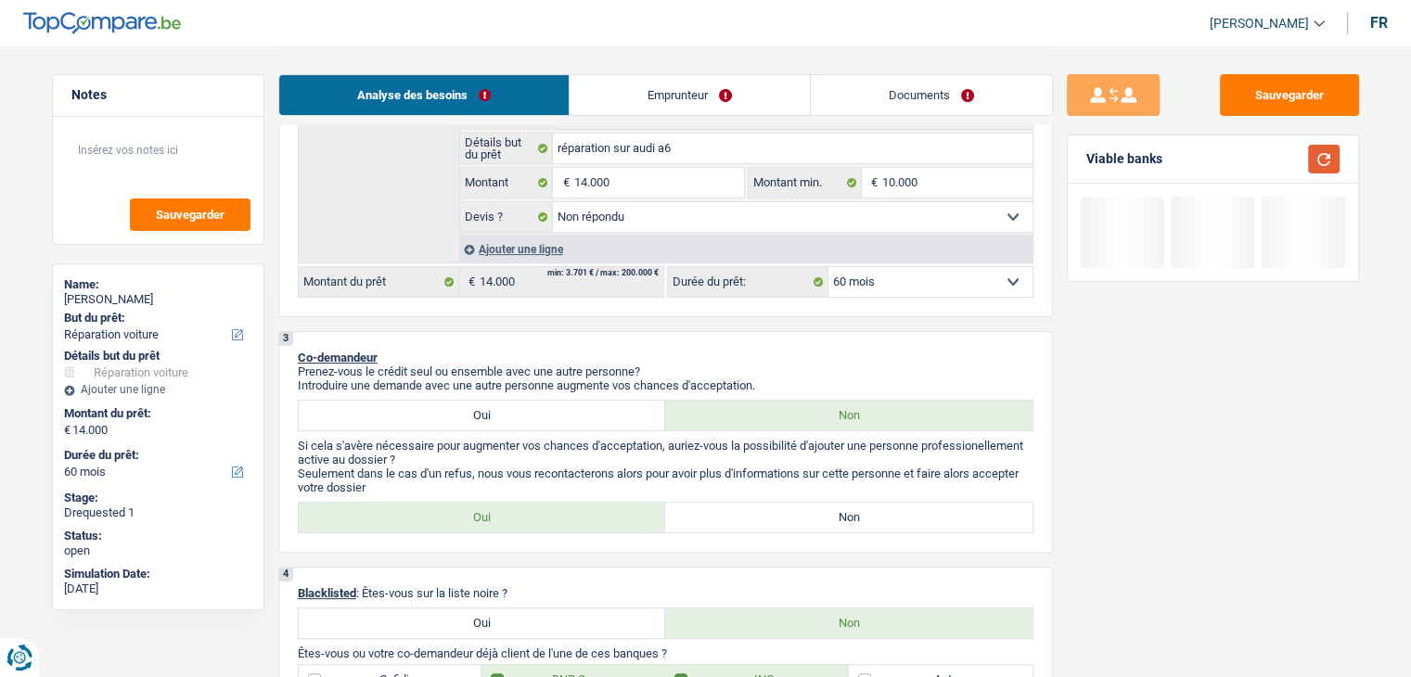
click at [1335, 157] on button "button" at bounding box center [1324, 159] width 32 height 29
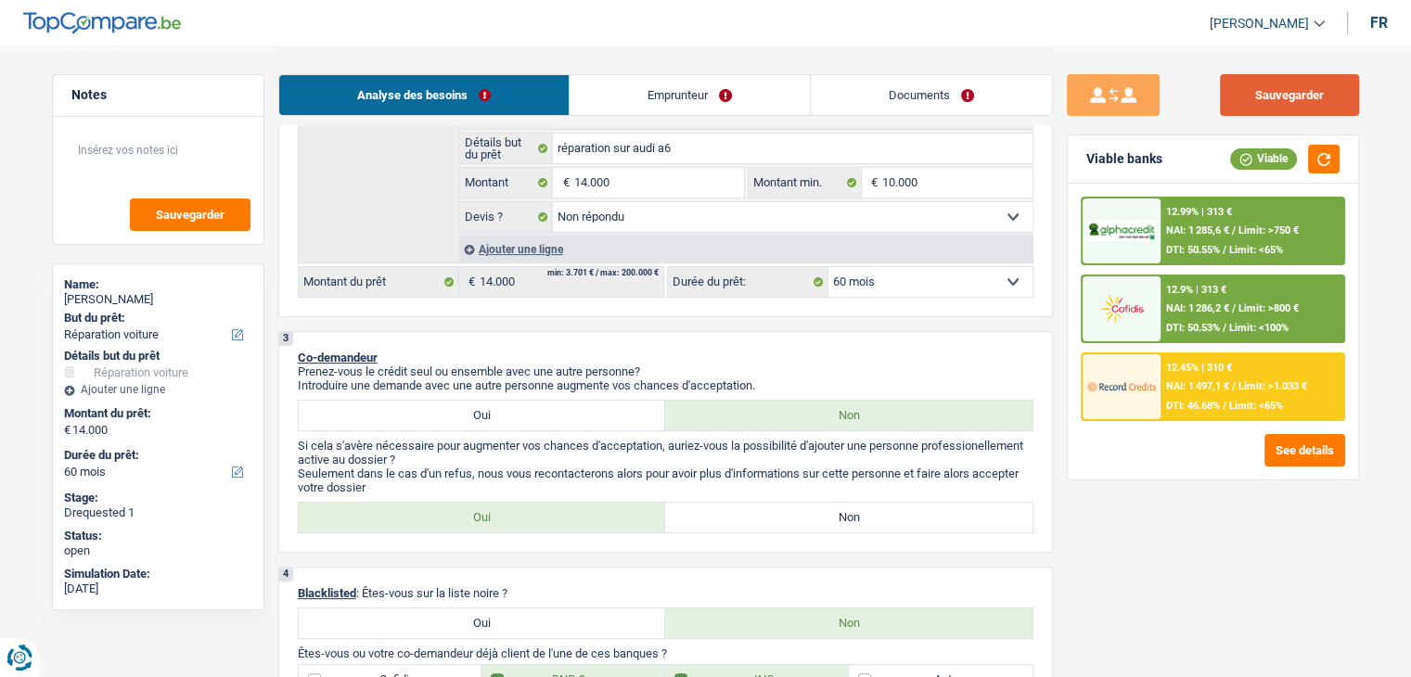
click at [1295, 110] on button "Sauvegarder" at bounding box center [1289, 95] width 139 height 42
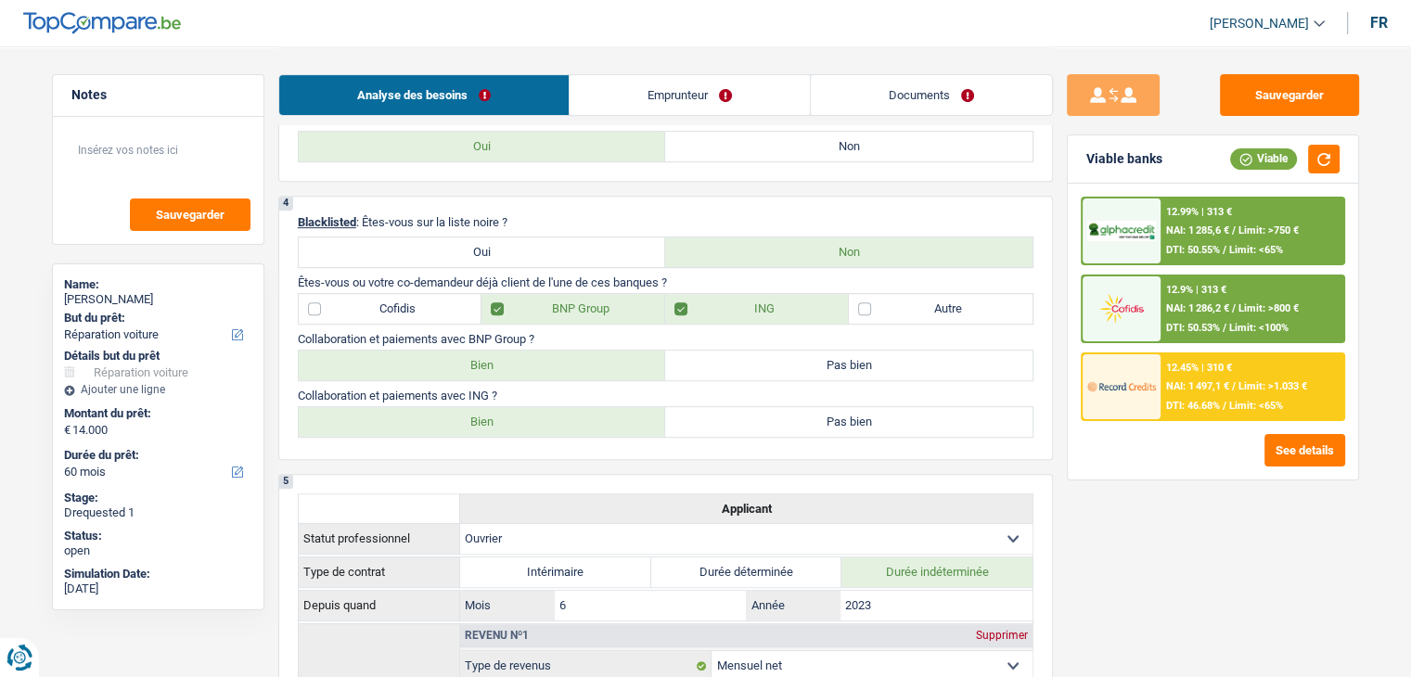
click at [788, 146] on label "Non" at bounding box center [848, 147] width 367 height 30
click at [788, 146] on input "Non" at bounding box center [848, 147] width 367 height 30
radio input "true"
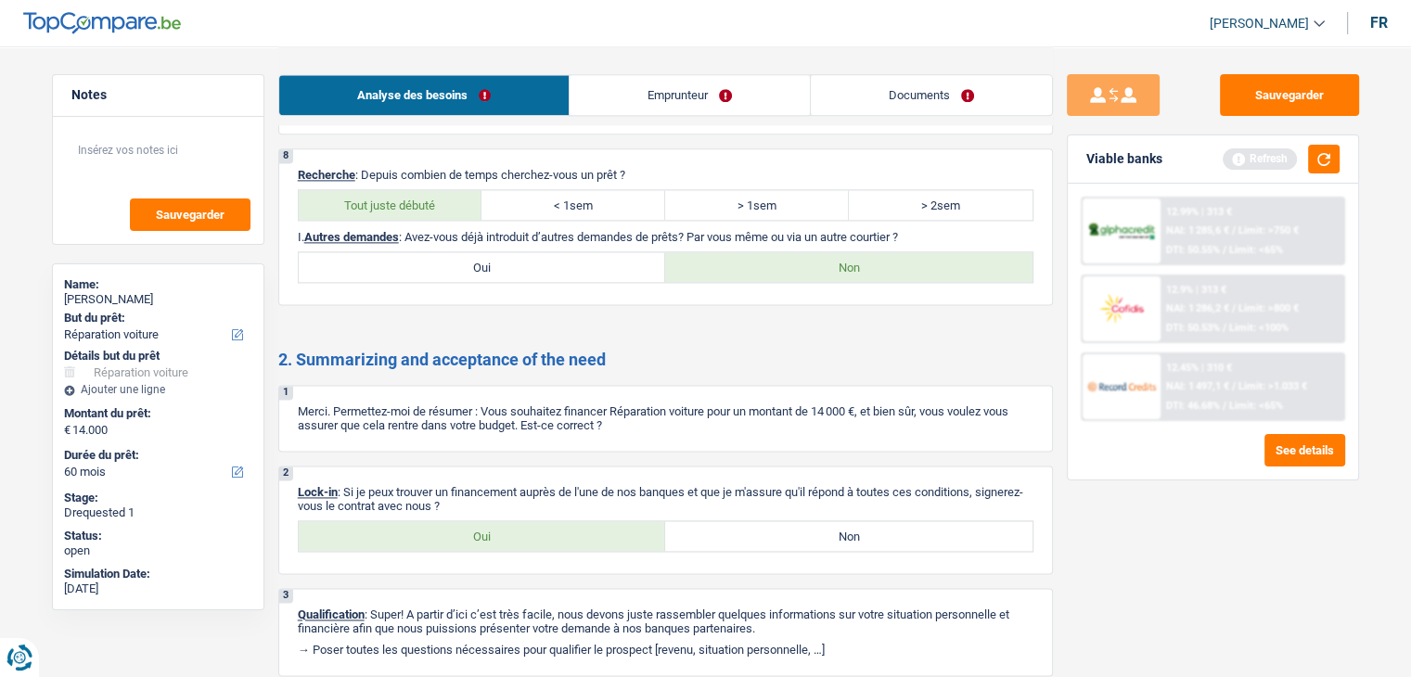
scroll to position [2554, 0]
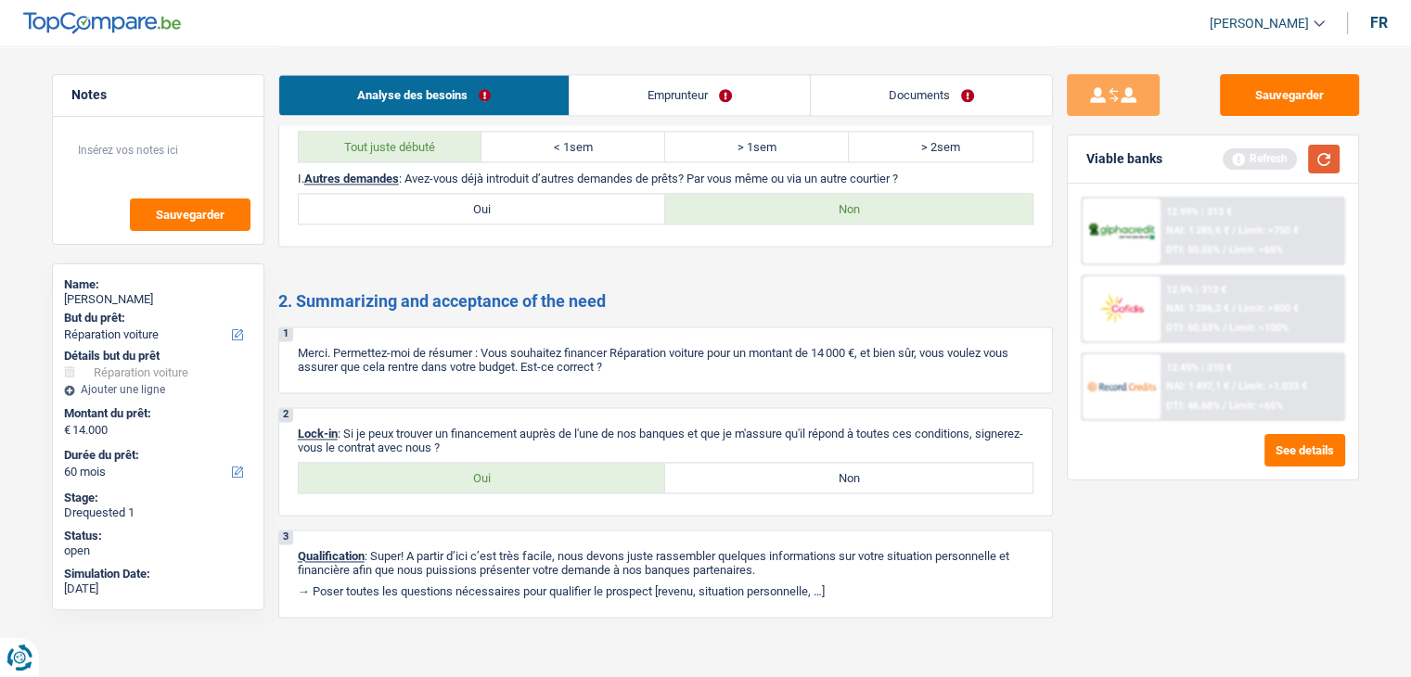
click at [1313, 165] on div "Refresh" at bounding box center [1281, 159] width 117 height 29
click at [1313, 165] on button "button" at bounding box center [1324, 159] width 32 height 29
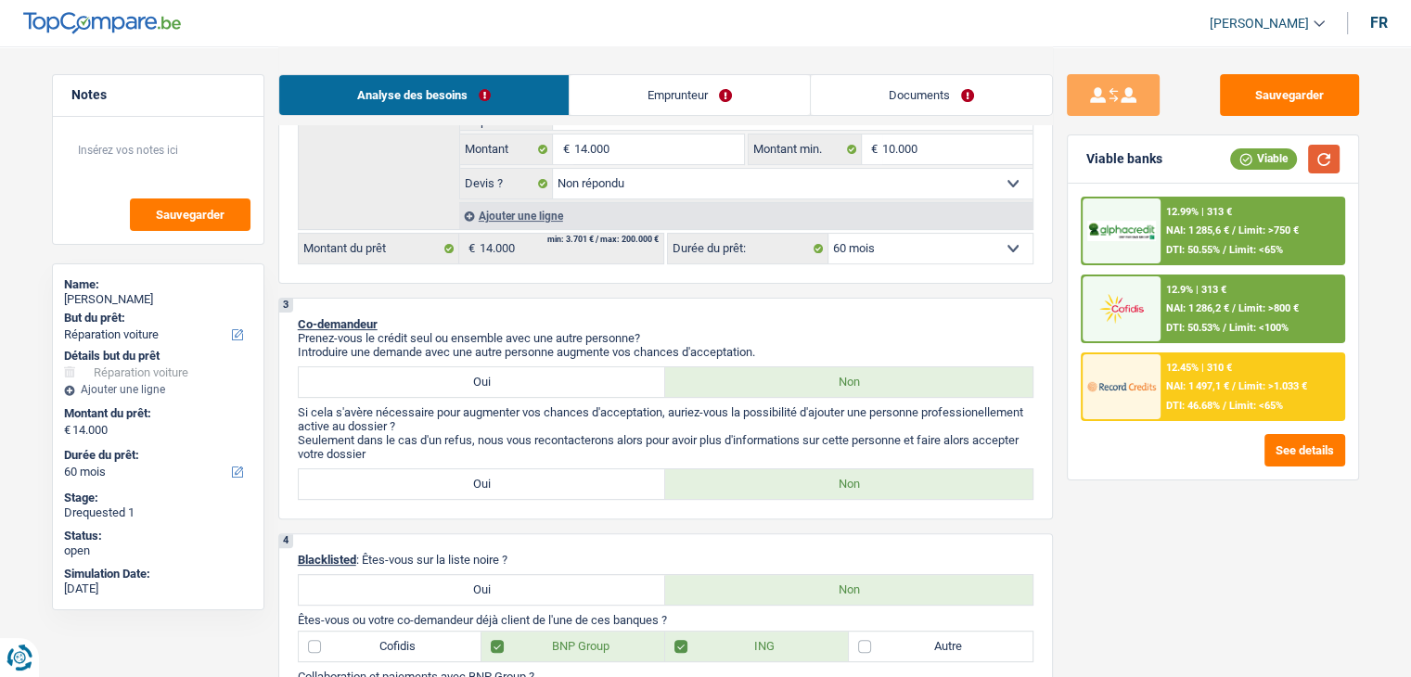
scroll to position [605, 0]
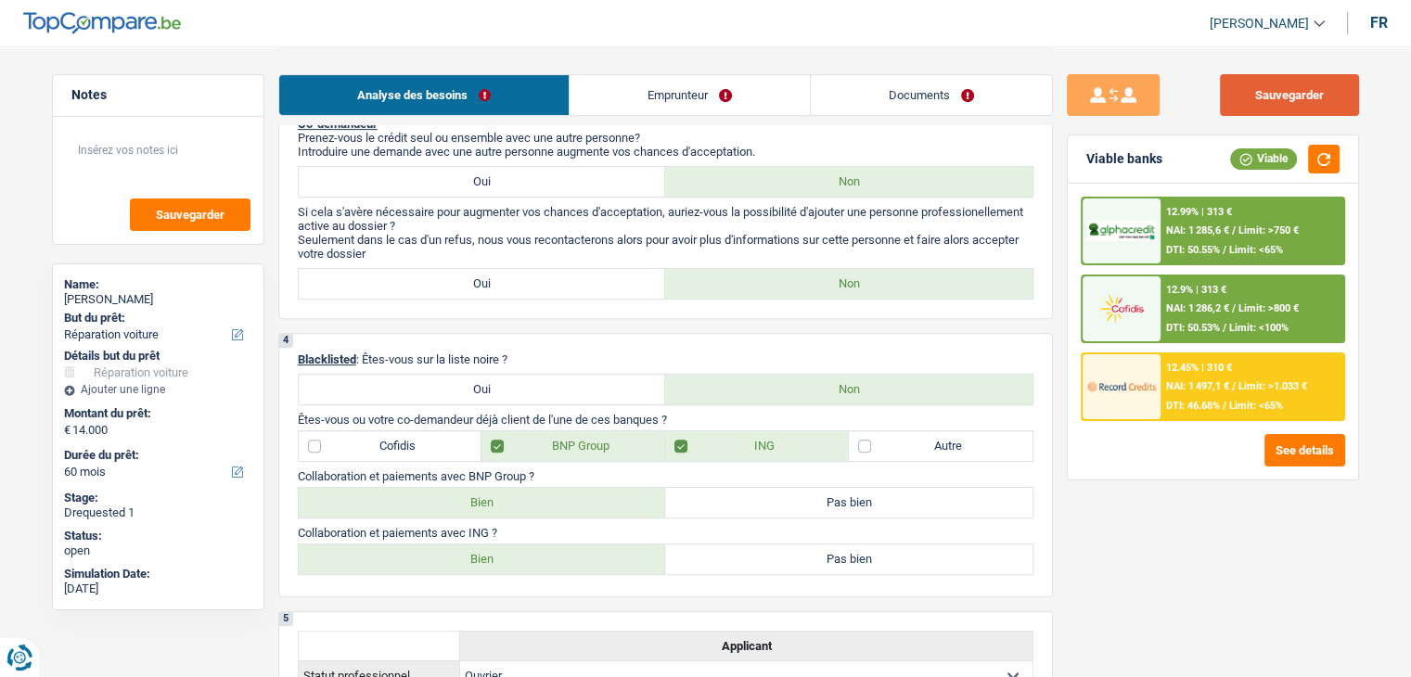
click at [1256, 101] on button "Sauvegarder" at bounding box center [1289, 95] width 139 height 42
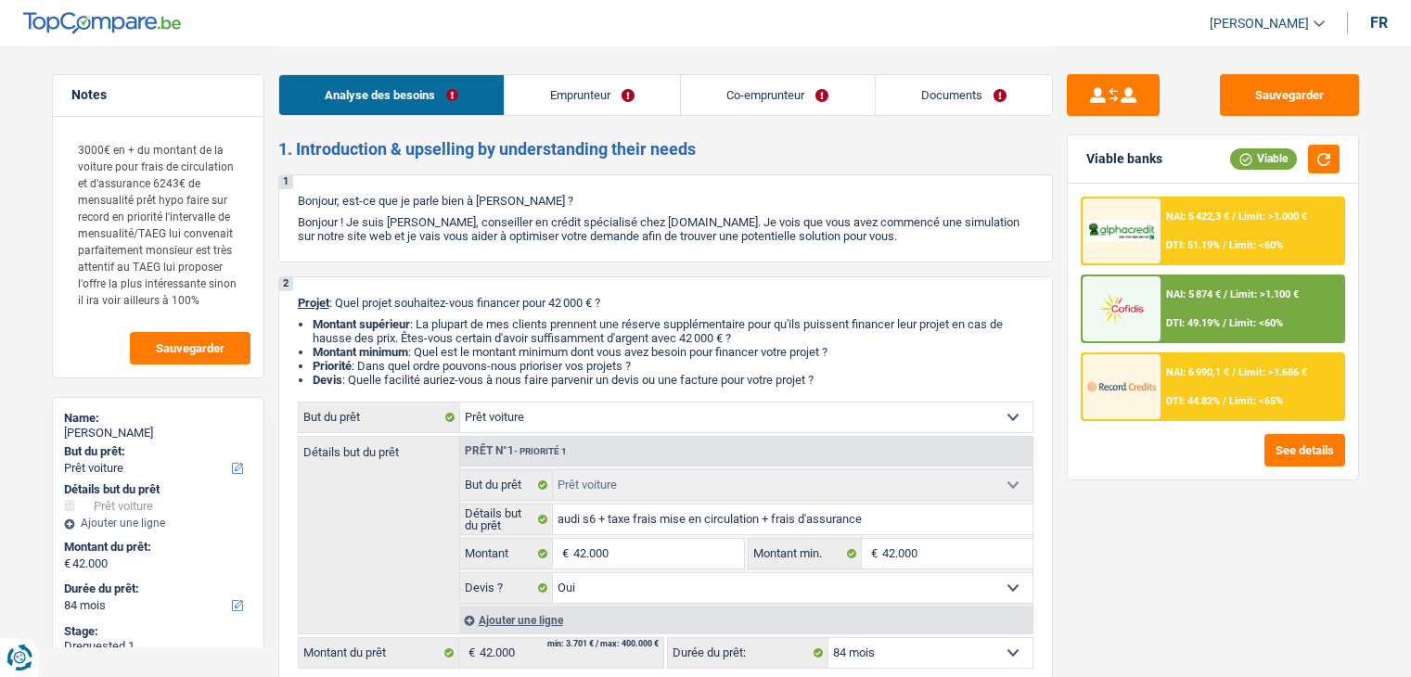
select select "car"
select select "84"
select select "car"
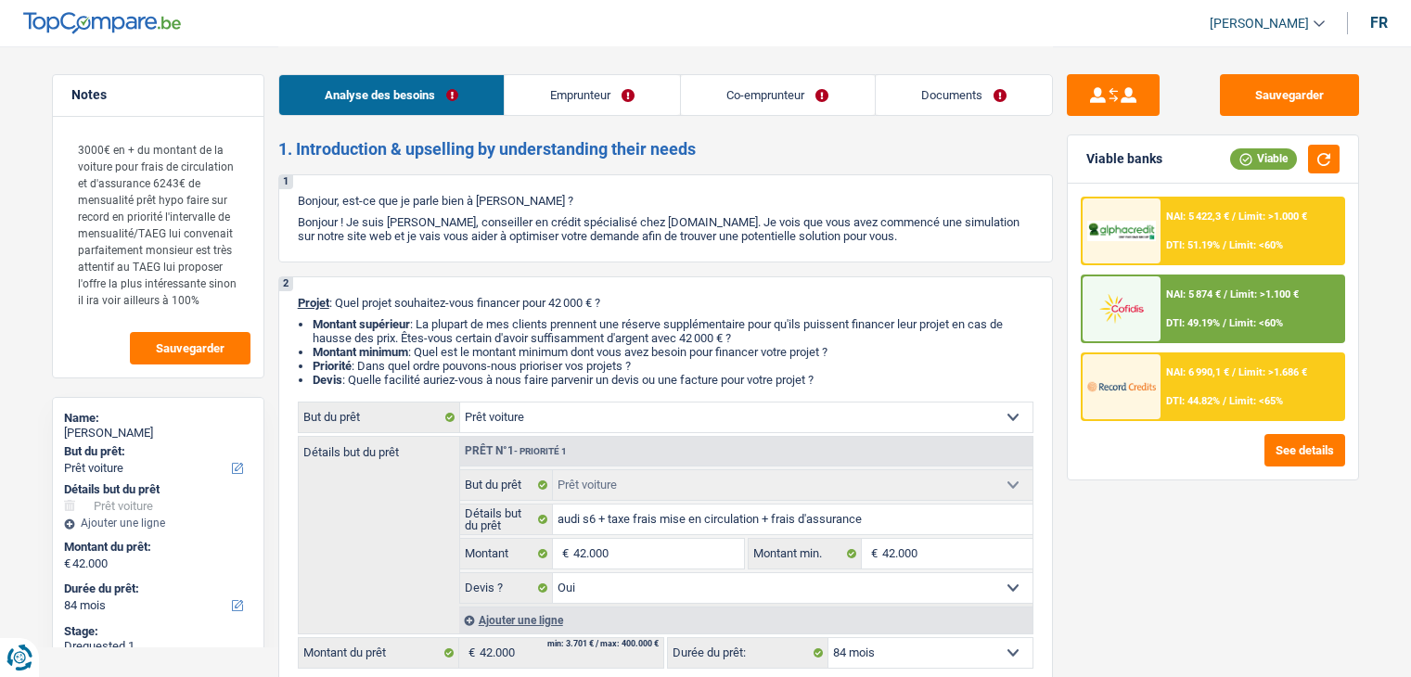
select select "yes"
select select "84"
select select "privateEmployee"
select select "netSalary"
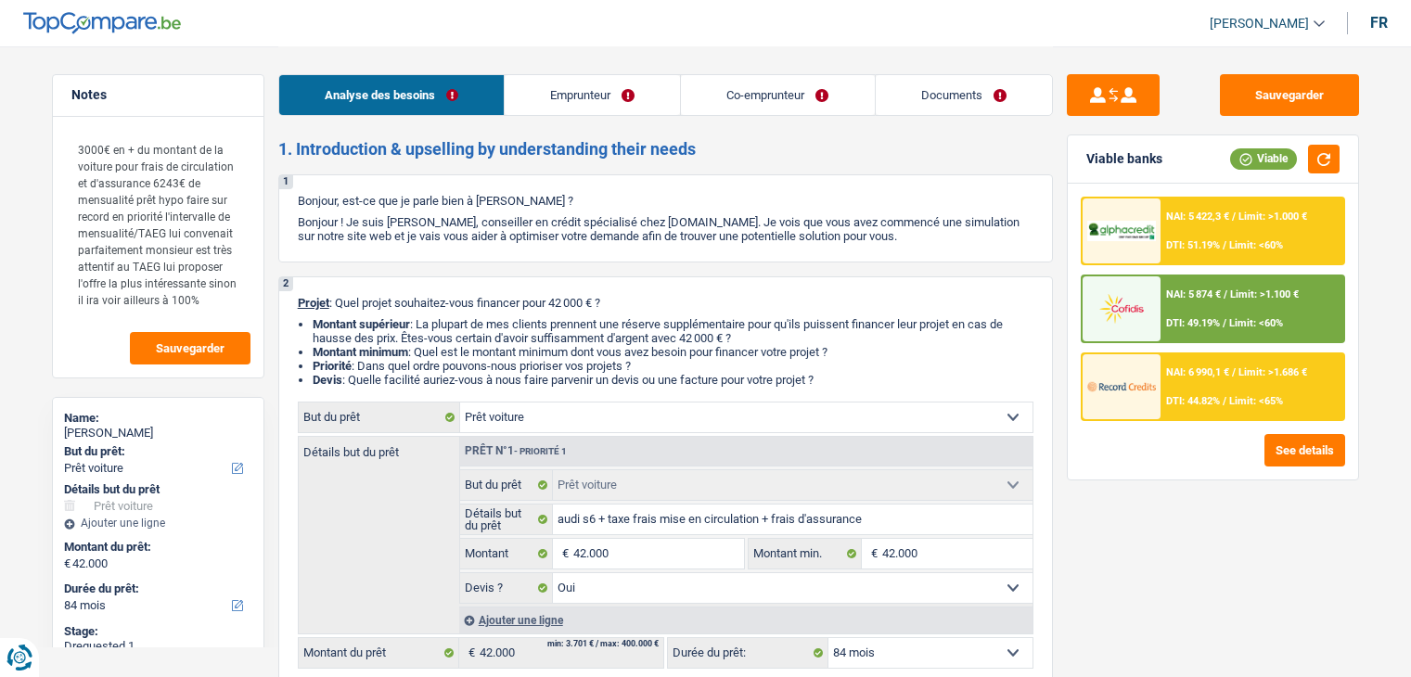
select select "mealVouchers"
select select "familyAllowances"
select select "netSalary"
select select "mealVouchers"
select select "ownerWithMortgage"
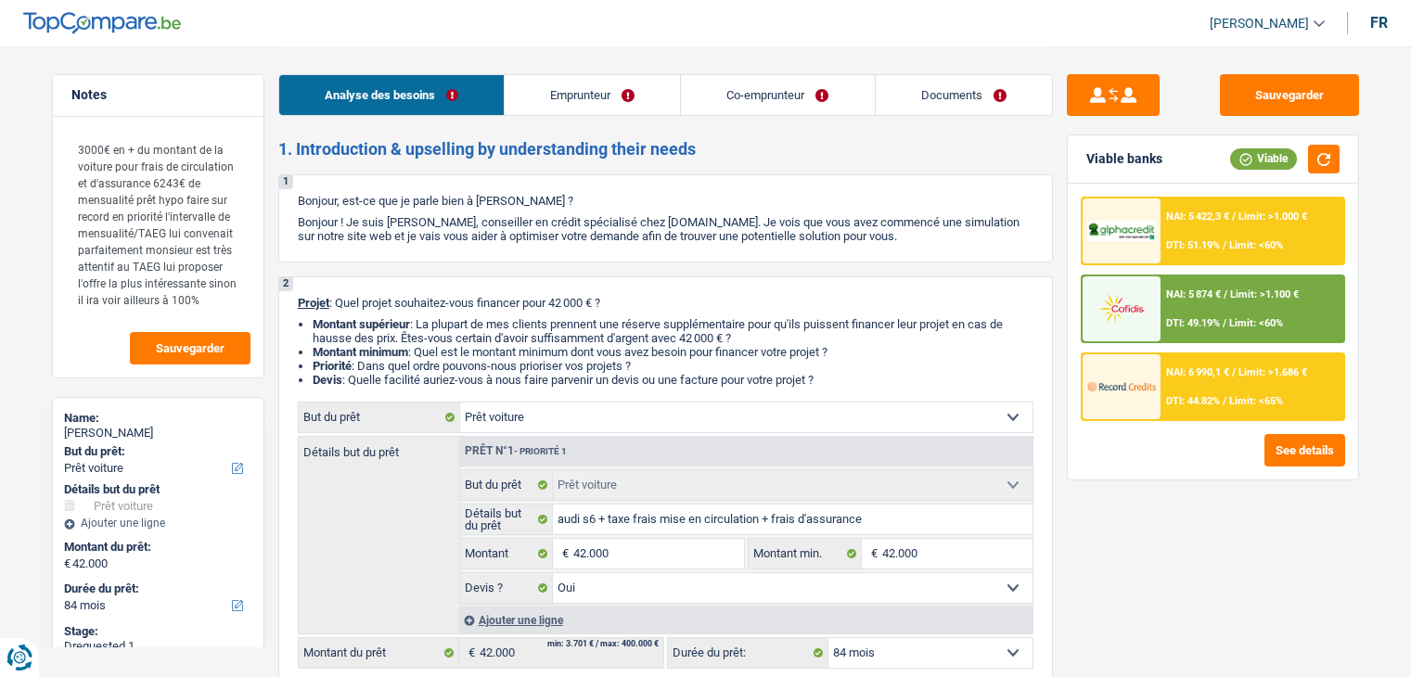
select select "mortgage"
select select "300"
select select "car"
select select "yes"
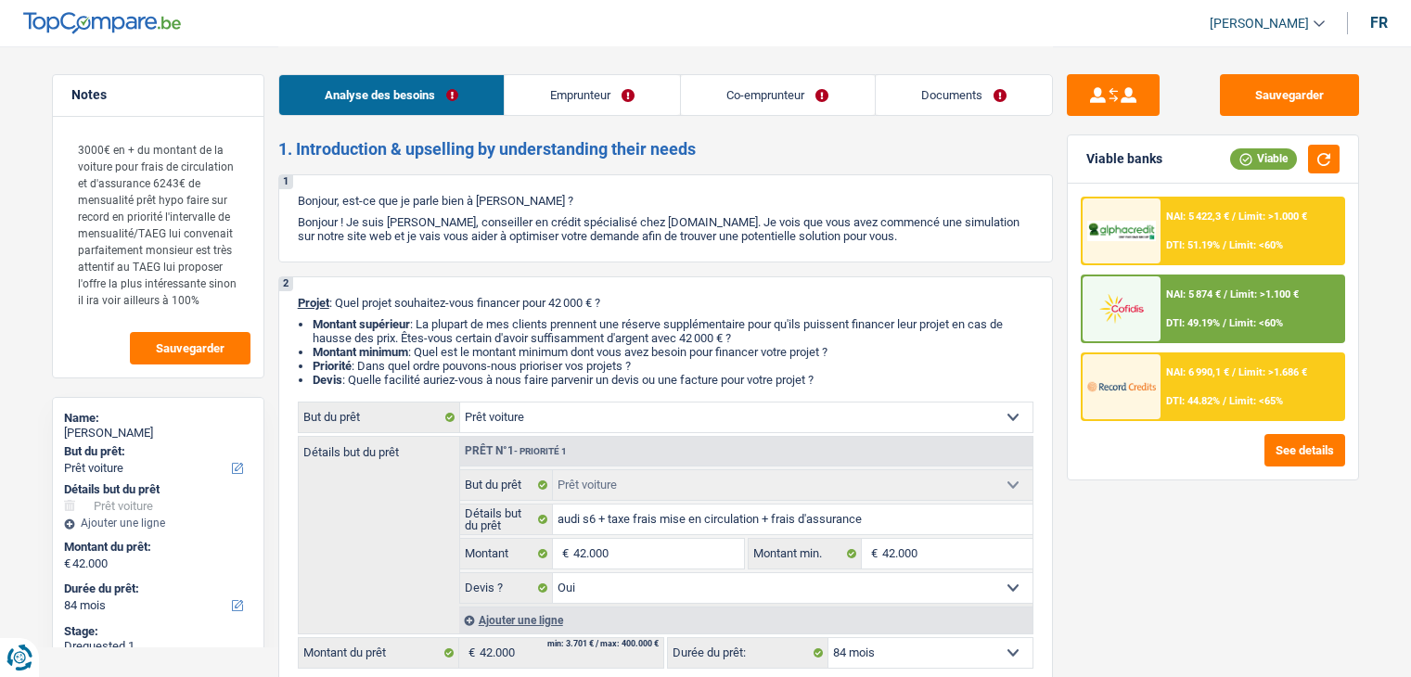
select select "84"
click at [1307, 94] on button "Sauvegarder" at bounding box center [1289, 95] width 139 height 42
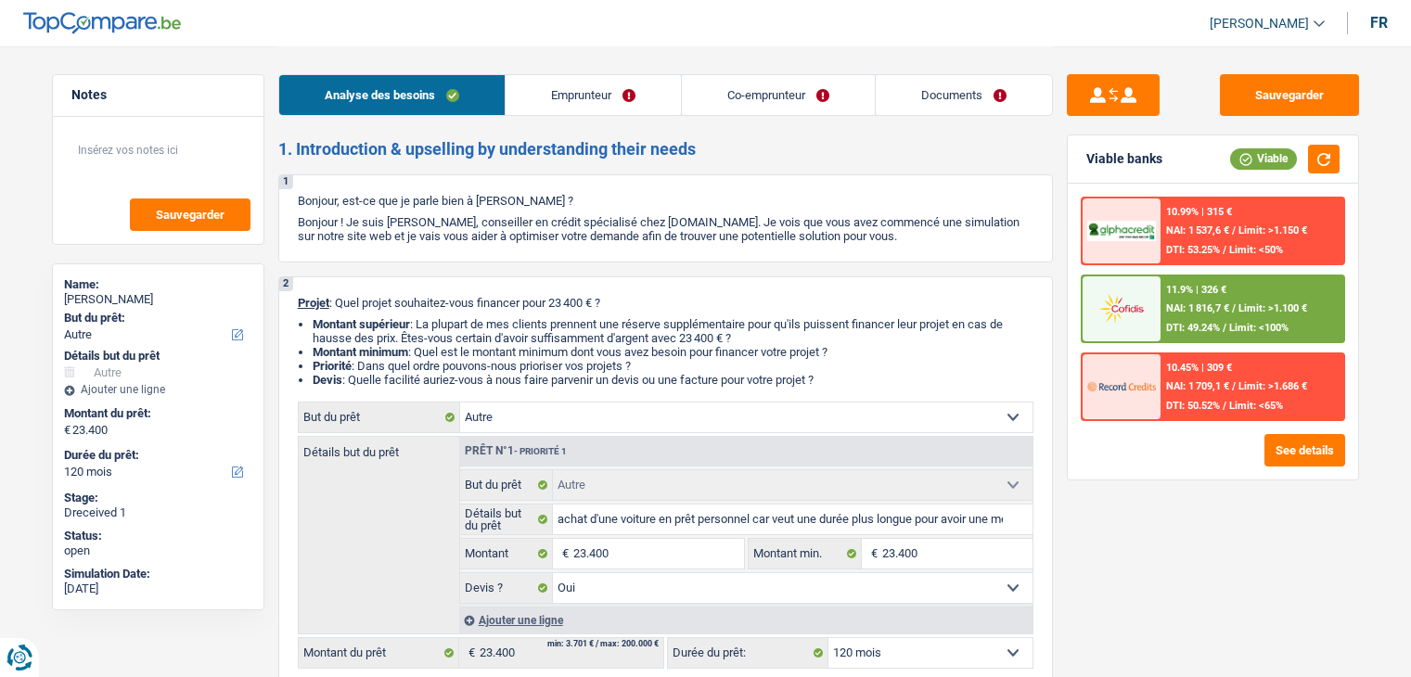
select select "other"
select select "120"
select select "32"
select select "cohabitation"
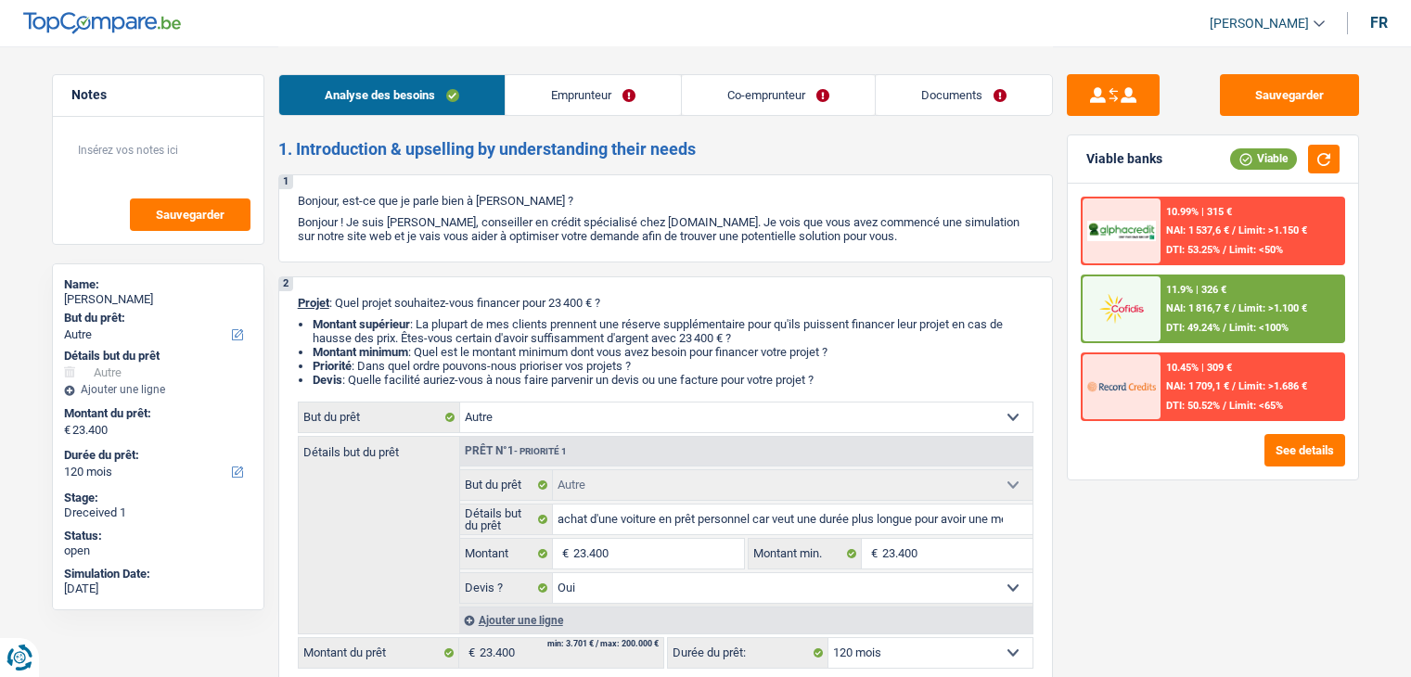
select select "unemployed"
select select "familyAllowances"
select select "unemployment"
select select "fgtb"
click at [602, 107] on link "Emprunteur" at bounding box center [593, 95] width 175 height 40
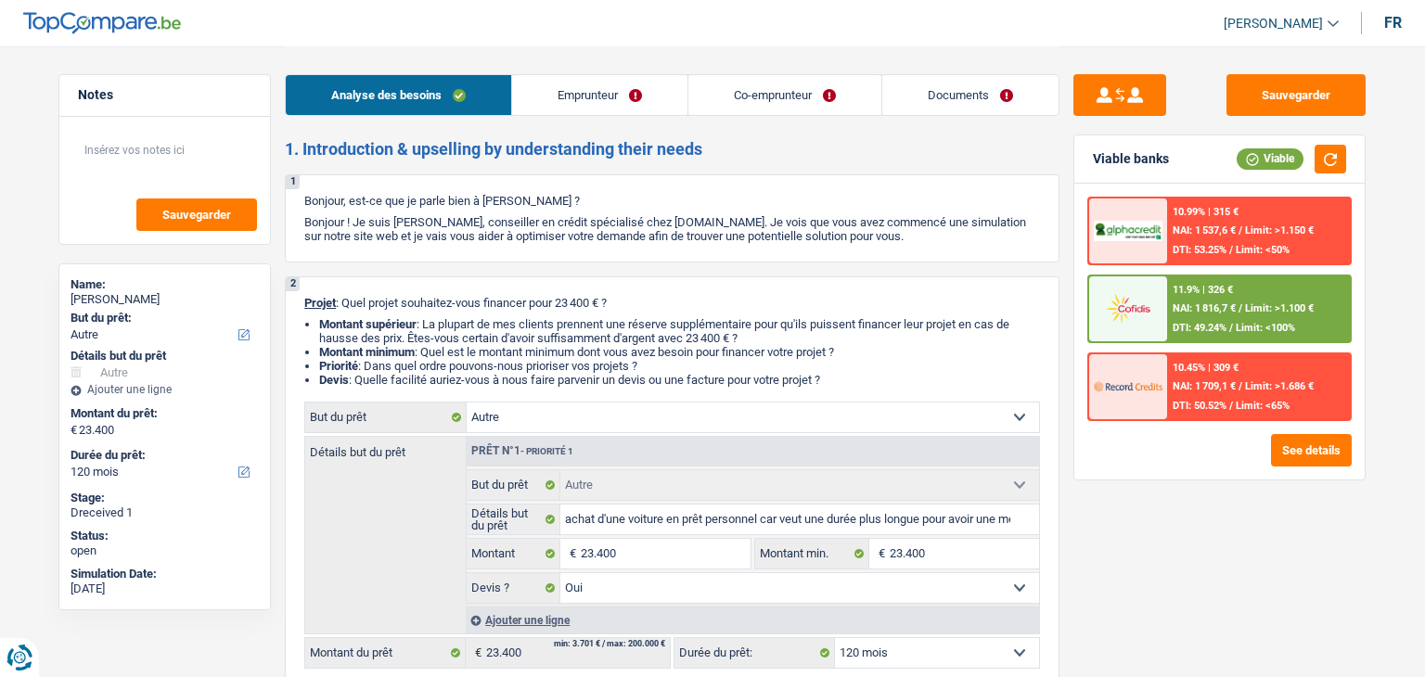
click at [731, 90] on link "Co-emprunteur" at bounding box center [784, 95] width 193 height 40
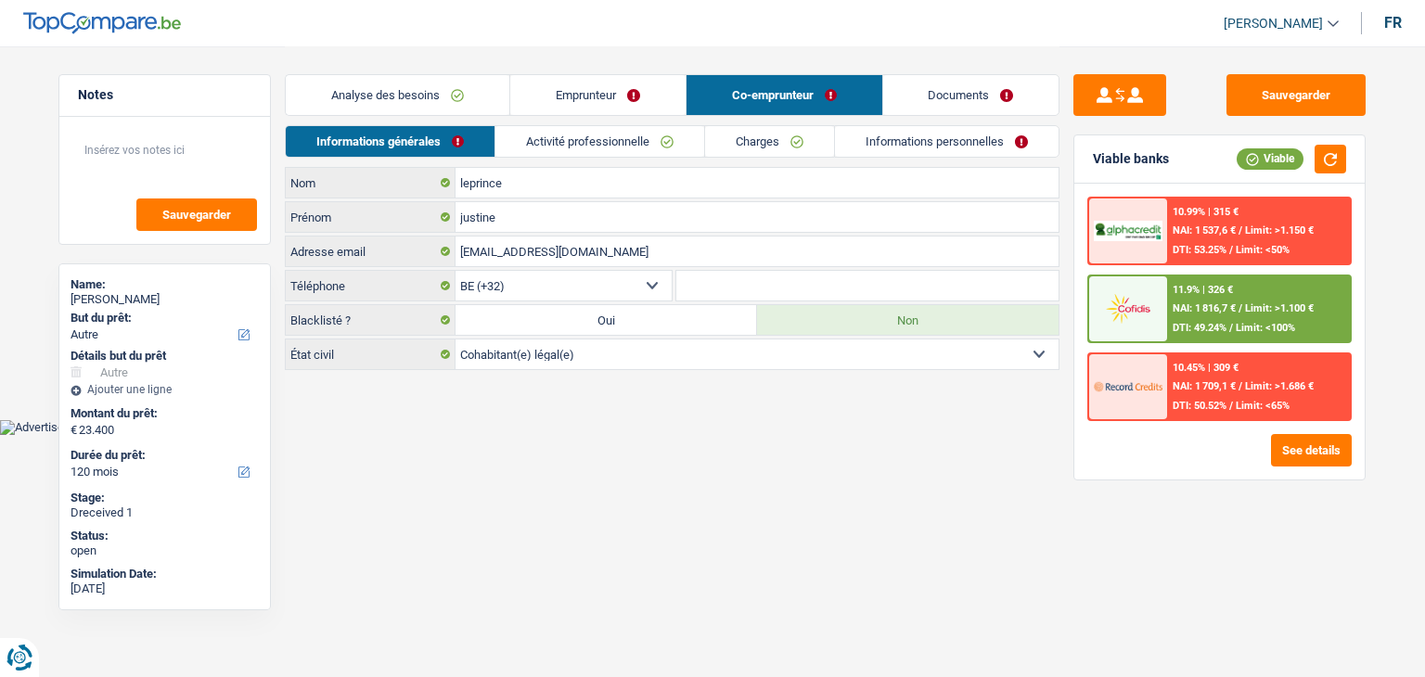
click at [898, 96] on link "Documents" at bounding box center [971, 95] width 176 height 40
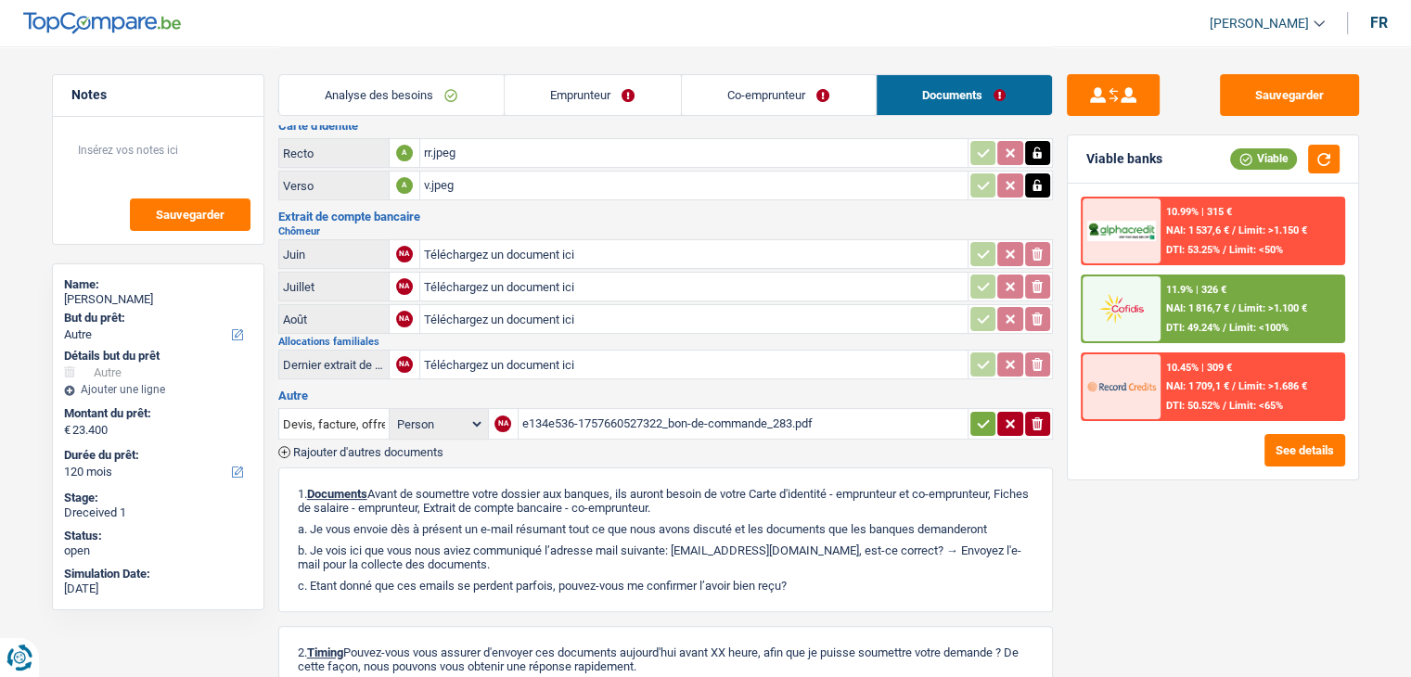
scroll to position [186, 0]
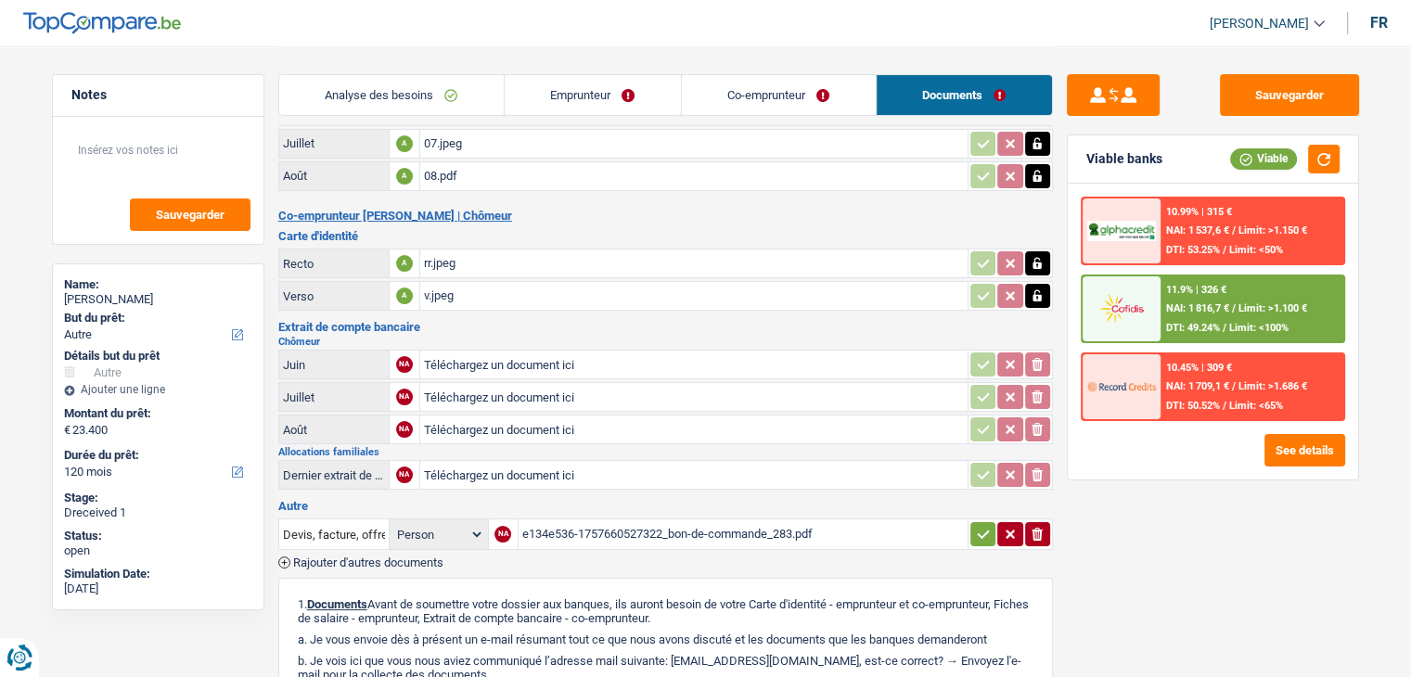
click at [645, 88] on link "Emprunteur" at bounding box center [593, 95] width 176 height 40
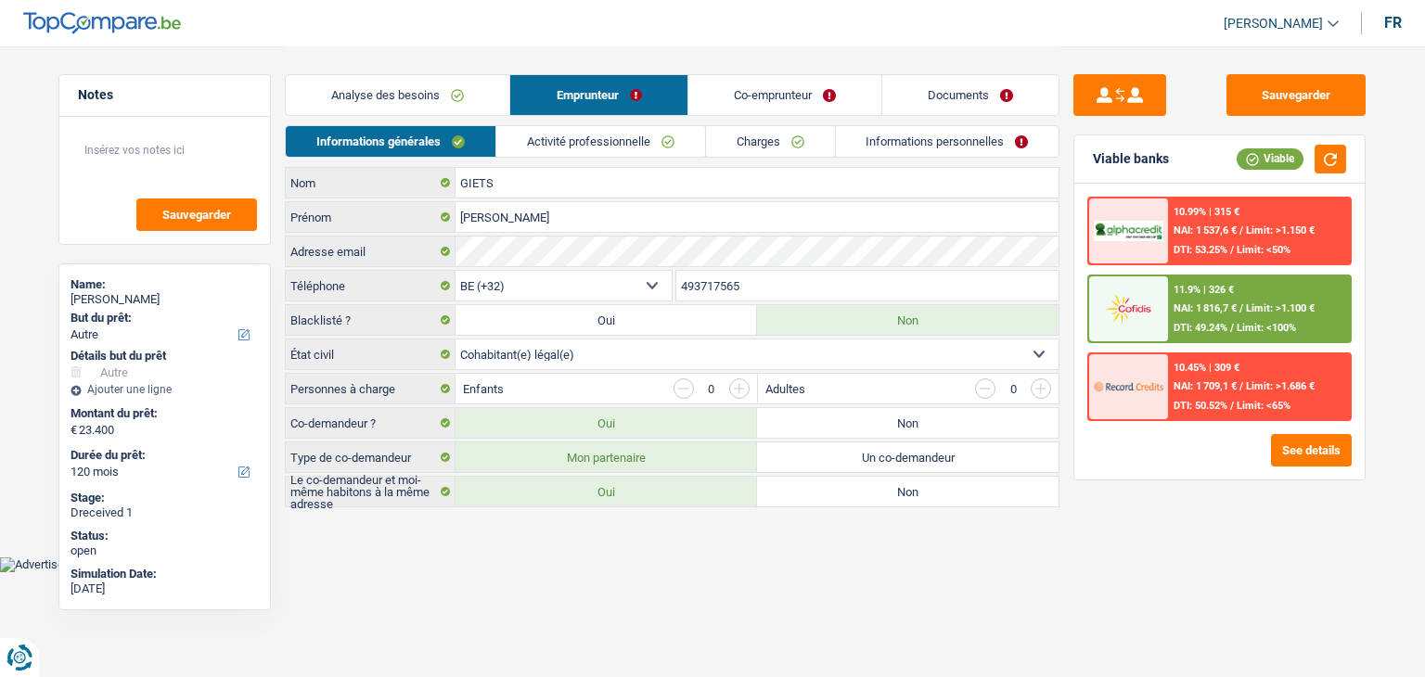
click at [705, 95] on link "Co-emprunteur" at bounding box center [784, 95] width 193 height 40
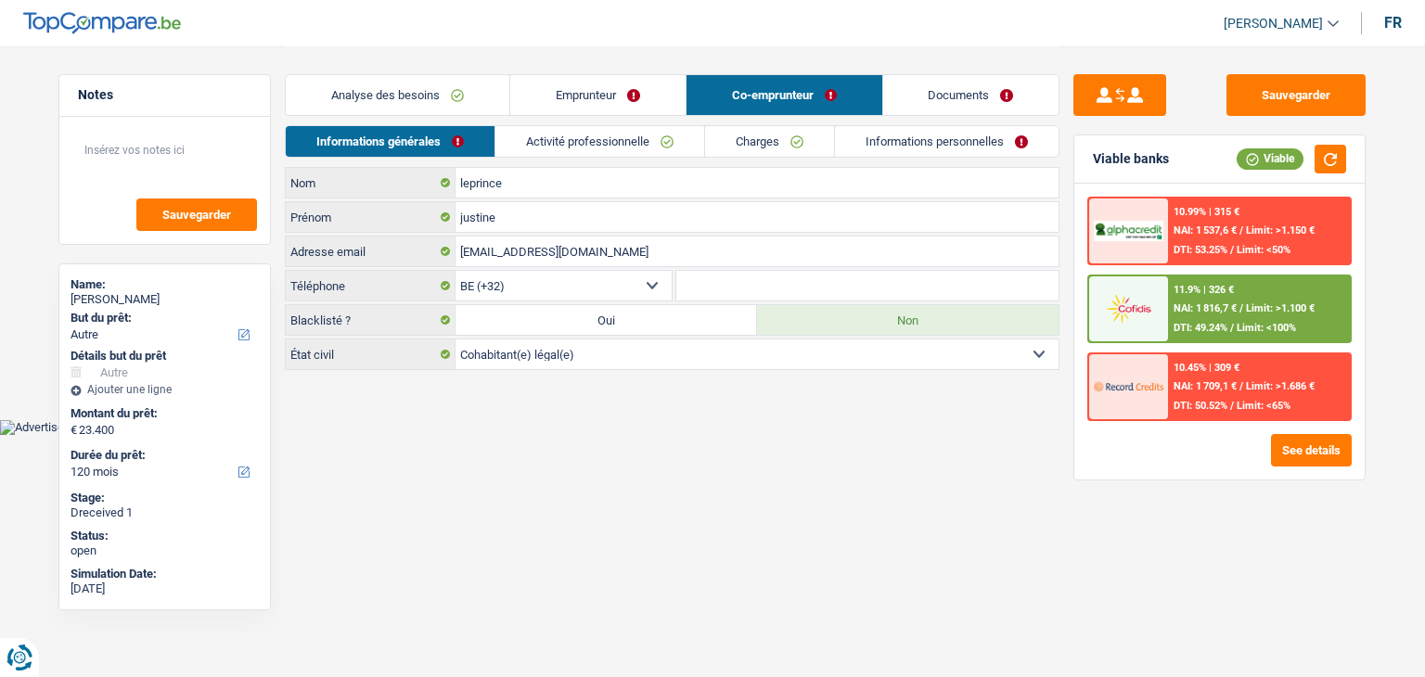
click at [544, 136] on link "Activité professionnelle" at bounding box center [599, 141] width 209 height 31
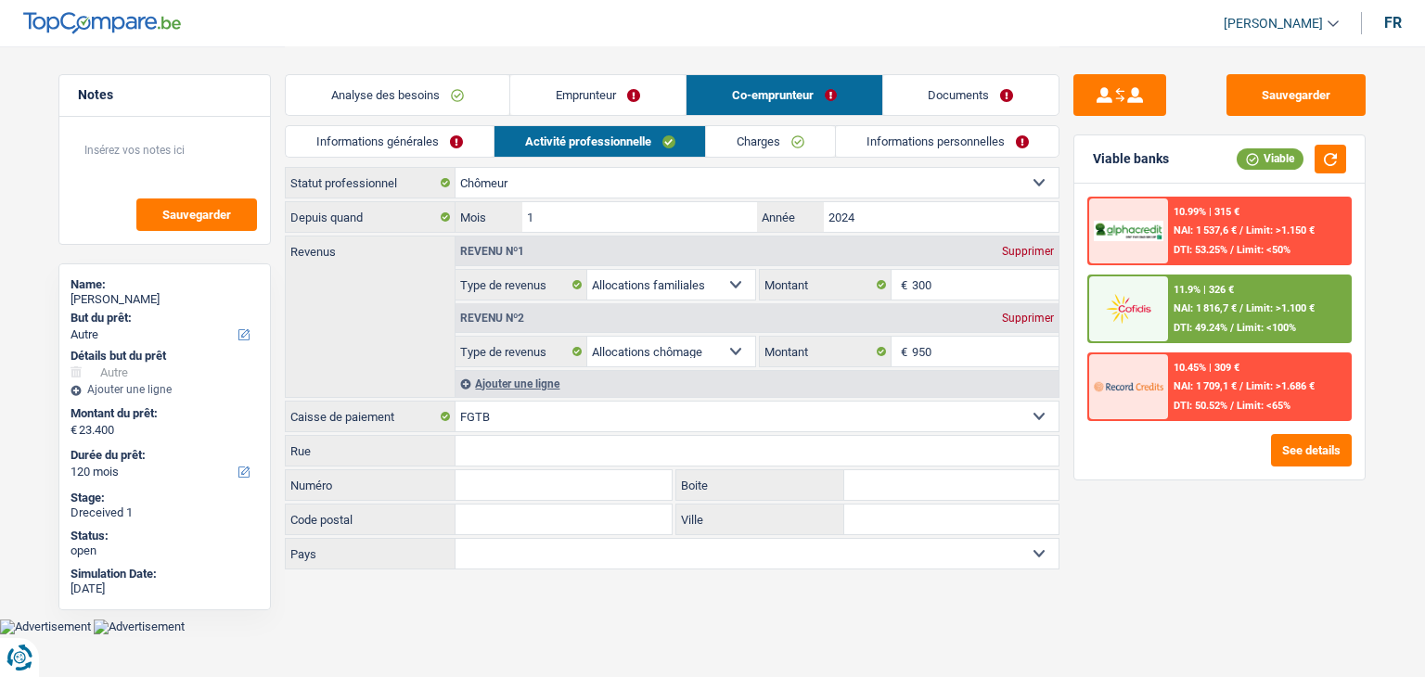
click at [772, 147] on link "Charges" at bounding box center [770, 141] width 129 height 31
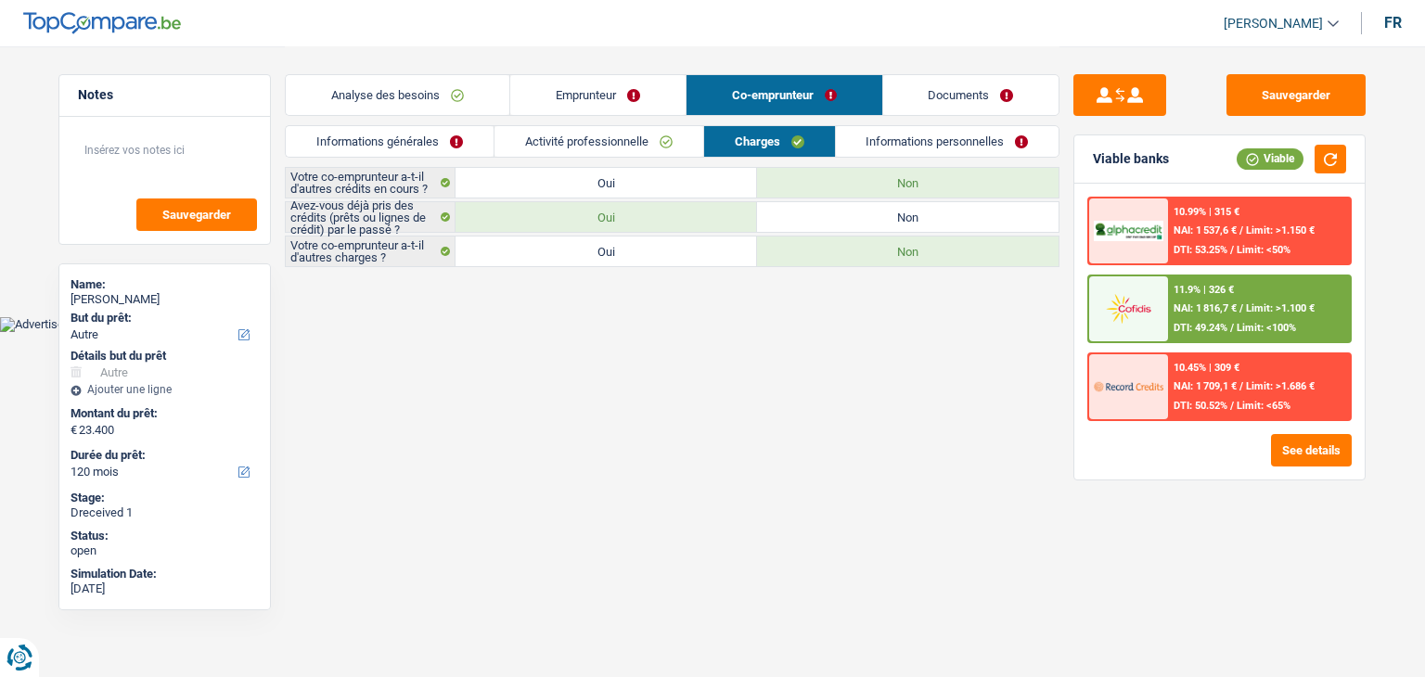
click at [643, 143] on link "Activité professionnelle" at bounding box center [599, 141] width 209 height 31
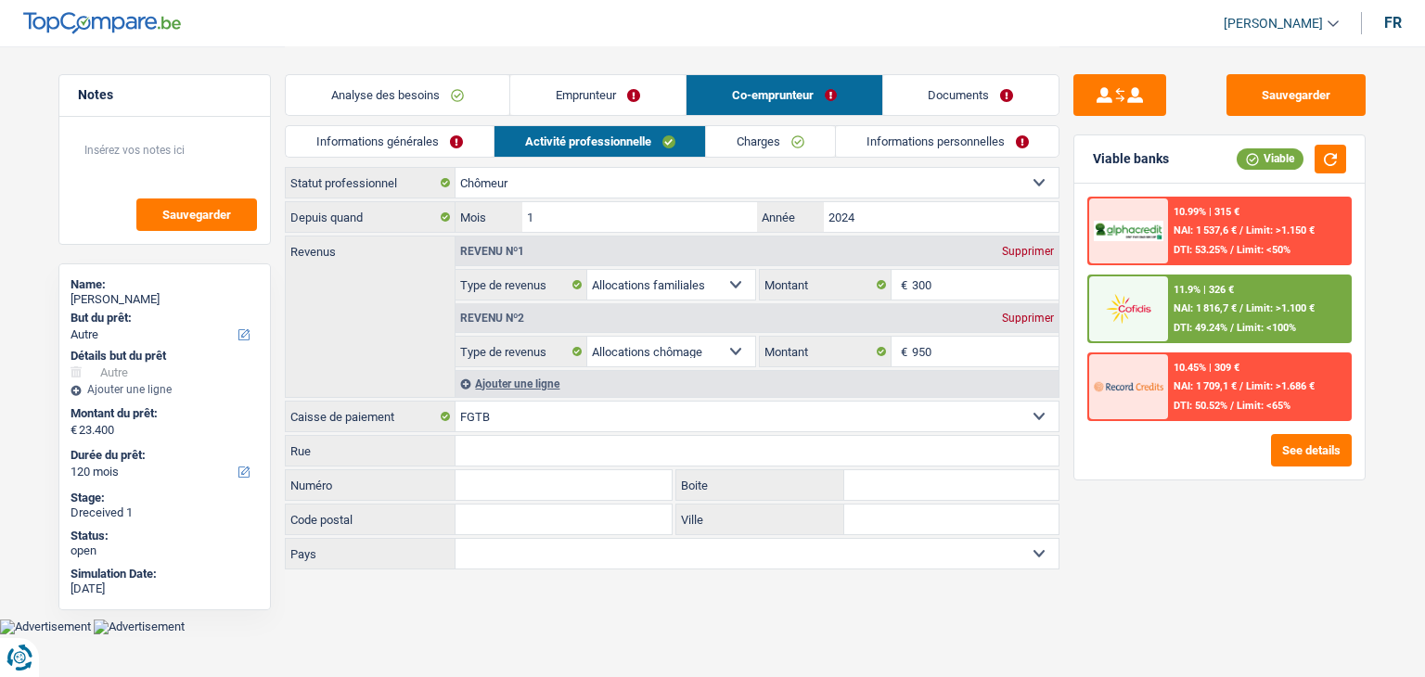
click at [920, 140] on link "Informations personnelles" at bounding box center [948, 141] width 224 height 31
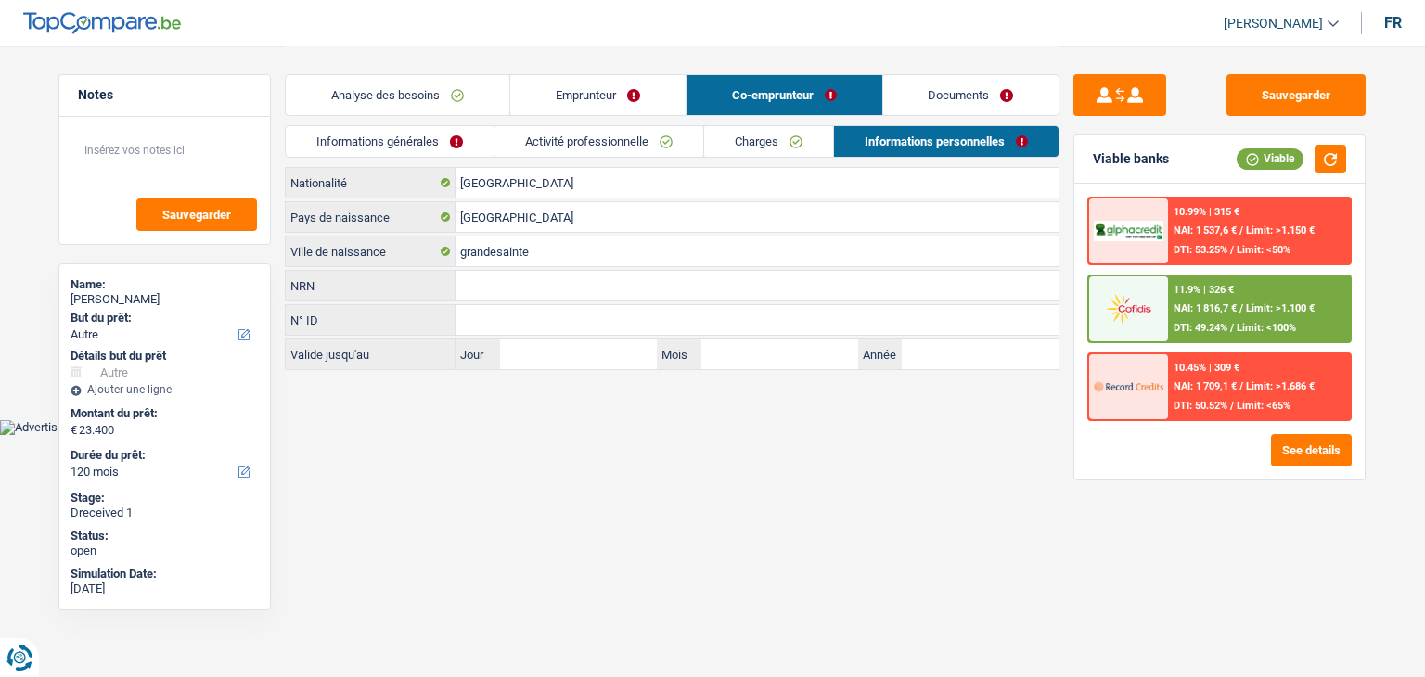
click at [919, 100] on link "Documents" at bounding box center [971, 95] width 176 height 40
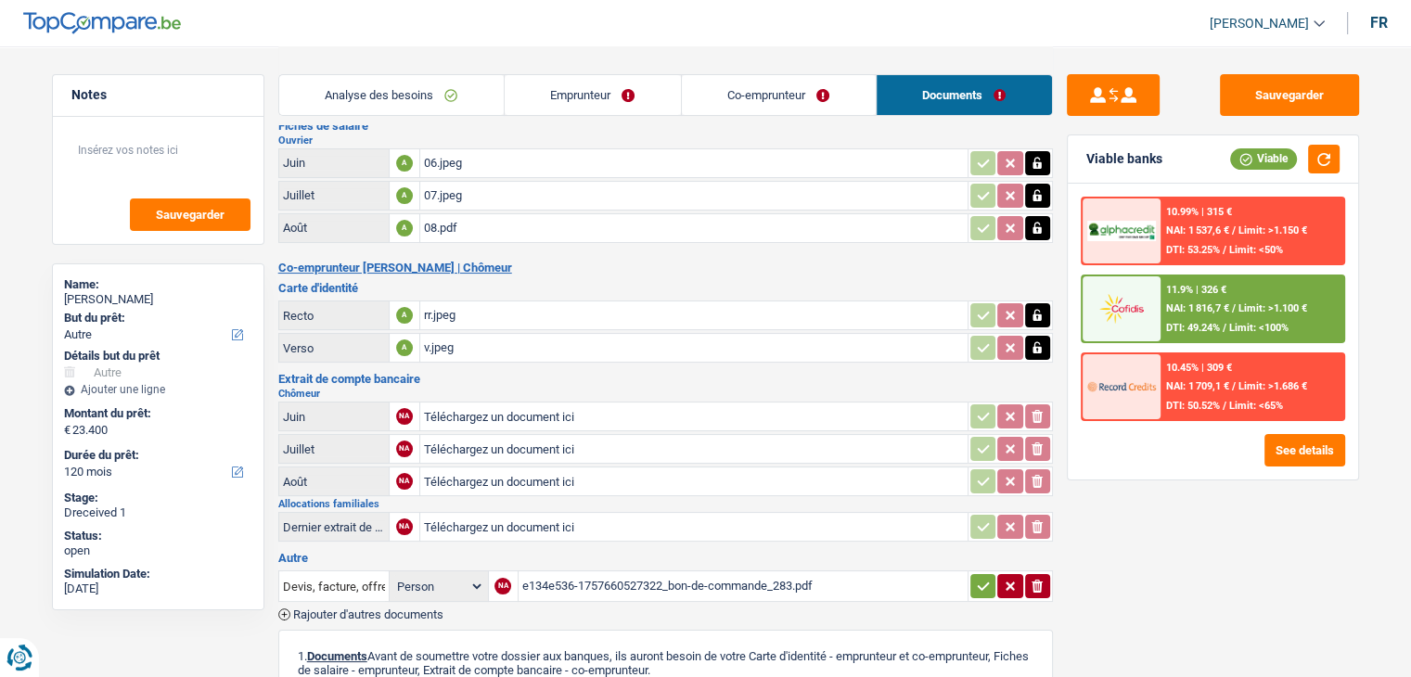
scroll to position [93, 0]
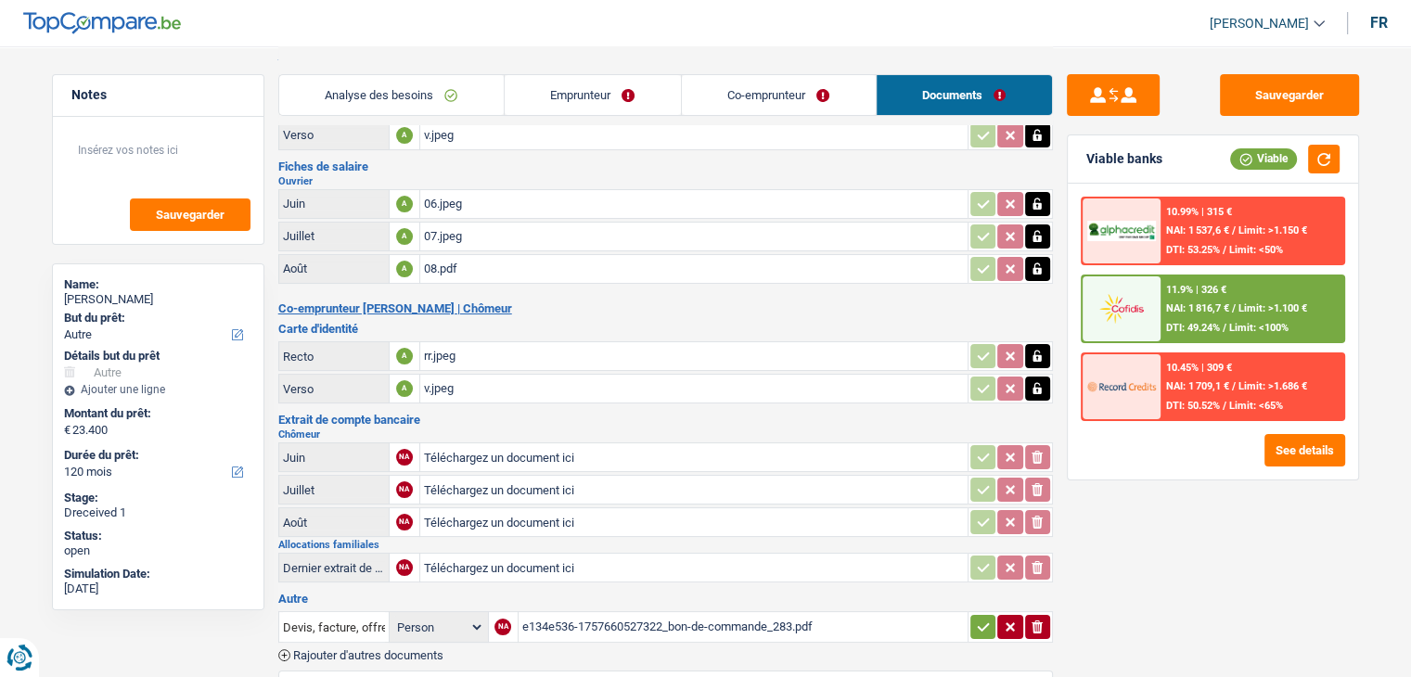
click at [446, 199] on div "06.jpeg" at bounding box center [694, 204] width 540 height 28
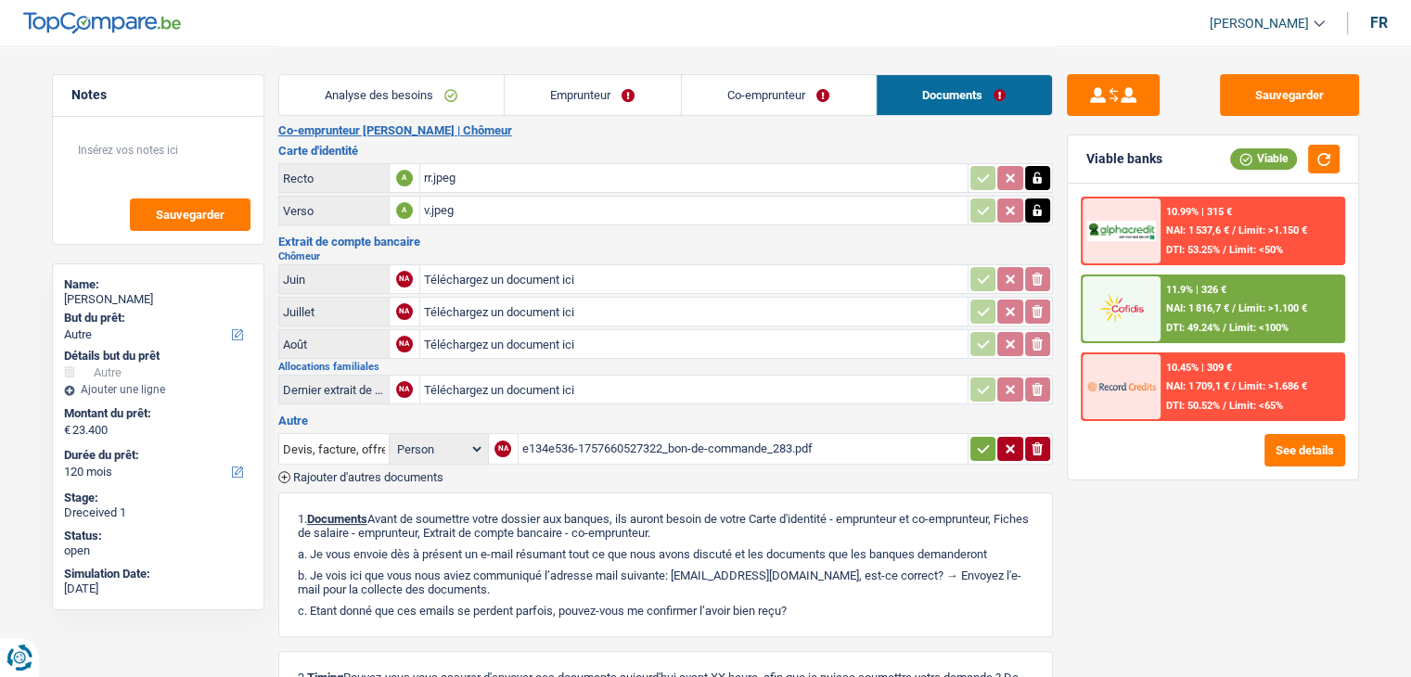
scroll to position [278, 0]
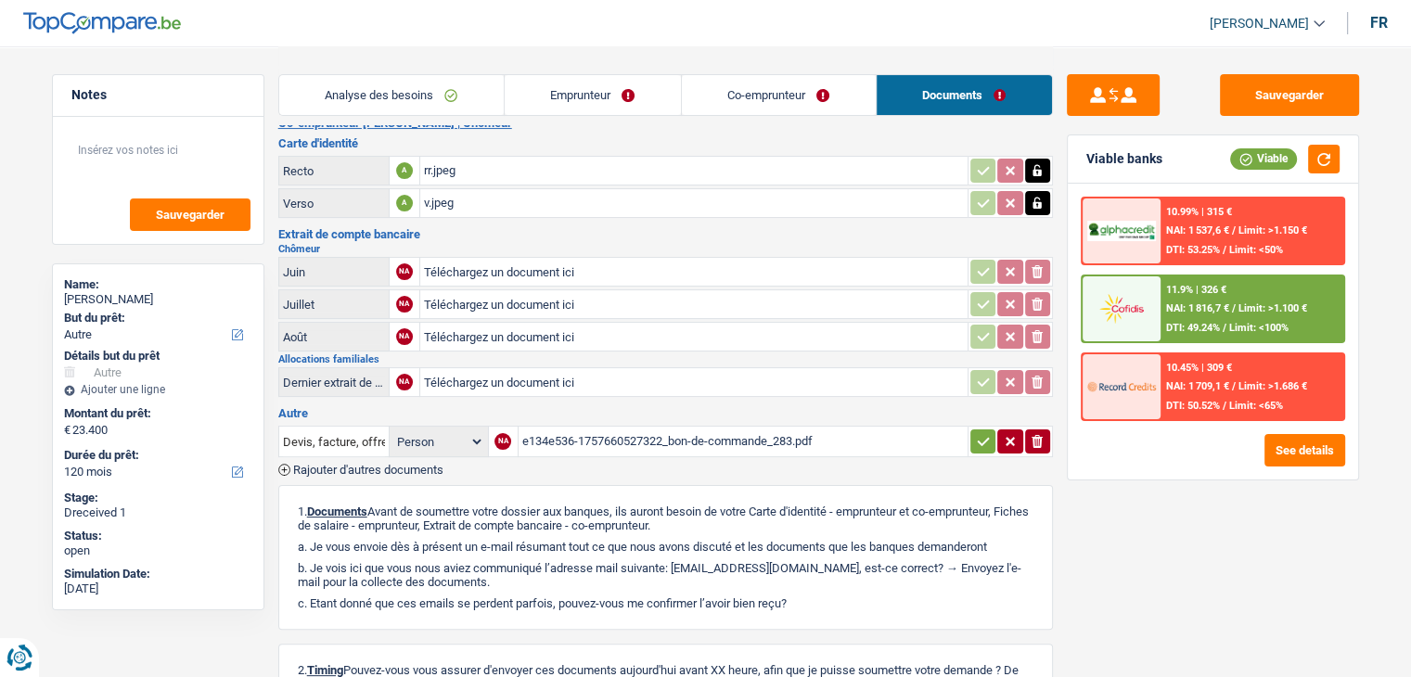
click at [624, 429] on div "e134e536-1757660527322_bon-de-commande_283.pdf" at bounding box center [743, 442] width 442 height 28
click at [1243, 94] on button "Sauvegarder" at bounding box center [1289, 95] width 139 height 42
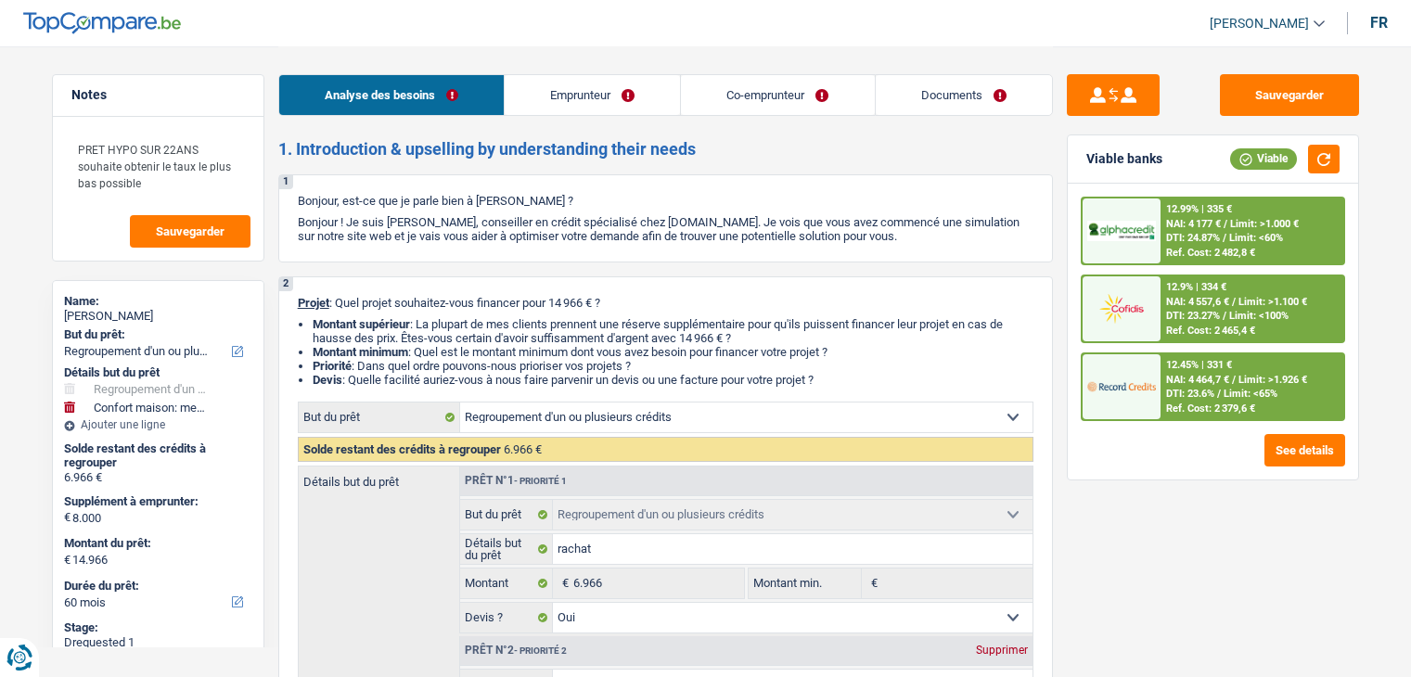
select select "refinancing"
select select "household"
select select "60"
select select "refinancing"
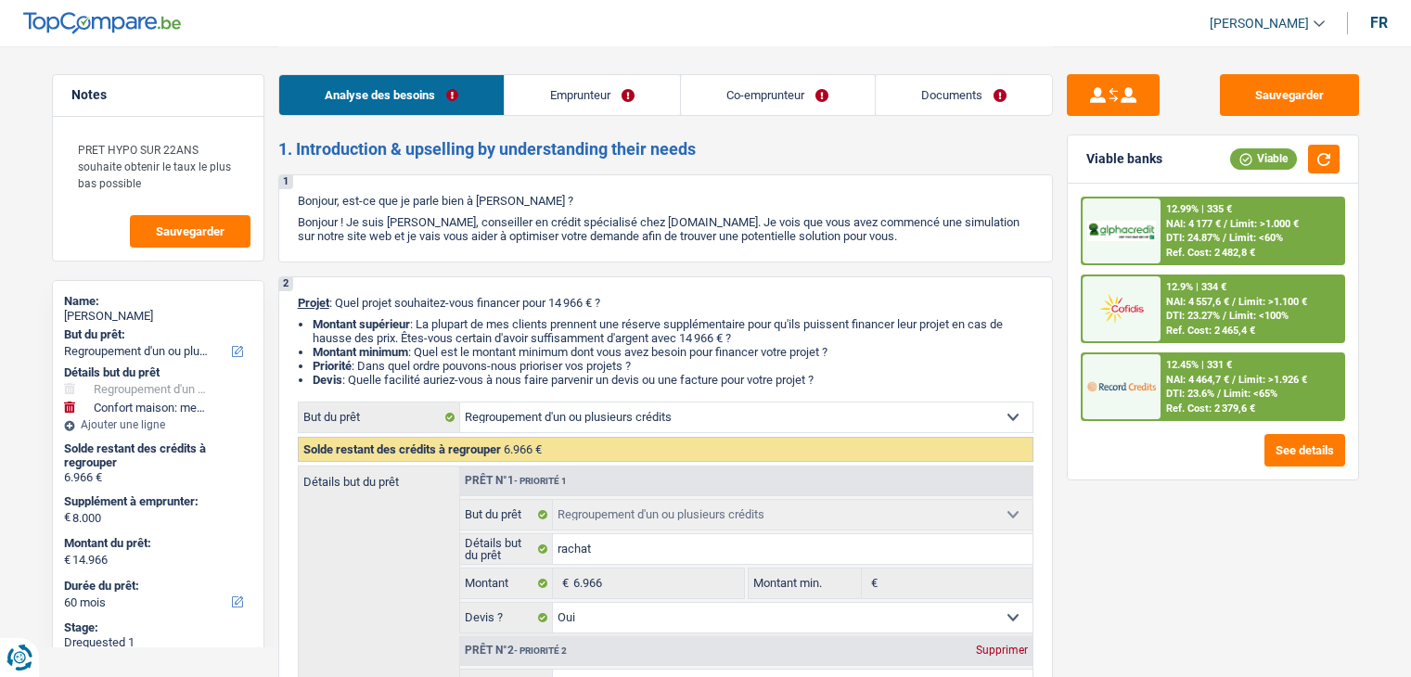
select select "refinancing"
select select "yes"
select select "household"
select select "false"
select select "60"
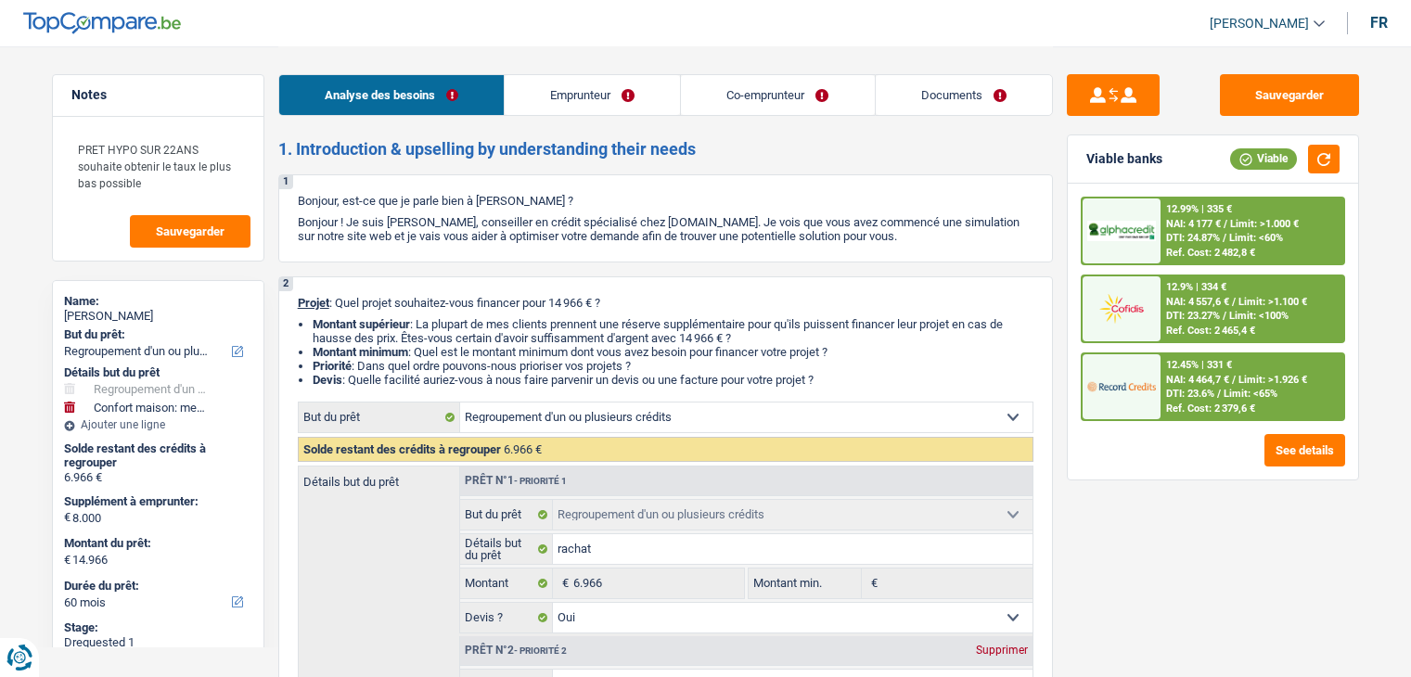
select select "worker"
select select "publicEmployee"
select select "netSalary"
select select "familyAllowances"
select select "netSalary"
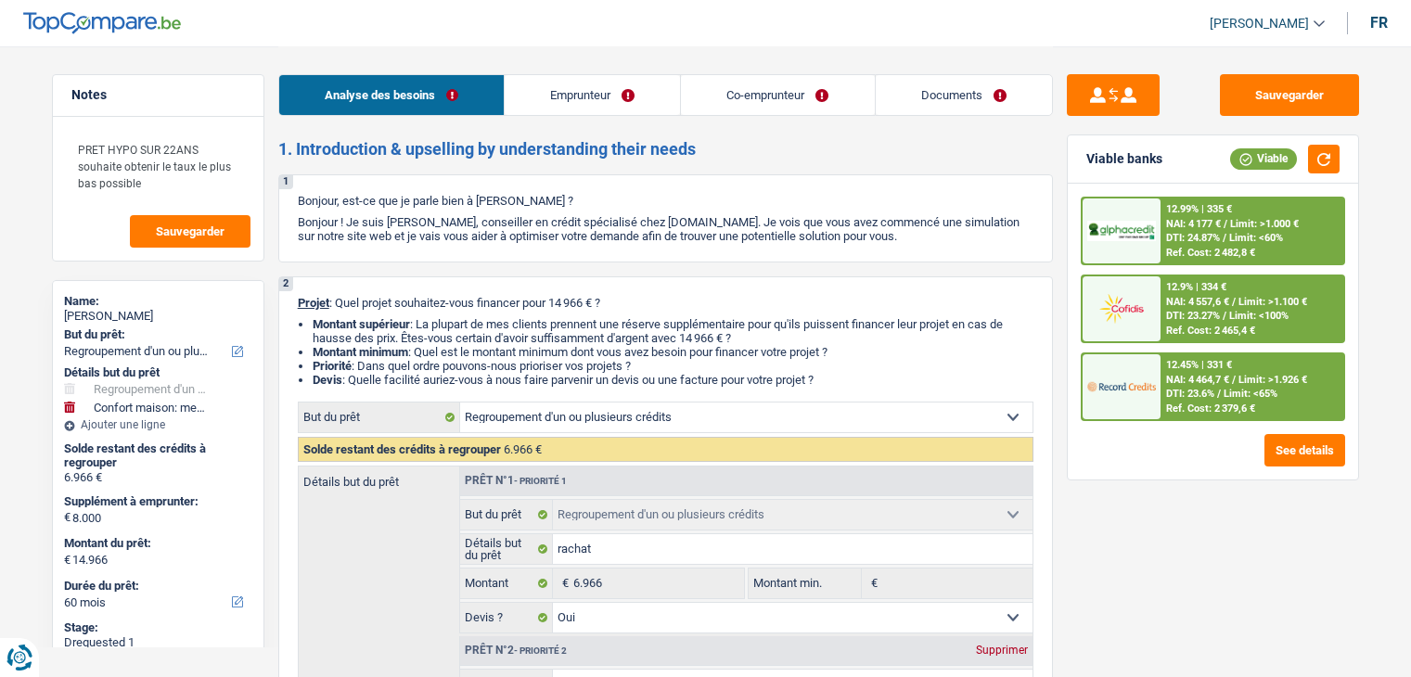
select select "mealVouchers"
select select "familyAllowances"
select select "ownerWithMortgage"
select select "personalLoan"
select select "homeFurnishingOrRelocation"
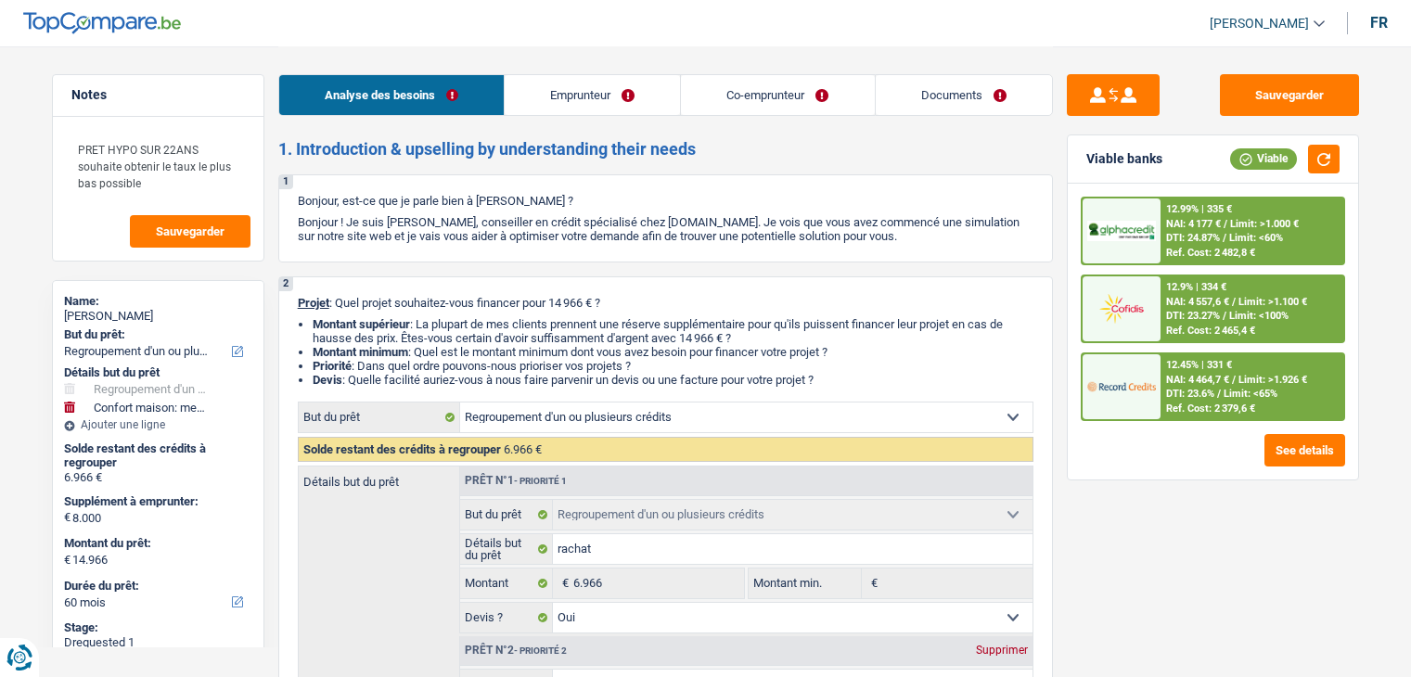
select select "48"
select select "mortgage"
select select "300"
select select "renovationLoan"
select select "120"
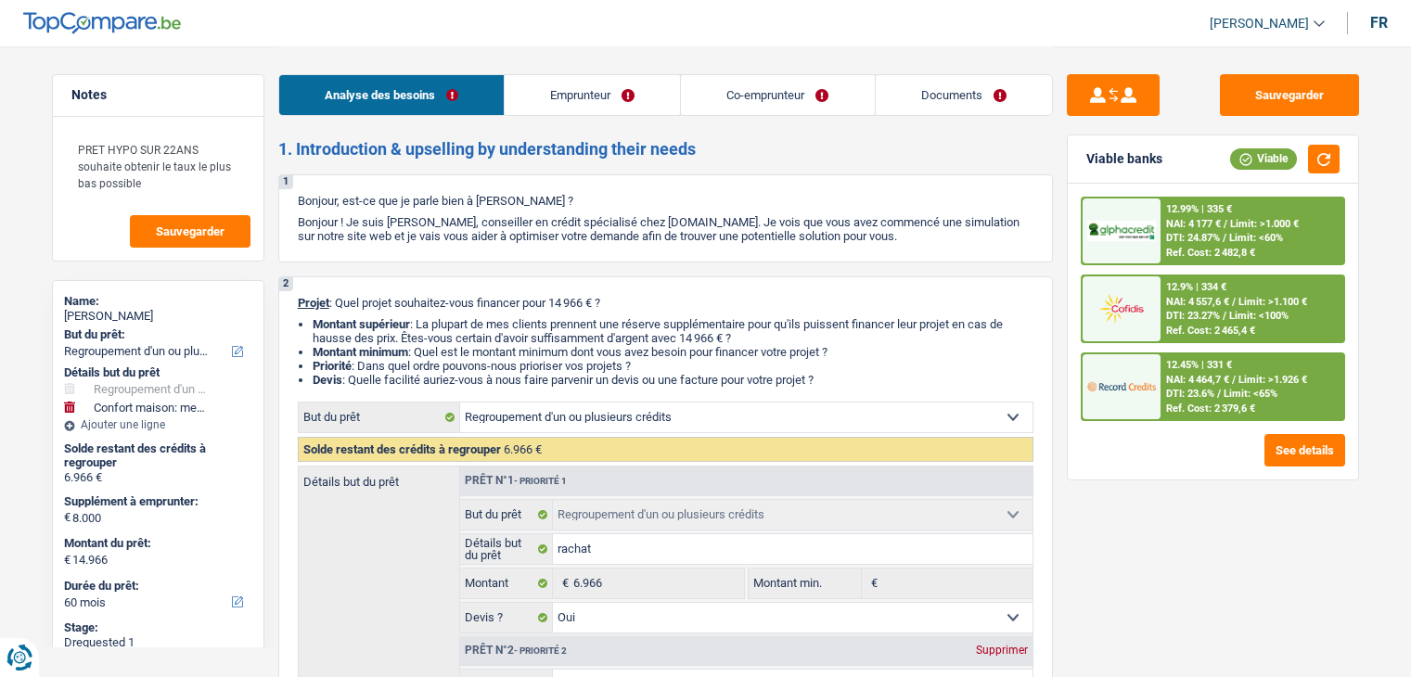
select select "refinancing"
select select "yes"
select select "household"
select select "false"
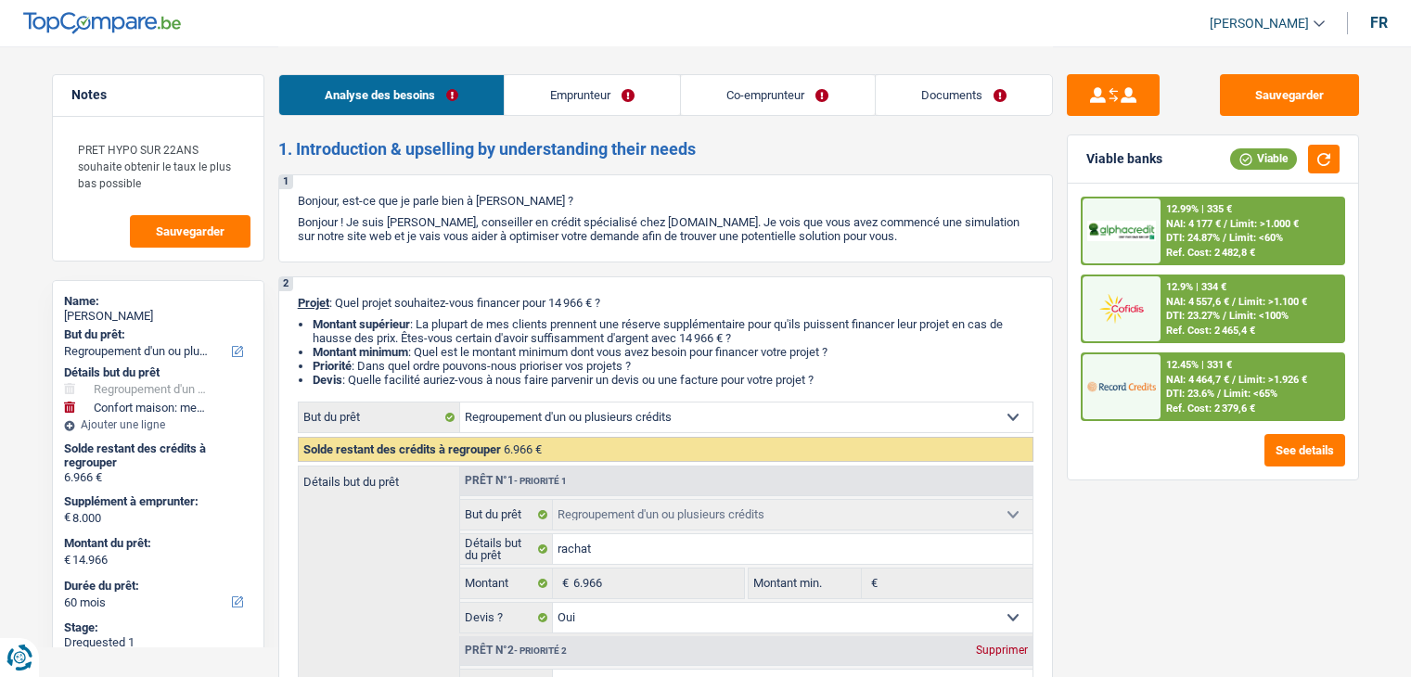
select select "60"
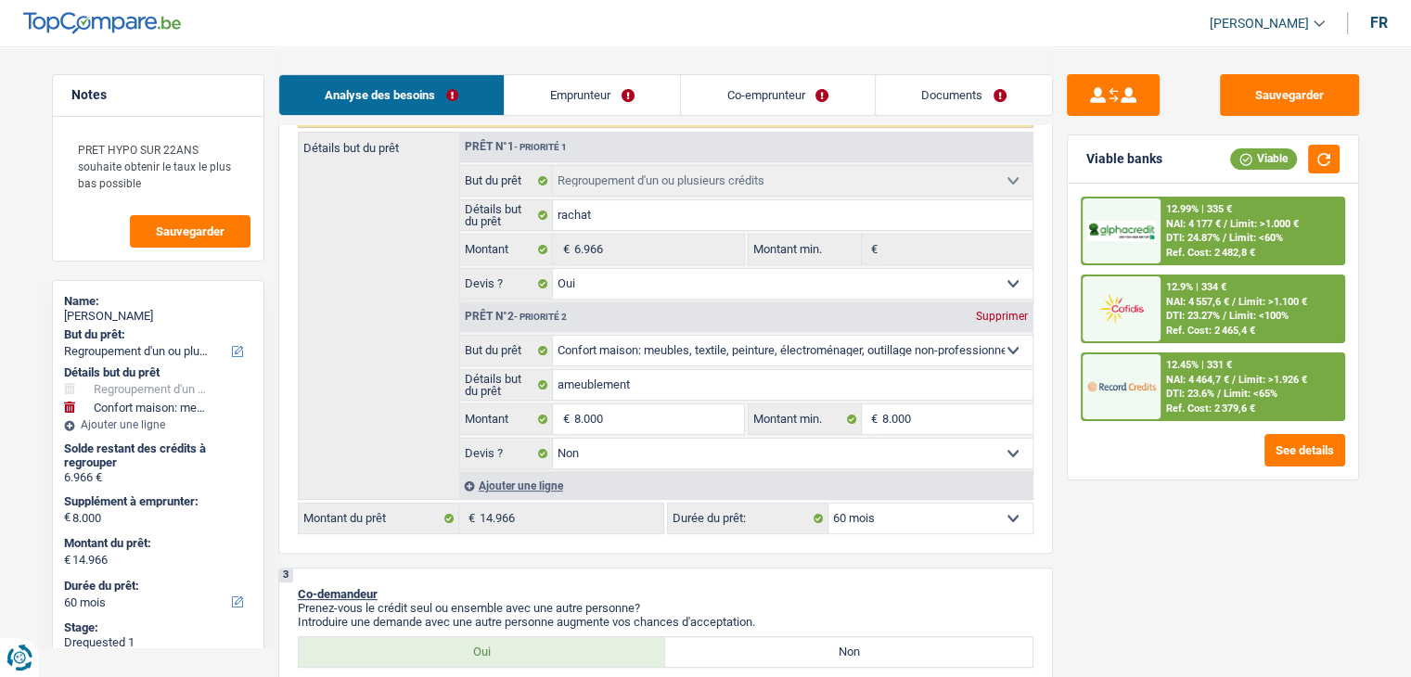
scroll to position [278, 0]
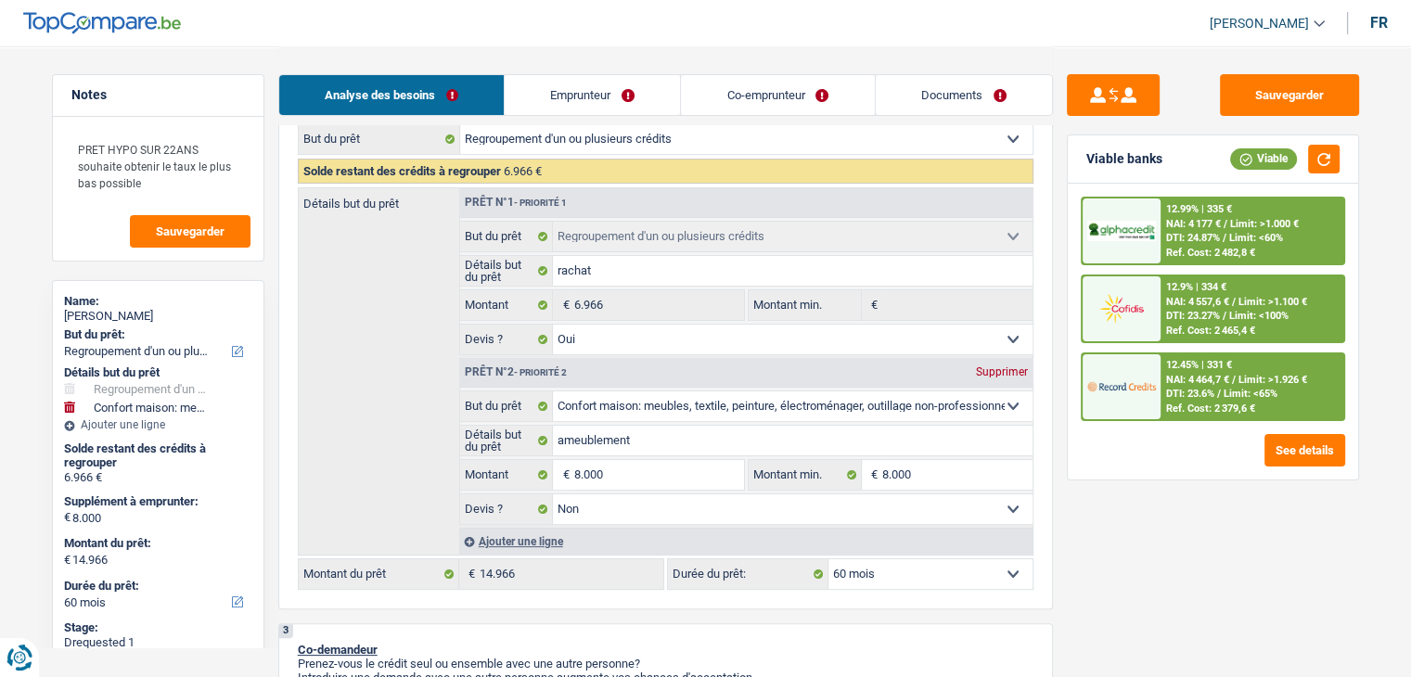
click at [1105, 476] on div "12.99% | 335 € NAI: 4 177 € / Limit: >1.000 € DTI: 24.87% / Limit: <60% Ref. Co…" at bounding box center [1213, 332] width 290 height 296
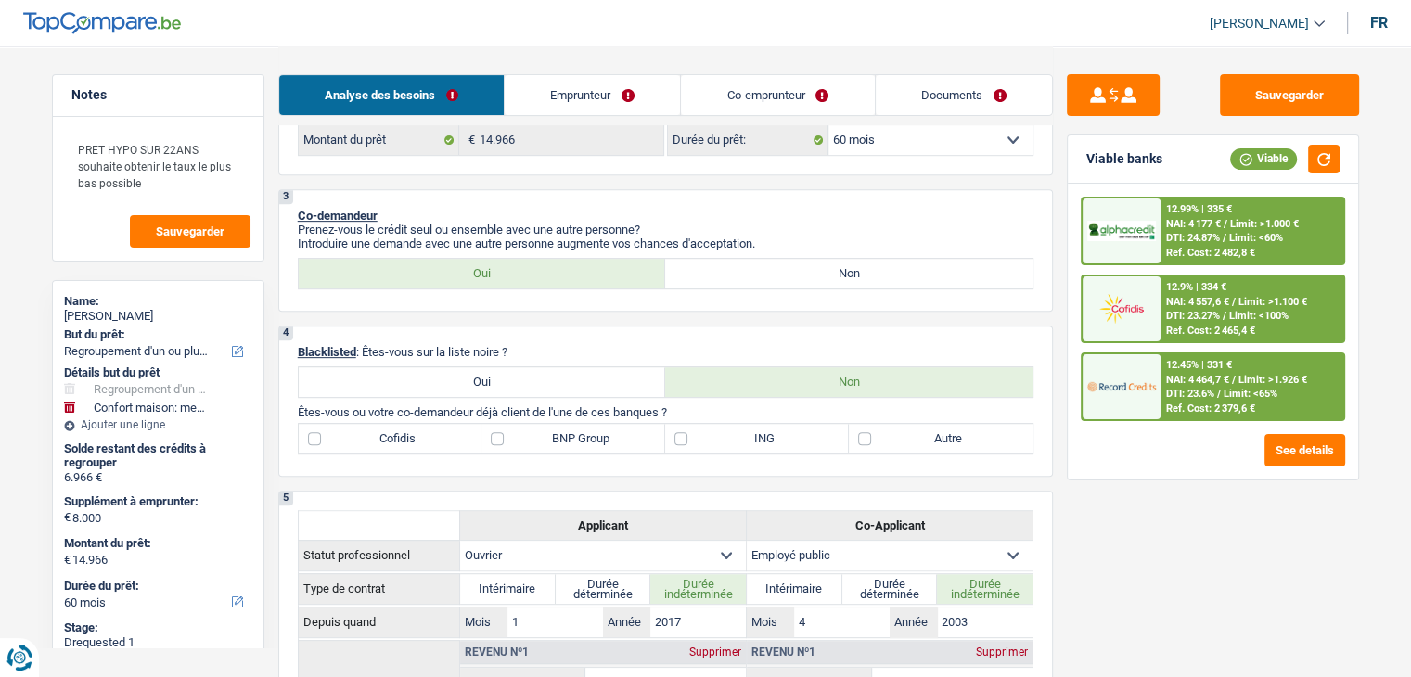
scroll to position [464, 0]
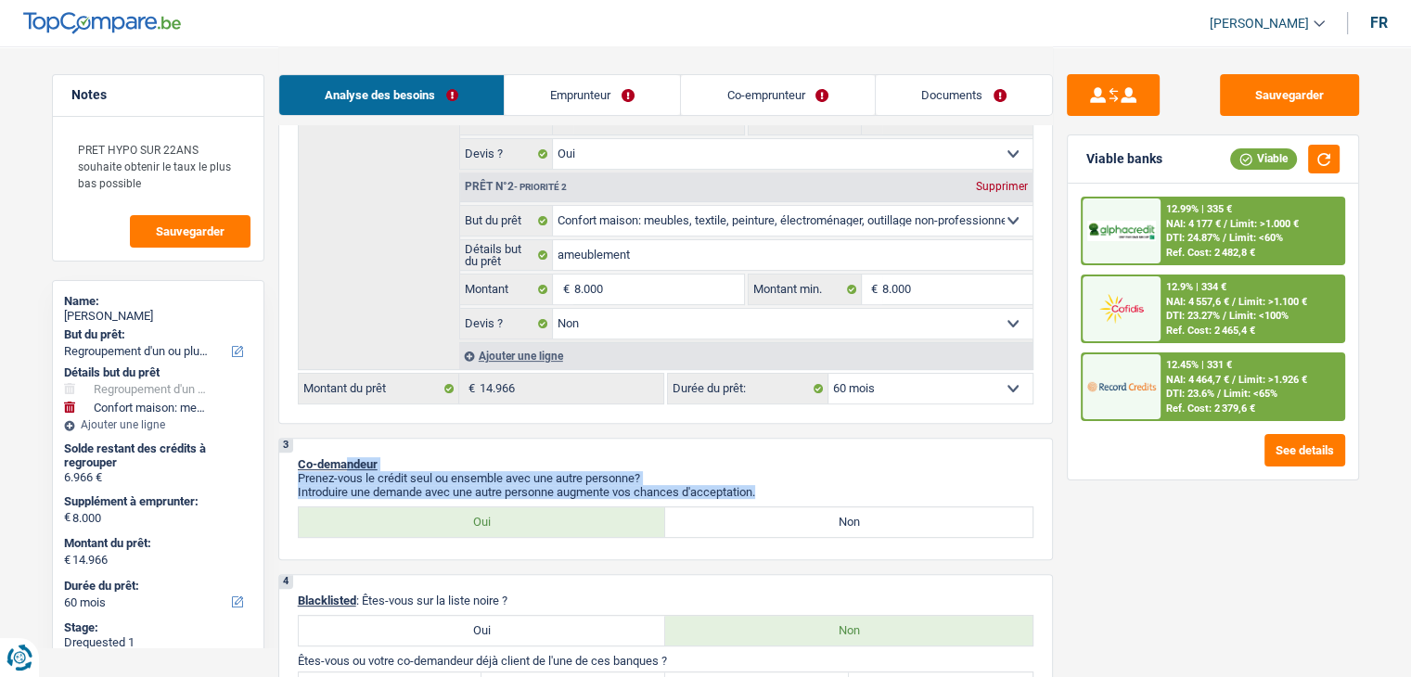
drag, startPoint x: 763, startPoint y: 489, endPoint x: 344, endPoint y: 448, distance: 420.5
click at [344, 448] on div "3 Co-demandeur Prenez-vous le crédit seul ou ensemble avec une autre personne? …" at bounding box center [665, 499] width 775 height 122
click at [348, 450] on div "3 Co-demandeur Prenez-vous le crédit seul ou ensemble avec une autre personne? …" at bounding box center [665, 499] width 775 height 122
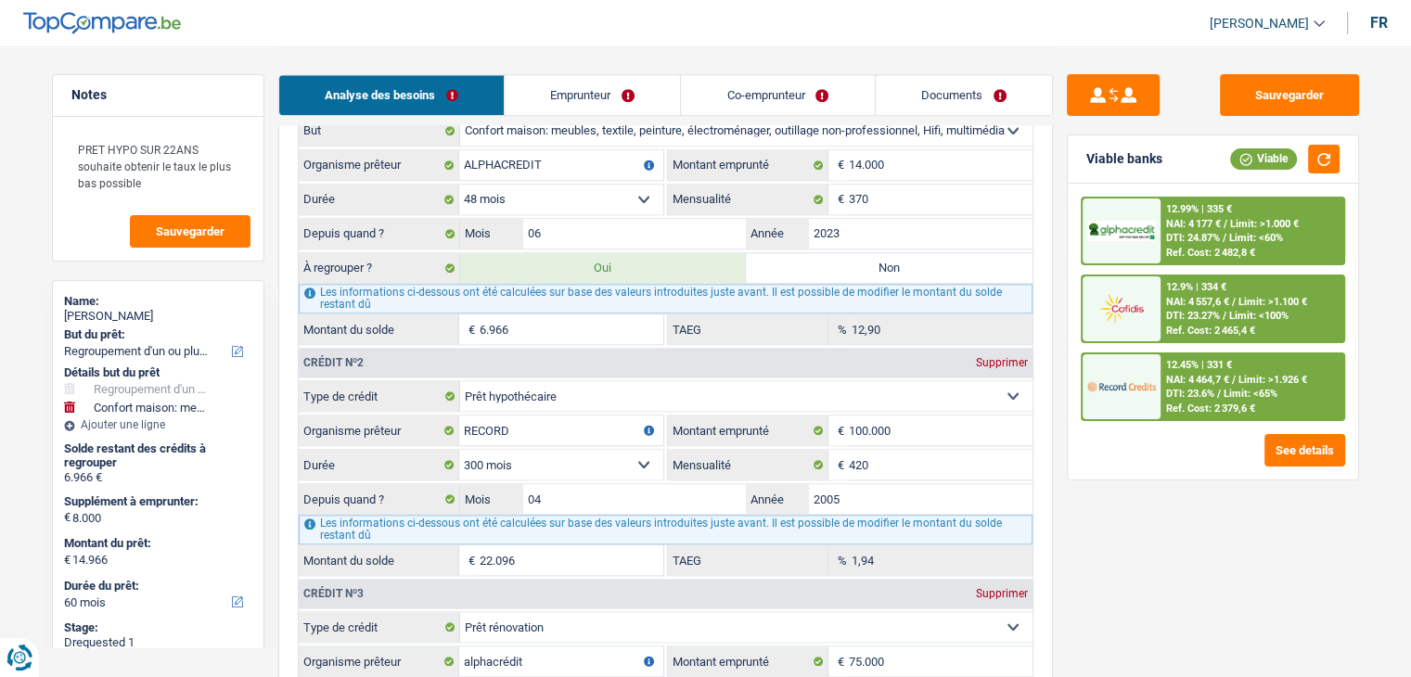
scroll to position [1856, 0]
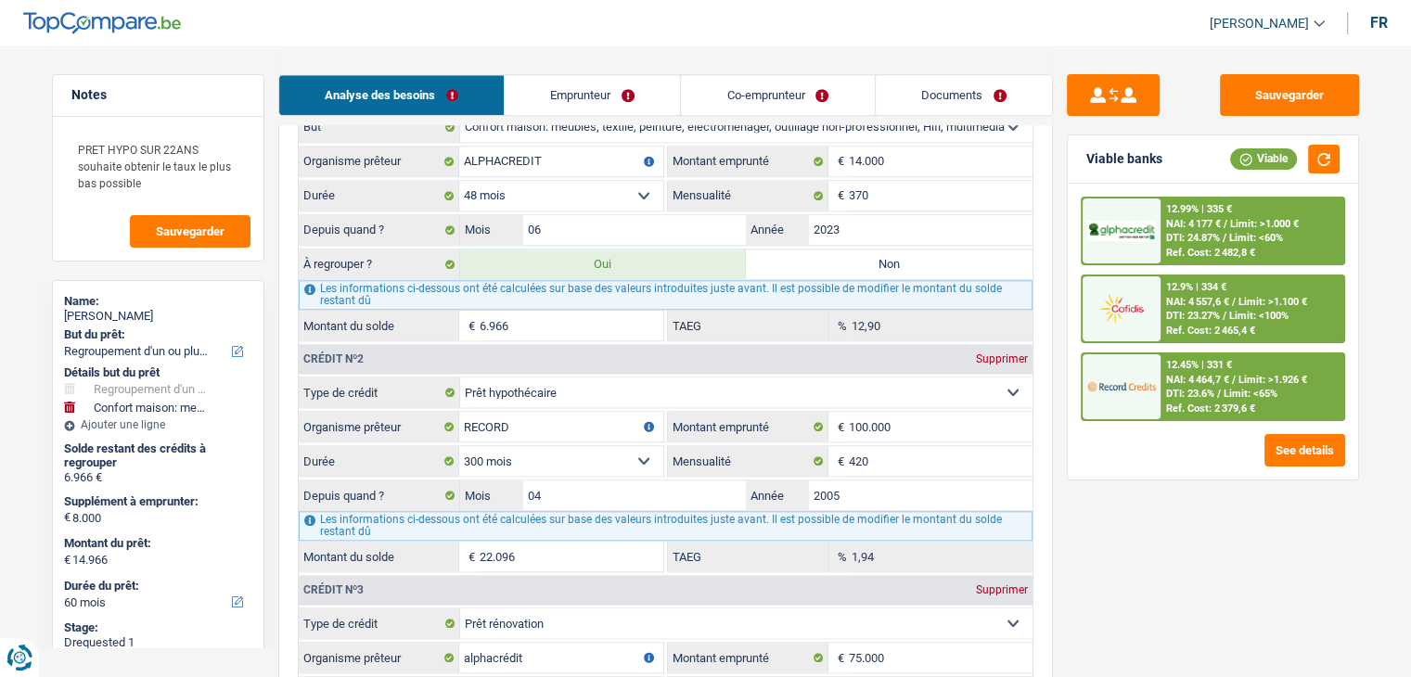
click at [1093, 545] on div "Sauvegarder Viable banks Viable 12.99% | 335 € NAI: 4 177 € / Limit: >1.000 € D…" at bounding box center [1213, 360] width 320 height 573
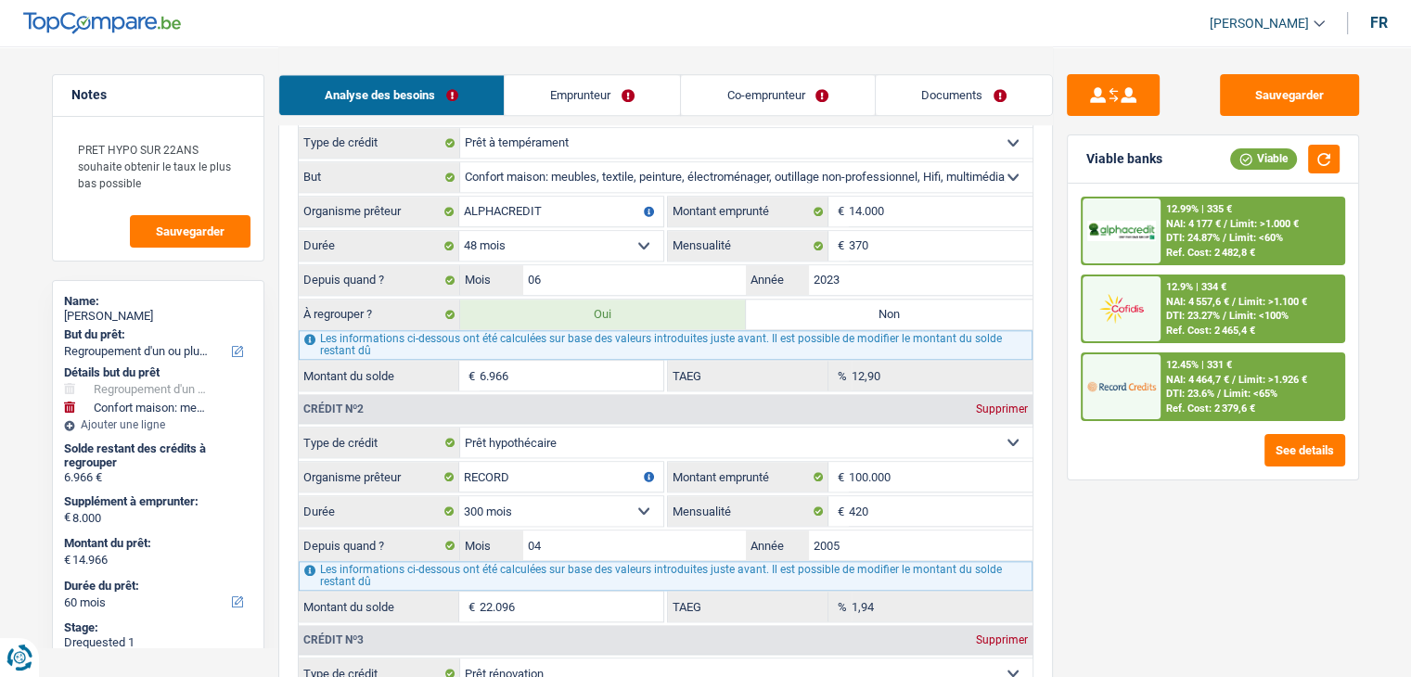
scroll to position [1763, 0]
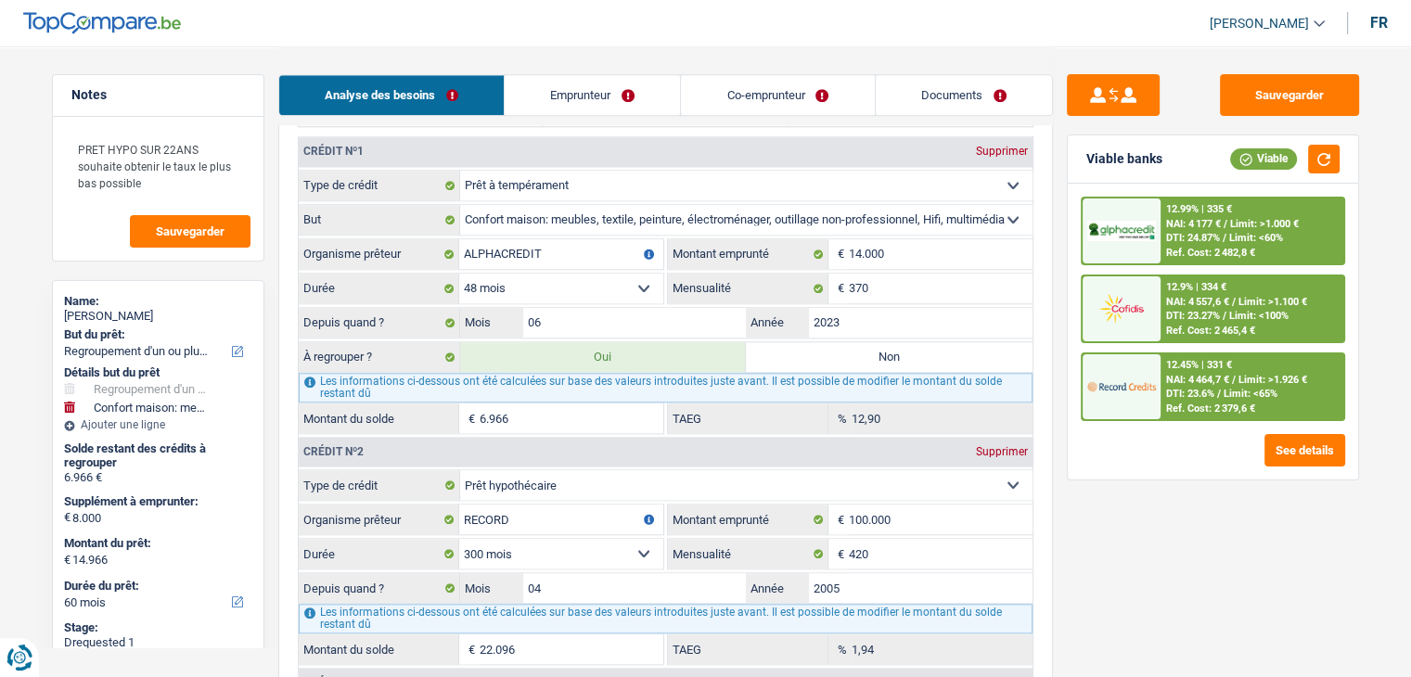
click at [1075, 555] on div "Sauvegarder Viable banks Viable 12.99% | 335 € NAI: 4 177 € / Limit: >1.000 € D…" at bounding box center [1213, 360] width 320 height 573
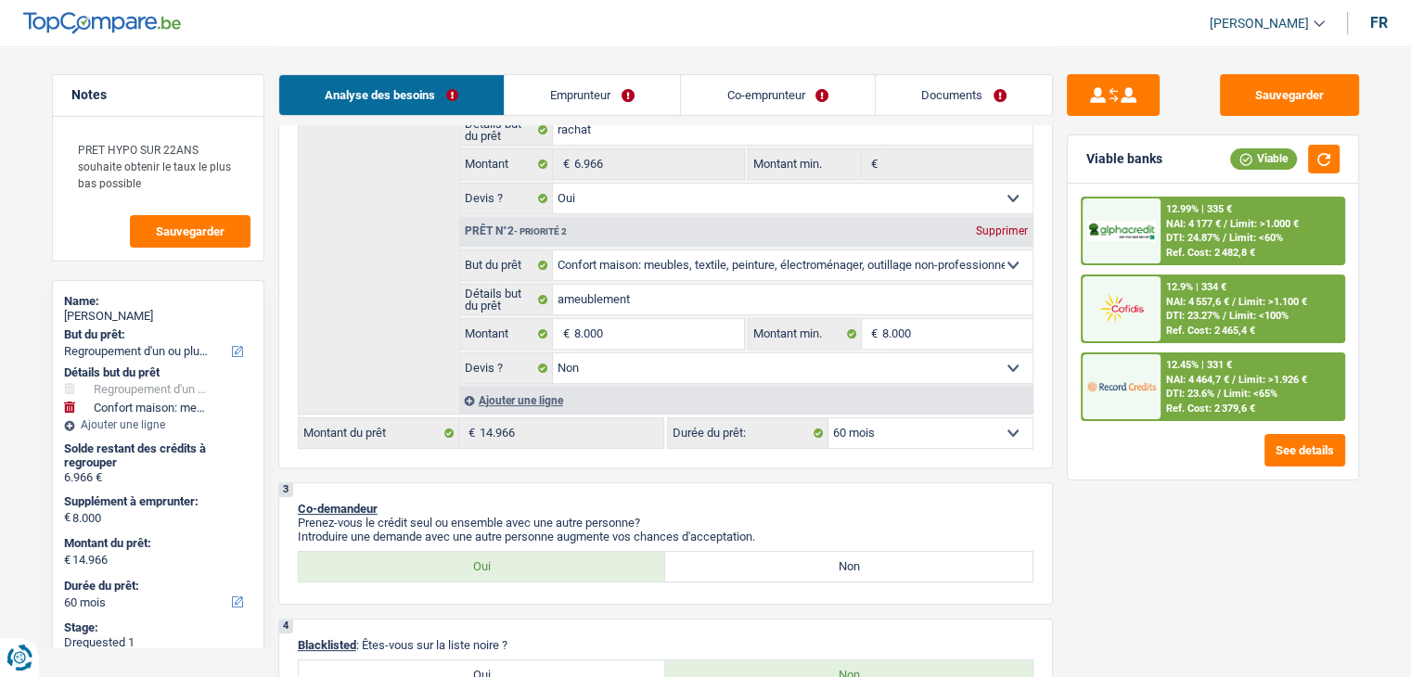
scroll to position [186, 0]
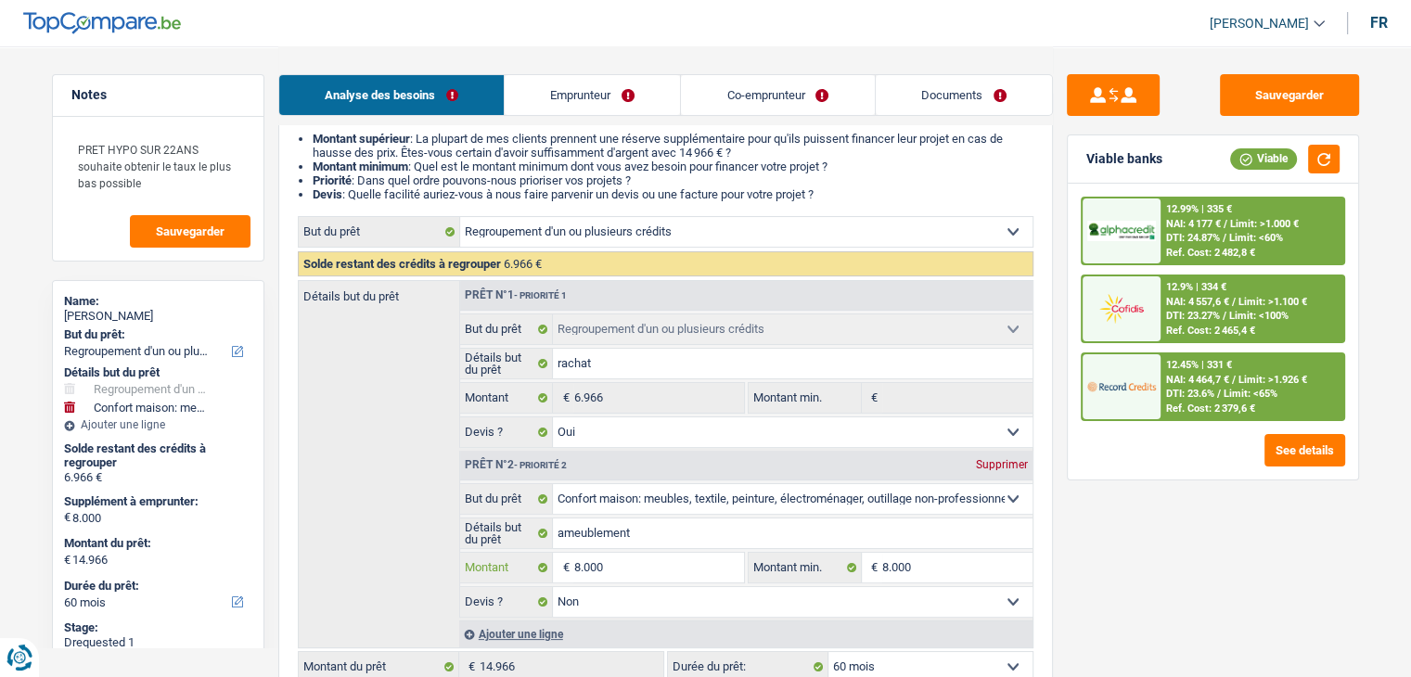
click at [631, 554] on input "8.000" at bounding box center [658, 568] width 170 height 30
type input "800"
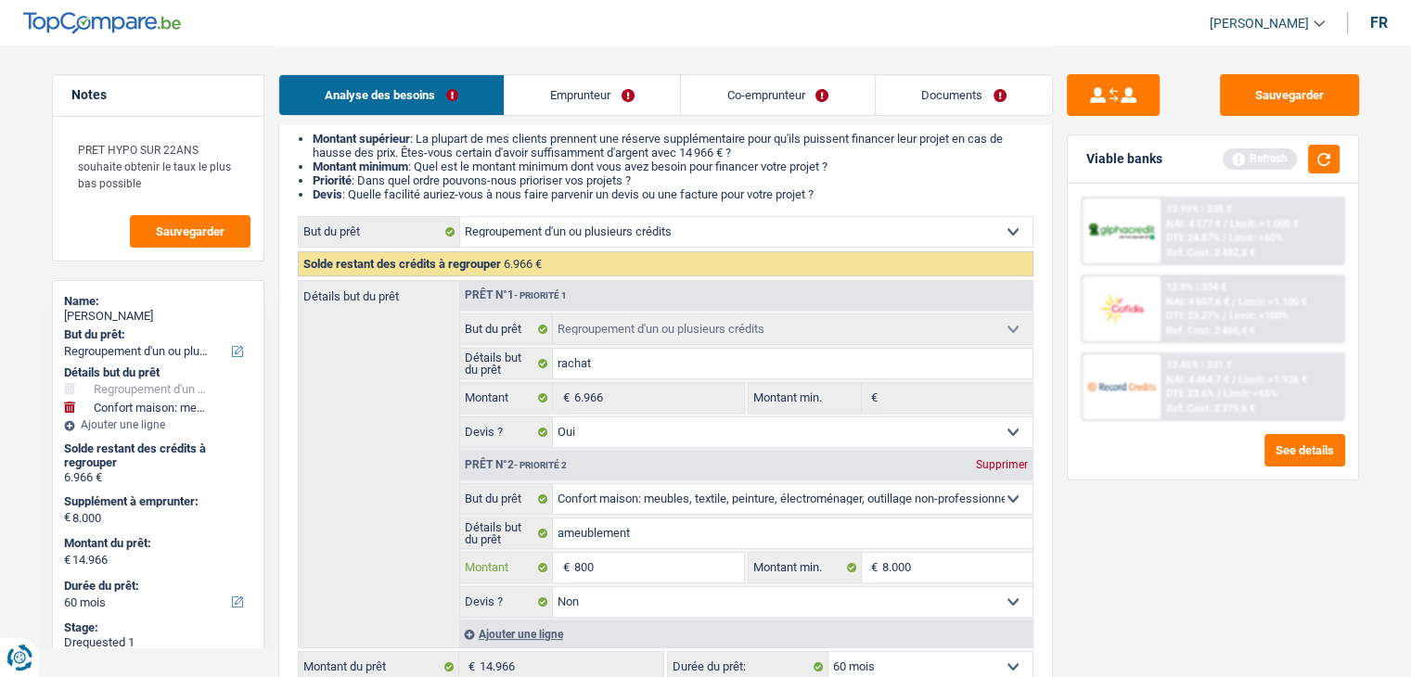
type input "80"
type input "8"
type input "1"
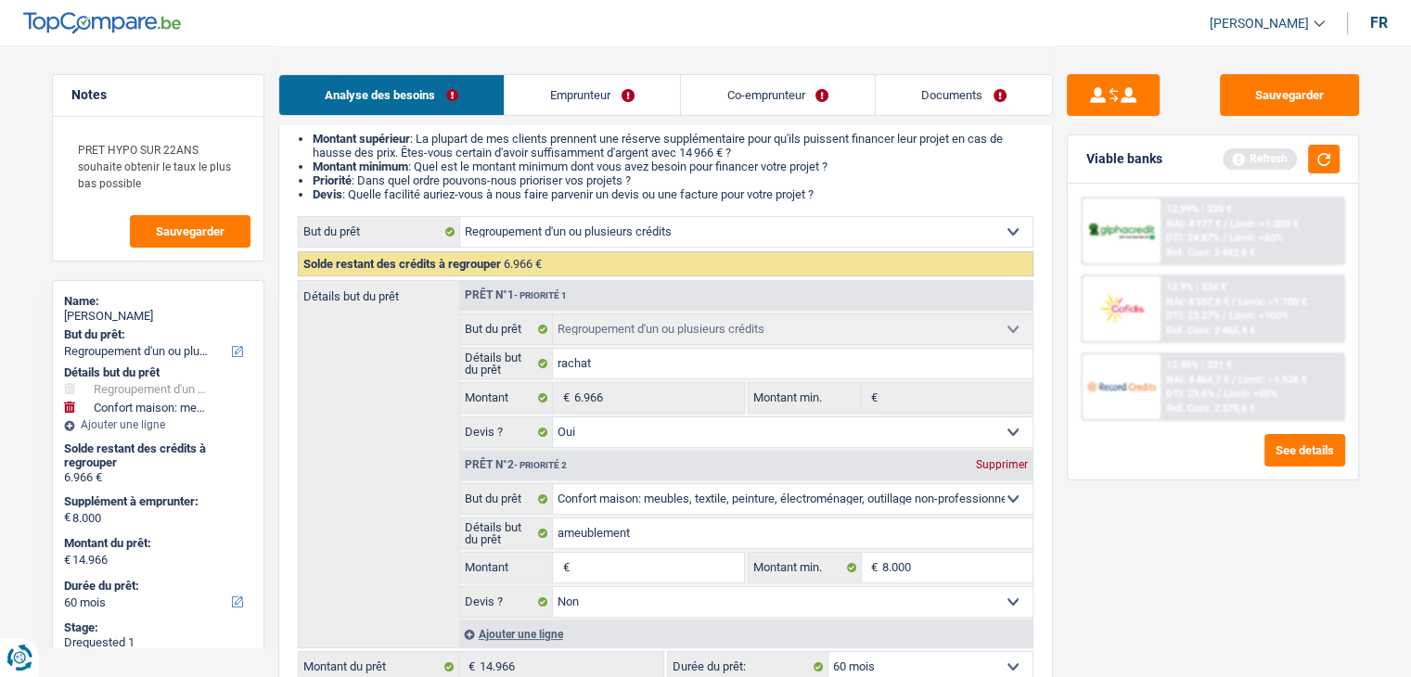
type input "1"
type input "10"
type input "100"
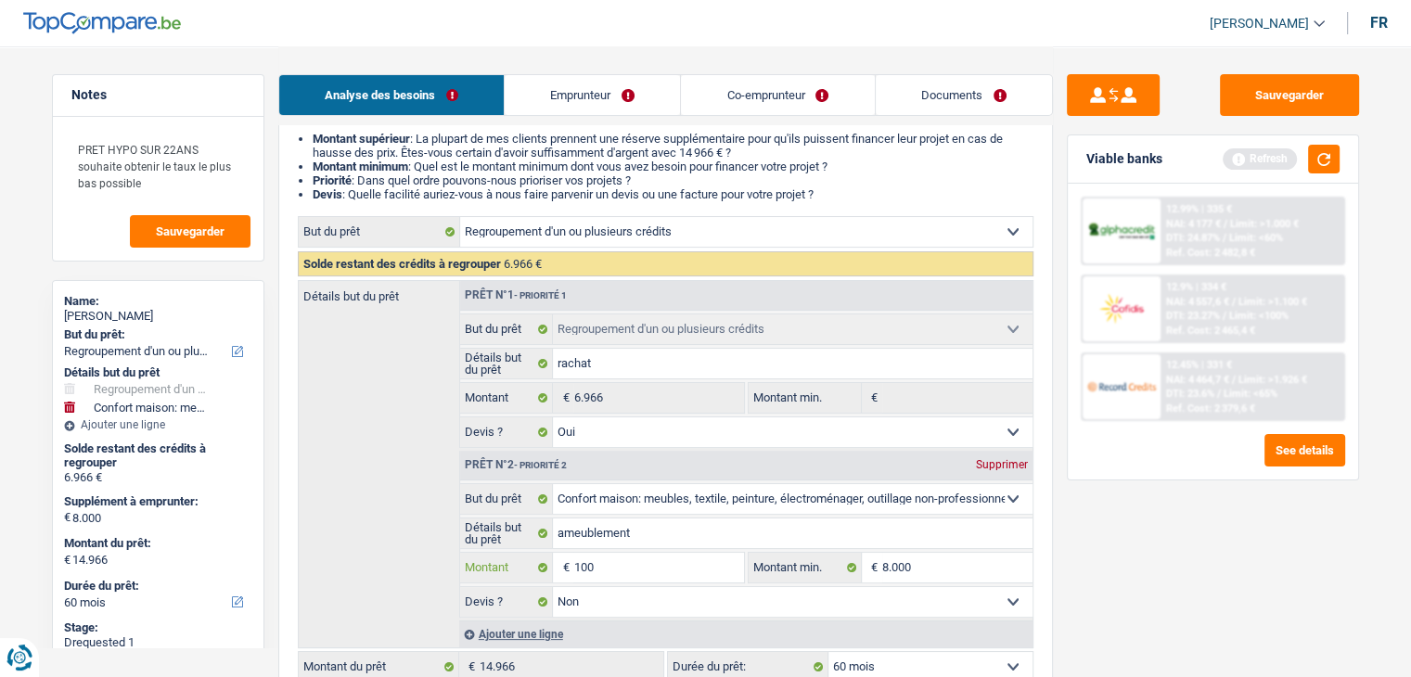
type input "1.000"
type input "10.000"
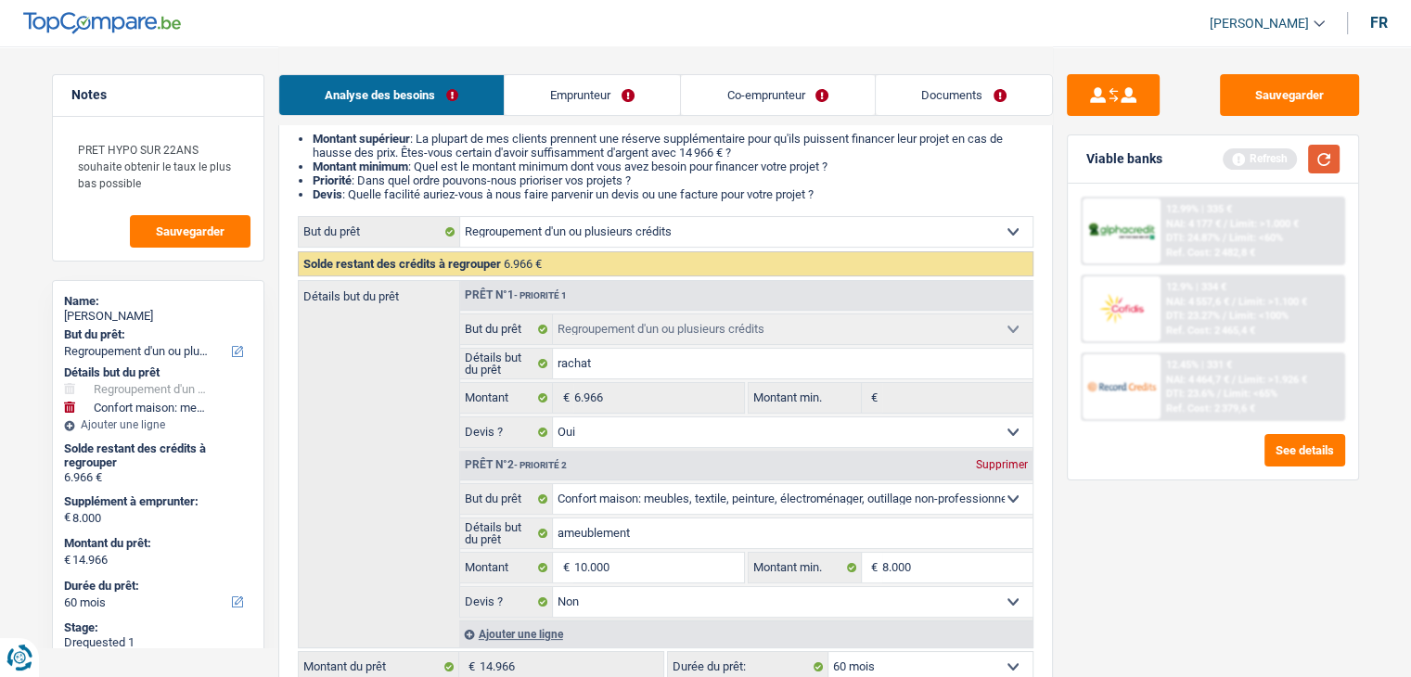
type input "10.000"
type input "16.966"
click at [1326, 163] on button "button" at bounding box center [1324, 159] width 32 height 29
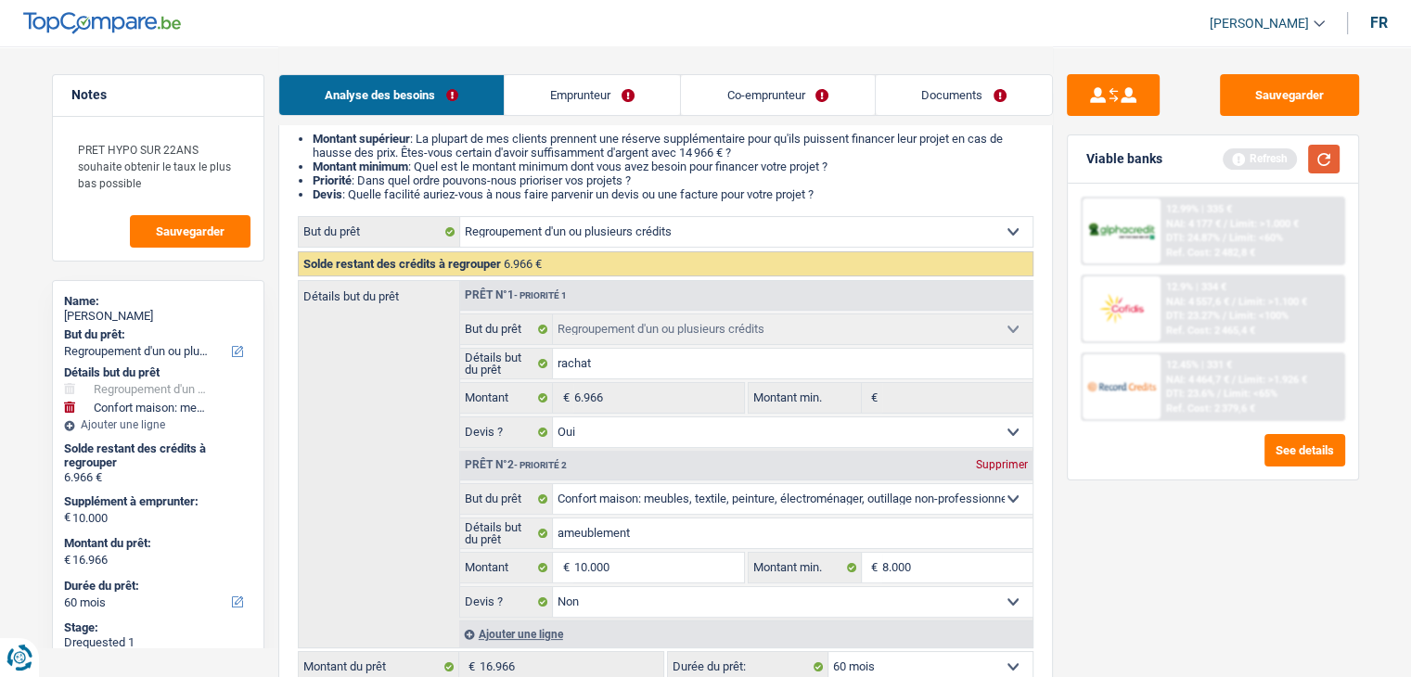
select select "84"
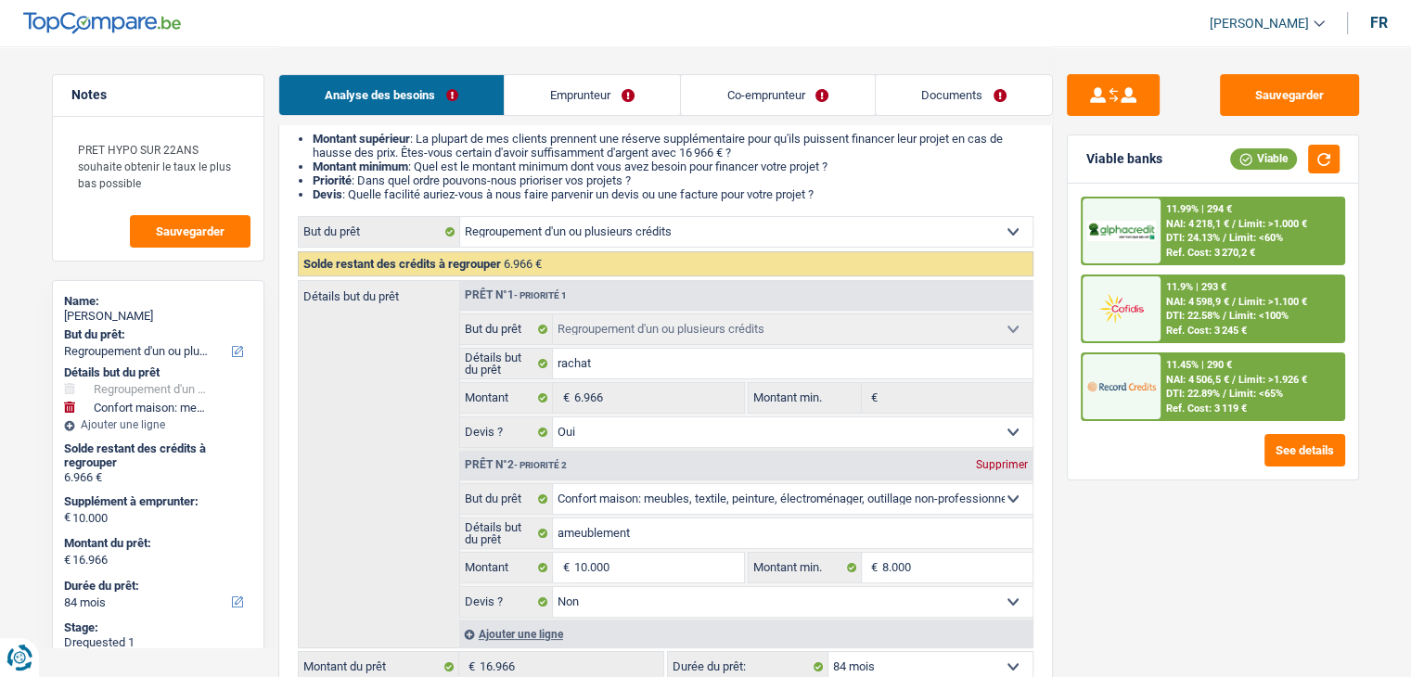
click at [1225, 382] on span "NAI: 4 506,5 €" at bounding box center [1197, 380] width 63 height 12
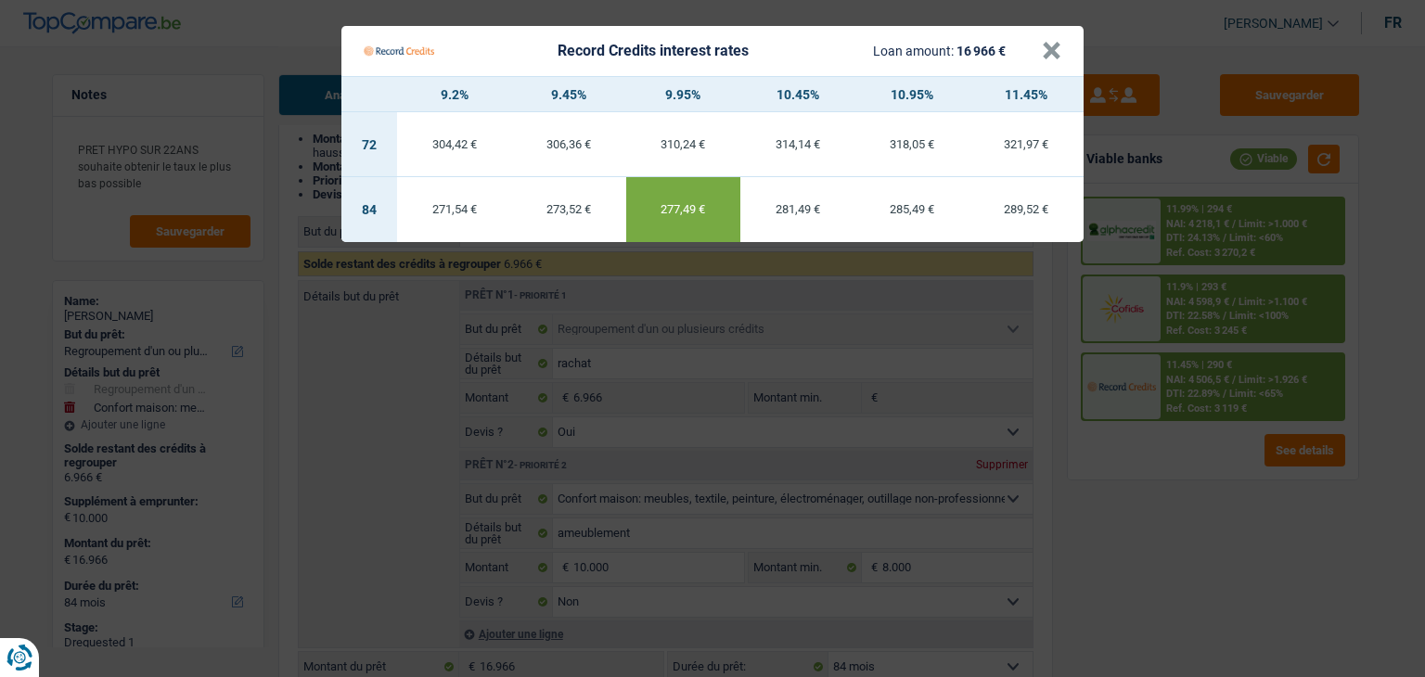
click at [1135, 506] on Credits "Record Credits interest rates Loan amount: 16 966 € × 9.2% 9.45% 9.95% 10.45% 1…" at bounding box center [712, 338] width 1425 height 677
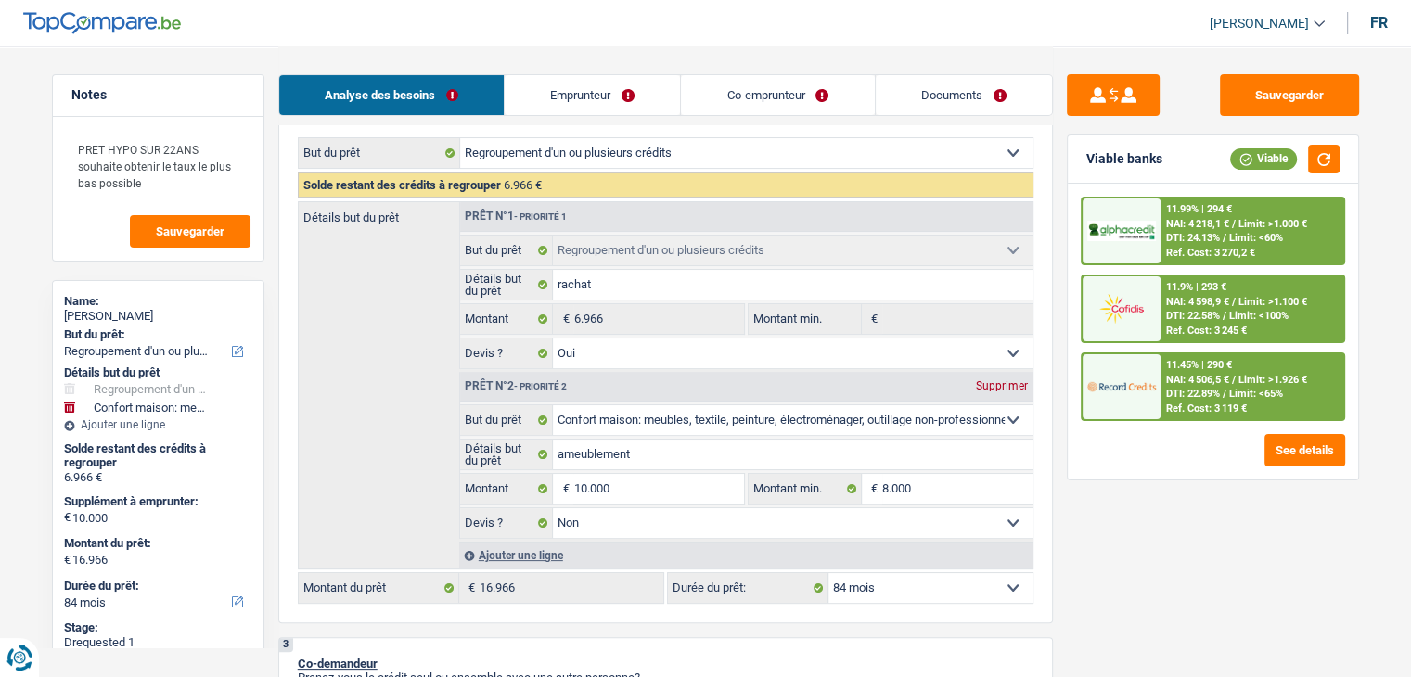
scroll to position [371, 0]
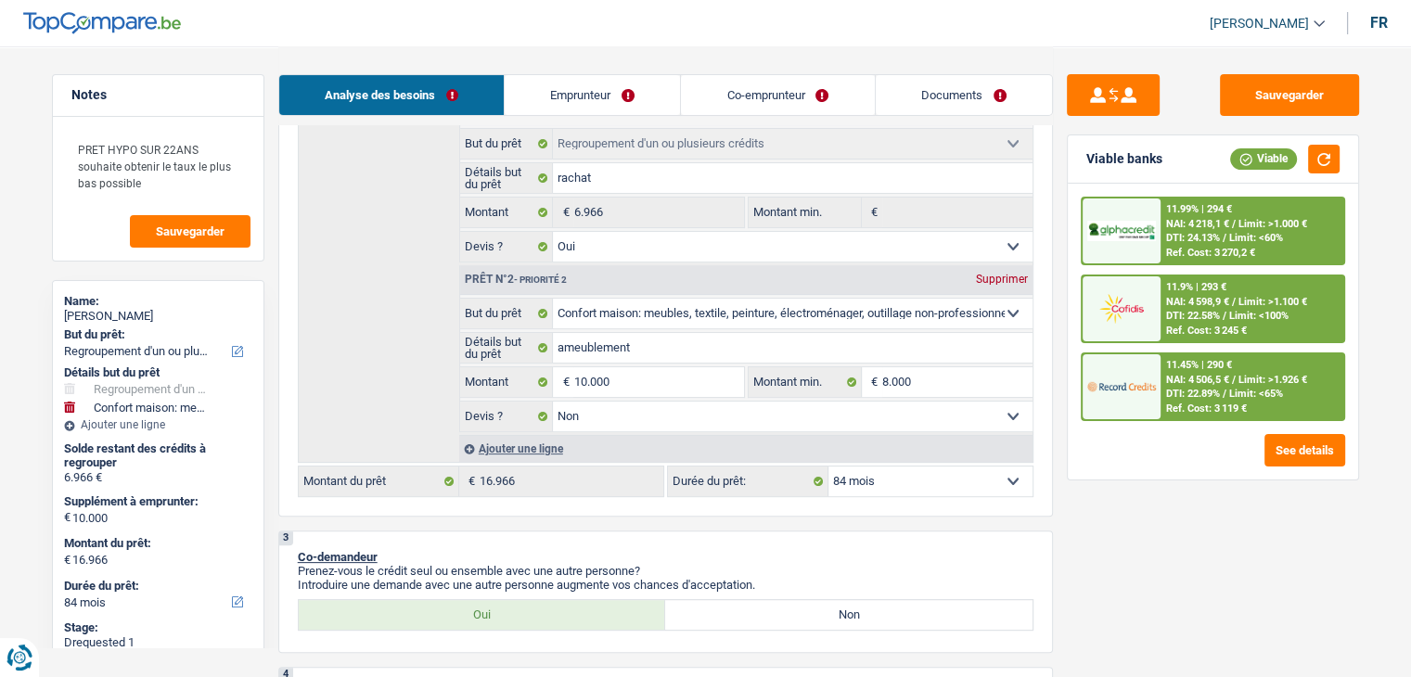
click at [909, 483] on select "12 mois 18 mois 24 mois 30 mois 36 mois 42 mois 48 mois 60 mois 72 mois 84 mois…" at bounding box center [931, 482] width 204 height 30
click at [1187, 391] on span "DTI: 22.89%" at bounding box center [1193, 394] width 54 height 12
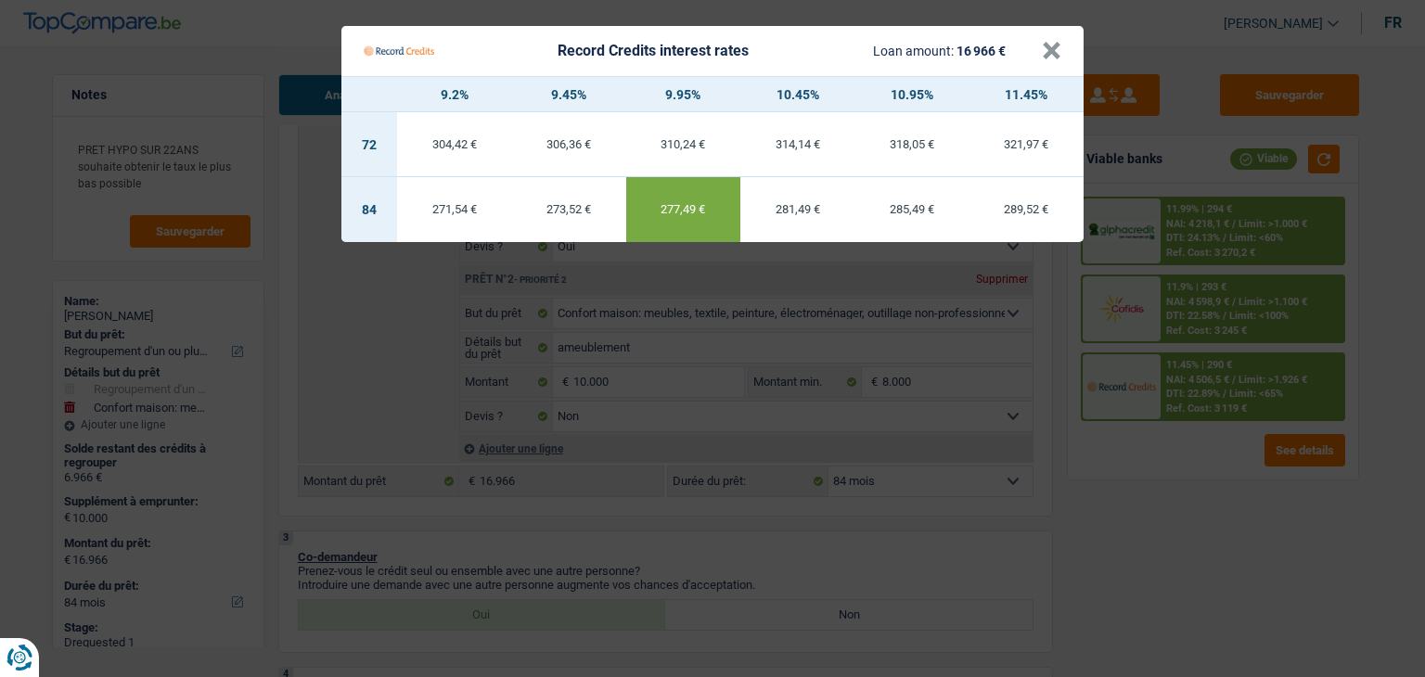
click at [1182, 431] on Credits "Record Credits interest rates Loan amount: 16 966 € × 9.2% 9.45% 9.95% 10.45% 1…" at bounding box center [712, 338] width 1425 height 677
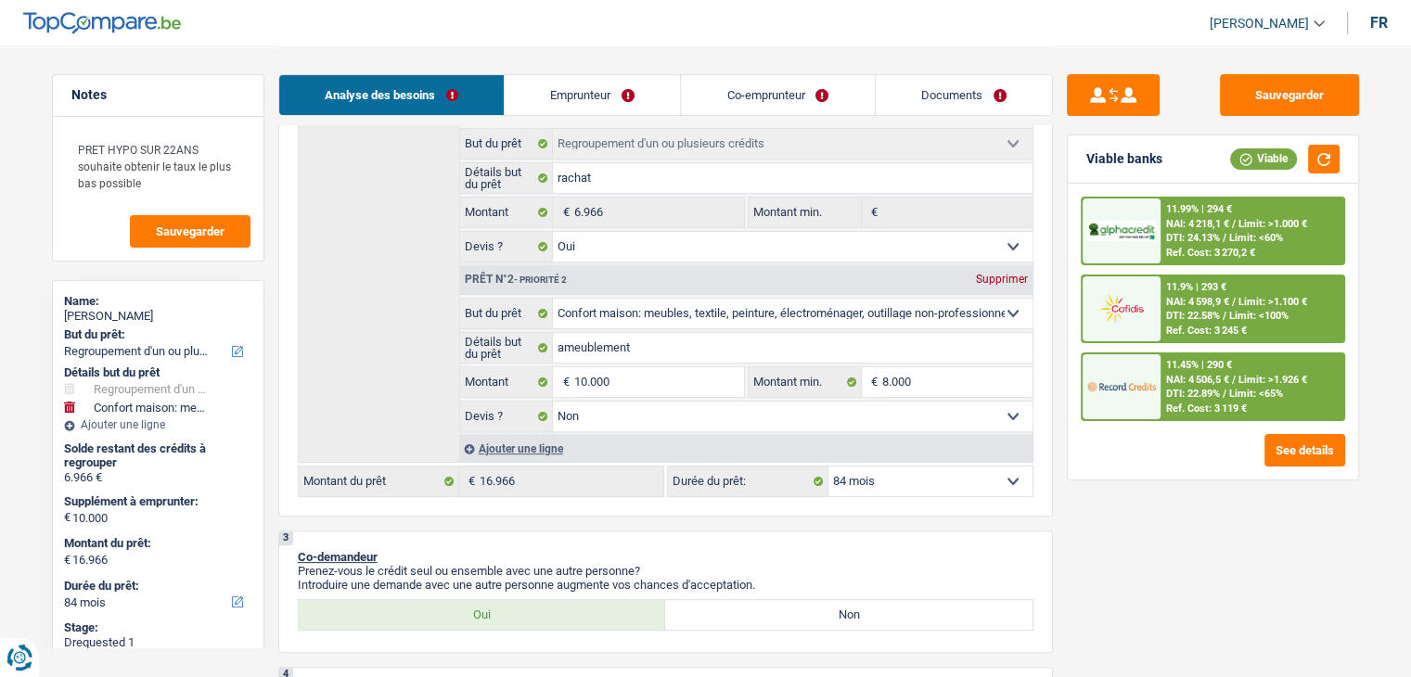
click at [1210, 383] on span "NAI: 4 506,5 €" at bounding box center [1197, 380] width 63 height 12
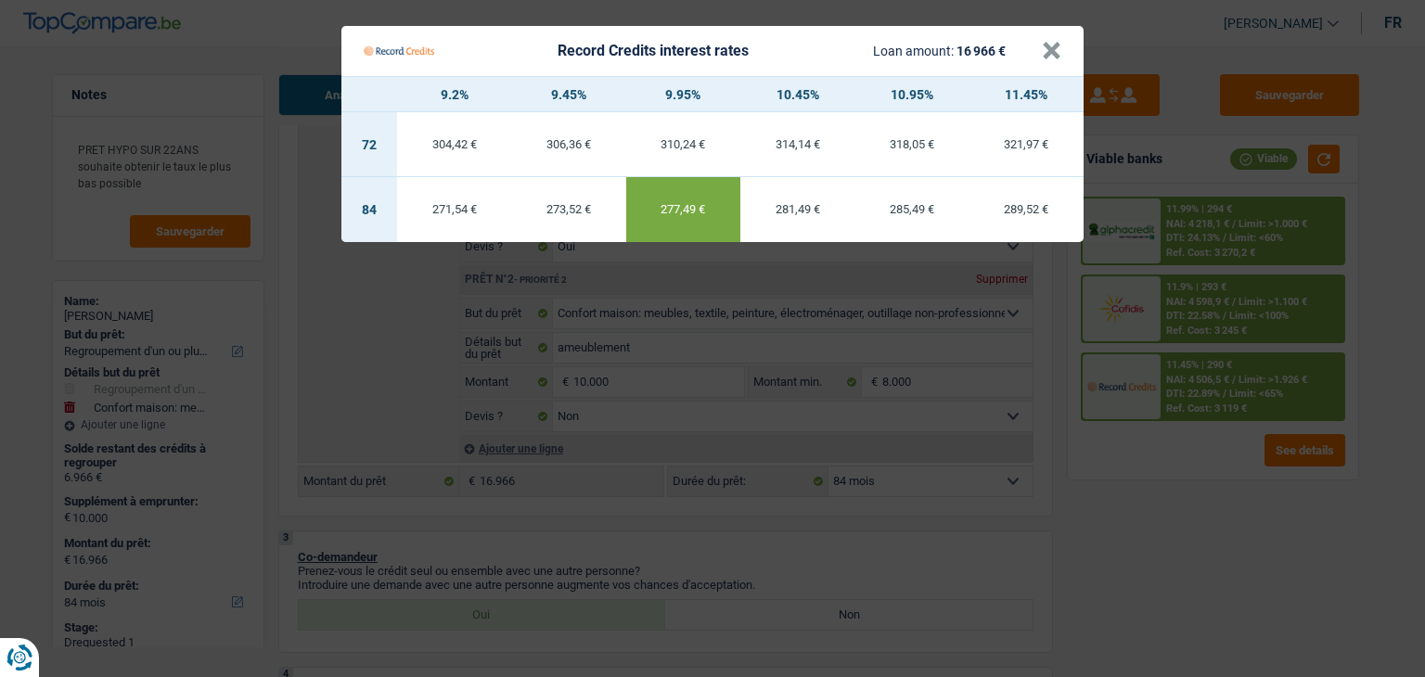
click at [1208, 301] on Credits "Record Credits interest rates Loan amount: 16 966 € × 9.2% 9.45% 9.95% 10.45% 1…" at bounding box center [712, 338] width 1425 height 677
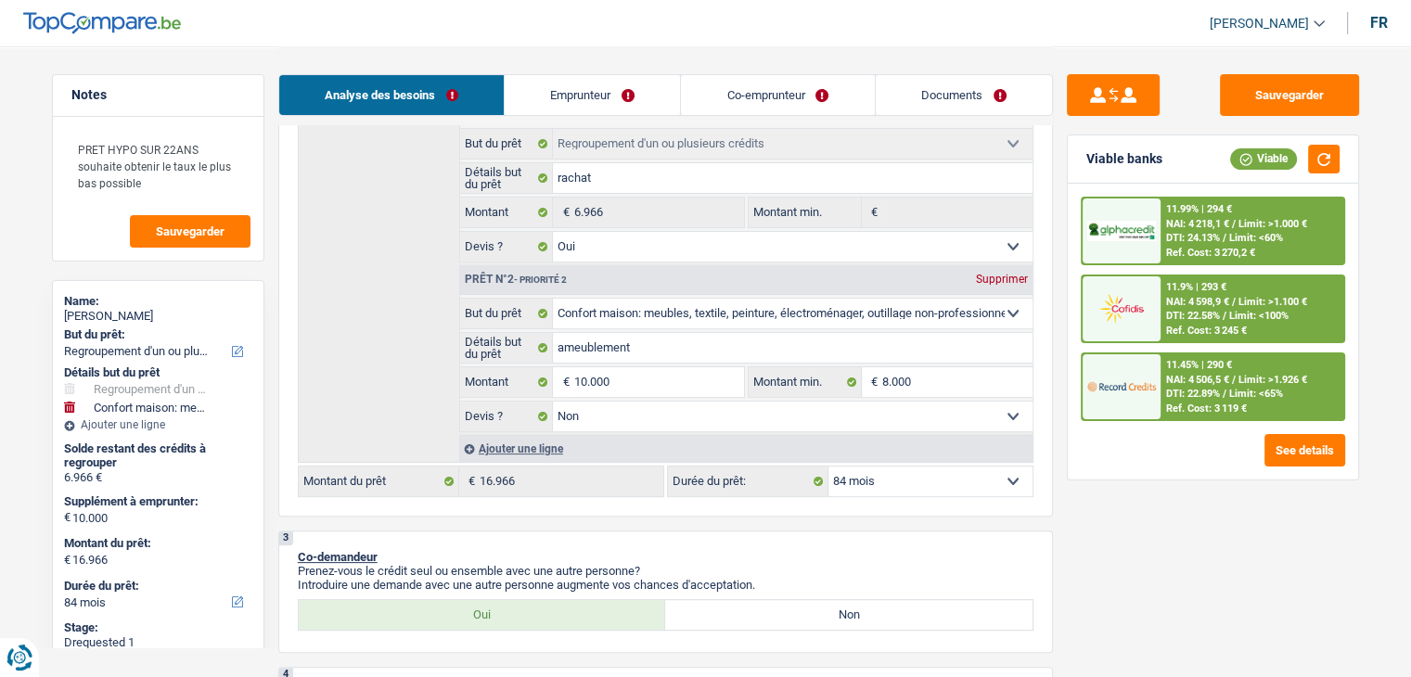
click at [1209, 287] on div "11.9% | 293 €" at bounding box center [1196, 287] width 60 height 12
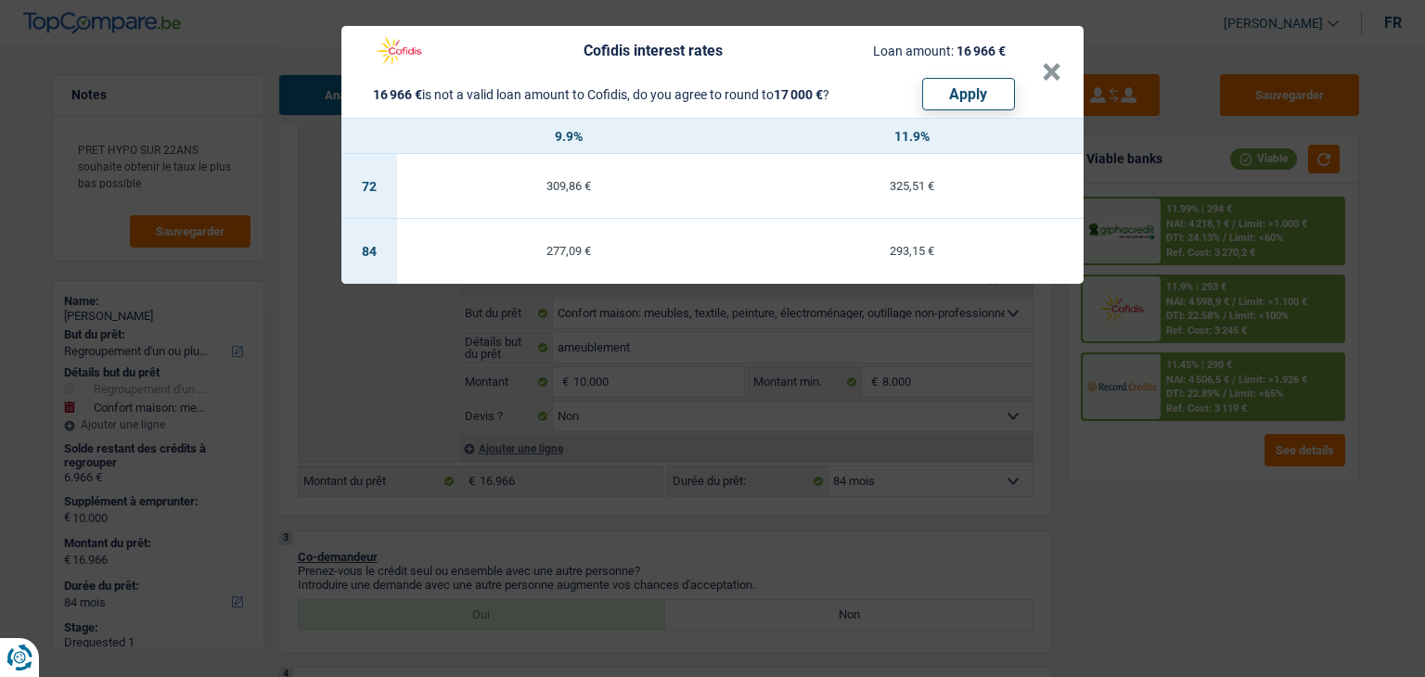
click at [1207, 241] on div "Cofidis interest rates Loan amount: 16 966 € 16 966 € is not a valid loan amoun…" at bounding box center [712, 338] width 1425 height 677
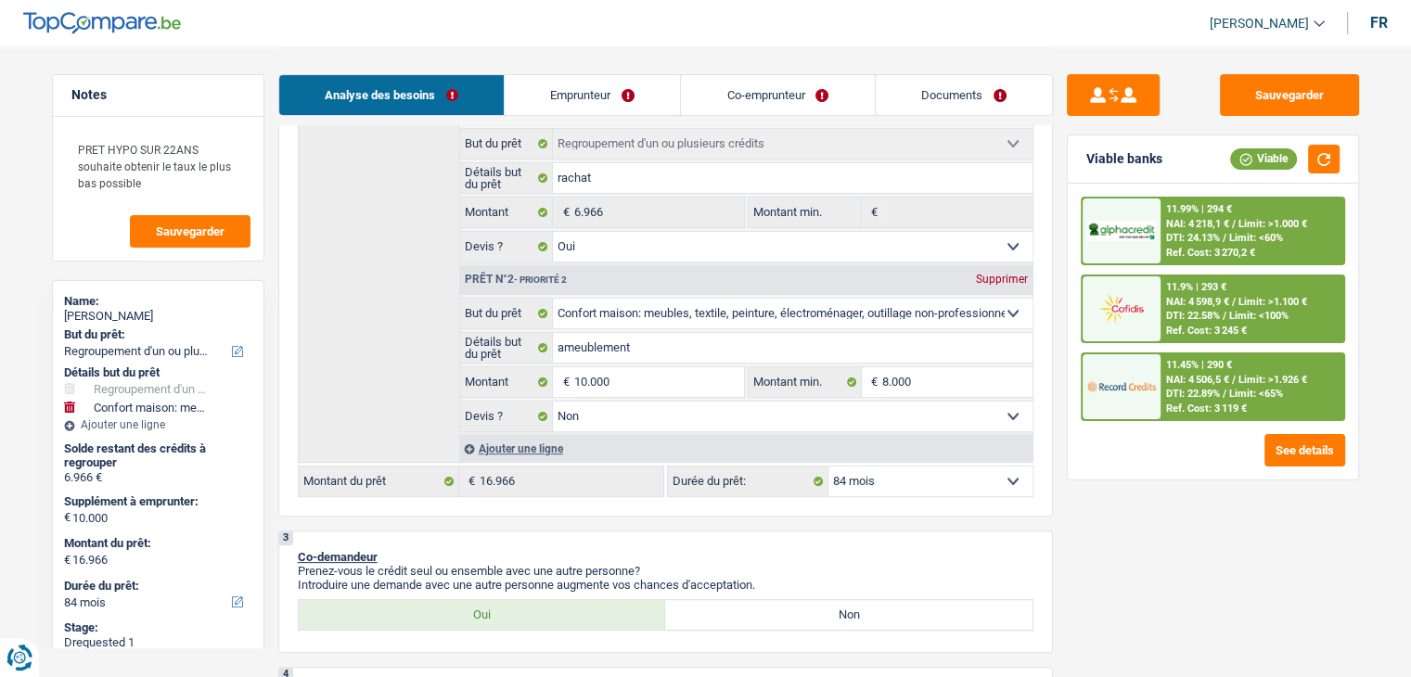
click at [1207, 241] on span "DTI: 24.13%" at bounding box center [1193, 238] width 54 height 12
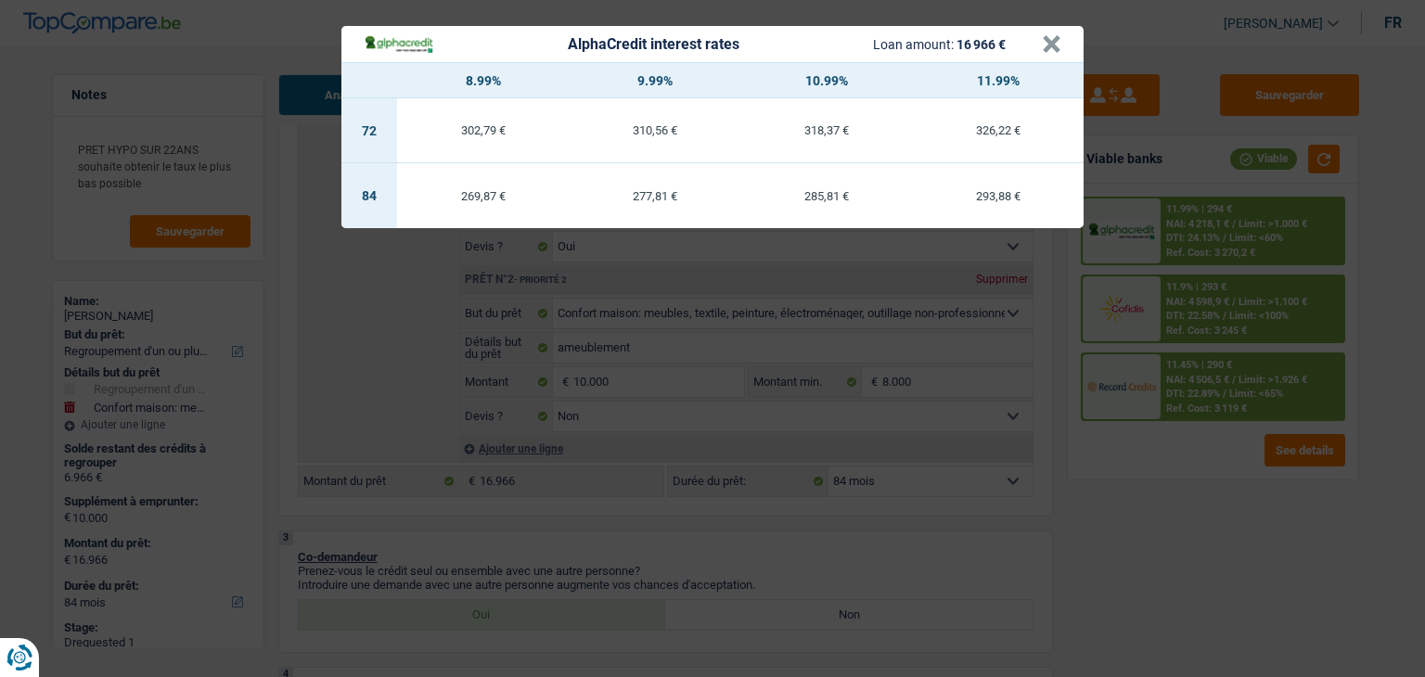
click at [1207, 331] on div "AlphaCredit interest rates Loan amount: 16 966 € × 8.99% 9.99% 10.99% 11.99% 72…" at bounding box center [712, 338] width 1425 height 677
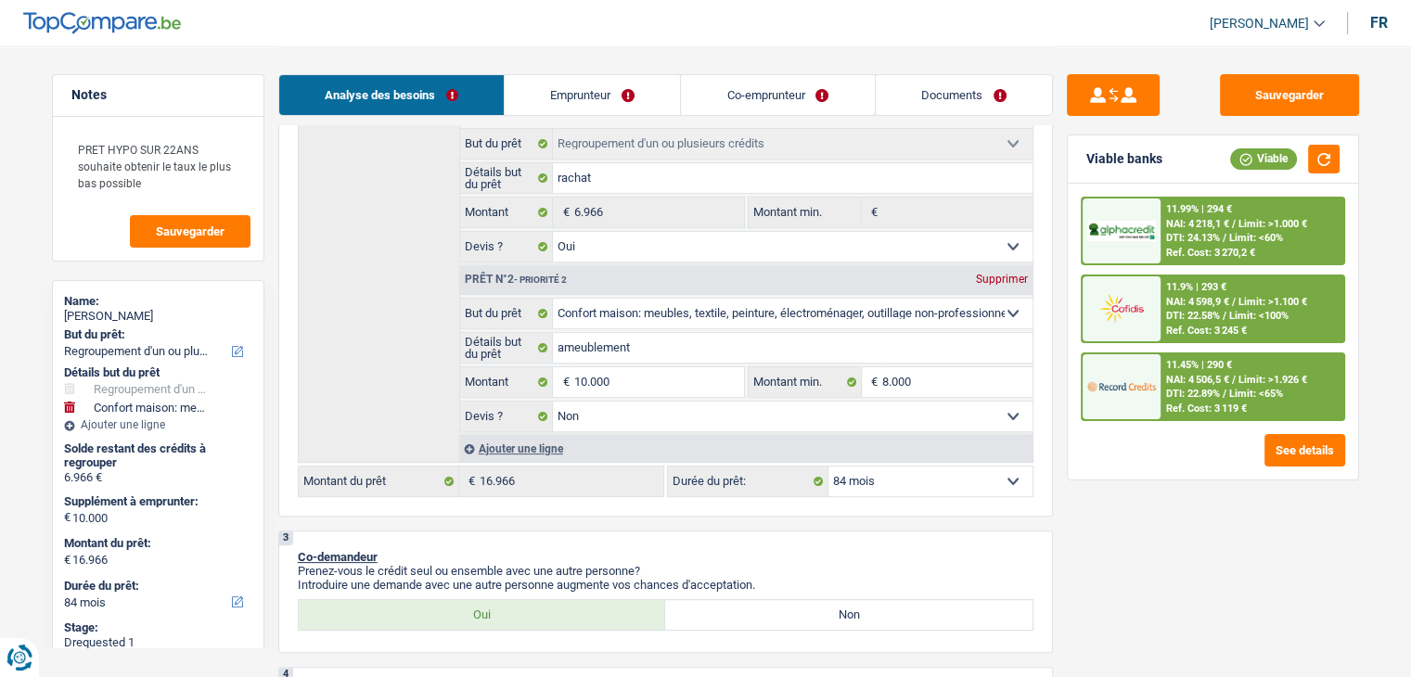
click at [1206, 388] on span "DTI: 22.89%" at bounding box center [1193, 394] width 54 height 12
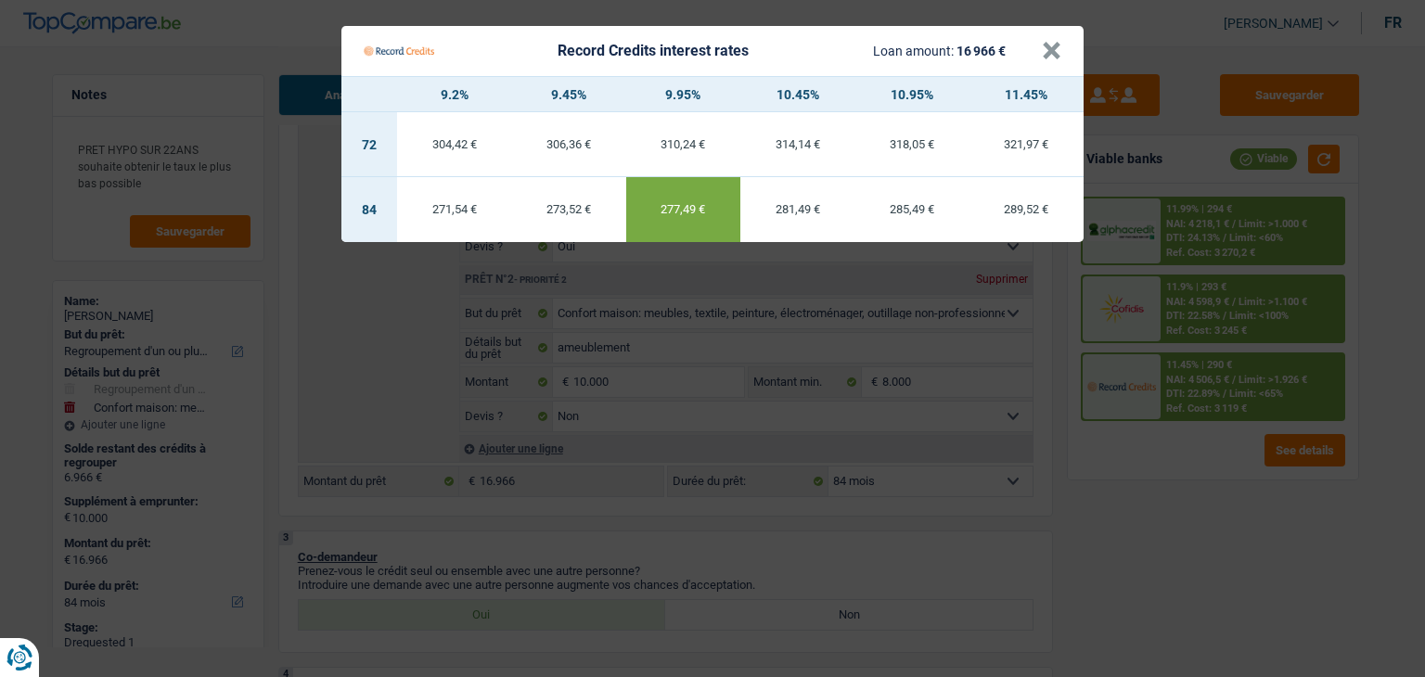
click at [1188, 469] on Credits "Record Credits interest rates Loan amount: 16 966 € × 9.2% 9.45% 9.95% 10.45% 1…" at bounding box center [712, 338] width 1425 height 677
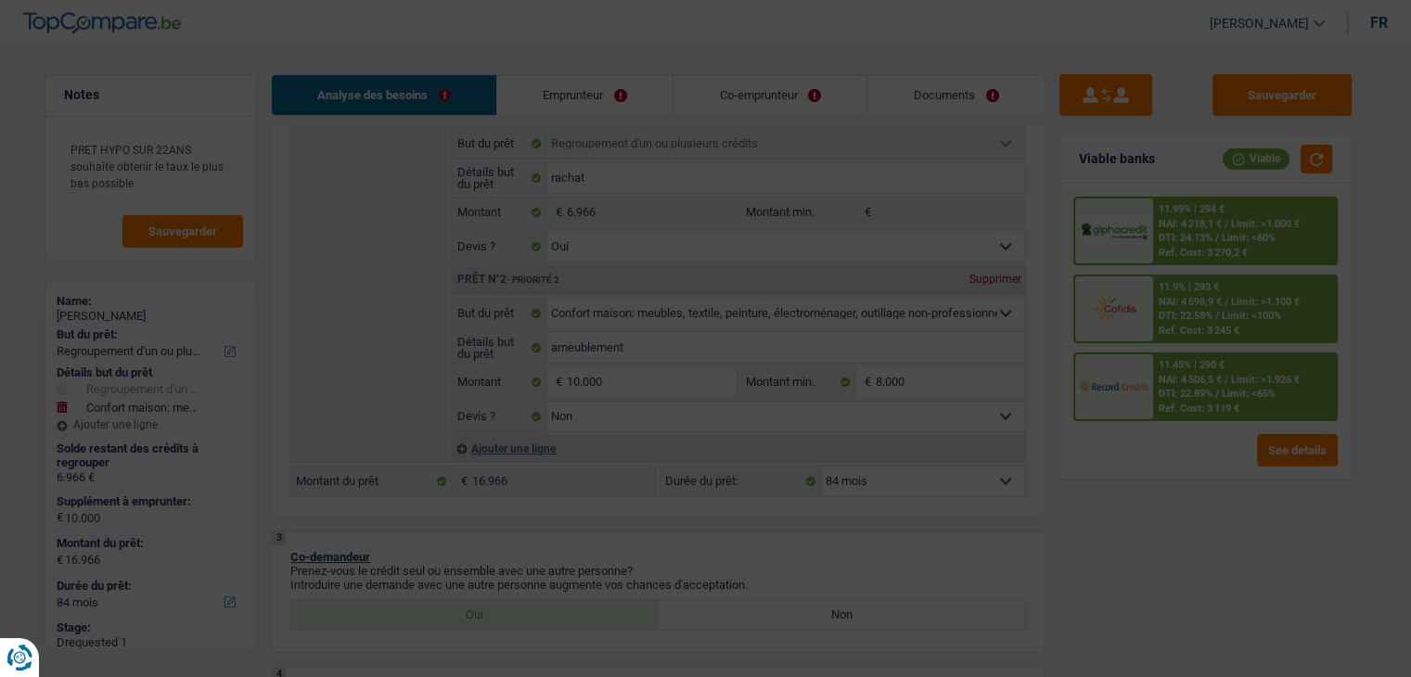
click at [1214, 312] on span "DTI: 22.58%" at bounding box center [1187, 316] width 54 height 12
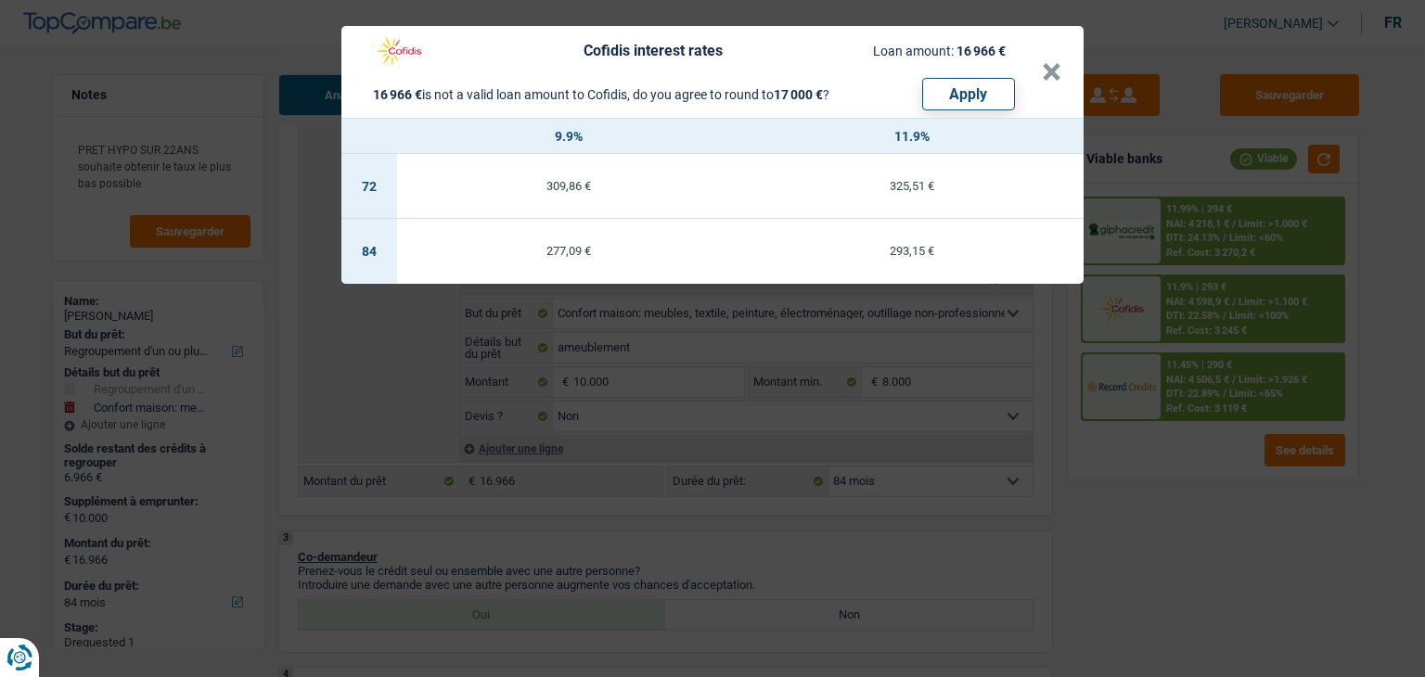
click at [1209, 224] on div "Cofidis interest rates Loan amount: 16 966 € 16 966 € is not a valid loan amoun…" at bounding box center [712, 338] width 1425 height 677
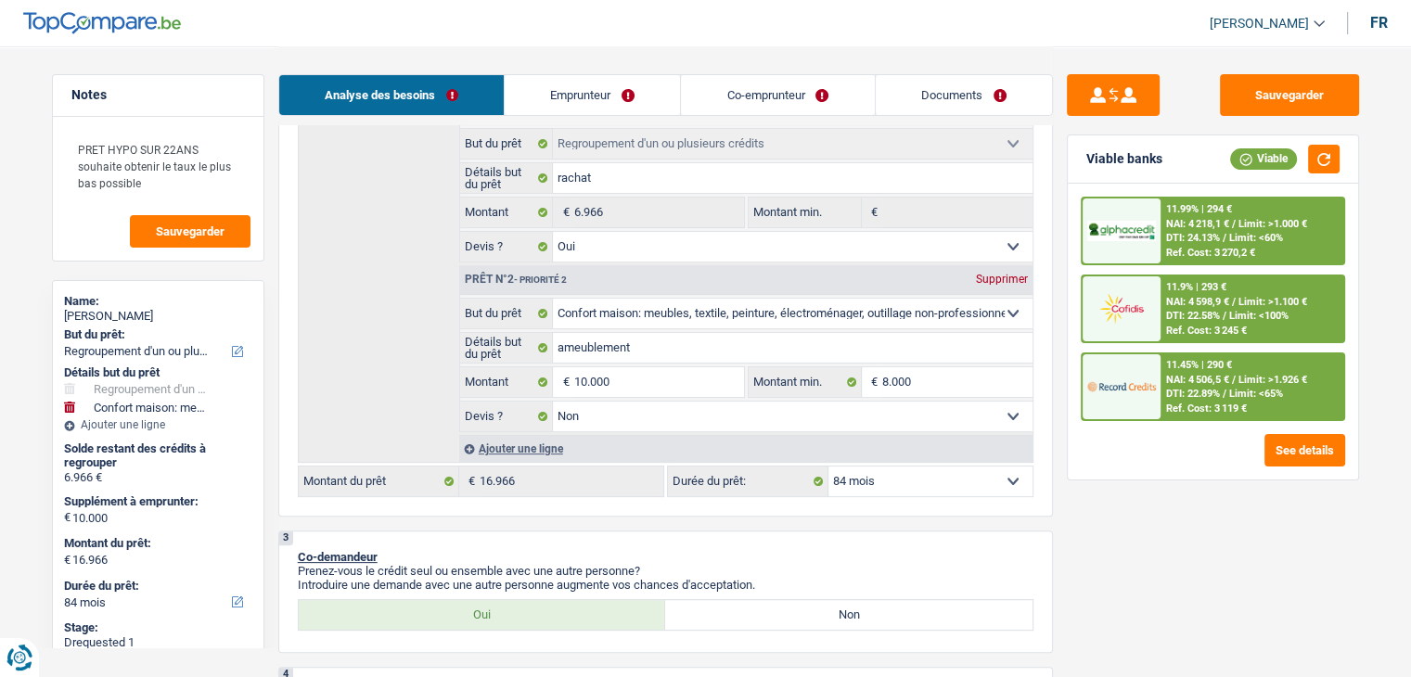
click at [1209, 224] on span "NAI: 4 218,1 €" at bounding box center [1197, 224] width 63 height 12
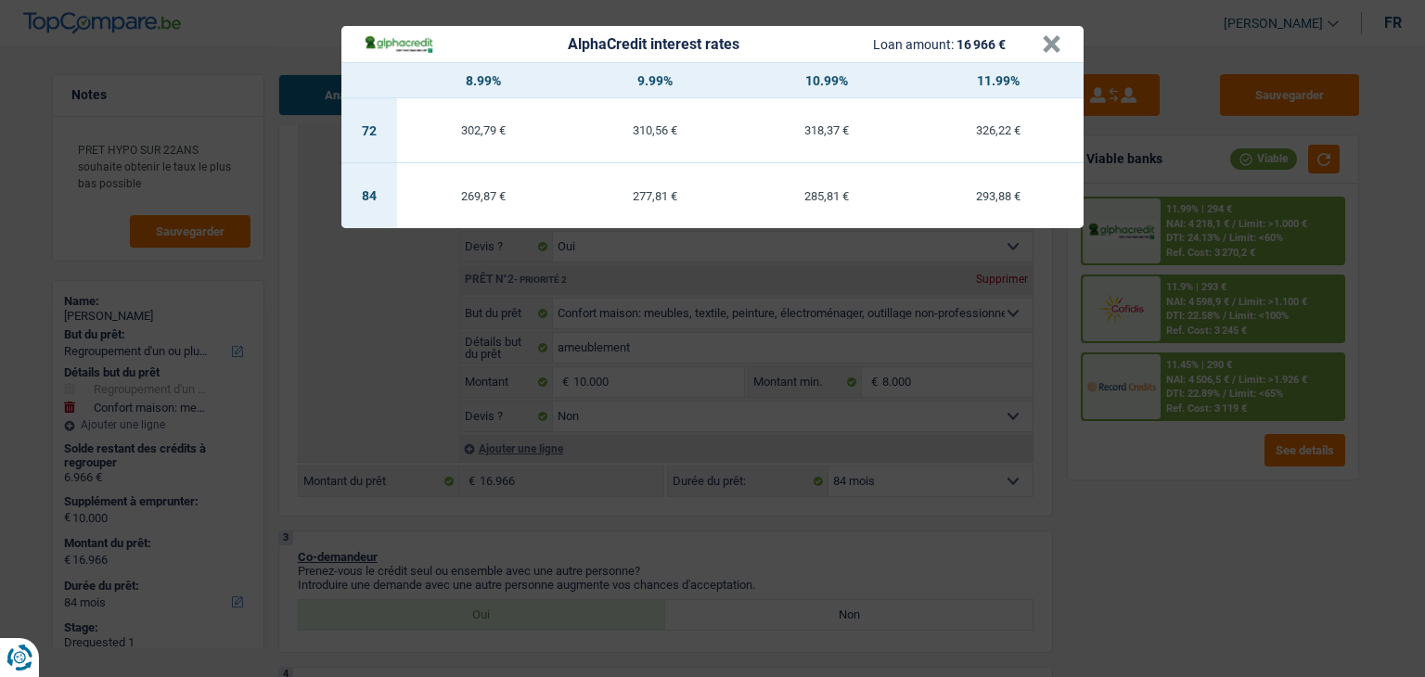
click at [1186, 298] on div "AlphaCredit interest rates Loan amount: 16 966 € × 8.99% 9.99% 10.99% 11.99% 72…" at bounding box center [712, 338] width 1425 height 677
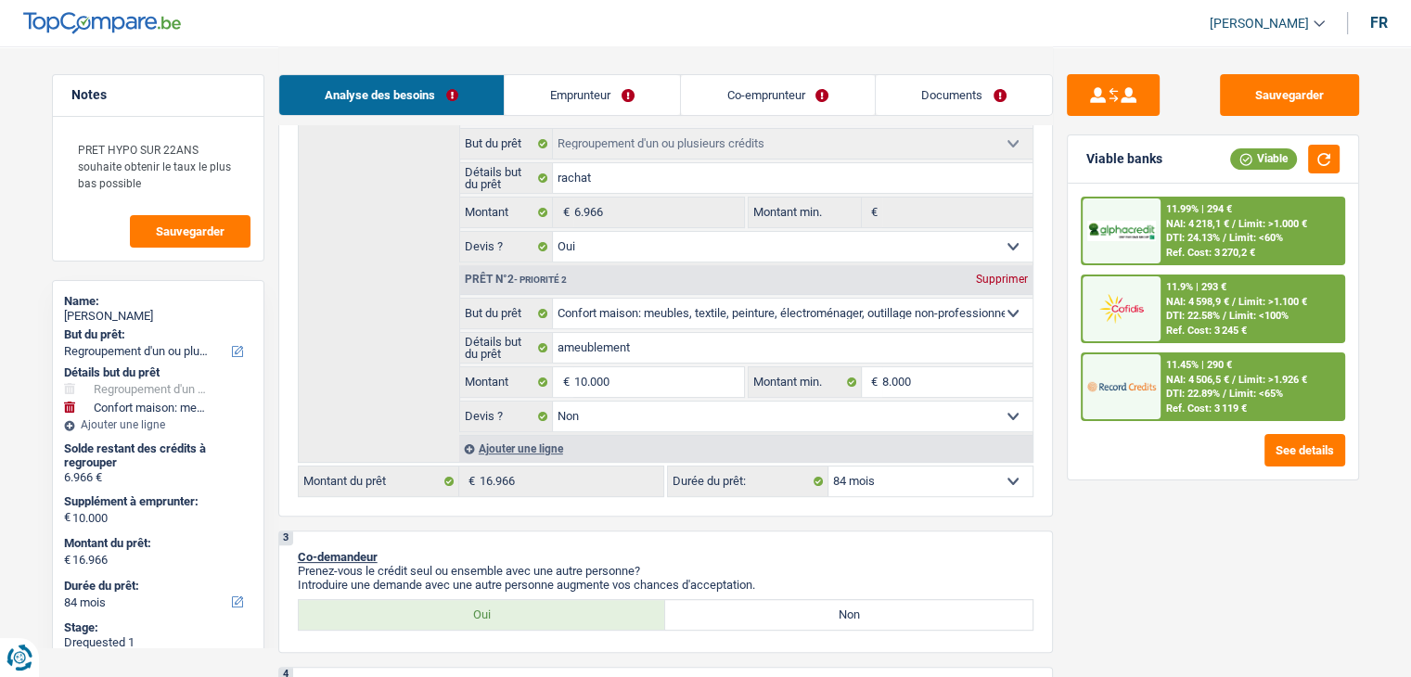
click at [1199, 382] on span "NAI: 4 506,5 €" at bounding box center [1197, 380] width 63 height 12
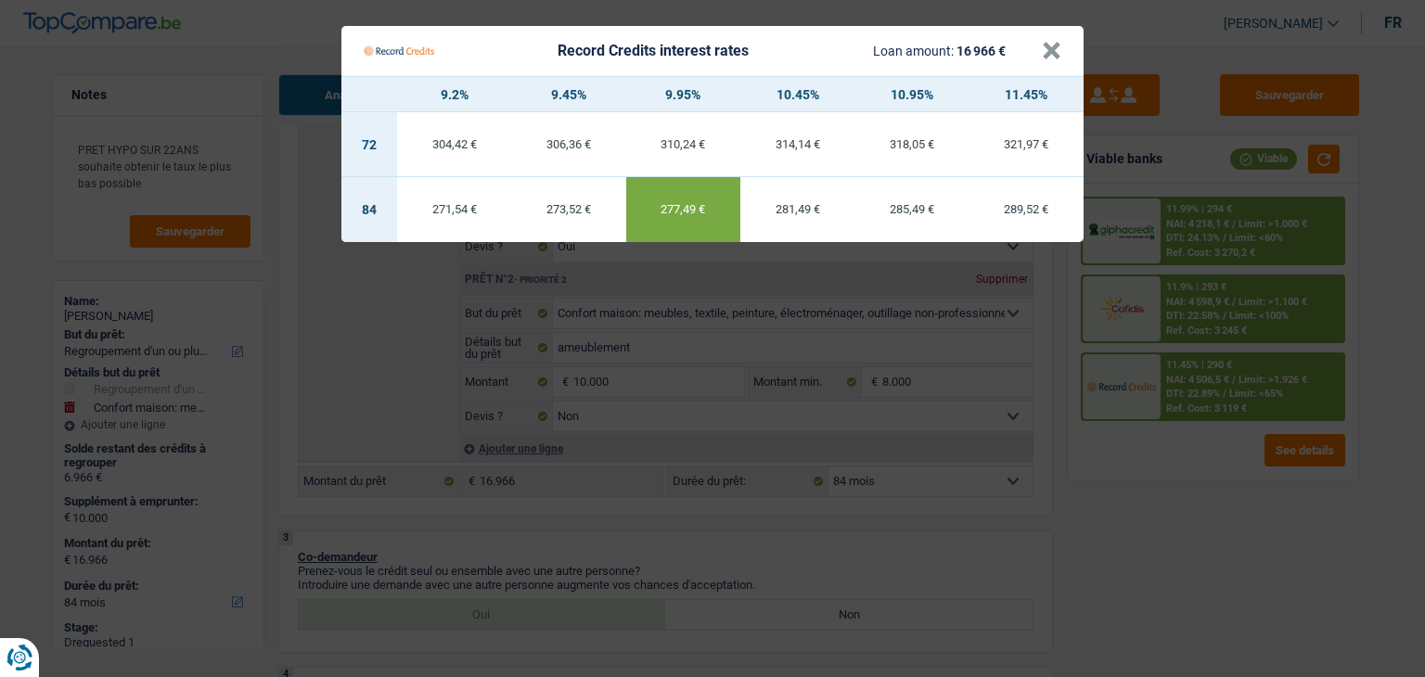
click at [1203, 292] on Credits "Record Credits interest rates Loan amount: 16 966 € × 9.2% 9.45% 9.95% 10.45% 1…" at bounding box center [712, 338] width 1425 height 677
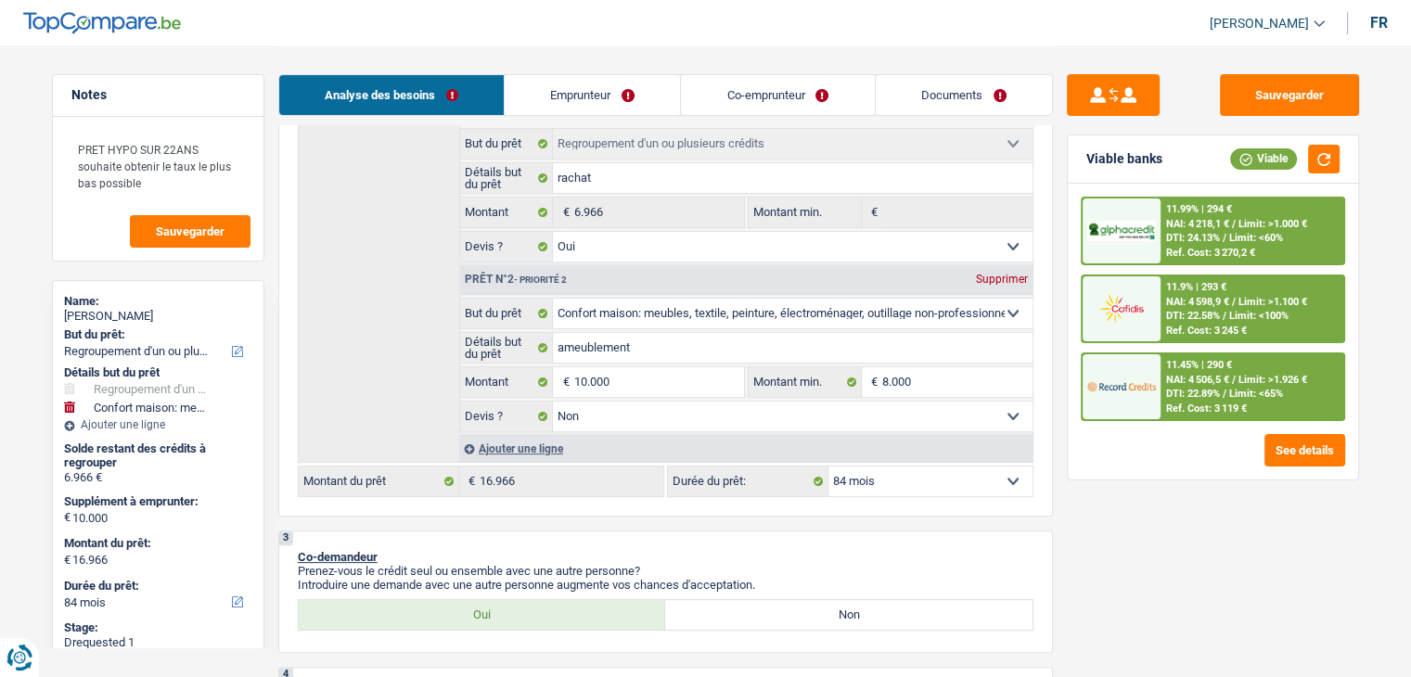
click at [1208, 229] on div "11.99% | 294 € NAI: 4 218,1 € / Limit: >1.000 € DTI: 24.13% / Limit: <60% Ref. …" at bounding box center [1252, 231] width 183 height 65
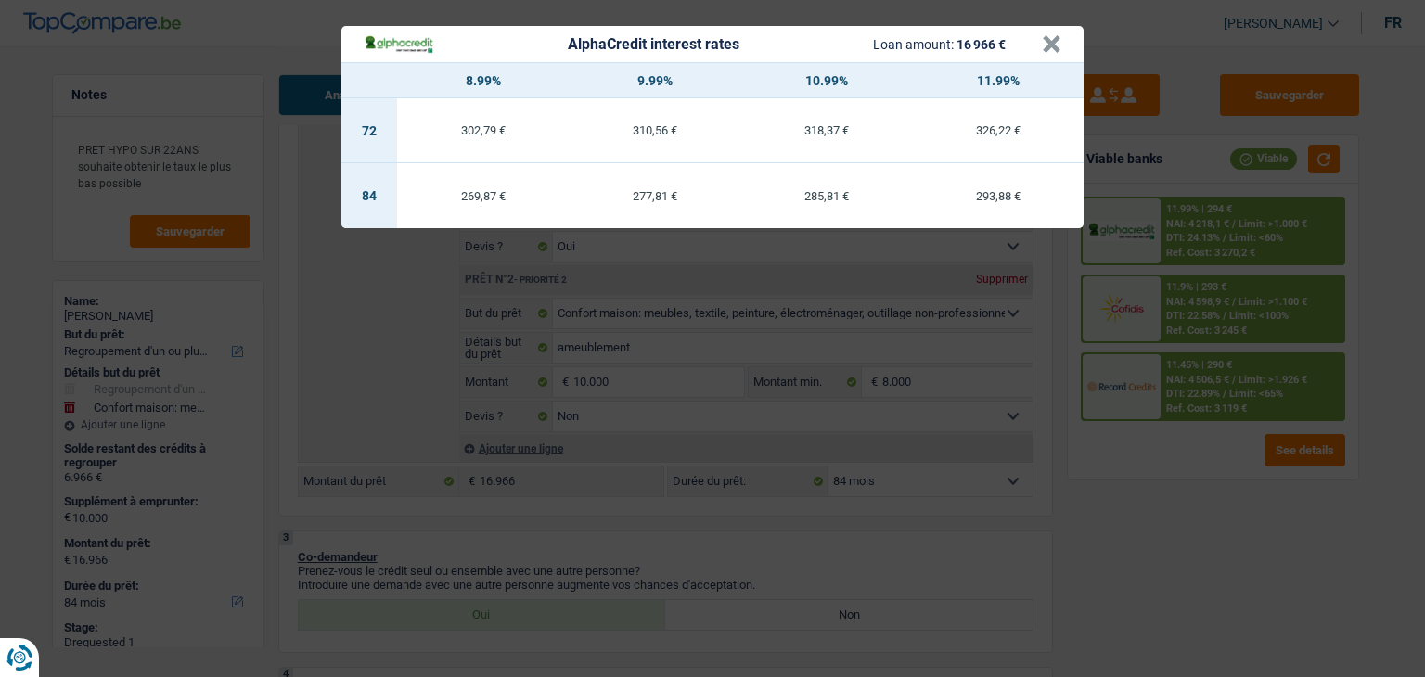
click at [1143, 538] on div "AlphaCredit interest rates Loan amount: 16 966 € × 8.99% 9.99% 10.99% 11.99% 72…" at bounding box center [712, 338] width 1425 height 677
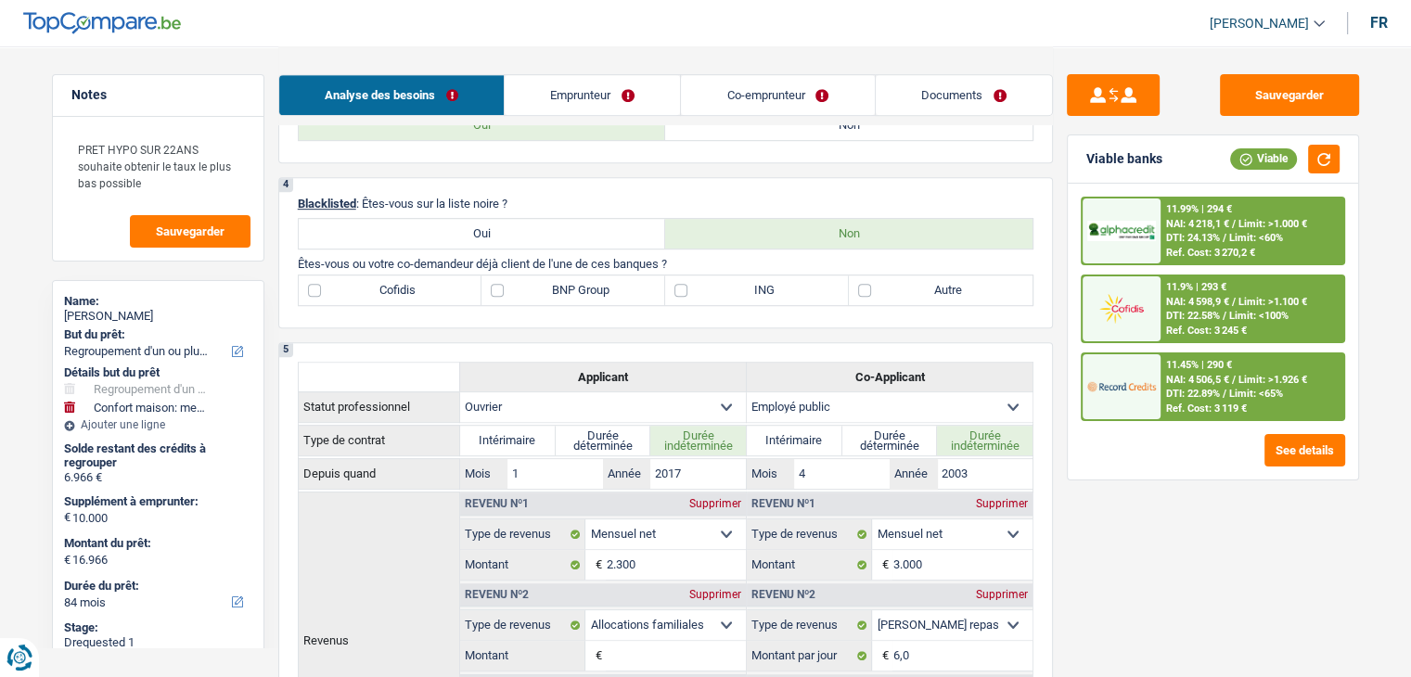
scroll to position [650, 0]
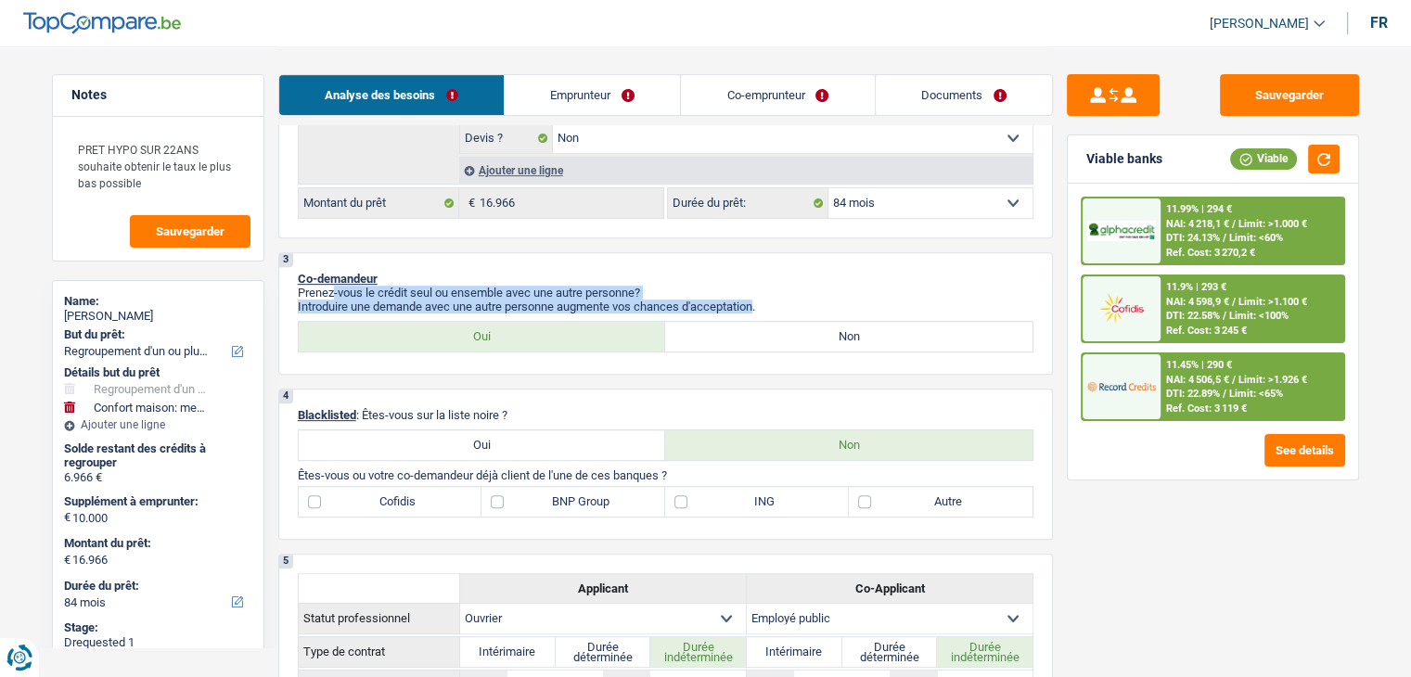
drag, startPoint x: 761, startPoint y: 307, endPoint x: 334, endPoint y: 283, distance: 427.5
click at [334, 286] on div "Prenez-vous le crédit seul ou ensemble avec une autre personne? Introduire une …" at bounding box center [666, 300] width 736 height 28
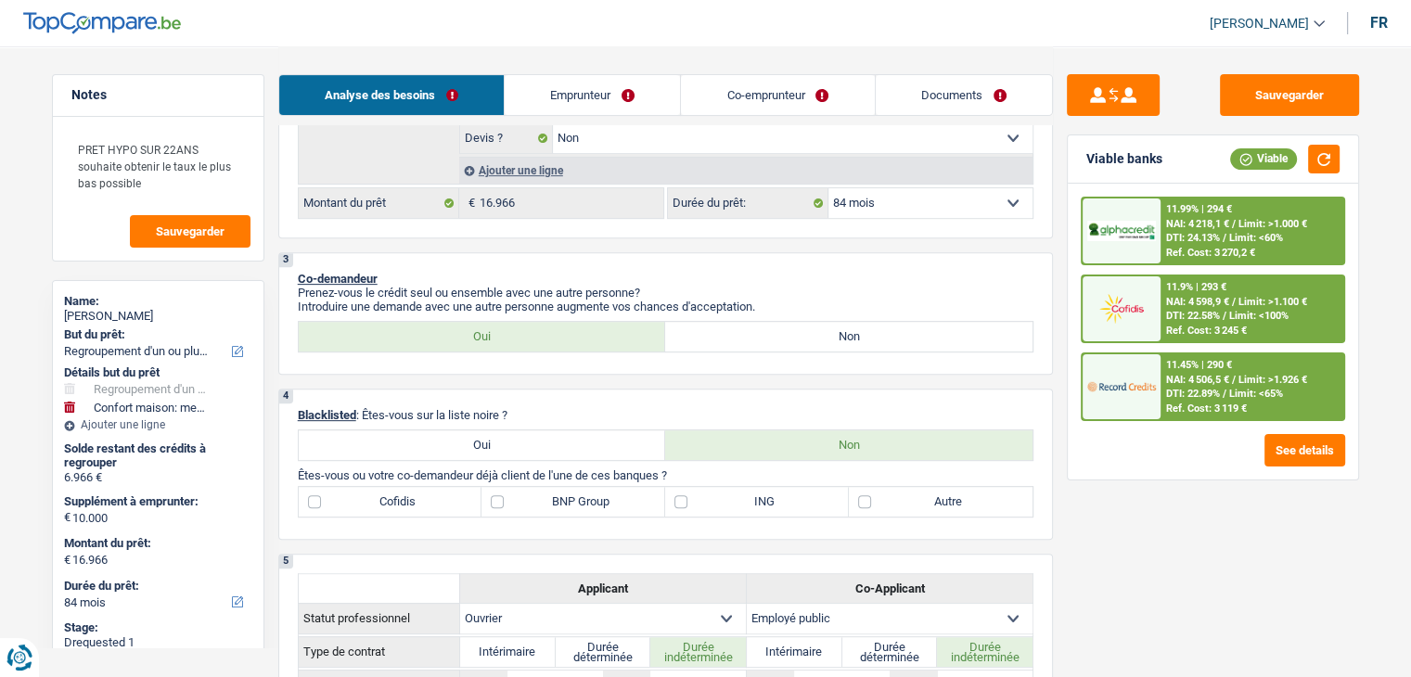
click at [1206, 388] on span "DTI: 22.89%" at bounding box center [1193, 394] width 54 height 12
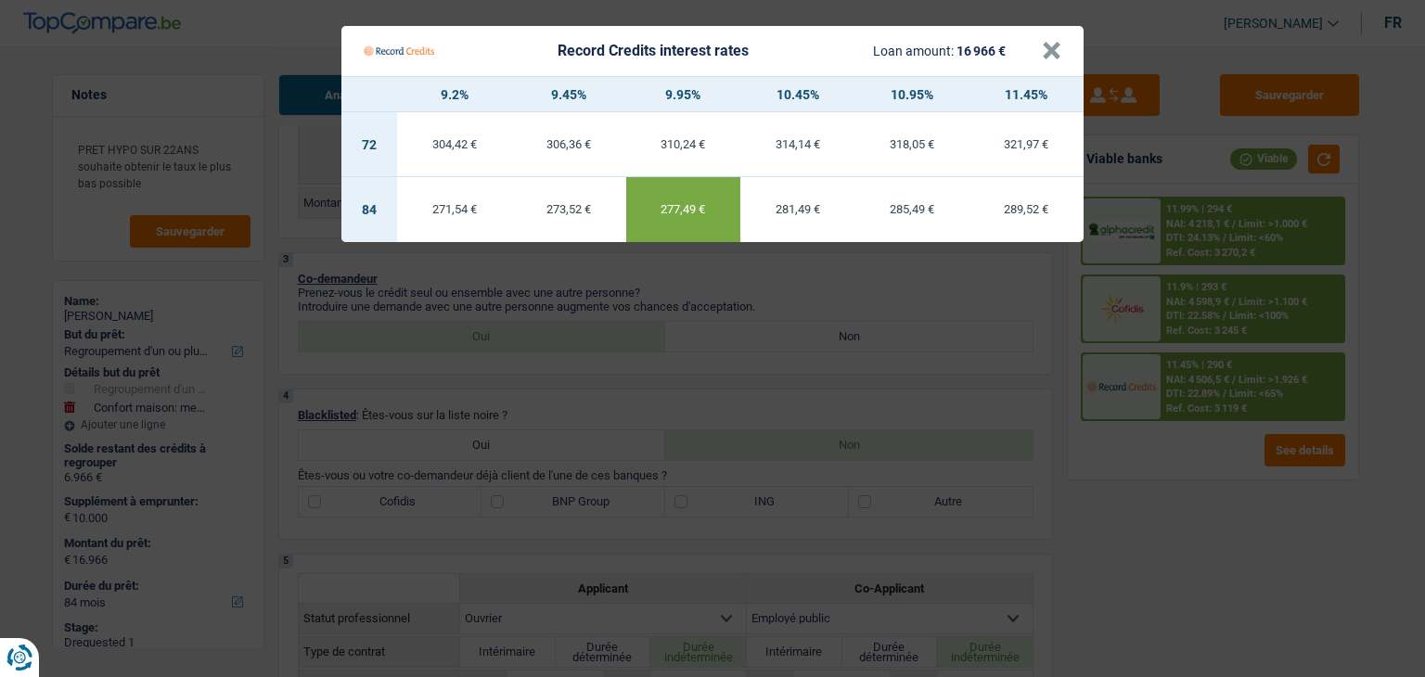
click at [1194, 449] on Credits "Record Credits interest rates Loan amount: 16 966 € × 9.2% 9.45% 9.95% 10.45% 1…" at bounding box center [712, 338] width 1425 height 677
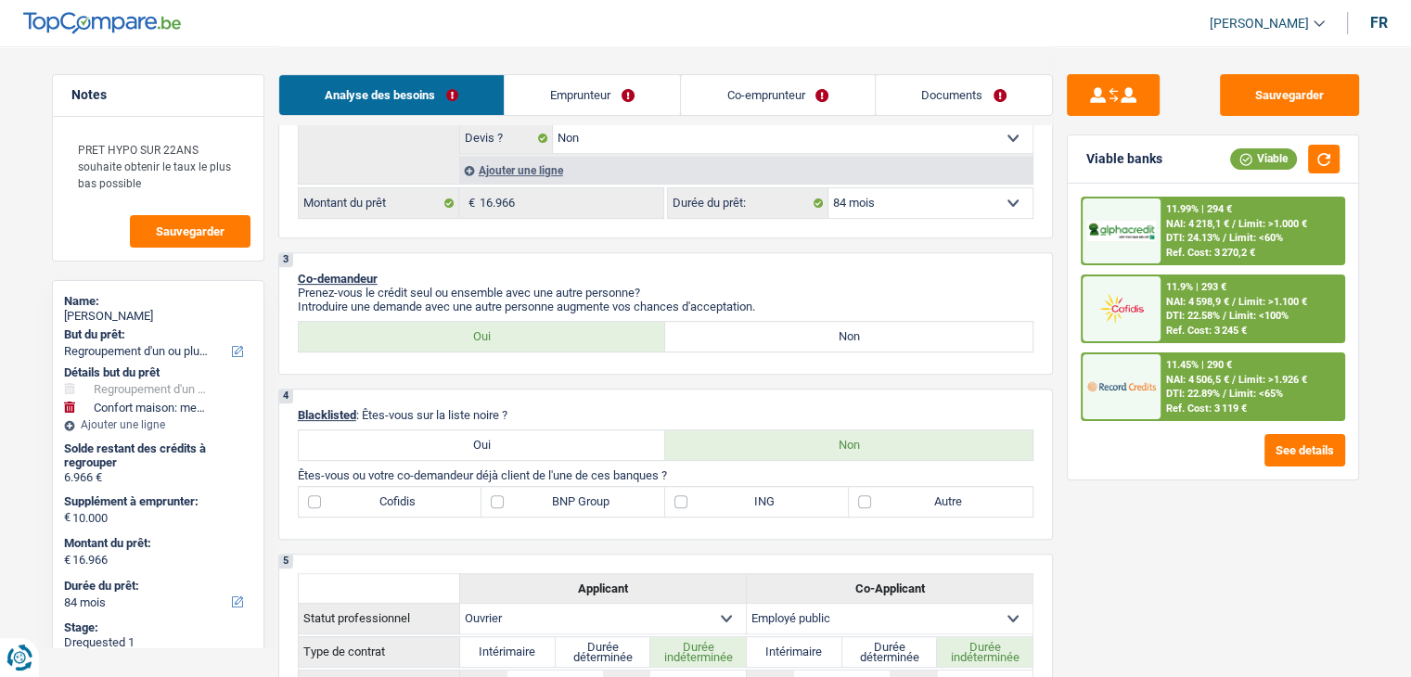
click at [1199, 243] on div "11.99% | 294 € NAI: 4 218,1 € / Limit: >1.000 € DTI: 24.13% / Limit: <60% Ref. …" at bounding box center [1252, 231] width 183 height 65
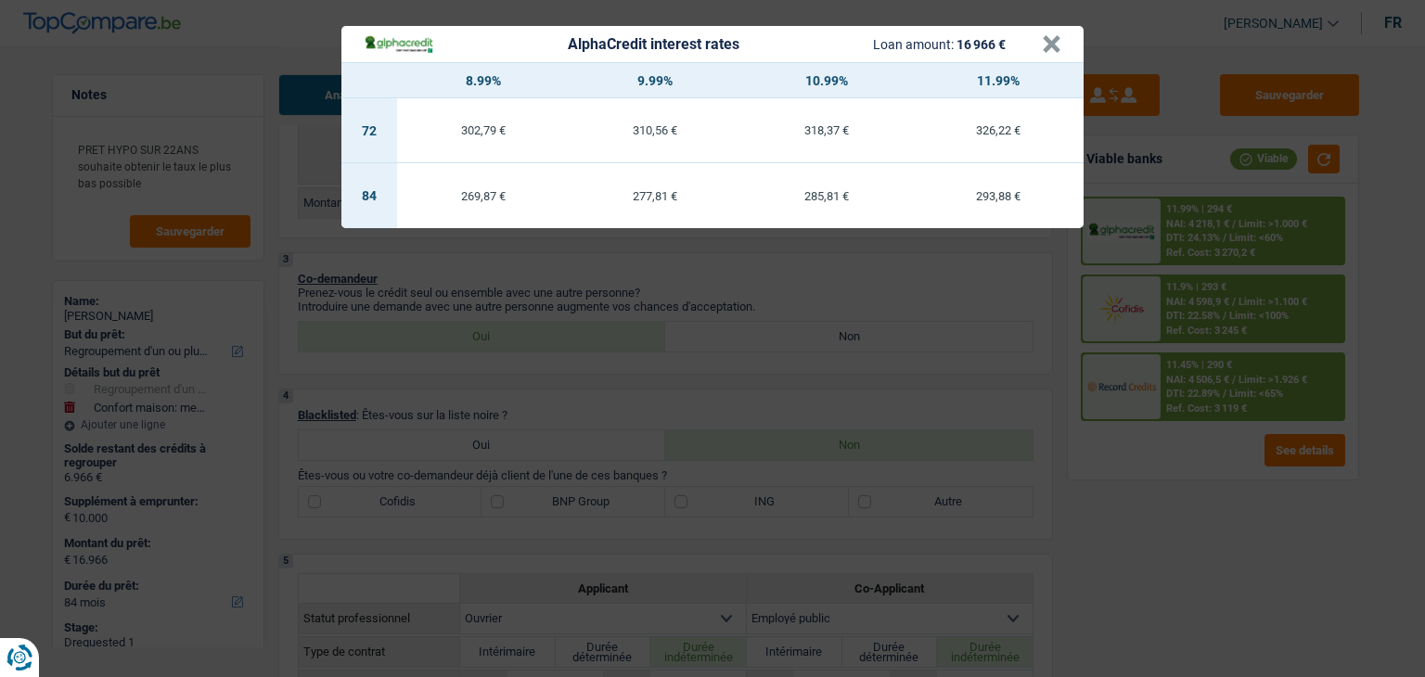
click at [1200, 481] on div "AlphaCredit interest rates Loan amount: 16 966 € × 8.99% 9.99% 10.99% 11.99% 72…" at bounding box center [712, 338] width 1425 height 677
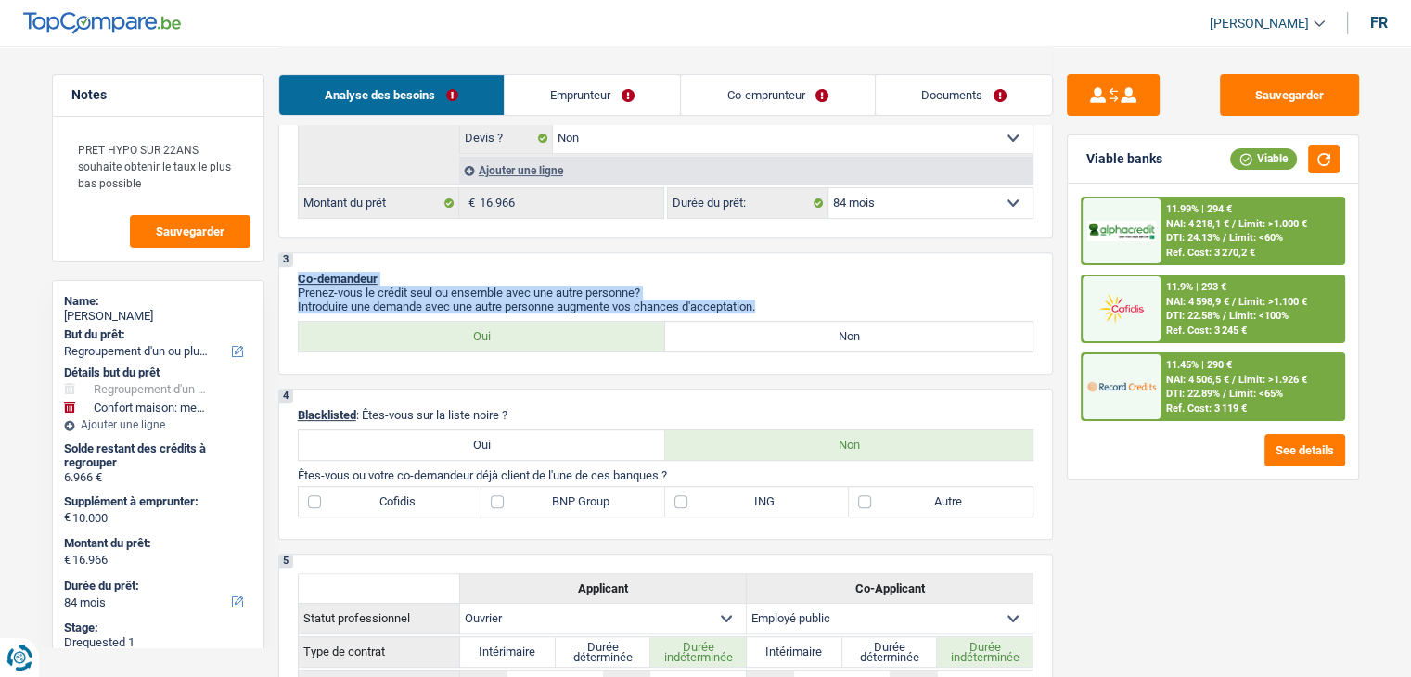
drag, startPoint x: 776, startPoint y: 309, endPoint x: 293, endPoint y: 276, distance: 483.7
click at [293, 276] on div "3 Co-demandeur Prenez-vous le crédit seul ou ensemble avec une autre personne? …" at bounding box center [665, 313] width 775 height 122
drag, startPoint x: 300, startPoint y: 274, endPoint x: 772, endPoint y: 303, distance: 473.2
click at [772, 303] on div "3 Co-demandeur Prenez-vous le crédit seul ou ensemble avec une autre personne? …" at bounding box center [665, 313] width 775 height 122
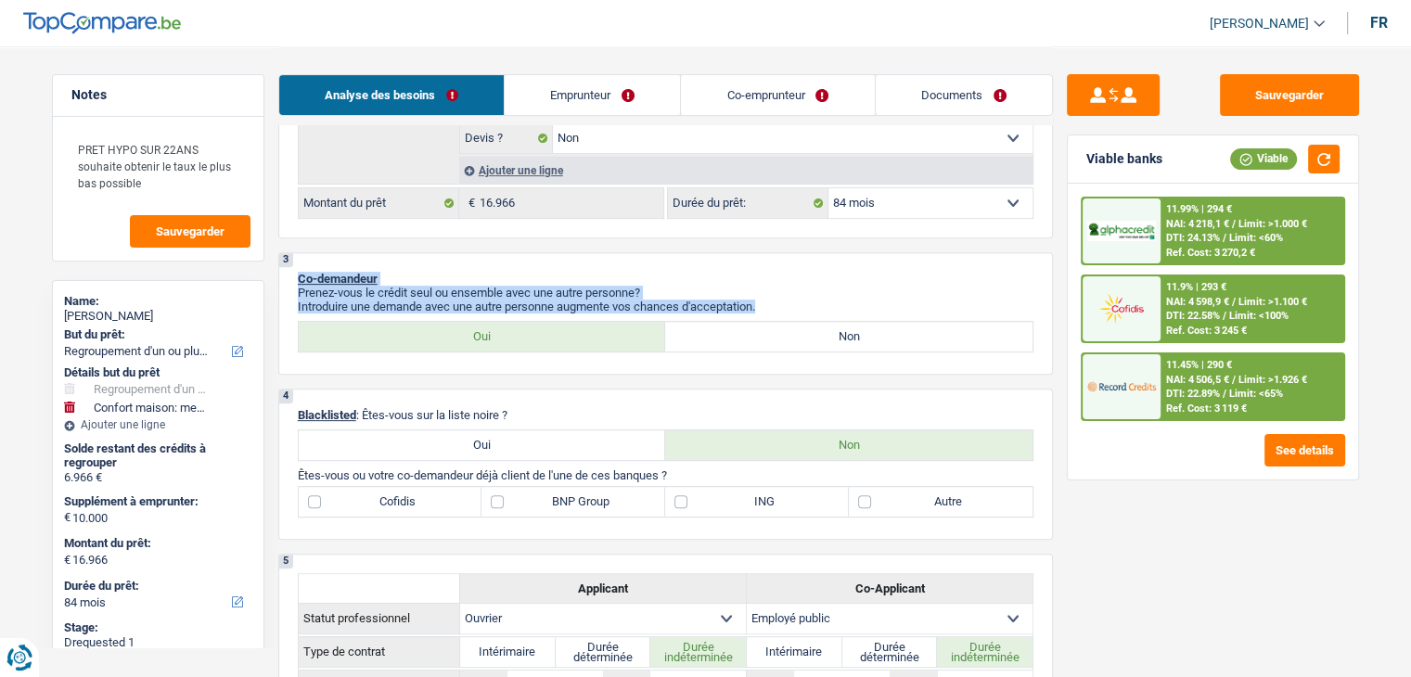
click at [772, 303] on p "Introduire une demande avec une autre personne augmente vos chances d'acceptati…" at bounding box center [666, 307] width 736 height 14
drag, startPoint x: 759, startPoint y: 303, endPoint x: 290, endPoint y: 283, distance: 470.0
click at [289, 283] on div "3 Co-demandeur Prenez-vous le crédit seul ou ensemble avec une autre personne? …" at bounding box center [665, 313] width 775 height 122
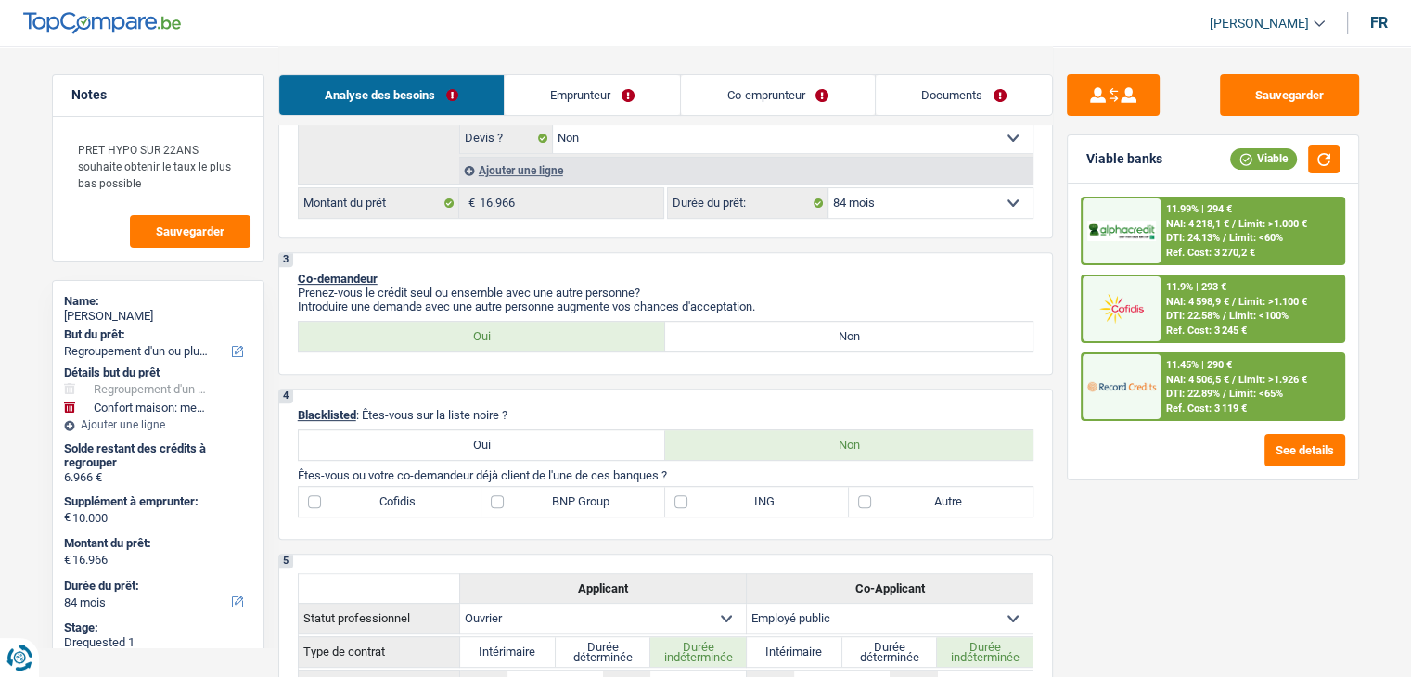
click at [506, 276] on p "Co-demandeur" at bounding box center [666, 279] width 736 height 14
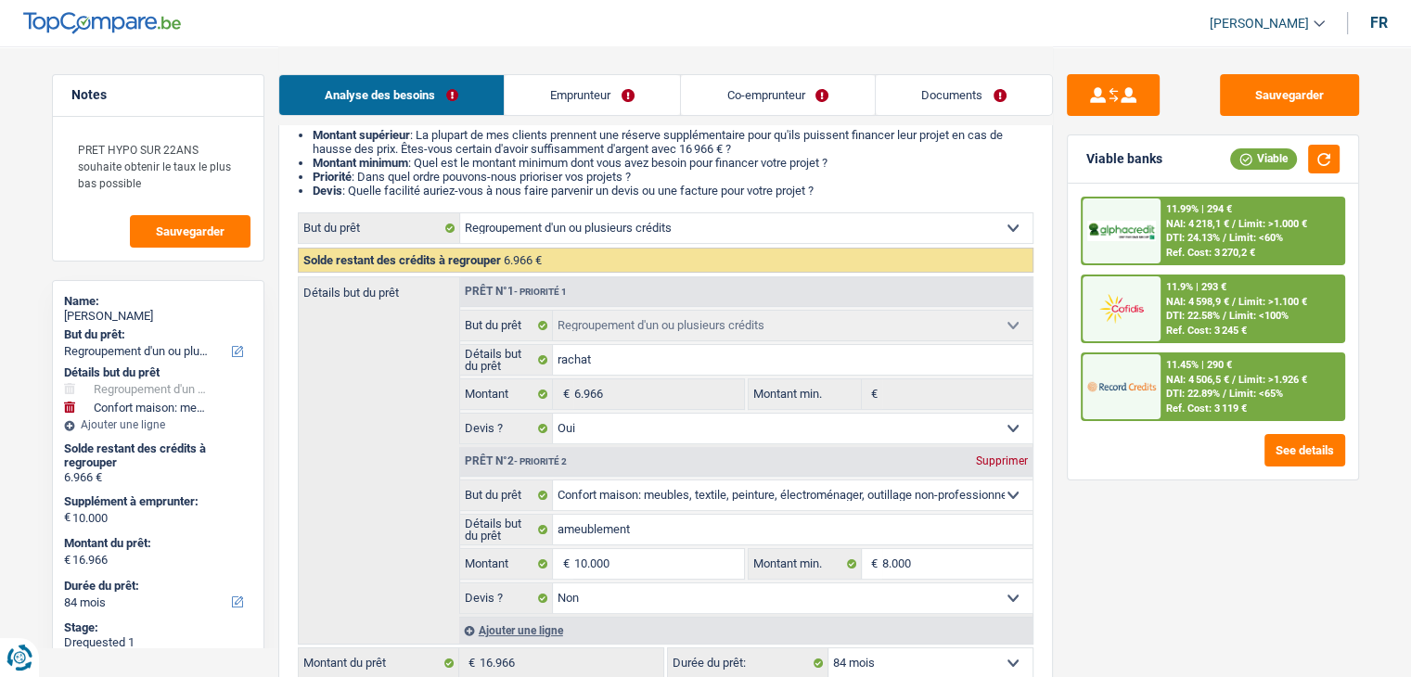
scroll to position [186, 0]
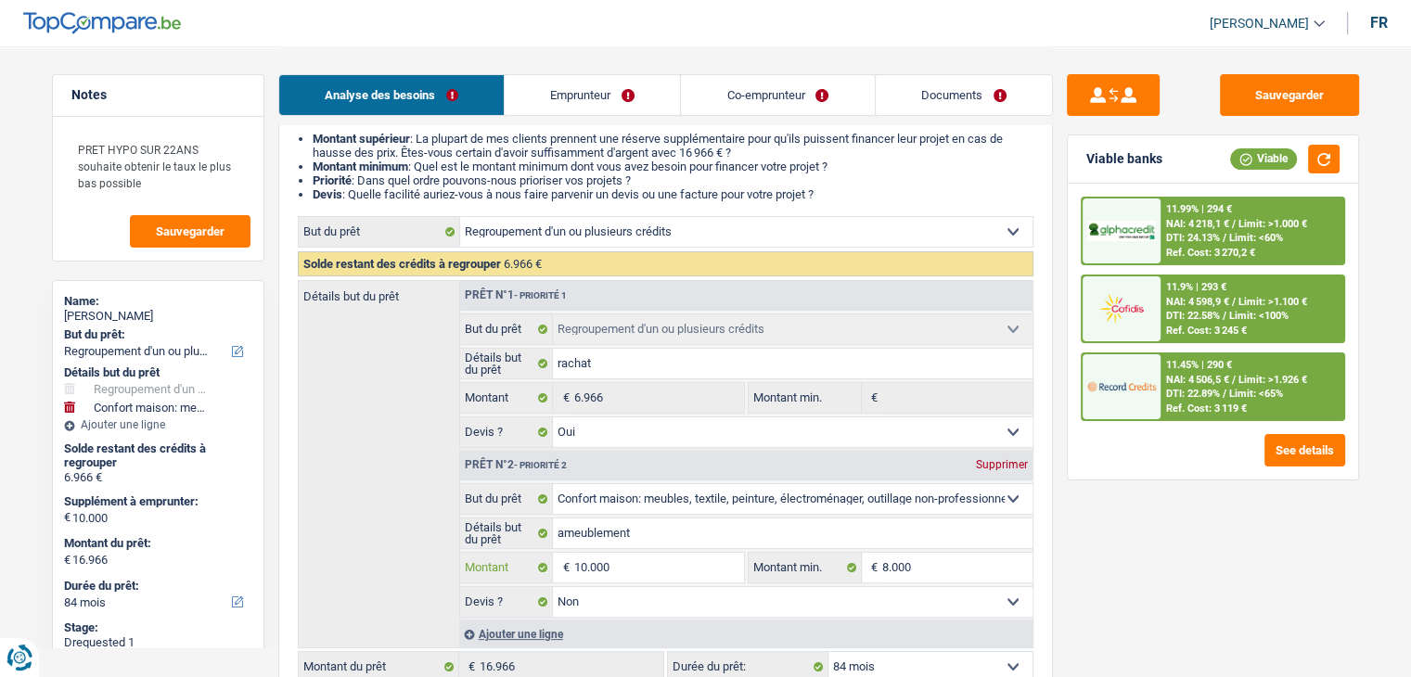
click at [641, 563] on input "10.000" at bounding box center [658, 568] width 170 height 30
type input "1.000"
type input "100"
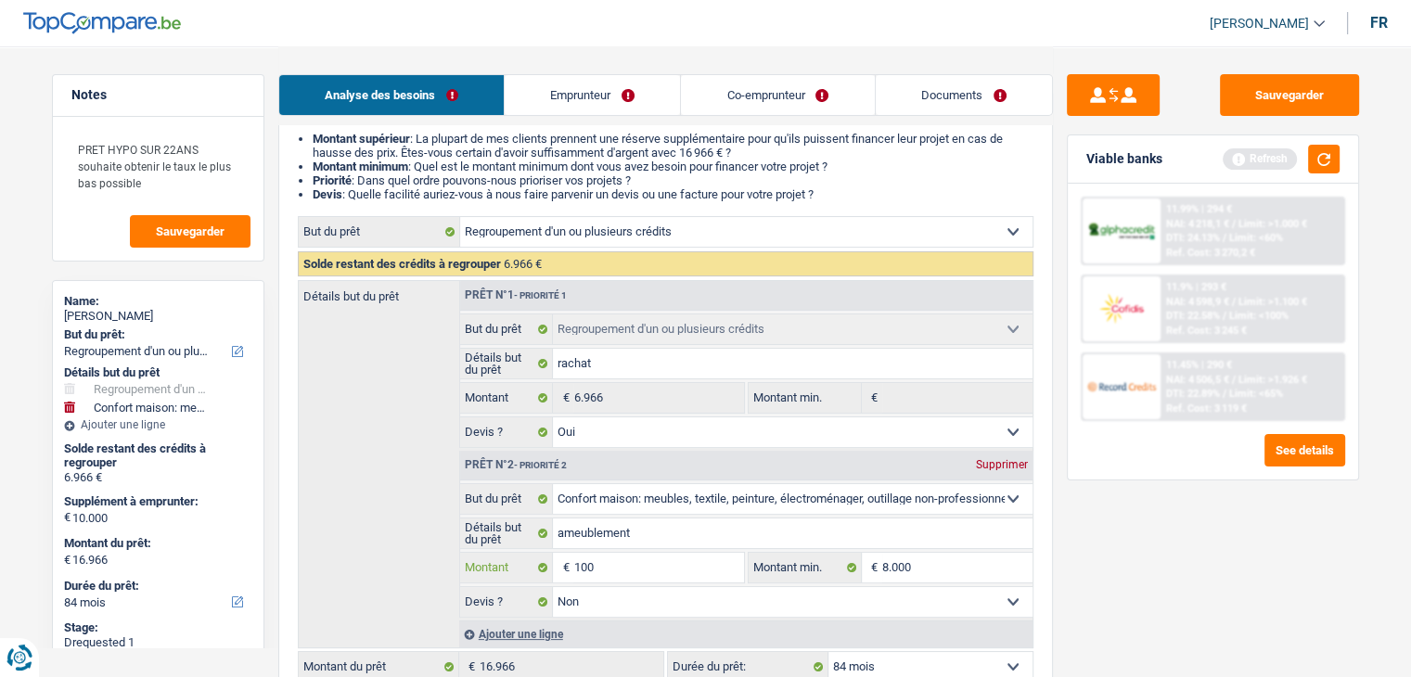
type input "10"
type input "1"
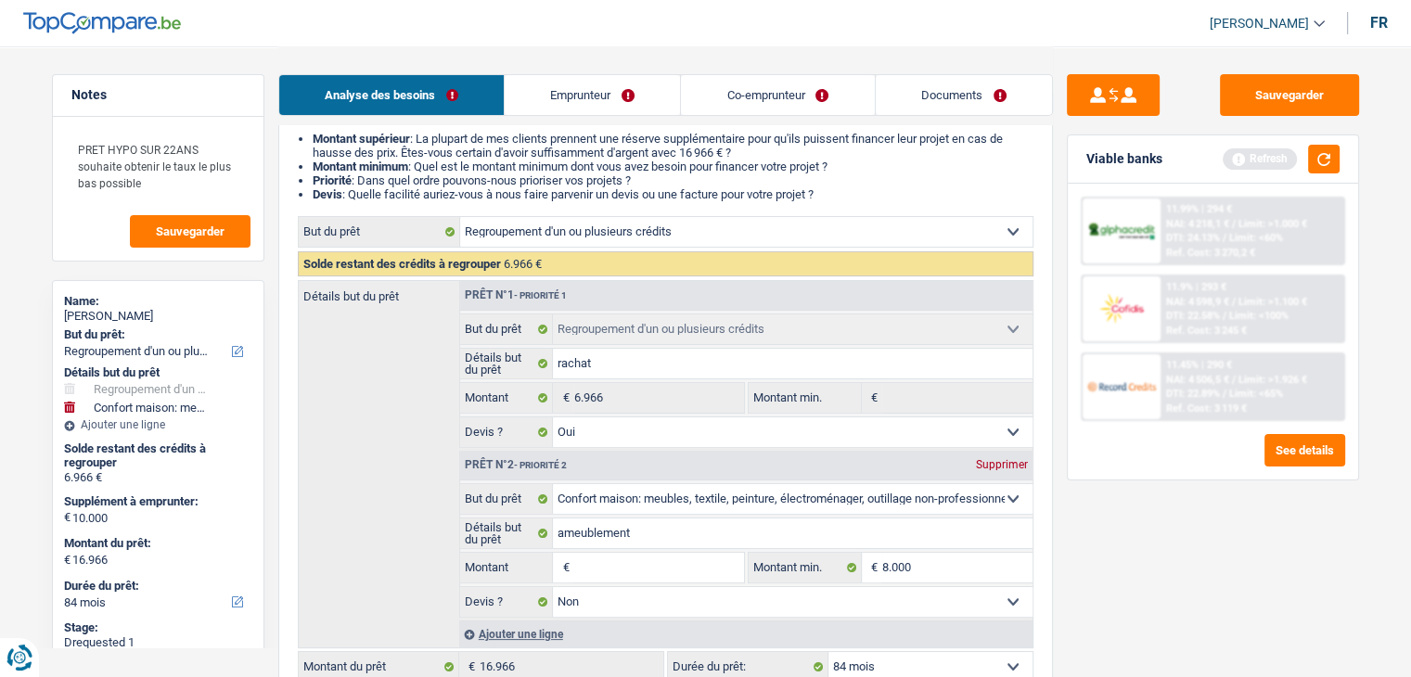
type input "1"
type input "15"
type input "150"
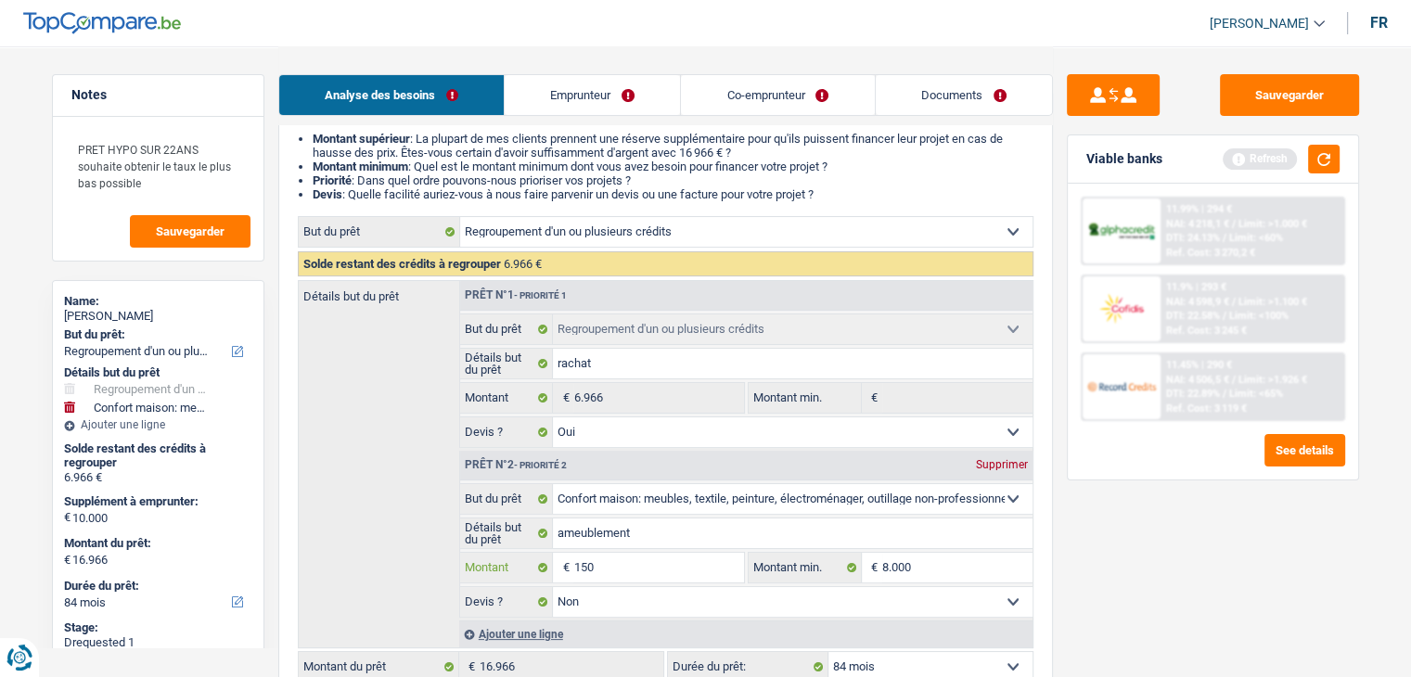
type input "1.500"
type input "15.000"
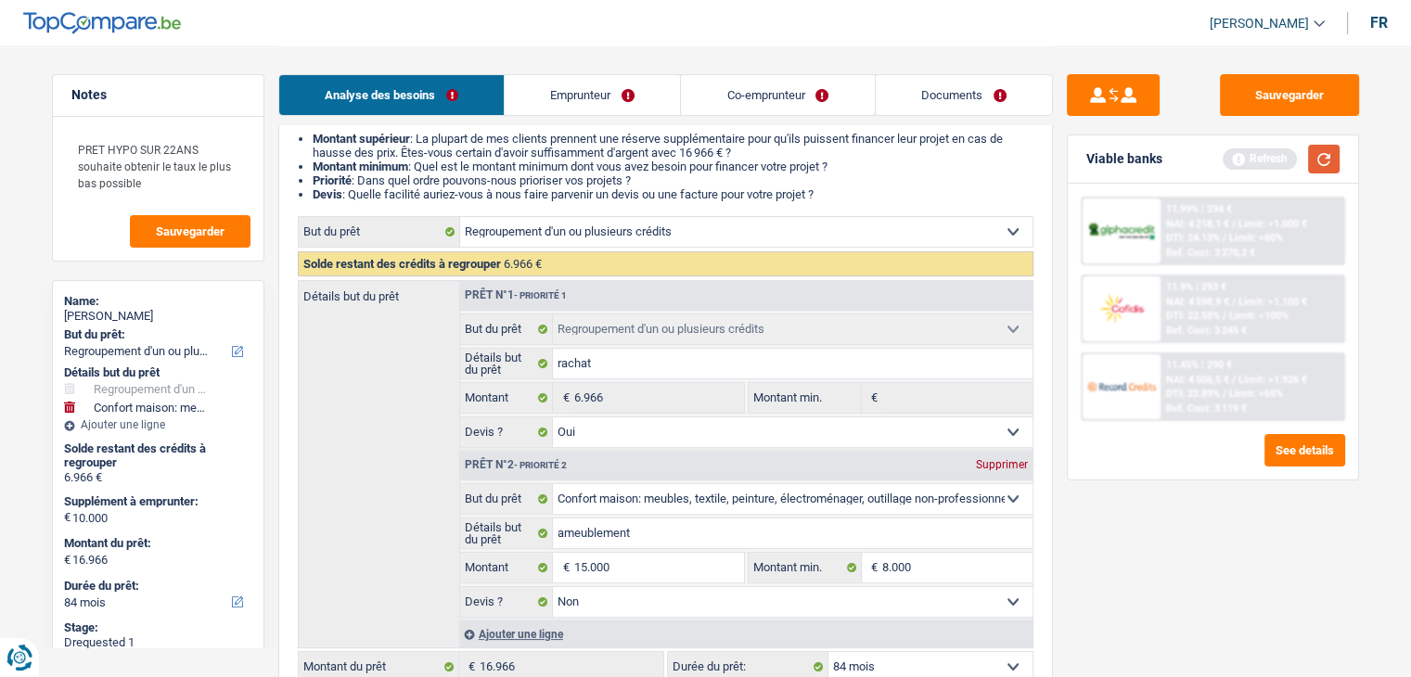
type input "15.000"
type input "21.966"
click at [1318, 168] on button "button" at bounding box center [1324, 159] width 32 height 29
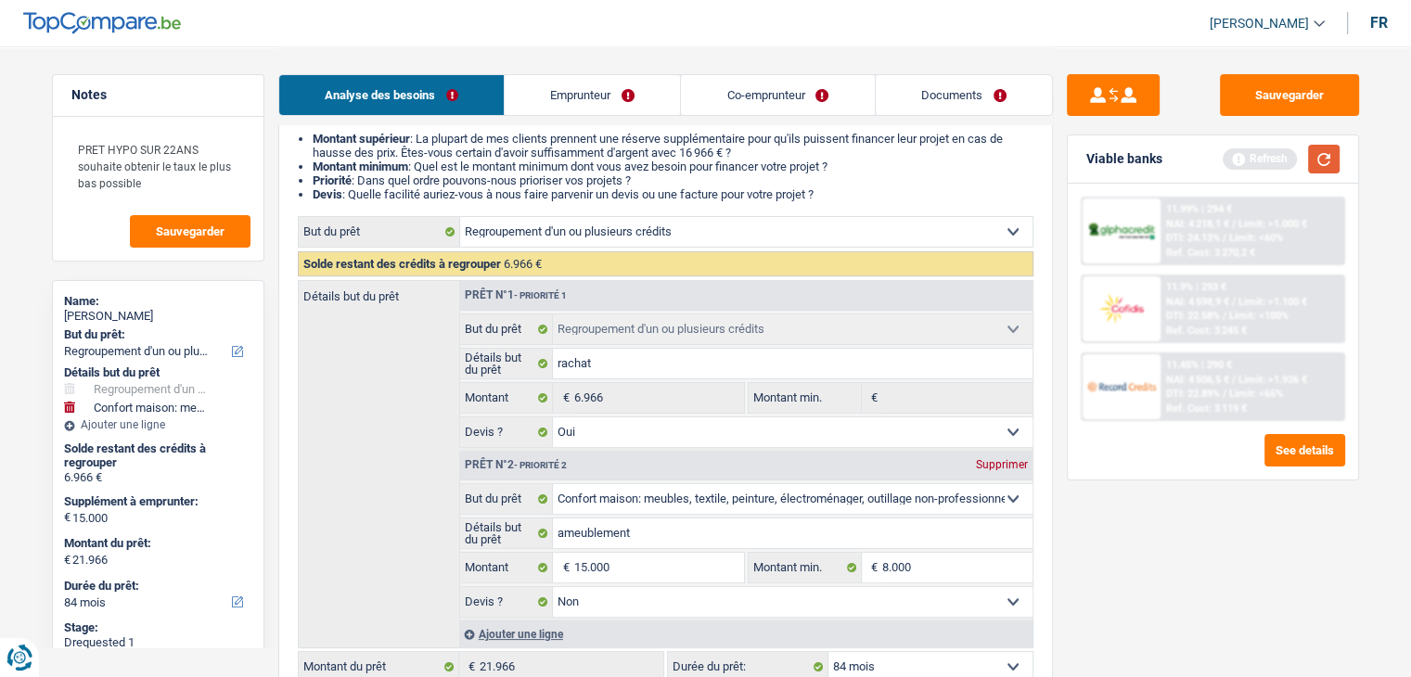
select select "120"
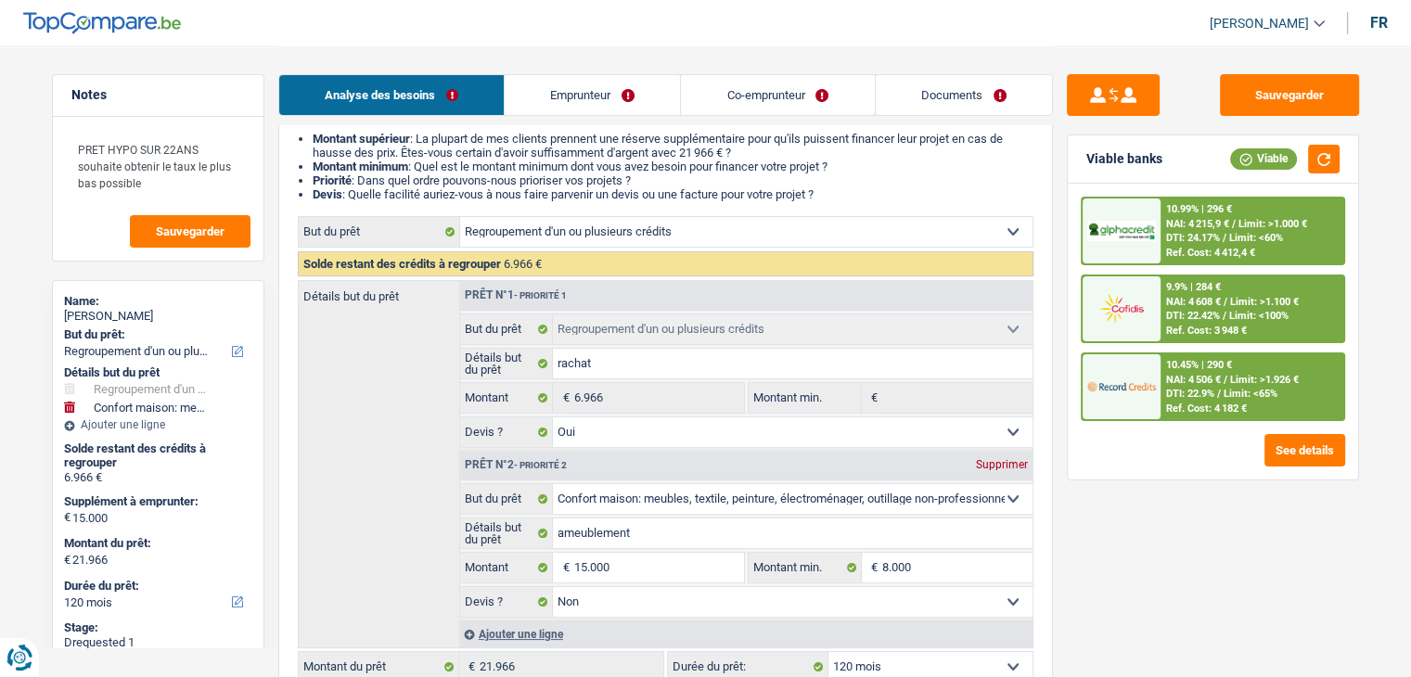
click at [1203, 393] on span "DTI: 22.9%" at bounding box center [1190, 394] width 48 height 12
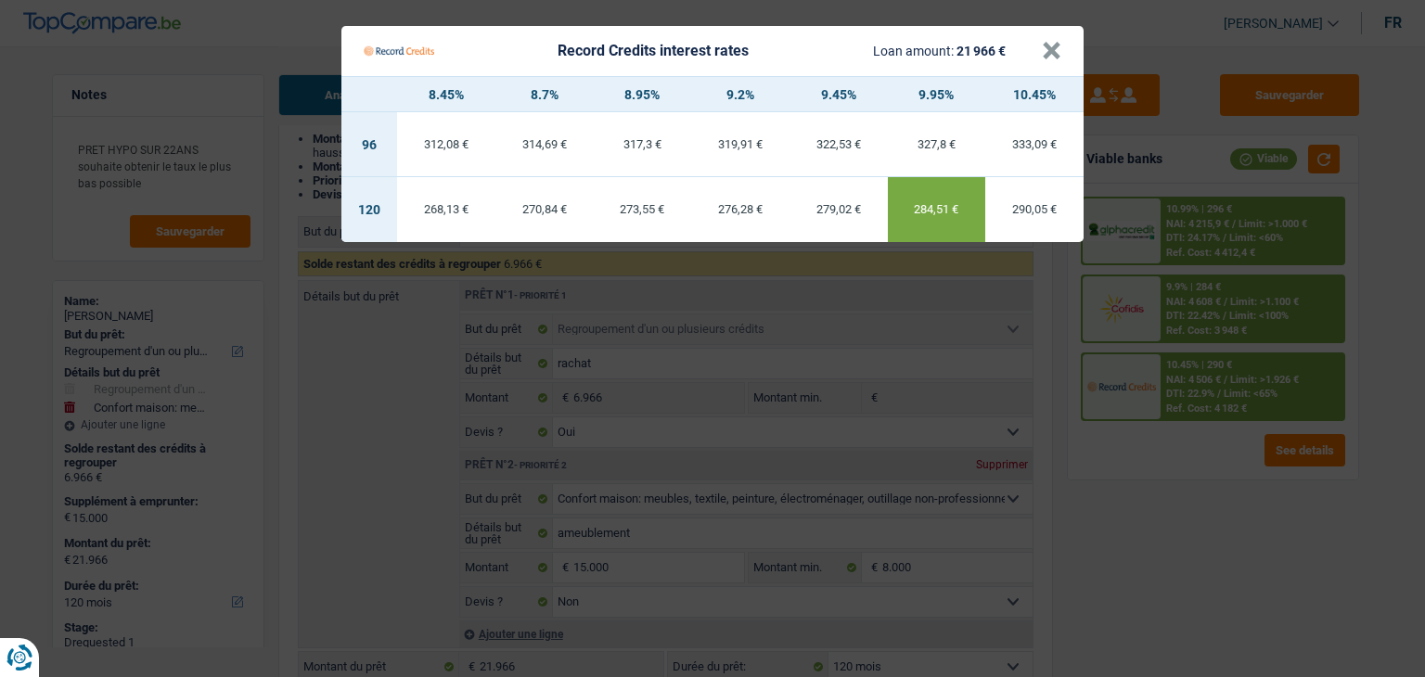
click at [1184, 495] on Credits "Record Credits interest rates Loan amount: 21 966 € × 8.45% 8.7% 8.95% 9.2% 9.4…" at bounding box center [712, 338] width 1425 height 677
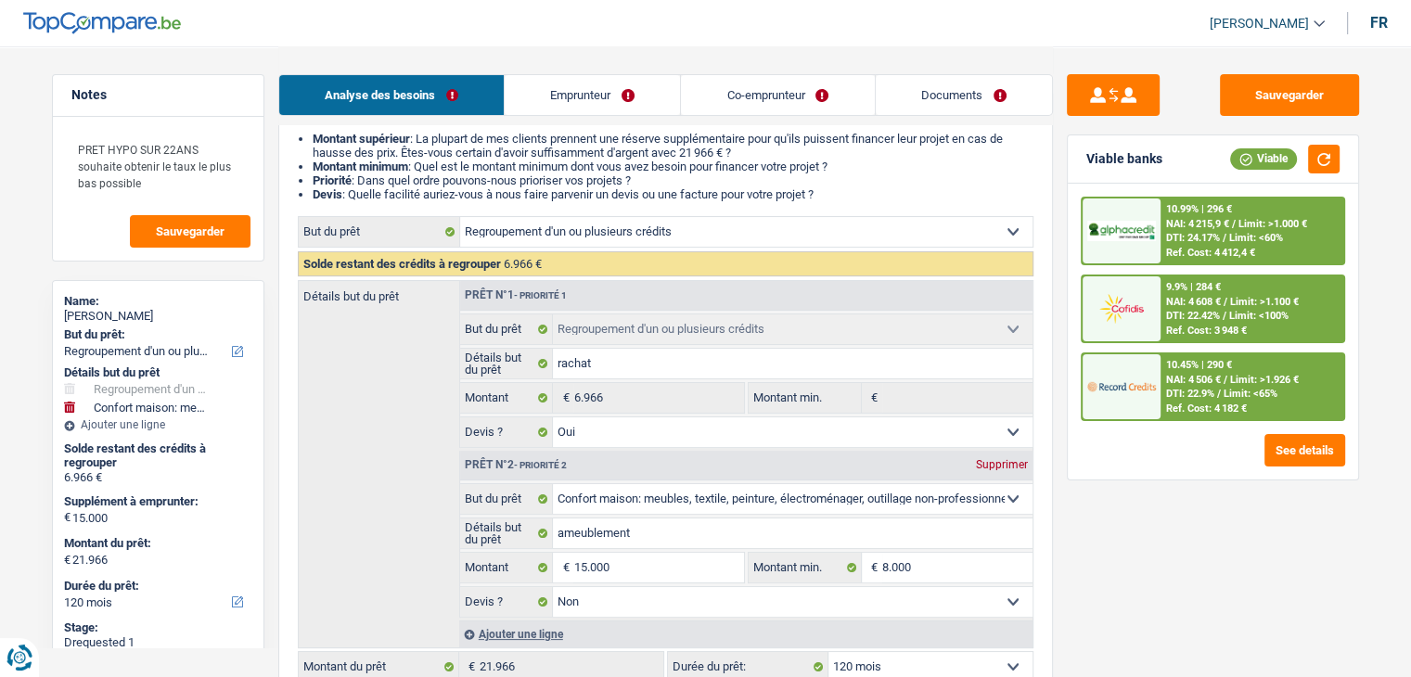
click at [1189, 382] on span "NAI: 4 506 €" at bounding box center [1193, 380] width 55 height 12
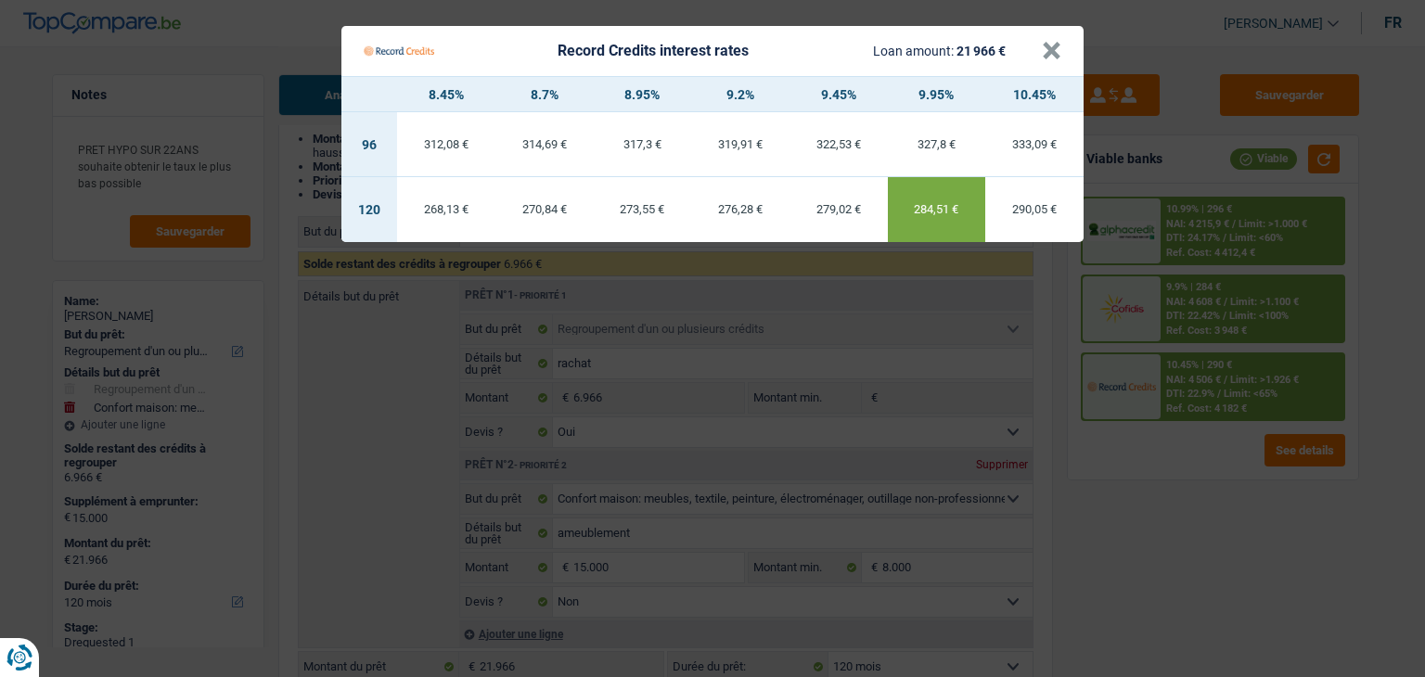
click at [1136, 491] on Credits "Record Credits interest rates Loan amount: 21 966 € × 8.45% 8.7% 8.95% 9.2% 9.4…" at bounding box center [712, 338] width 1425 height 677
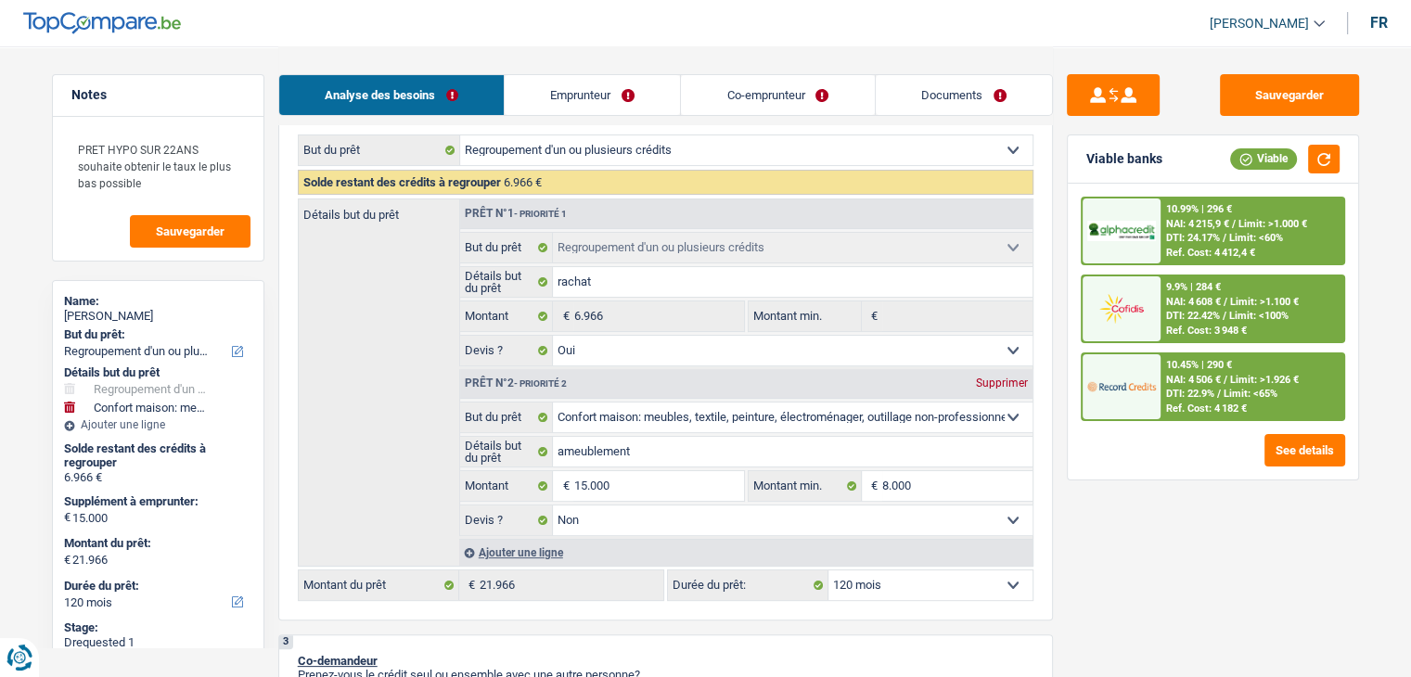
scroll to position [371, 0]
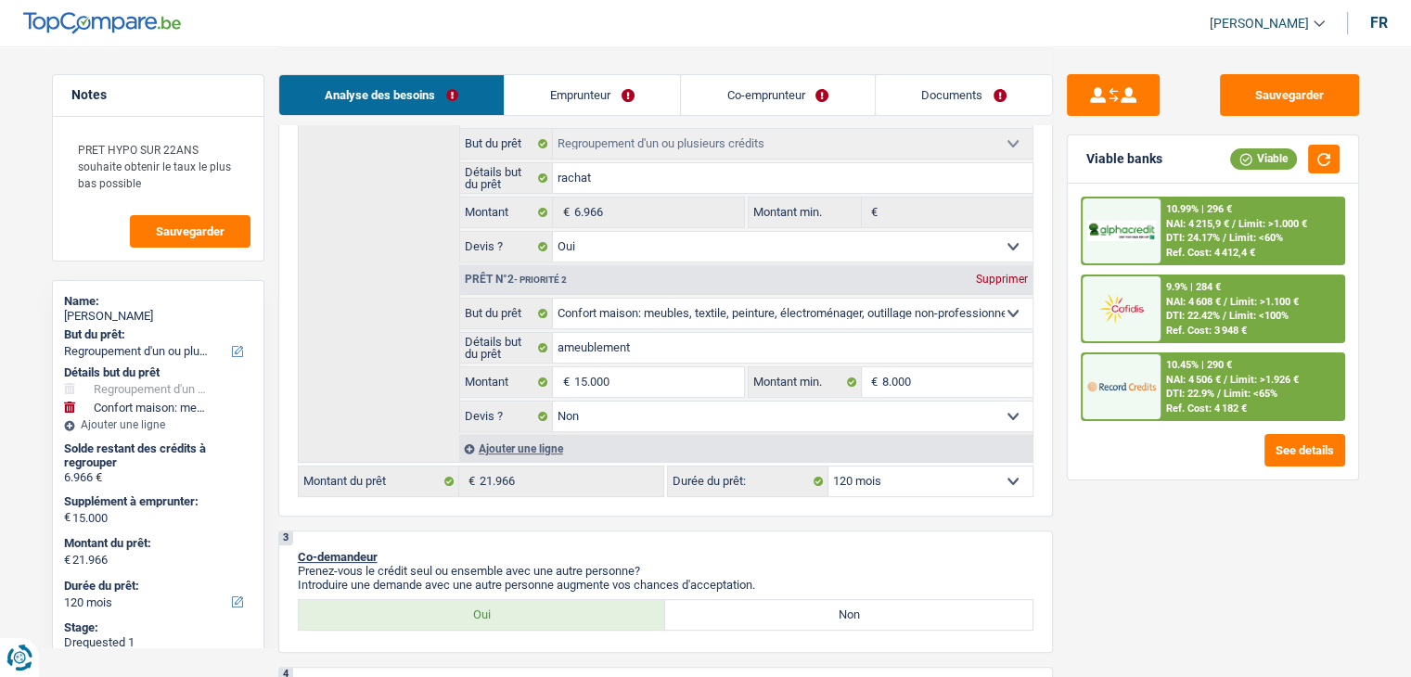
click at [1238, 383] on span "Limit: >1.926 €" at bounding box center [1264, 380] width 69 height 12
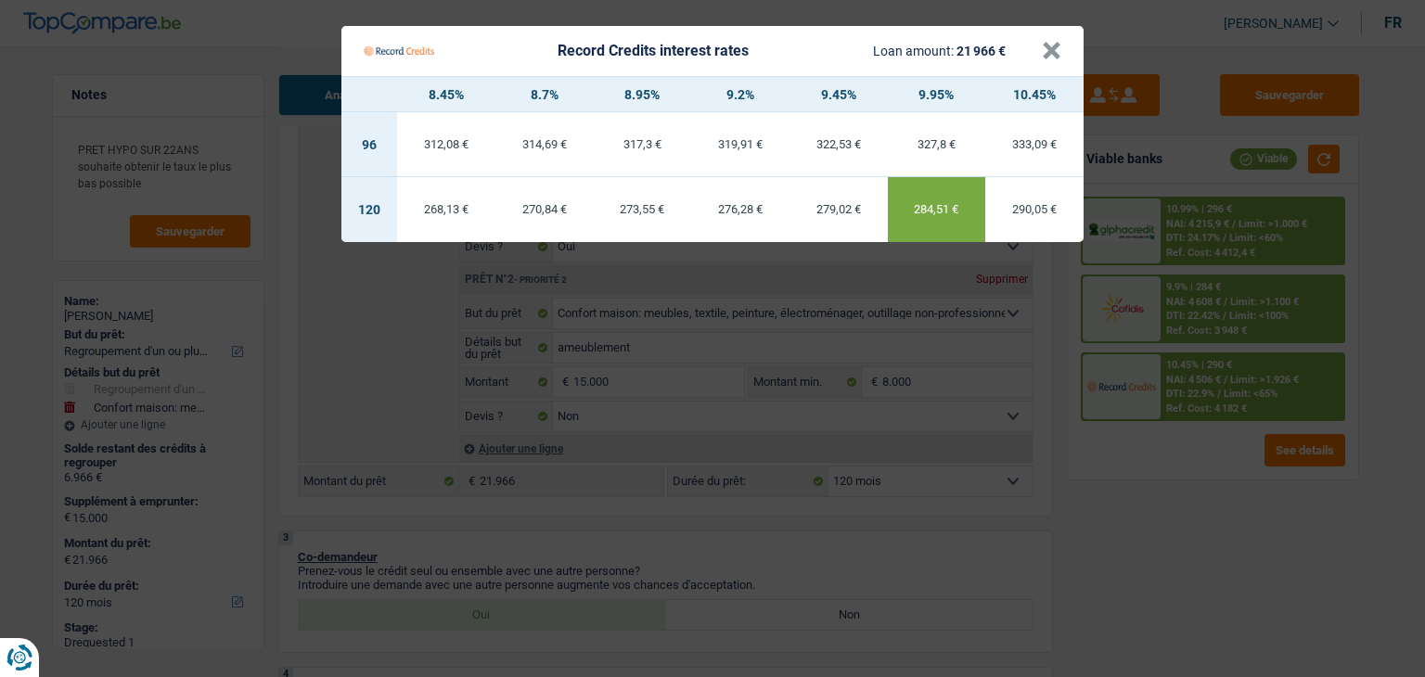
click at [1146, 559] on Credits "Record Credits interest rates Loan amount: 21 966 € × 8.45% 8.7% 8.95% 9.2% 9.4…" at bounding box center [712, 338] width 1425 height 677
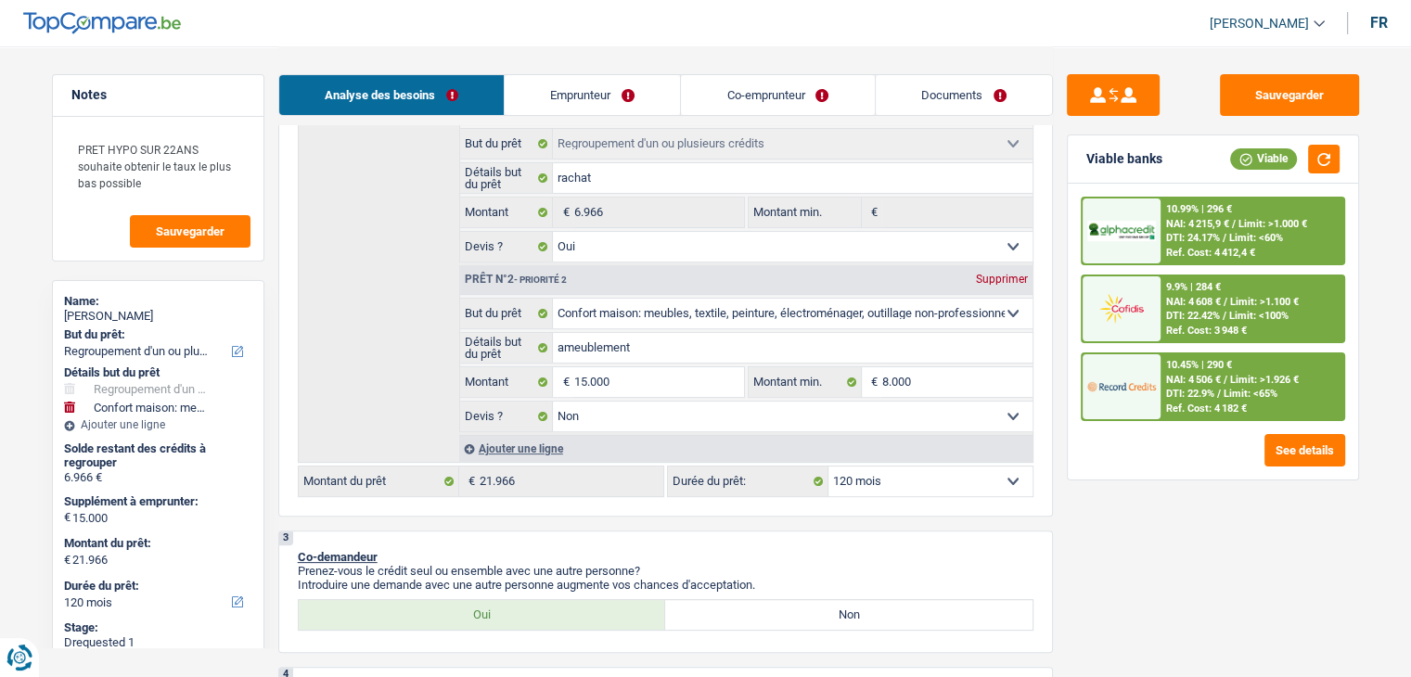
click at [1058, 517] on div "Sauvegarder Viable banks Viable 10.99% | 296 € NAI: 4 215,9 € / Limit: >1.000 €…" at bounding box center [1213, 360] width 320 height 573
click at [1058, 521] on div "Sauvegarder Viable banks Viable 10.99% | 296 € NAI: 4 215,9 € / Limit: >1.000 €…" at bounding box center [1213, 360] width 320 height 573
click at [668, 415] on select "Oui Non Non répondu Sélectionner une option" at bounding box center [793, 417] width 480 height 30
select select "yes"
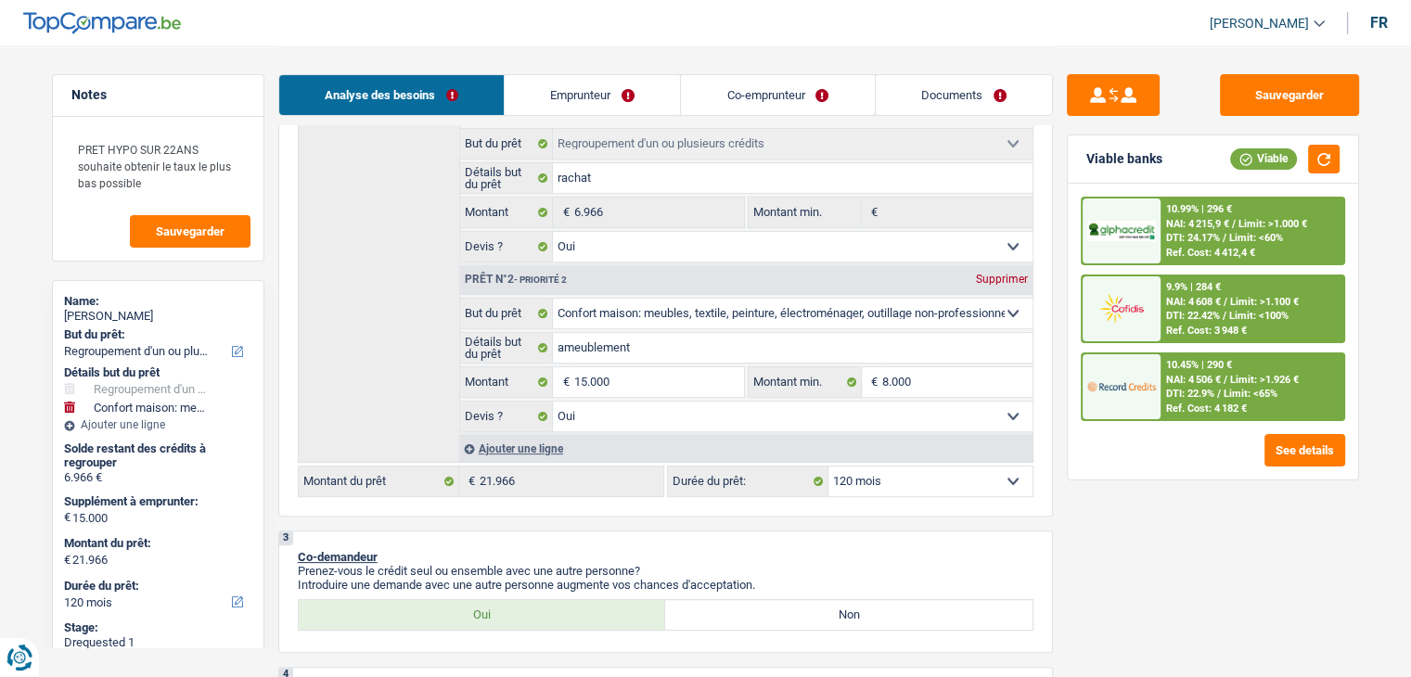
click at [553, 402] on select "Oui Non Non répondu Sélectionner une option" at bounding box center [793, 417] width 480 height 30
select select "yes"
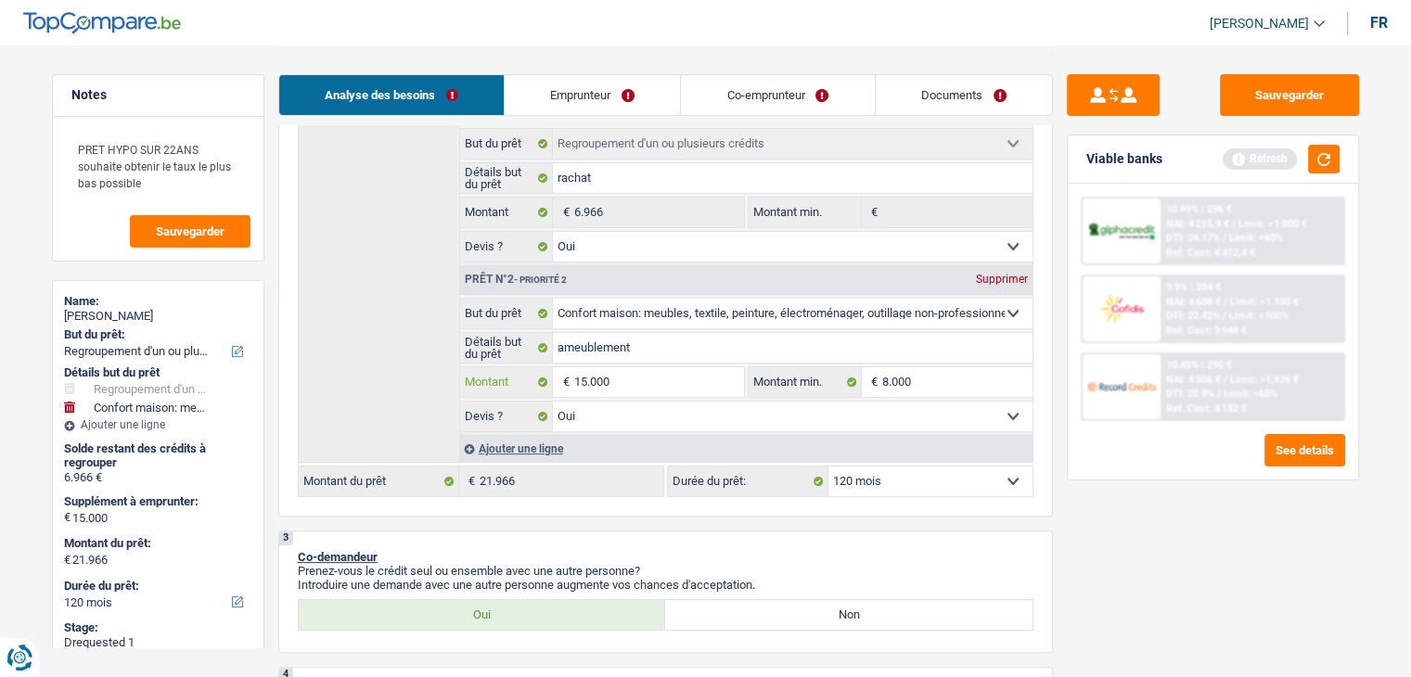
click at [649, 378] on input "15.000" at bounding box center [658, 382] width 170 height 30
type input "1.500"
type input "150"
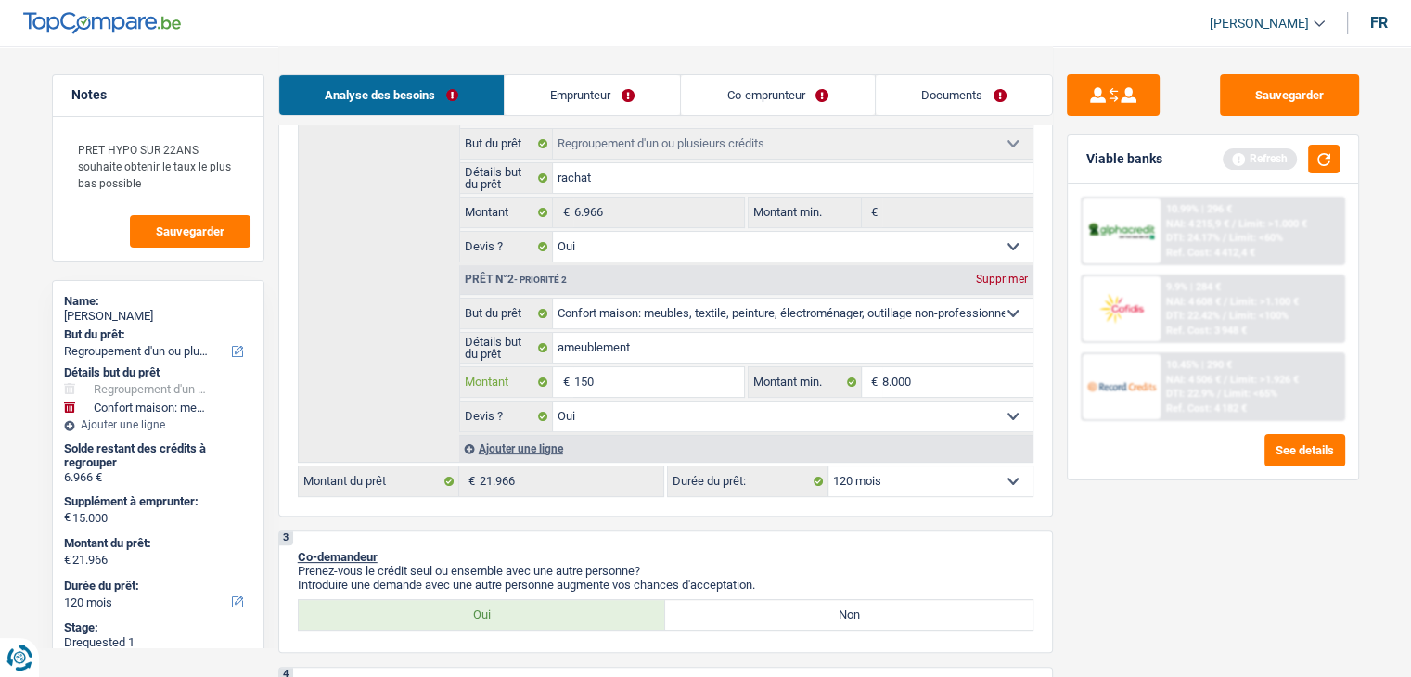
type input "15"
type input "1"
type input "8"
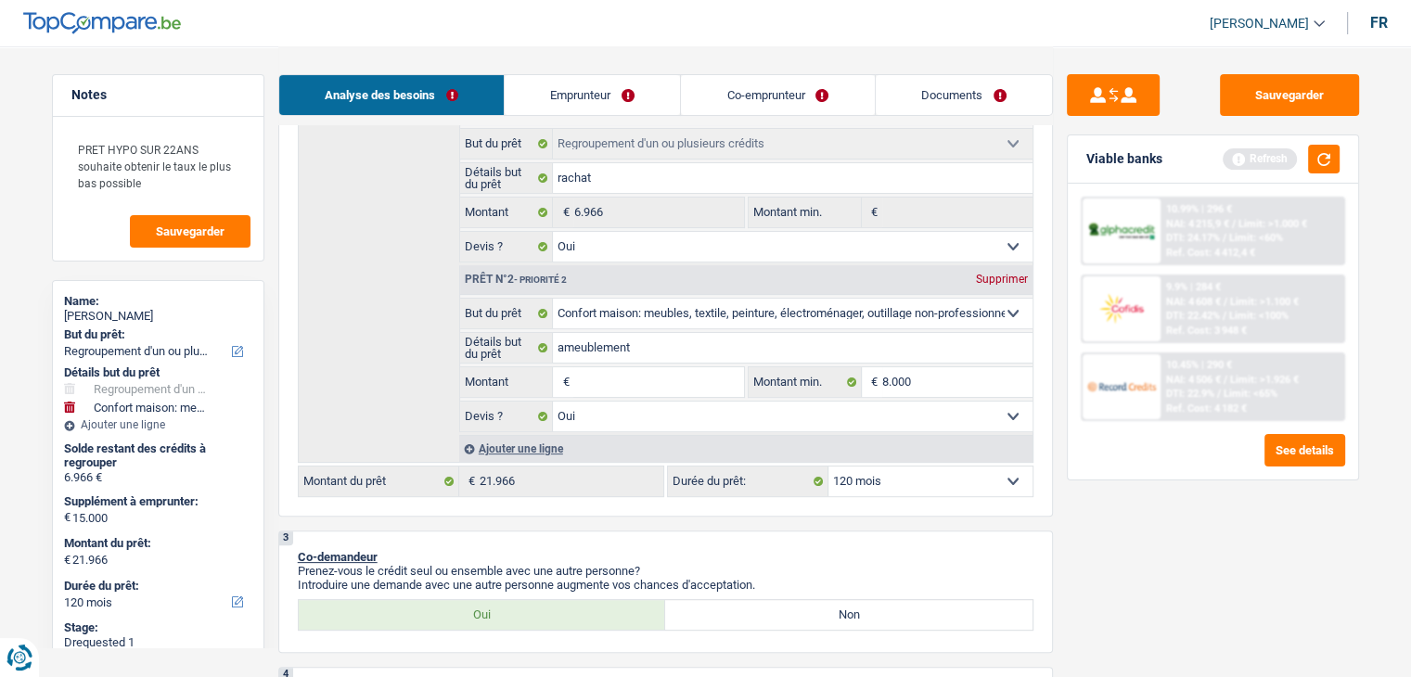
type input "8"
type input "80"
type input "800"
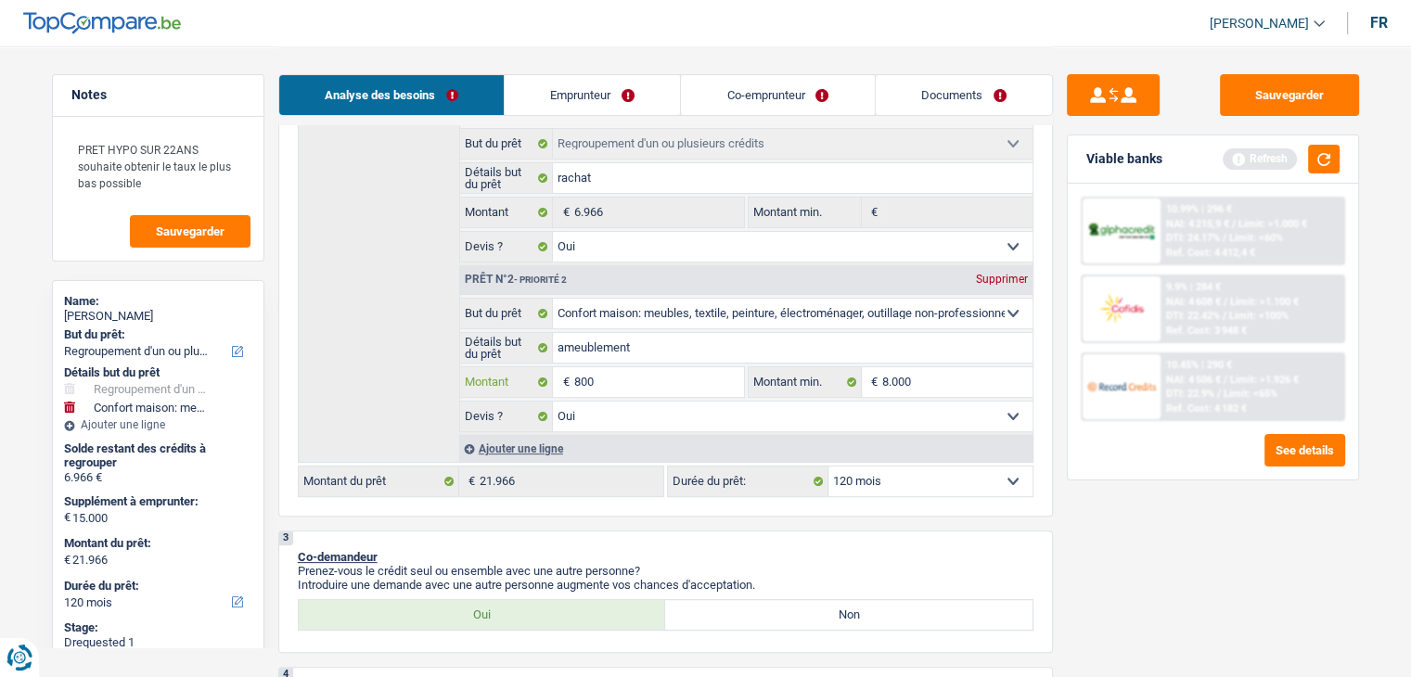
type input "8.000"
type input "14.966"
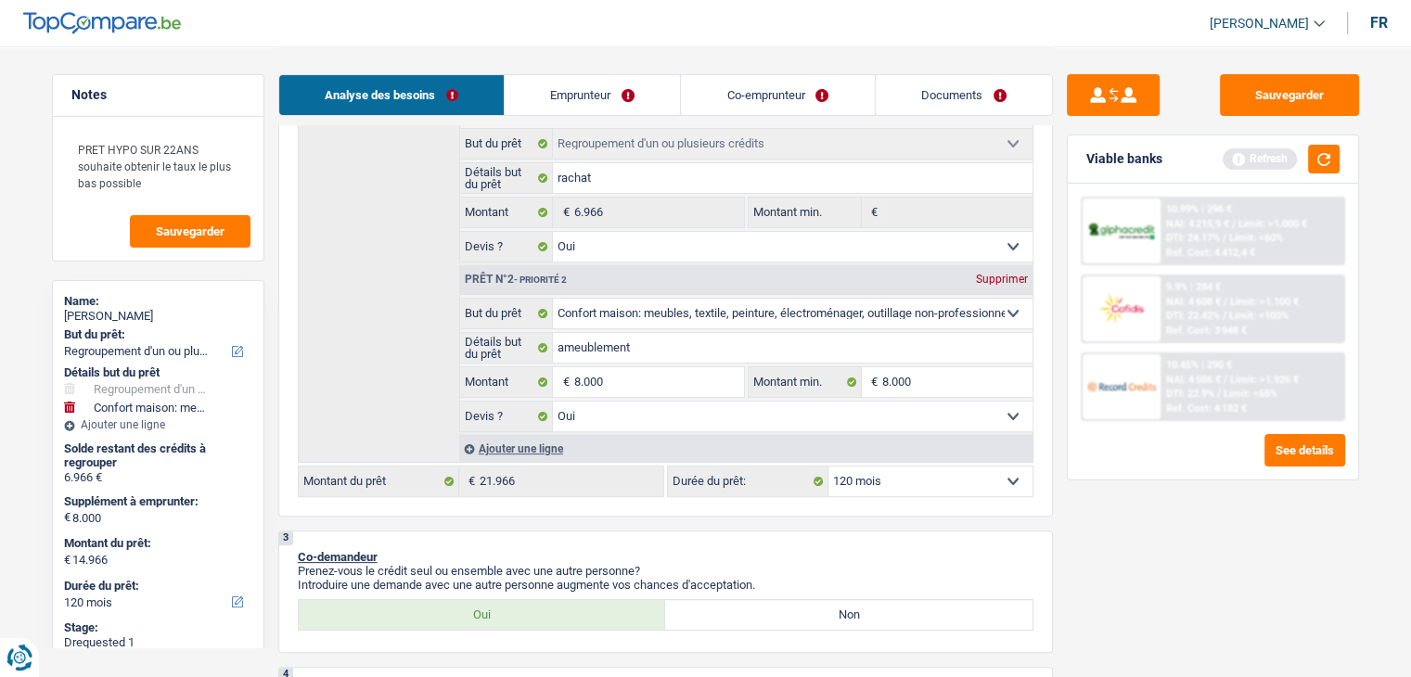
select select "60"
type input "14.966"
select select "60"
type input "14.966"
select select "60"
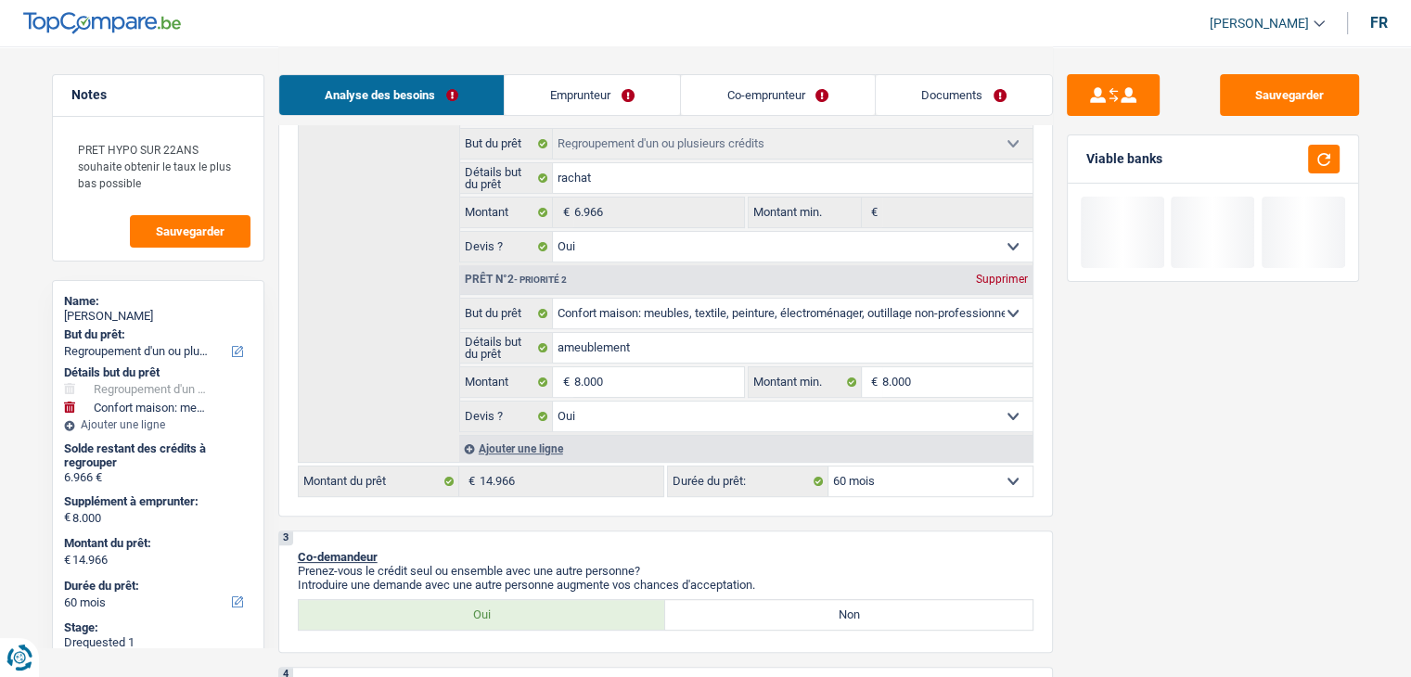
click at [538, 441] on div "Ajouter une ligne" at bounding box center [745, 448] width 573 height 27
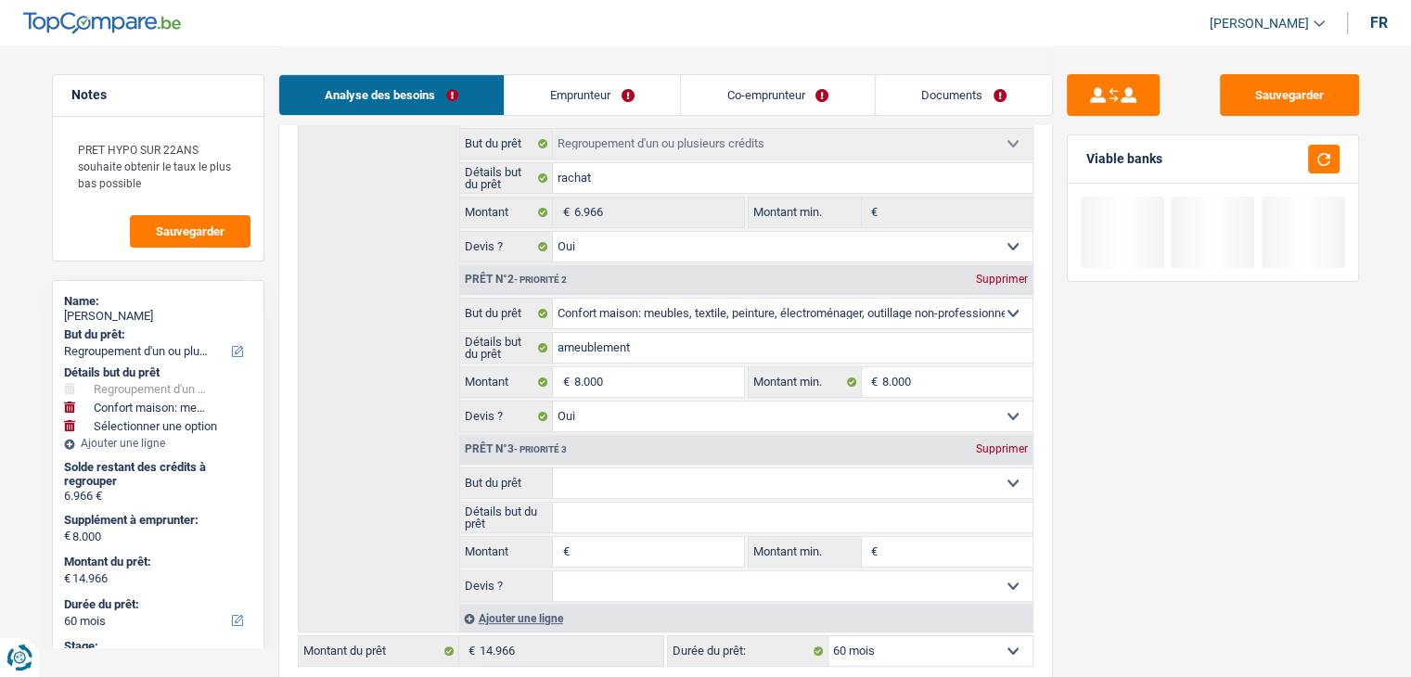
click at [628, 491] on select "Confort maison: meubles, textile, peinture, électroménager, outillage non-profe…" at bounding box center [793, 484] width 480 height 30
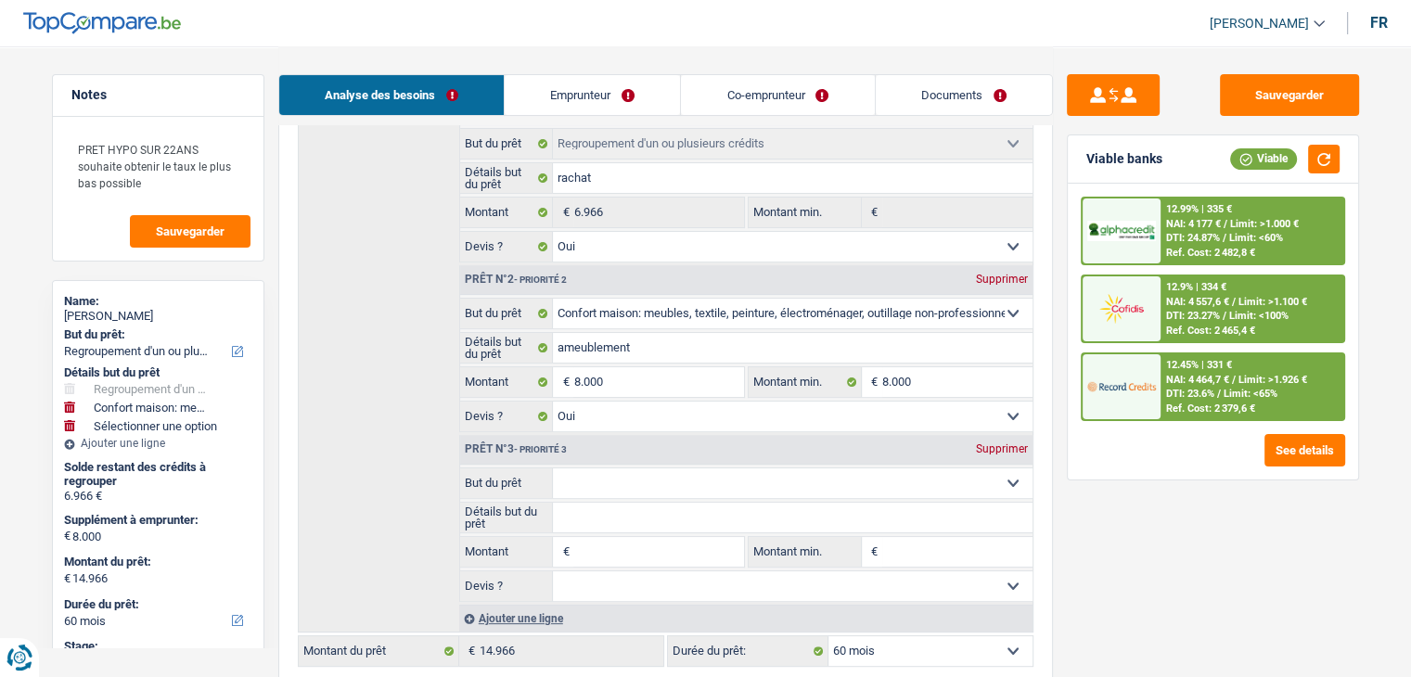
select select "houseOrGarden"
click at [553, 469] on select "Confort maison: meubles, textile, peinture, électroménager, outillage non-profe…" at bounding box center [793, 484] width 480 height 30
select select "houseOrGarden"
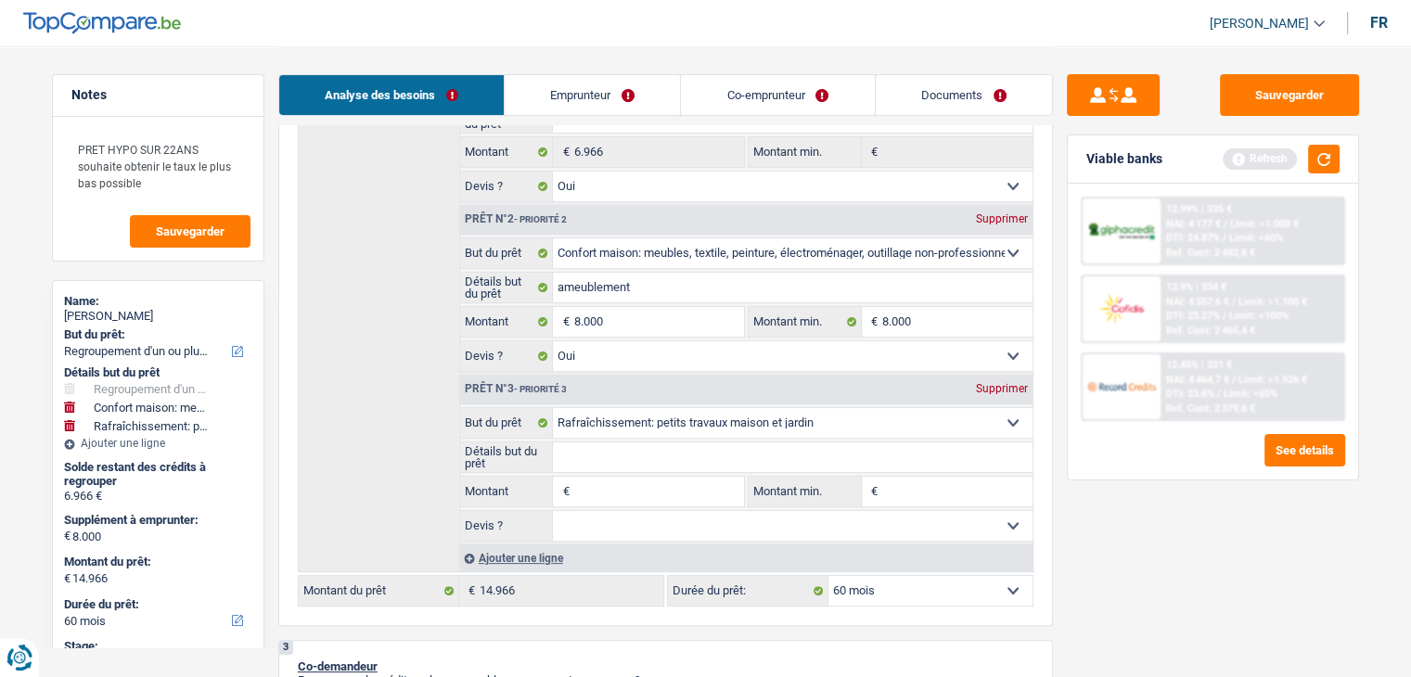
scroll to position [464, 0]
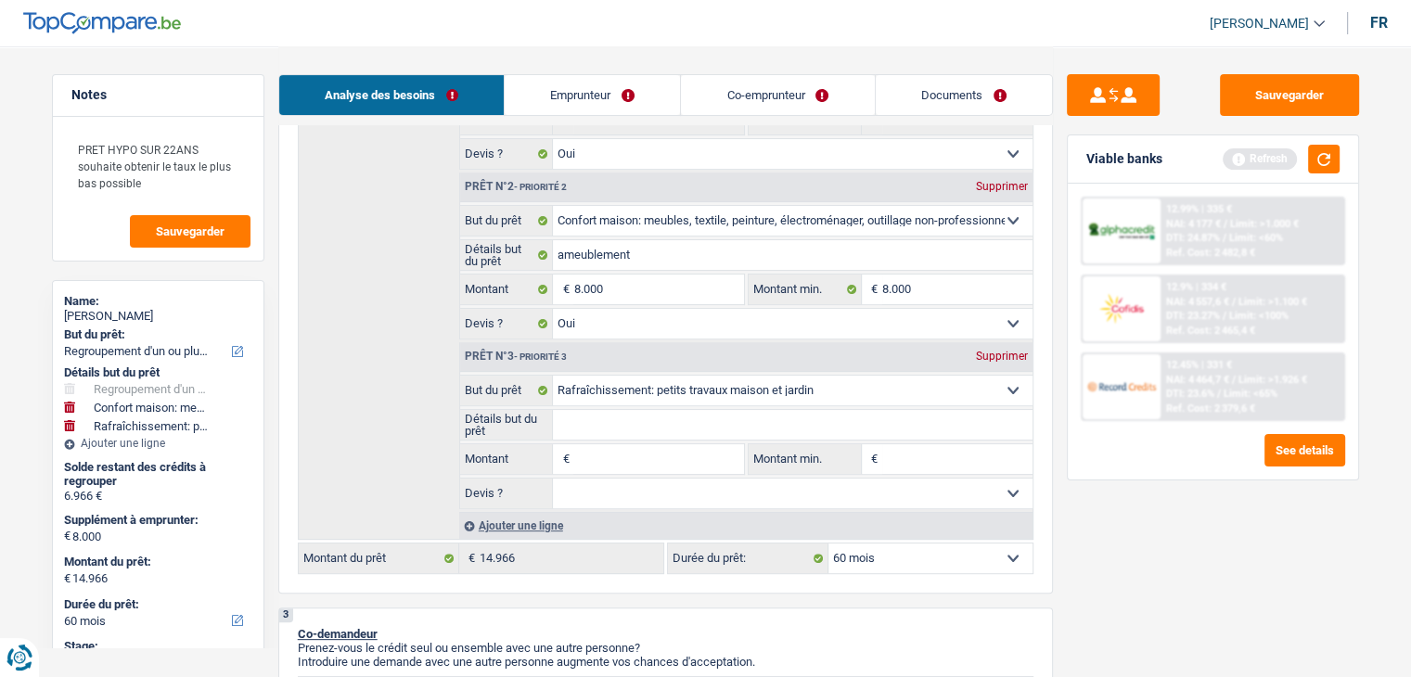
click at [676, 446] on input "Montant" at bounding box center [658, 459] width 170 height 30
type input "7"
type input "70"
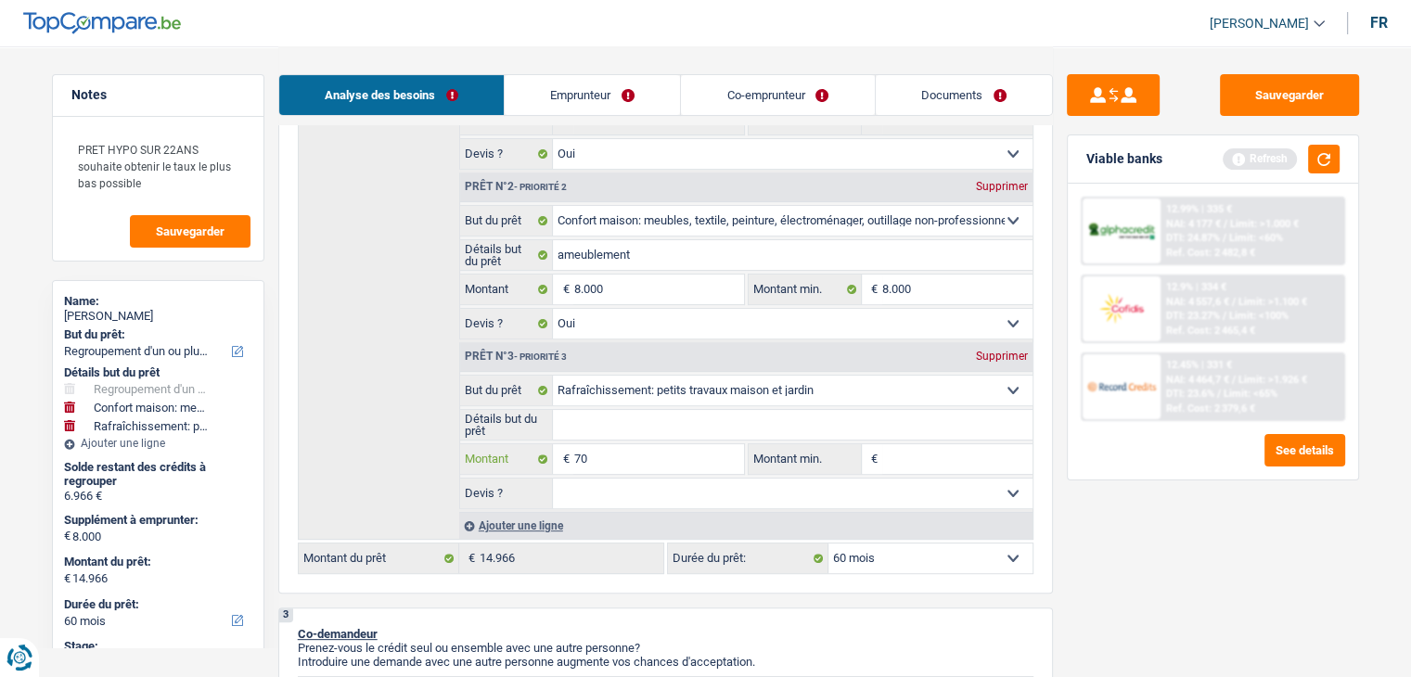
type input "700"
type input "7.000"
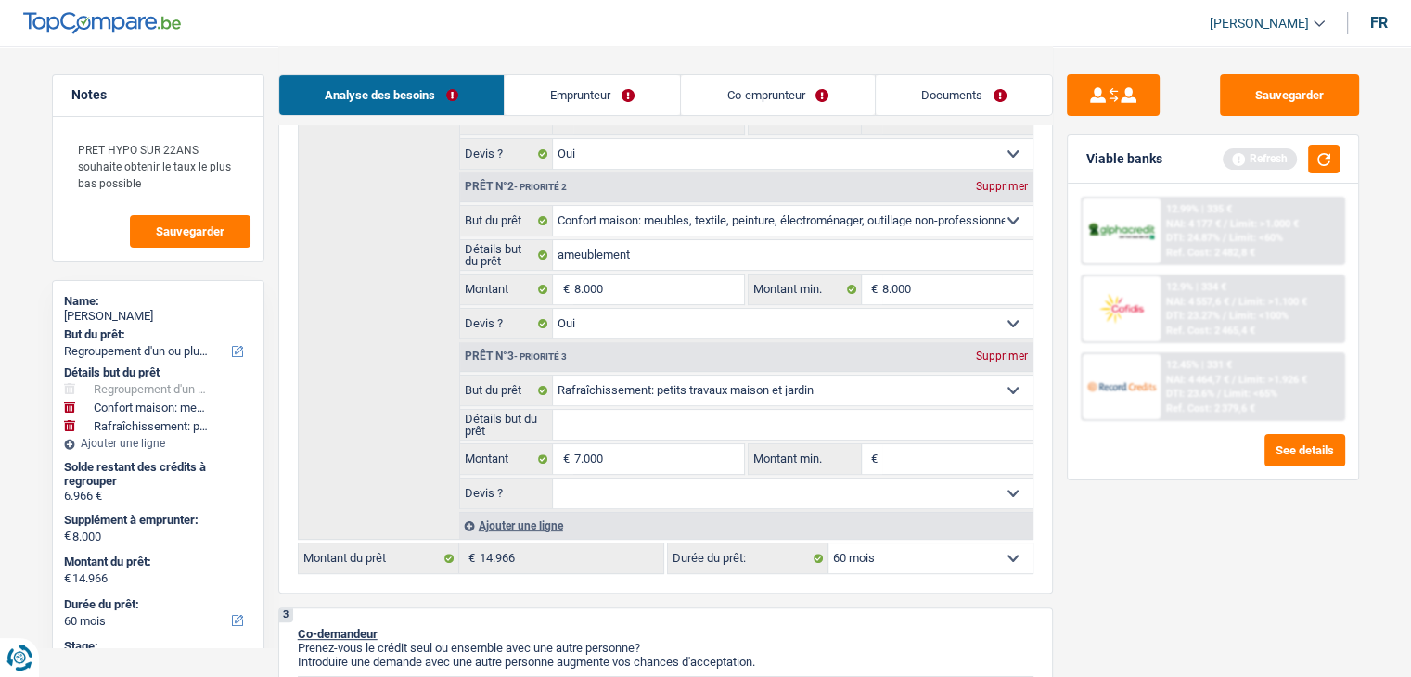
type input "15.000"
type input "21.966"
click at [679, 421] on input "Détails but du prêt" at bounding box center [793, 425] width 480 height 30
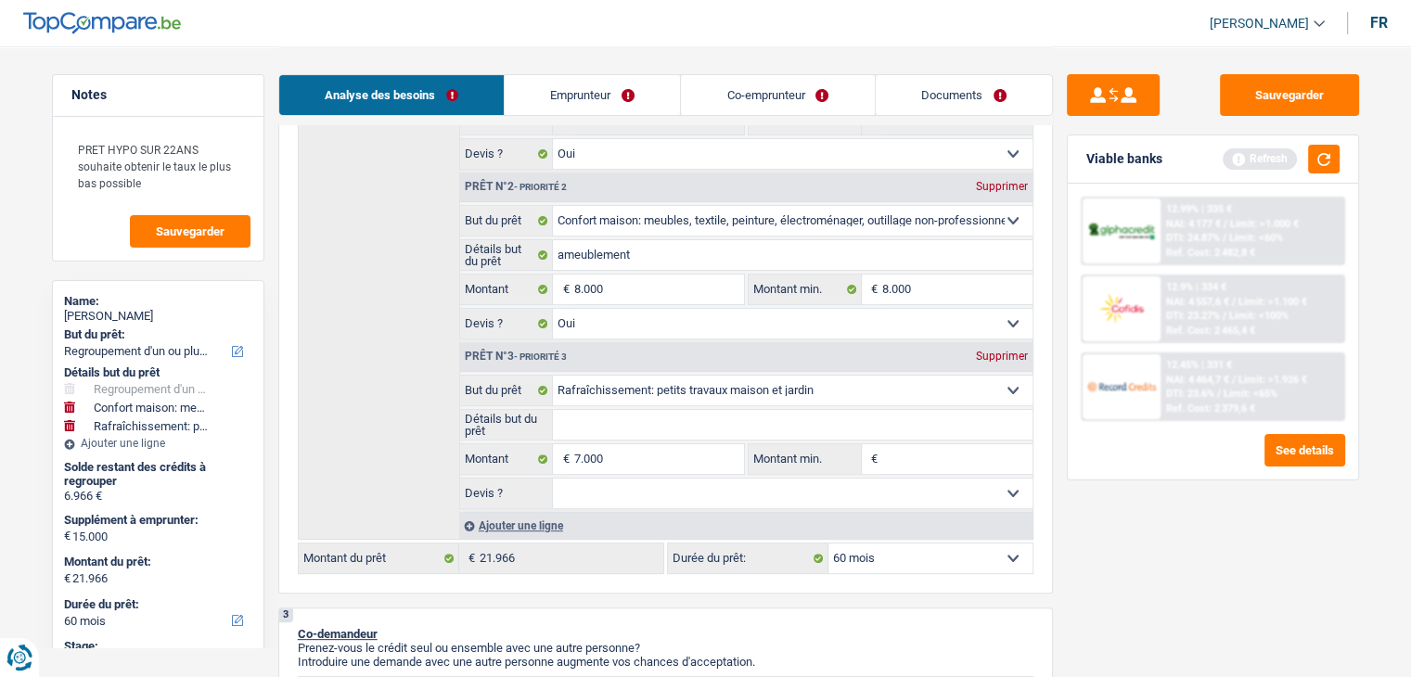
select select "120"
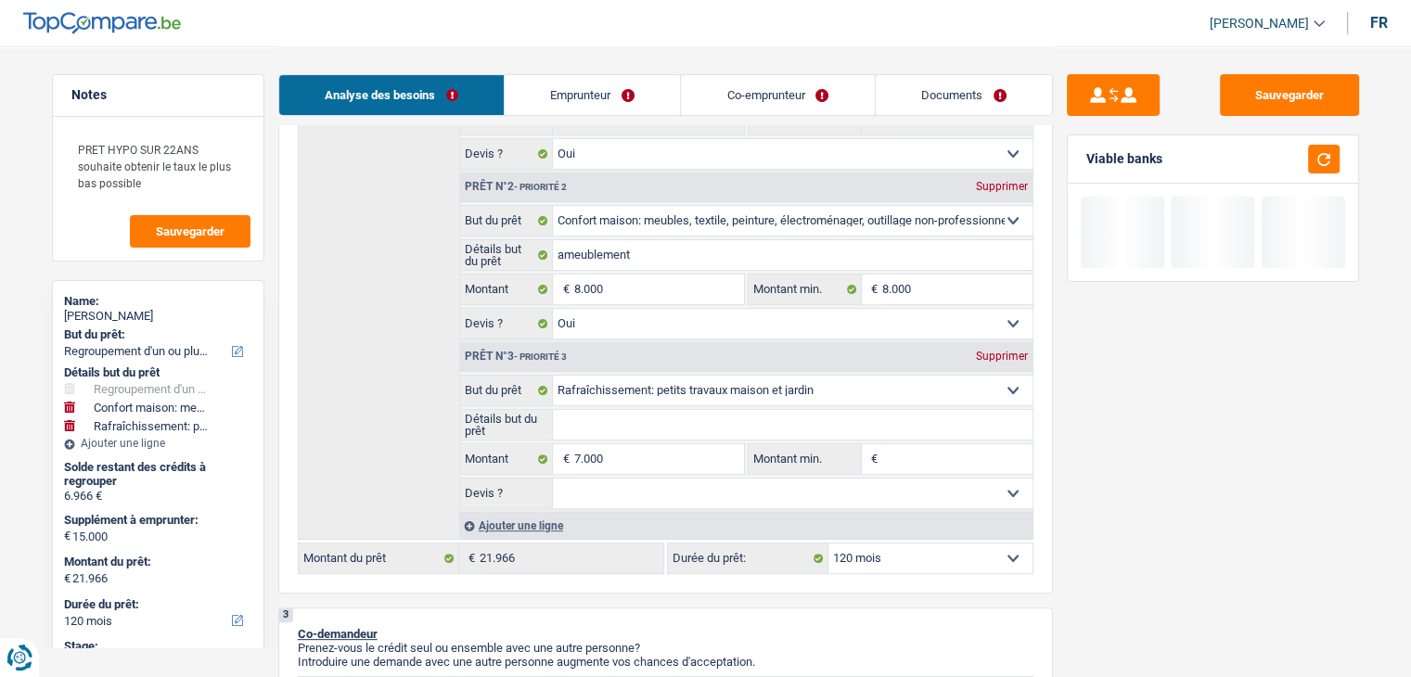
type input "p"
type input "pe"
type input "pet"
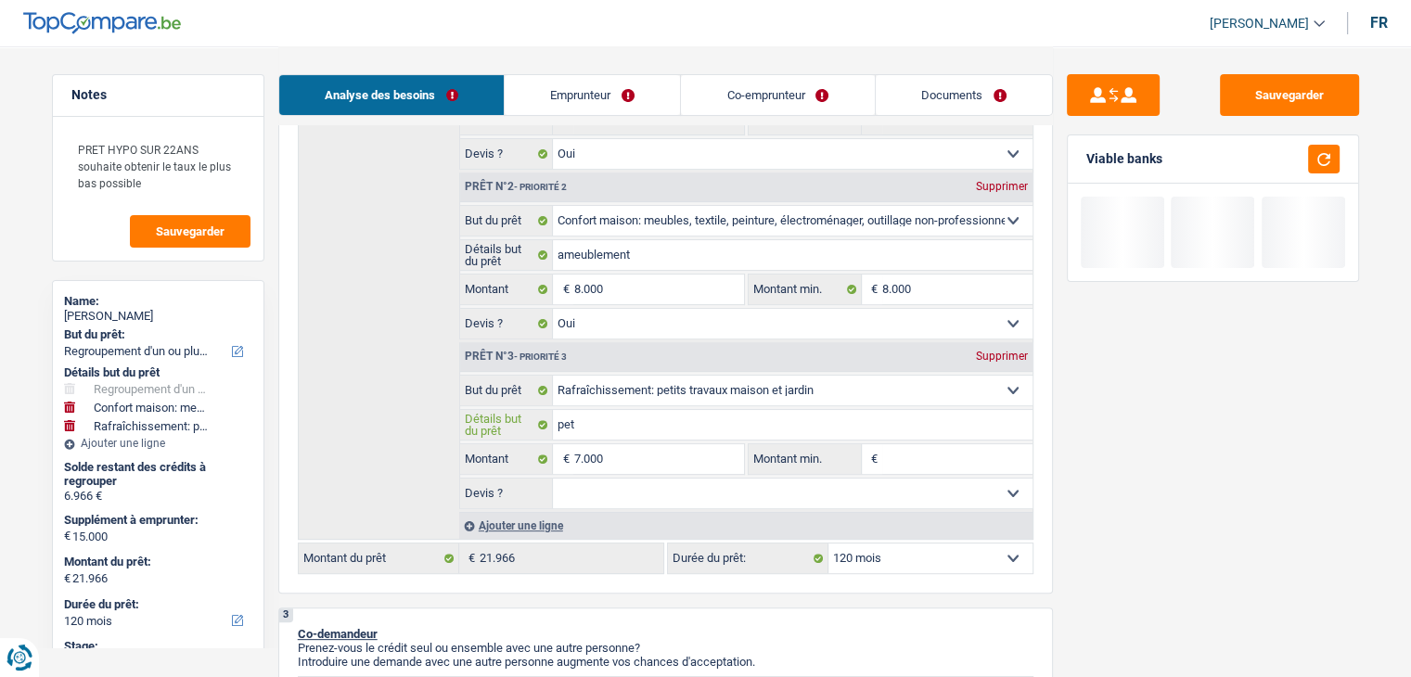
type input "pet"
type input "peti"
type input "petit"
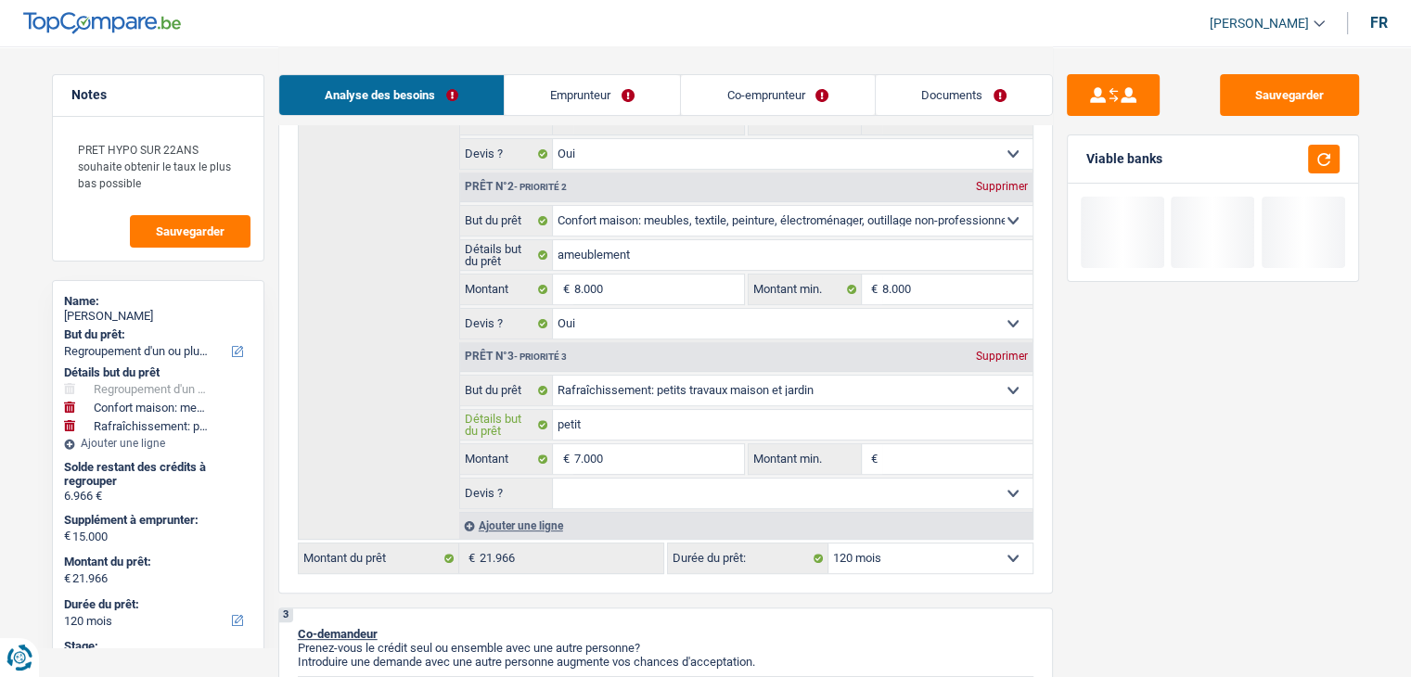
type input "petit"
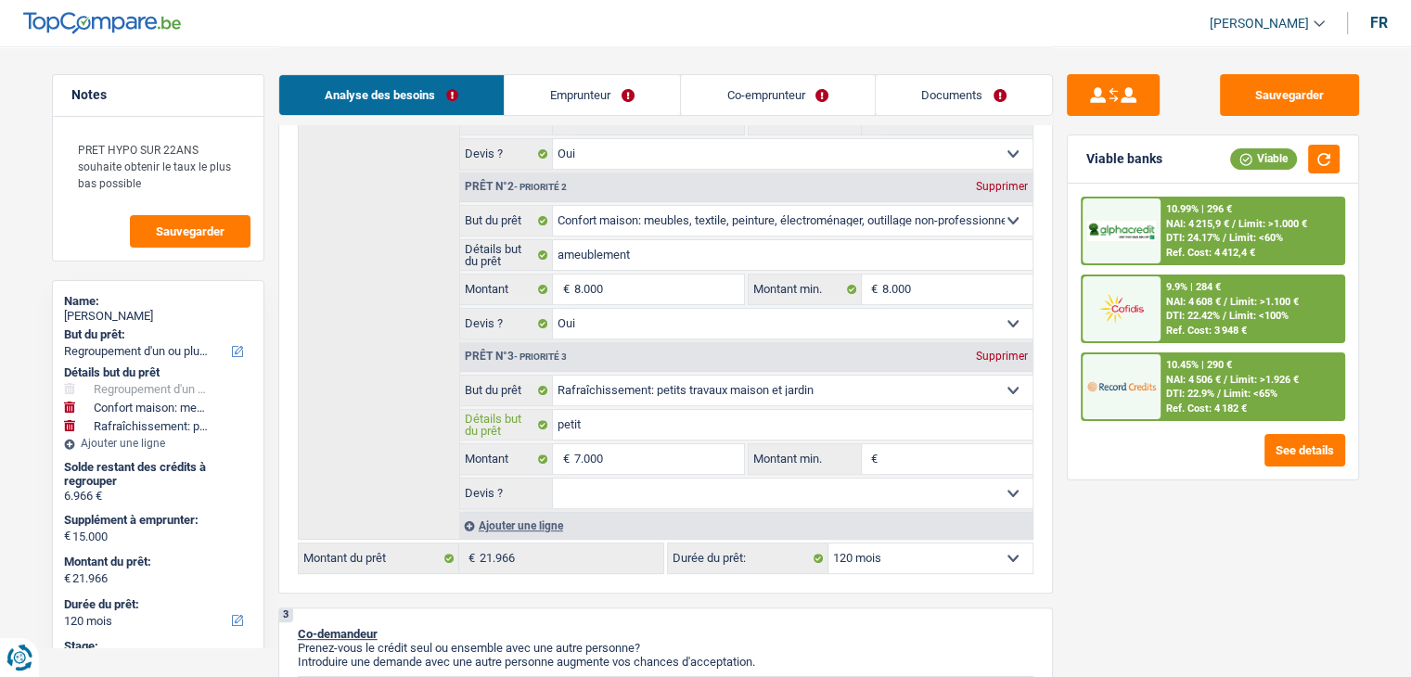
type input "petit t"
type input "petit tr"
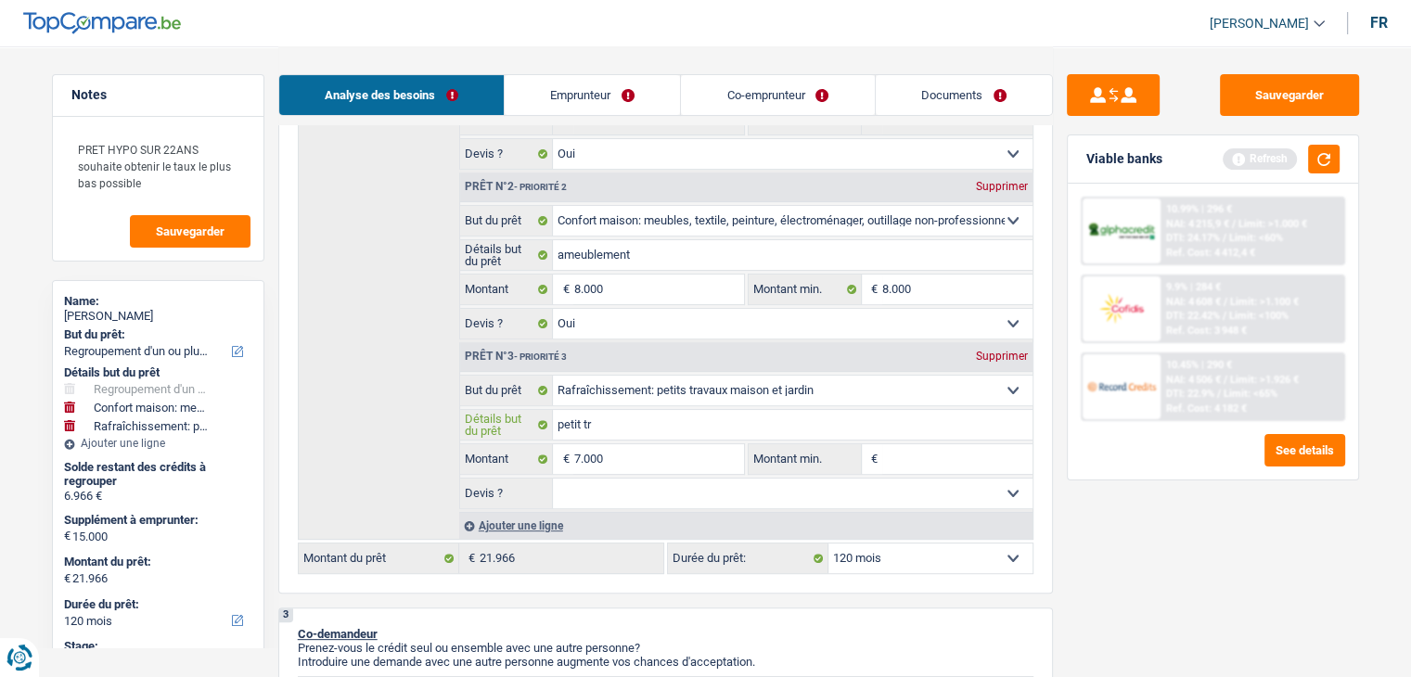
type input "petit tra"
type input "petit trav"
type input "petit trava"
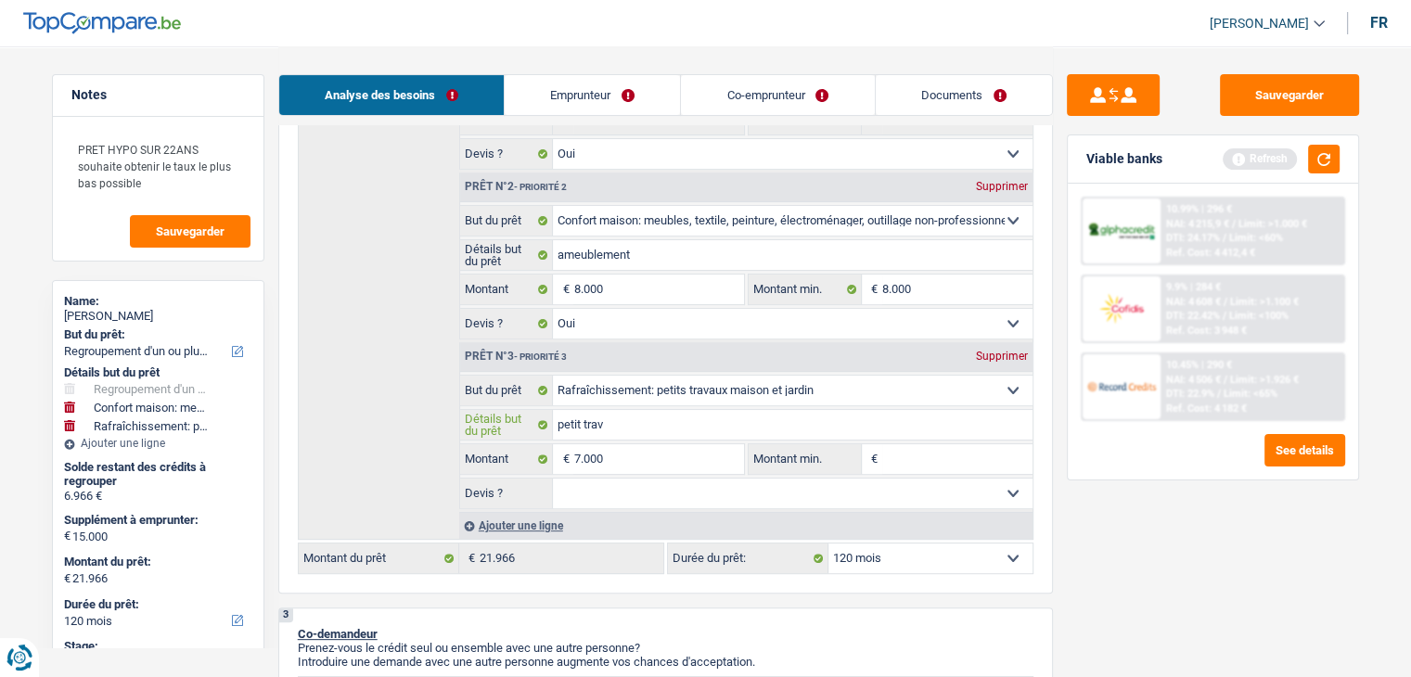
type input "petit trava"
type input "petit travau"
type input "petit travaux"
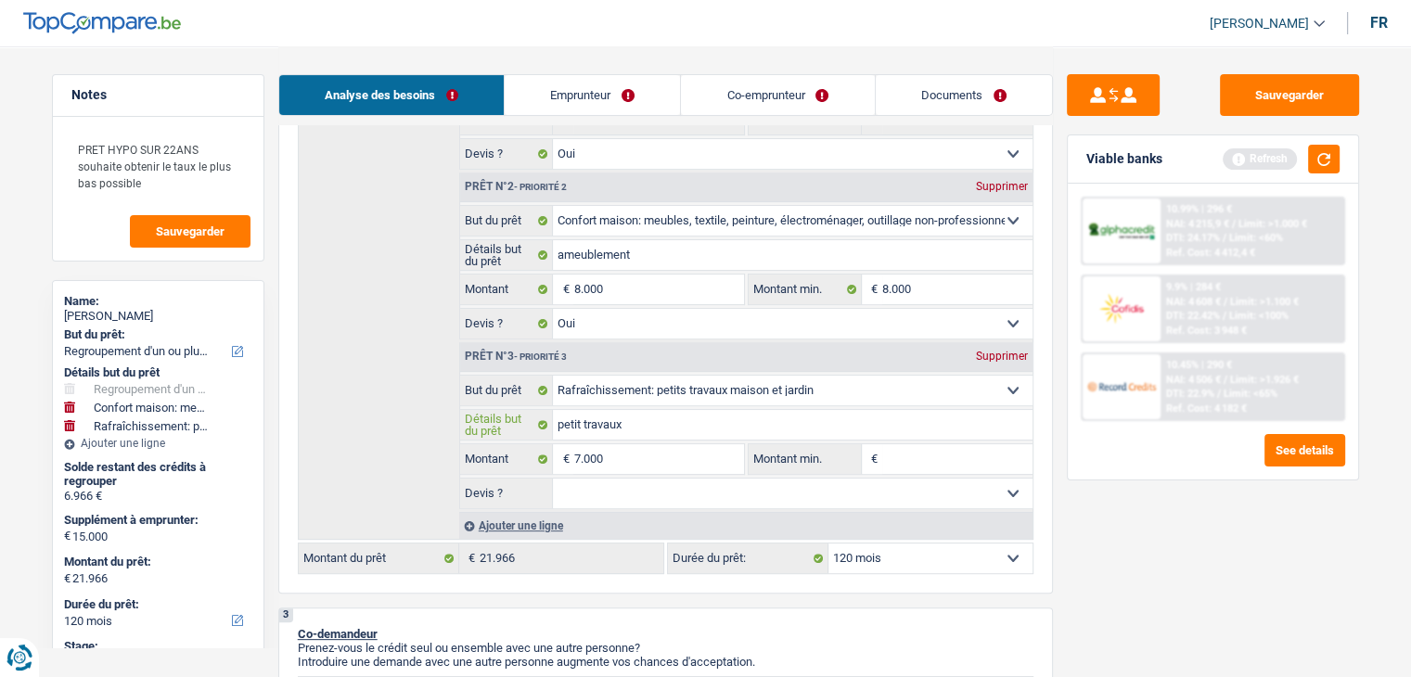
type input "petit travaux"
click at [985, 461] on input "Montant min." at bounding box center [957, 459] width 150 height 30
type input "7"
type input "70"
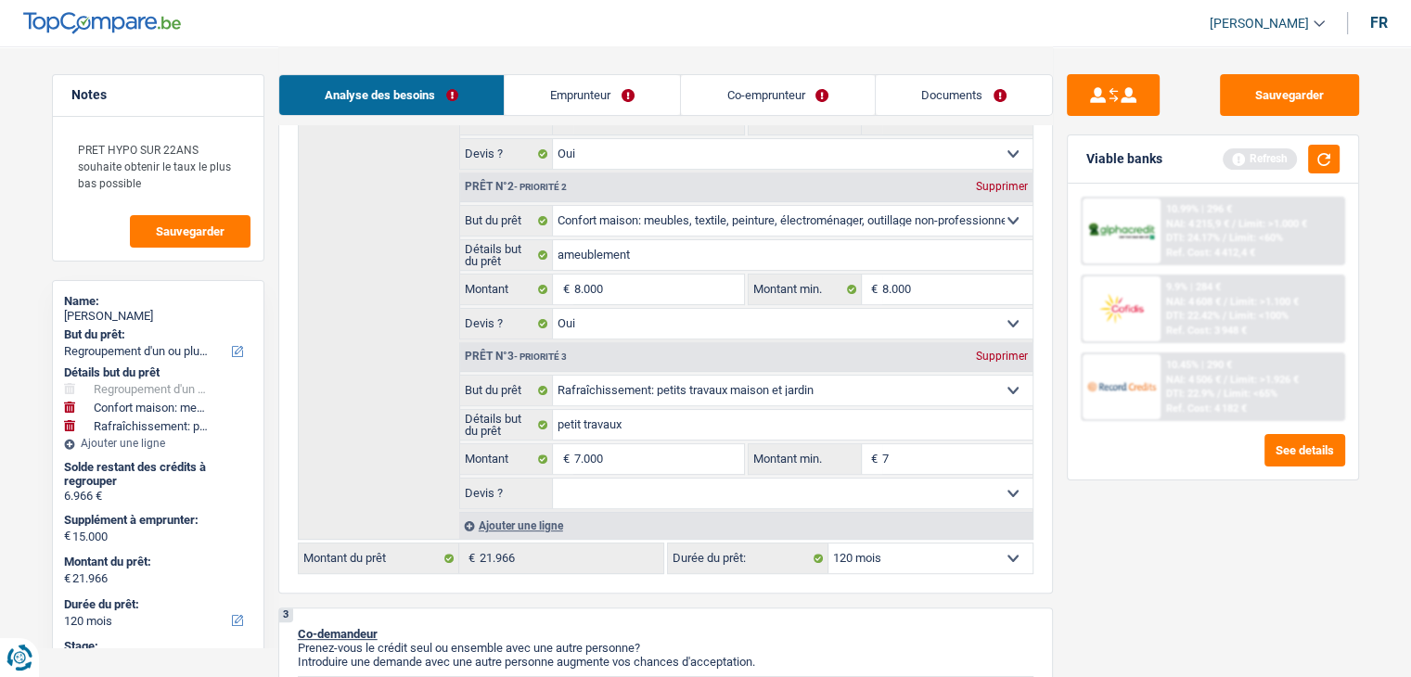
type input "70"
type input "700"
type input "7.000"
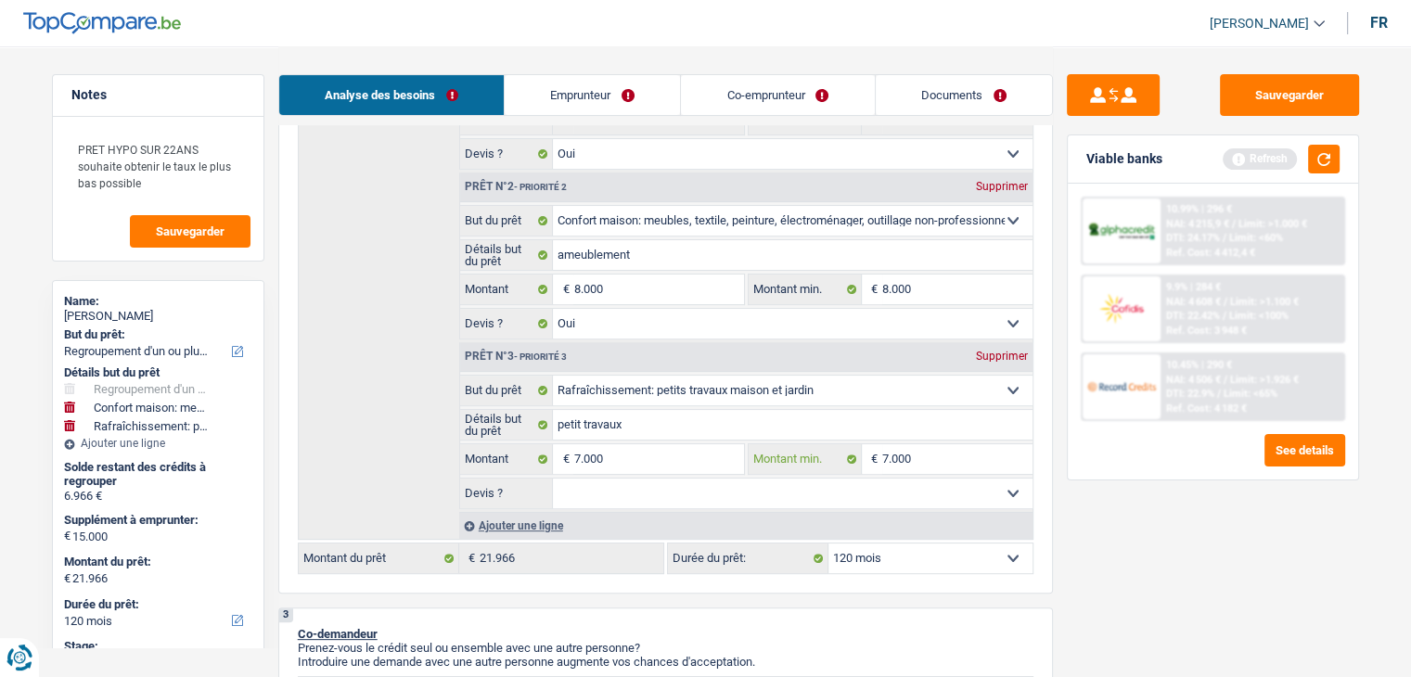
type input "7.000"
click at [1356, 150] on div "Viable banks Refresh" at bounding box center [1213, 159] width 290 height 48
click at [1323, 153] on button "button" at bounding box center [1324, 159] width 32 height 29
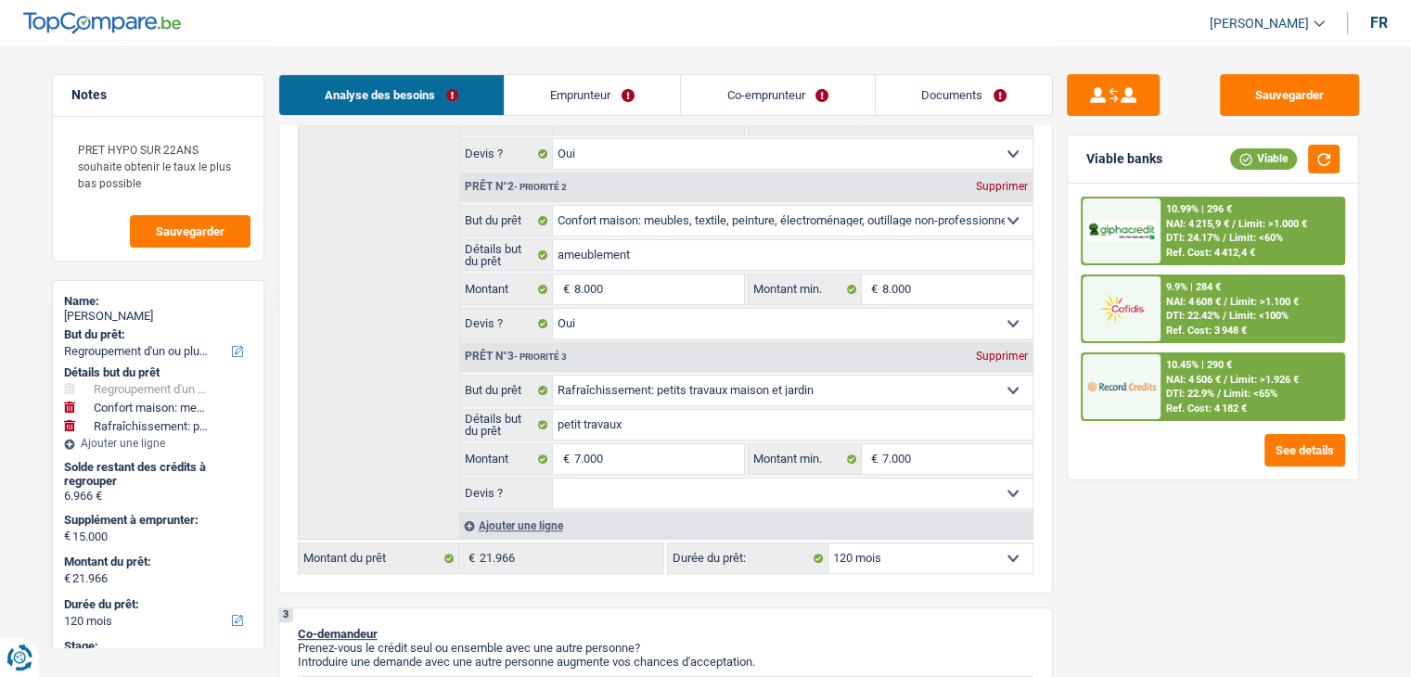
click at [728, 488] on select "Oui Non Non répondu Sélectionner une option" at bounding box center [793, 494] width 480 height 30
drag, startPoint x: 1167, startPoint y: 566, endPoint x: 1077, endPoint y: 521, distance: 100.8
click at [1167, 566] on div "Sauvegarder Viable banks Viable 10.99% | 296 € NAI: 4 215,9 € / Limit: >1.000 €…" at bounding box center [1213, 360] width 320 height 573
click at [560, 319] on select "Oui Non Non répondu Sélectionner une option" at bounding box center [793, 324] width 480 height 30
select select "not_answered"
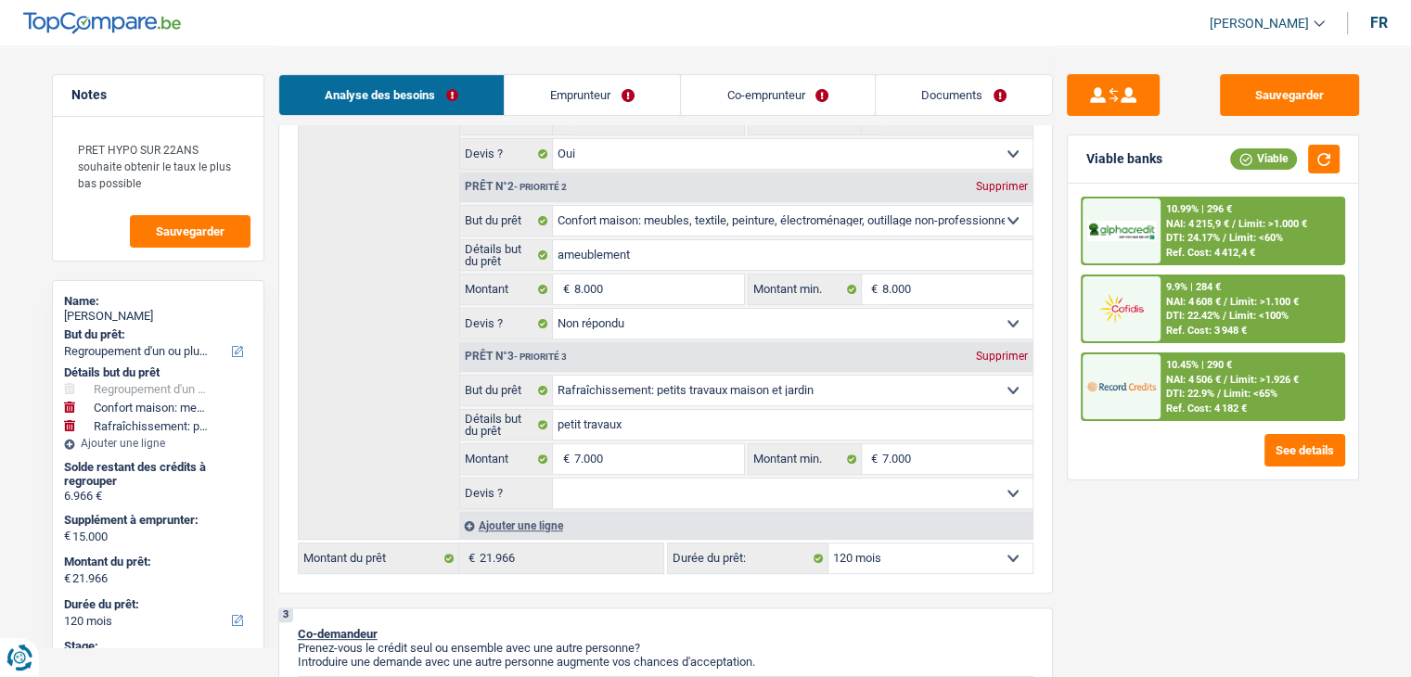
click at [553, 309] on select "Oui Non Non répondu Sélectionner une option" at bounding box center [793, 324] width 480 height 30
select select "not_answered"
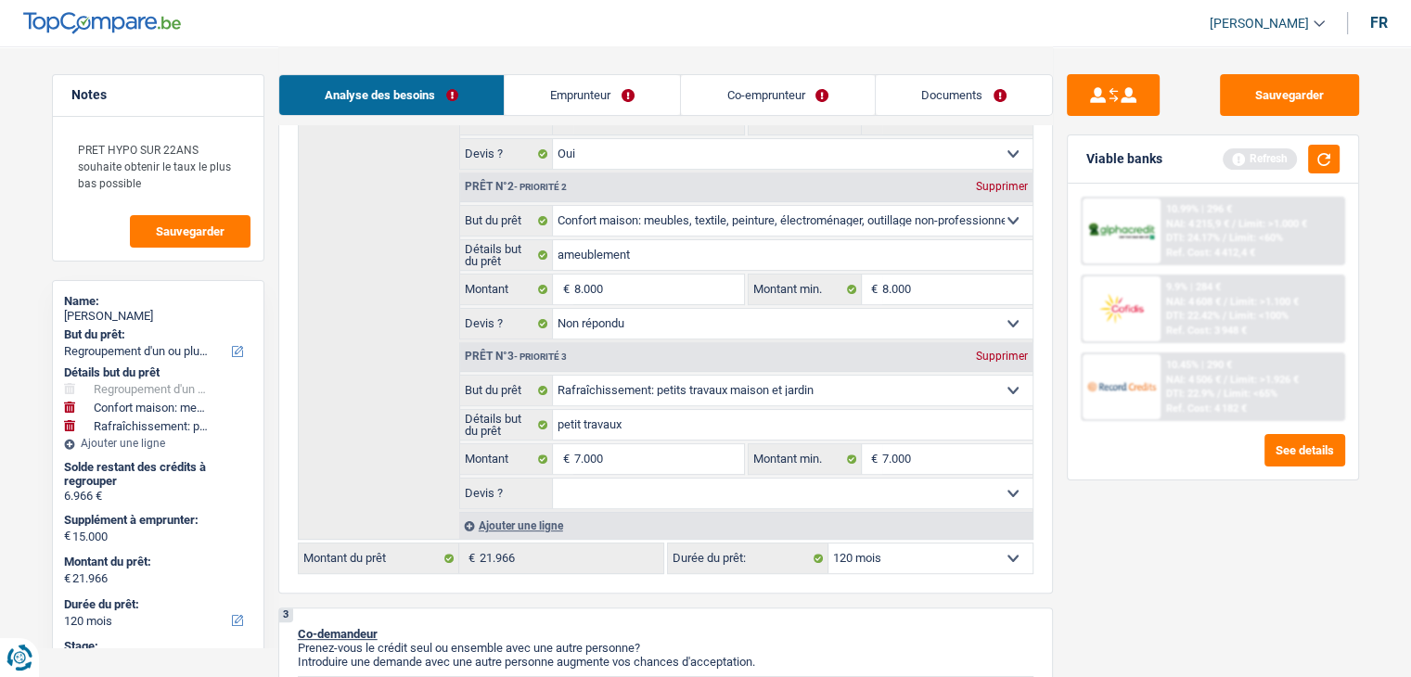
click at [612, 494] on select "Oui Non Non répondu Sélectionner une option" at bounding box center [793, 494] width 480 height 30
select select "not_answered"
click at [553, 479] on select "Oui Non Non répondu Sélectionner une option" at bounding box center [793, 494] width 480 height 30
select select "not_answered"
click at [1310, 158] on button "button" at bounding box center [1324, 159] width 32 height 29
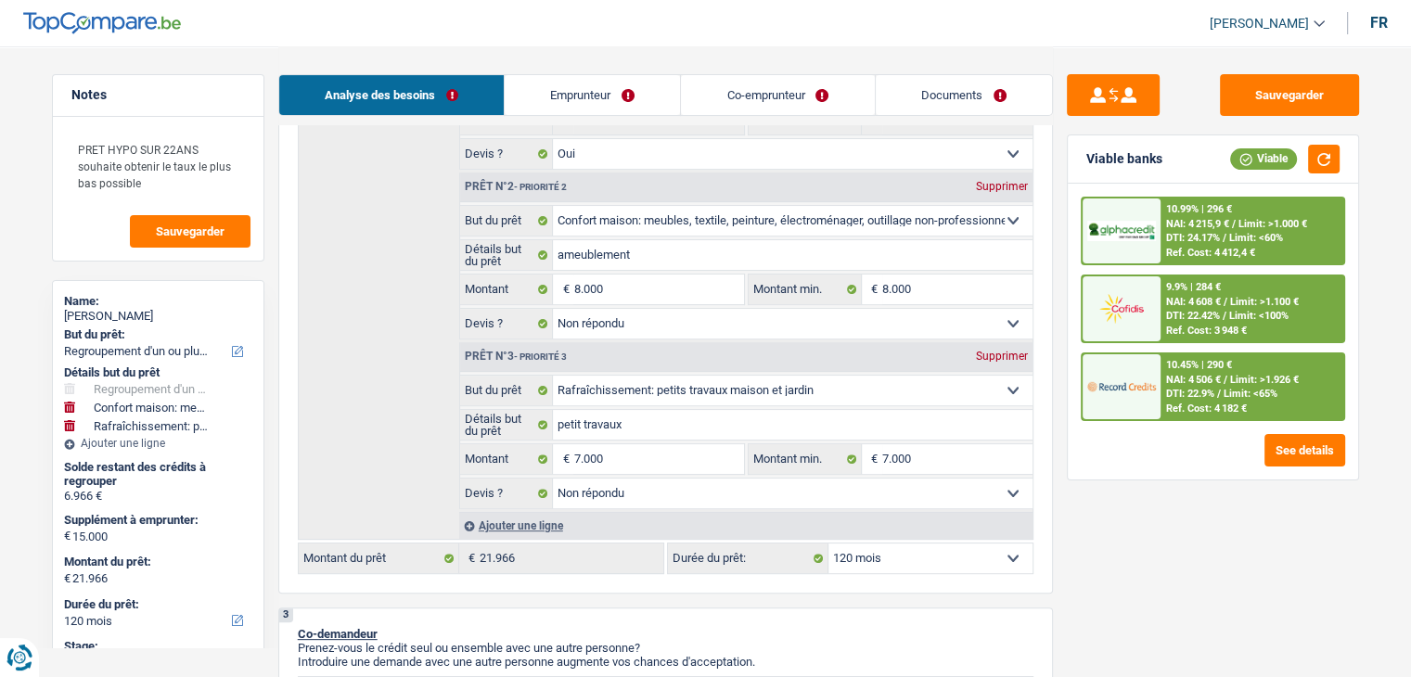
click at [1221, 354] on div "10.45% | 290 € NAI: 4 506 € / Limit: >1.926 € DTI: 22.9% / Limit: <65% Ref. Cos…" at bounding box center [1252, 386] width 183 height 65
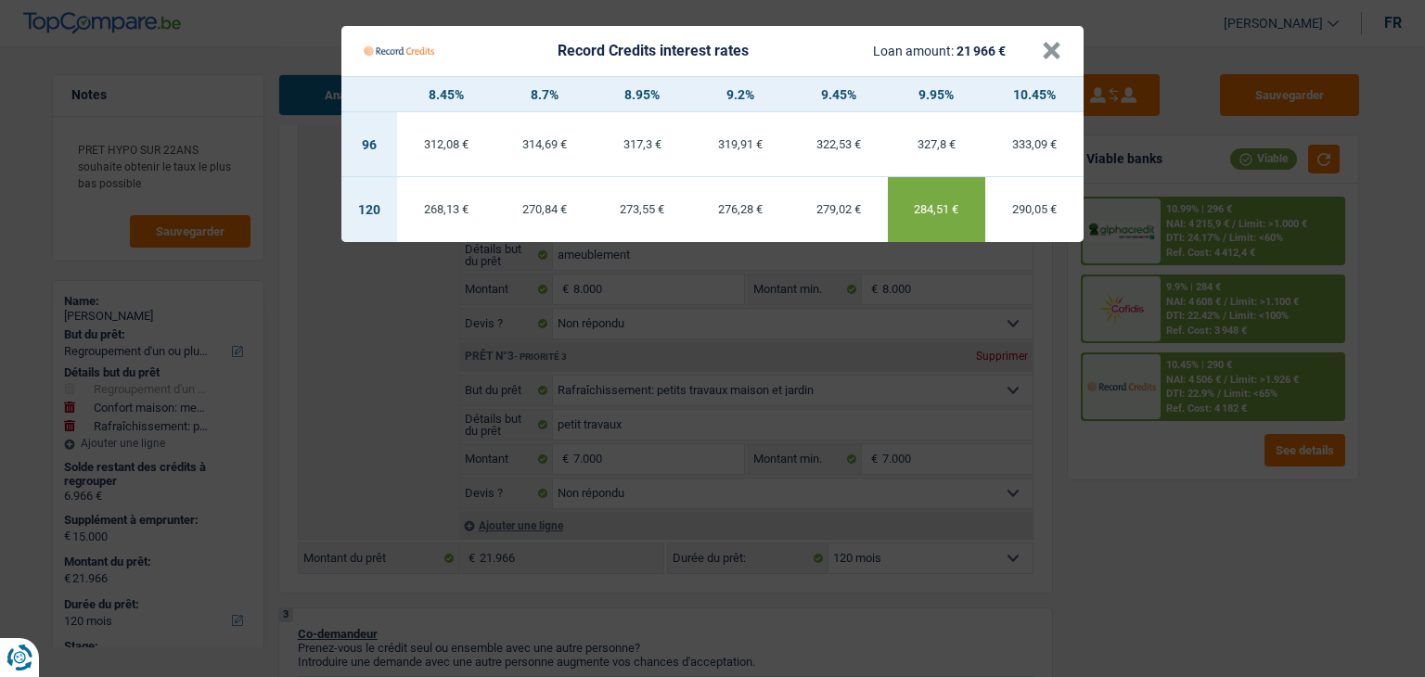
click at [753, 214] on div "276,28 €" at bounding box center [740, 209] width 98 height 12
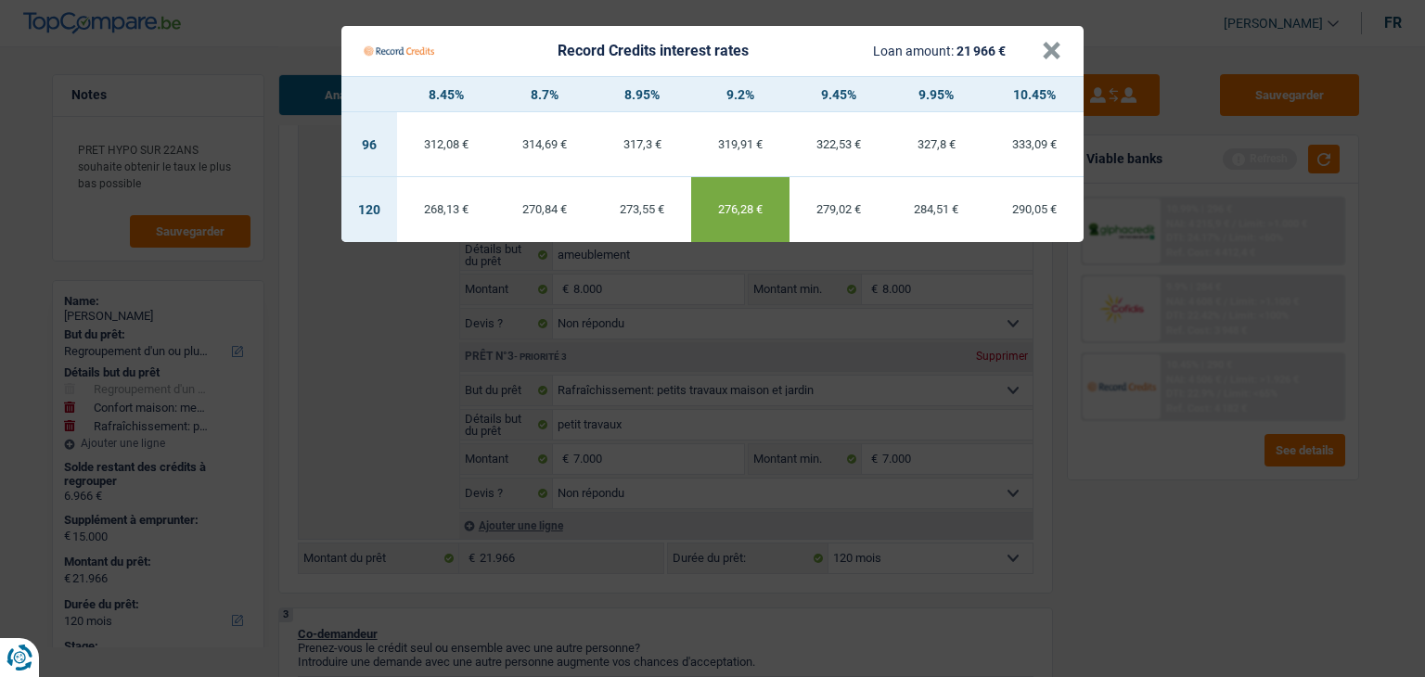
click at [644, 215] on div "273,55 €" at bounding box center [642, 209] width 98 height 12
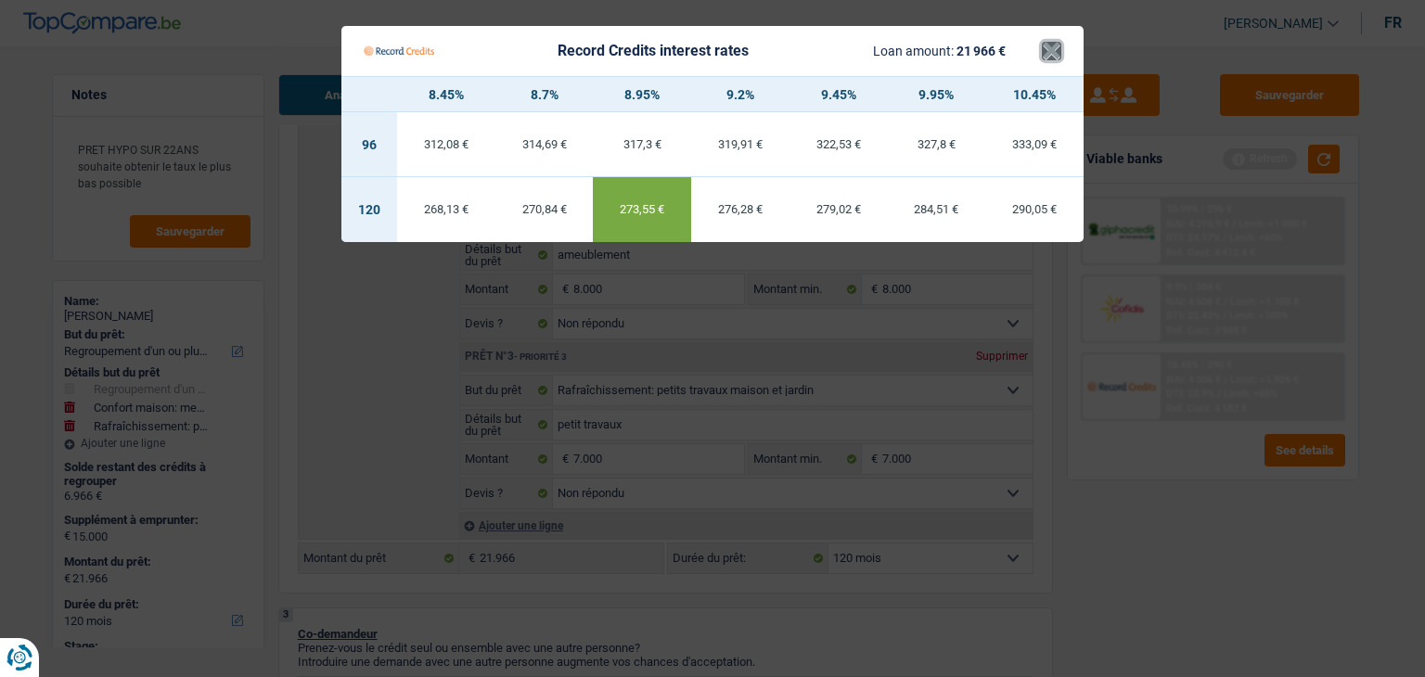
click at [1051, 49] on button "×" at bounding box center [1051, 51] width 19 height 19
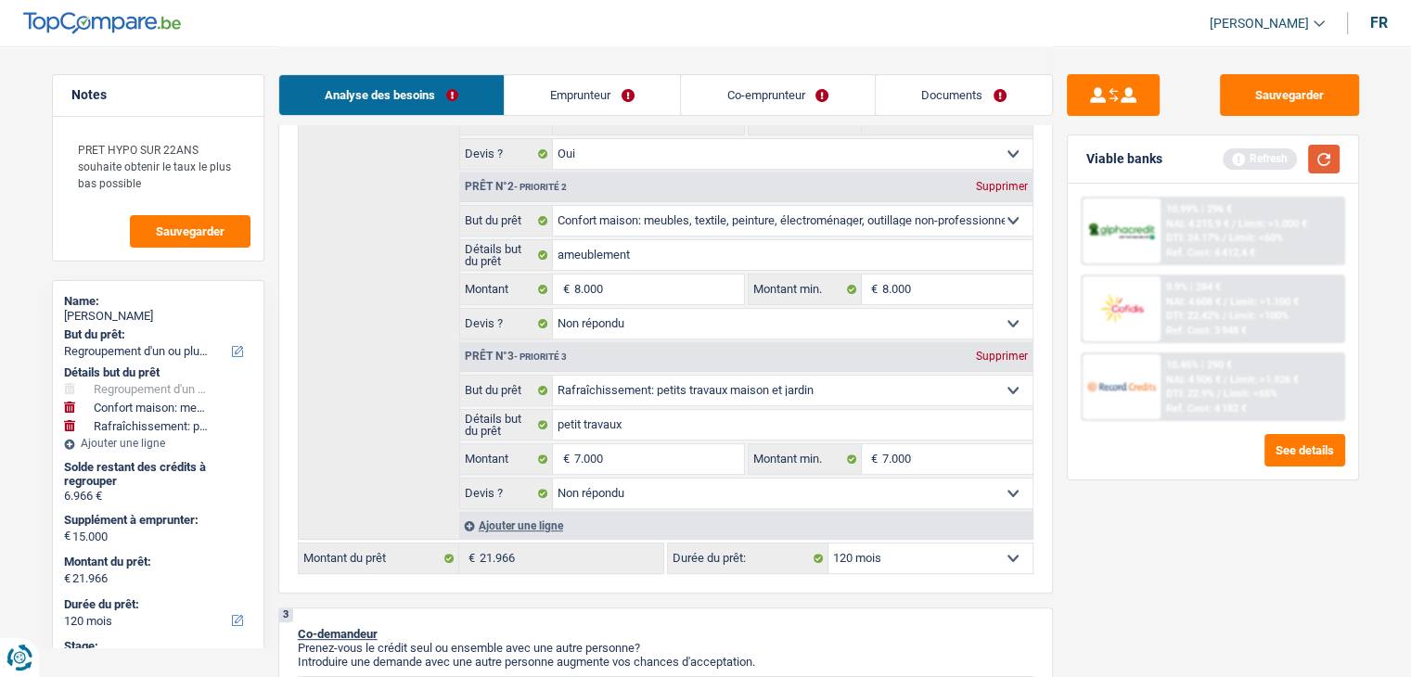
click at [1325, 158] on button "button" at bounding box center [1324, 159] width 32 height 29
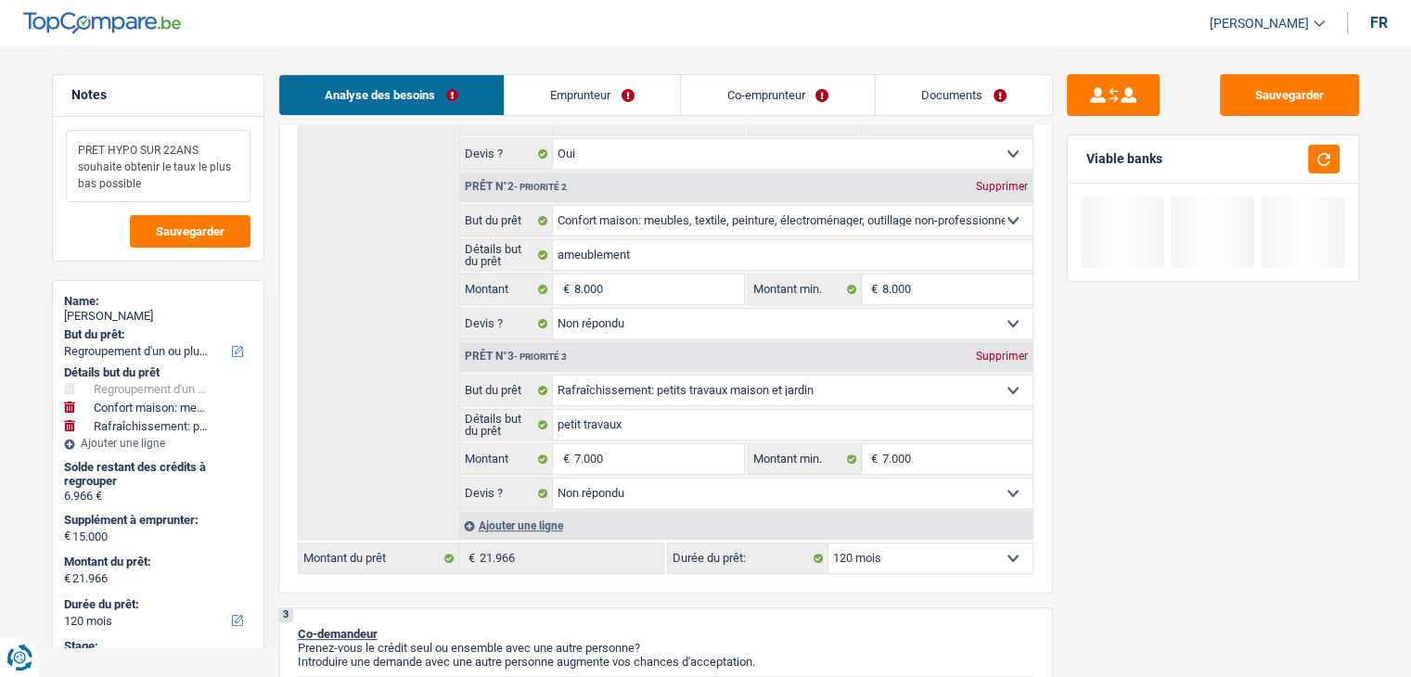
click at [199, 187] on textarea "PRET HYPO SUR 22ANS souhaite obtenir le taux le plus bas possible" at bounding box center [158, 166] width 185 height 72
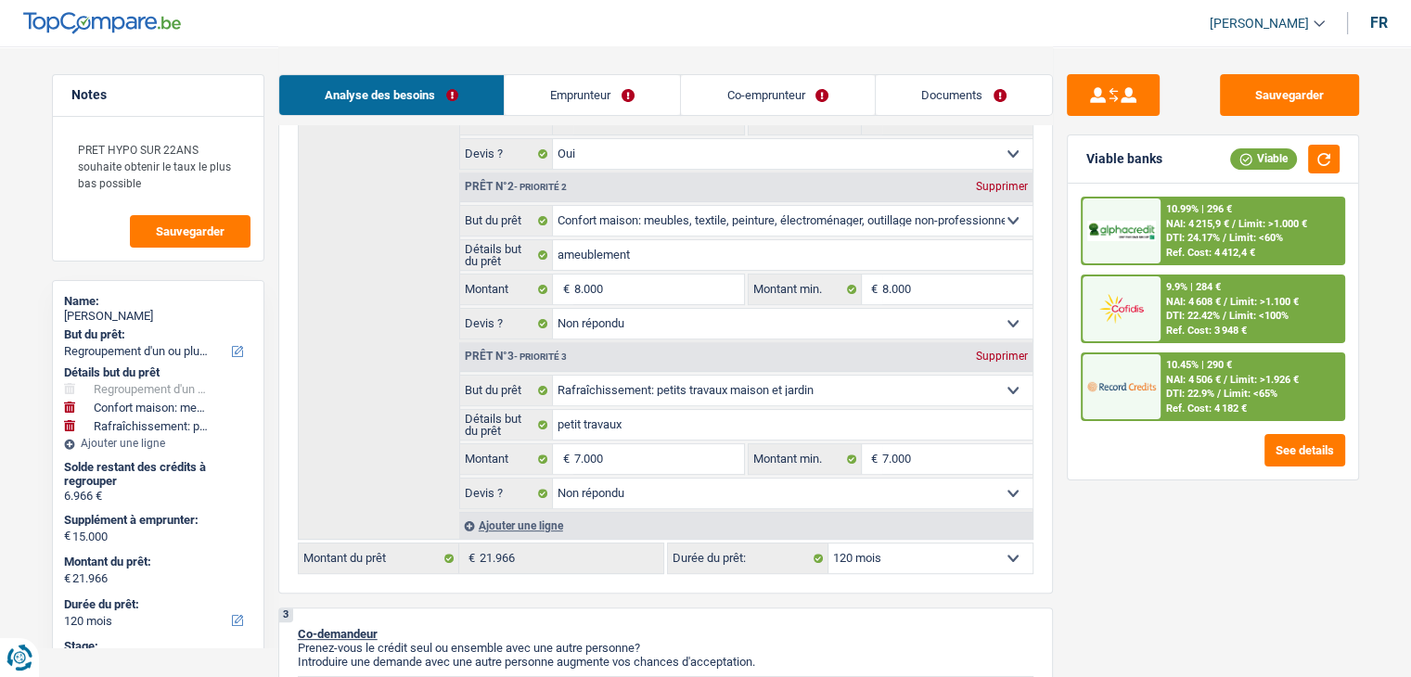
click at [1213, 388] on span "DTI: 22.9%" at bounding box center [1190, 394] width 48 height 12
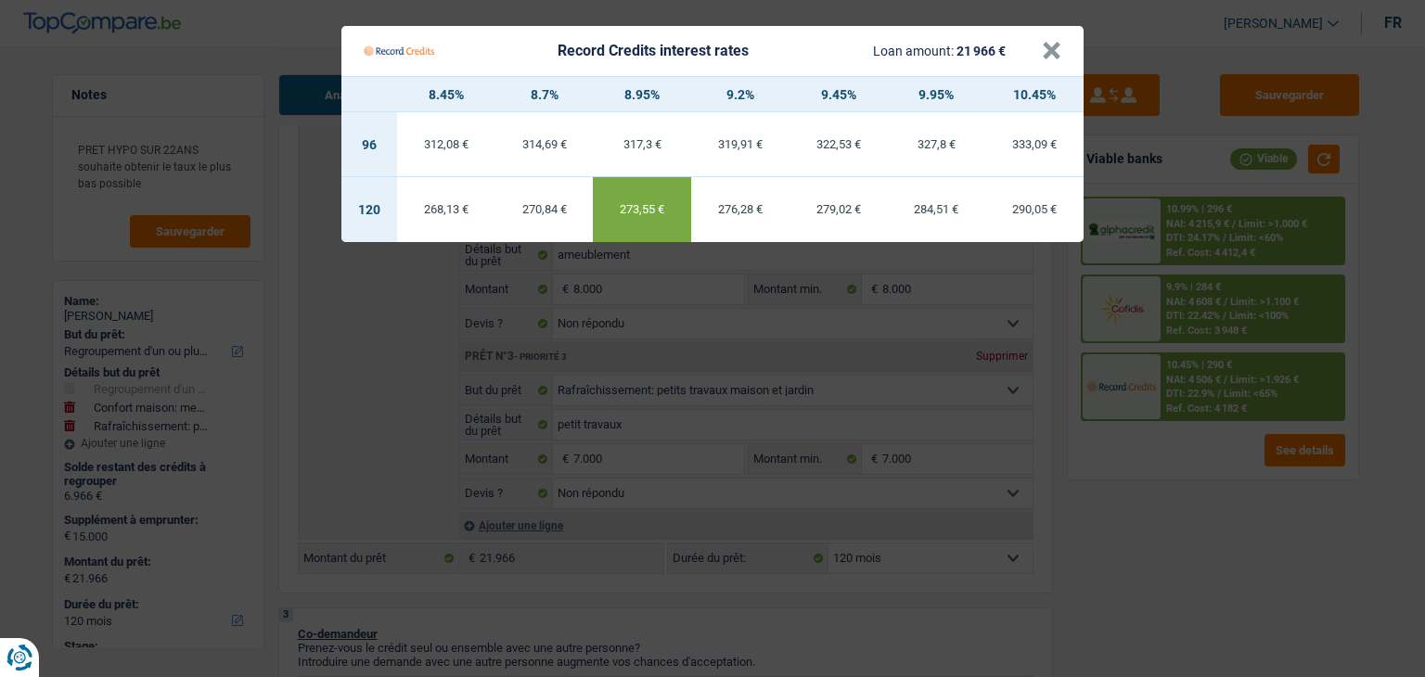
click at [1121, 470] on Credits "Record Credits interest rates Loan amount: 21 966 € × 8.45% 8.7% 8.95% 9.2% 9.4…" at bounding box center [712, 338] width 1425 height 677
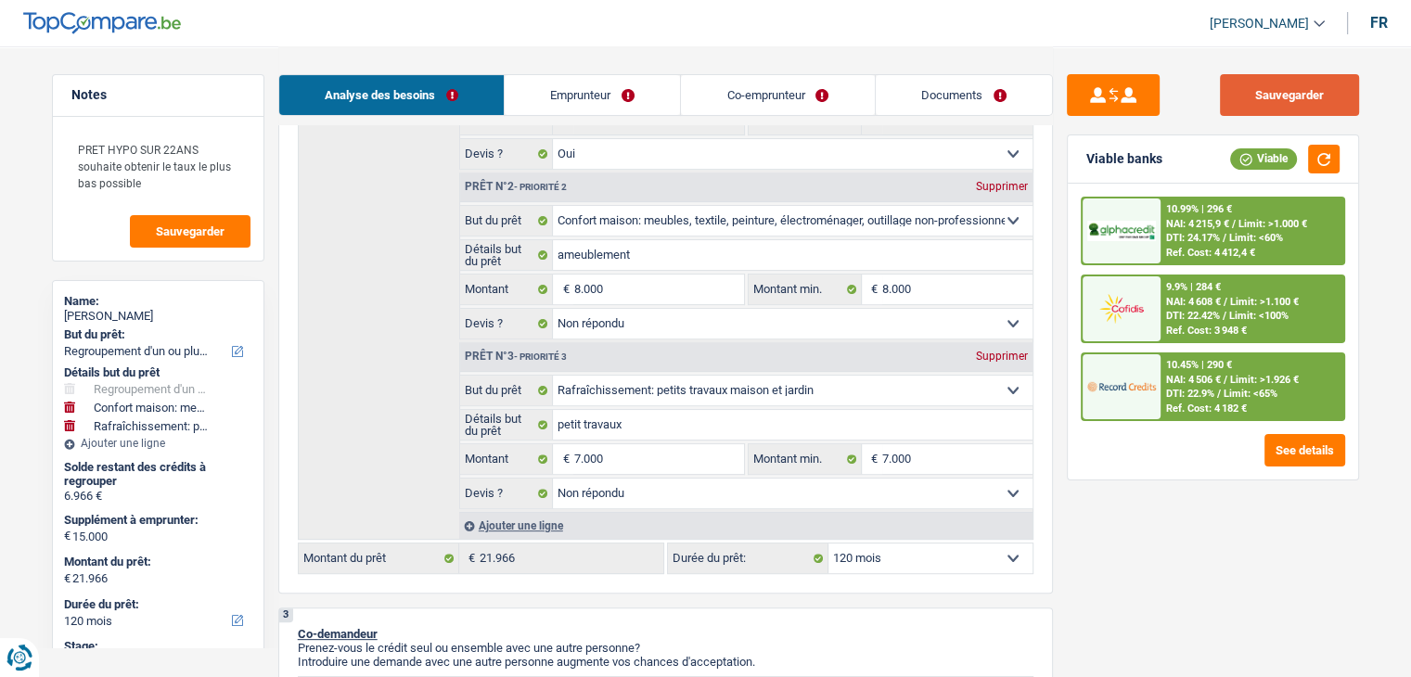
click at [1301, 98] on button "Sauvegarder" at bounding box center [1289, 95] width 139 height 42
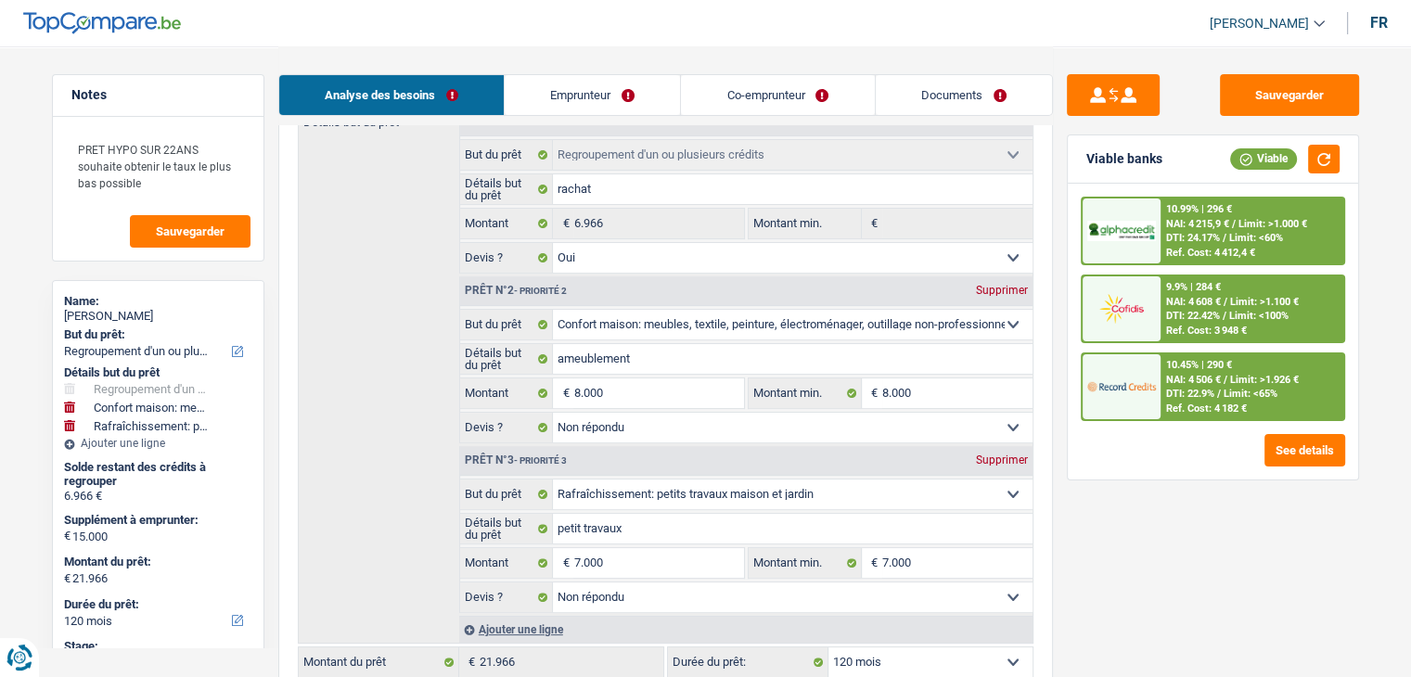
scroll to position [371, 0]
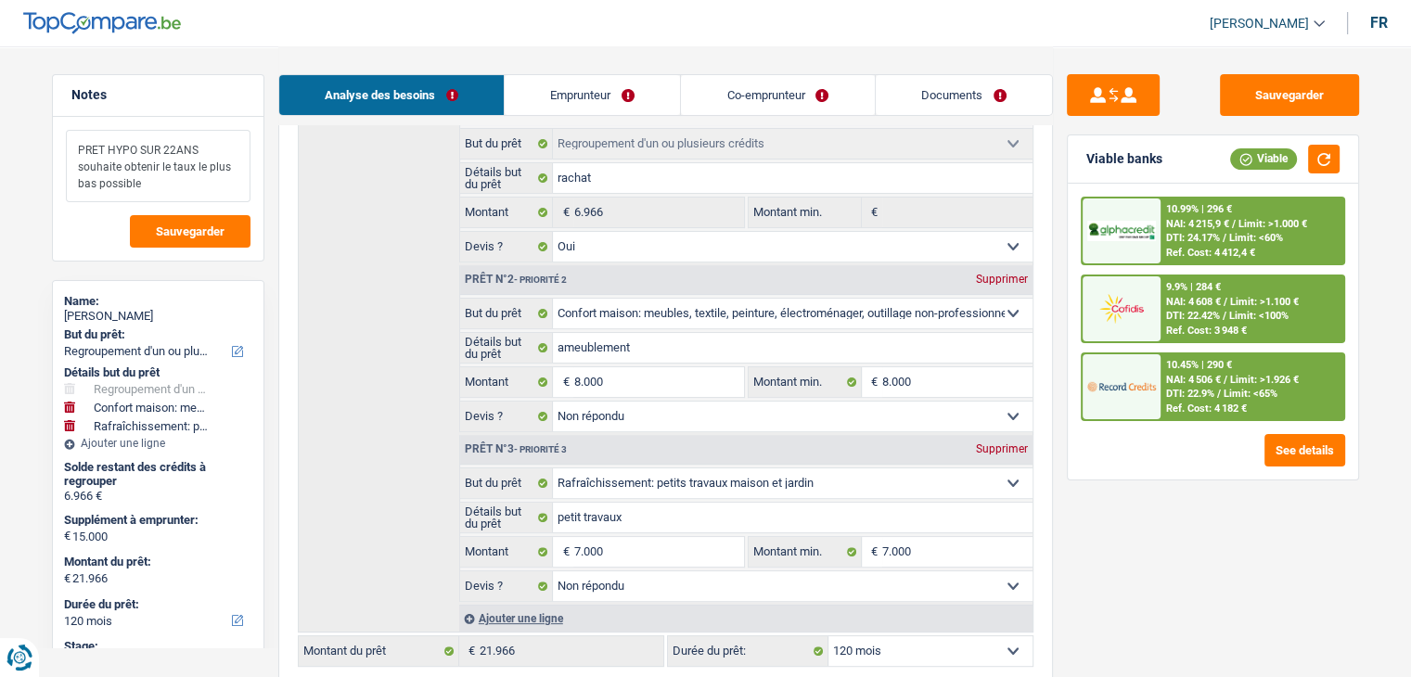
click at [213, 197] on textarea "PRET HYPO SUR 22ANS souhaite obtenir le taux le plus bas possible" at bounding box center [158, 166] width 185 height 72
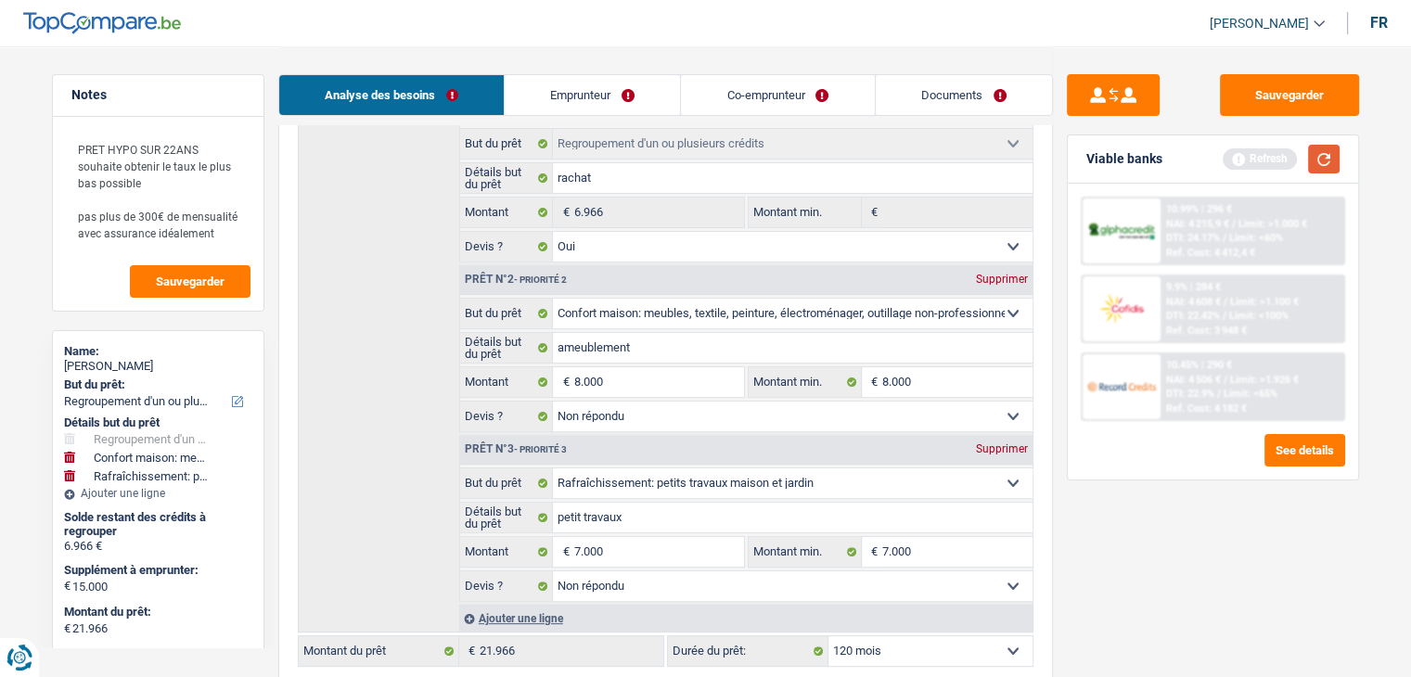
click at [1318, 169] on button "button" at bounding box center [1324, 159] width 32 height 29
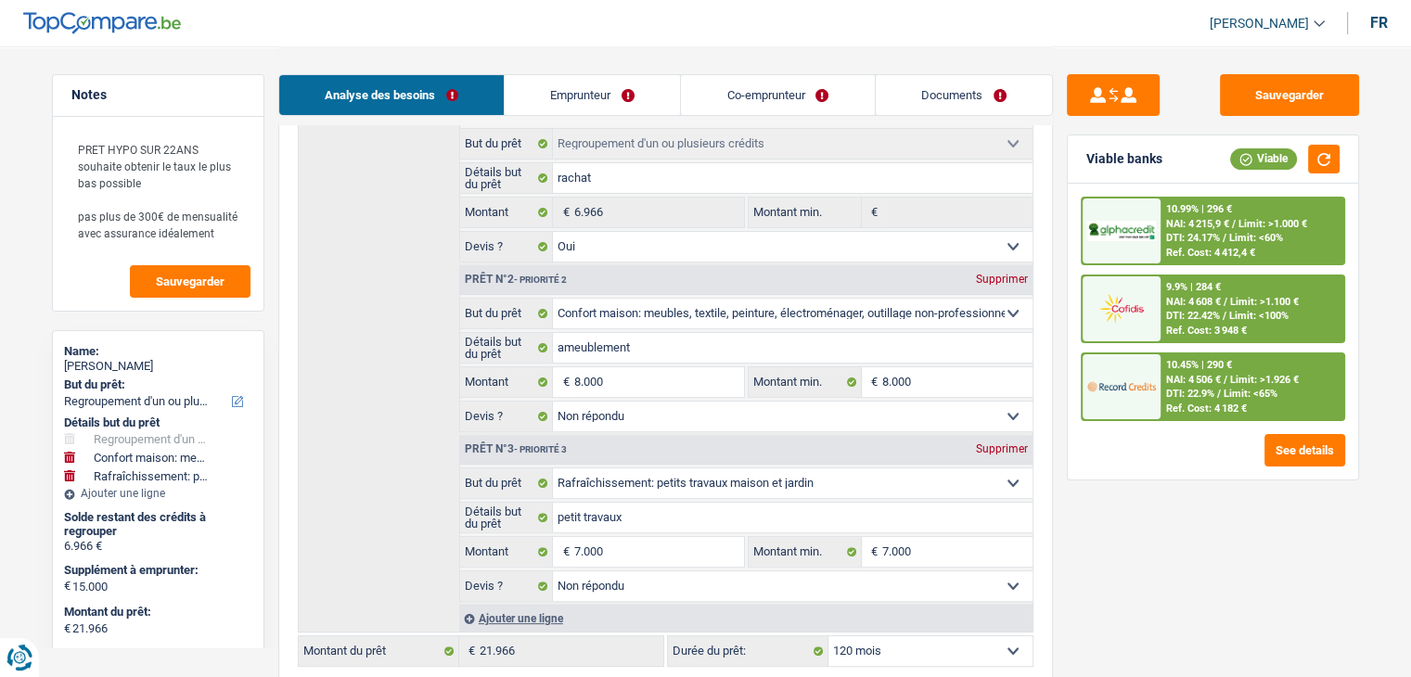
click at [1169, 414] on div "10.45% | 290 € NAI: 4 506 € / Limit: >1.926 € DTI: 22.9% / Limit: <65% Ref. Cos…" at bounding box center [1252, 386] width 183 height 65
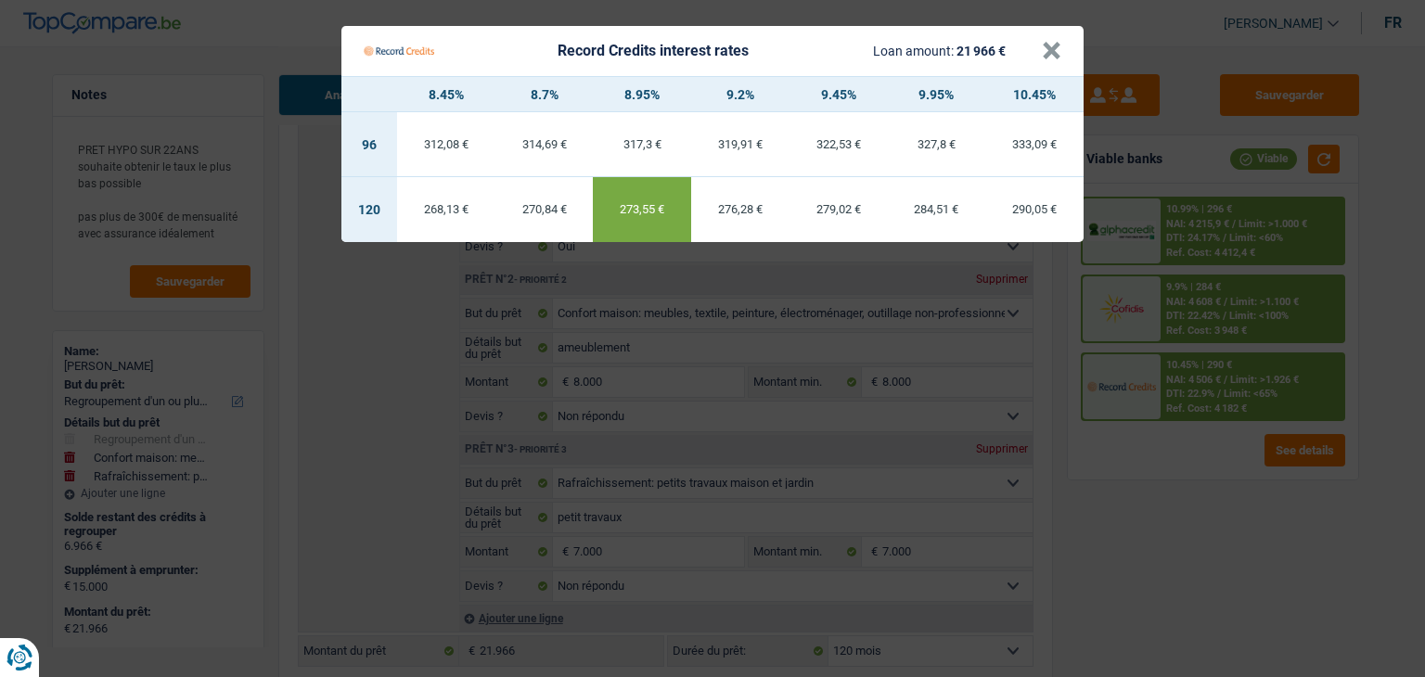
click at [1168, 397] on Credits "Record Credits interest rates Loan amount: 21 966 € × 8.45% 8.7% 8.95% 9.2% 9.4…" at bounding box center [712, 338] width 1425 height 677
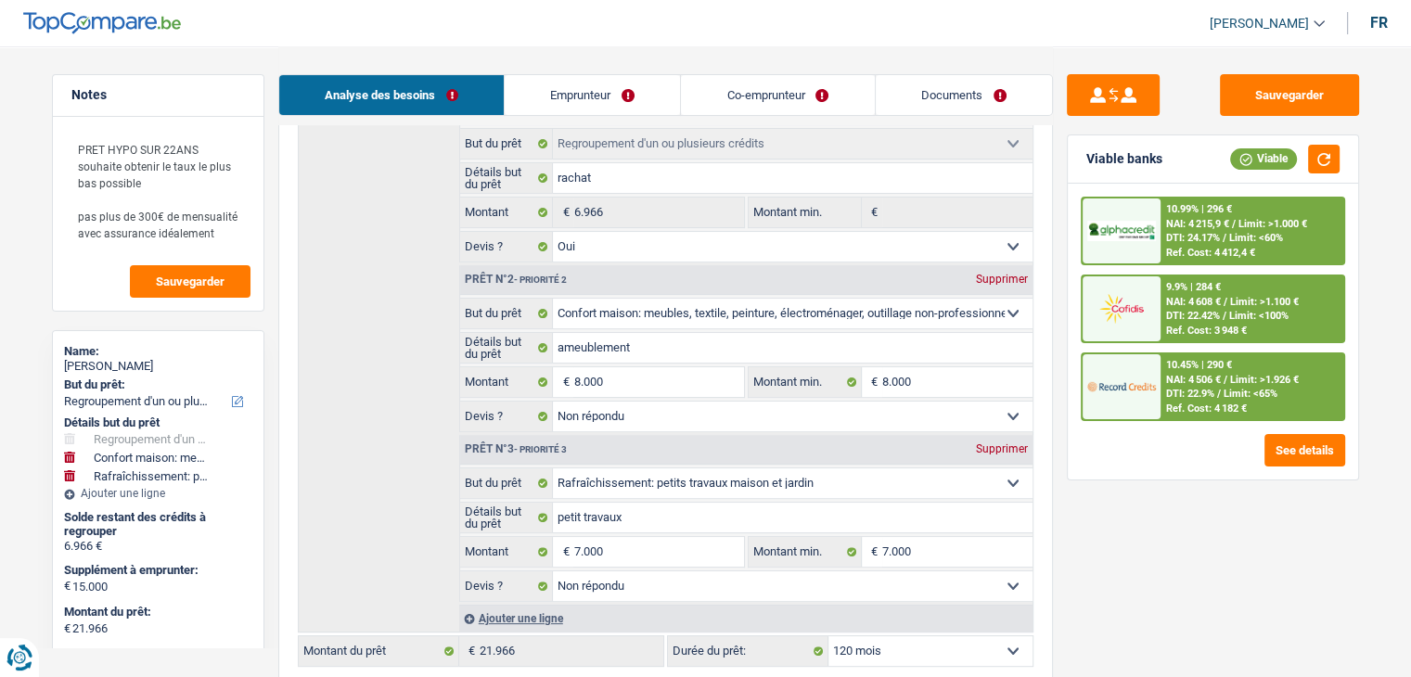
click at [1179, 403] on div "Ref. Cost: 4 182 €" at bounding box center [1206, 409] width 81 height 12
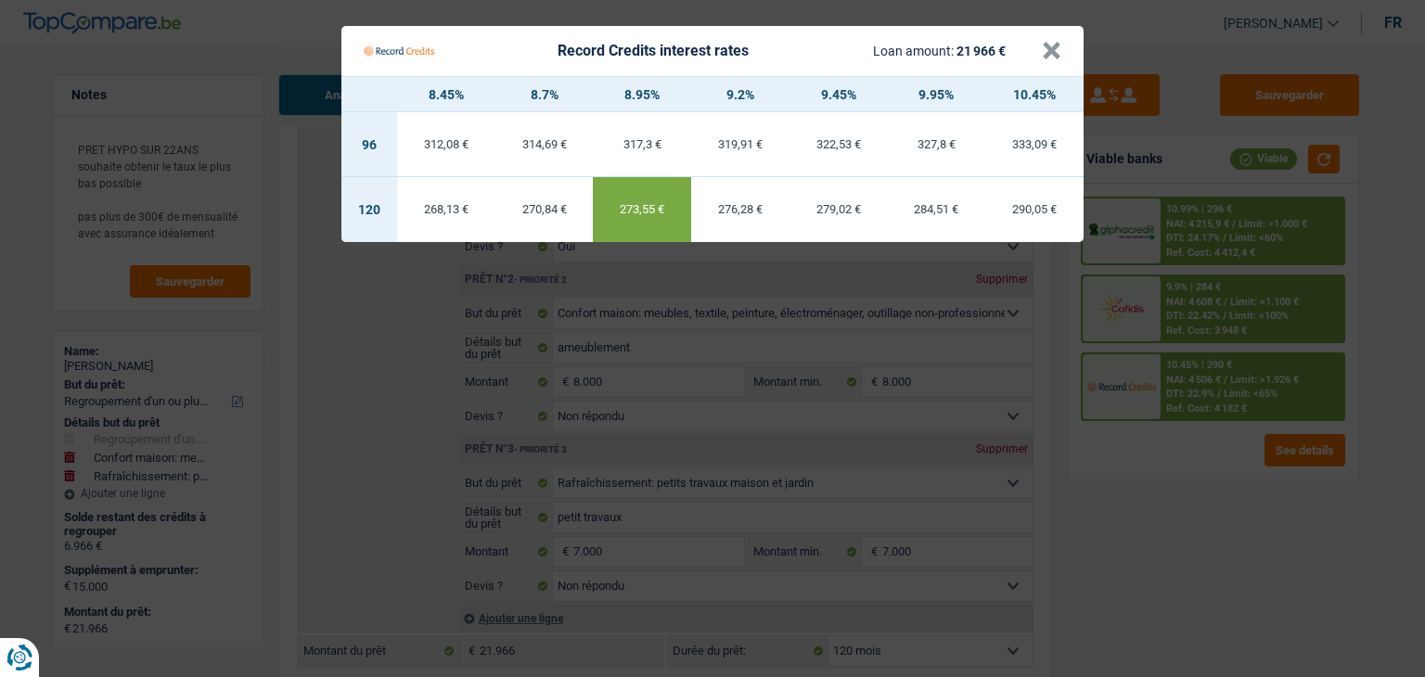
click at [1223, 526] on Credits "Record Credits interest rates Loan amount: 21 966 € × 8.45% 8.7% 8.95% 9.2% 9.4…" at bounding box center [712, 338] width 1425 height 677
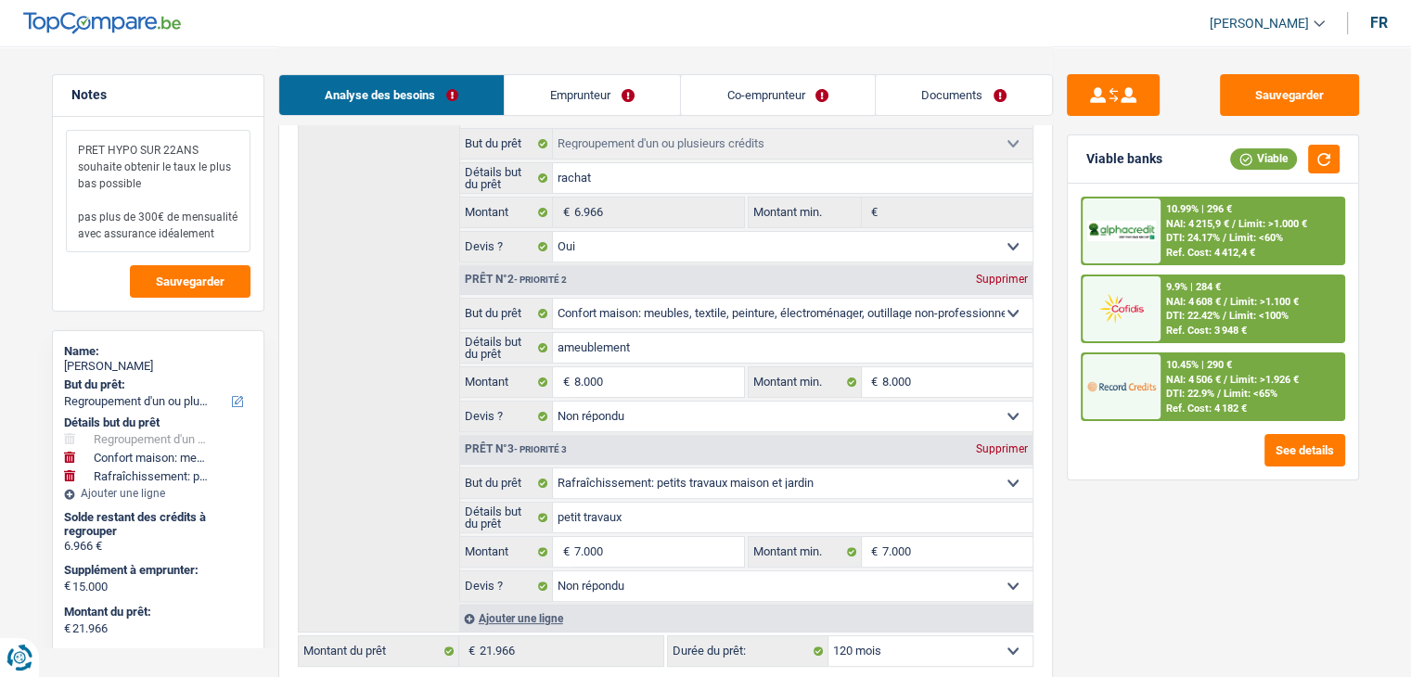
drag, startPoint x: 189, startPoint y: 232, endPoint x: 0, endPoint y: 199, distance: 192.2
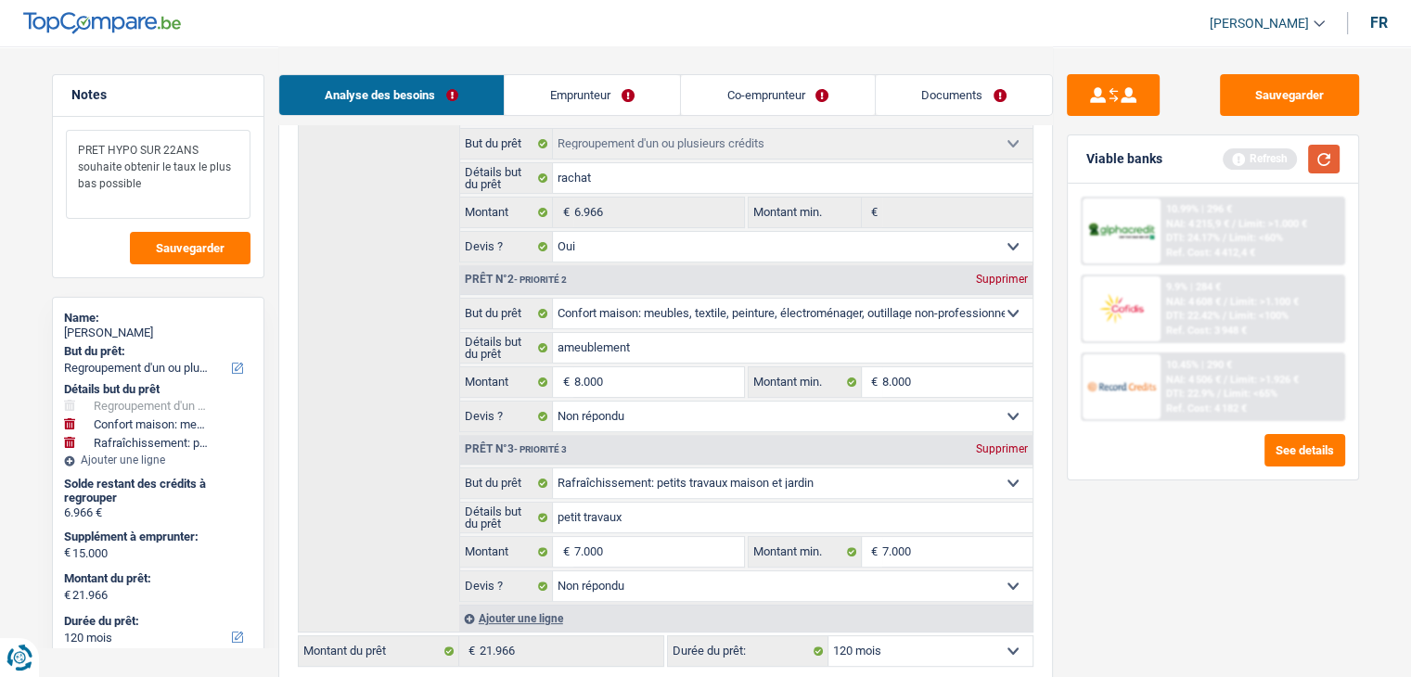
type textarea "PRET HYPO SUR 22ANS souhaite obtenir le taux le plus bas possible"
click at [1326, 149] on button "button" at bounding box center [1324, 159] width 32 height 29
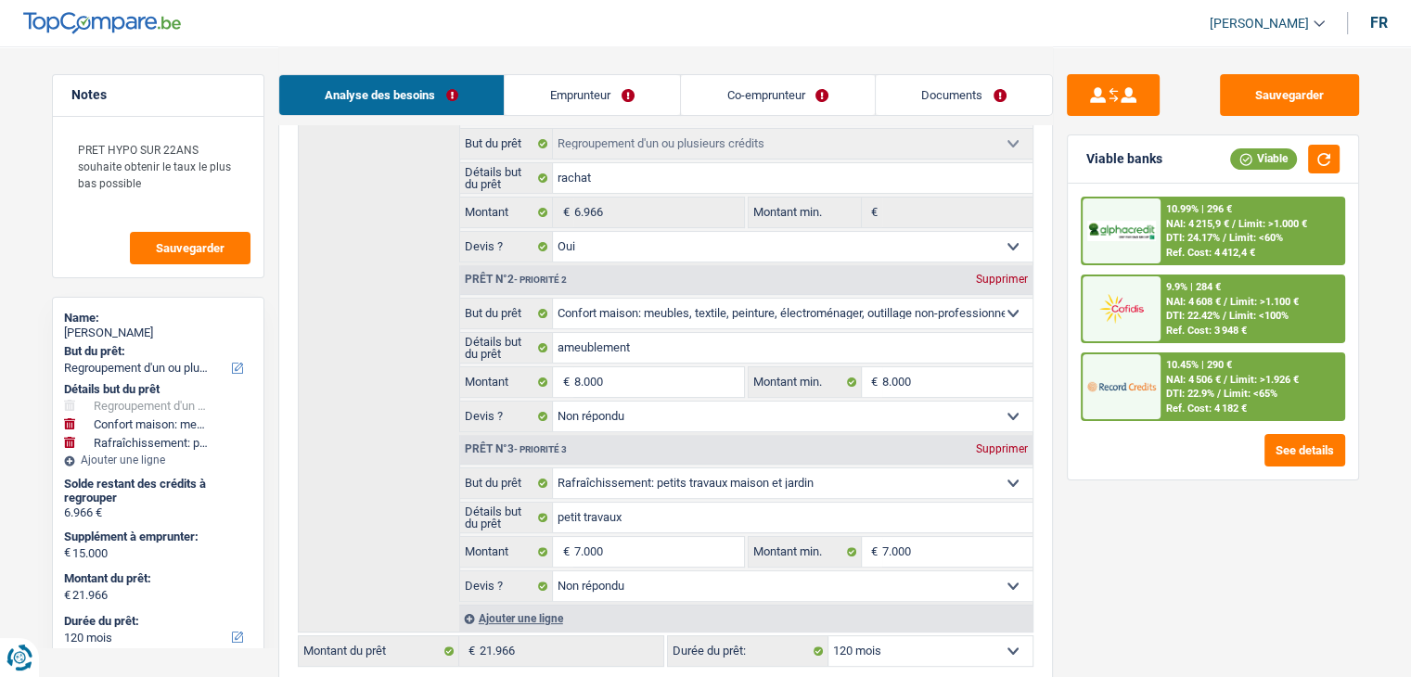
click at [1221, 376] on span "NAI: 4 506 €" at bounding box center [1193, 380] width 55 height 12
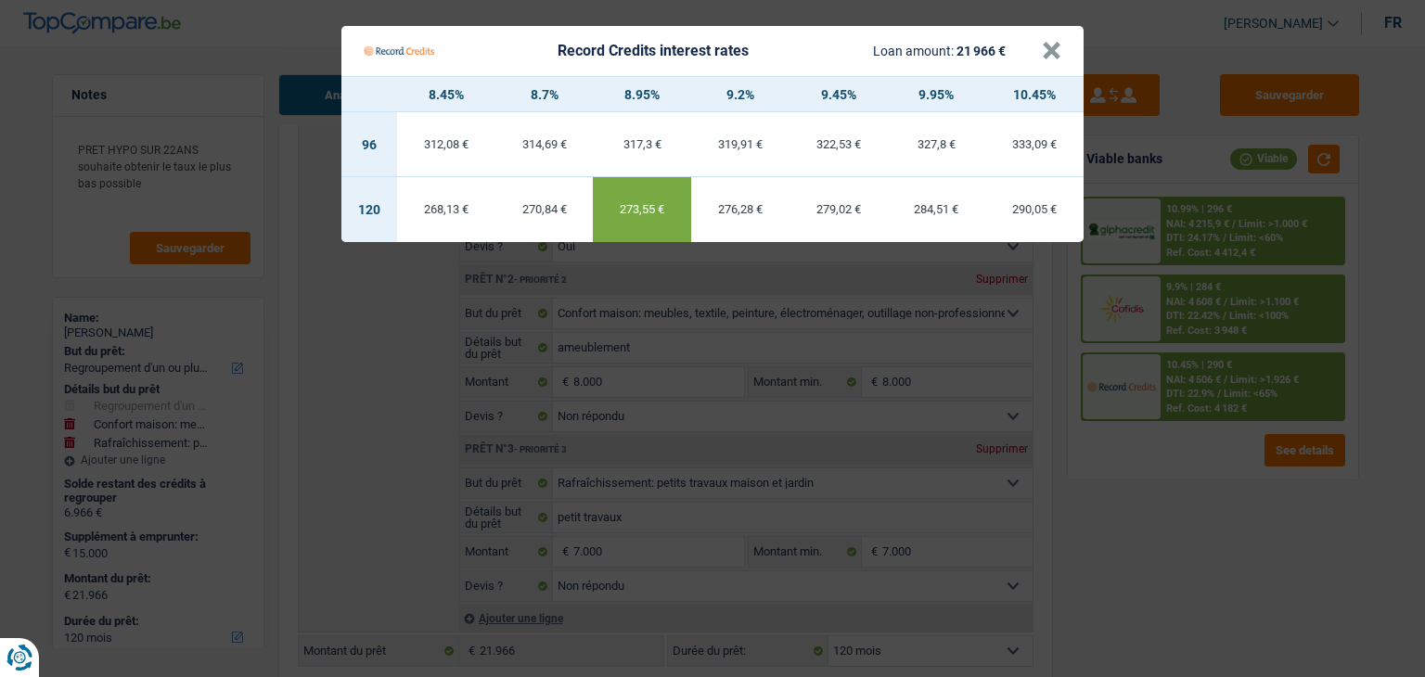
click at [1182, 471] on Credits "Record Credits interest rates Loan amount: 21 966 € × 8.45% 8.7% 8.95% 9.2% 9.4…" at bounding box center [712, 338] width 1425 height 677
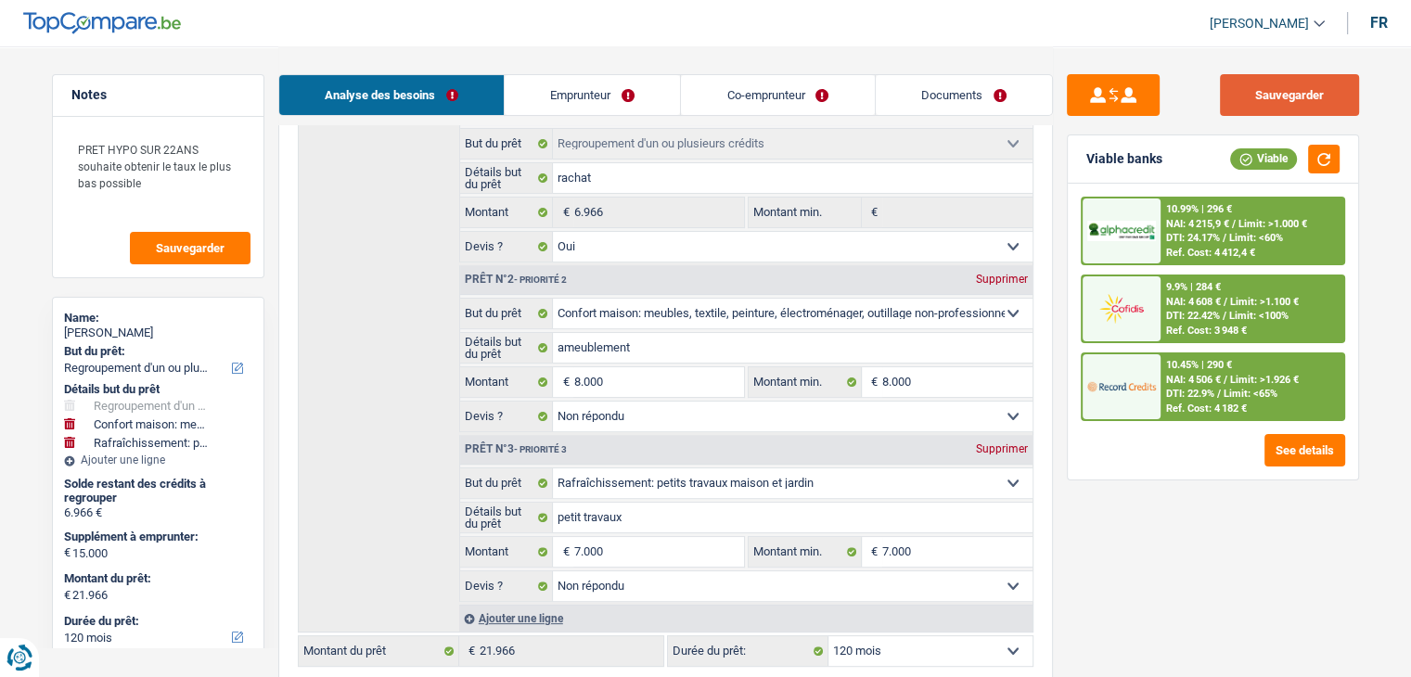
click at [1288, 80] on button "Sauvegarder" at bounding box center [1289, 95] width 139 height 42
